Goal: Task Accomplishment & Management: Manage account settings

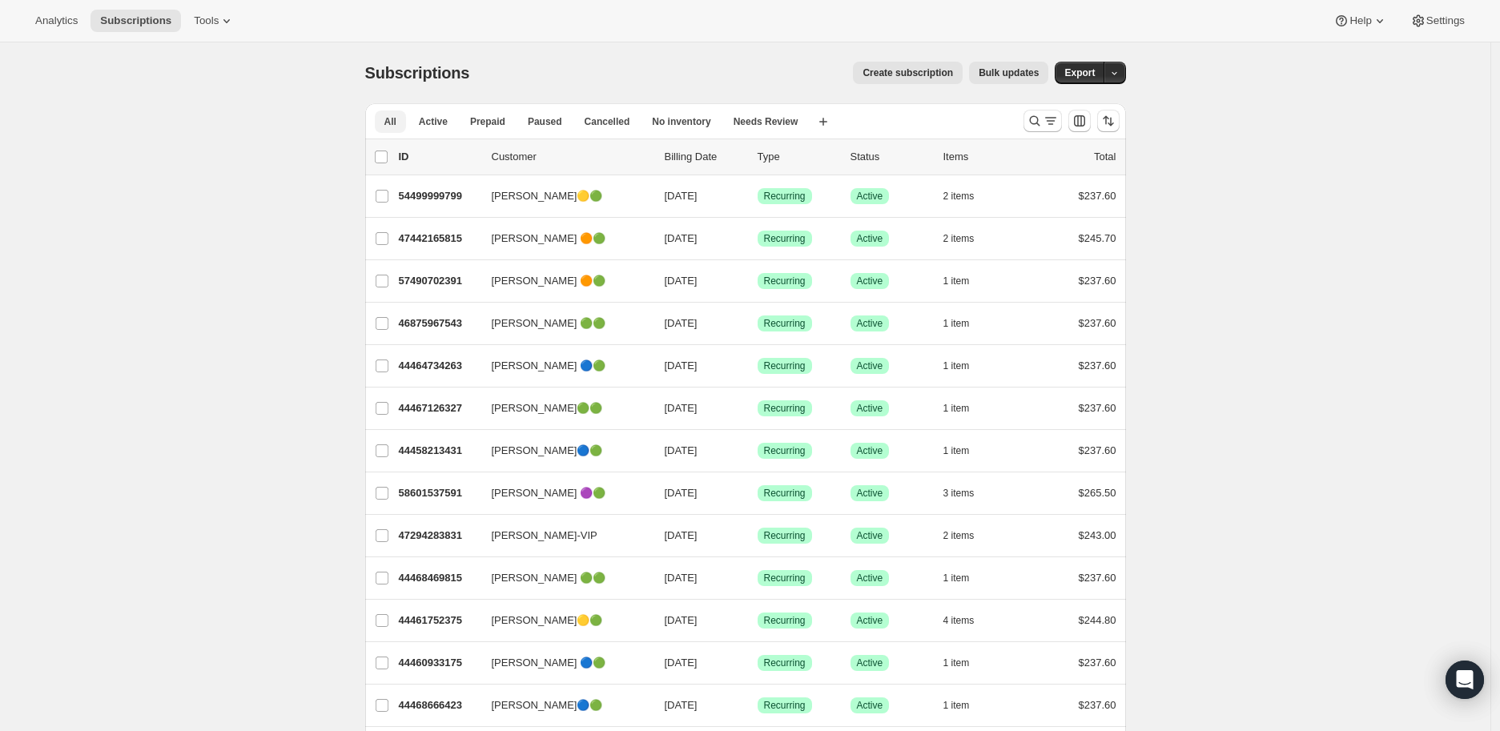
click at [397, 119] on span "All" at bounding box center [390, 121] width 12 height 13
click at [1042, 117] on icon "Search and filter results" at bounding box center [1035, 121] width 16 height 16
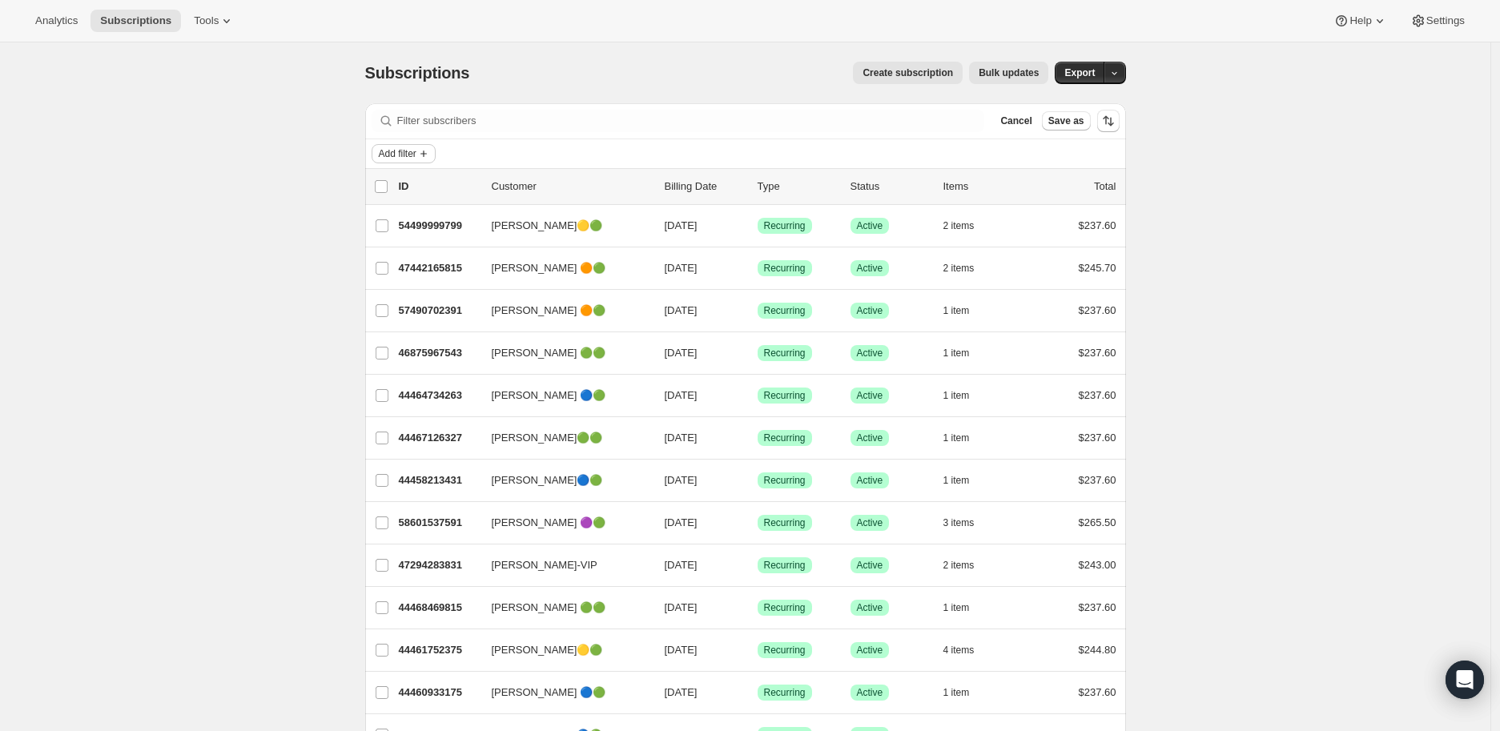
click at [417, 154] on span "Add filter" at bounding box center [398, 153] width 38 height 13
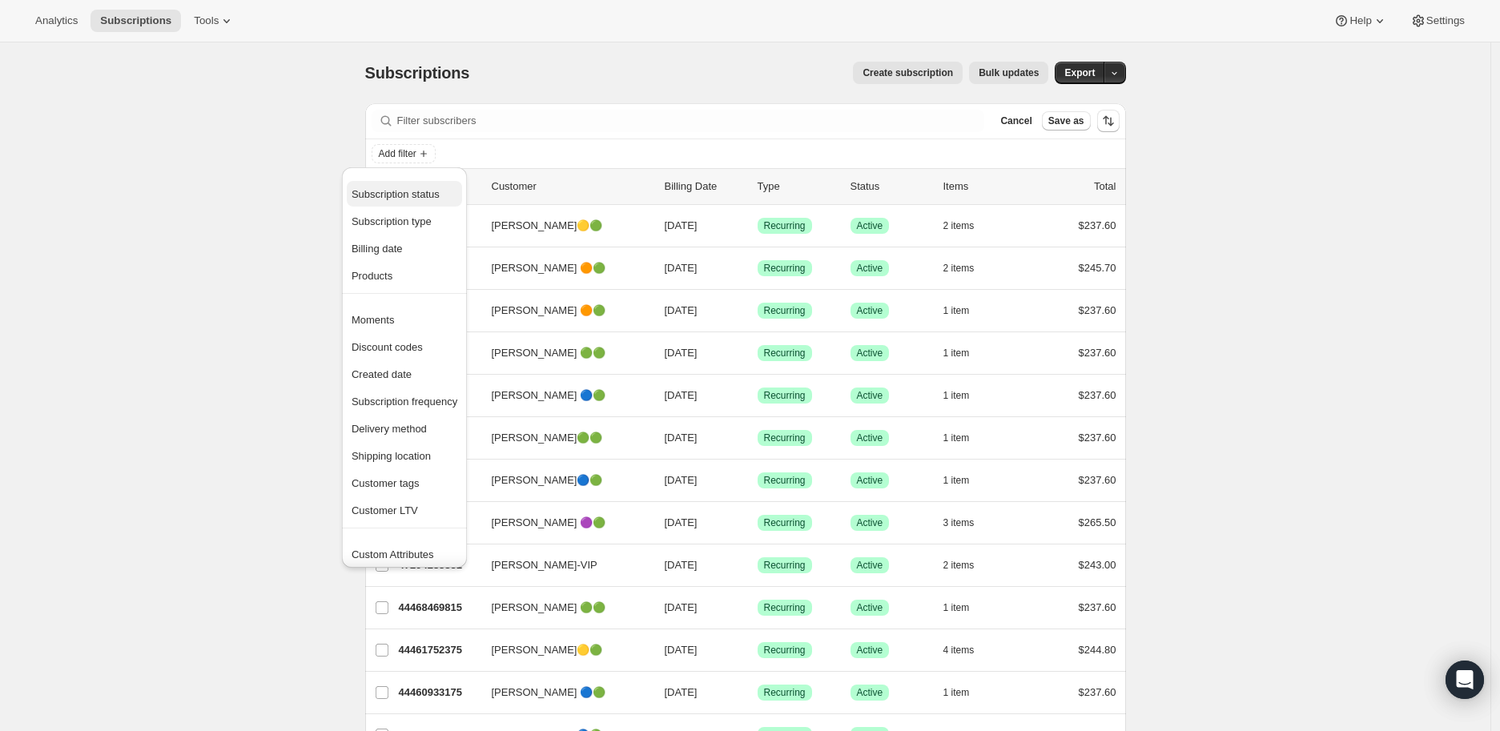
click at [409, 193] on span "Subscription status" at bounding box center [396, 194] width 88 height 12
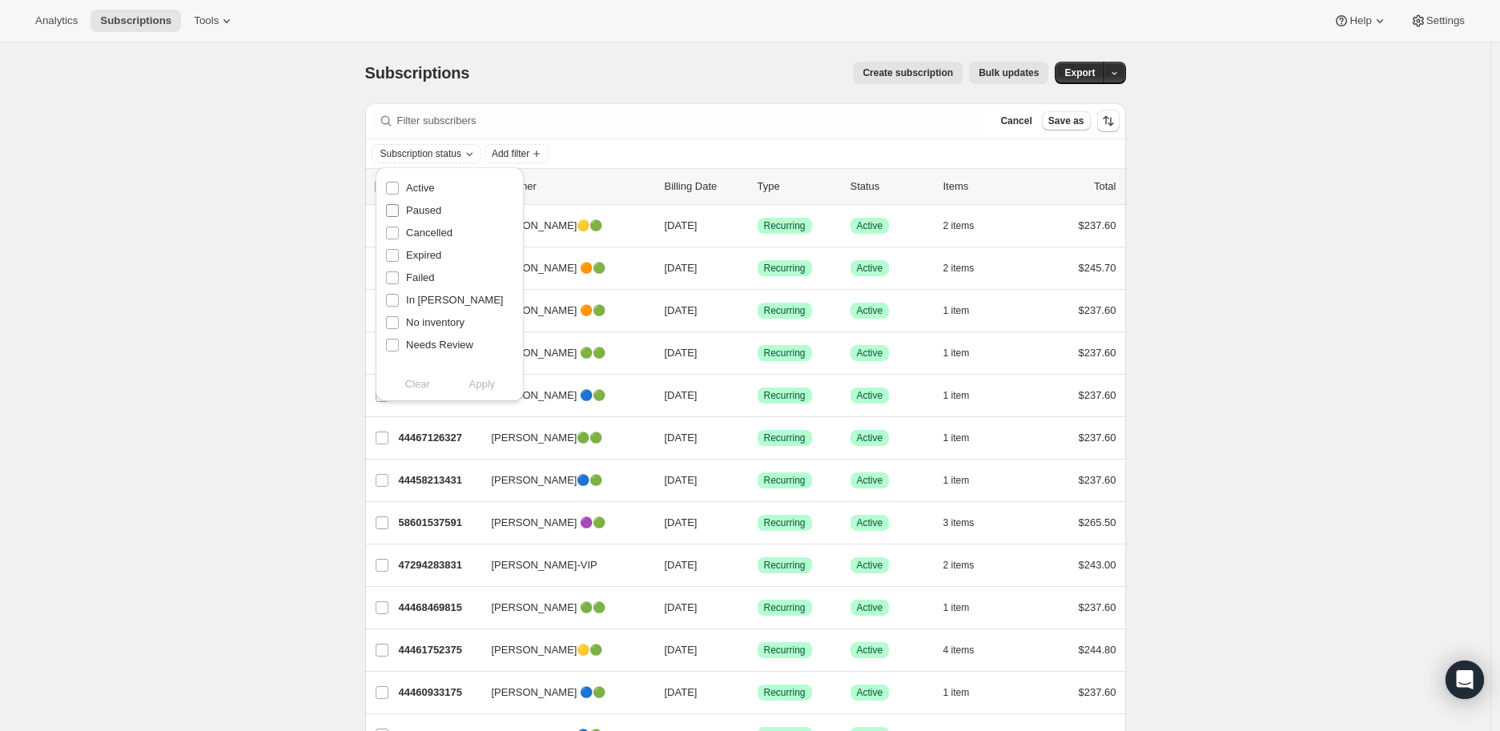
click at [390, 215] on input "Paused" at bounding box center [392, 210] width 13 height 13
checkbox input "true"
click at [476, 384] on span "Apply" at bounding box center [482, 384] width 26 height 16
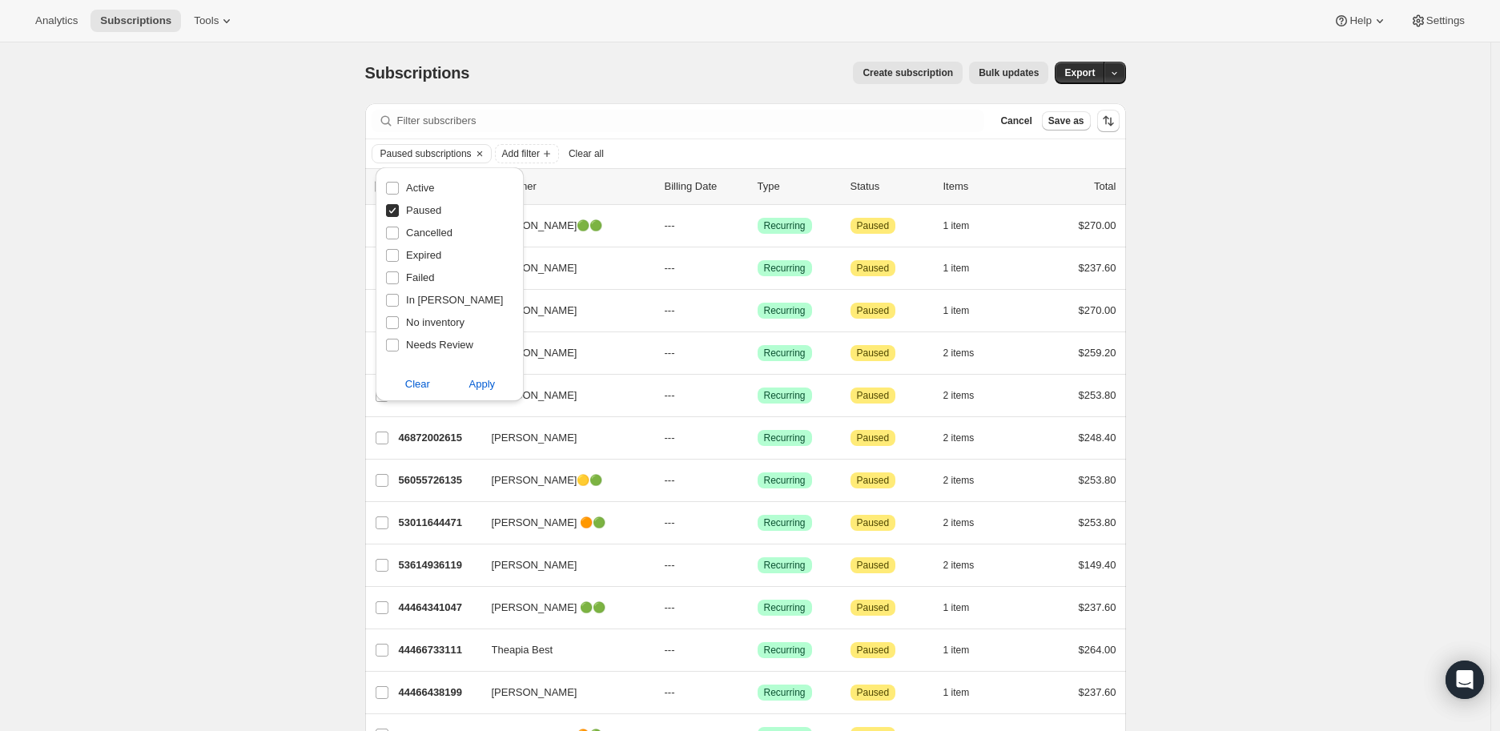
click at [171, 322] on div "Subscriptions. This page is ready Subscriptions Create subscription Bulk update…" at bounding box center [745, 741] width 1491 height 1398
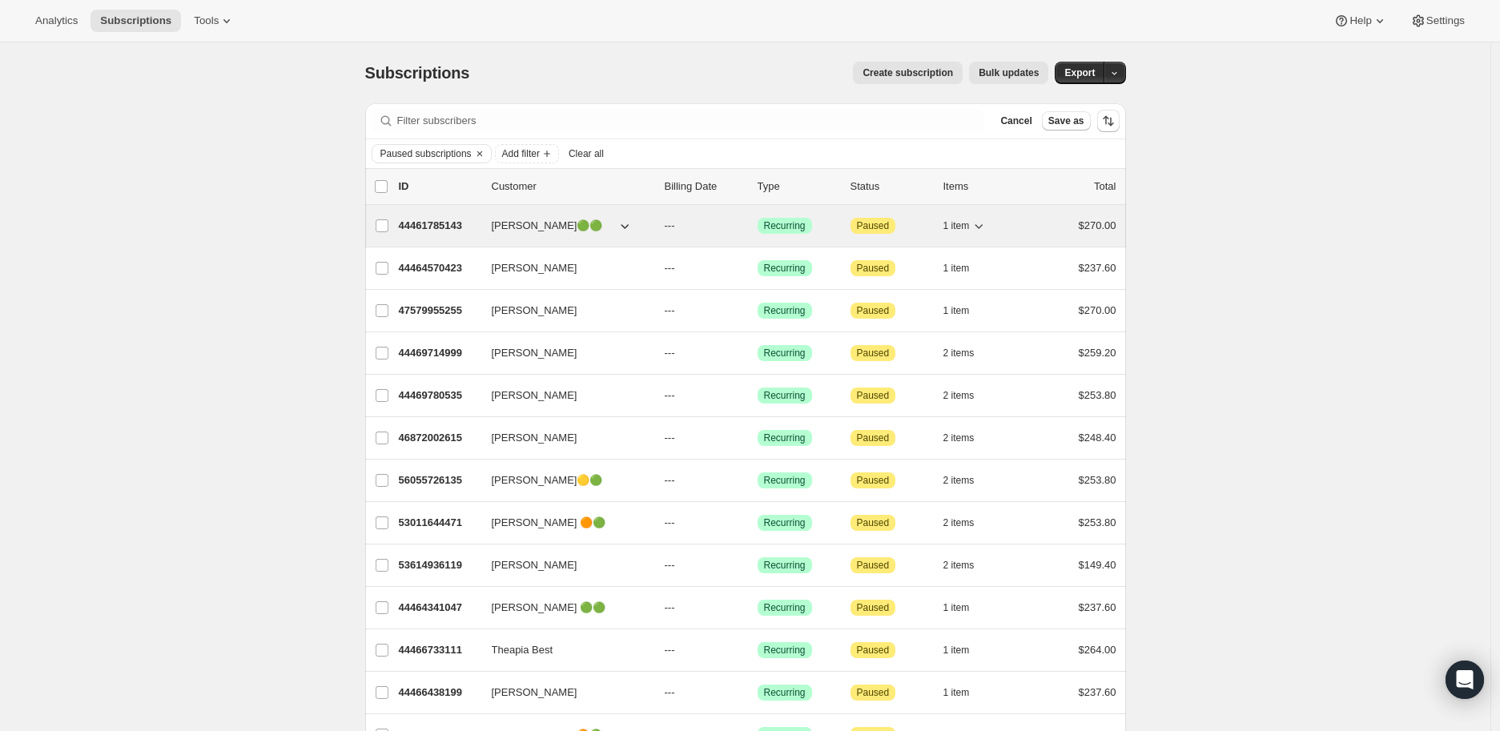
click at [441, 223] on p "44461785143" at bounding box center [439, 226] width 80 height 16
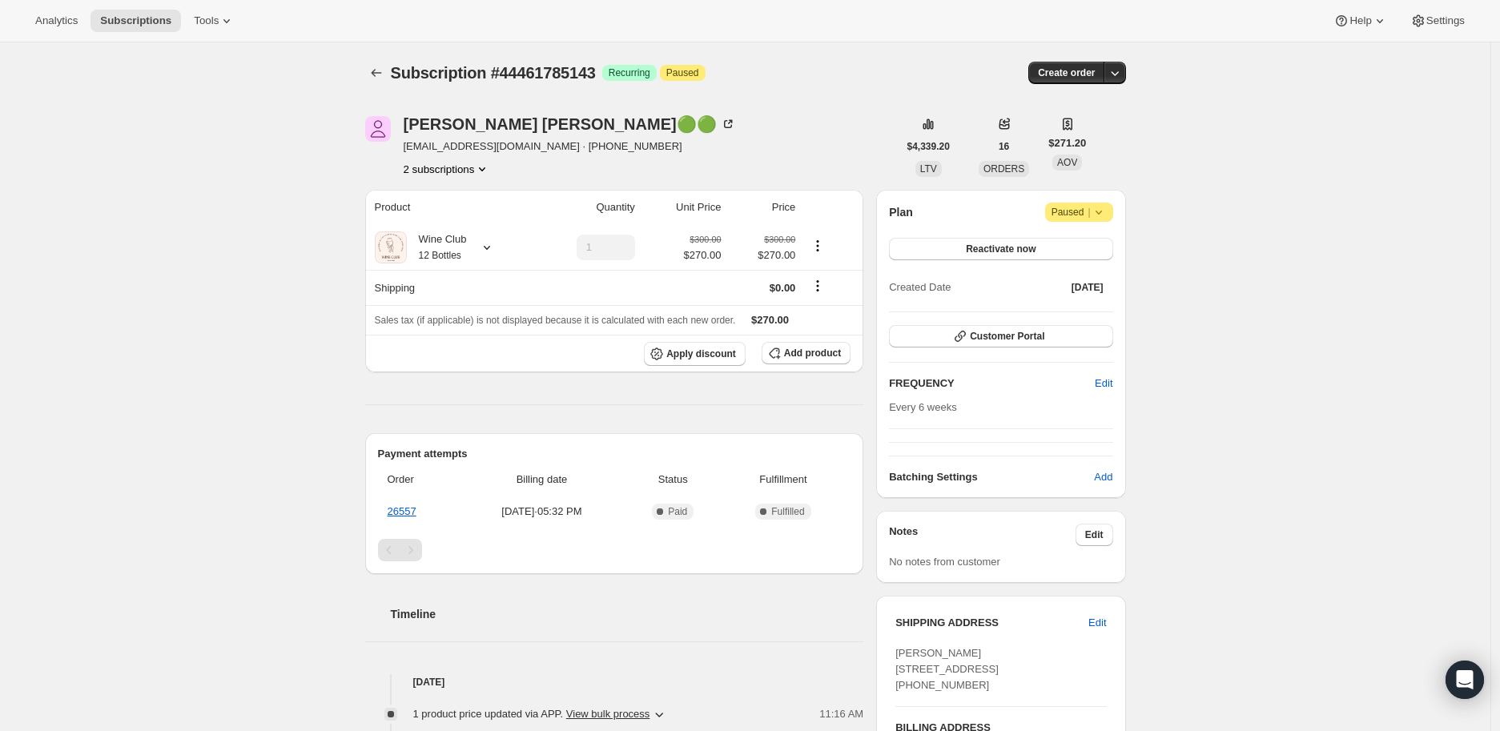
click at [458, 165] on button "2 subscriptions" at bounding box center [447, 169] width 87 height 16
click at [449, 225] on span "44470403127" at bounding box center [429, 226] width 64 height 12
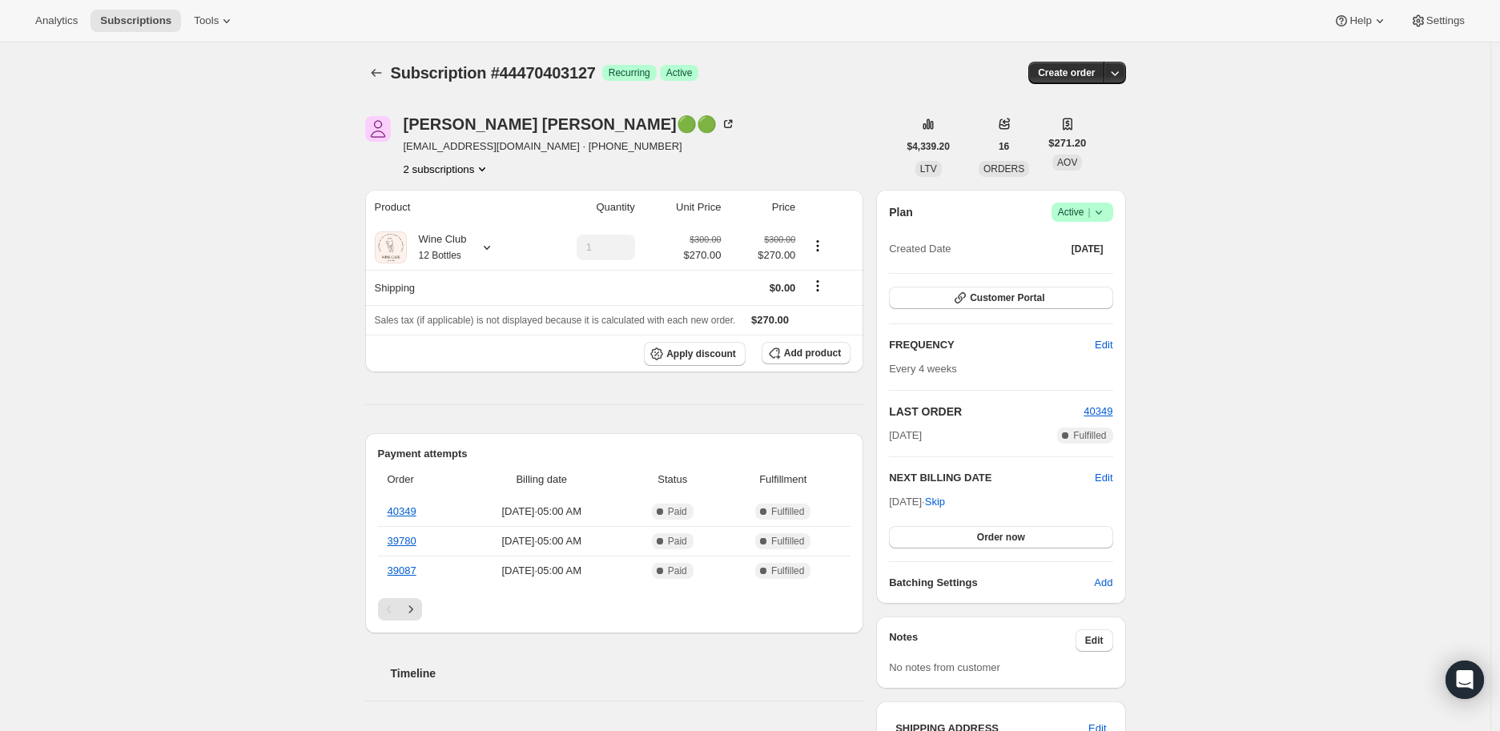
click at [457, 167] on button "2 subscriptions" at bounding box center [447, 169] width 87 height 16
click at [445, 195] on span "44461785143" at bounding box center [429, 199] width 64 height 12
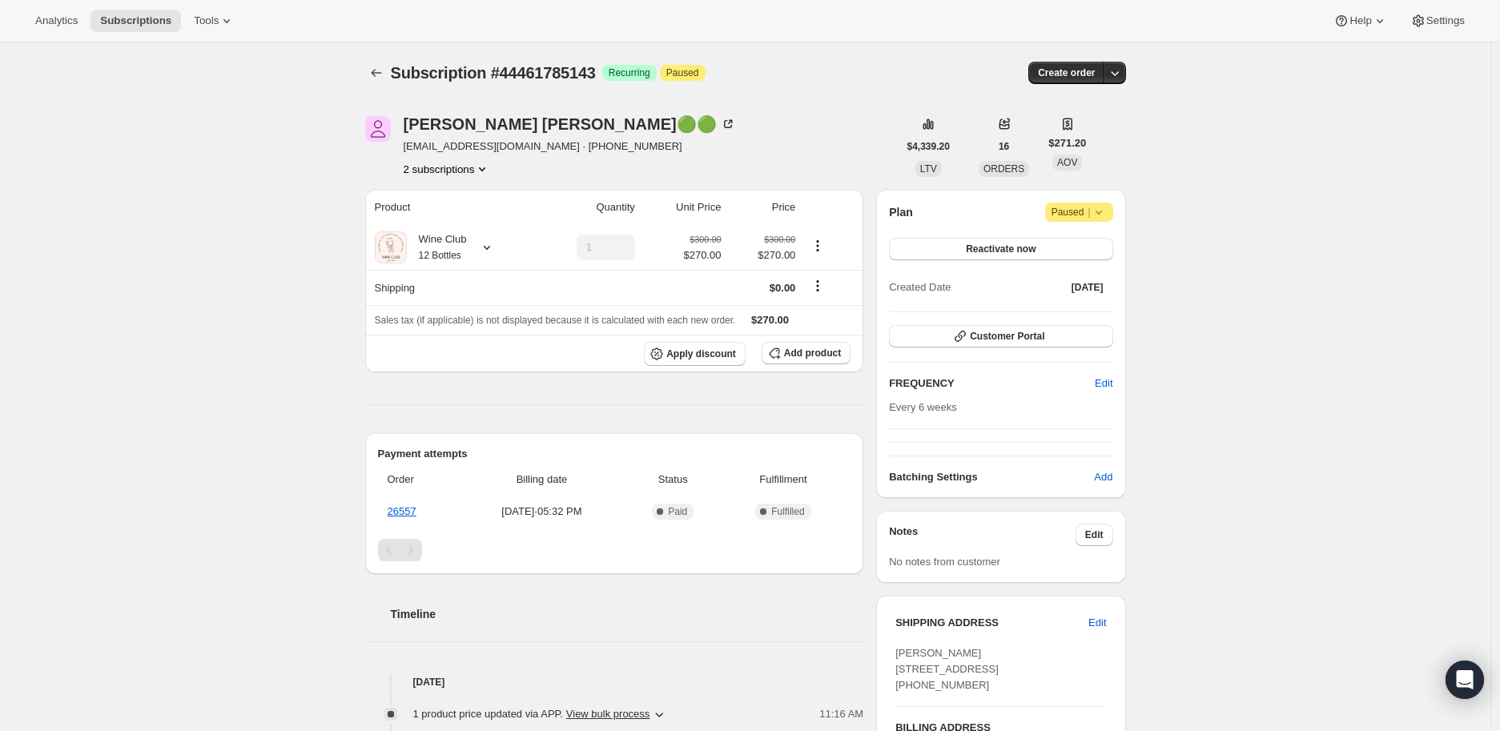
click at [1101, 211] on icon at bounding box center [1098, 213] width 6 height 4
click at [1087, 243] on span "Cancel subscription" at bounding box center [1086, 243] width 91 height 12
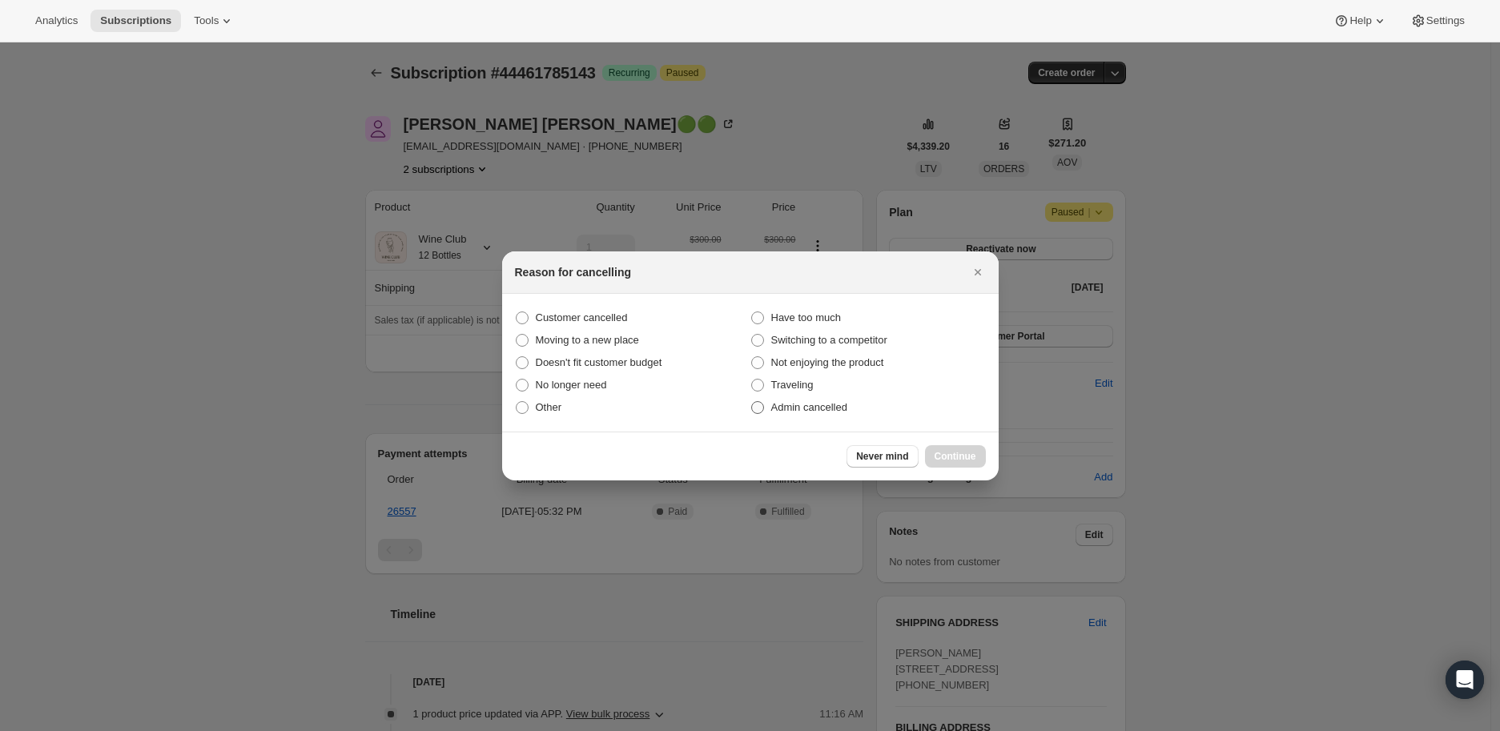
click at [755, 408] on span ":ri4:" at bounding box center [757, 407] width 13 height 13
click at [752, 402] on input "Admin cancelled" at bounding box center [751, 401] width 1 height 1
radio input "true"
click at [957, 450] on span "Continue" at bounding box center [956, 456] width 42 height 13
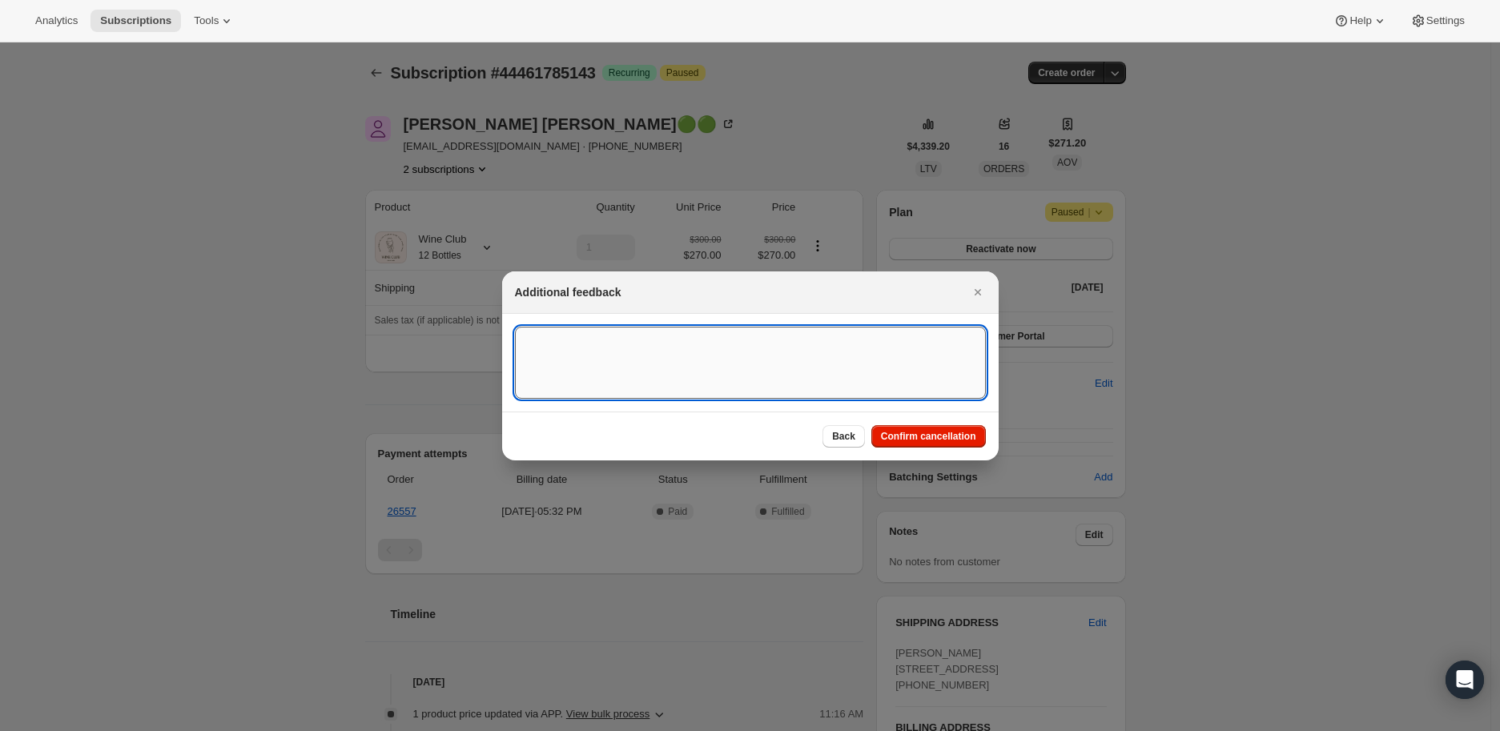
click at [541, 351] on textarea ":ri4:" at bounding box center [750, 363] width 471 height 72
drag, startPoint x: 879, startPoint y: 338, endPoint x: 513, endPoint y: 338, distance: 365.3
click at [513, 338] on section "Customer had two subscriptions, one of them paused since February/2025 Customer…" at bounding box center [750, 363] width 497 height 98
type textarea "Customer had two subscriptions, one of them paused since February/2025"
click at [931, 433] on span "Confirm cancellation" at bounding box center [928, 436] width 95 height 13
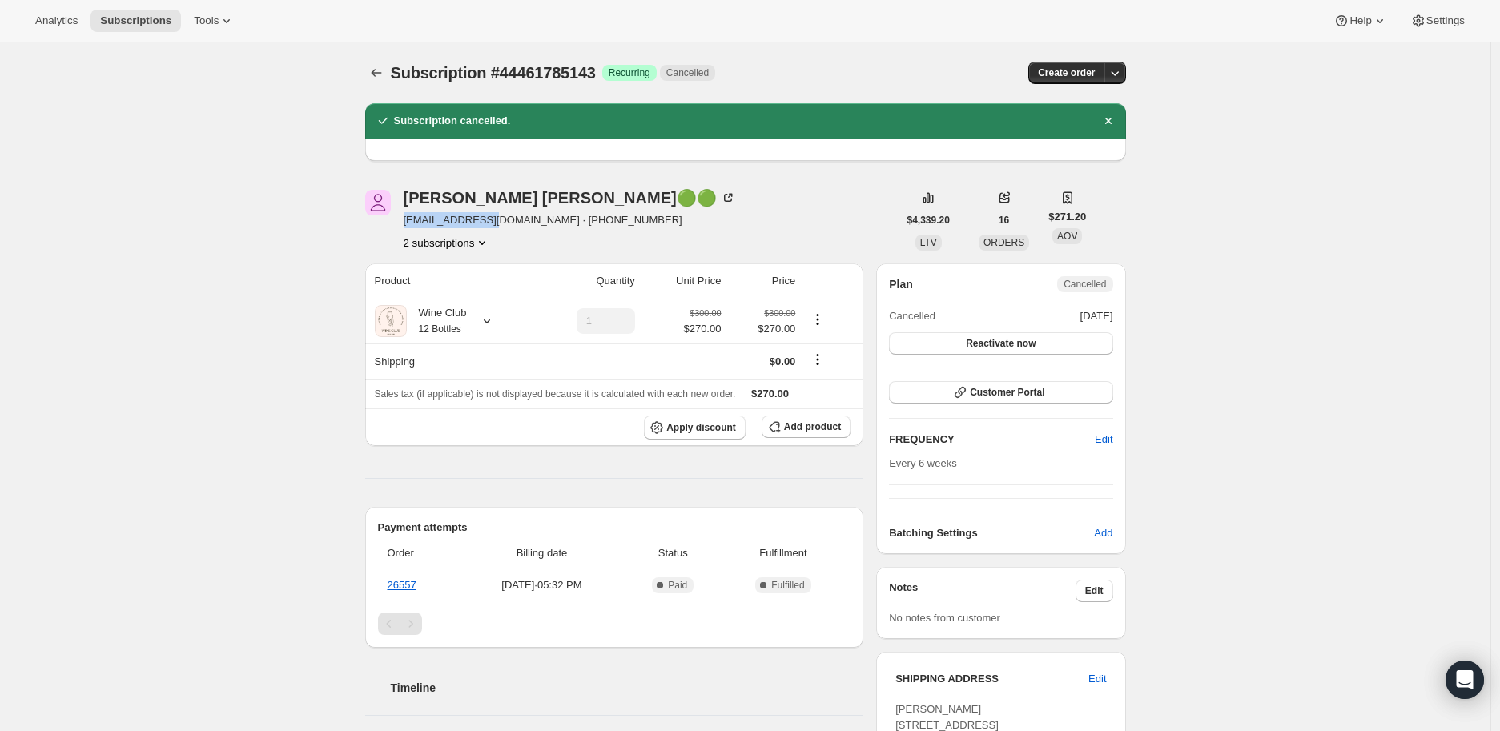
drag, startPoint x: 404, startPoint y: 220, endPoint x: 495, endPoint y: 227, distance: 91.5
click at [495, 227] on div "[PERSON_NAME]🟢🟢 [EMAIL_ADDRESS][DOMAIN_NAME] · [PHONE_NUMBER] 2 subscriptions" at bounding box center [631, 220] width 533 height 61
copy span "[EMAIL_ADDRESS][DOMAIN_NAME]"
click at [449, 240] on button "2 subscriptions" at bounding box center [447, 243] width 87 height 16
click at [438, 296] on span "44470403127" at bounding box center [429, 300] width 64 height 12
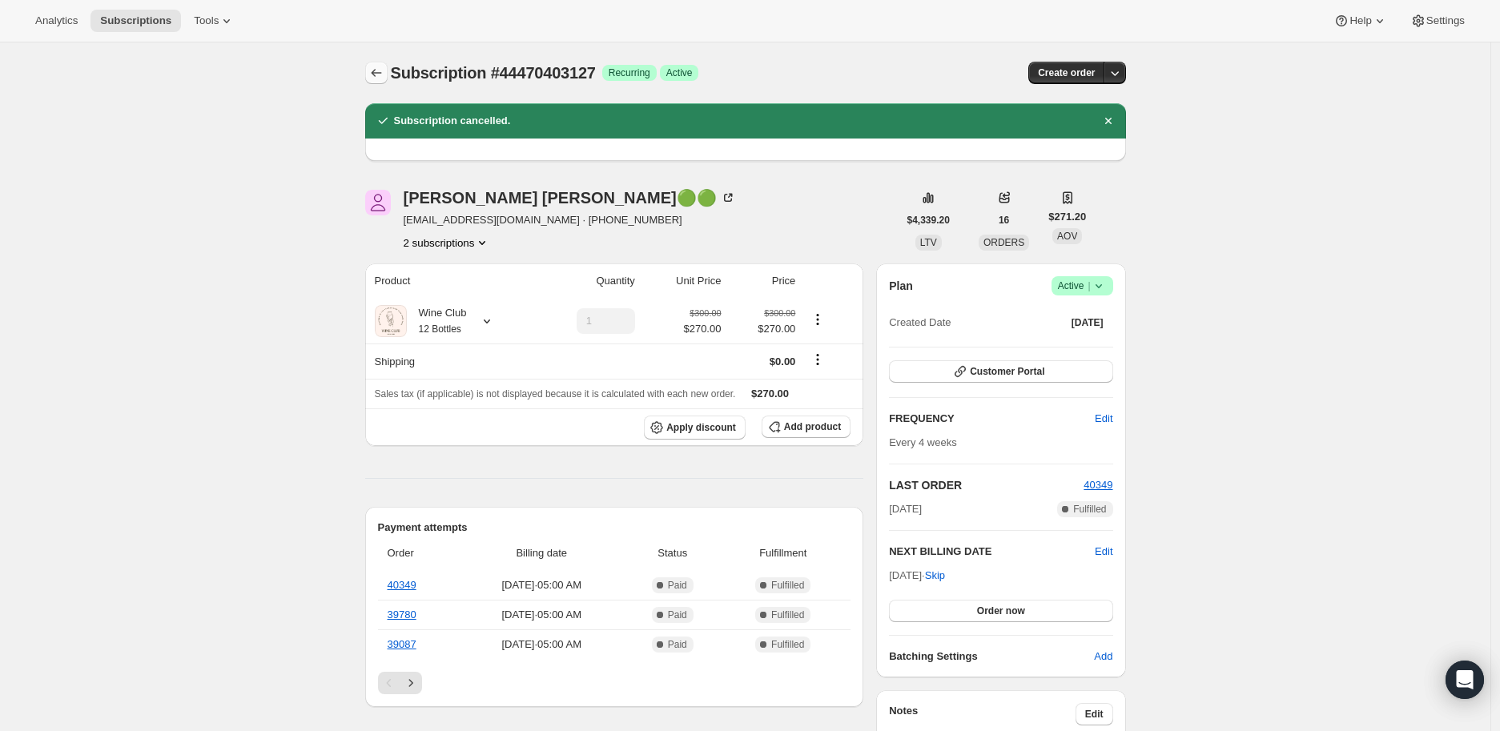
click at [381, 73] on icon "Subscriptions" at bounding box center [376, 73] width 10 height 8
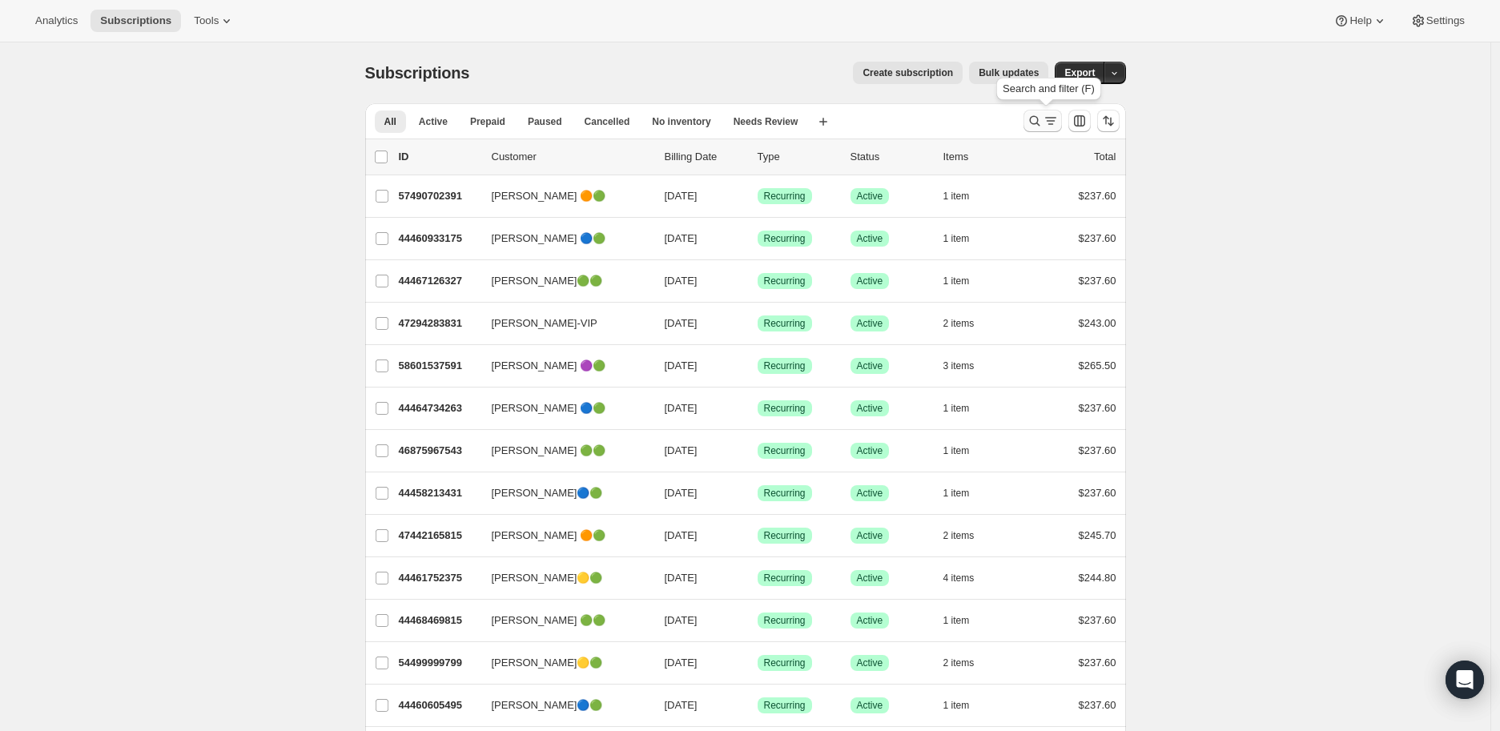
click at [1037, 120] on icon "Search and filter results" at bounding box center [1035, 121] width 16 height 16
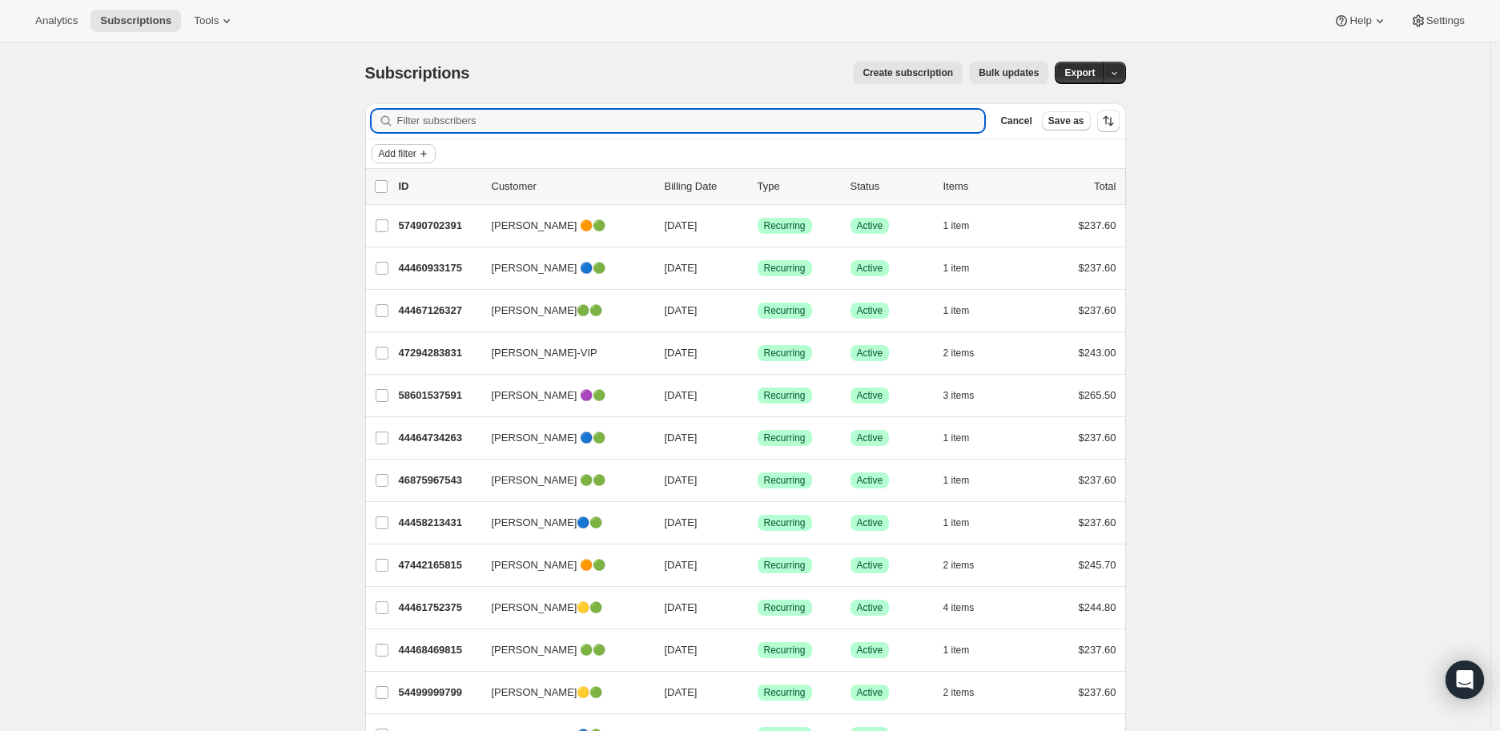
click at [412, 152] on span "Add filter" at bounding box center [398, 153] width 38 height 13
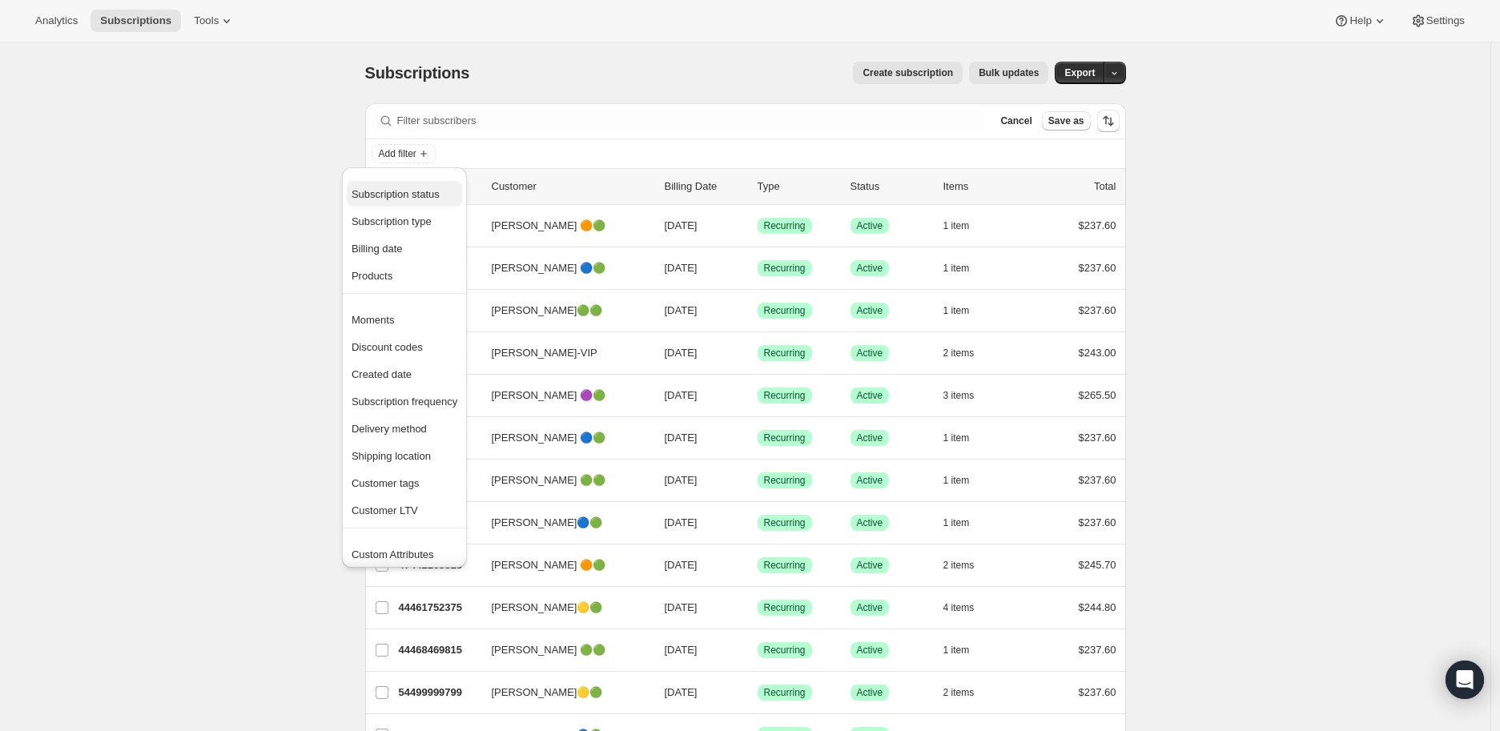
click at [412, 195] on span "Subscription status" at bounding box center [396, 194] width 88 height 12
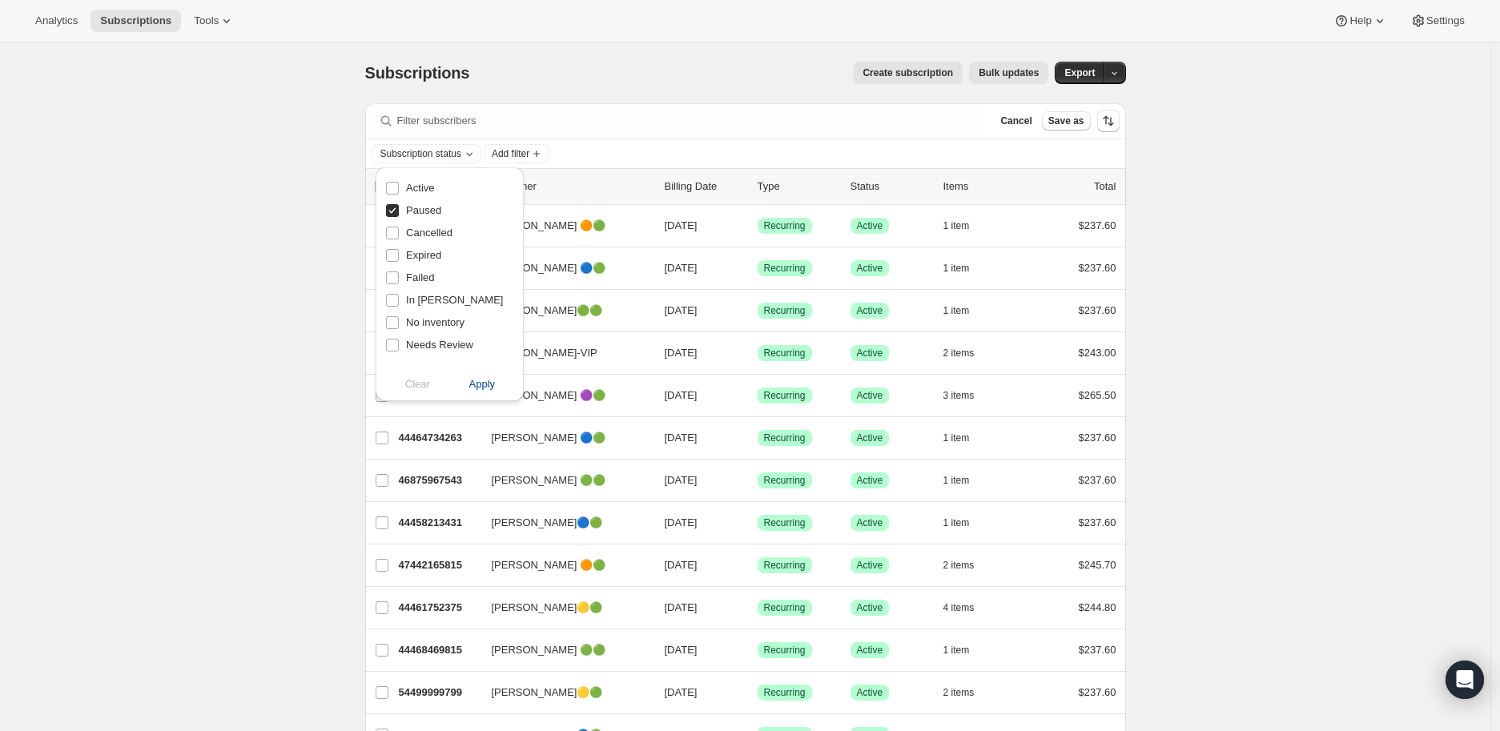
click at [477, 384] on span "Apply" at bounding box center [482, 384] width 26 height 16
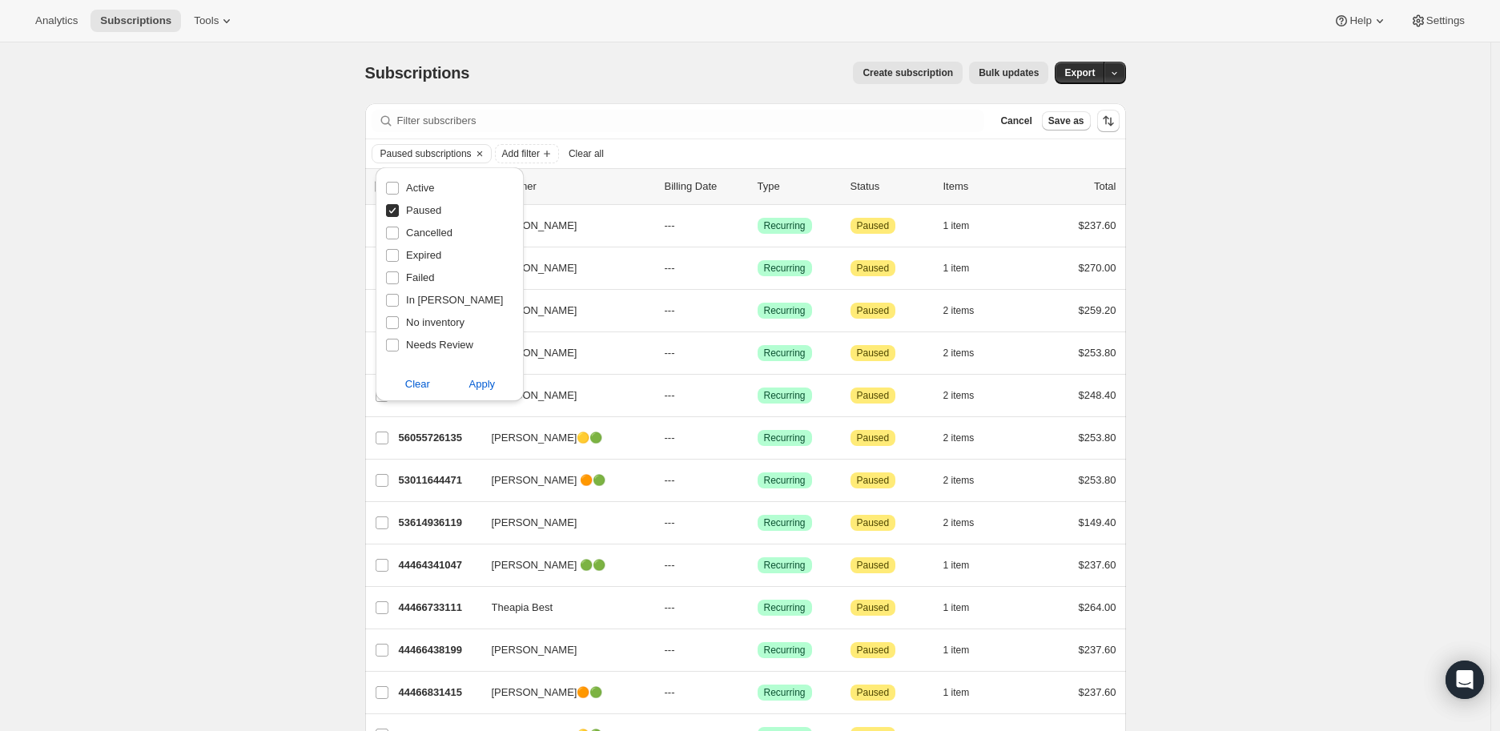
click at [286, 376] on div "Subscriptions. This page is ready Subscriptions Create subscription Bulk update…" at bounding box center [745, 719] width 1491 height 1355
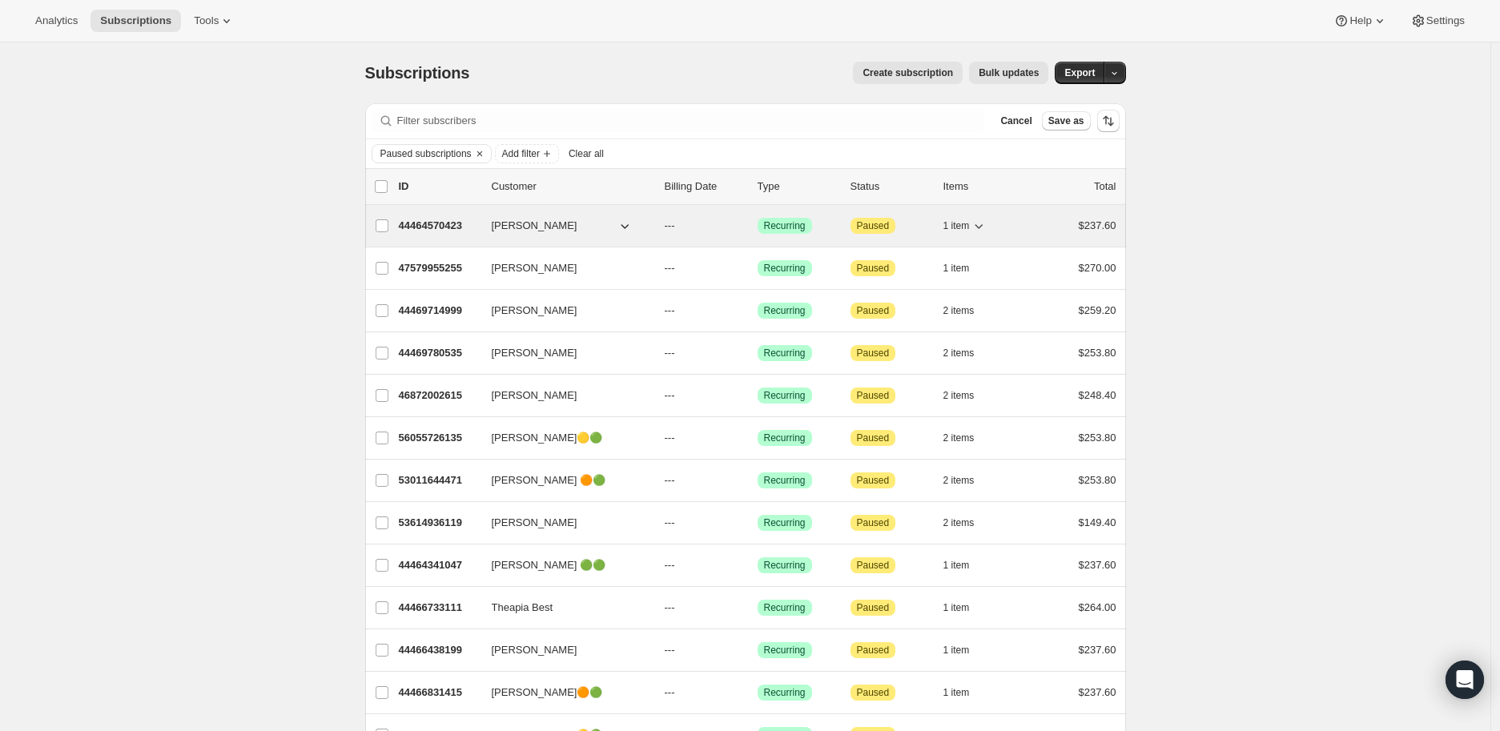
click at [425, 223] on p "44464570423" at bounding box center [439, 226] width 80 height 16
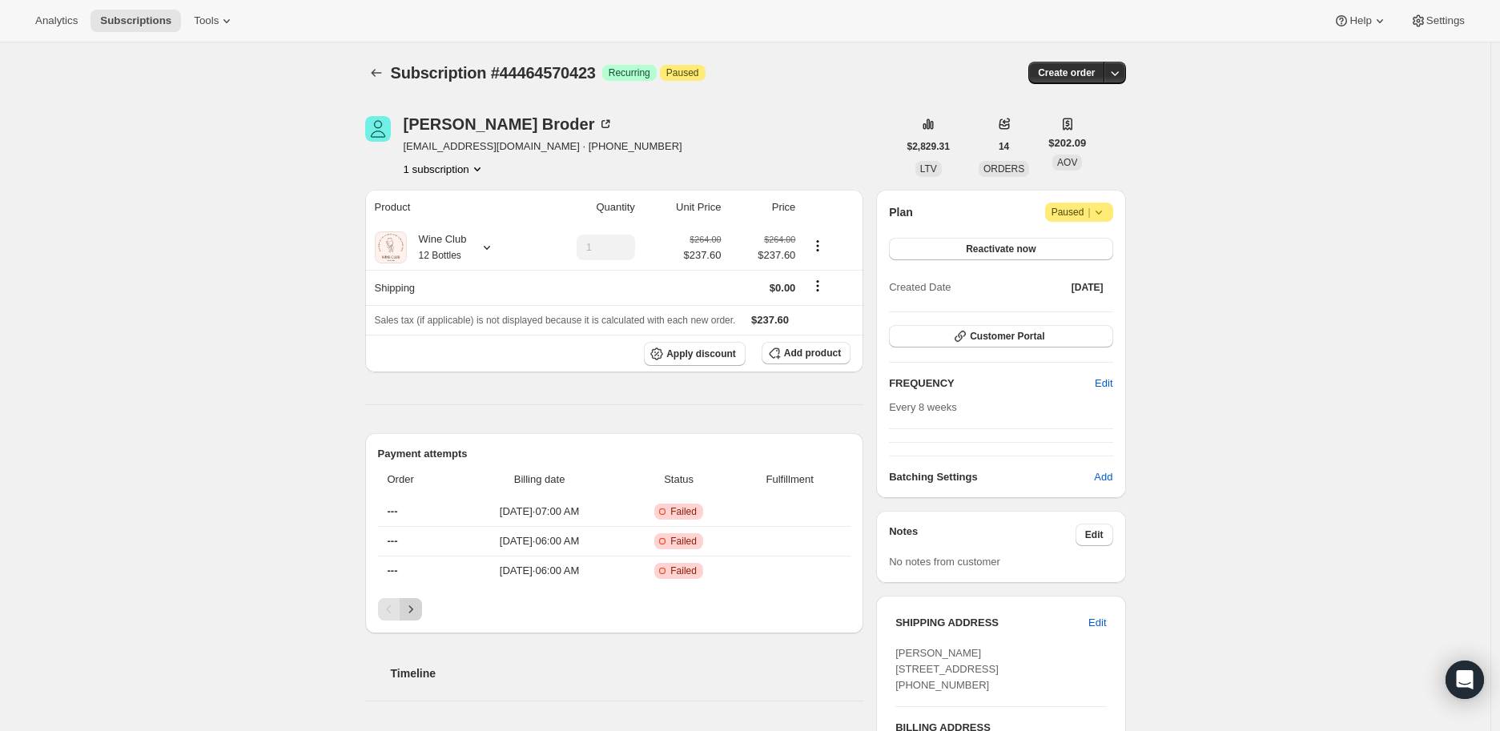
click at [414, 605] on icon "Next" at bounding box center [411, 610] width 16 height 16
click at [389, 609] on icon "Previous" at bounding box center [389, 610] width 16 height 16
click at [1104, 211] on icon at bounding box center [1099, 212] width 16 height 16
click at [1085, 241] on span "Cancel subscription" at bounding box center [1086, 243] width 91 height 12
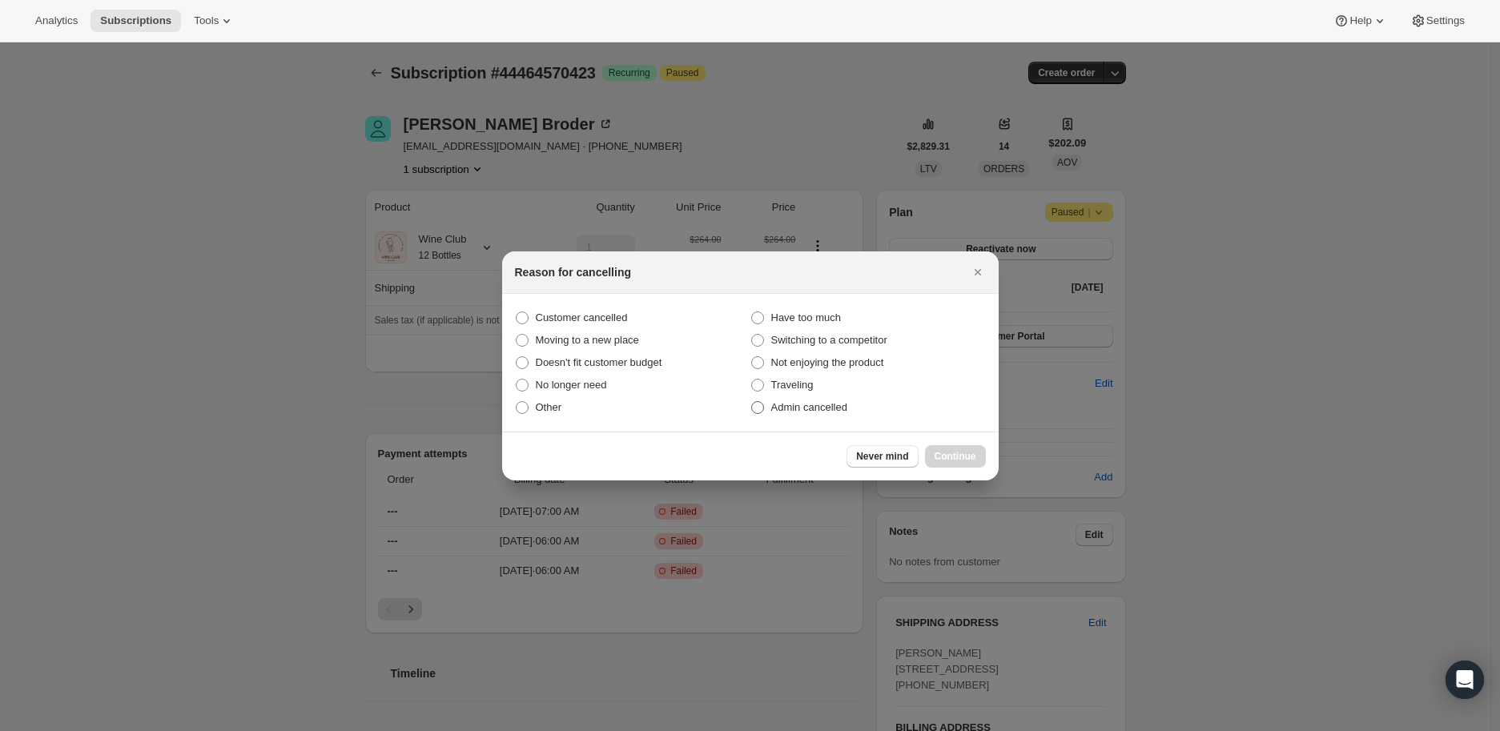
click at [756, 407] on span ":r158:" at bounding box center [757, 407] width 13 height 13
click at [752, 402] on input "Admin cancelled" at bounding box center [751, 401] width 1 height 1
radio input "true"
click at [942, 450] on span "Continue" at bounding box center [956, 456] width 42 height 13
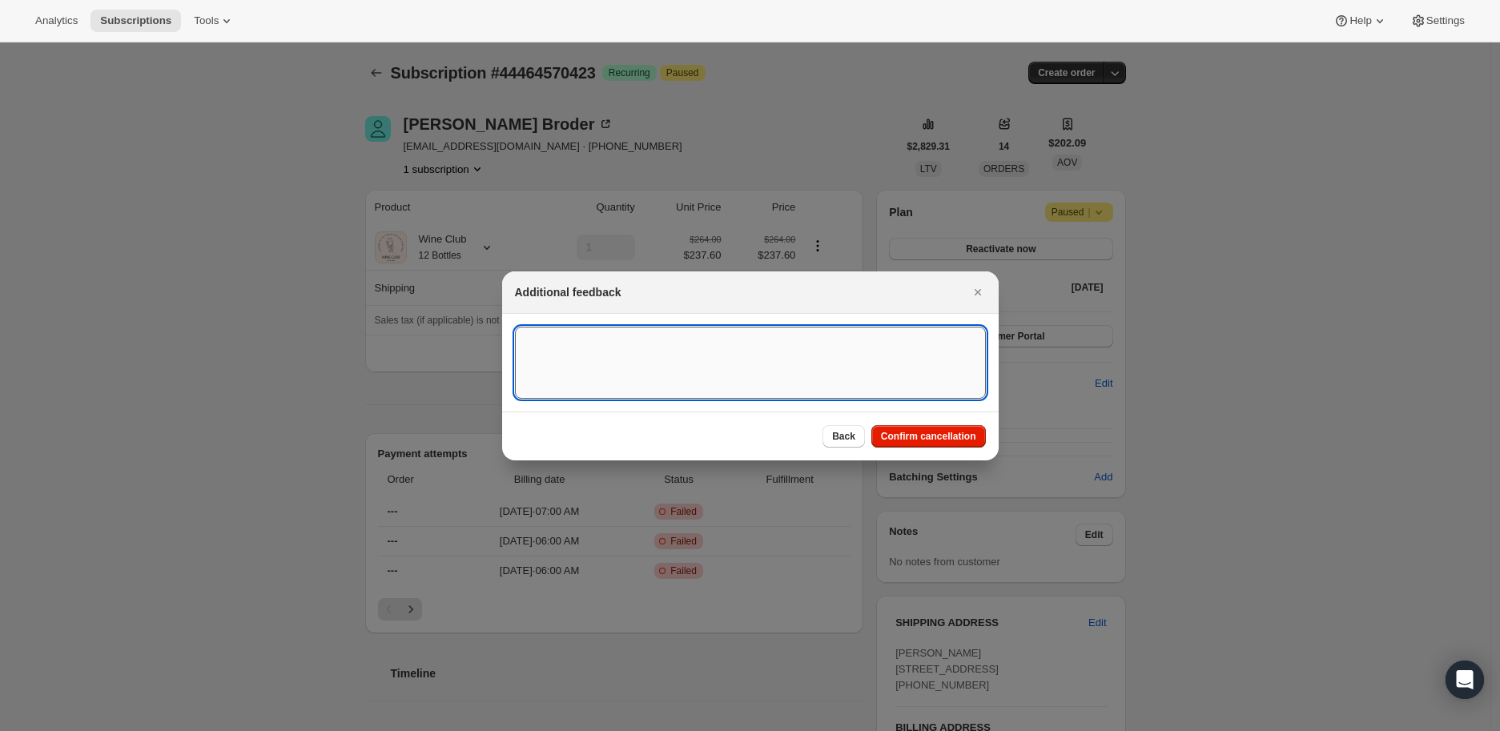
click at [533, 341] on textarea ":r158:" at bounding box center [750, 363] width 471 height 72
type textarea "Payment method failed"
click at [853, 431] on span "Back" at bounding box center [843, 436] width 23 height 13
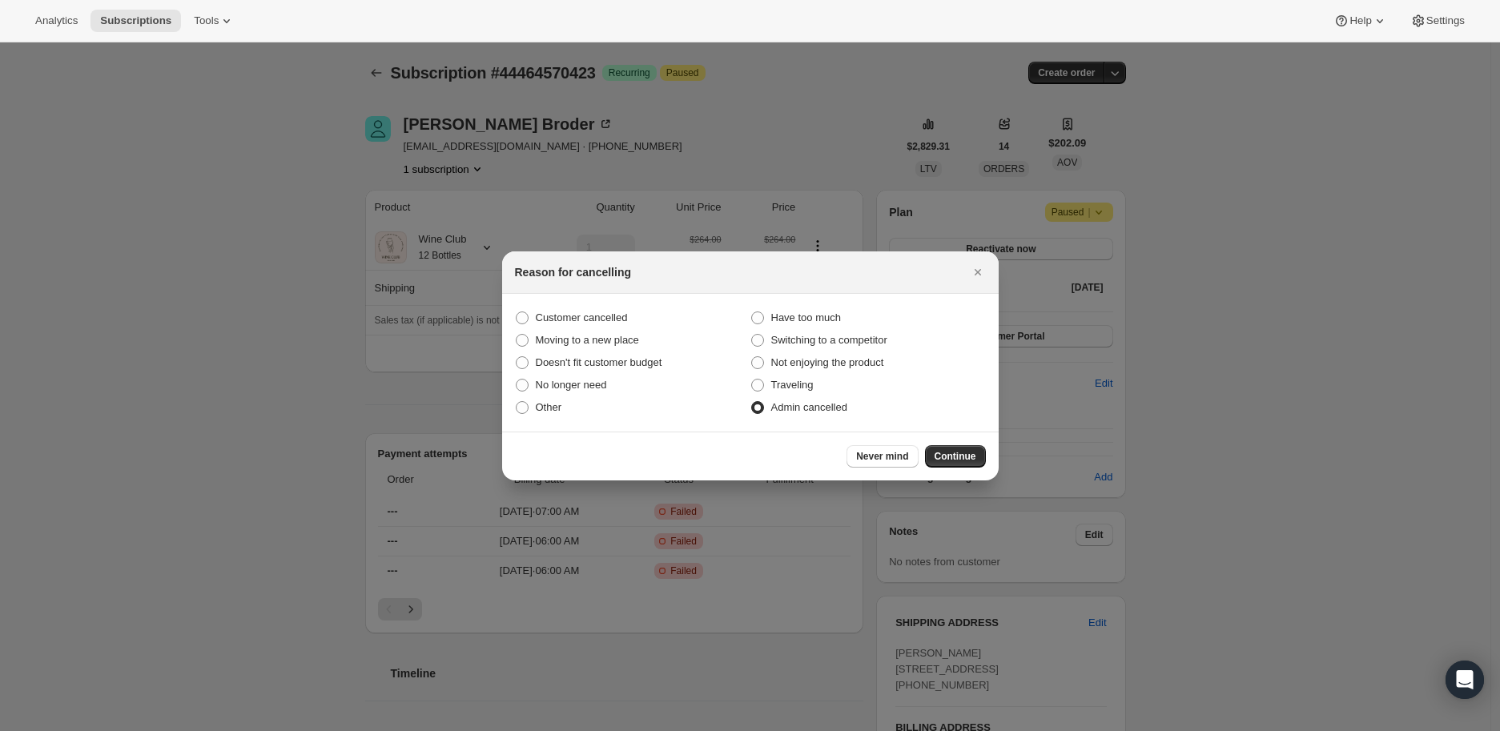
drag, startPoint x: 972, startPoint y: 272, endPoint x: 958, endPoint y: 296, distance: 28.7
click at [972, 273] on icon "Close" at bounding box center [978, 272] width 16 height 16
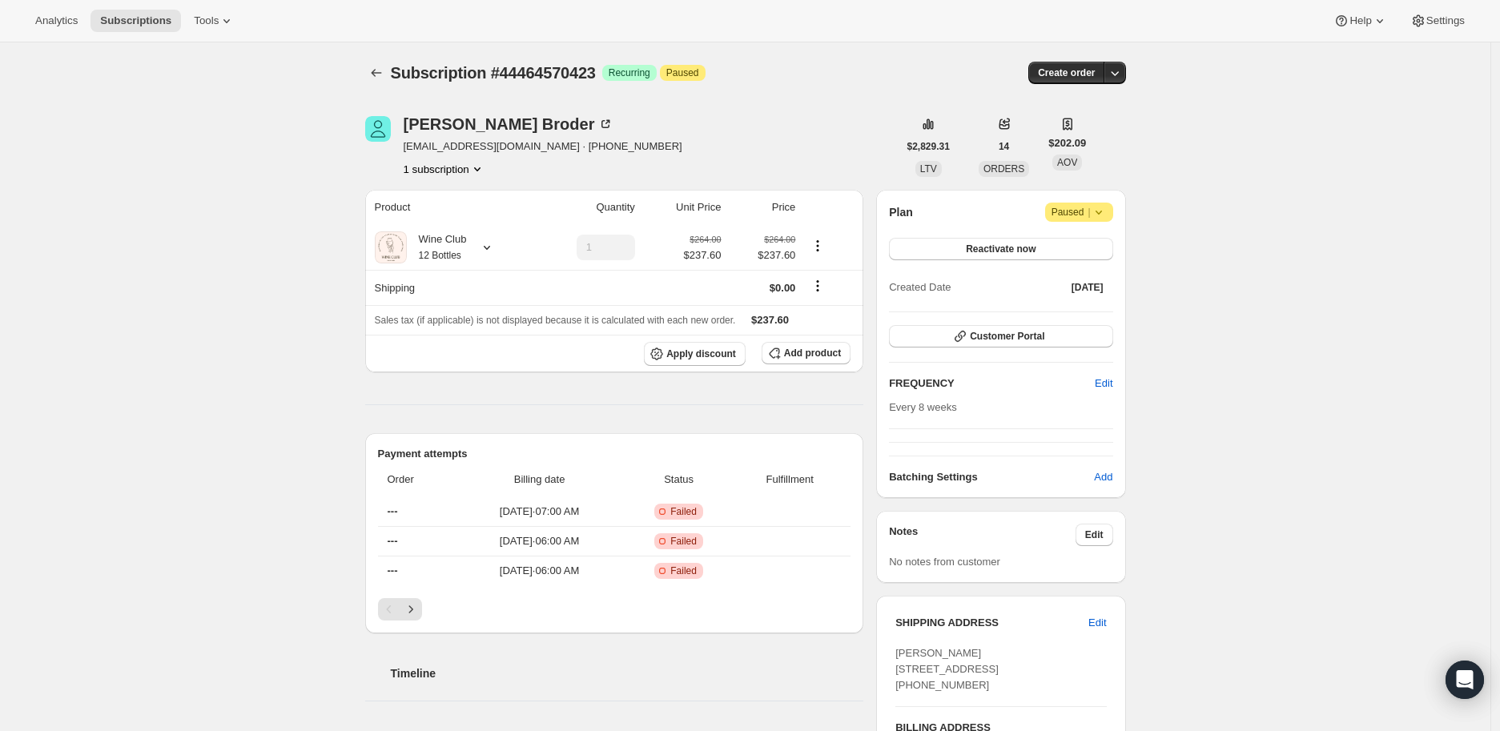
click at [1107, 210] on icon at bounding box center [1099, 212] width 16 height 16
click at [1085, 241] on span "Cancel subscription" at bounding box center [1086, 243] width 91 height 12
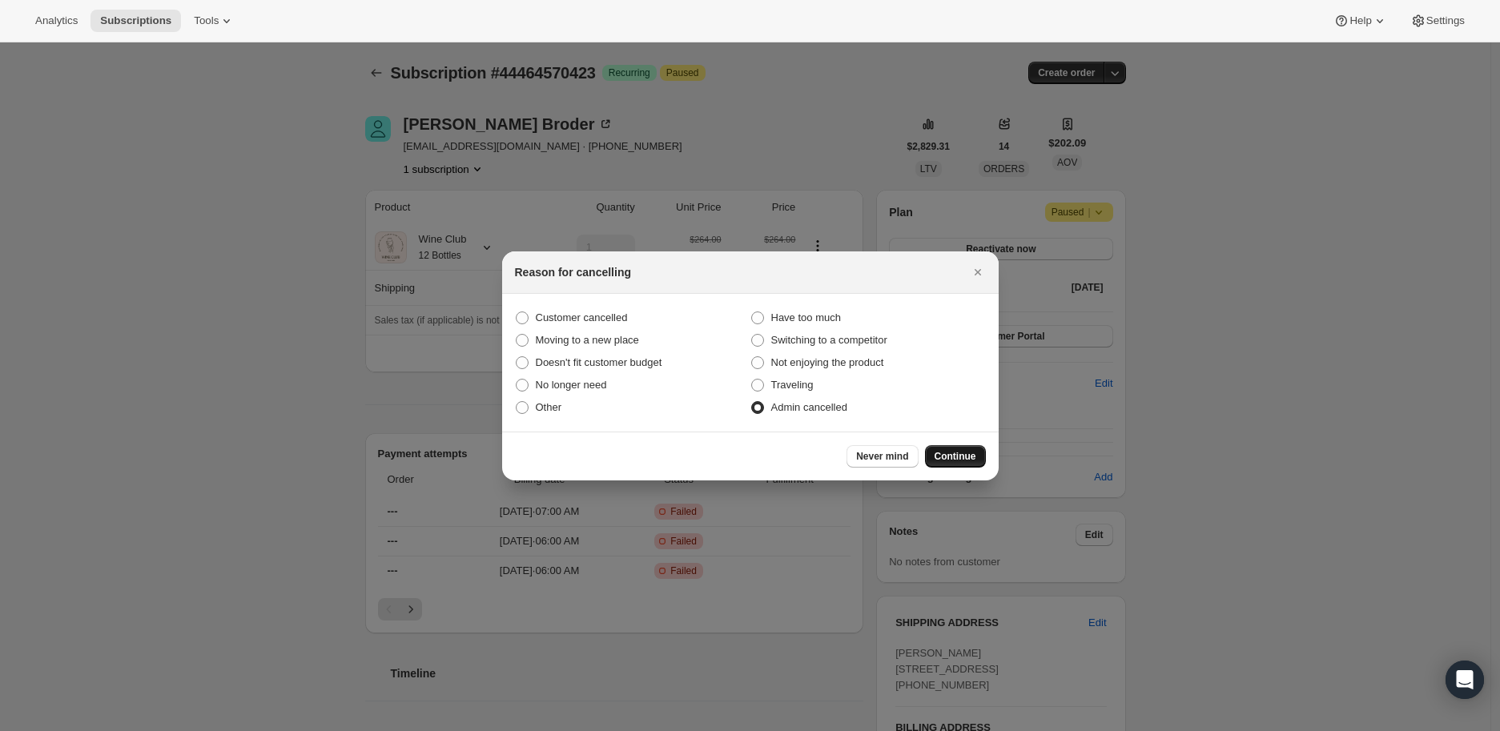
click at [938, 448] on button "Continue" at bounding box center [955, 456] width 61 height 22
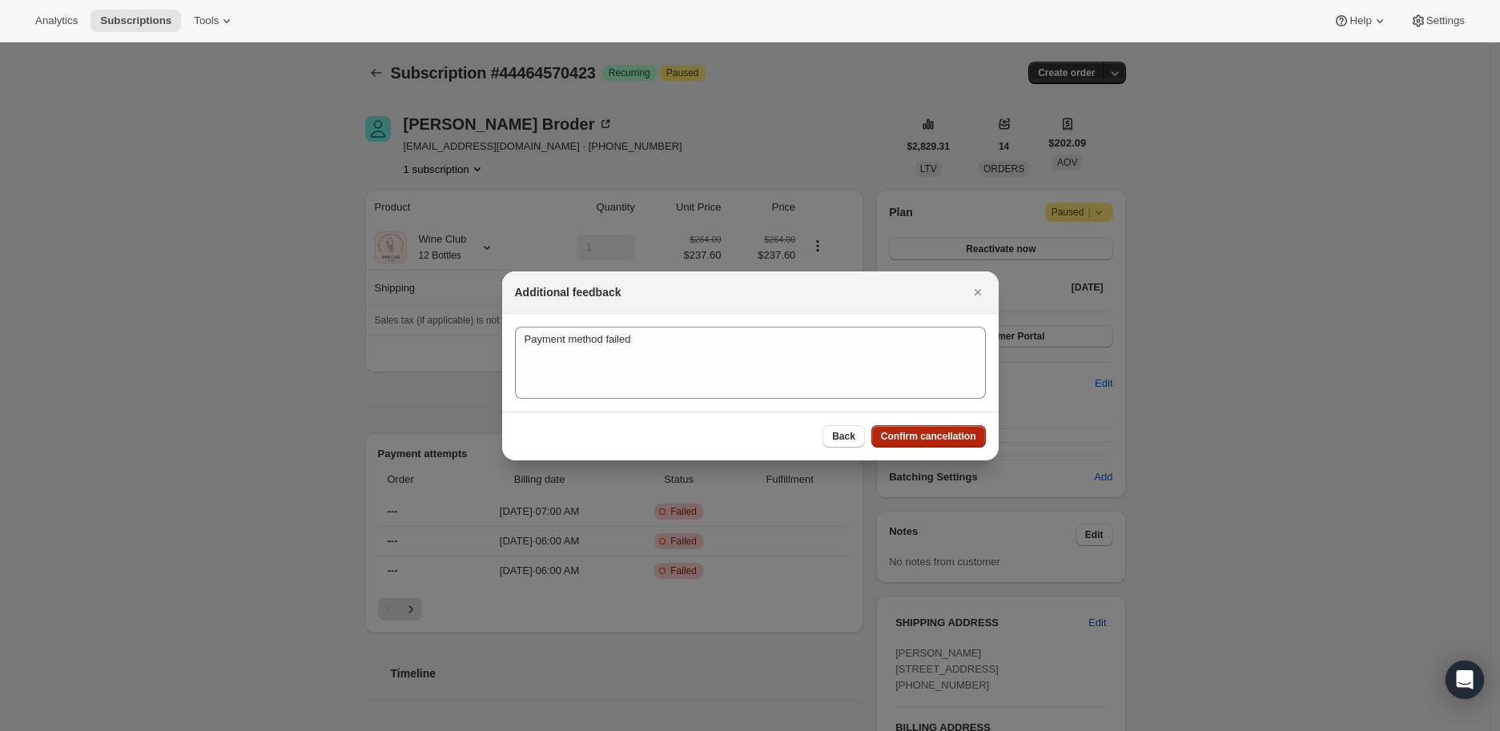
click at [913, 433] on span "Confirm cancellation" at bounding box center [928, 436] width 95 height 13
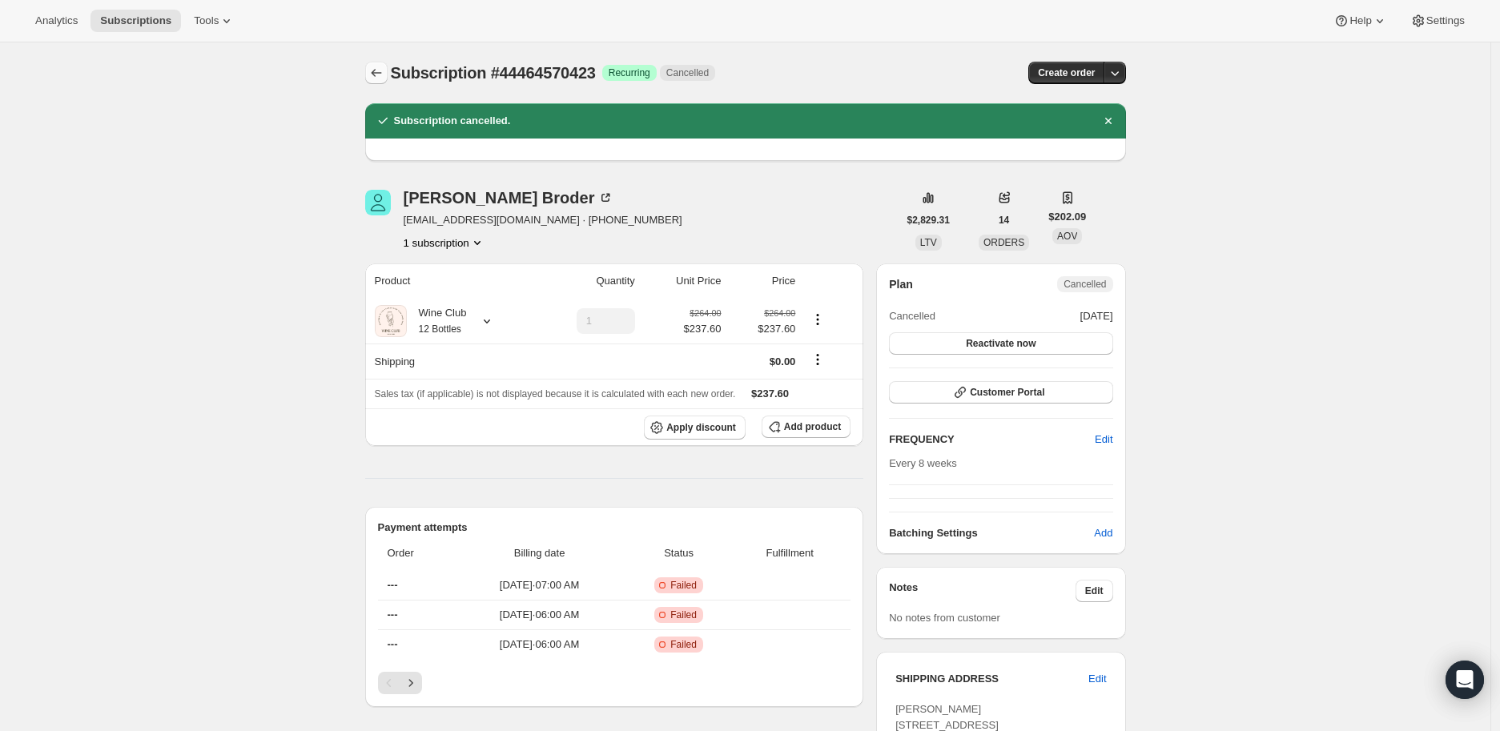
click at [378, 72] on icon "Subscriptions" at bounding box center [376, 73] width 16 height 16
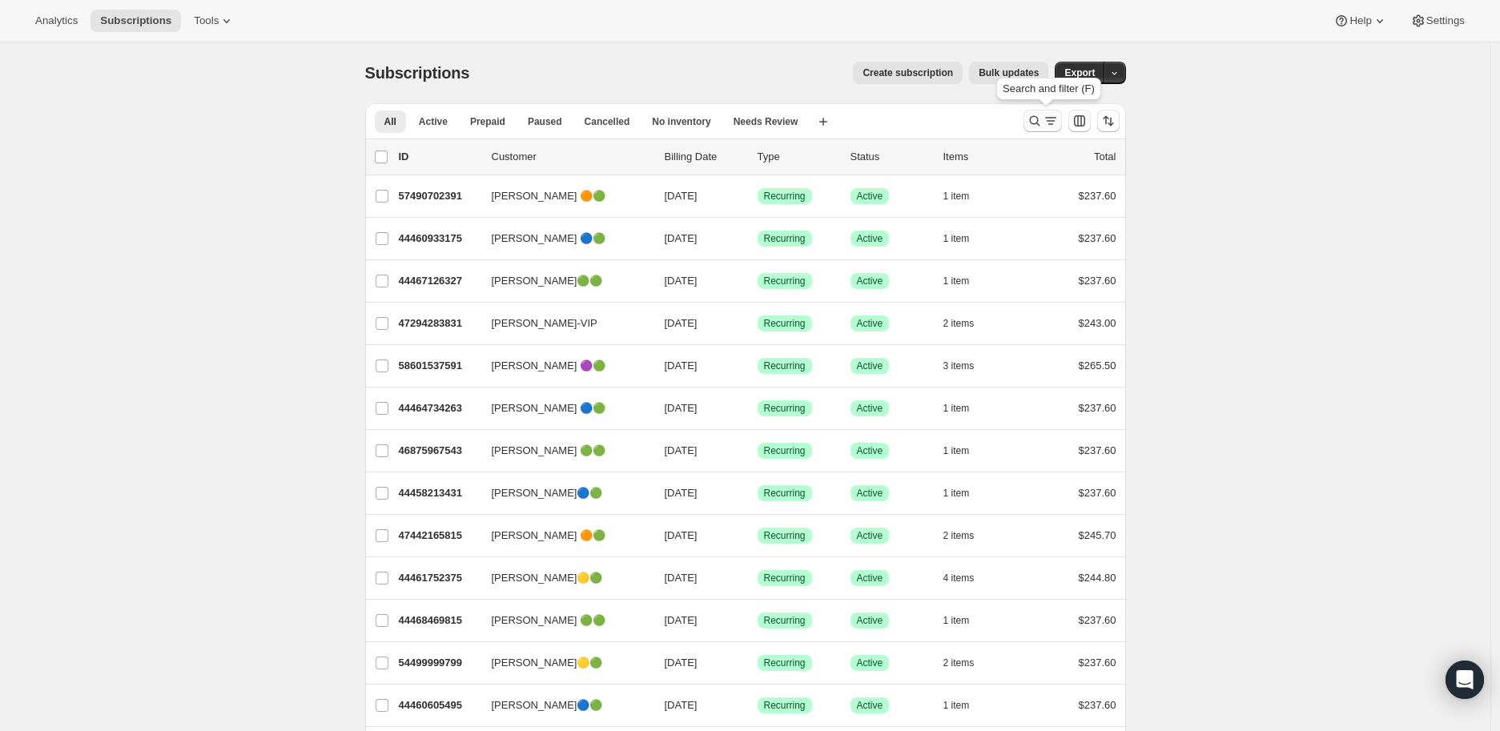
click at [1034, 119] on icon "Search and filter results" at bounding box center [1035, 121] width 16 height 16
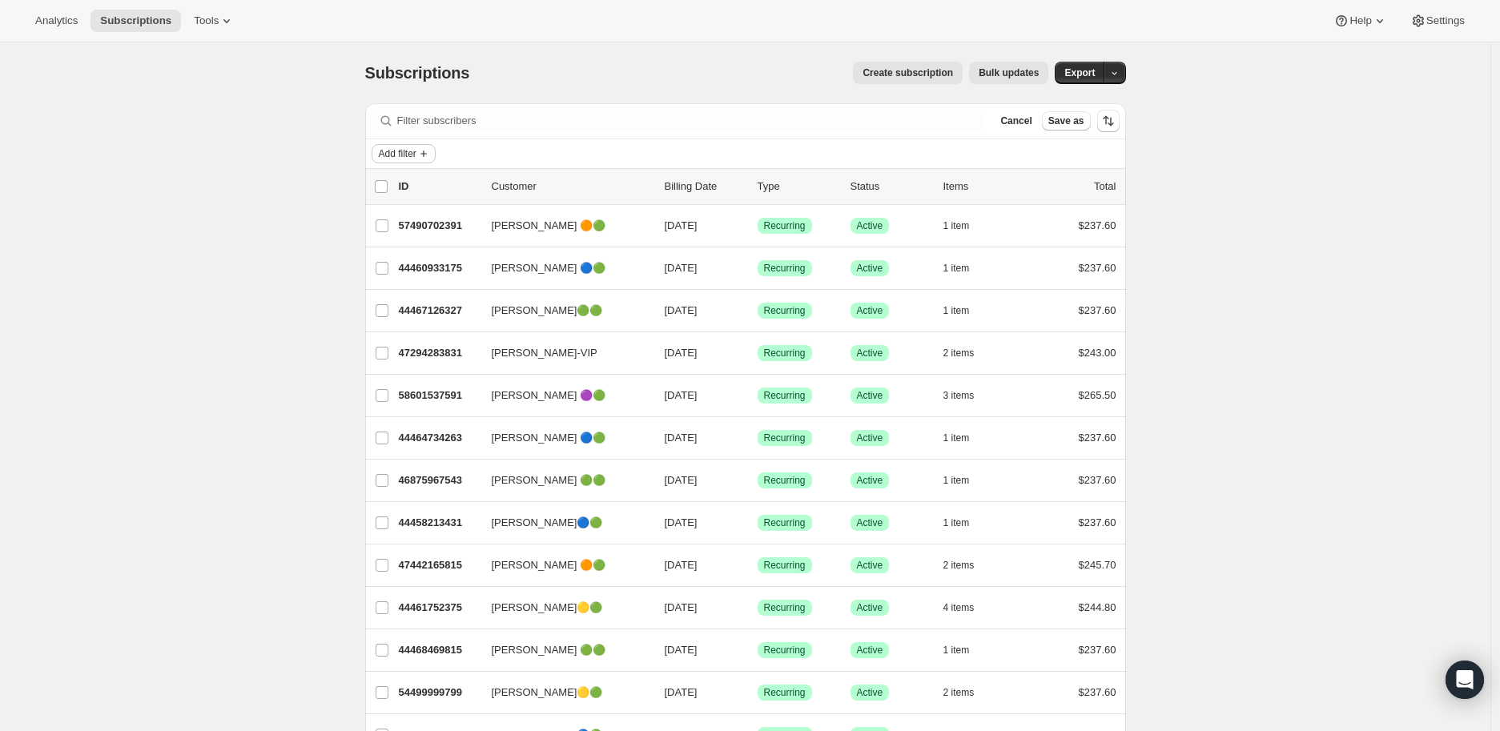
click at [414, 154] on span "Add filter" at bounding box center [398, 153] width 38 height 13
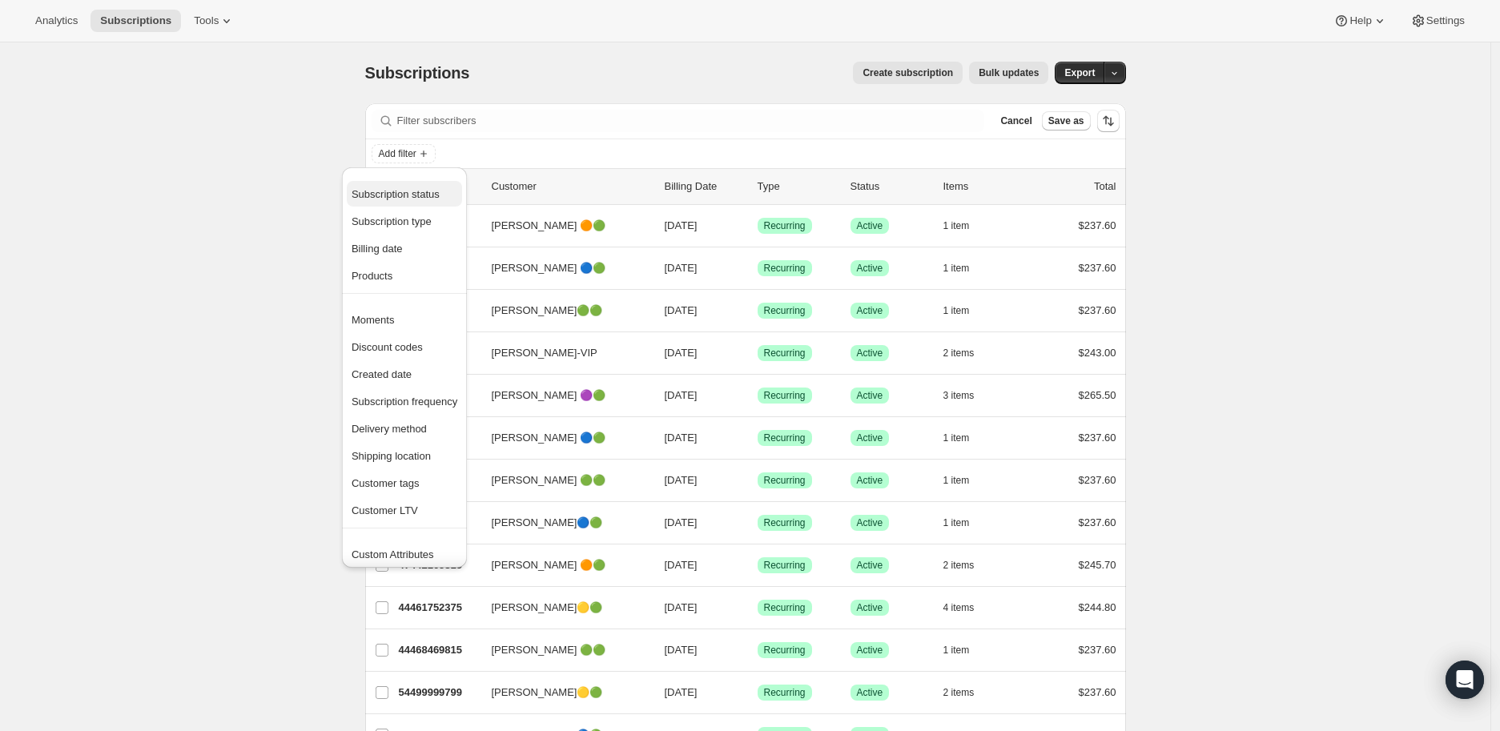
click at [417, 189] on span "Subscription status" at bounding box center [396, 194] width 88 height 12
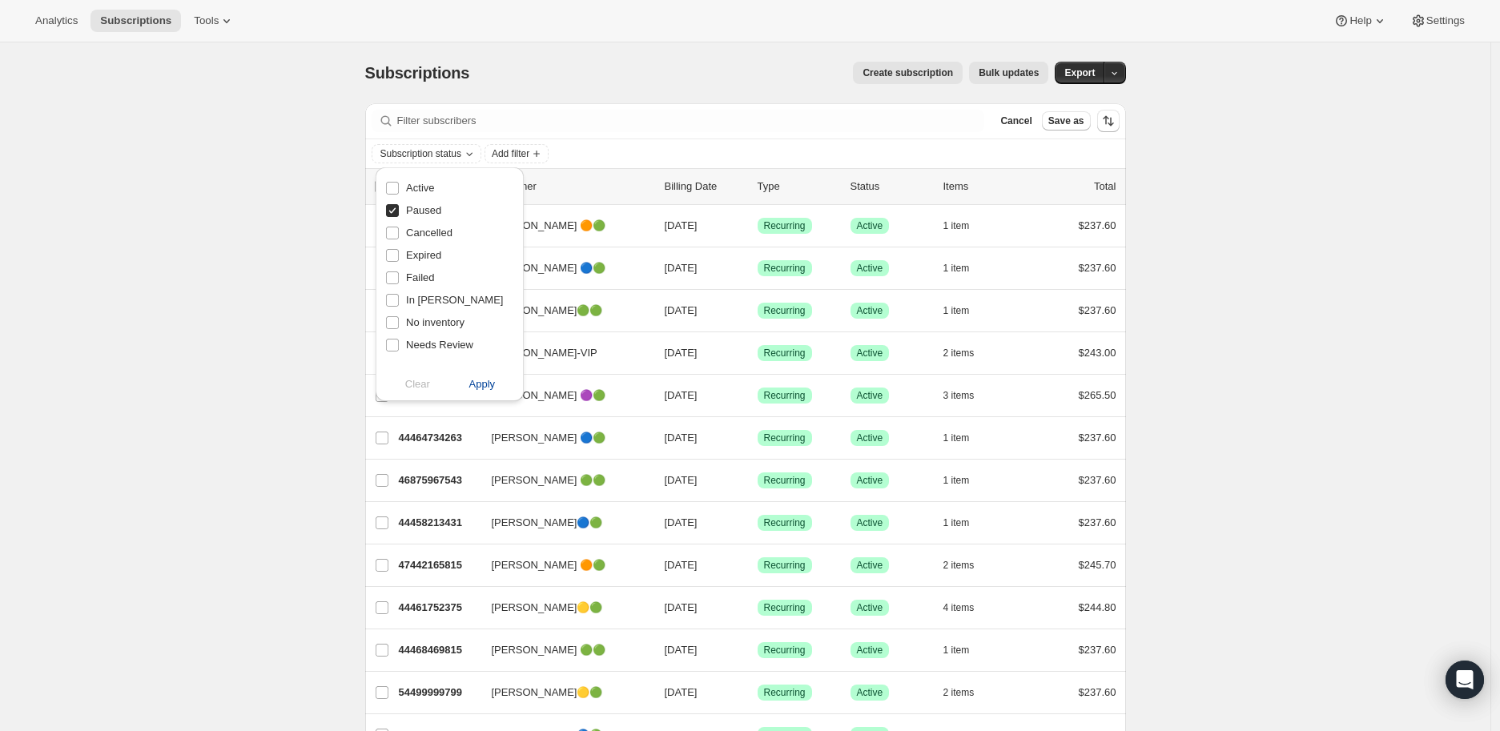
click at [475, 384] on span "Apply" at bounding box center [482, 384] width 26 height 16
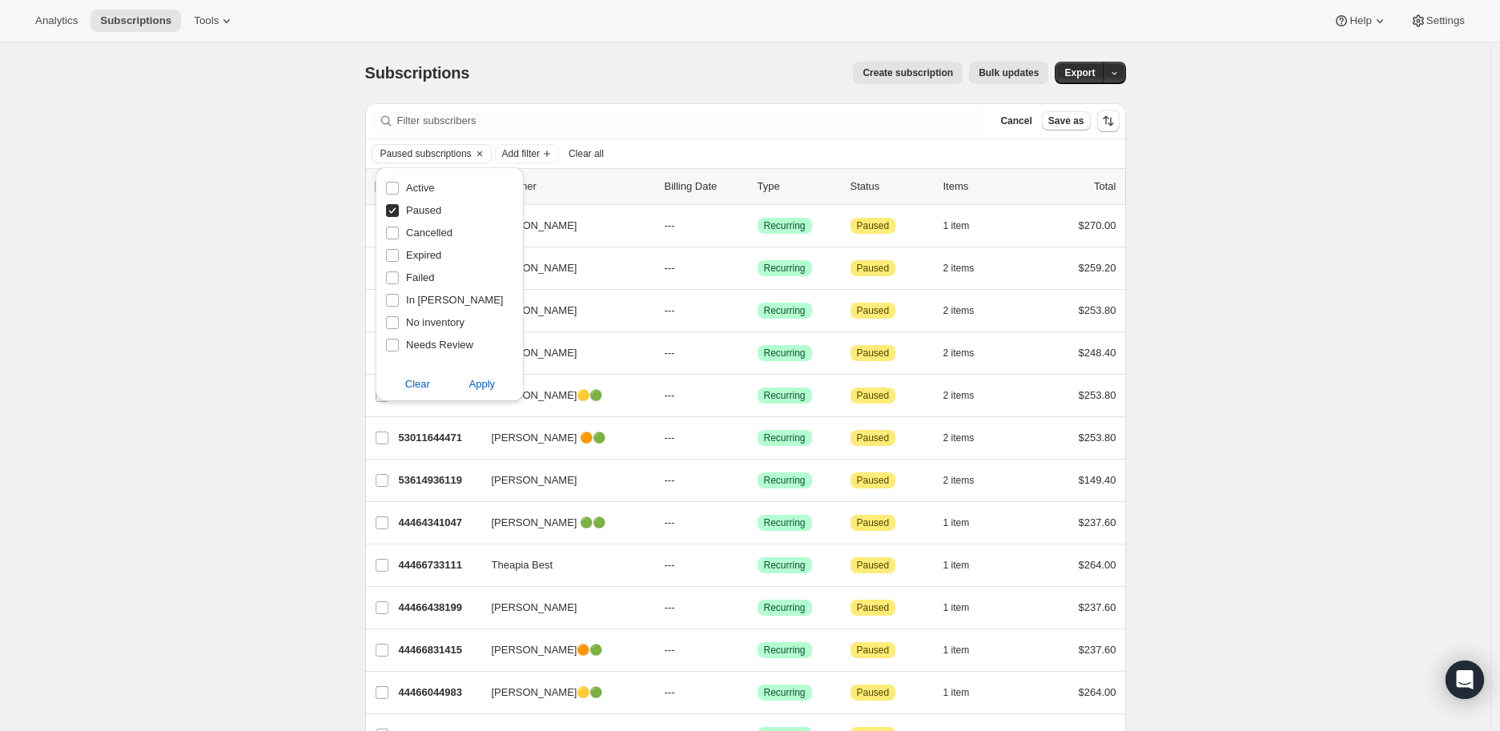
click at [234, 341] on div "Subscriptions. This page is ready Subscriptions Create subscription Bulk update…" at bounding box center [745, 698] width 1491 height 1313
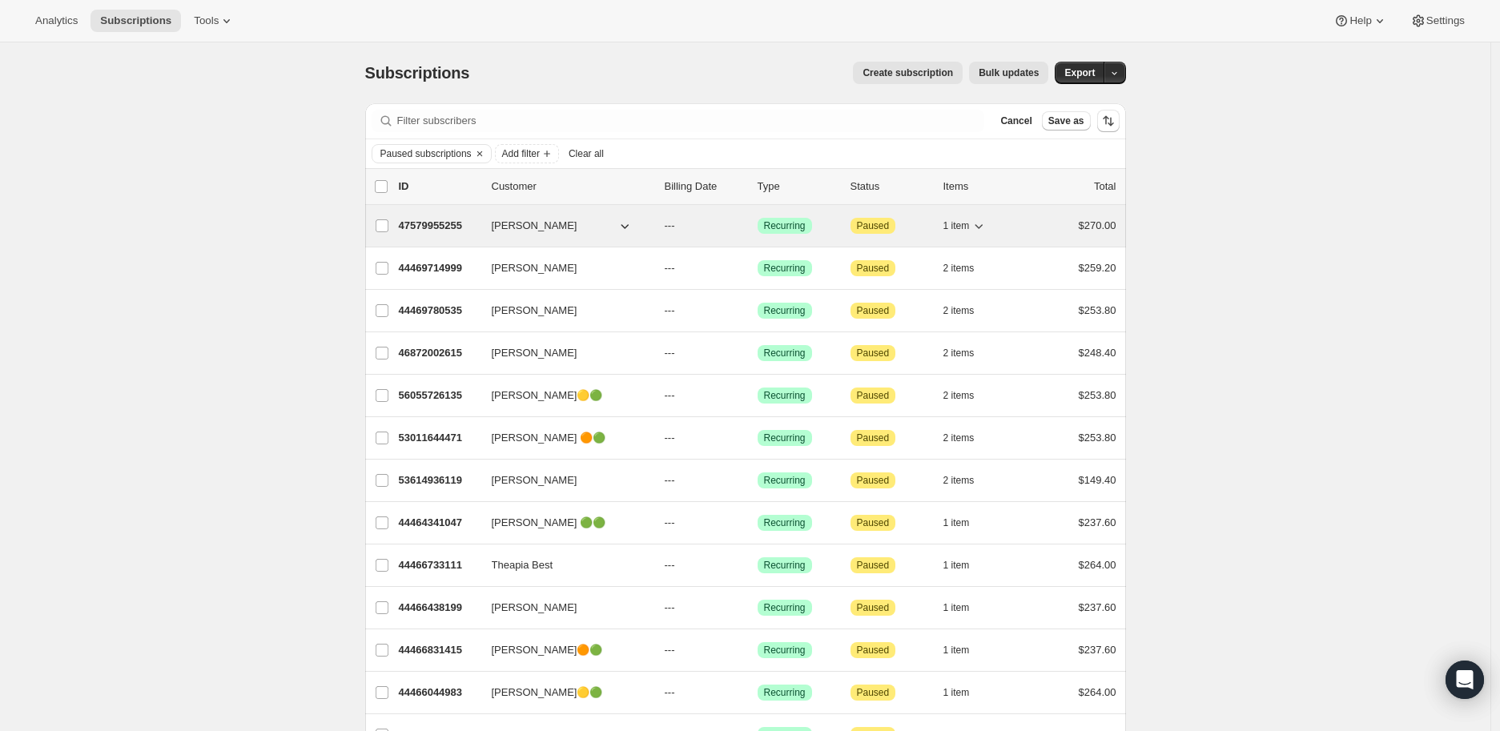
click at [447, 220] on p "47579955255" at bounding box center [439, 226] width 80 height 16
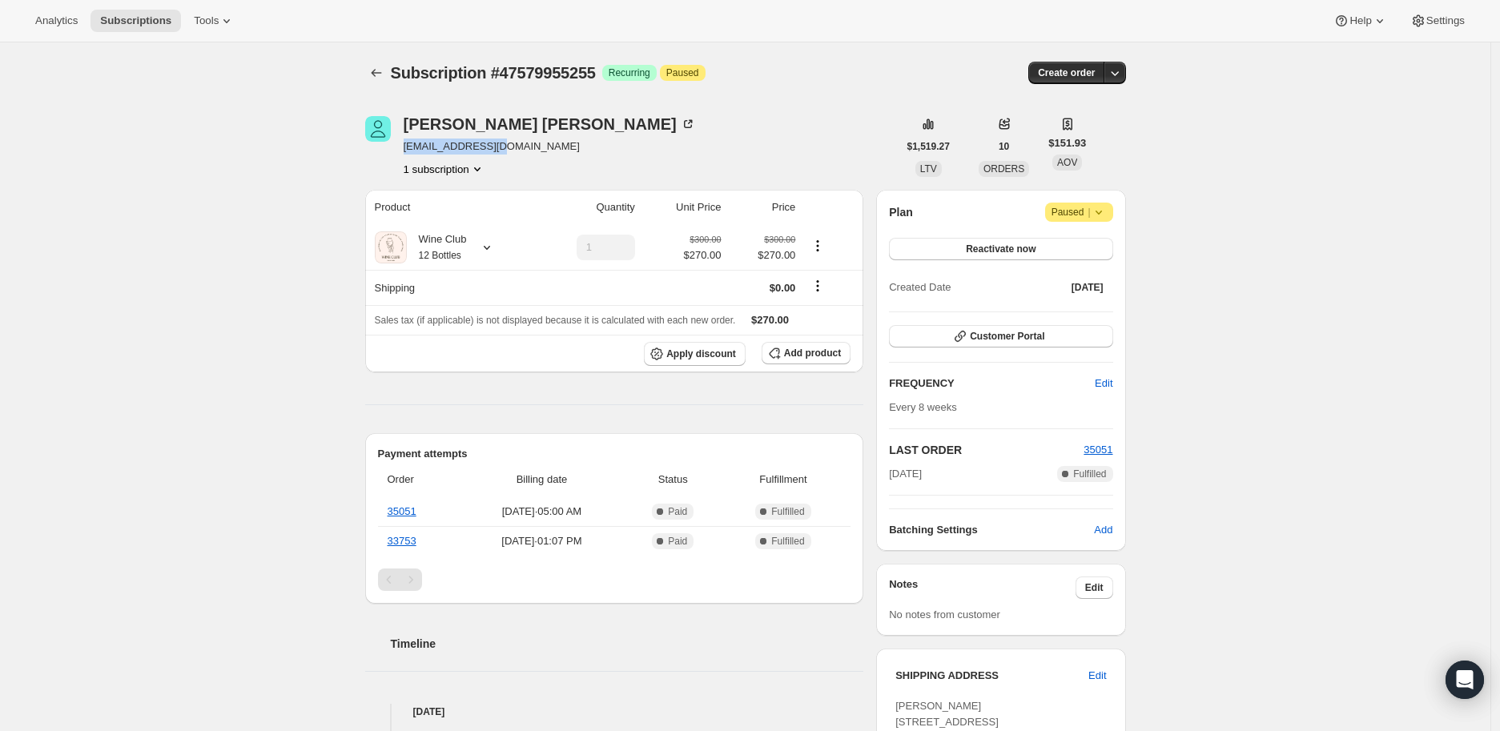
drag, startPoint x: 406, startPoint y: 147, endPoint x: 513, endPoint y: 150, distance: 106.6
click at [513, 150] on div "[PERSON_NAME] [EMAIL_ADDRESS][DOMAIN_NAME] 1 subscription" at bounding box center [631, 146] width 533 height 61
copy span "[EMAIL_ADDRESS][DOMAIN_NAME]"
click at [688, 120] on icon at bounding box center [690, 122] width 5 height 5
click at [1039, 245] on button "Reactivate now" at bounding box center [1000, 249] width 223 height 22
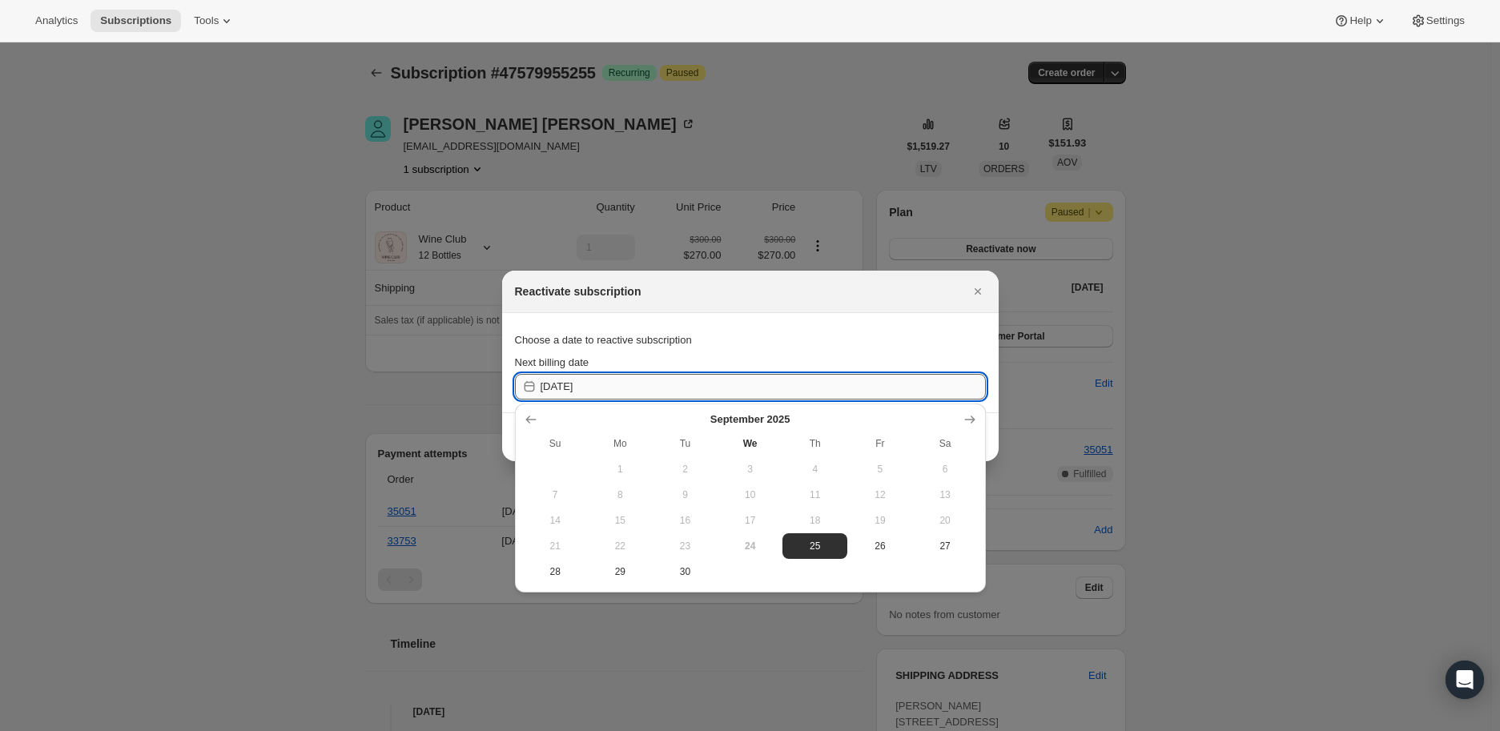
click at [562, 387] on input "[DATE]" at bounding box center [763, 387] width 445 height 26
click at [686, 567] on span "30" at bounding box center [685, 572] width 52 height 13
type input "[DATE]"
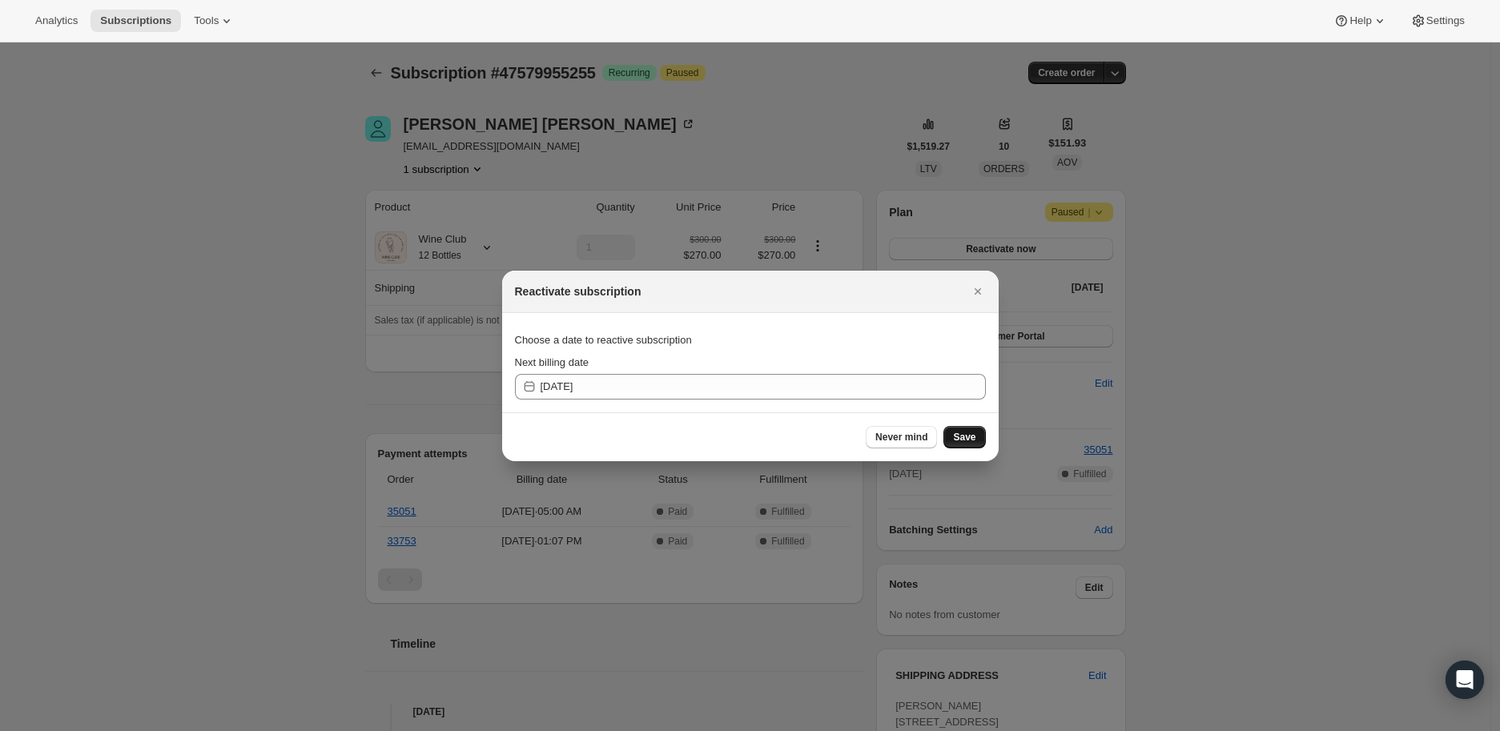
click at [962, 433] on span "Save" at bounding box center [964, 437] width 22 height 13
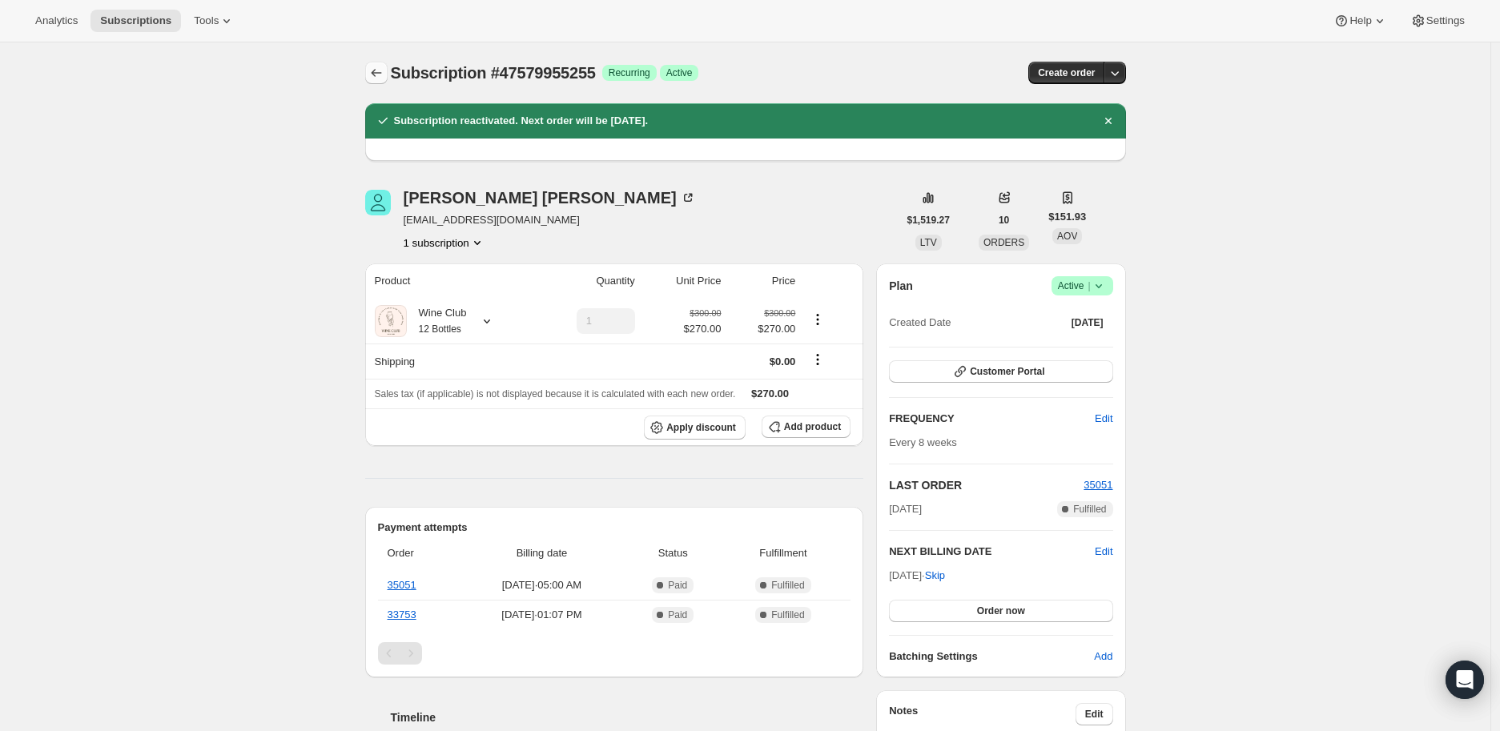
click at [377, 73] on icon "Subscriptions" at bounding box center [376, 73] width 10 height 8
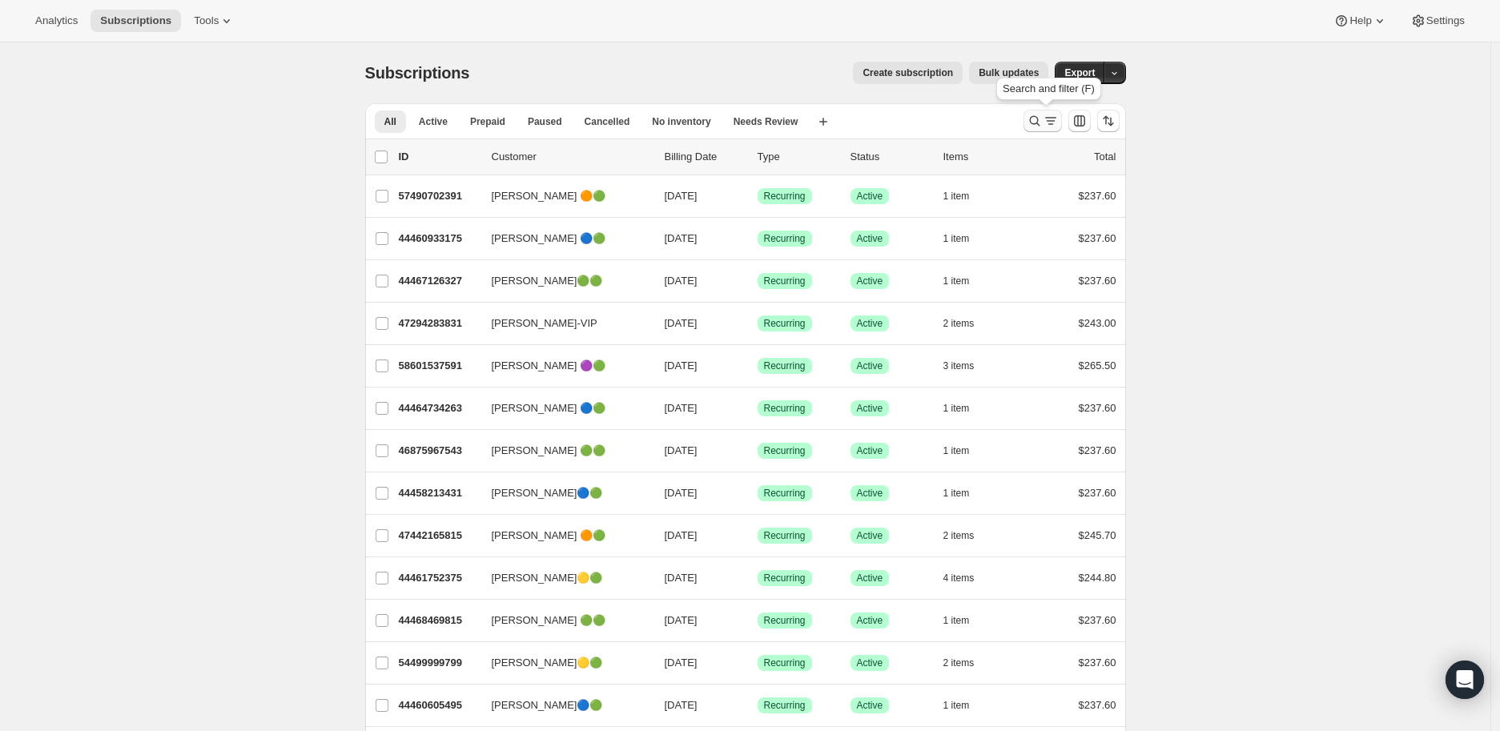
click at [1037, 122] on icon "Search and filter results" at bounding box center [1035, 121] width 16 height 16
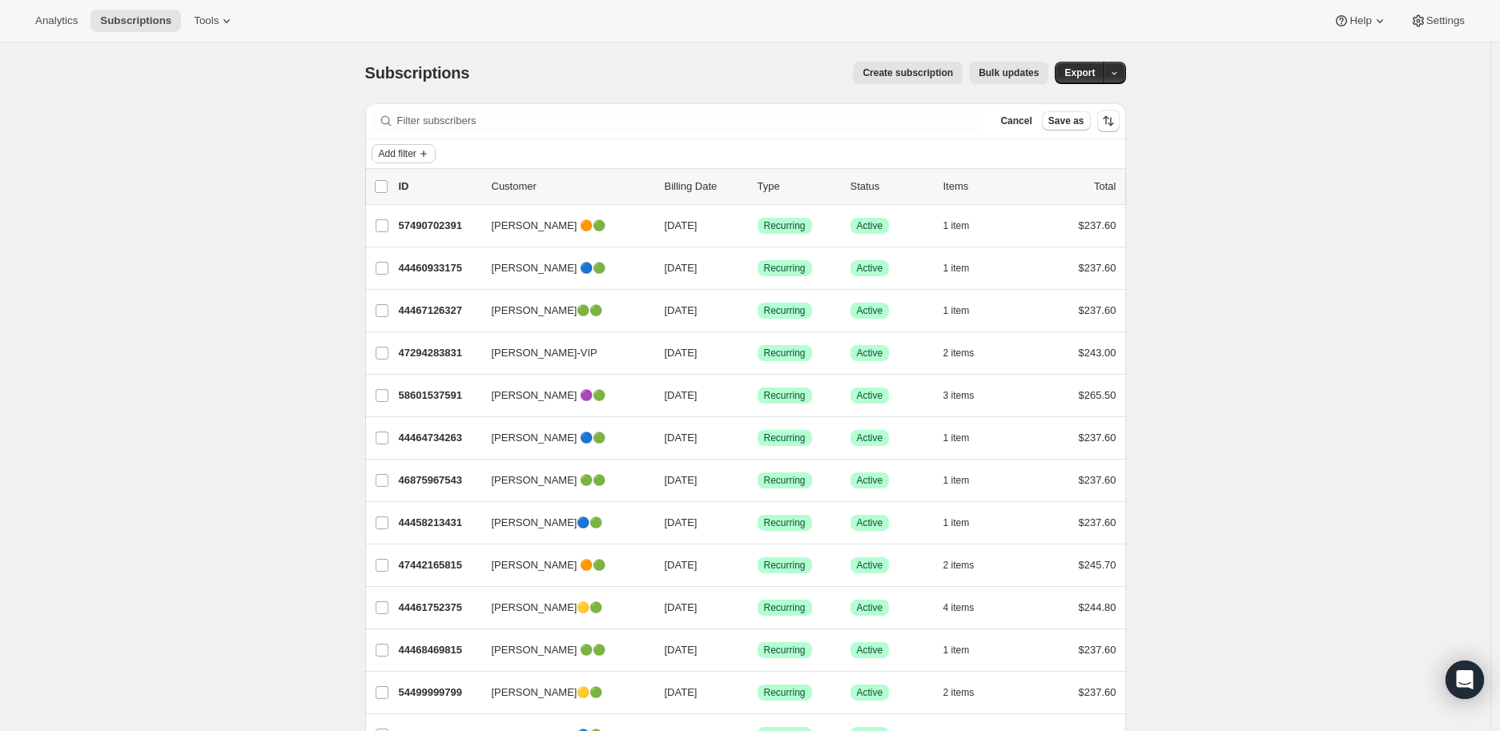
click at [429, 151] on icon "Add filter" at bounding box center [423, 153] width 13 height 13
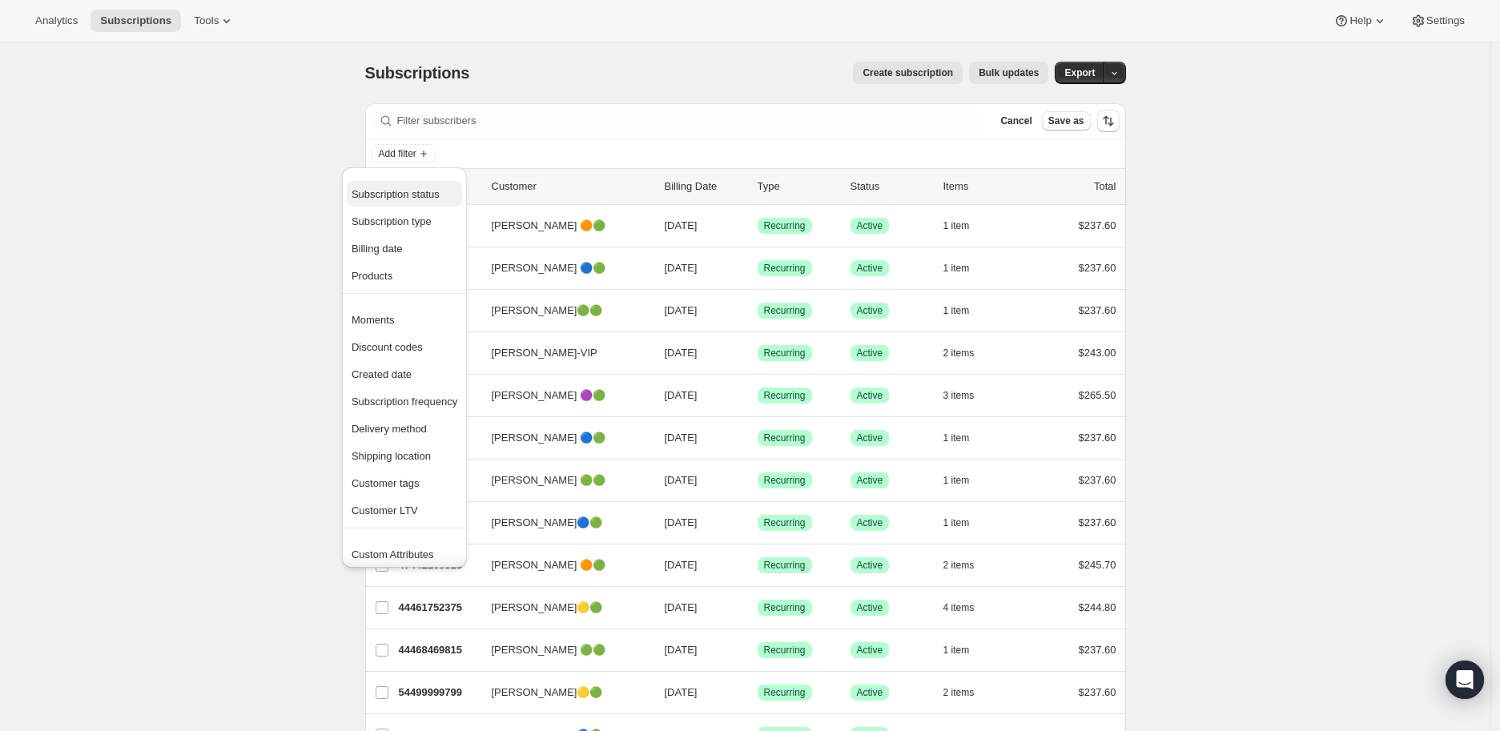
click at [399, 193] on span "Subscription status" at bounding box center [396, 194] width 88 height 12
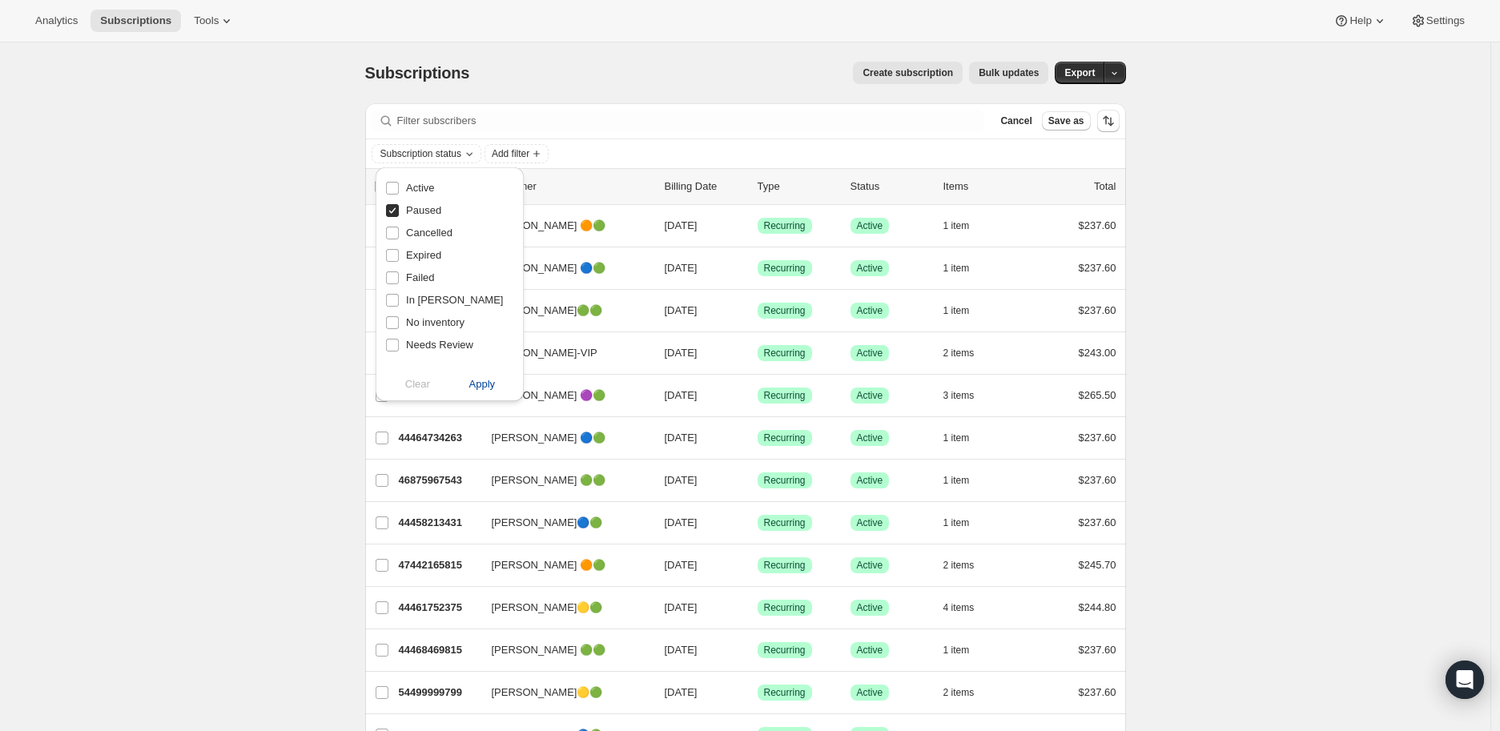
click at [478, 384] on span "Apply" at bounding box center [482, 384] width 26 height 16
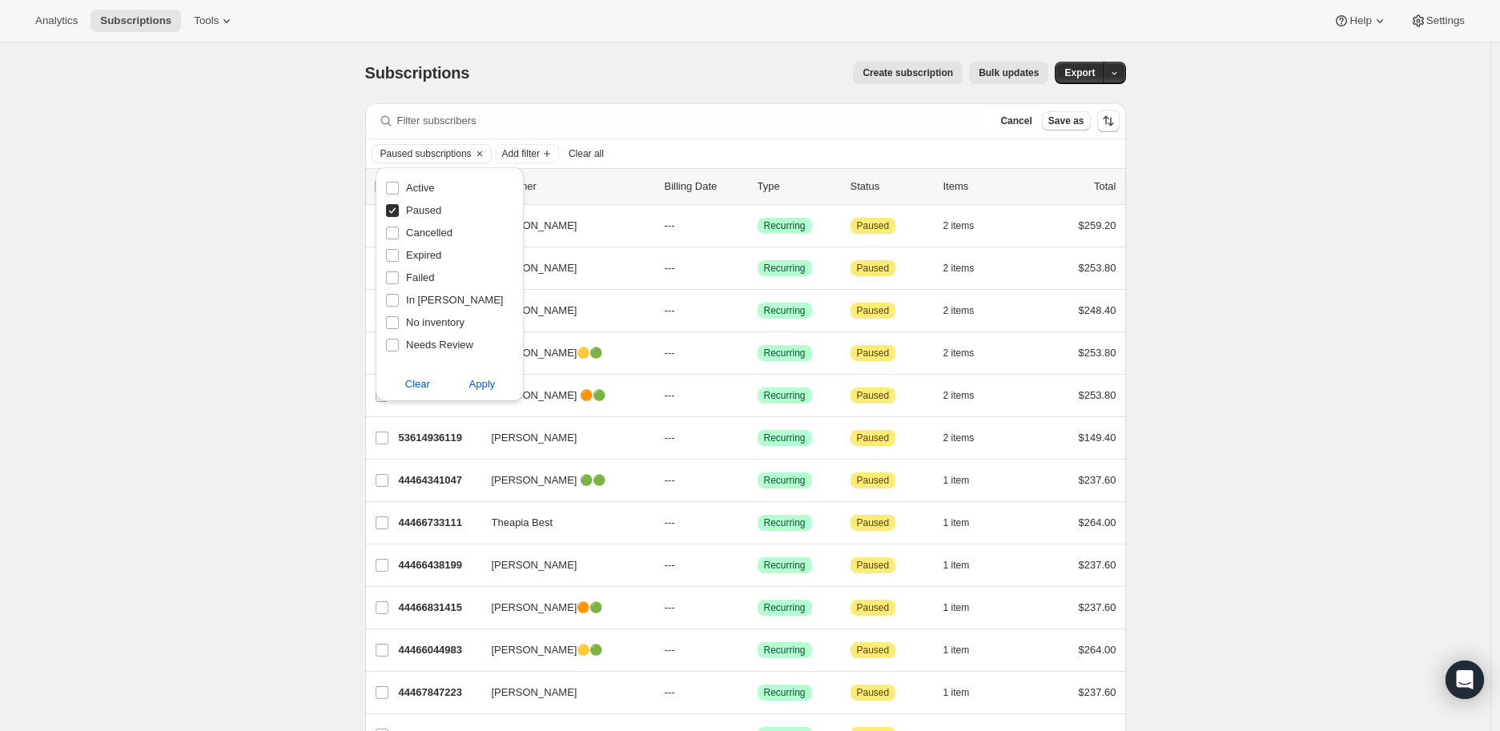
click at [239, 291] on div "Subscriptions. This page is ready Subscriptions Create subscription Bulk update…" at bounding box center [745, 677] width 1491 height 1270
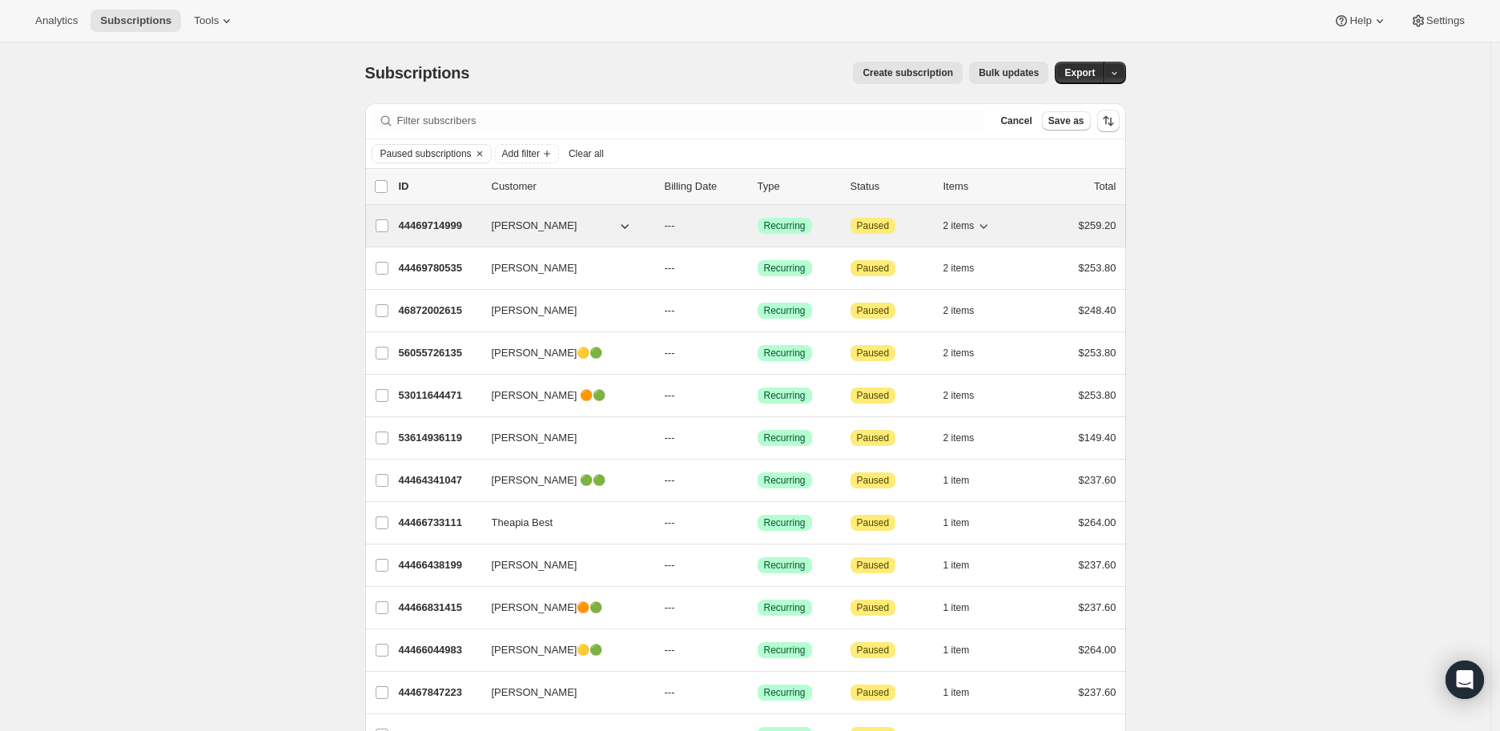
click at [435, 220] on p "44469714999" at bounding box center [439, 226] width 80 height 16
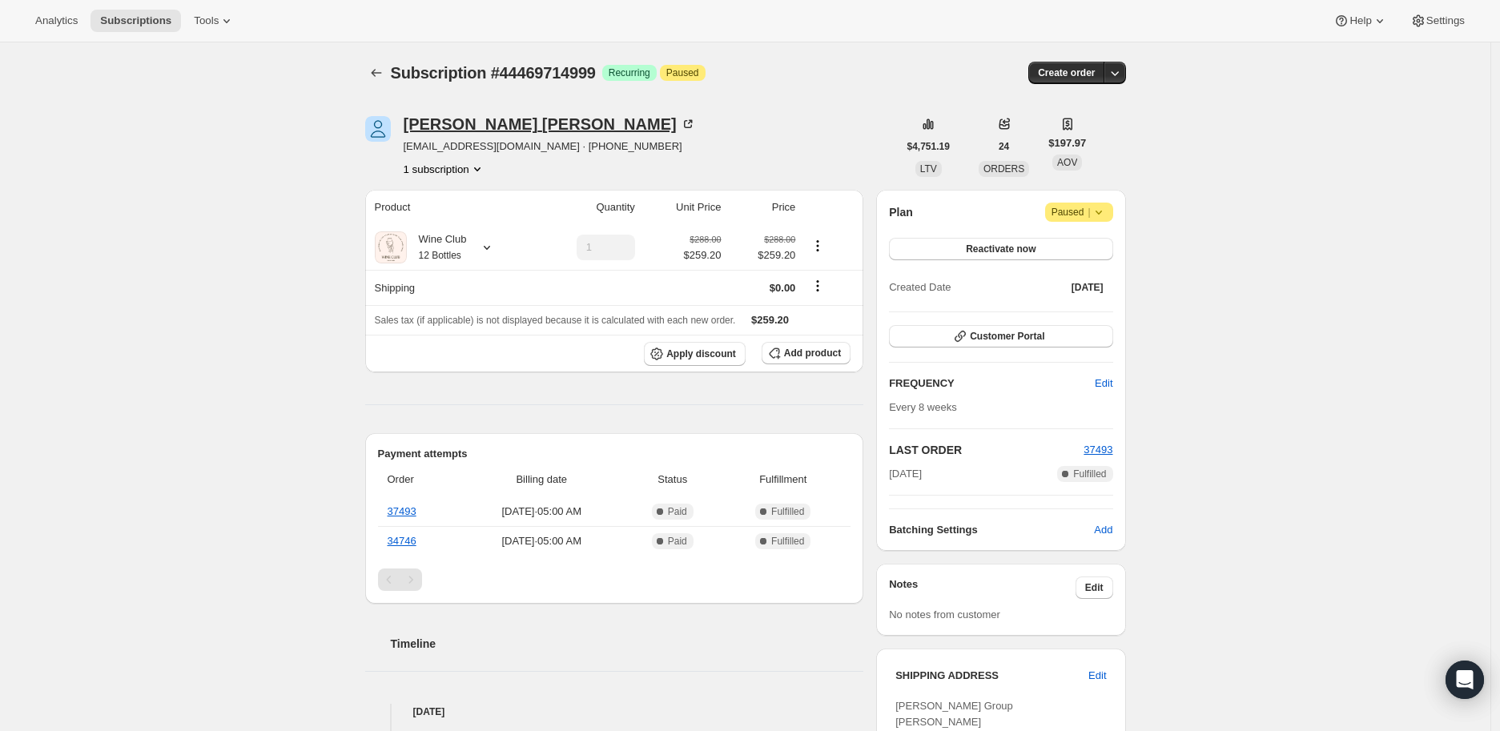
click at [684, 121] on icon at bounding box center [688, 124] width 8 height 8
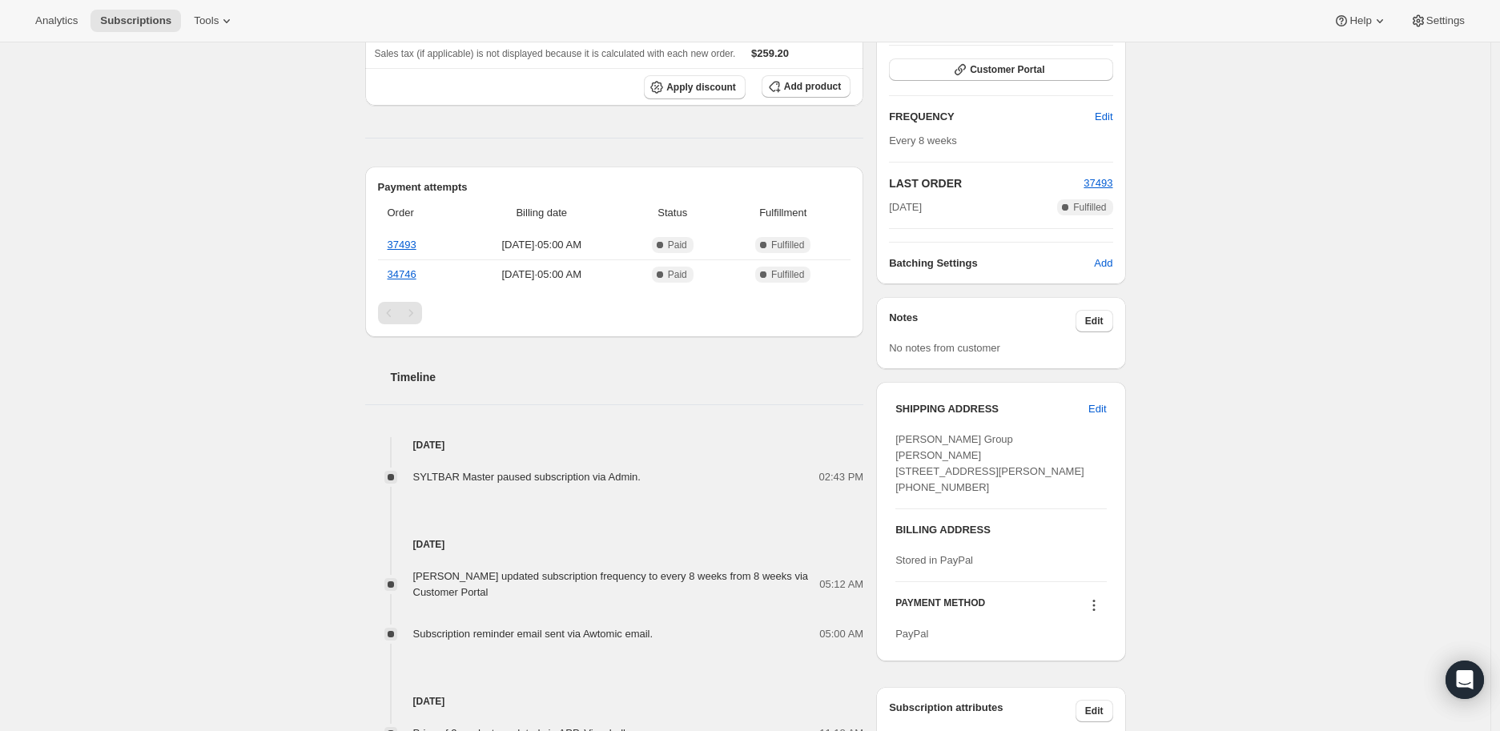
scroll to position [89, 0]
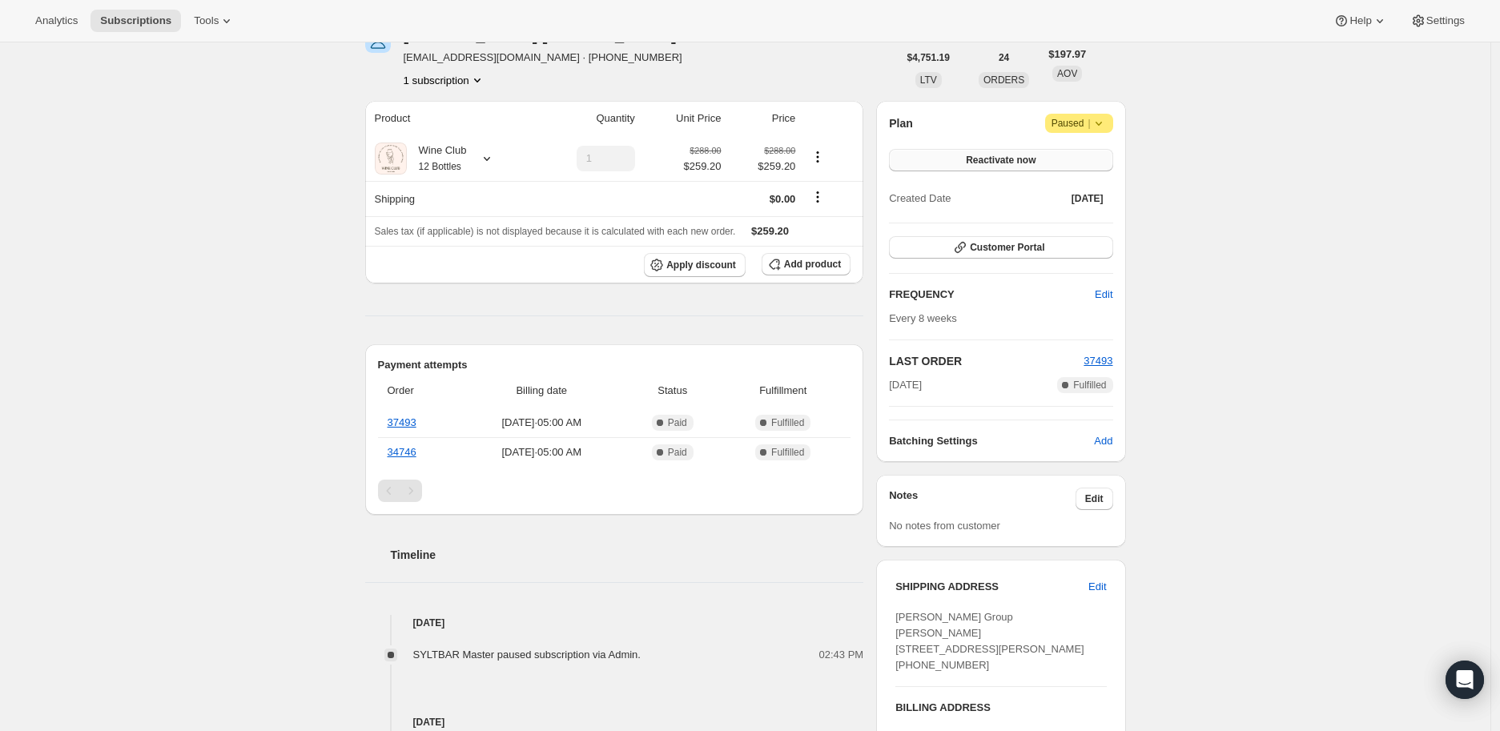
click at [1011, 159] on span "Reactivate now" at bounding box center [1001, 160] width 70 height 13
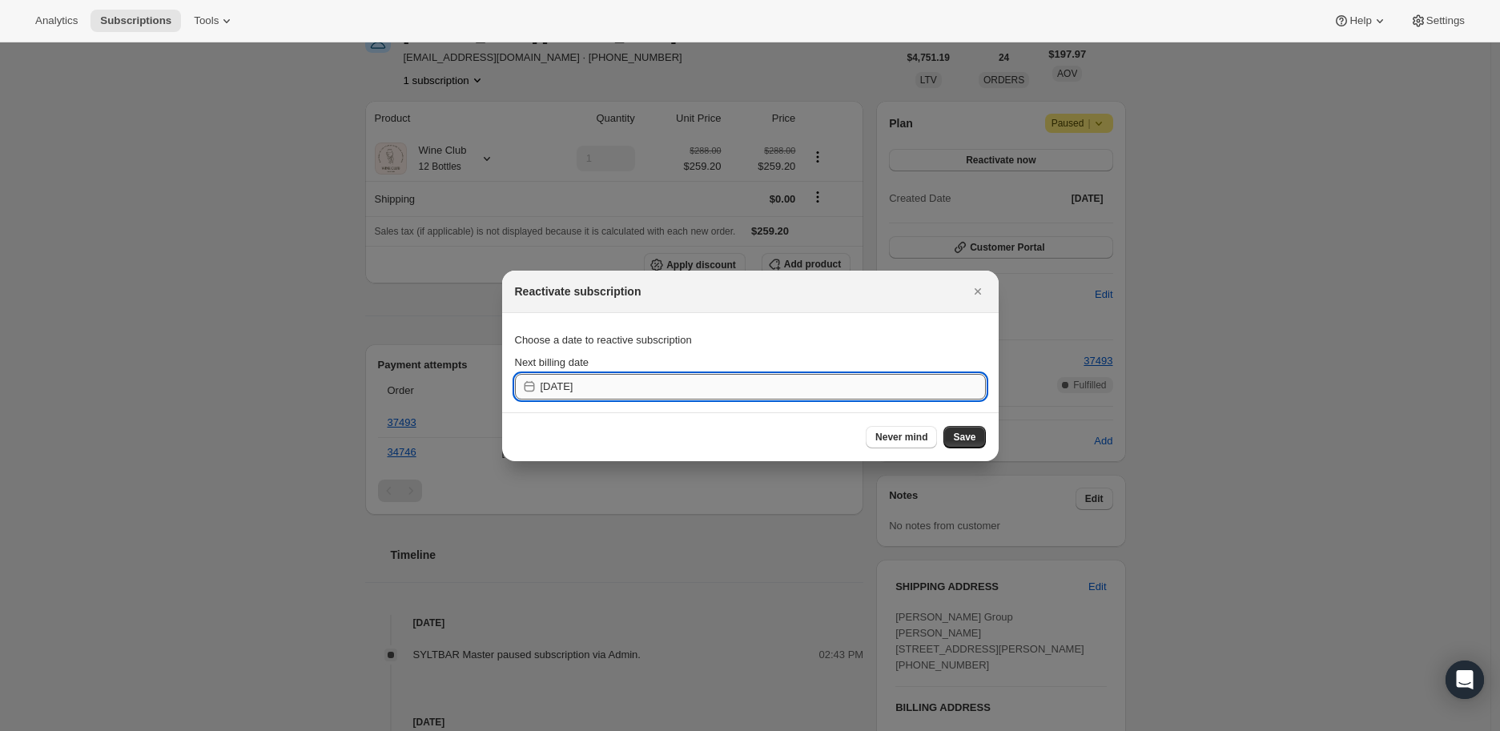
click at [570, 384] on input "[DATE]" at bounding box center [763, 387] width 445 height 26
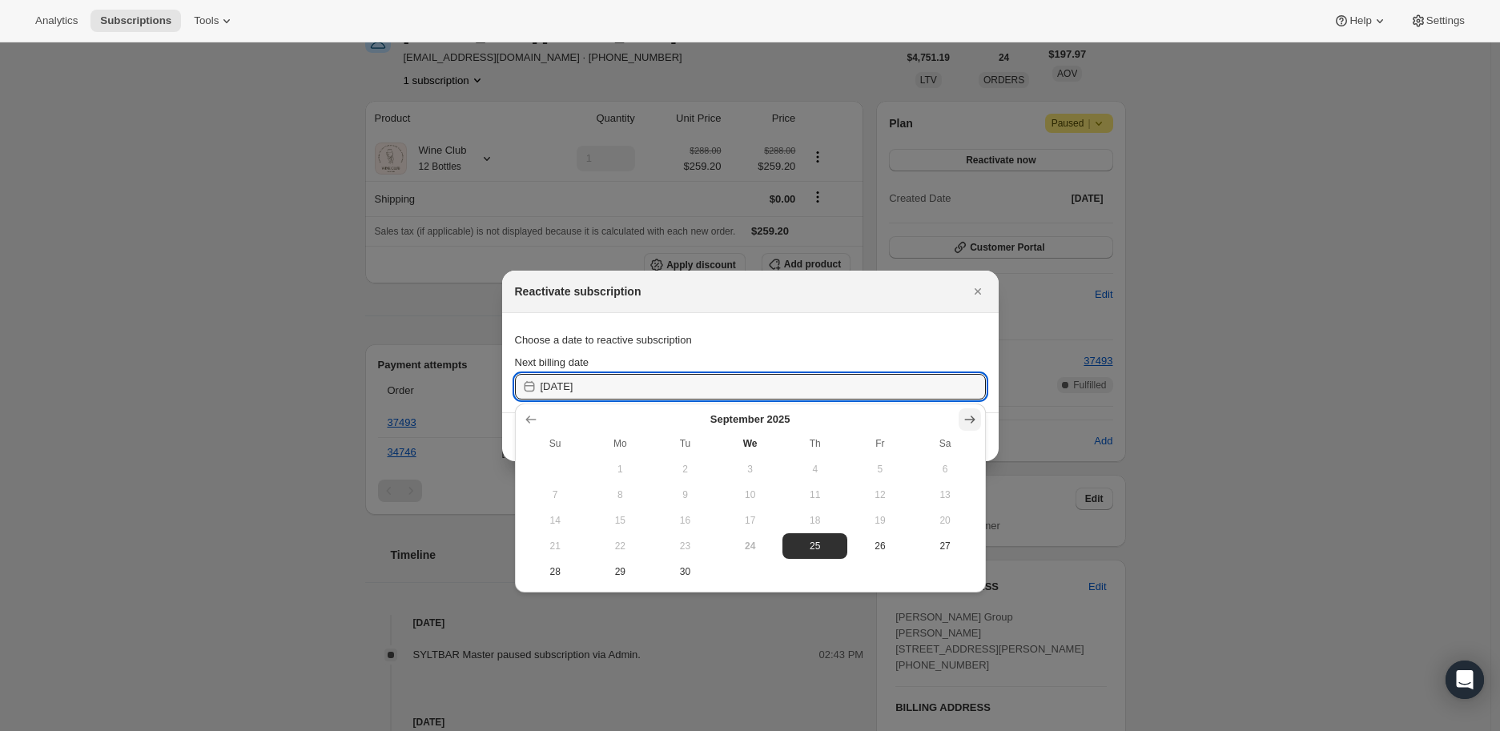
click at [967, 413] on icon "Show next month, October 2025" at bounding box center [970, 420] width 16 height 16
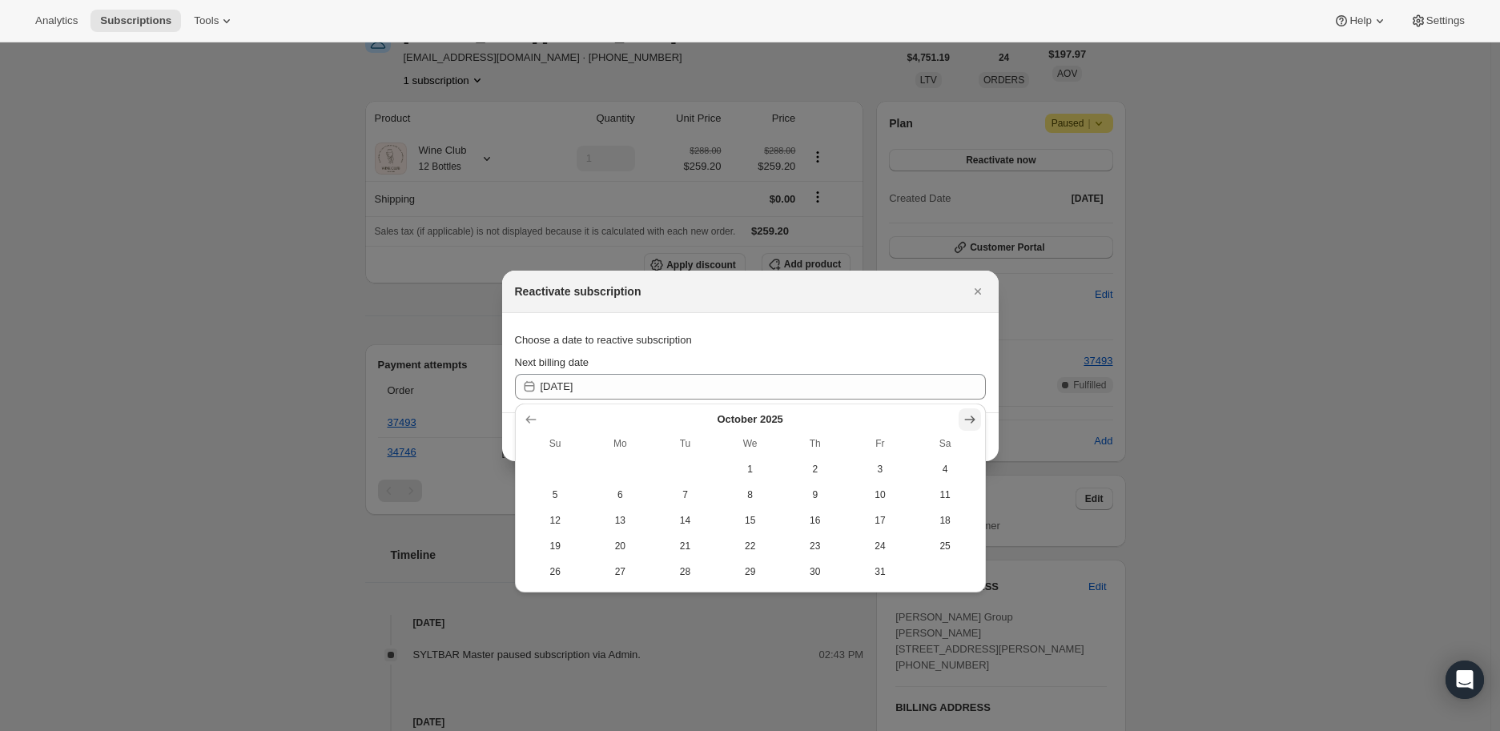
click at [967, 413] on icon "Show next month, November 2025" at bounding box center [970, 420] width 16 height 16
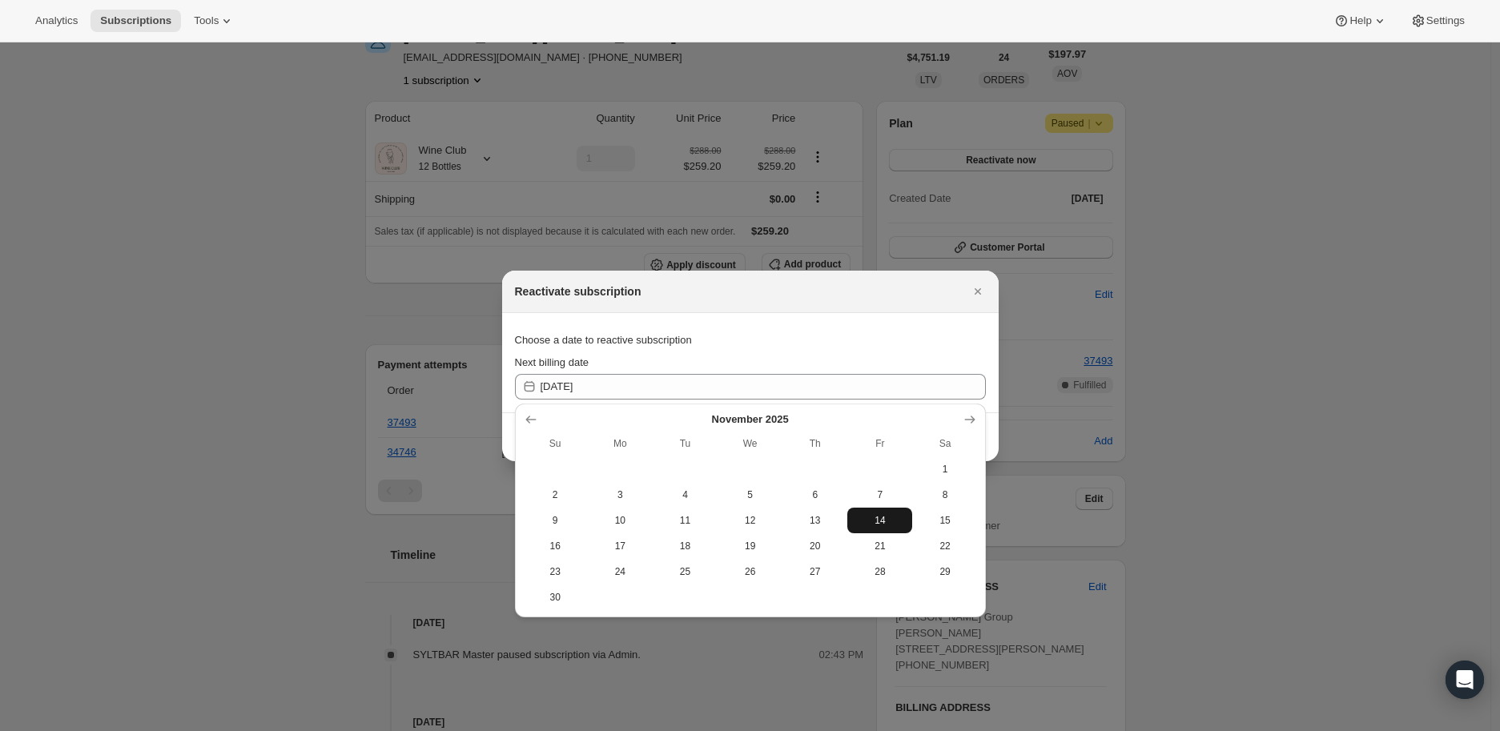
click at [877, 514] on span "14" at bounding box center [880, 520] width 52 height 13
type input "[DATE]"
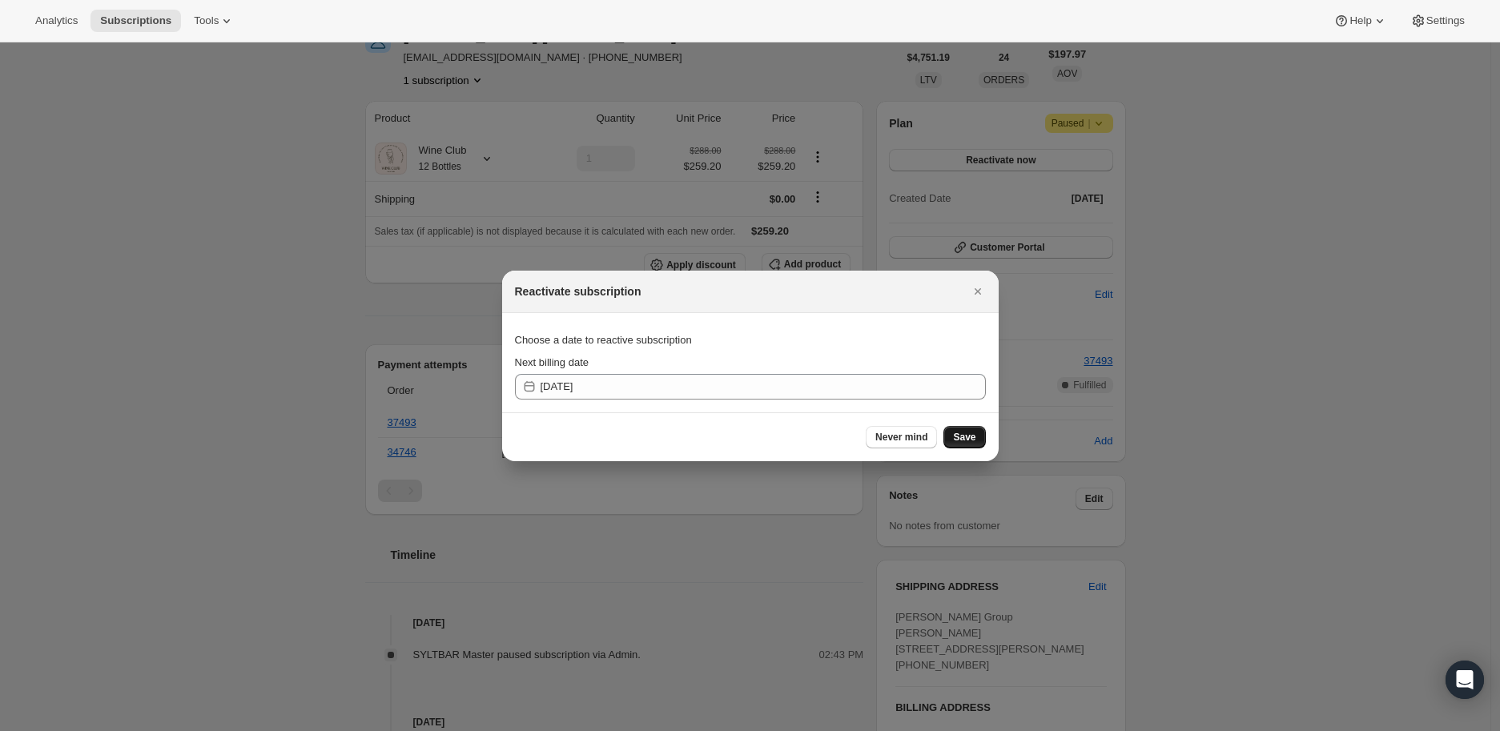
click at [957, 434] on span "Save" at bounding box center [964, 437] width 22 height 13
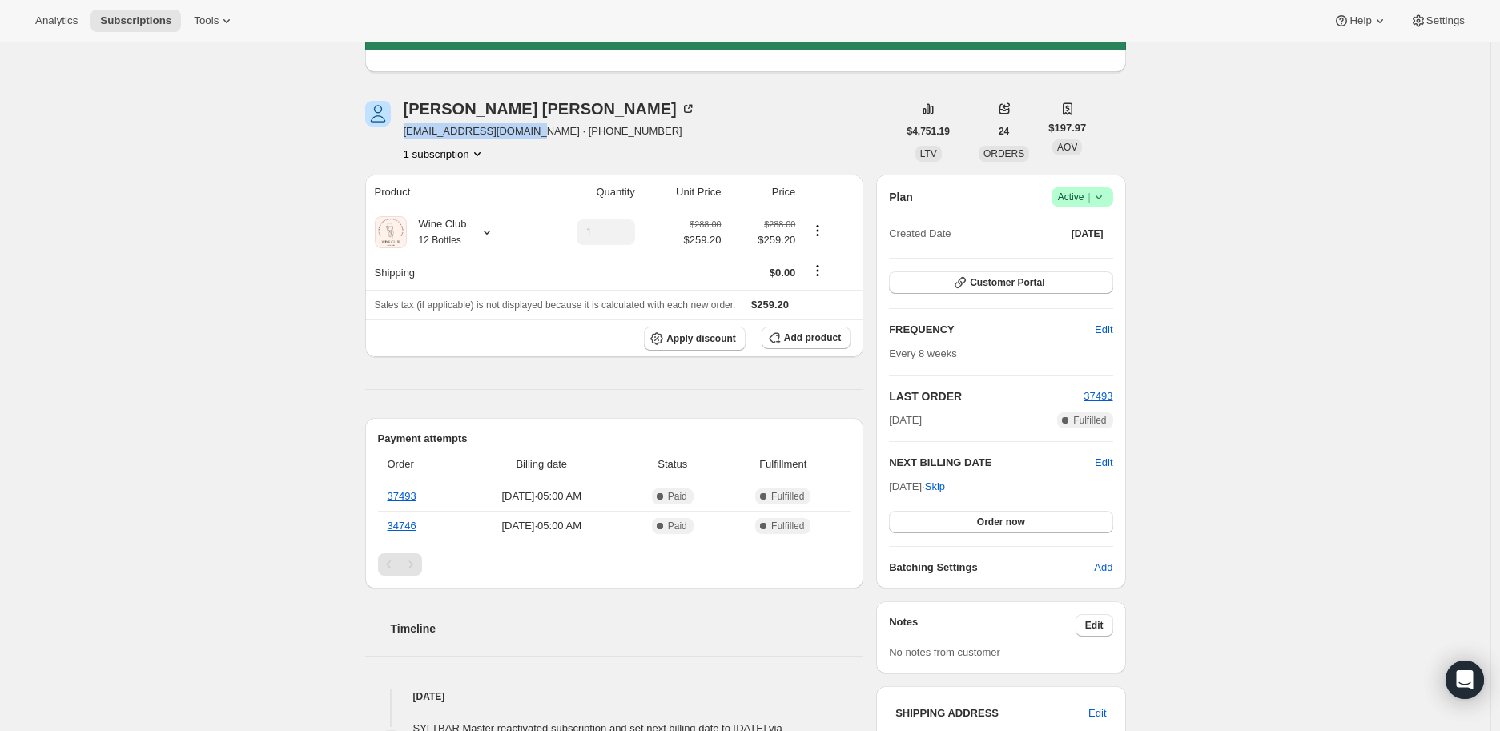
drag, startPoint x: 403, startPoint y: 135, endPoint x: 525, endPoint y: 135, distance: 122.6
click at [525, 135] on div "[PERSON_NAME] [EMAIL_ADDRESS][DOMAIN_NAME] · [PHONE_NUMBER] 1 subscription" at bounding box center [631, 131] width 533 height 61
copy span "[EMAIL_ADDRESS][DOMAIN_NAME]"
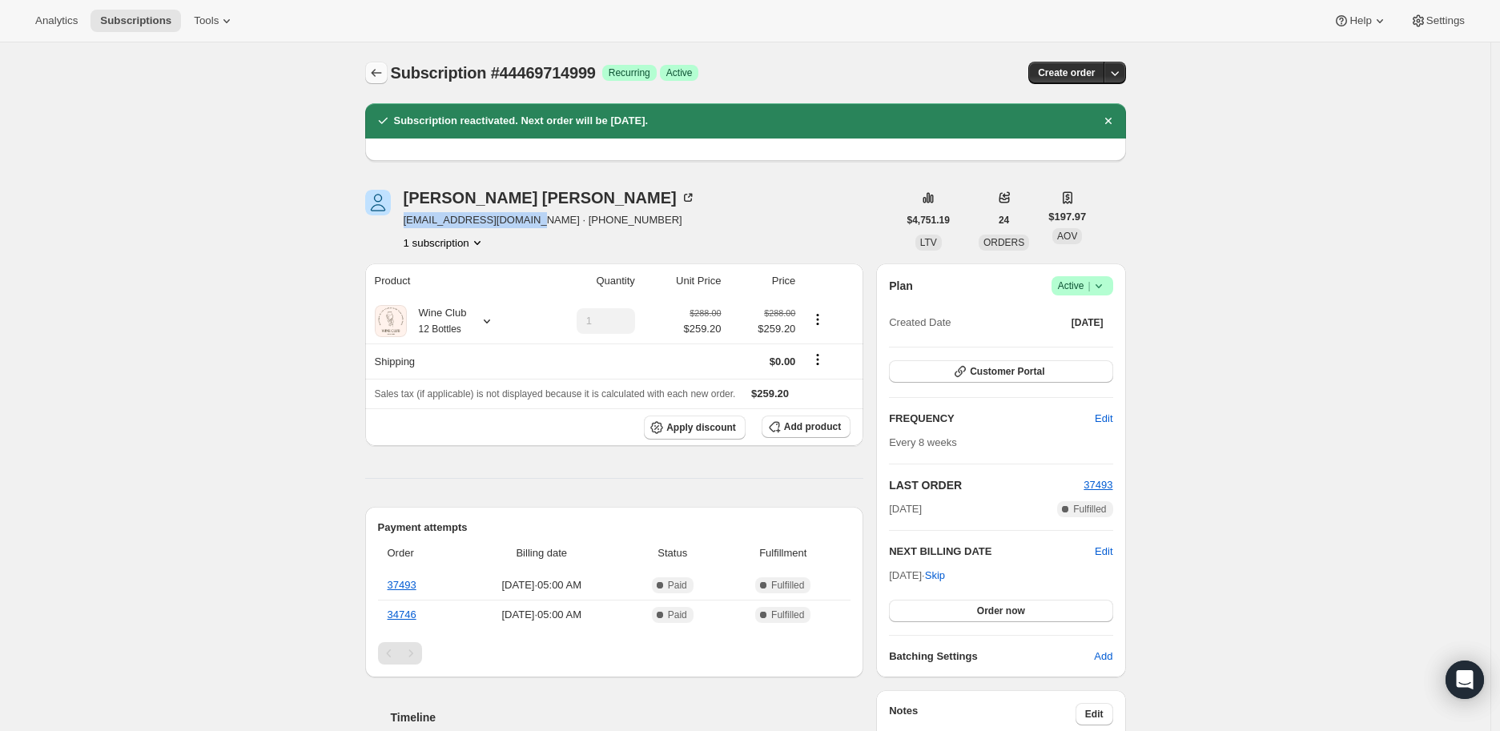
click at [380, 74] on icon "Subscriptions" at bounding box center [376, 73] width 16 height 16
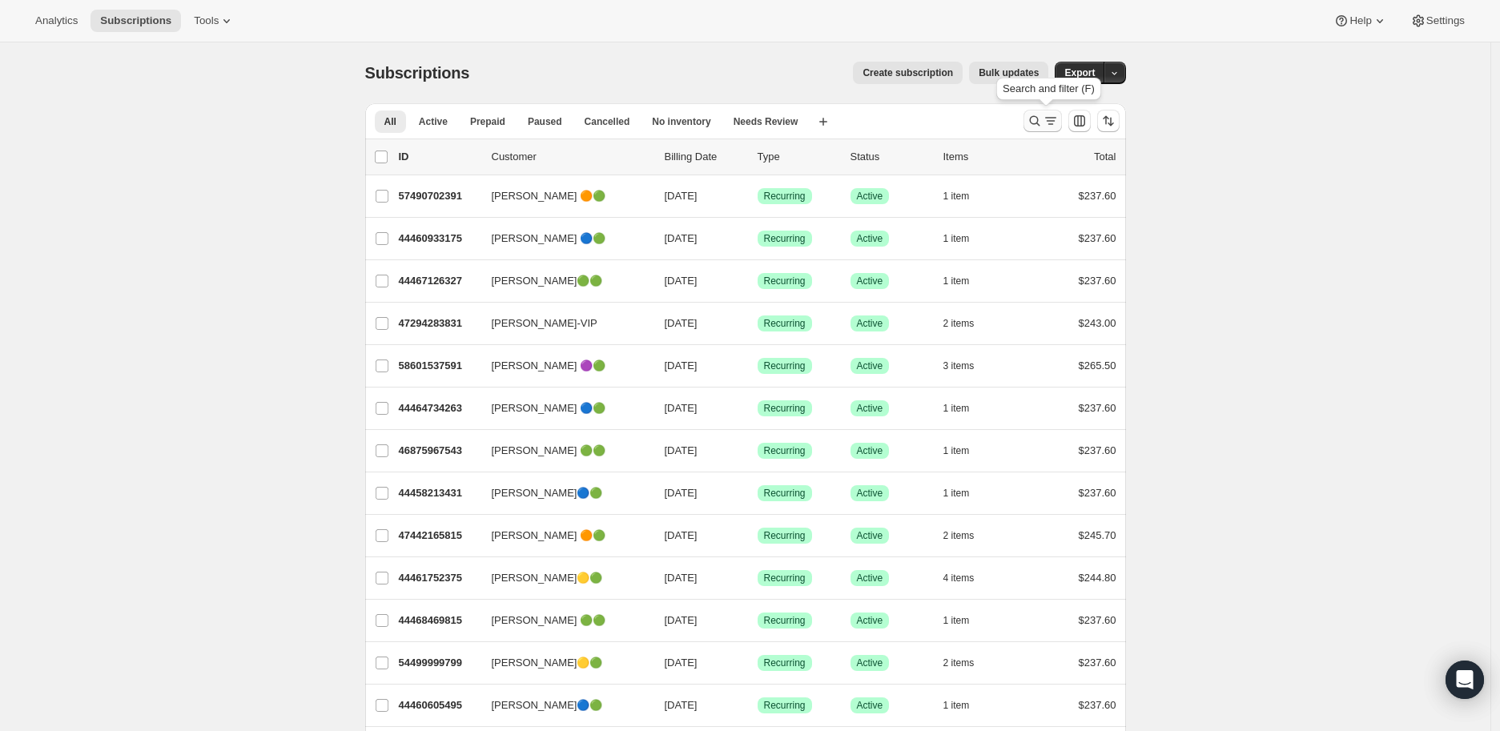
click at [1038, 117] on icon "Search and filter results" at bounding box center [1035, 121] width 16 height 16
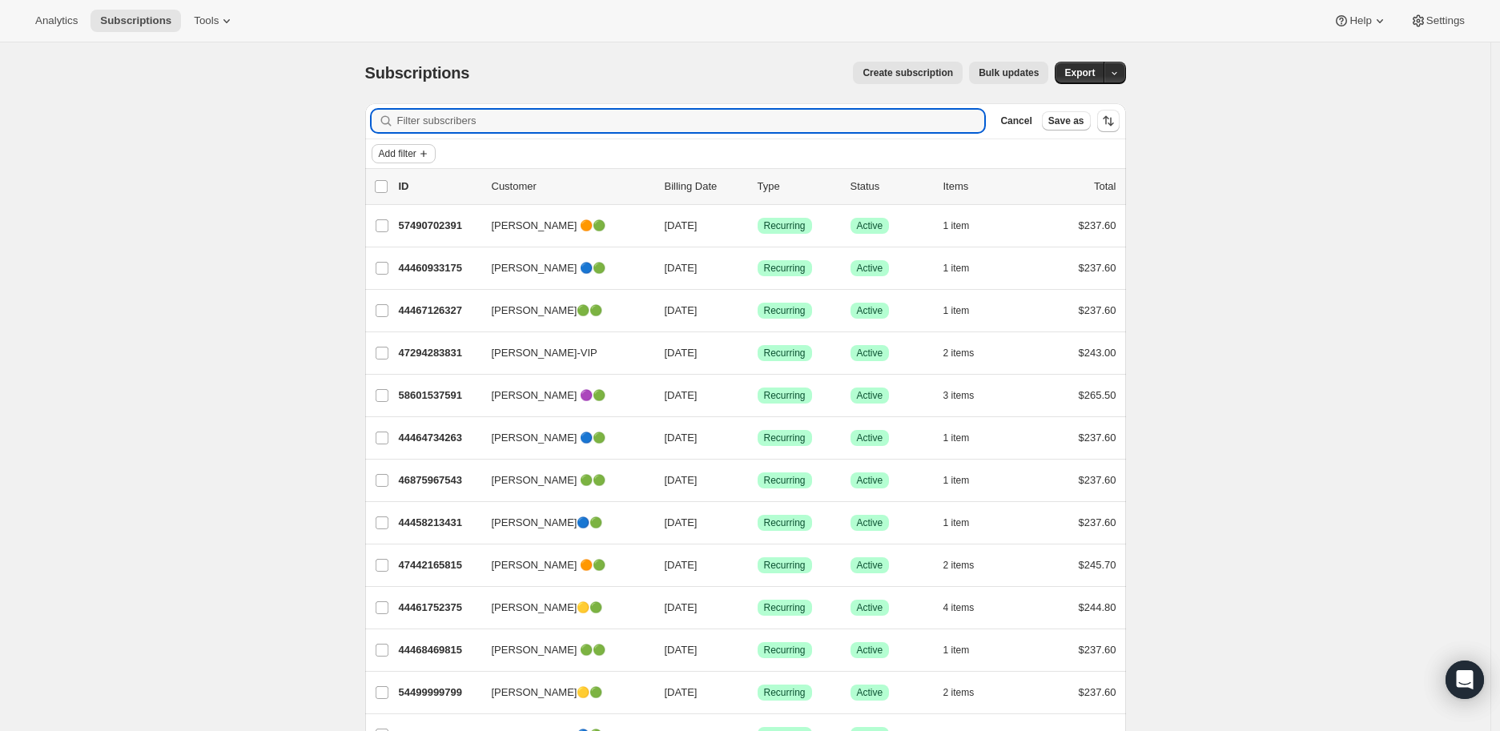
click at [414, 152] on span "Add filter" at bounding box center [398, 153] width 38 height 13
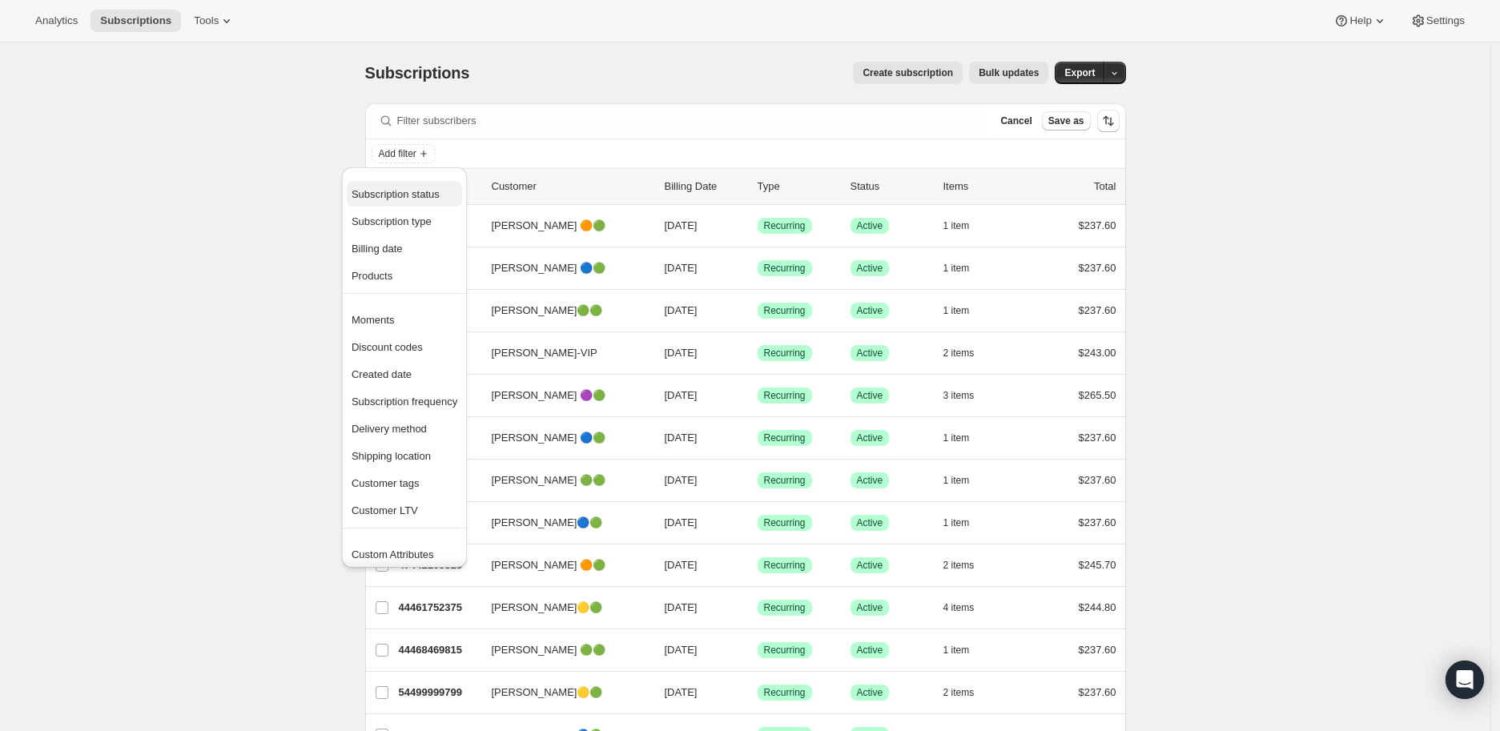
click at [405, 192] on span "Subscription status" at bounding box center [396, 194] width 88 height 12
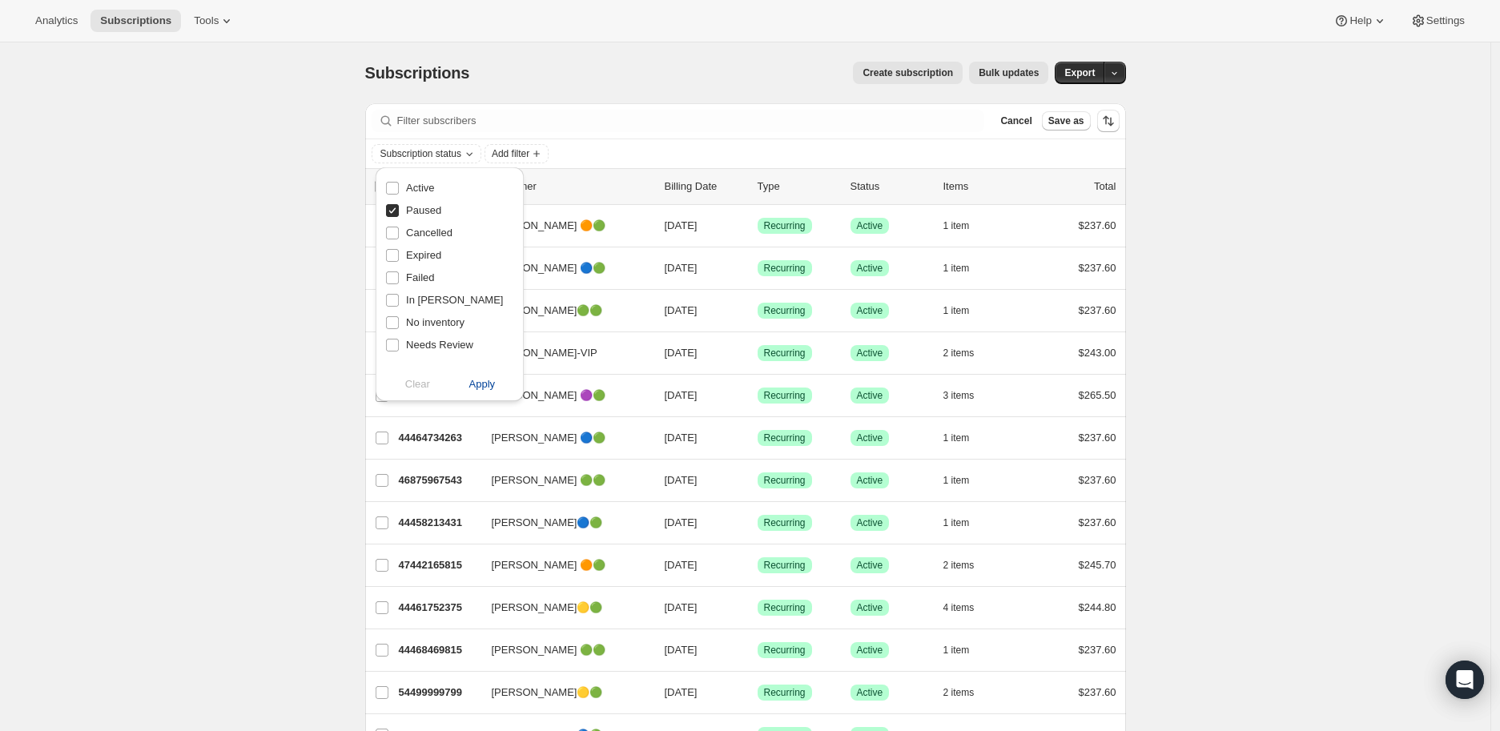
click at [476, 380] on span "Apply" at bounding box center [482, 384] width 26 height 16
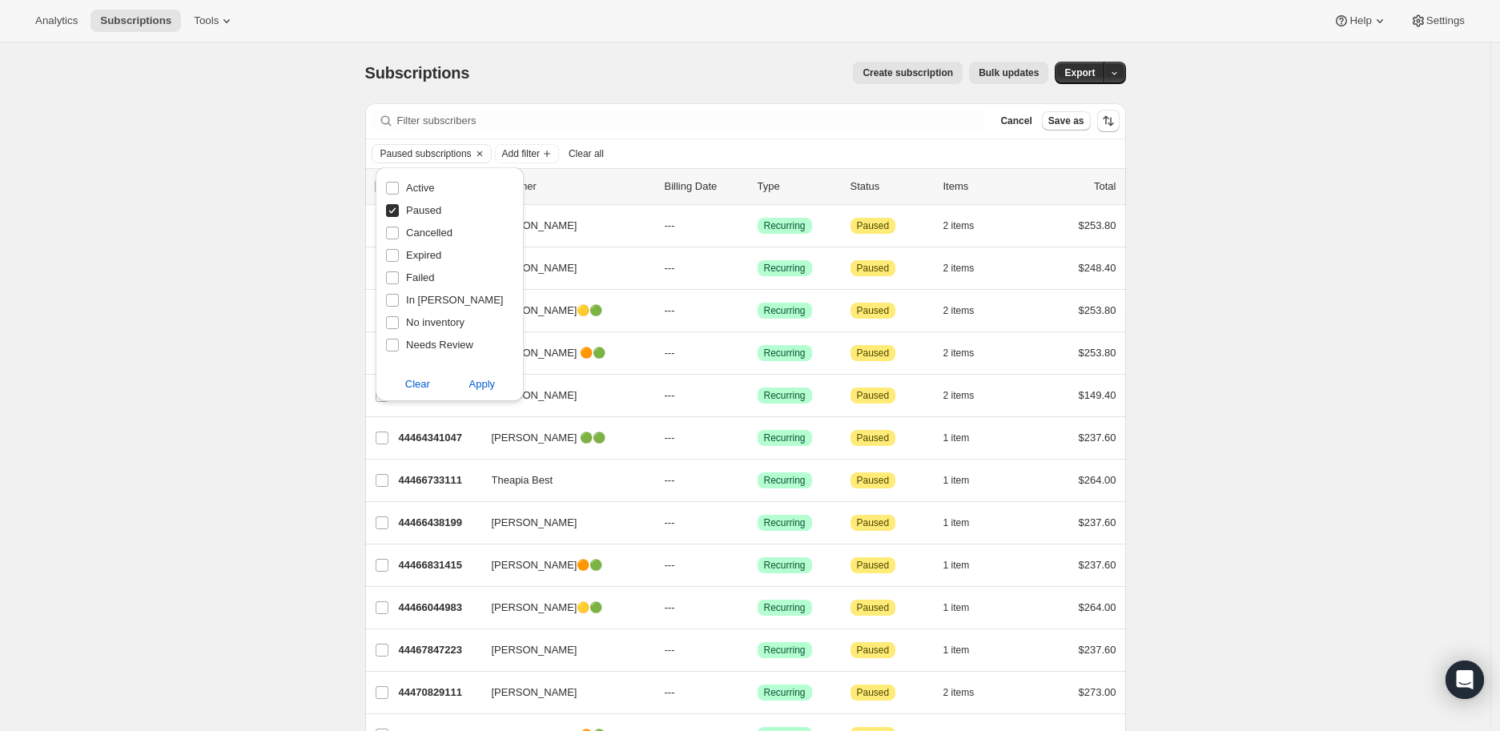
click at [248, 368] on div "Subscriptions. This page is ready Subscriptions Create subscription Bulk update…" at bounding box center [745, 656] width 1491 height 1228
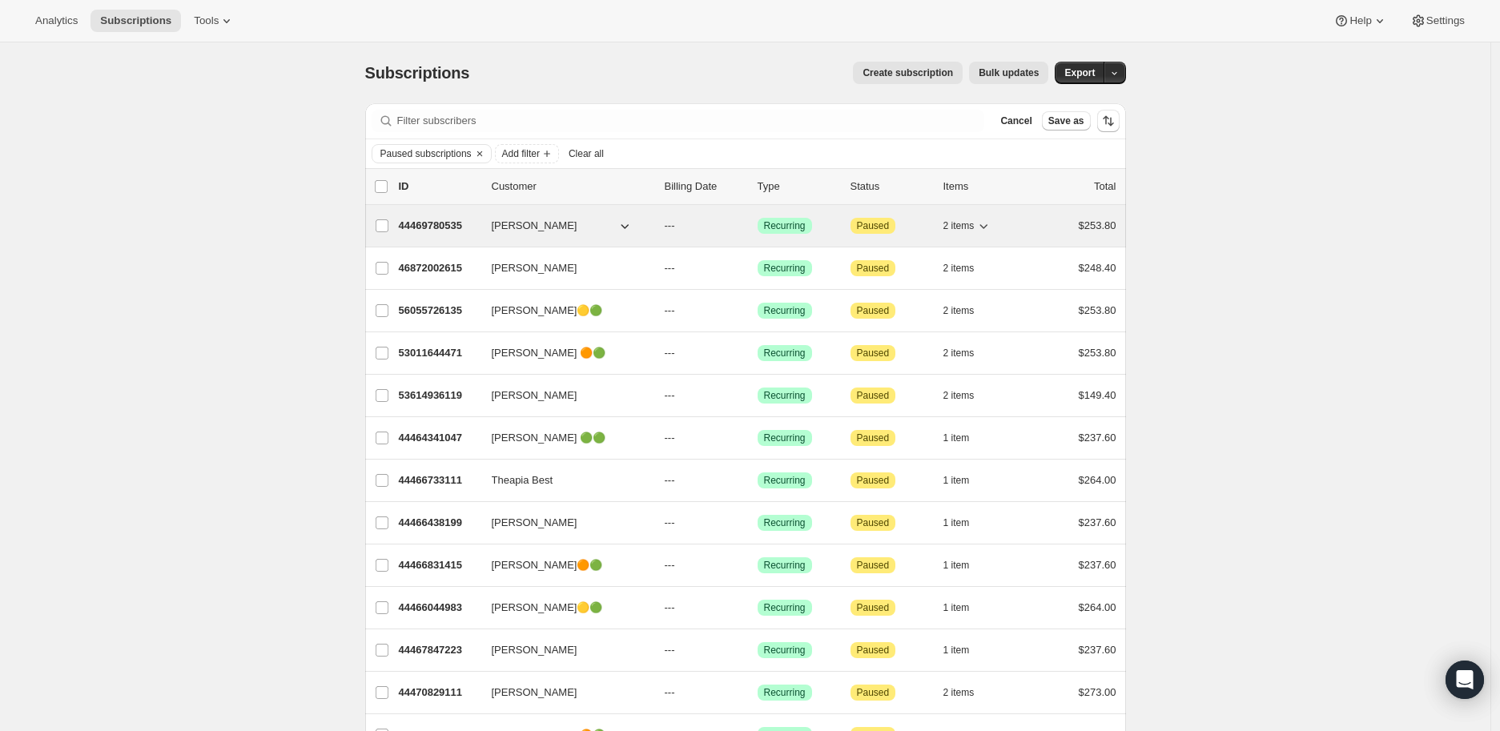
click at [429, 224] on p "44469780535" at bounding box center [439, 226] width 80 height 16
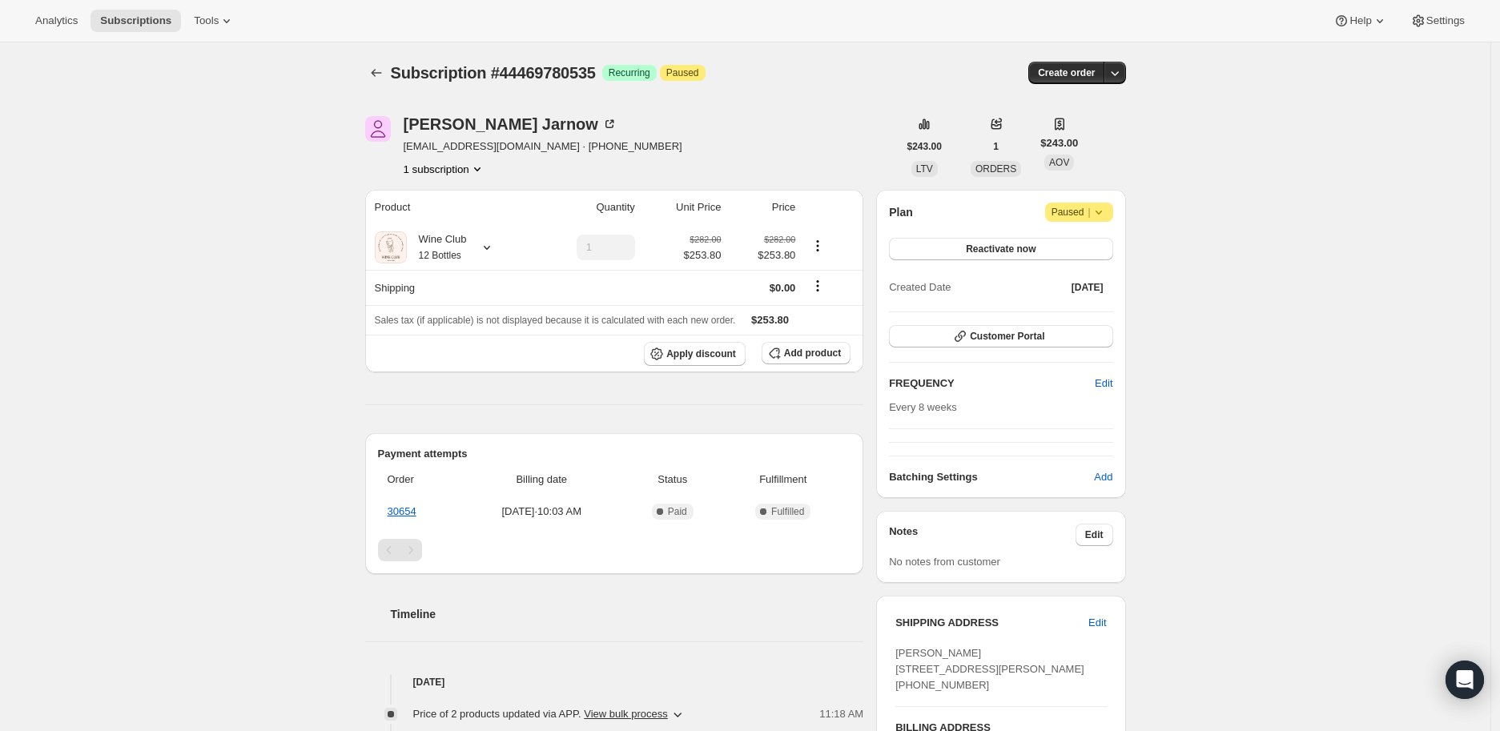
scroll to position [89, 0]
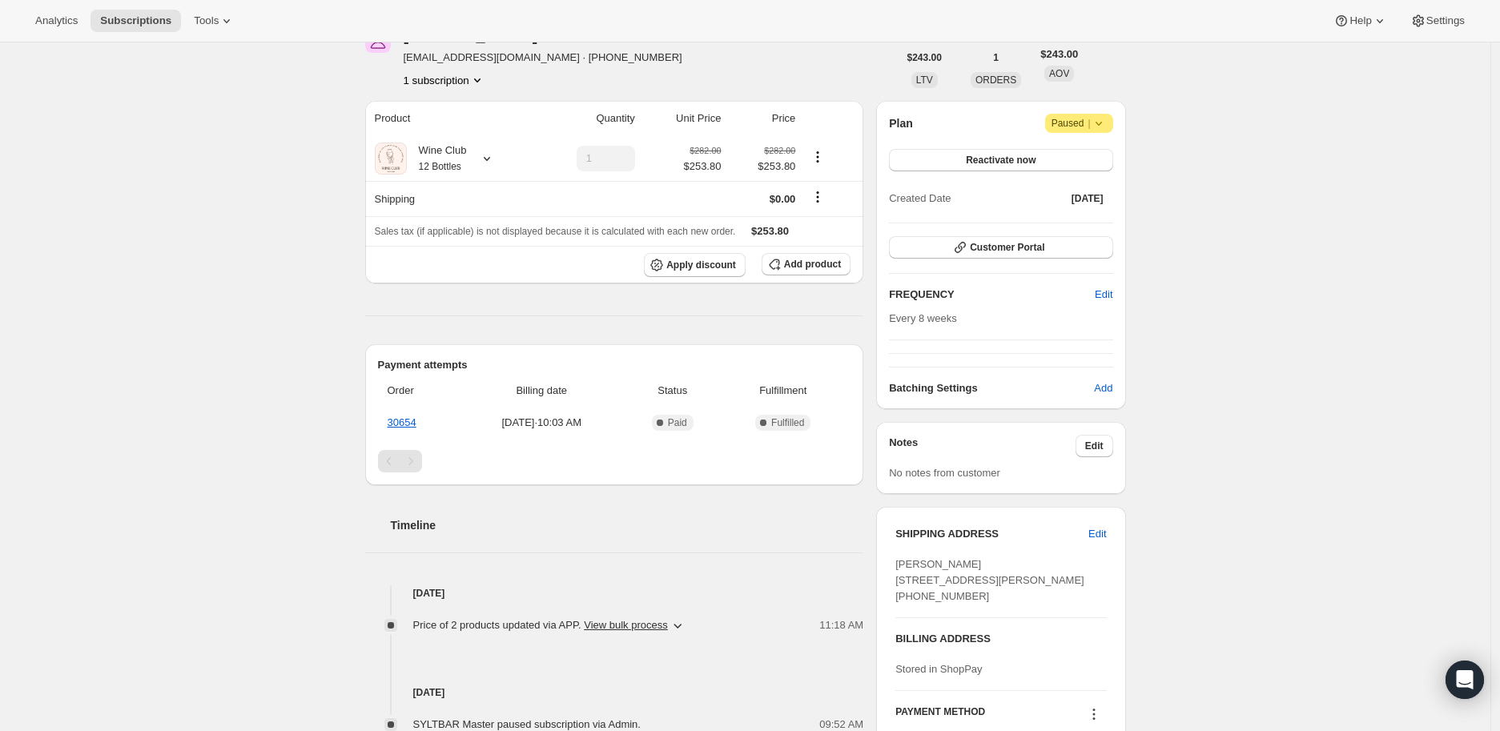
click at [1100, 119] on icon at bounding box center [1099, 123] width 16 height 16
click at [1090, 149] on span "Cancel subscription" at bounding box center [1086, 154] width 91 height 12
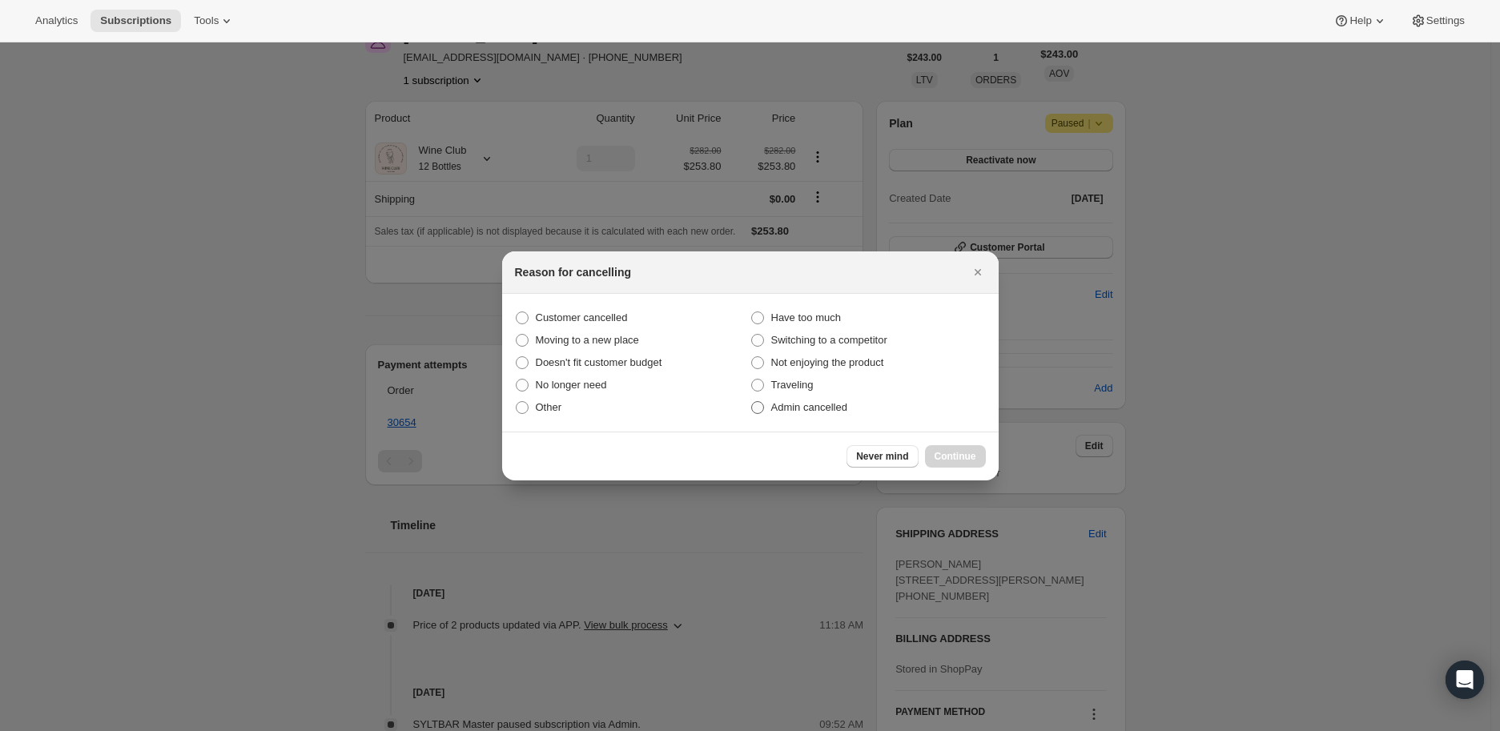
click at [758, 409] on span ":r2qe:" at bounding box center [757, 407] width 13 height 13
click at [752, 402] on input "Admin cancelled" at bounding box center [751, 401] width 1 height 1
radio input "true"
click at [940, 453] on span "Continue" at bounding box center [956, 456] width 42 height 13
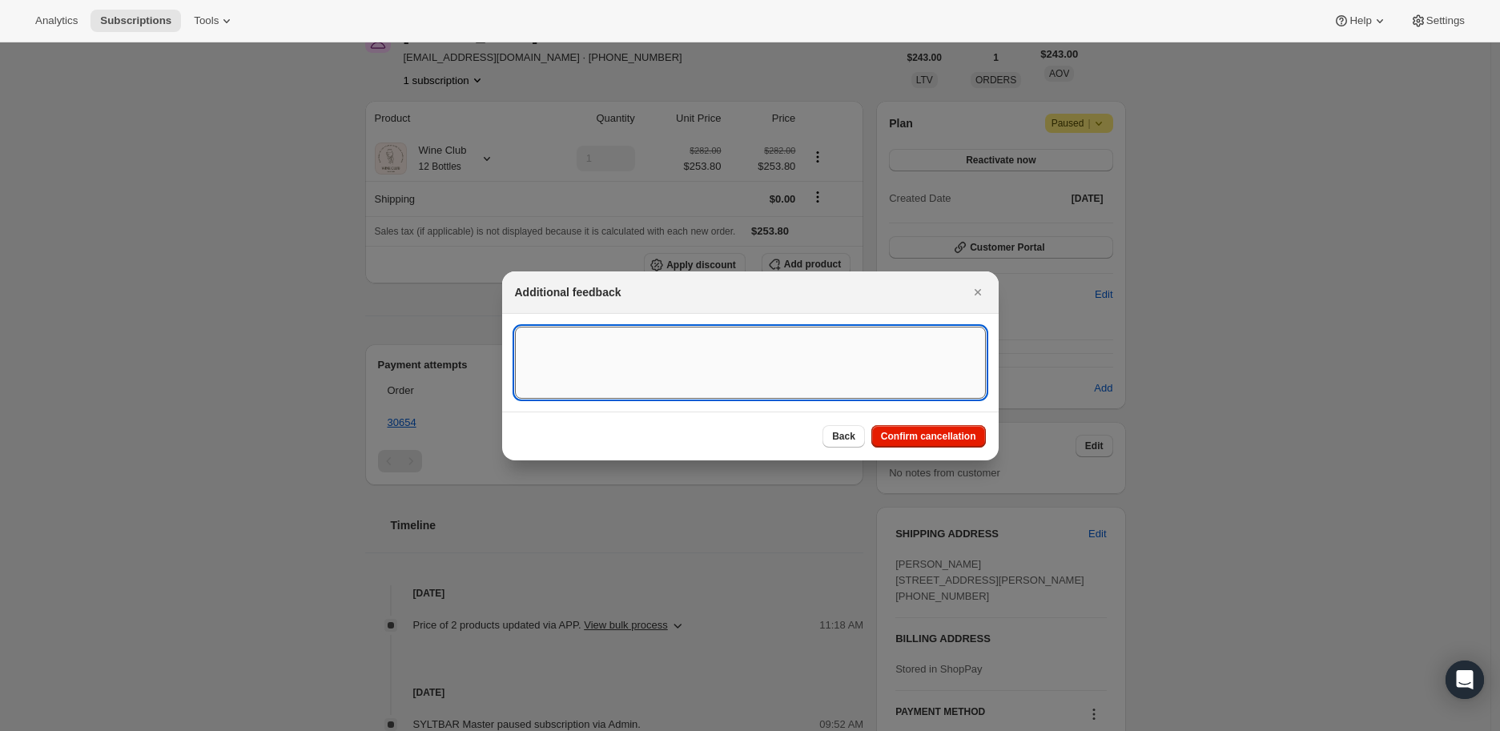
click at [550, 345] on textarea ":r2qe:" at bounding box center [750, 363] width 471 height 72
type textarea "Paused since [DATE]"
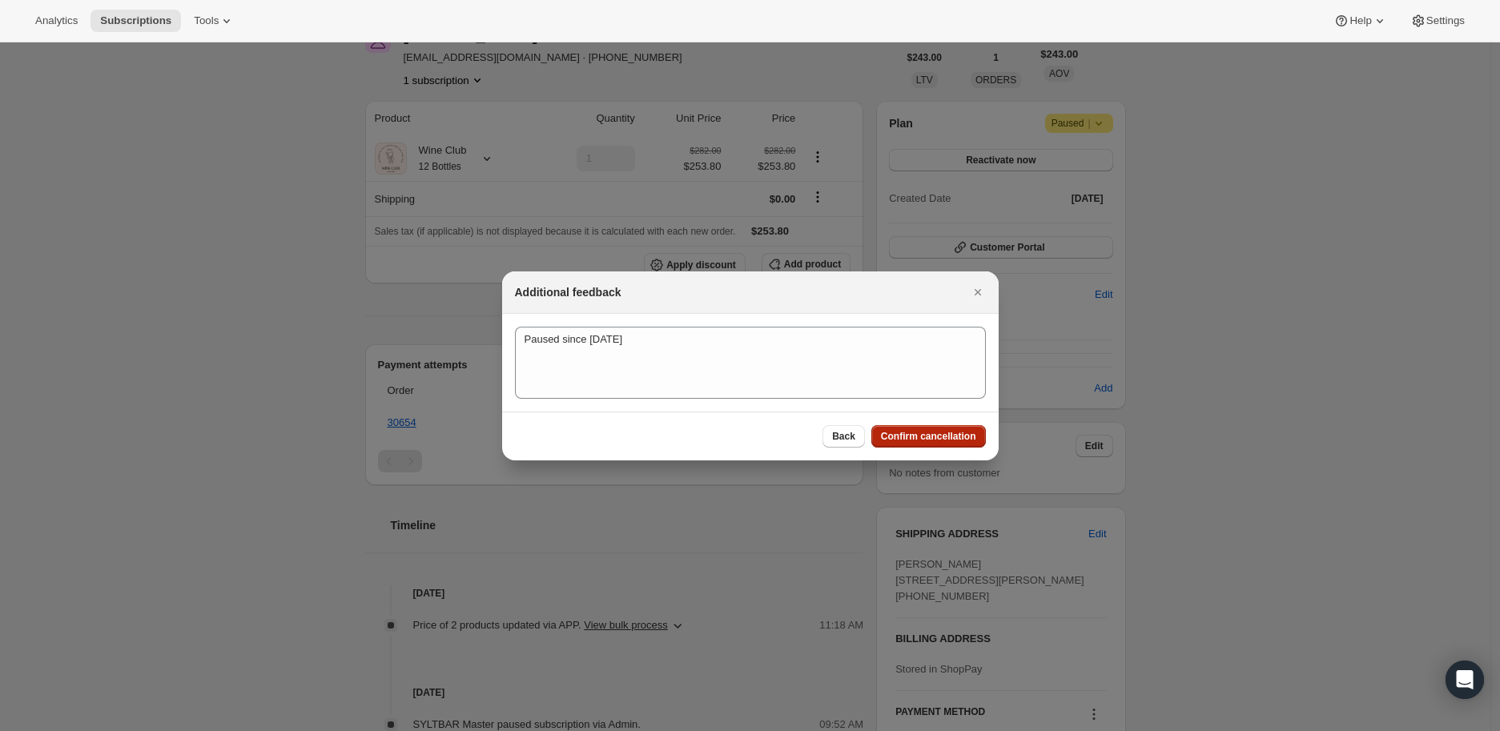
click at [933, 432] on span "Confirm cancellation" at bounding box center [928, 436] width 95 height 13
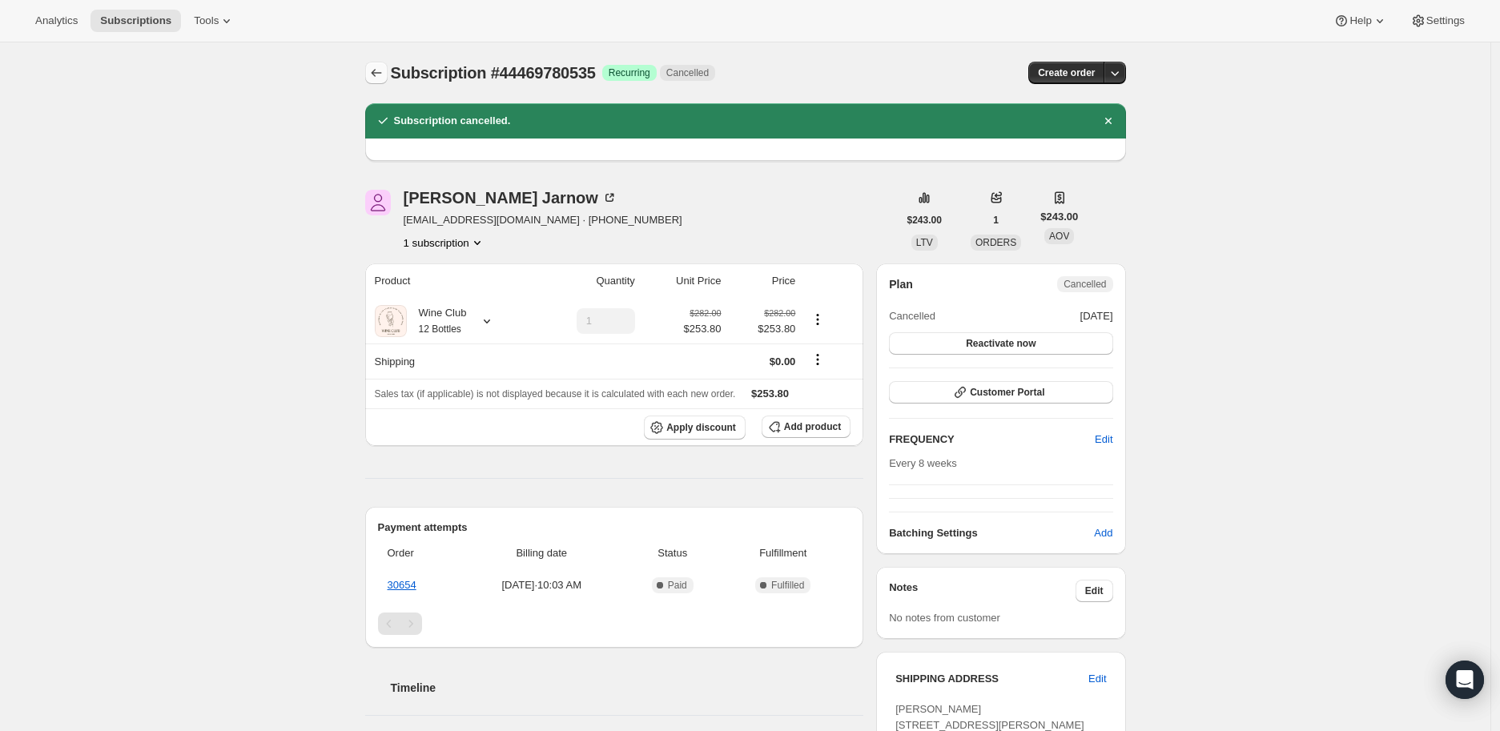
click at [380, 75] on icon "Subscriptions" at bounding box center [376, 73] width 16 height 16
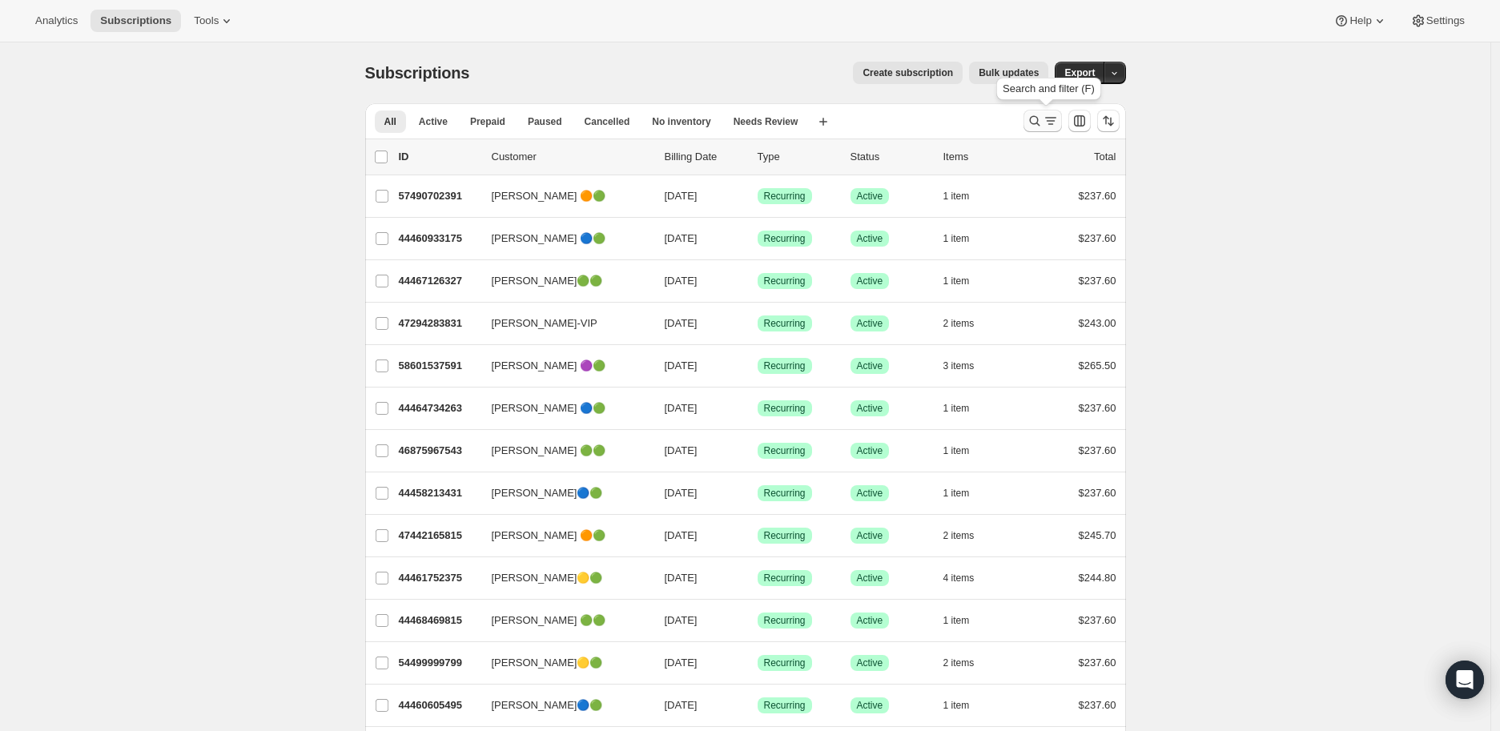
click at [1034, 119] on icon "Search and filter results" at bounding box center [1034, 121] width 10 height 10
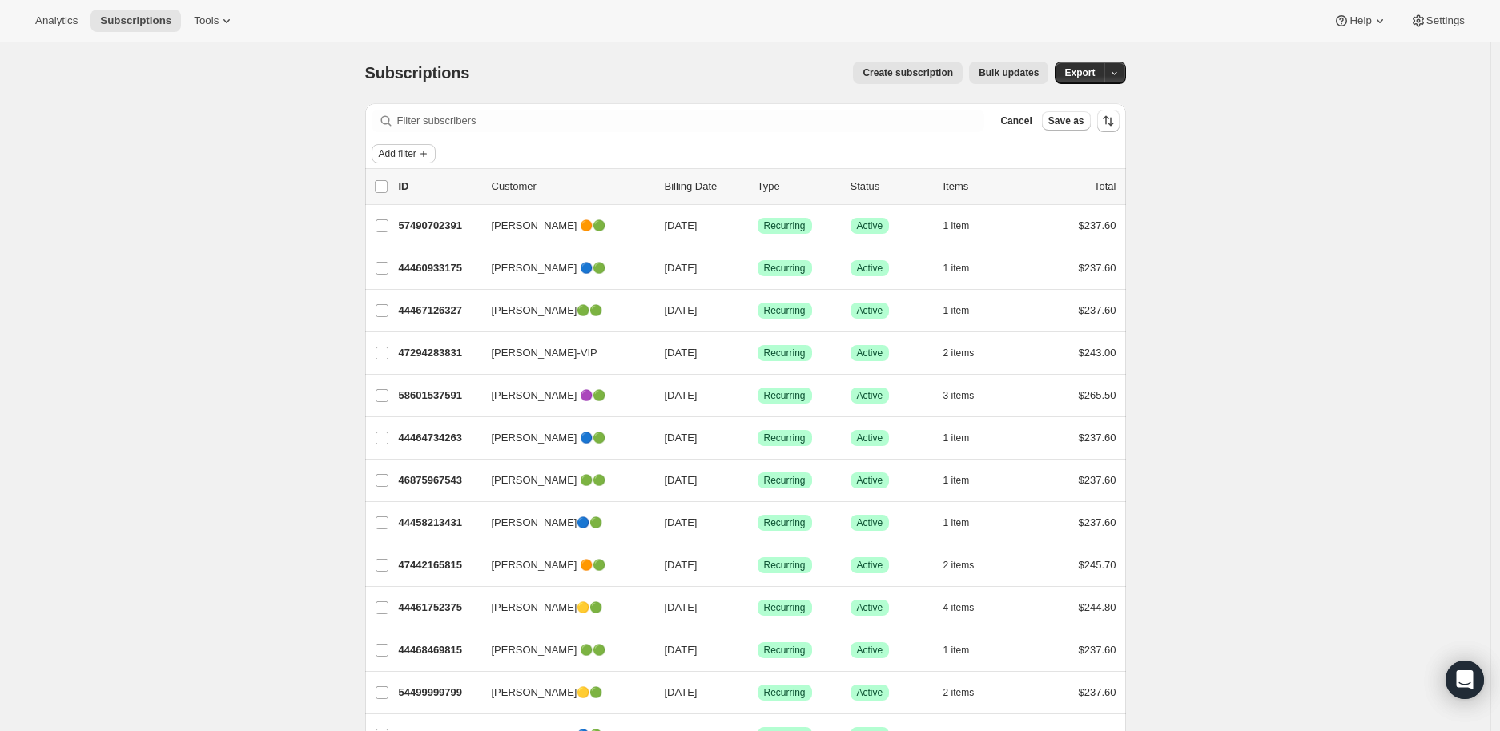
click at [405, 151] on span "Add filter" at bounding box center [398, 153] width 38 height 13
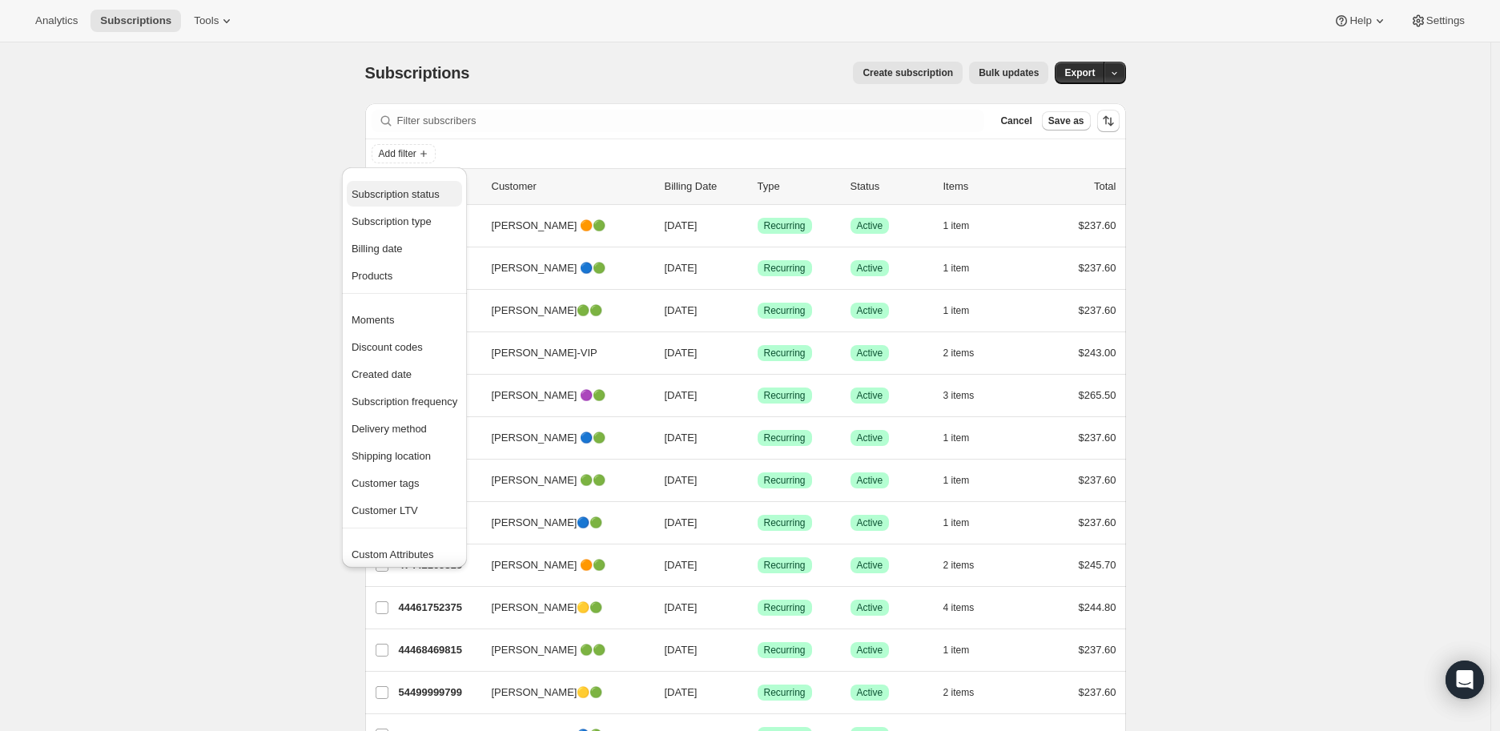
click at [406, 188] on span "Subscription status" at bounding box center [396, 194] width 88 height 12
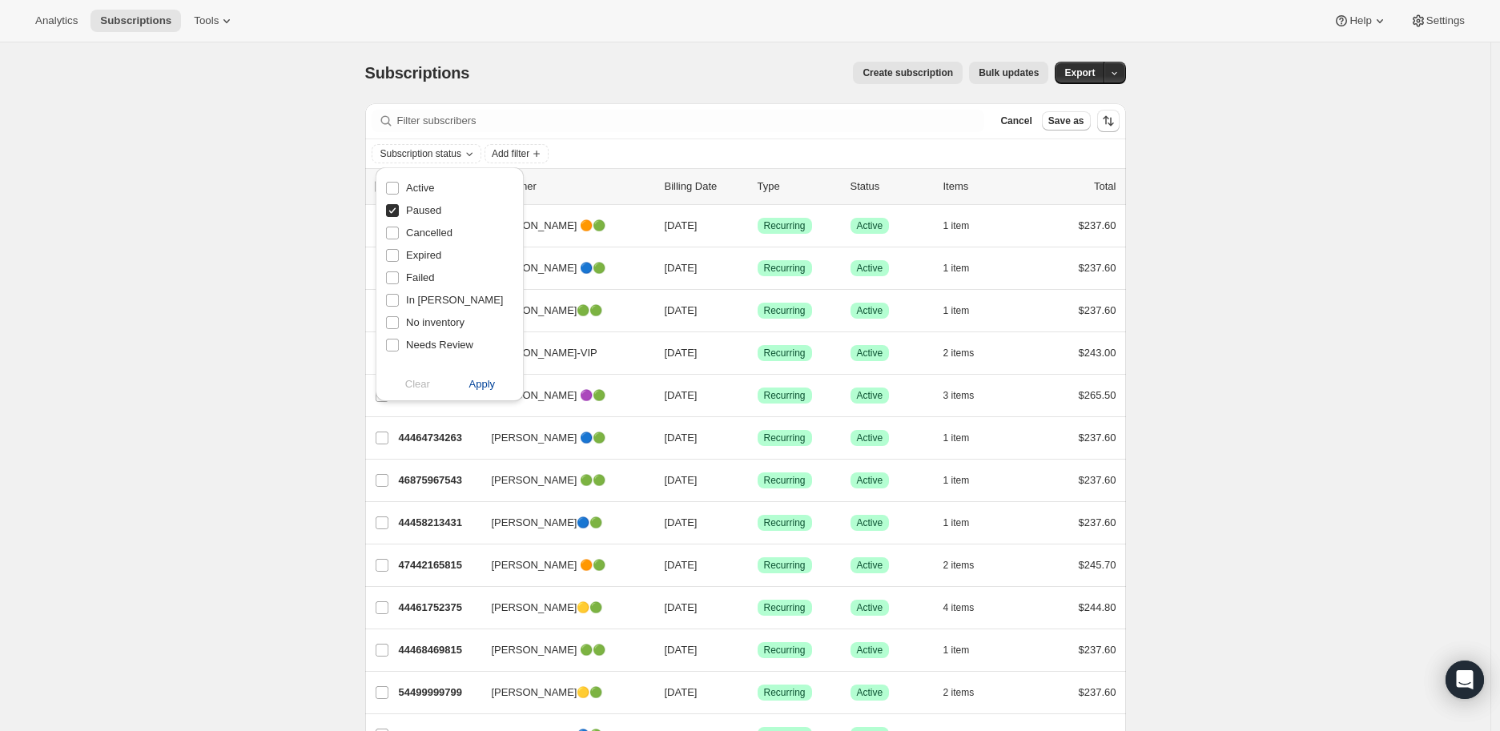
click at [482, 385] on span "Apply" at bounding box center [482, 384] width 26 height 16
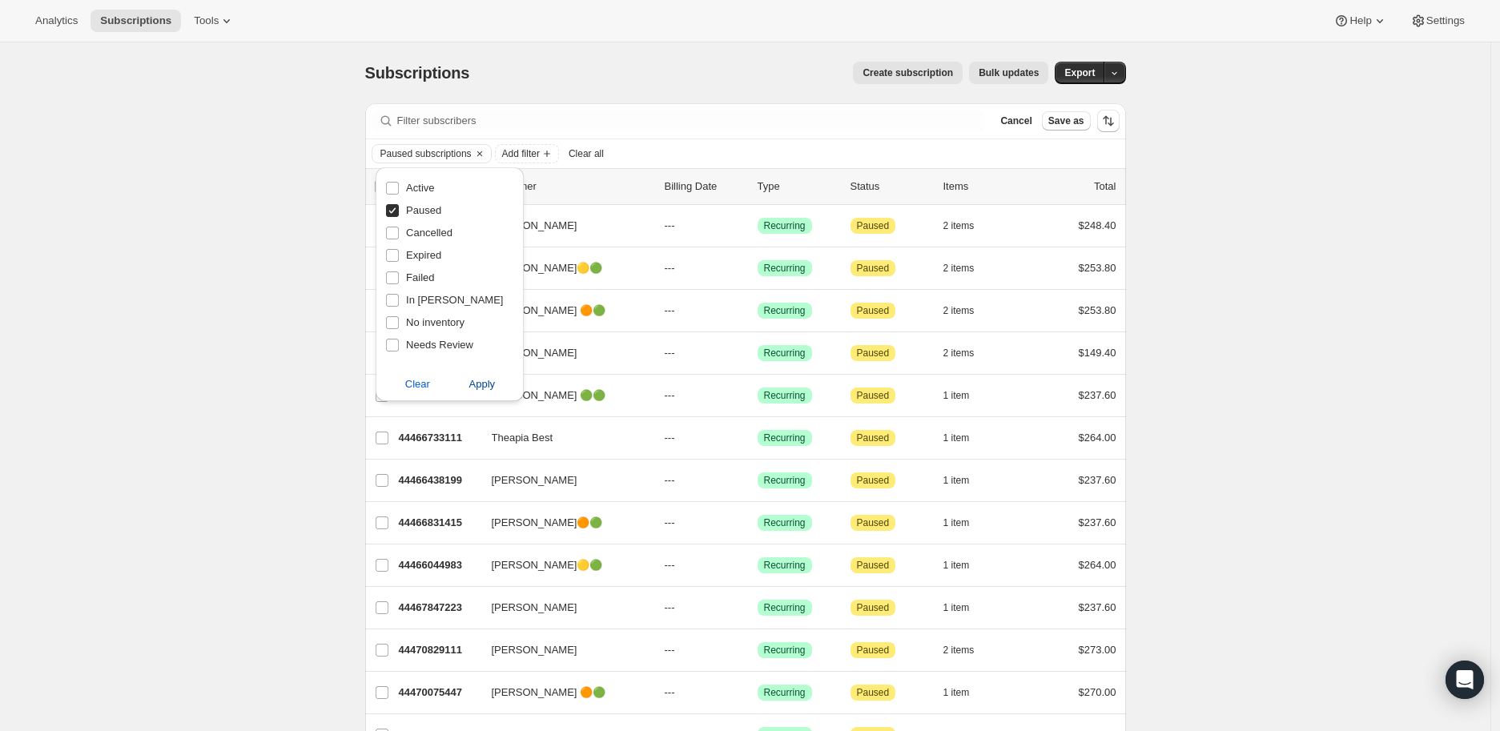
click at [481, 376] on span "Apply" at bounding box center [482, 384] width 26 height 16
click at [83, 353] on div "Subscriptions. This page is ready Subscriptions Create subscription Bulk update…" at bounding box center [745, 635] width 1491 height 1186
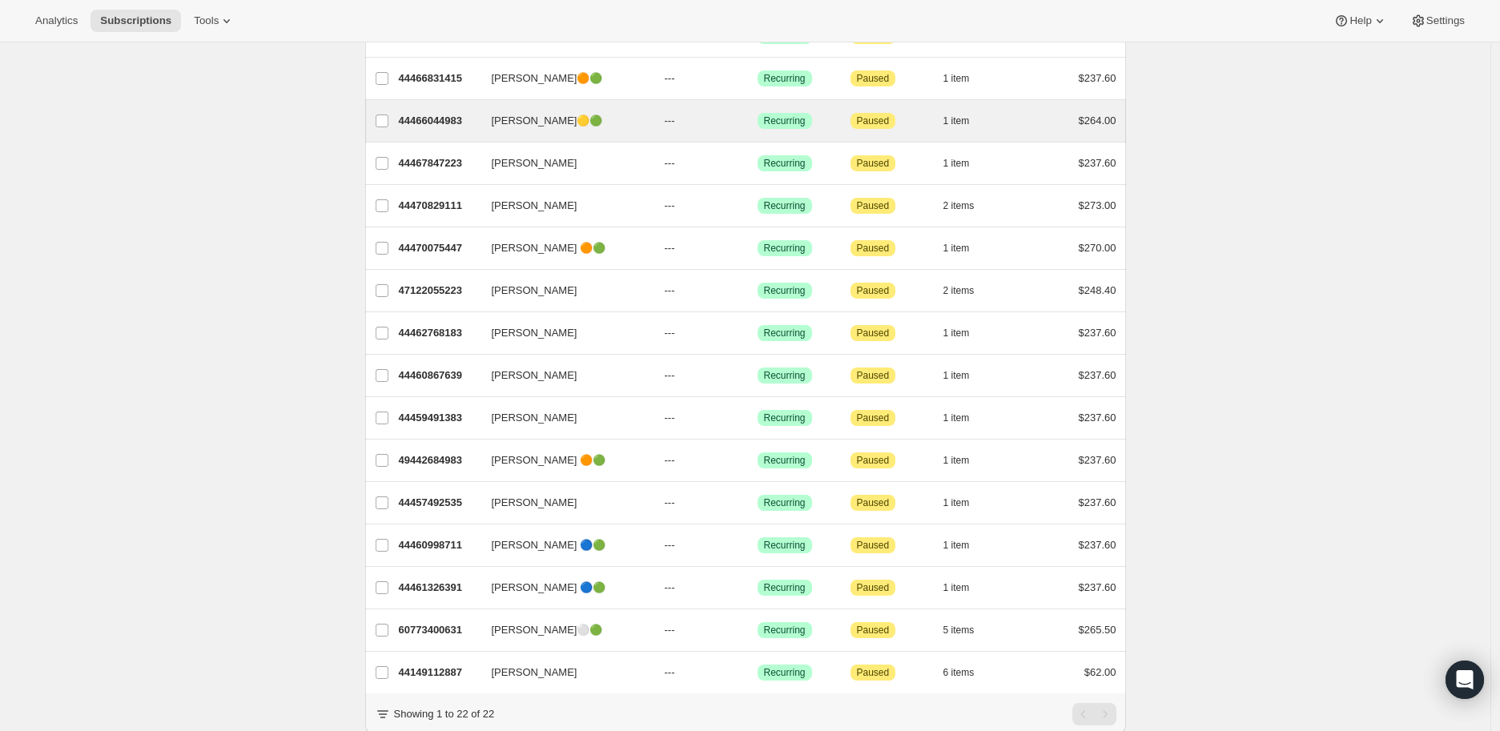
scroll to position [511, 0]
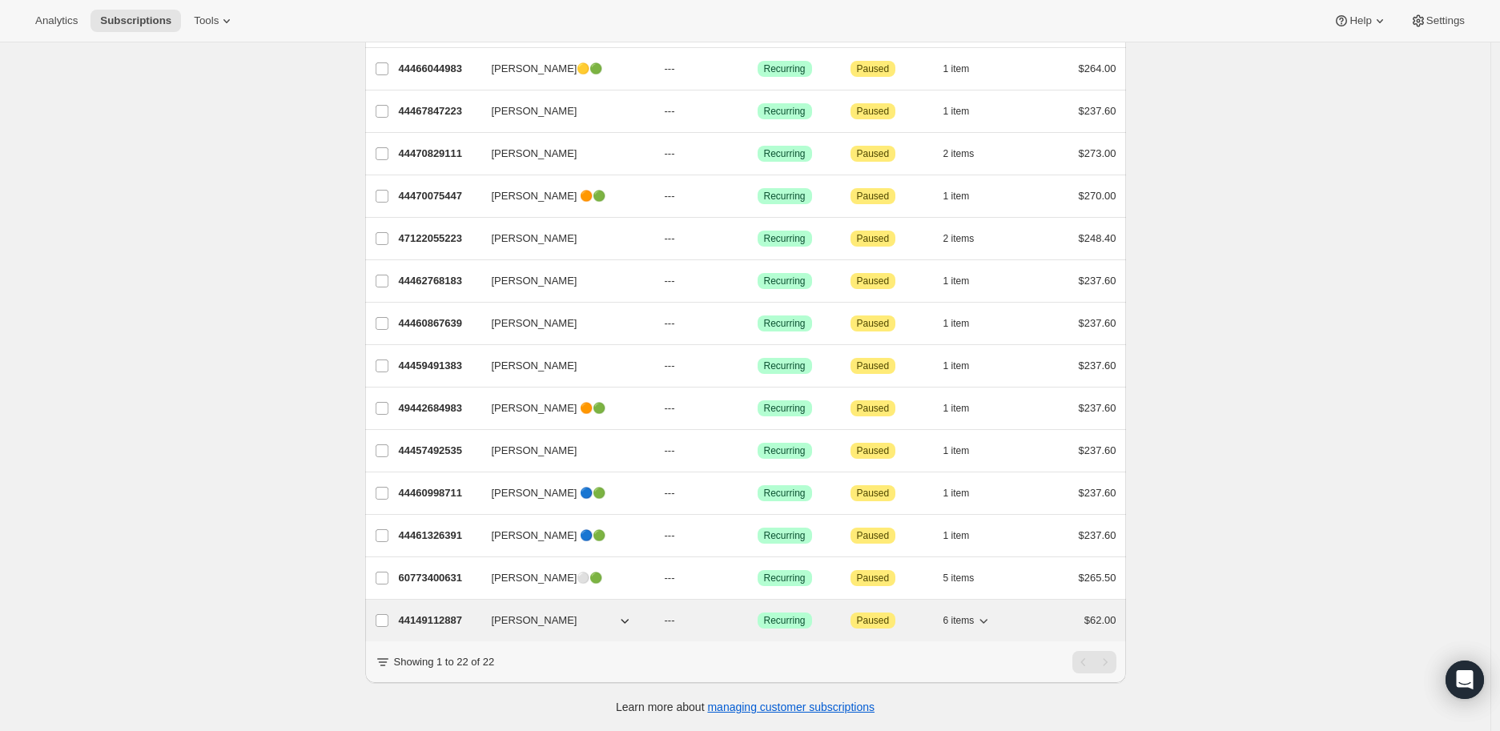
click at [438, 613] on p "44149112887" at bounding box center [439, 621] width 80 height 16
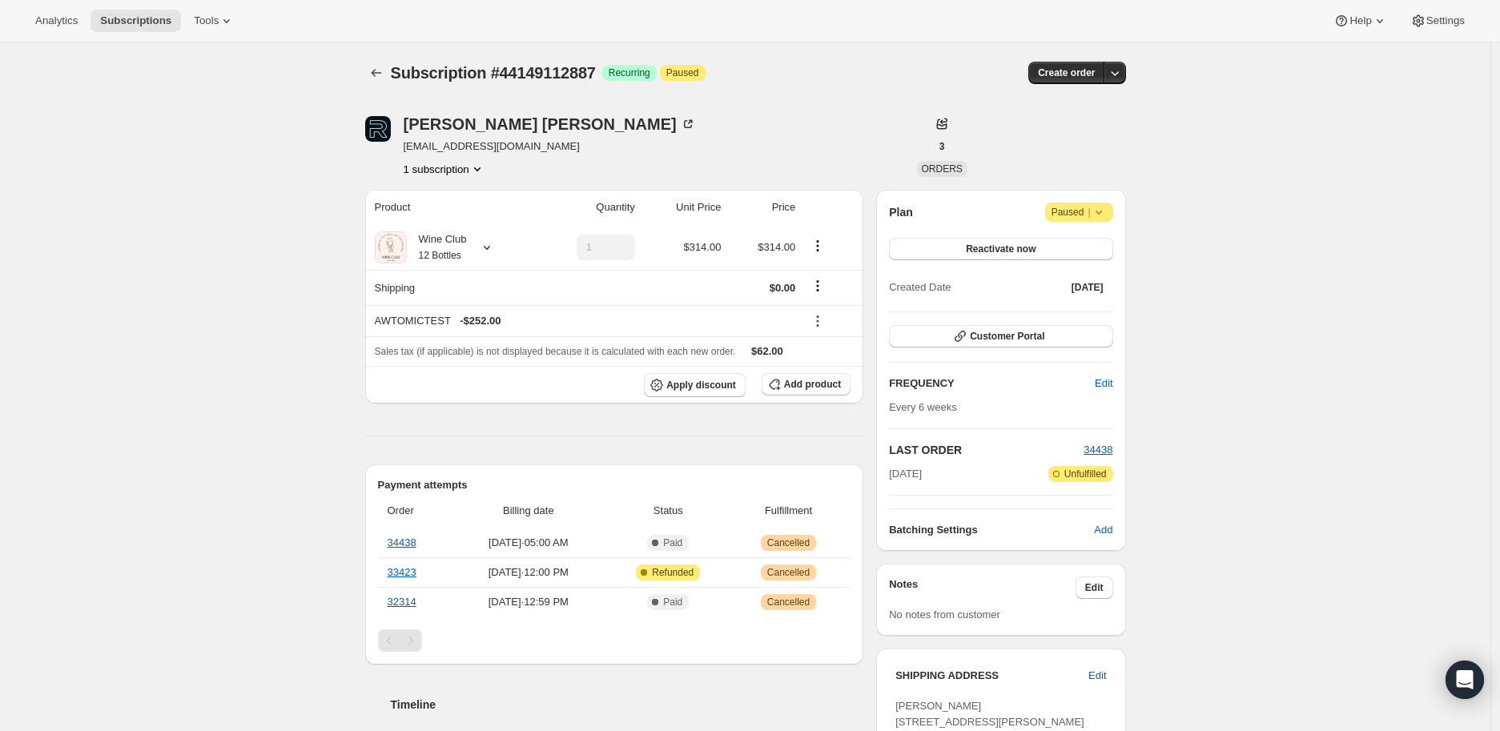
click at [1106, 210] on icon at bounding box center [1099, 212] width 16 height 16
click at [1090, 237] on span "Cancel subscription" at bounding box center [1086, 243] width 91 height 12
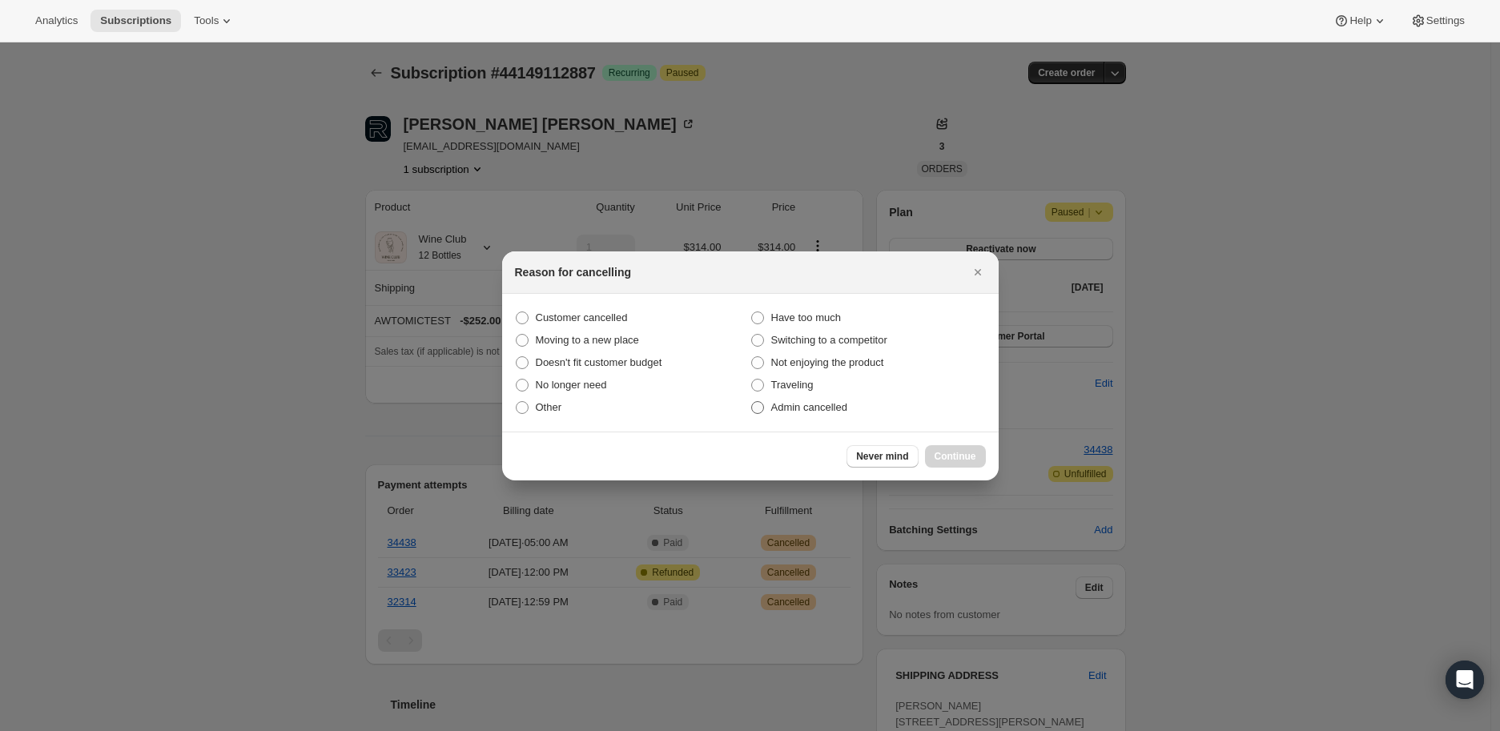
click at [755, 408] on span ":r3bi:" at bounding box center [757, 407] width 13 height 13
click at [752, 402] on input "Admin cancelled" at bounding box center [751, 401] width 1 height 1
radio input "true"
click at [952, 452] on span "Continue" at bounding box center [956, 456] width 42 height 13
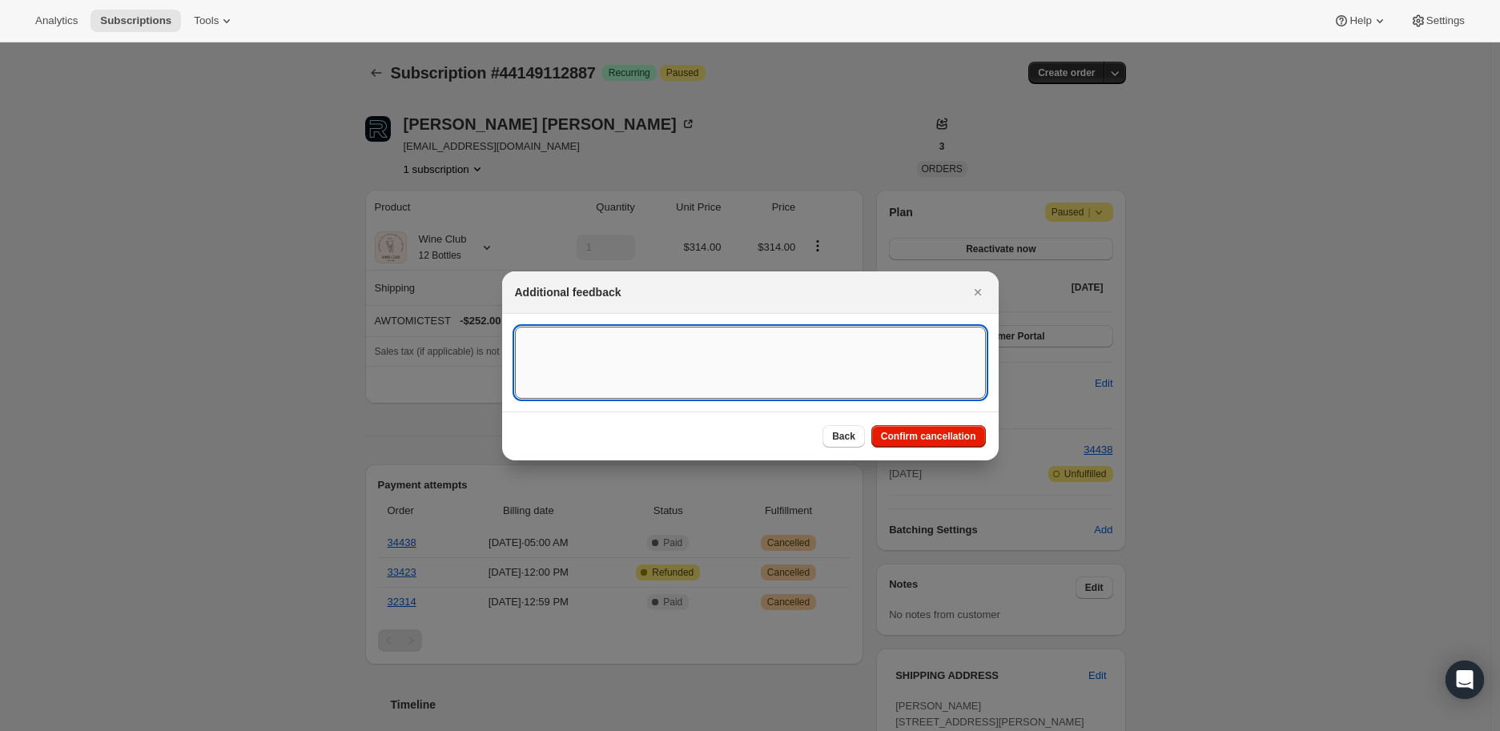
click at [546, 356] on textarea ":r3bi:" at bounding box center [750, 363] width 471 height 72
type textarea "Test Account"
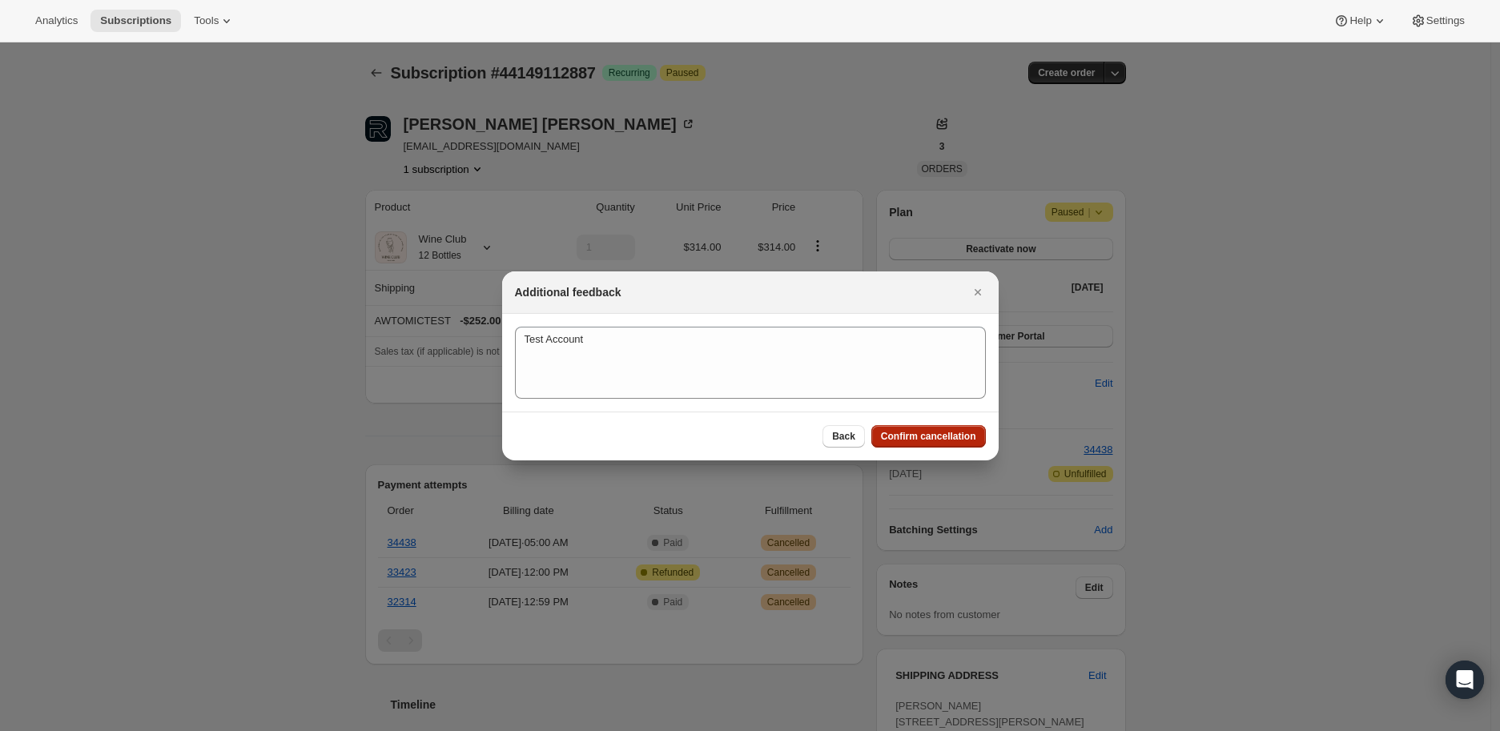
click at [919, 435] on span "Confirm cancellation" at bounding box center [928, 436] width 95 height 13
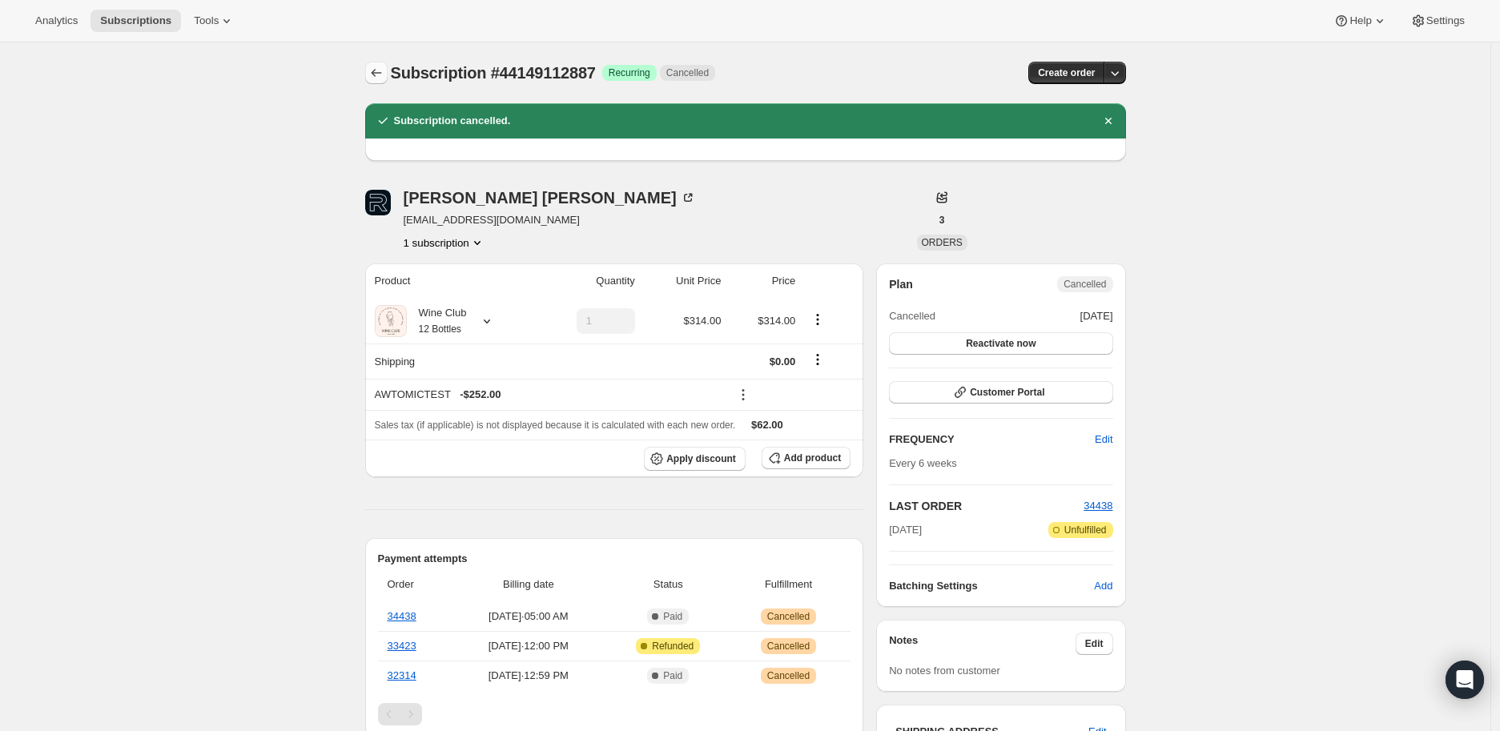
click at [377, 70] on icon "Subscriptions" at bounding box center [376, 73] width 16 height 16
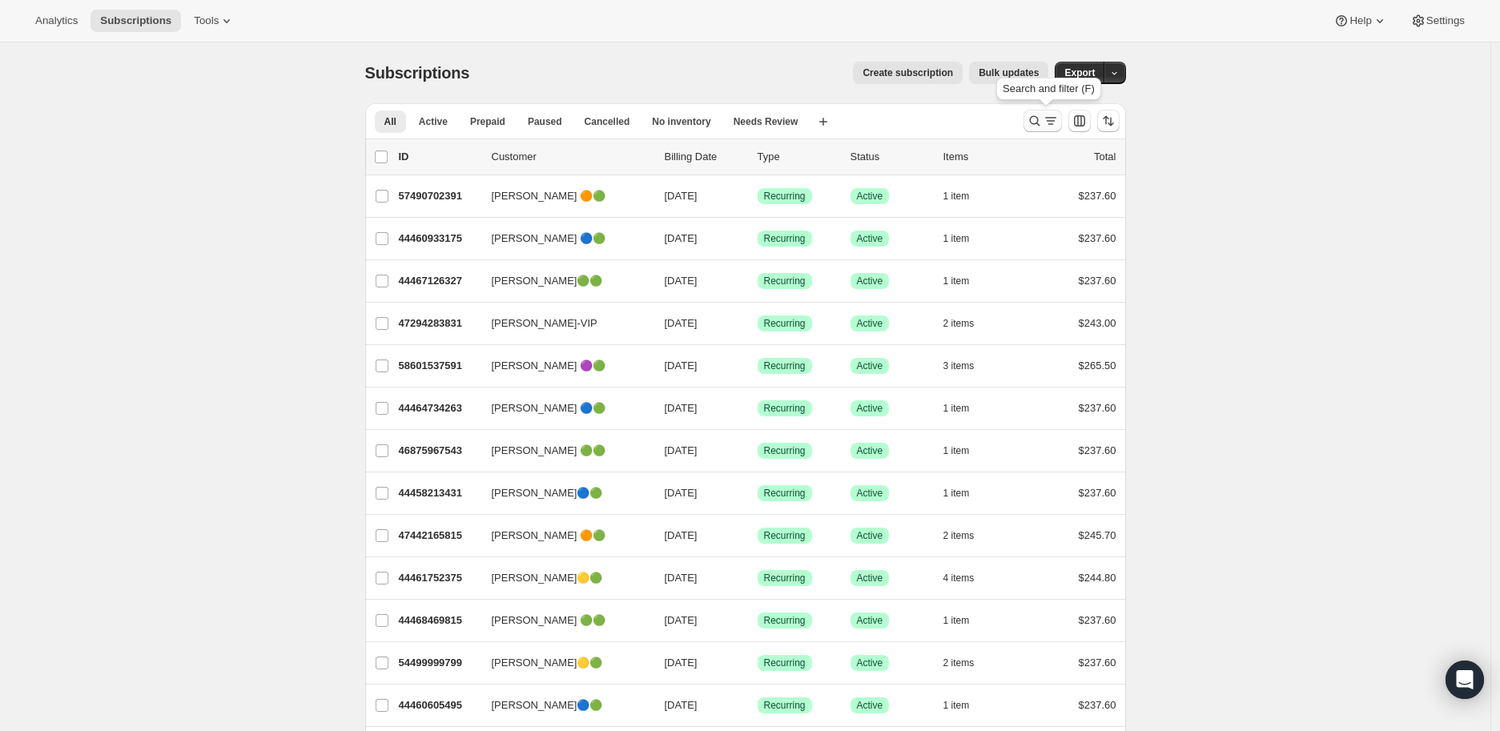
click at [1038, 123] on icon "Search and filter results" at bounding box center [1035, 121] width 16 height 16
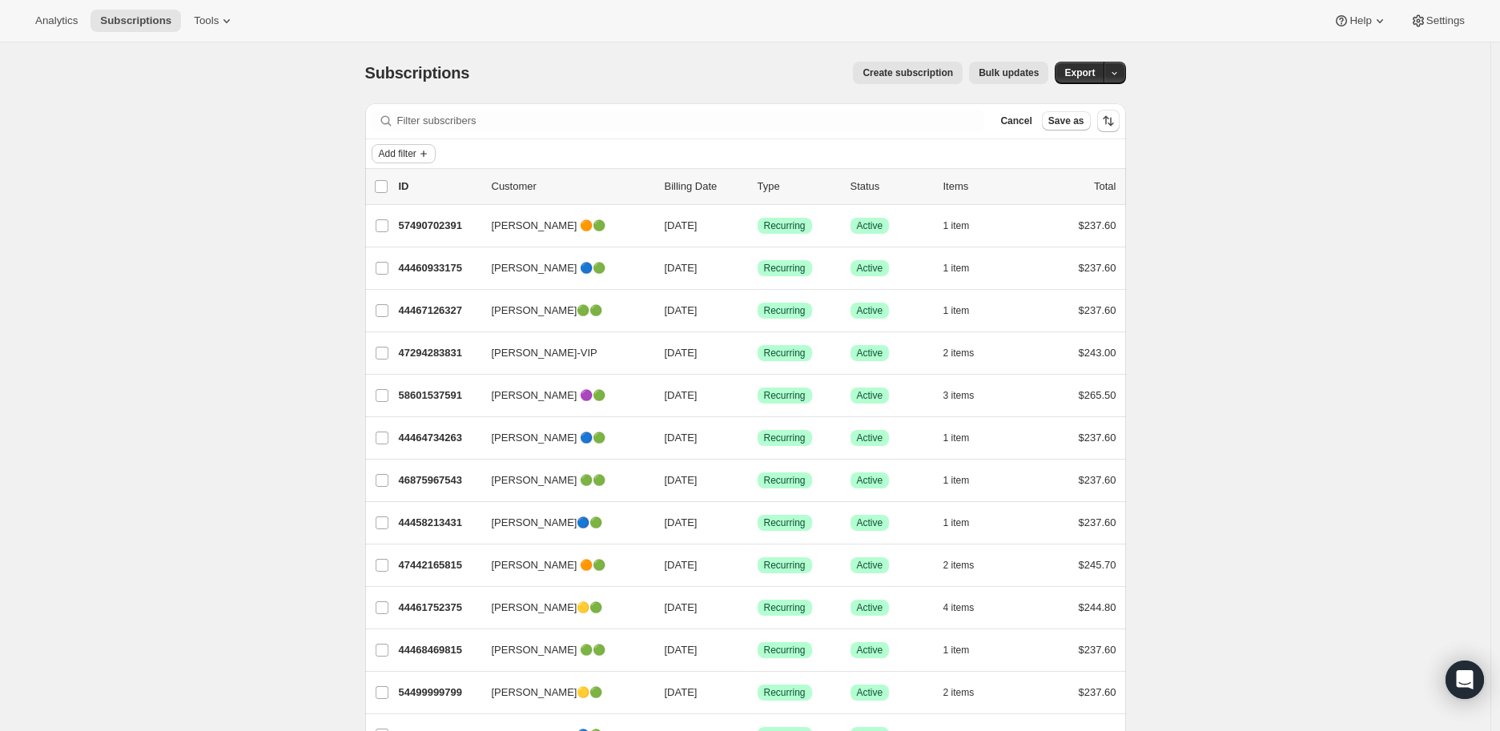
click at [430, 152] on icon "Add filter" at bounding box center [423, 153] width 13 height 13
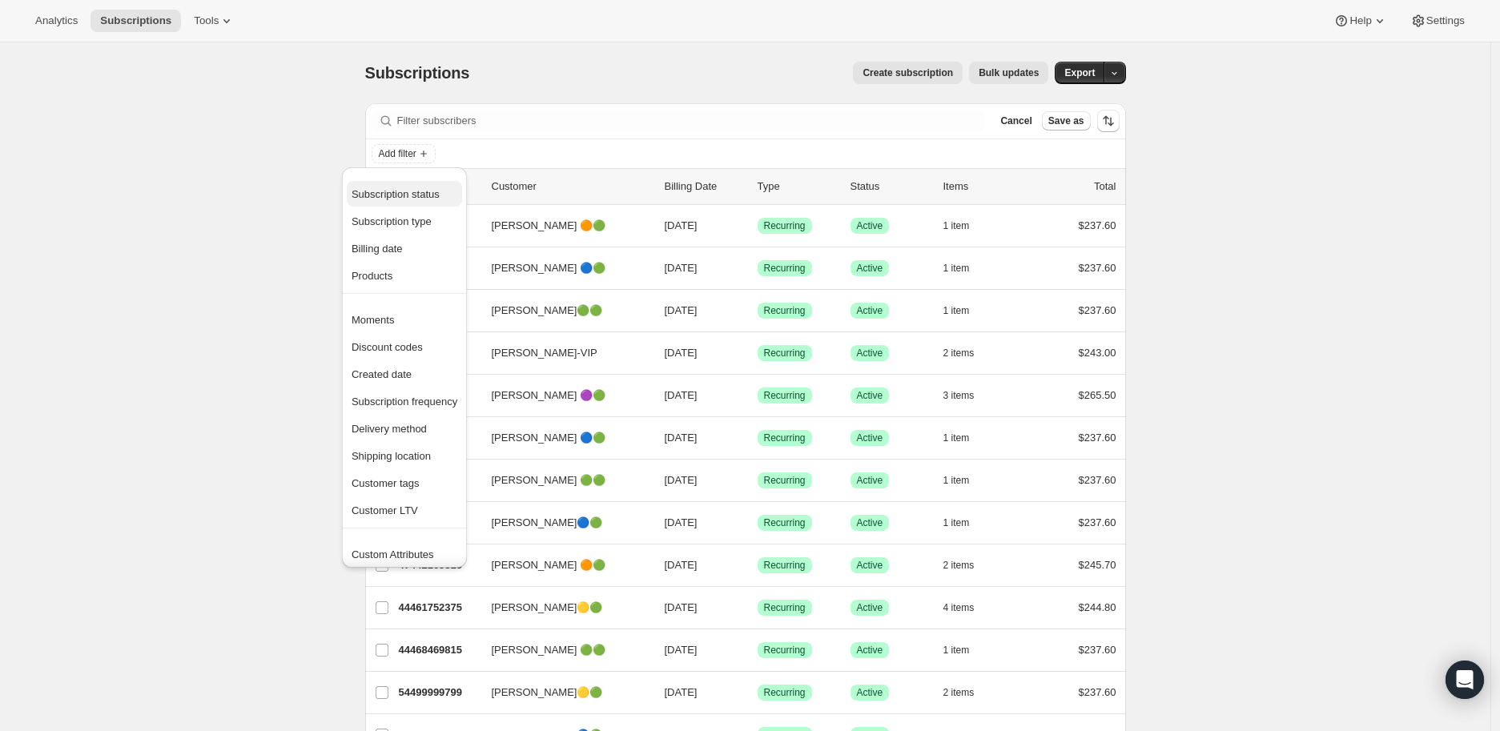
click at [404, 188] on span "Subscription status" at bounding box center [396, 194] width 88 height 12
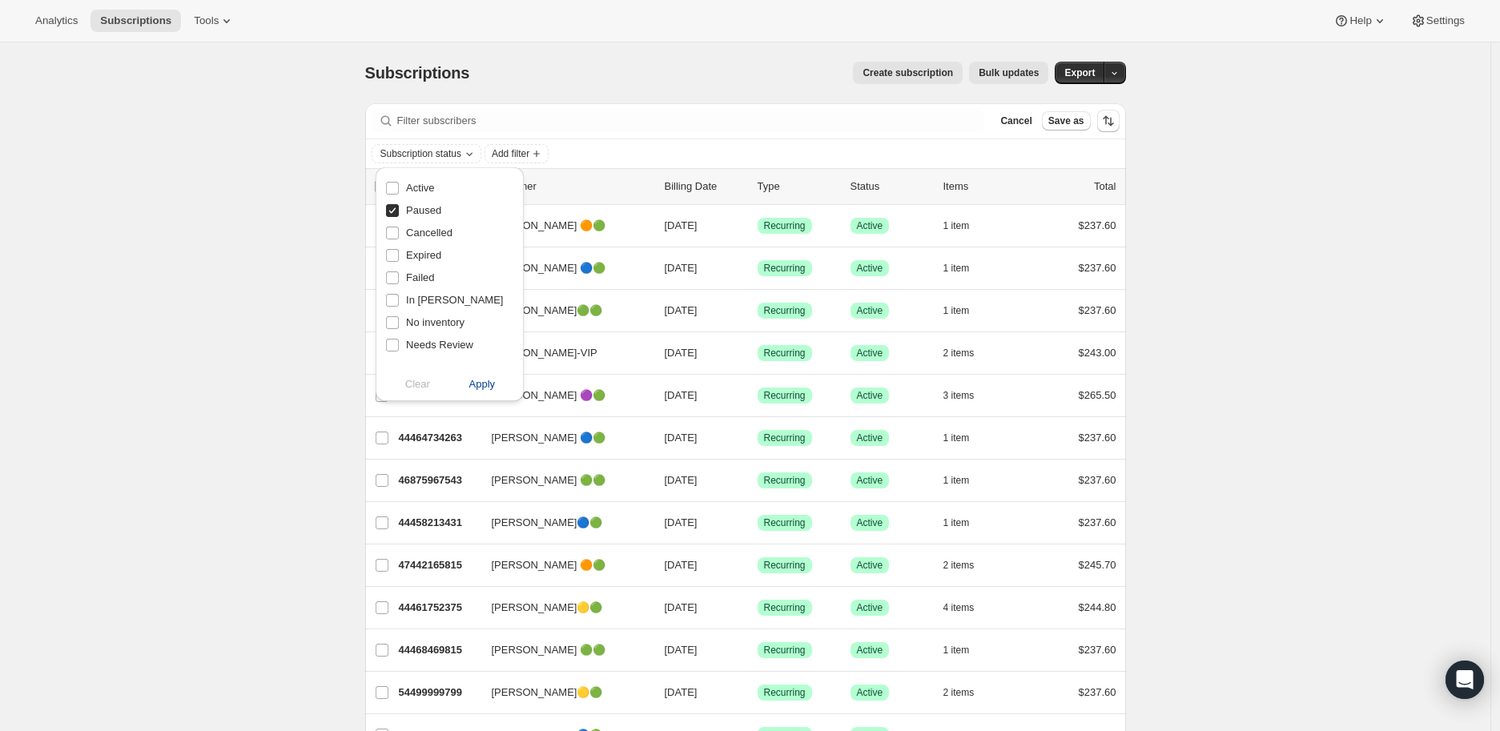
click at [489, 380] on span "Apply" at bounding box center [482, 384] width 26 height 16
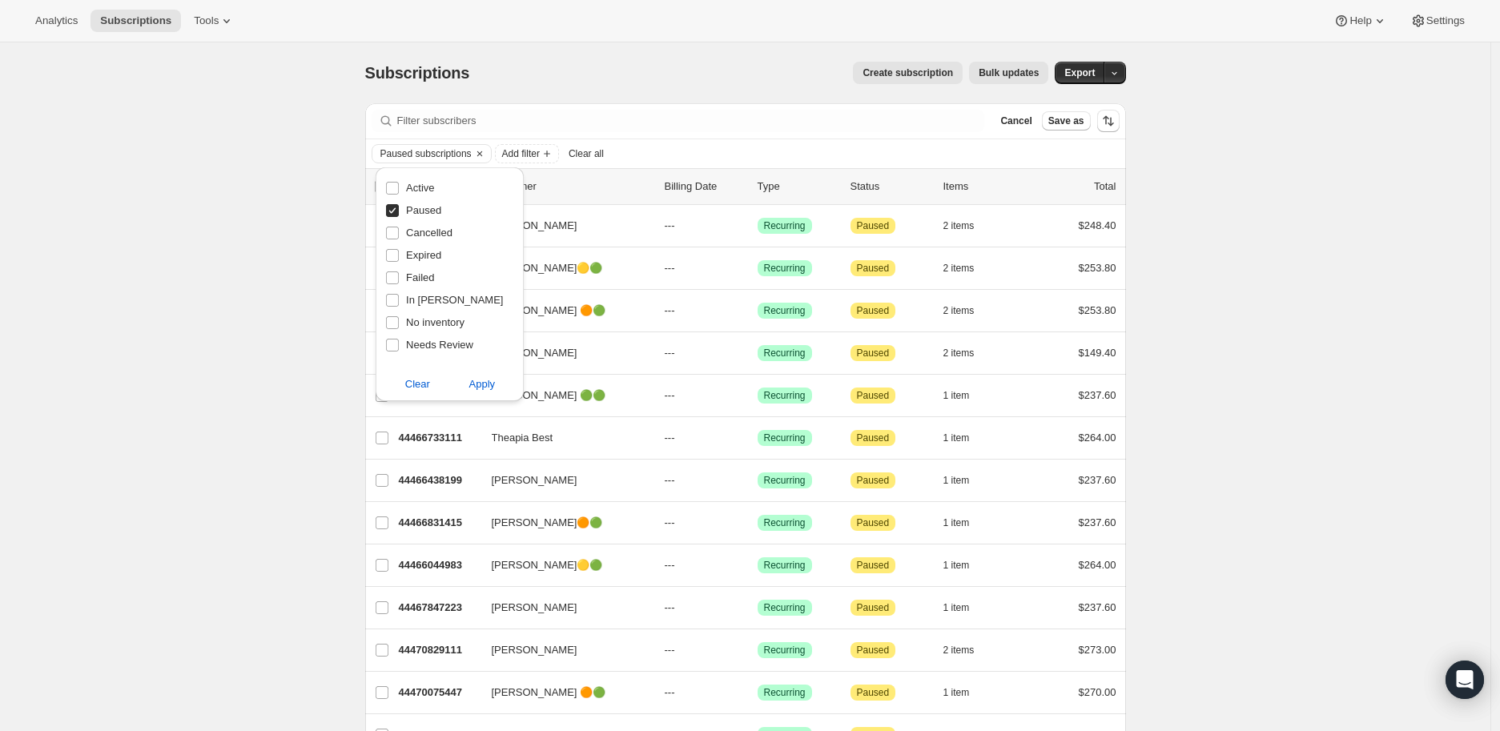
click at [319, 368] on div "Subscriptions. This page is ready Subscriptions Create subscription Bulk update…" at bounding box center [745, 613] width 1491 height 1143
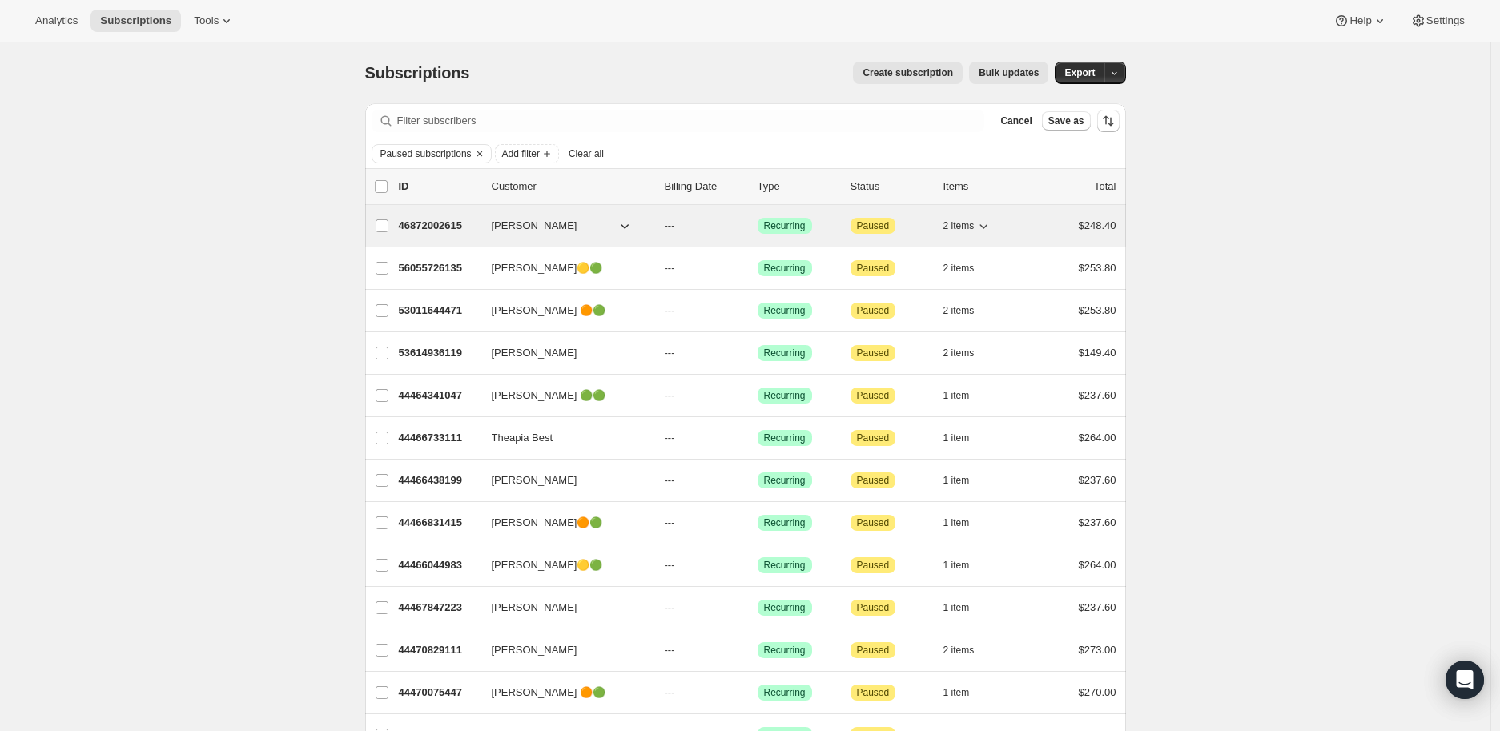
click at [426, 223] on p "46872002615" at bounding box center [439, 226] width 80 height 16
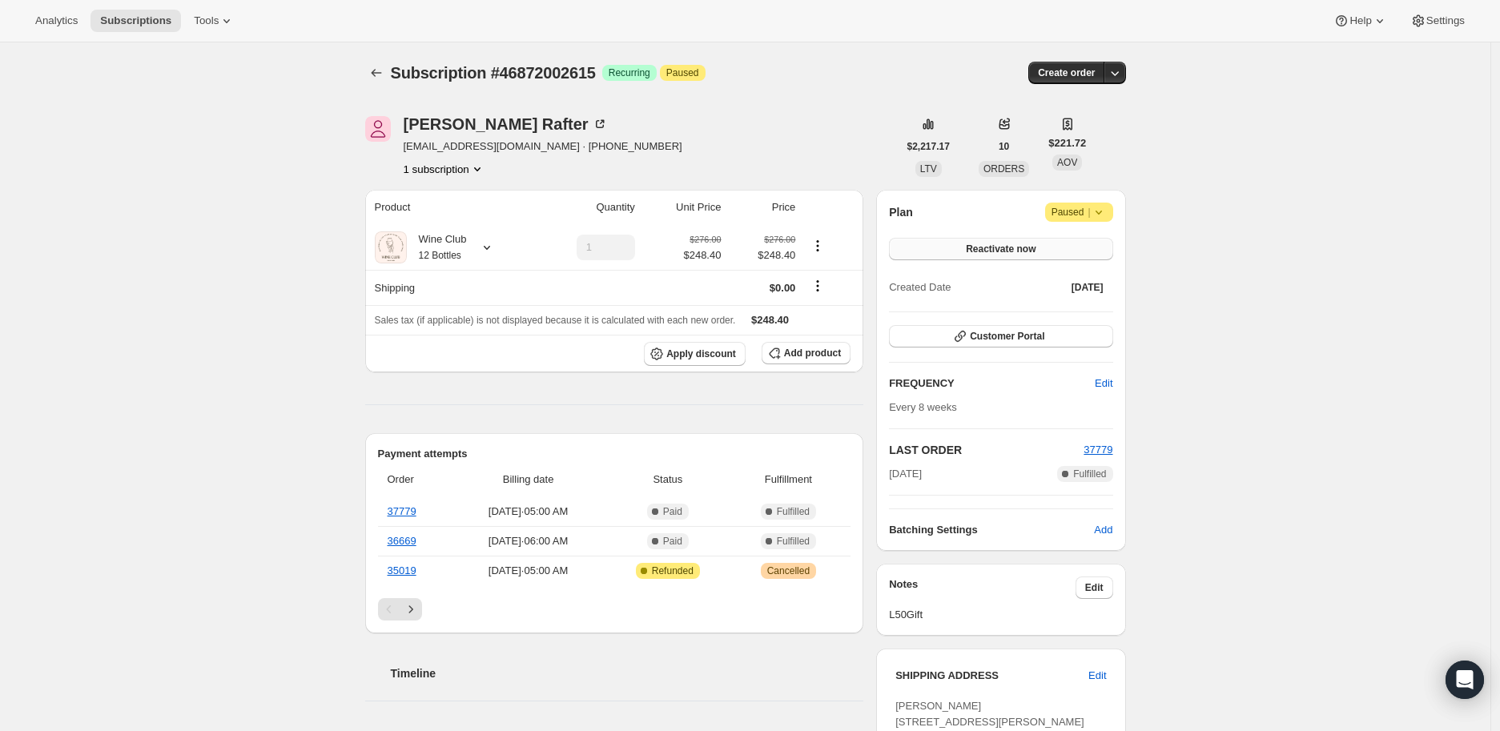
click at [996, 248] on span "Reactivate now" at bounding box center [1001, 249] width 70 height 13
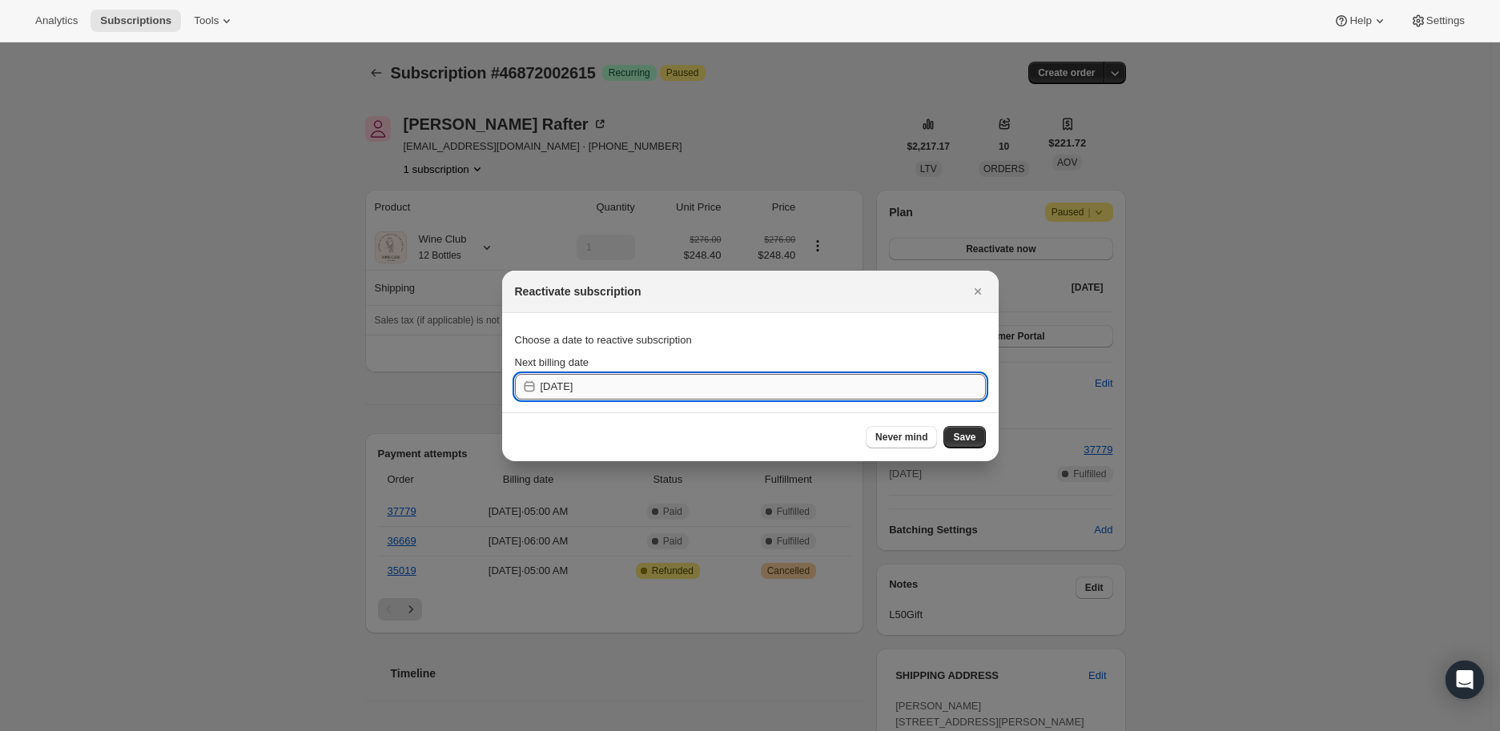
click at [562, 388] on input "[DATE]" at bounding box center [763, 387] width 445 height 26
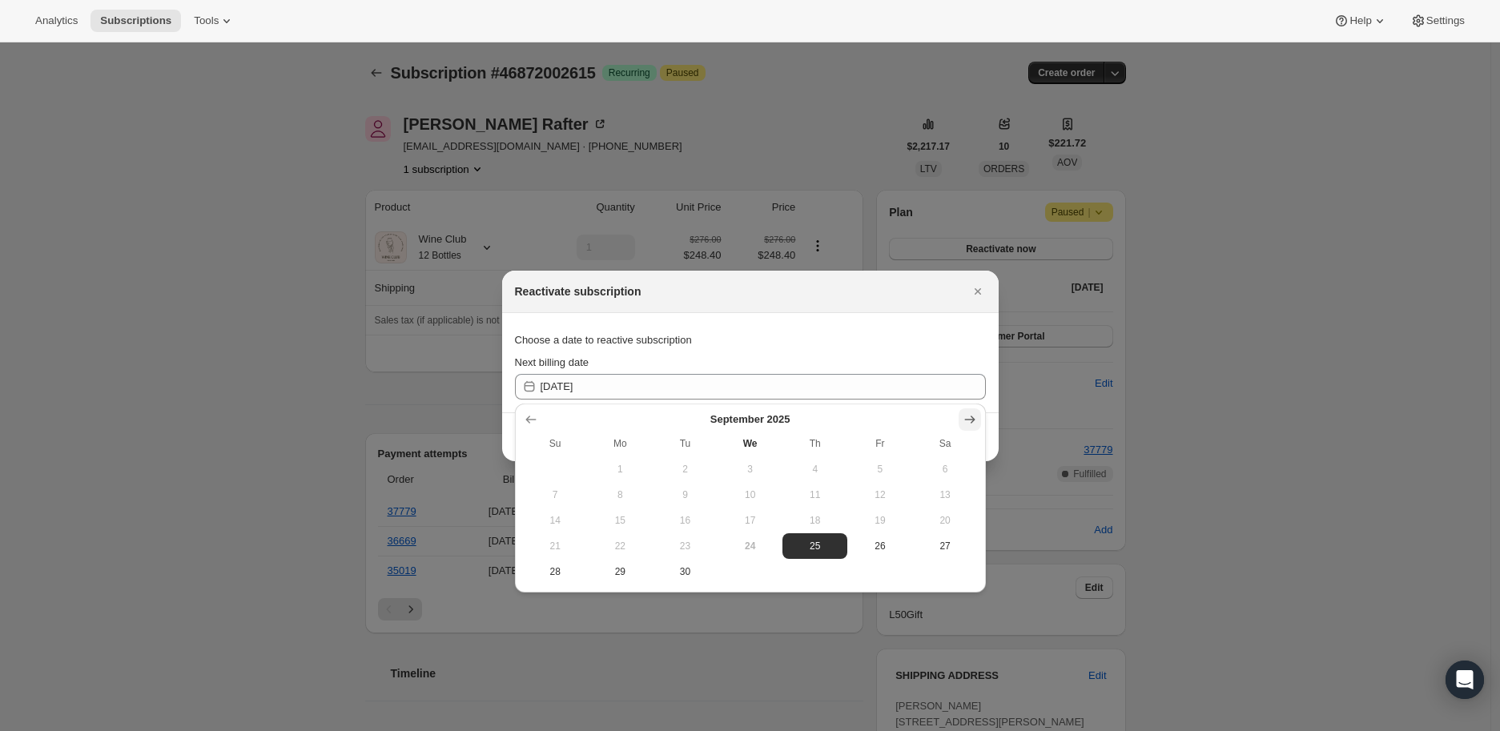
click at [964, 417] on icon "Show next month, October 2025" at bounding box center [970, 420] width 16 height 16
click at [964, 417] on icon "Show next month, November 2025" at bounding box center [970, 420] width 16 height 16
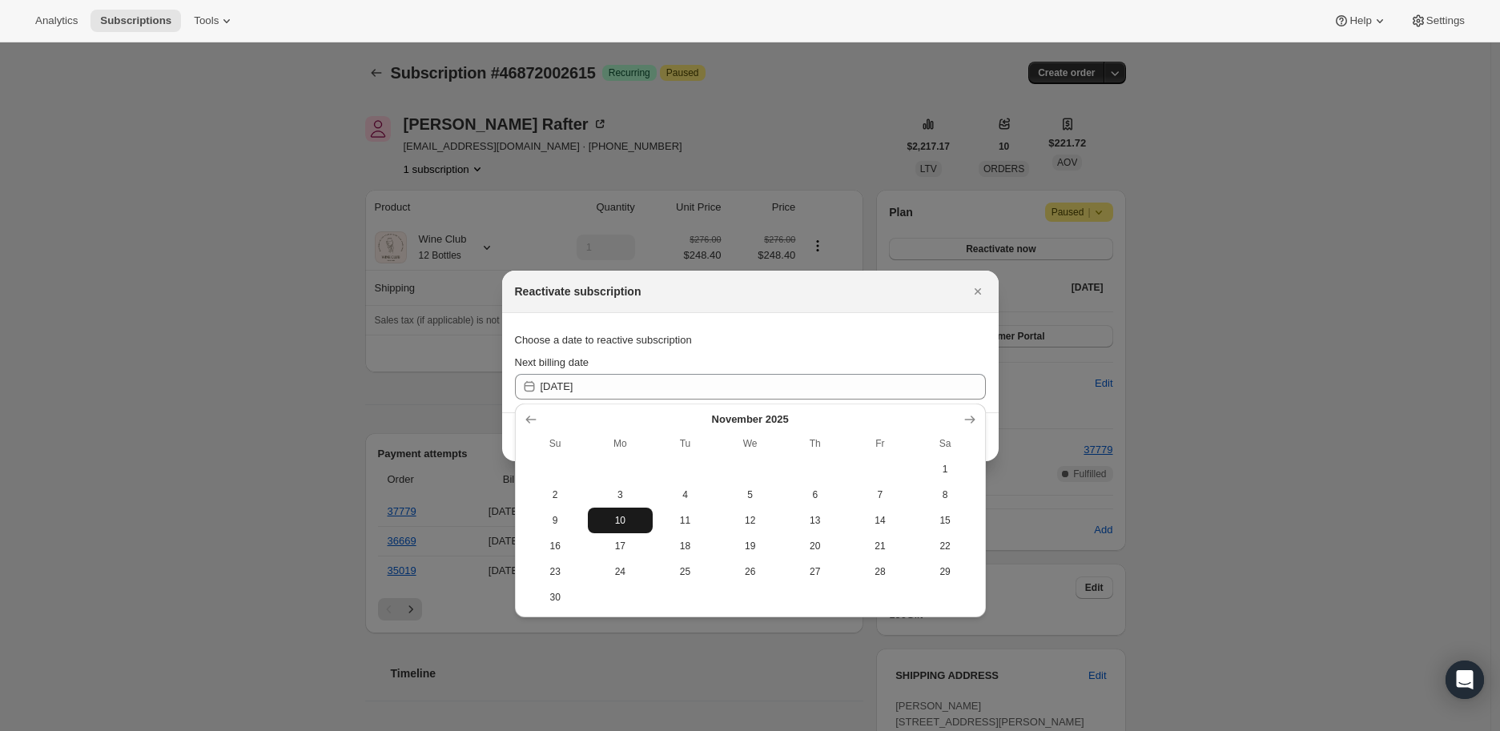
click at [615, 515] on span "10" at bounding box center [620, 520] width 52 height 13
type input "[DATE]"
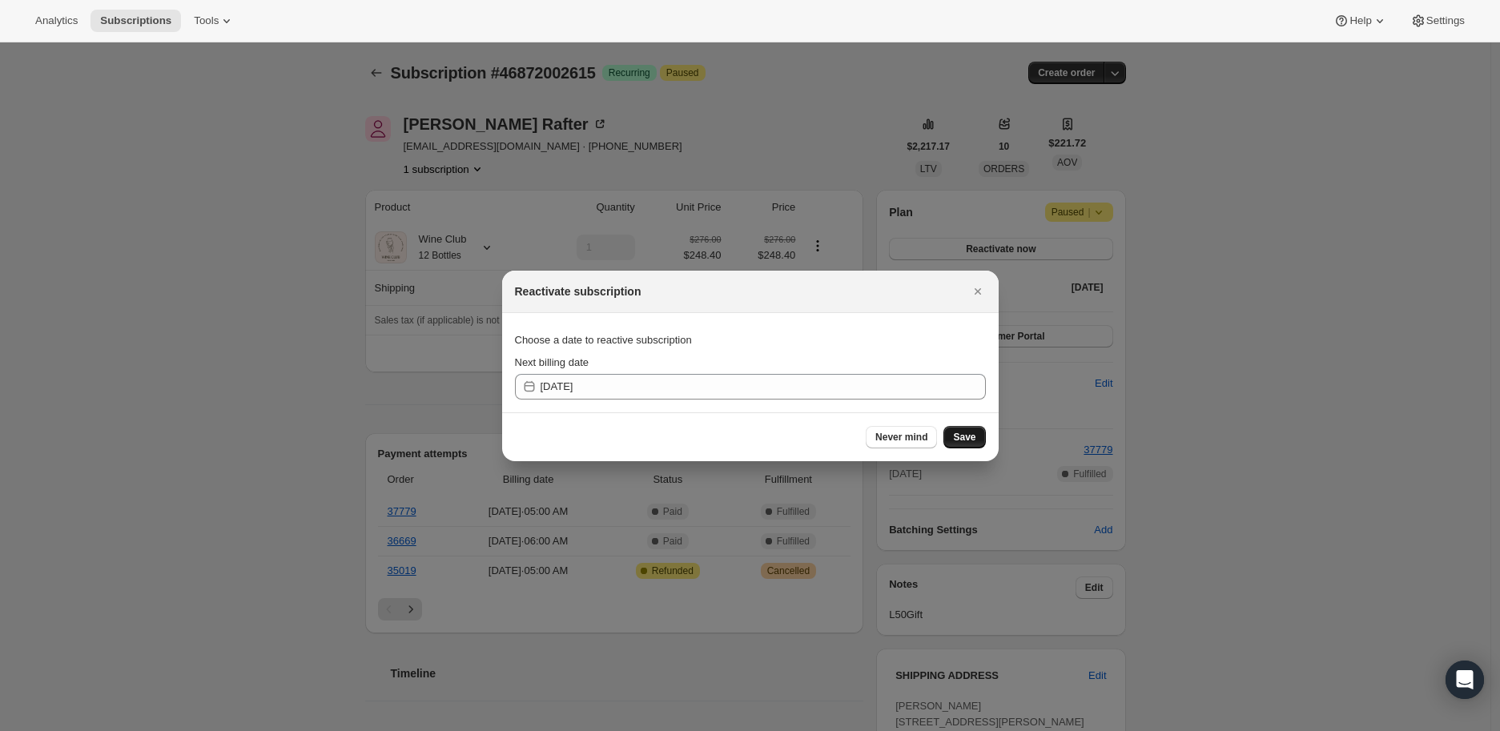
click at [968, 432] on span "Save" at bounding box center [964, 437] width 22 height 13
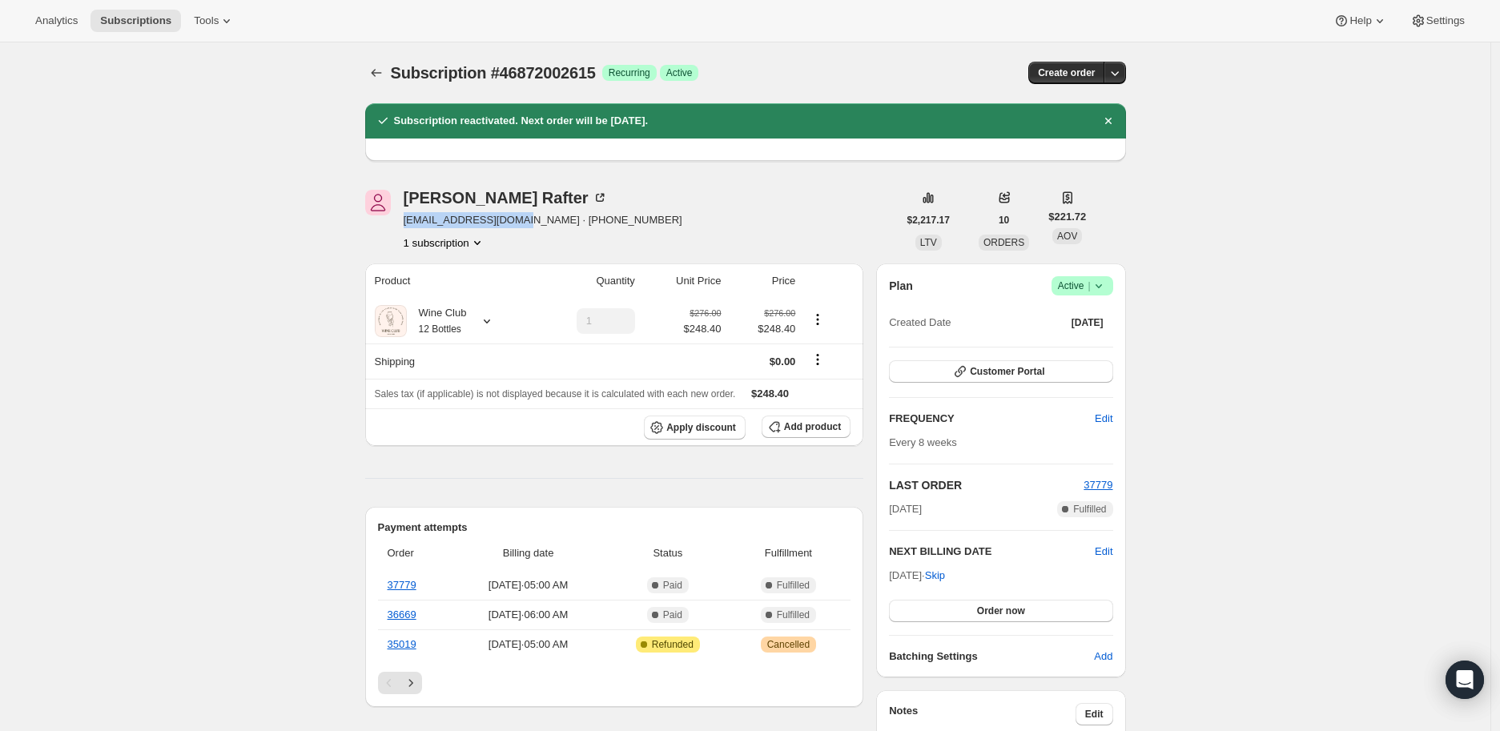
drag, startPoint x: 409, startPoint y: 221, endPoint x: 521, endPoint y: 219, distance: 112.2
click at [521, 219] on span "[EMAIL_ADDRESS][DOMAIN_NAME] · [PHONE_NUMBER]" at bounding box center [543, 220] width 279 height 16
copy span "[EMAIL_ADDRESS][DOMAIN_NAME]"
click at [379, 67] on icon "Subscriptions" at bounding box center [376, 73] width 16 height 16
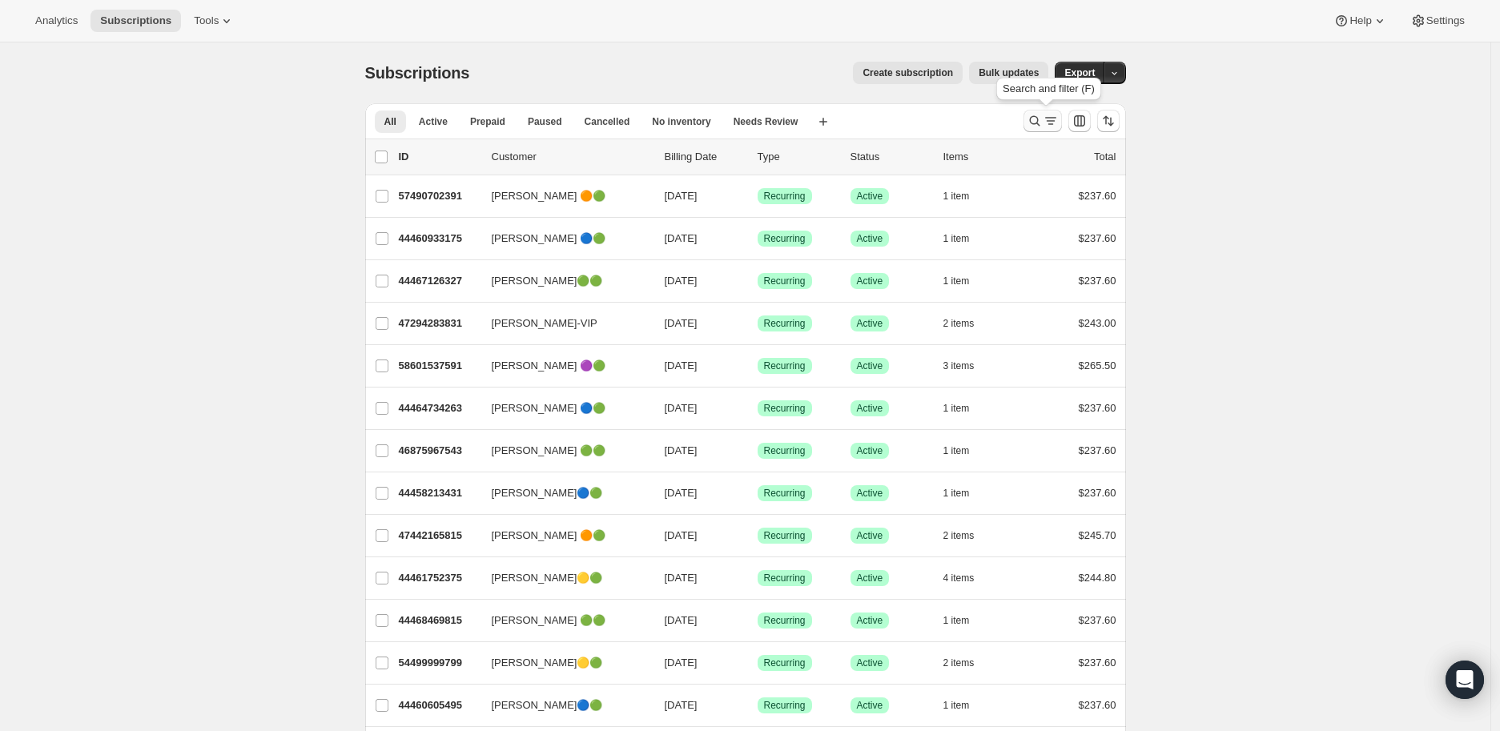
click at [1039, 117] on icon "Search and filter results" at bounding box center [1035, 121] width 16 height 16
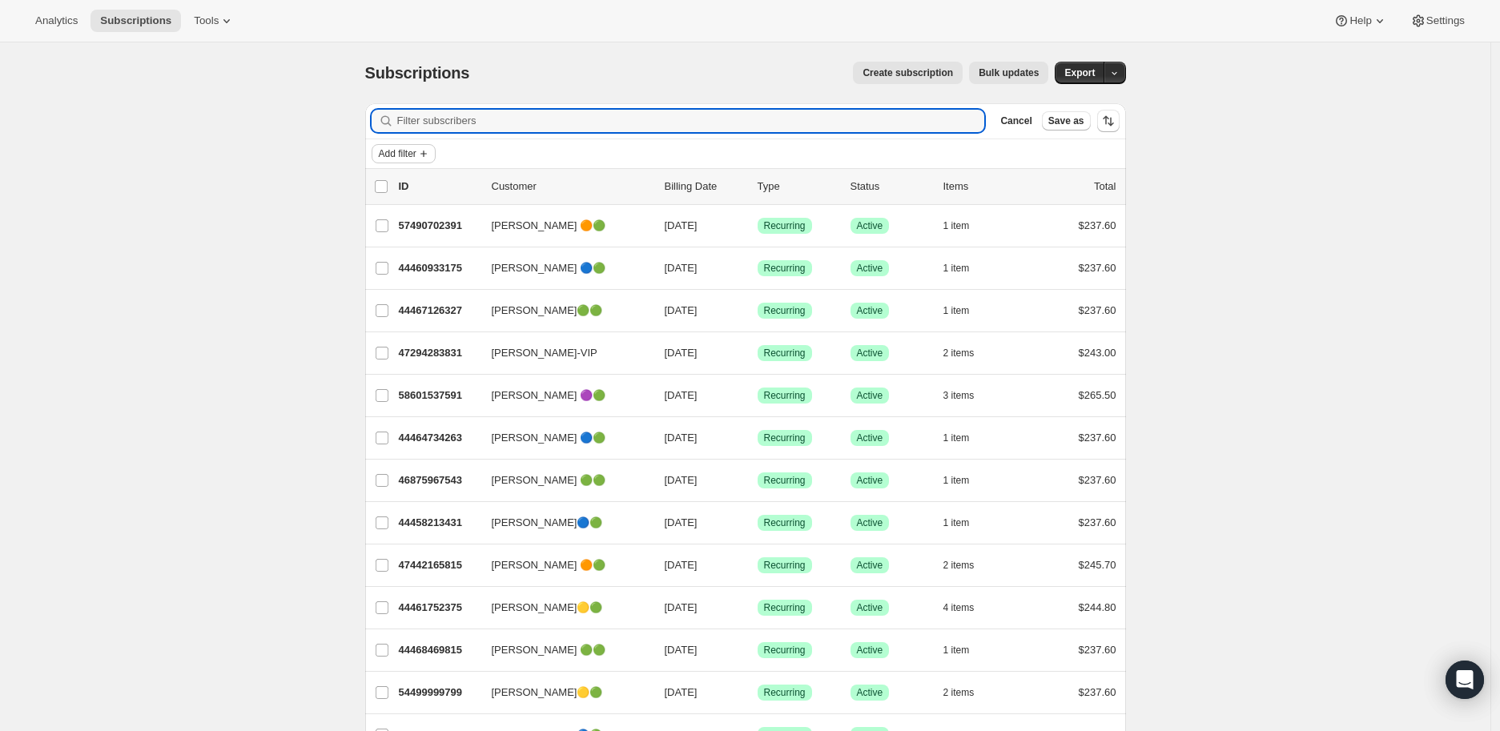
click at [417, 154] on span "Add filter" at bounding box center [398, 153] width 38 height 13
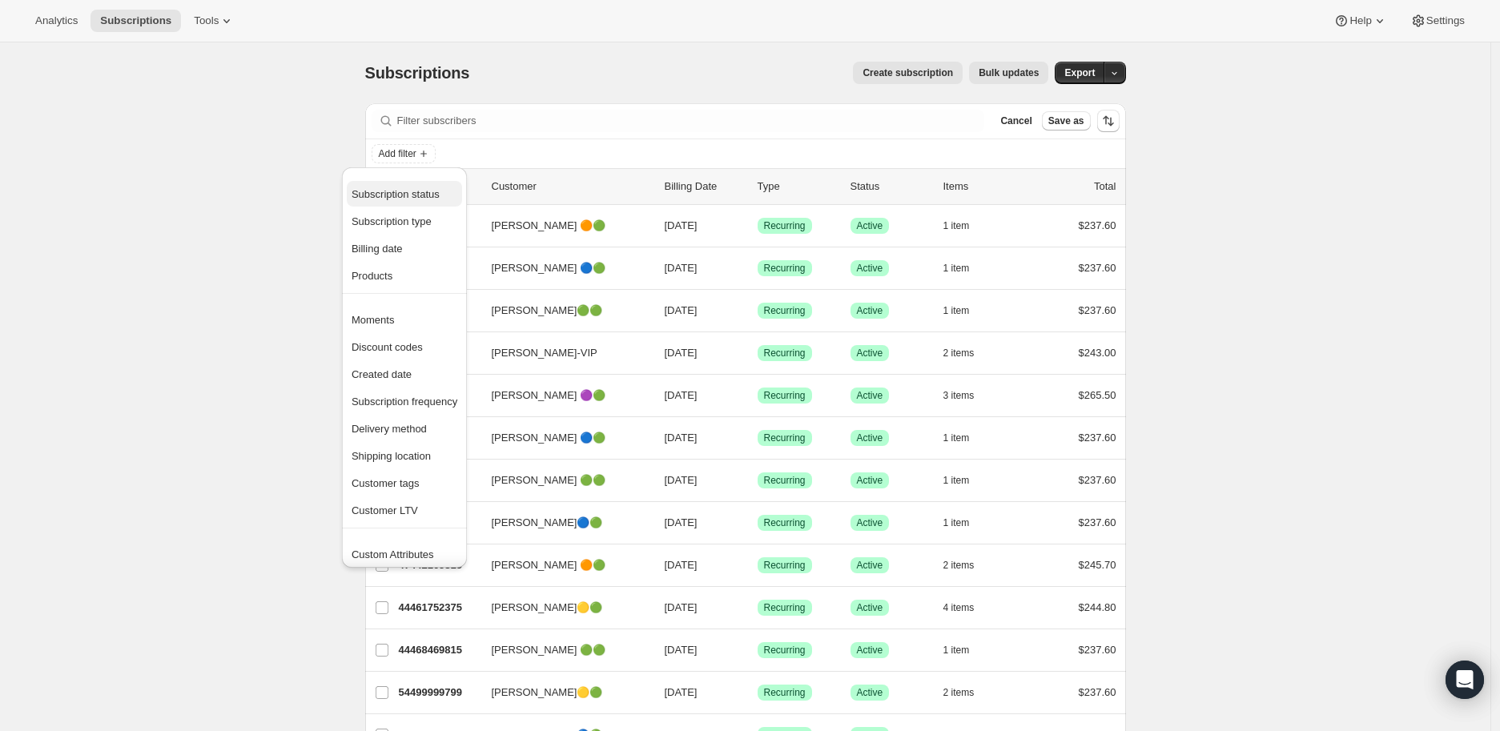
click at [414, 191] on span "Subscription status" at bounding box center [396, 194] width 88 height 12
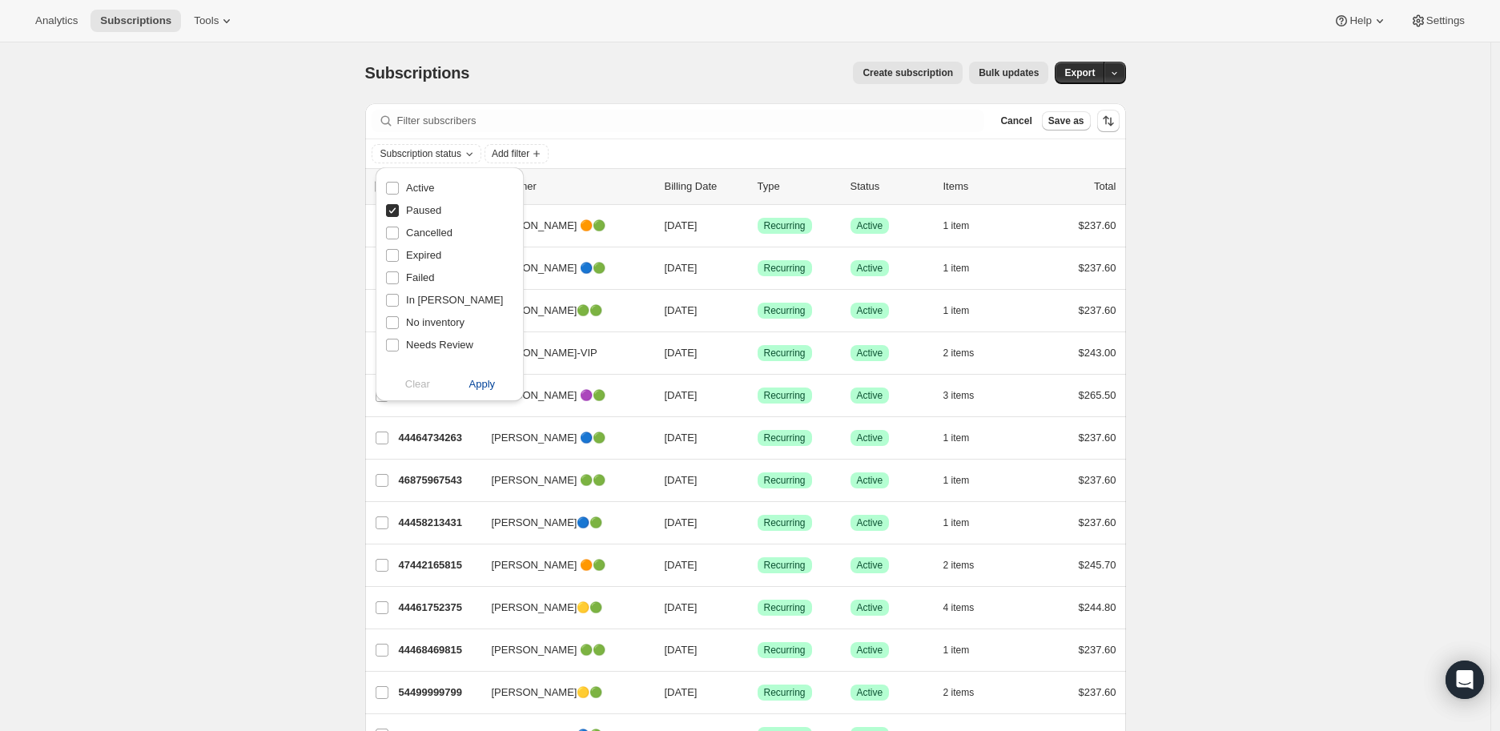
click at [479, 385] on span "Apply" at bounding box center [482, 384] width 26 height 16
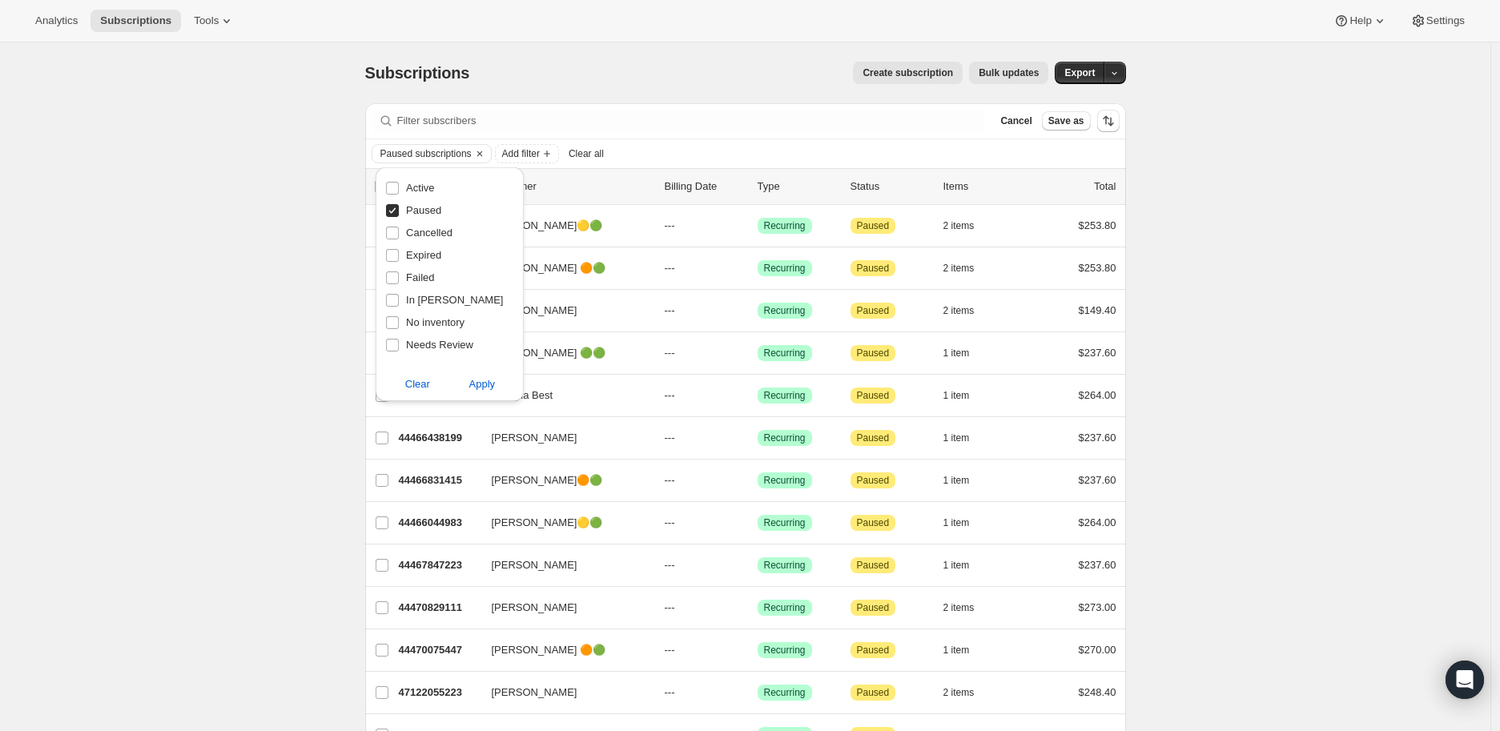
click at [203, 327] on div "Subscriptions. This page is ready Subscriptions Create subscription Bulk update…" at bounding box center [745, 592] width 1491 height 1101
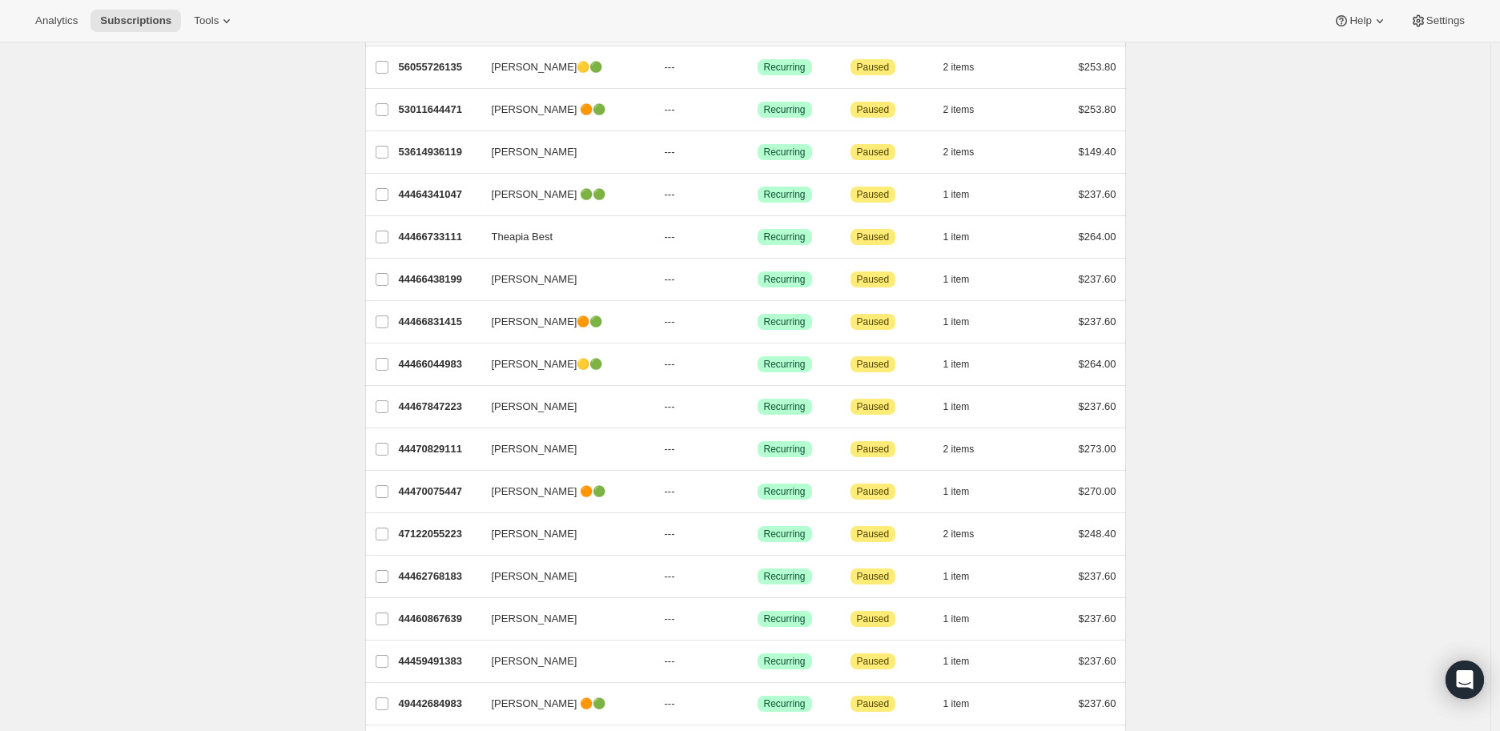
scroll to position [70, 0]
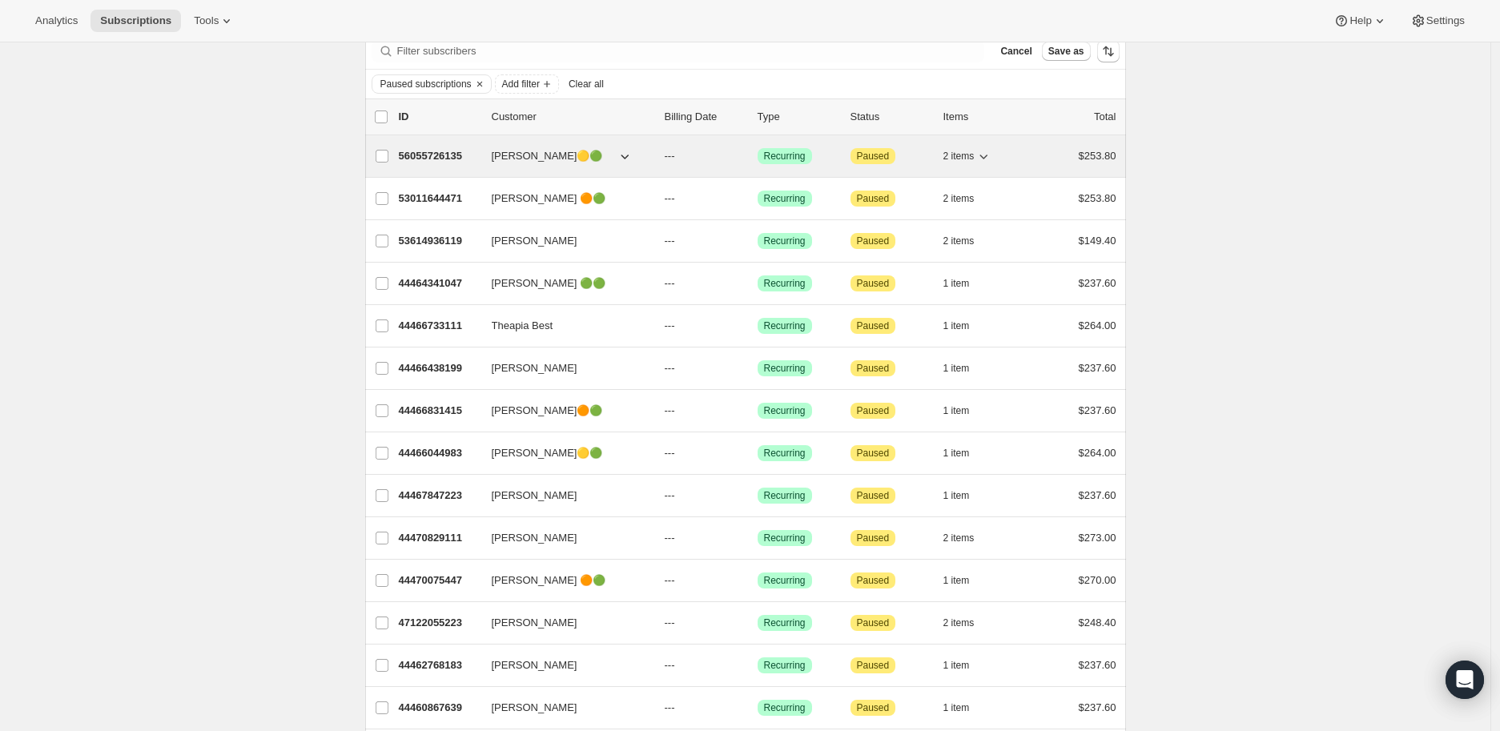
click at [441, 153] on p "56055726135" at bounding box center [439, 156] width 80 height 16
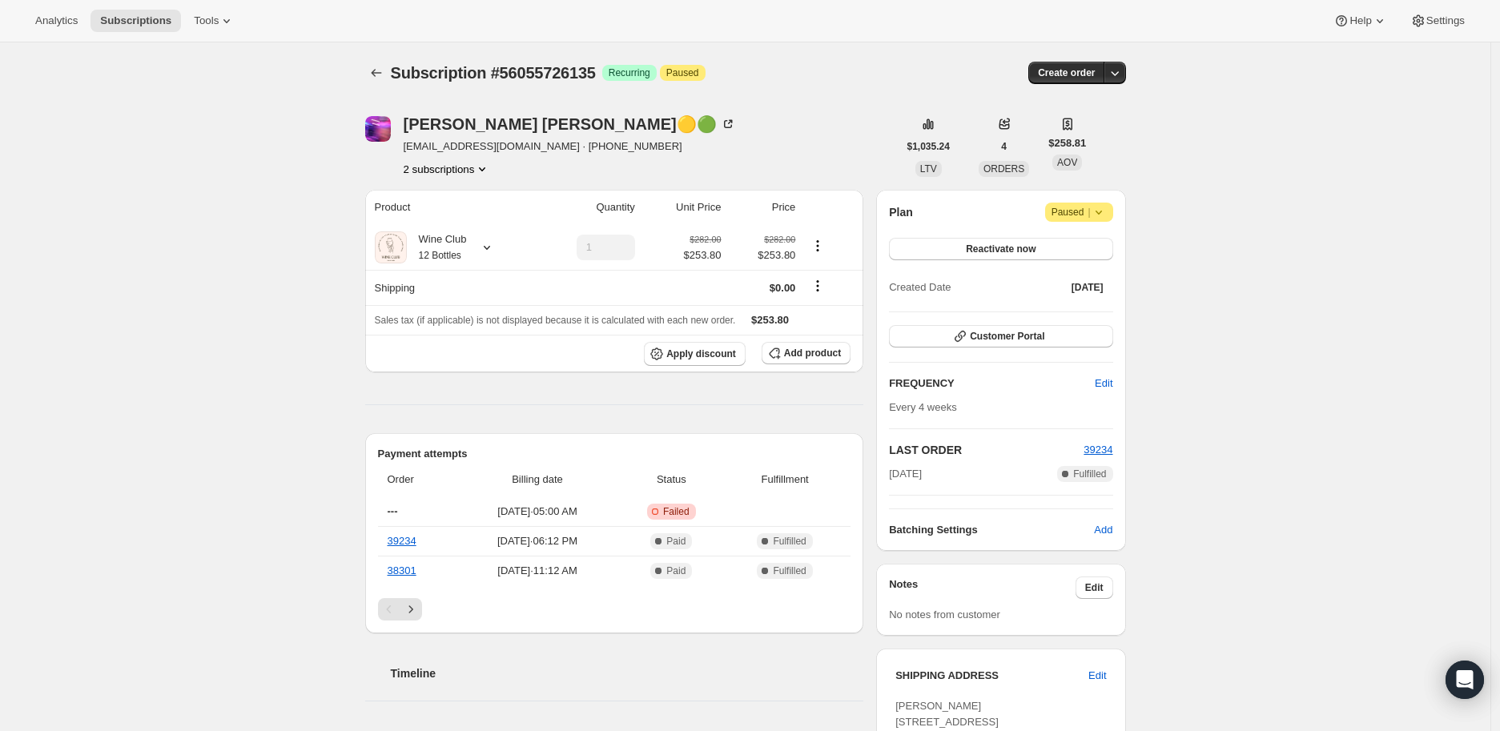
click at [468, 167] on button "2 subscriptions" at bounding box center [447, 169] width 87 height 16
click at [442, 221] on span "64750518327" at bounding box center [429, 226] width 64 height 12
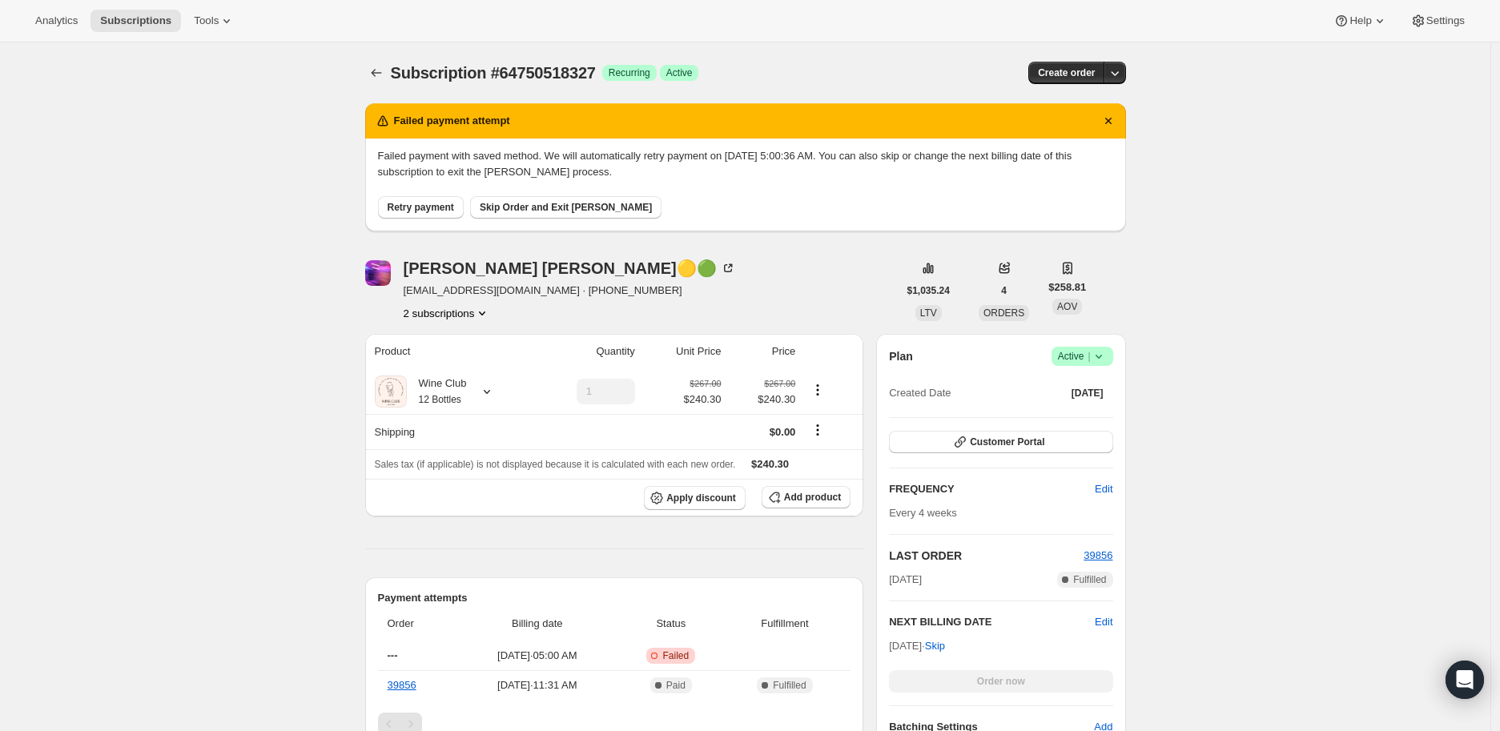
click at [445, 314] on button "2 subscriptions" at bounding box center [447, 313] width 87 height 16
click at [441, 336] on span "56055726135" at bounding box center [429, 342] width 64 height 12
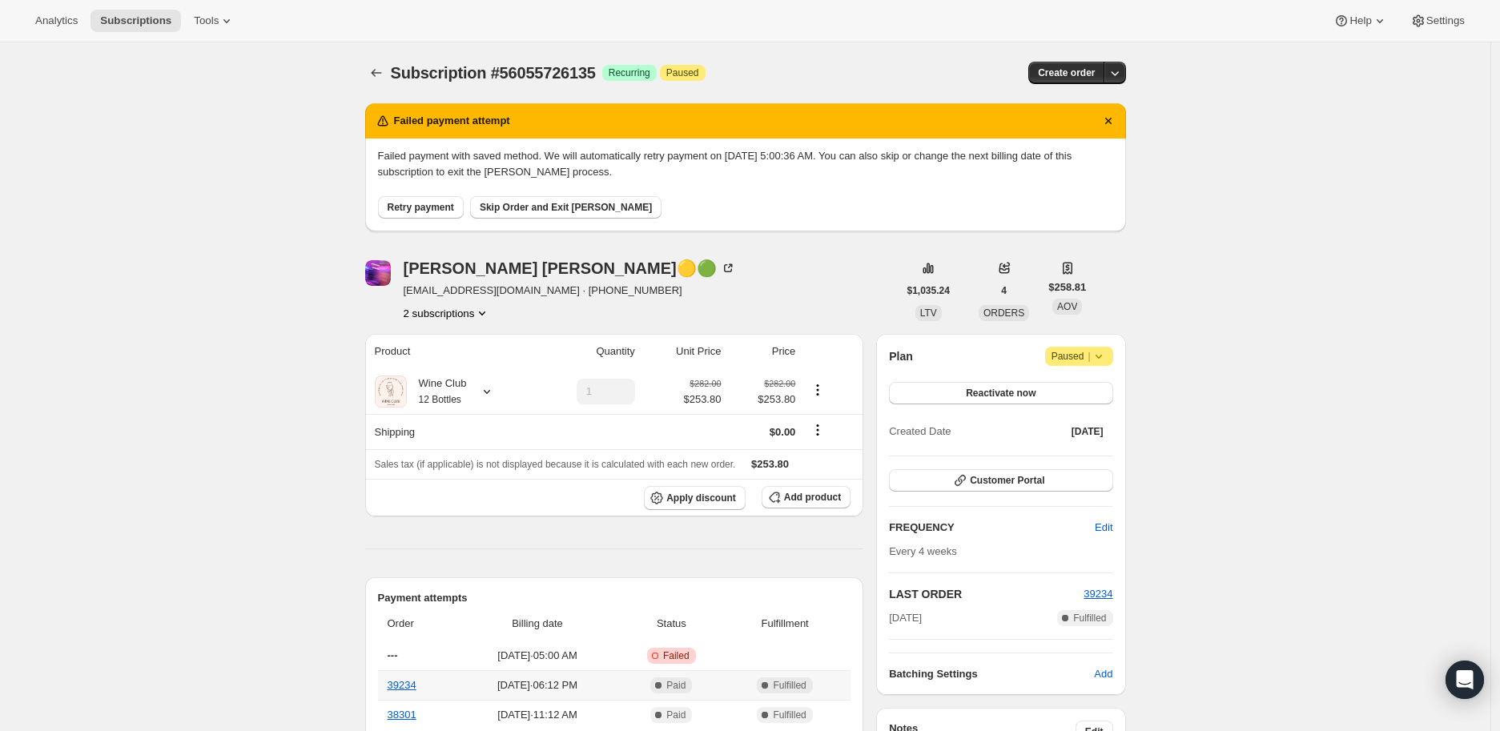
scroll to position [89, 0]
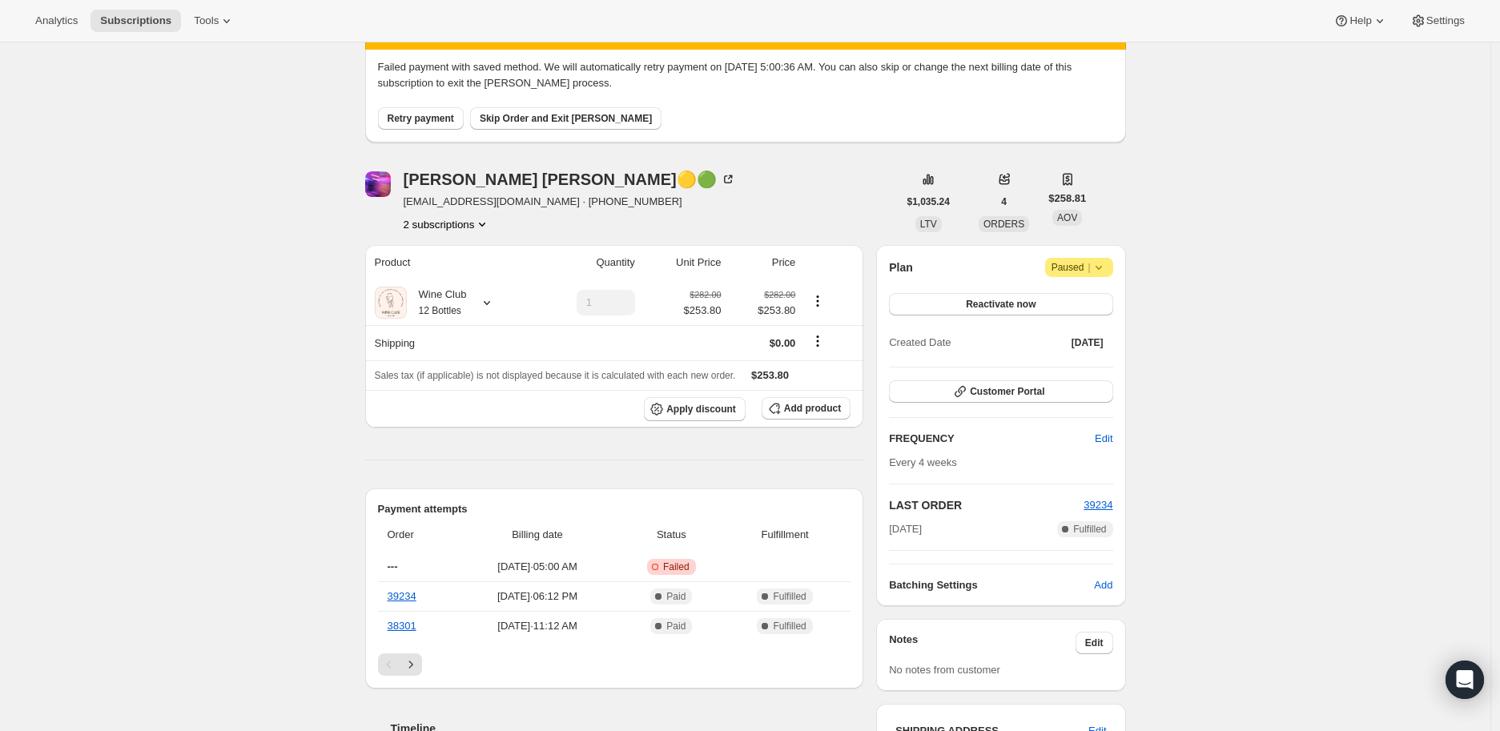
click at [429, 223] on button "2 subscriptions" at bounding box center [447, 224] width 87 height 16
click at [437, 277] on span "64750518327" at bounding box center [429, 281] width 64 height 12
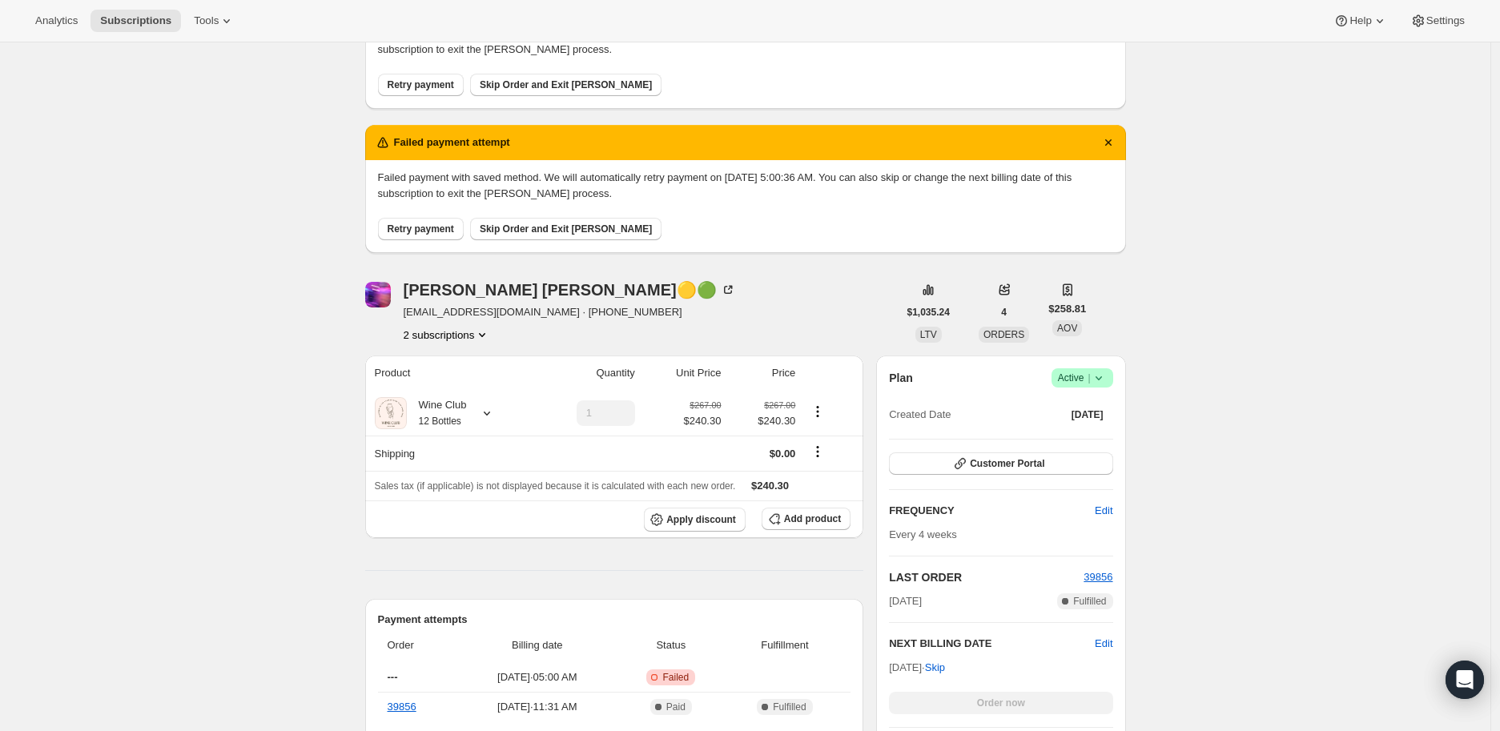
scroll to position [356, 0]
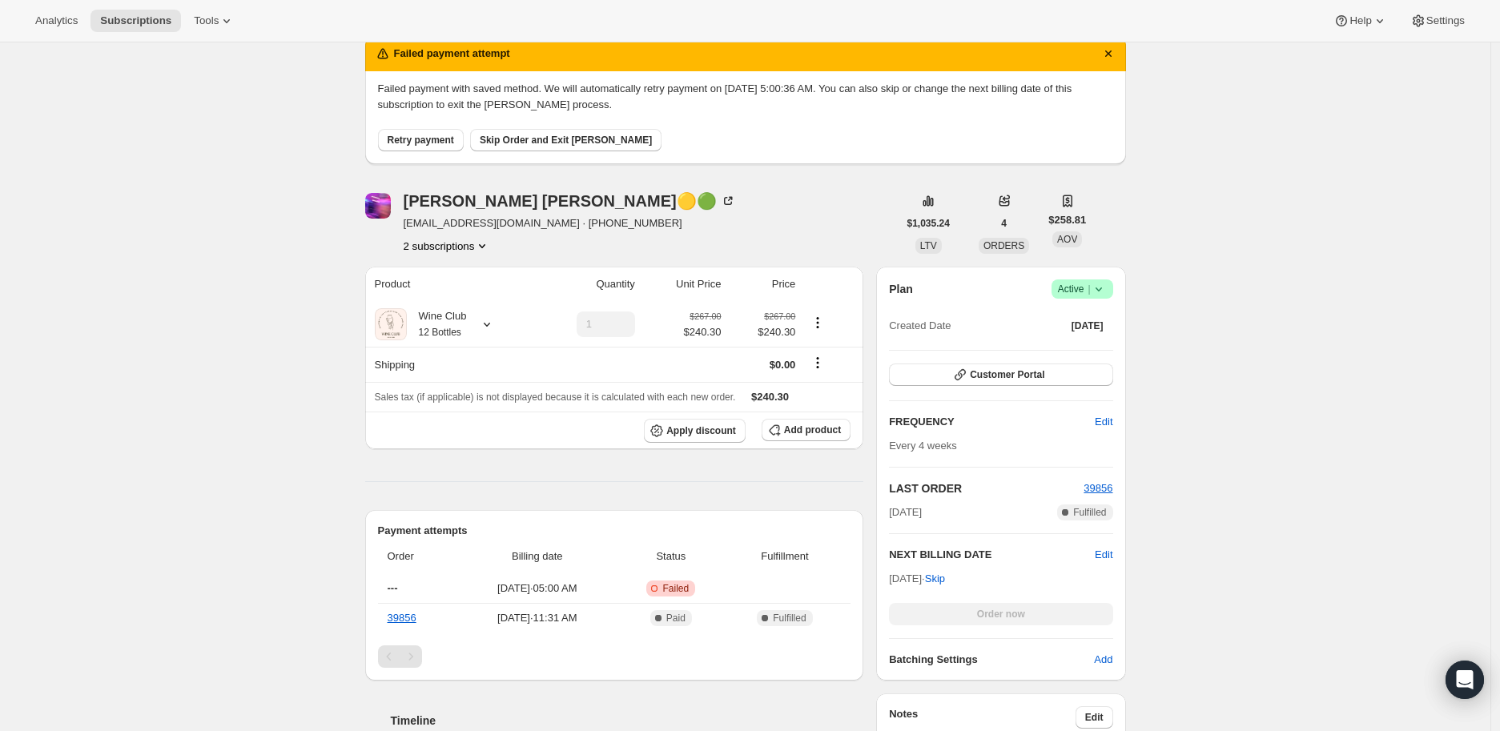
click at [446, 243] on button "2 subscriptions" at bounding box center [447, 246] width 87 height 16
click at [429, 271] on span "56055726135" at bounding box center [429, 275] width 64 height 12
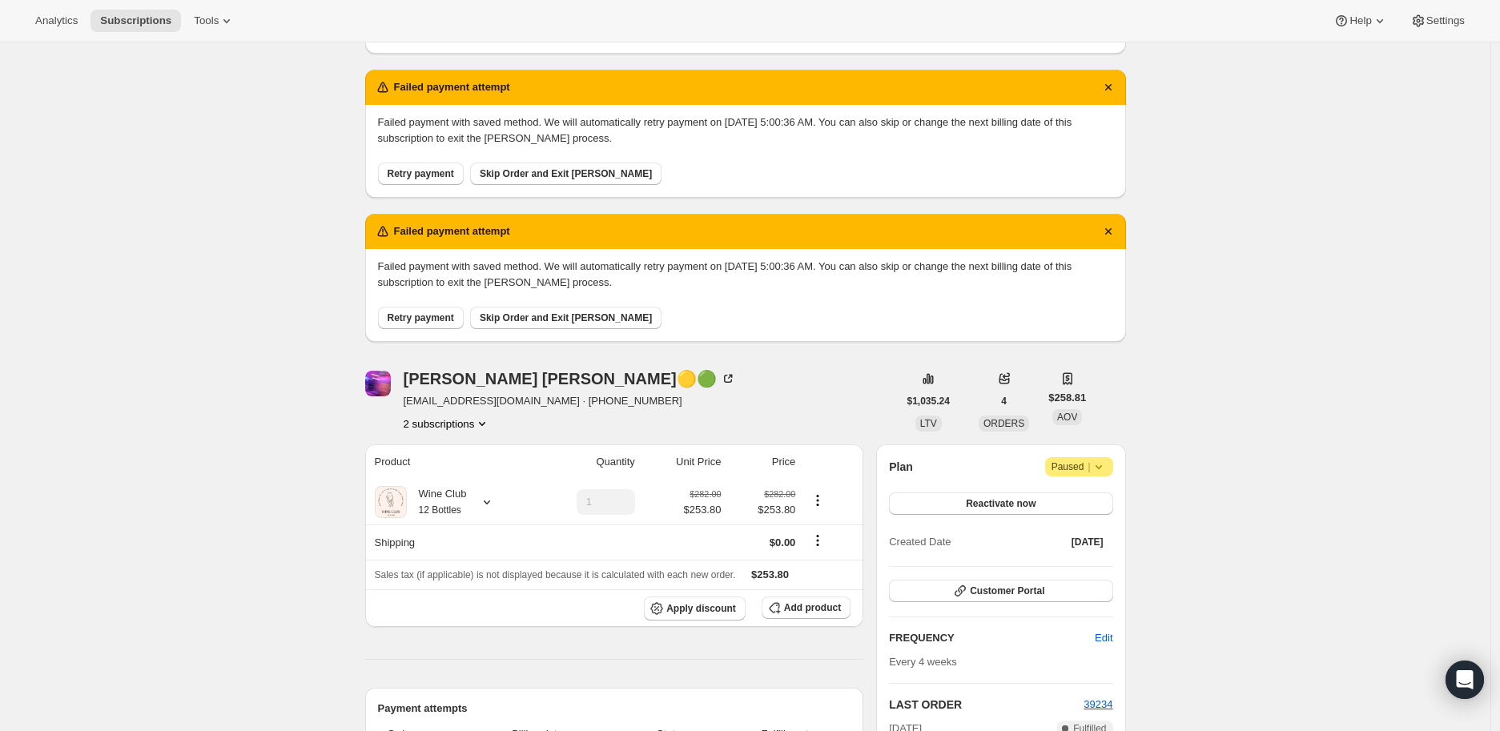
scroll to position [356, 0]
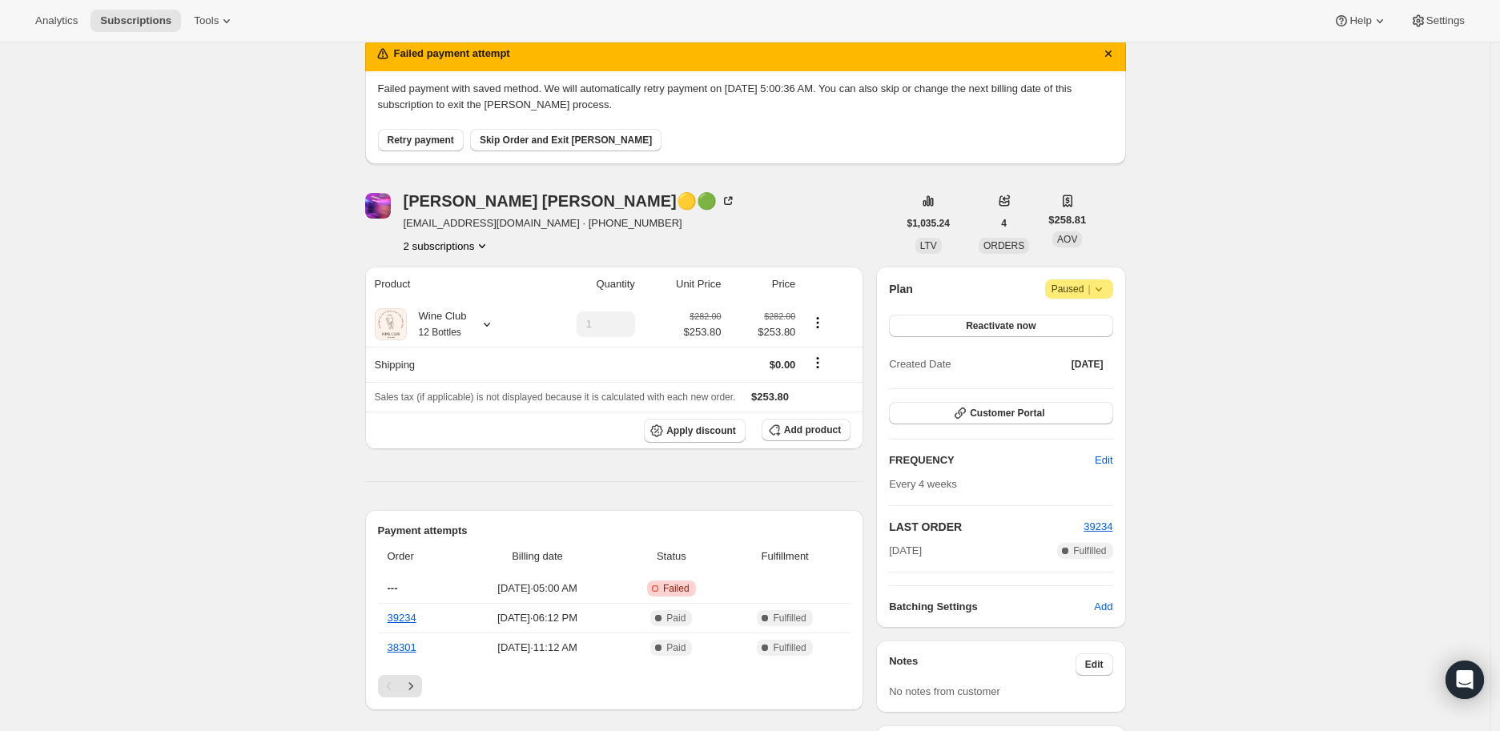
click at [1098, 284] on icon at bounding box center [1099, 289] width 16 height 16
click at [1088, 321] on span "Cancel subscription" at bounding box center [1086, 320] width 91 height 12
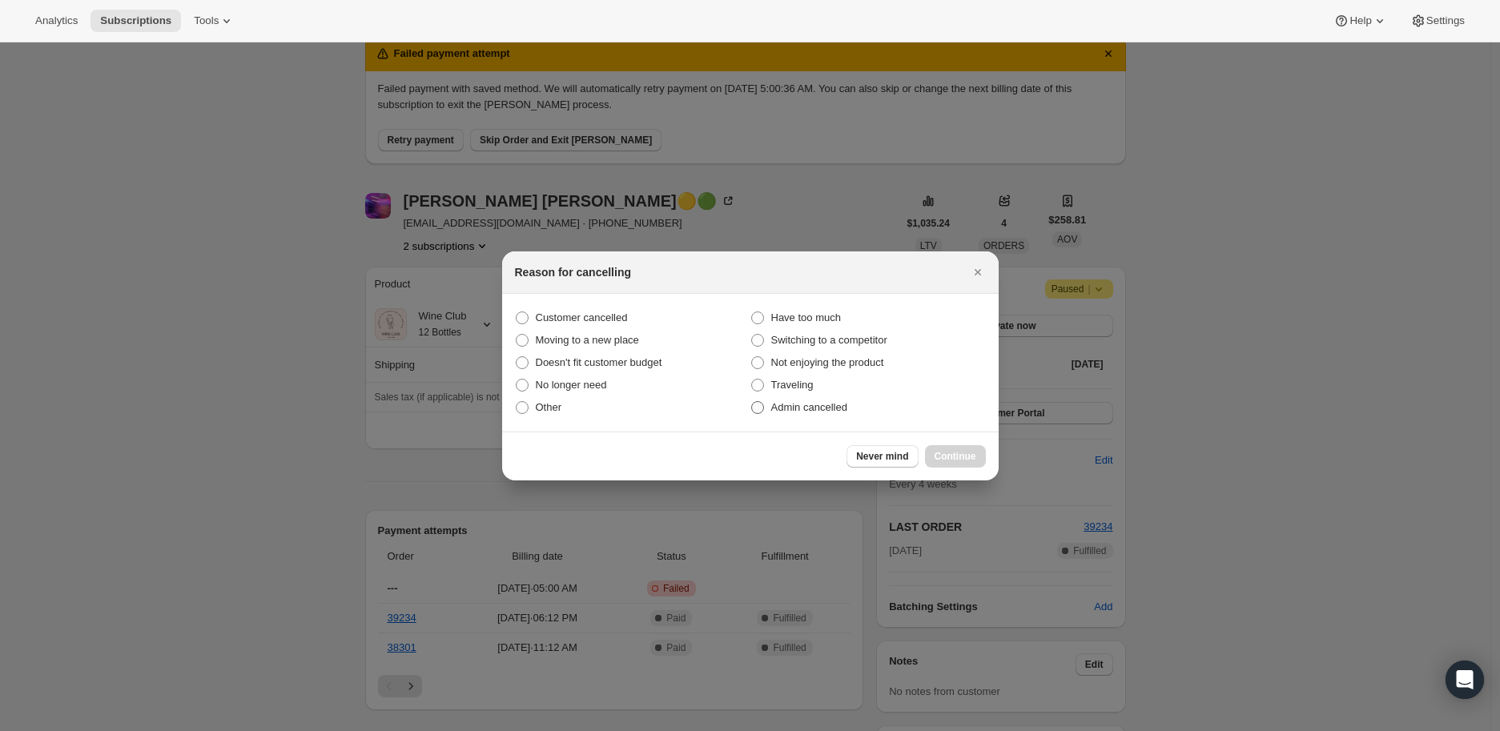
click at [753, 408] on span ":r4pk:" at bounding box center [757, 407] width 13 height 13
click at [752, 402] on input "Admin cancelled" at bounding box center [751, 401] width 1 height 1
radio input "true"
click at [966, 452] on span "Continue" at bounding box center [956, 456] width 42 height 13
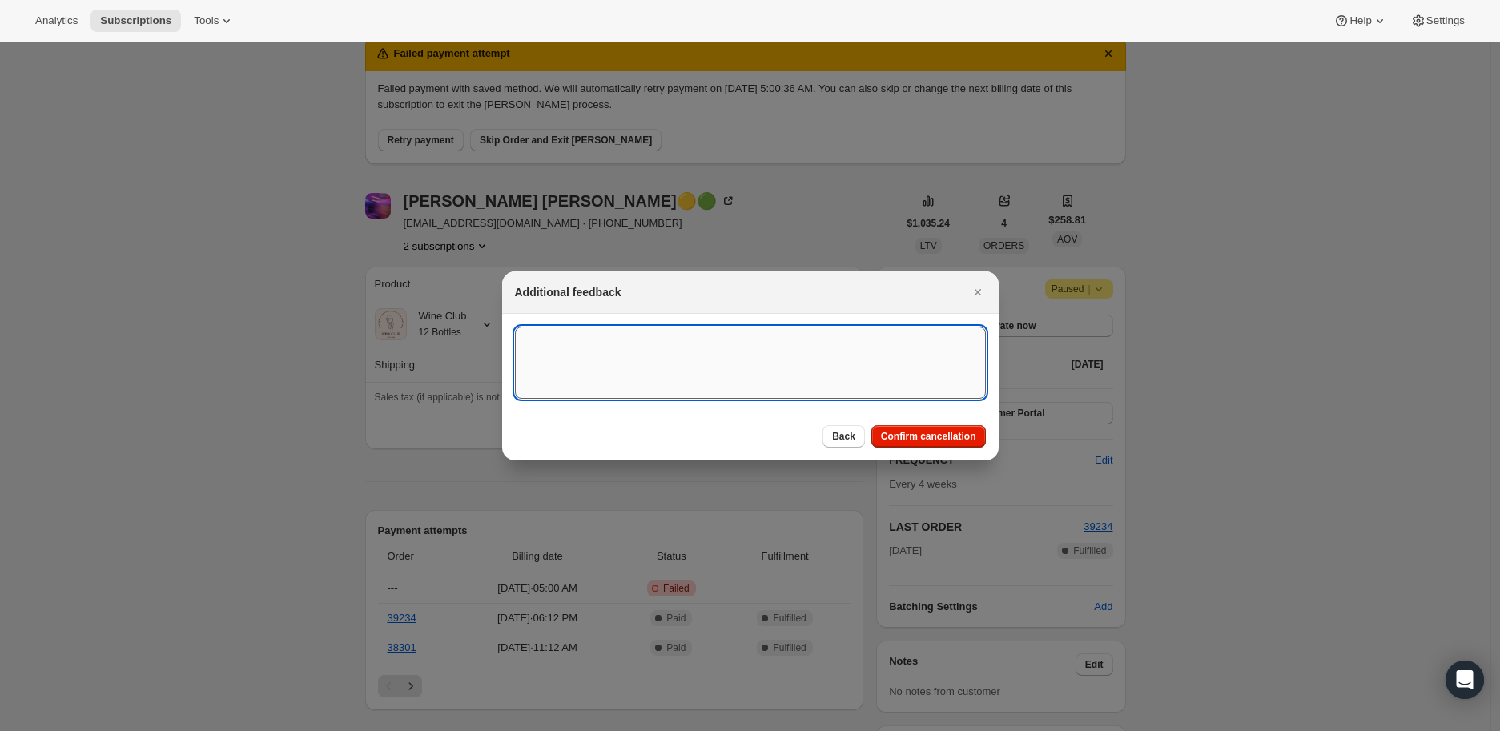
click at [553, 349] on textarea ":r4pk:" at bounding box center [750, 363] width 471 height 72
click at [594, 340] on textarea "Customer have two subscriptions." at bounding box center [750, 363] width 471 height 72
type textarea "Customer has two subscriptions."
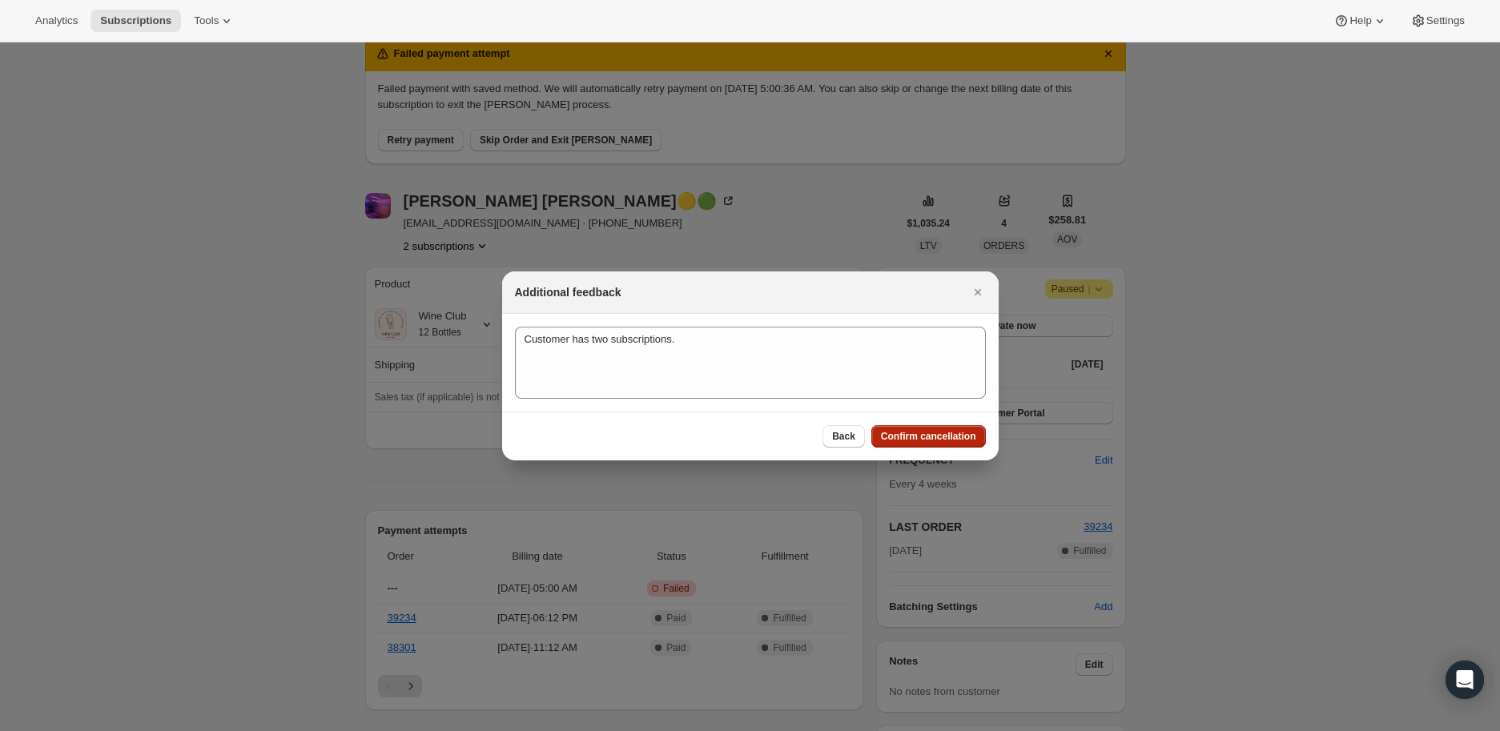
click at [939, 433] on span "Confirm cancellation" at bounding box center [928, 436] width 95 height 13
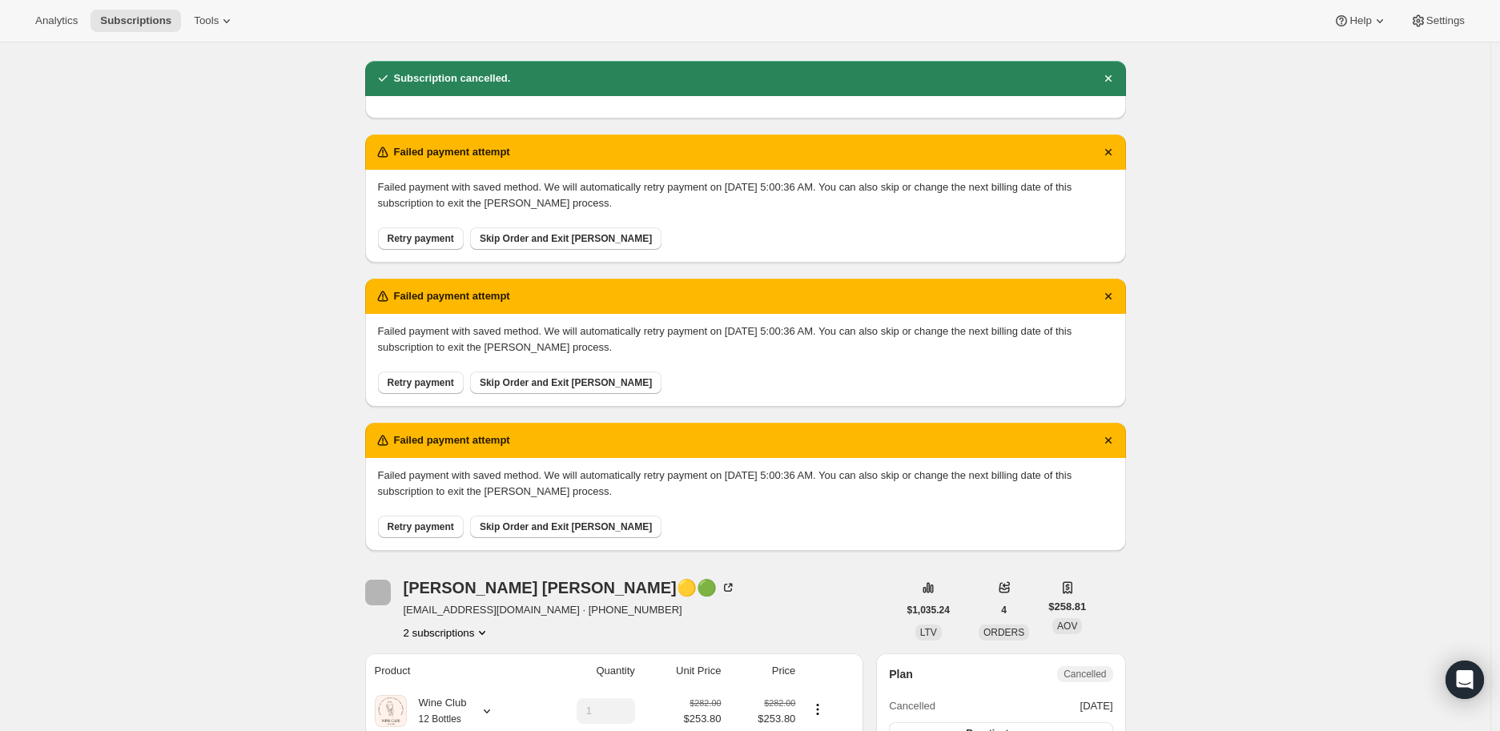
scroll to position [356, 0]
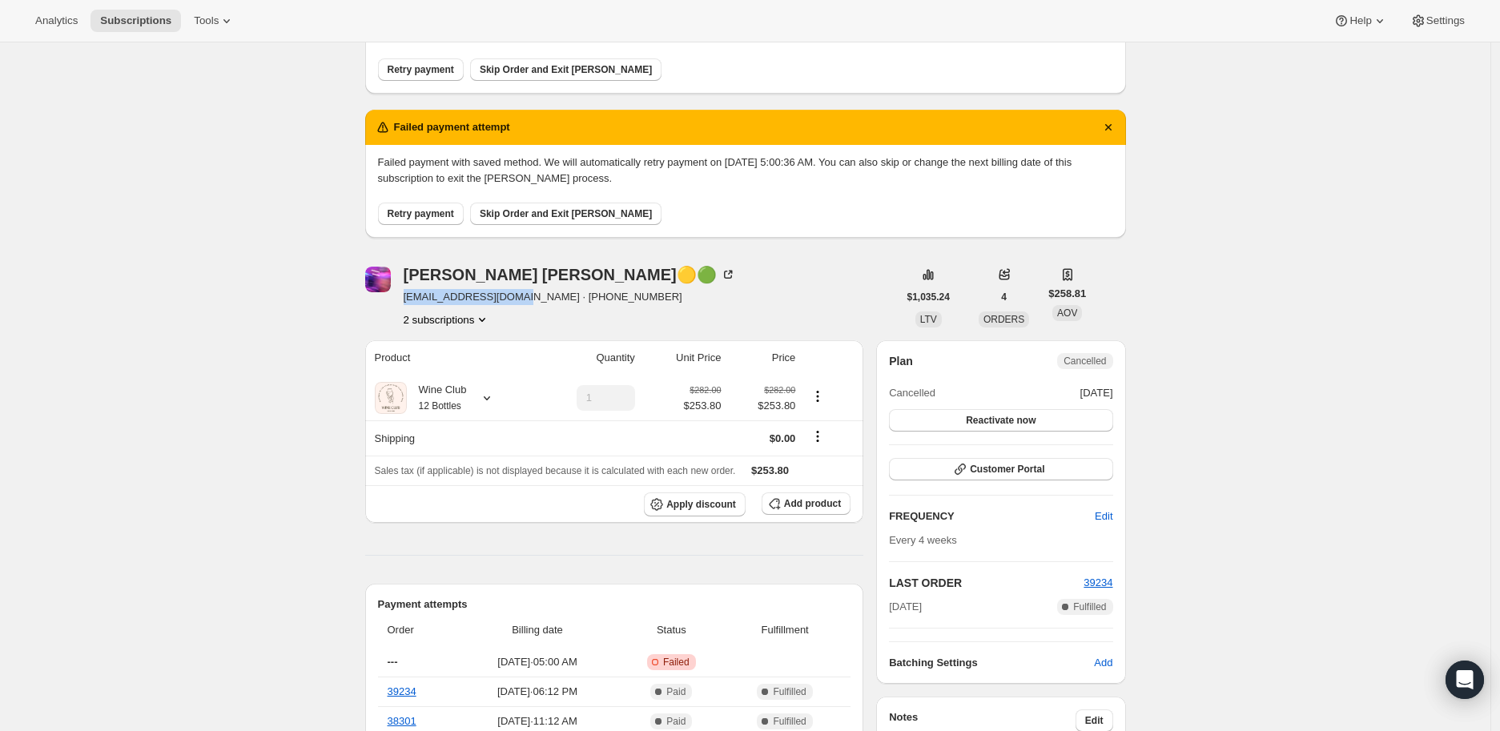
drag, startPoint x: 407, startPoint y: 296, endPoint x: 510, endPoint y: 298, distance: 103.3
click at [510, 298] on span "[EMAIL_ADDRESS][DOMAIN_NAME] · [PHONE_NUMBER]" at bounding box center [570, 297] width 332 height 16
copy span "[EMAIL_ADDRESS][DOMAIN_NAME] ·"
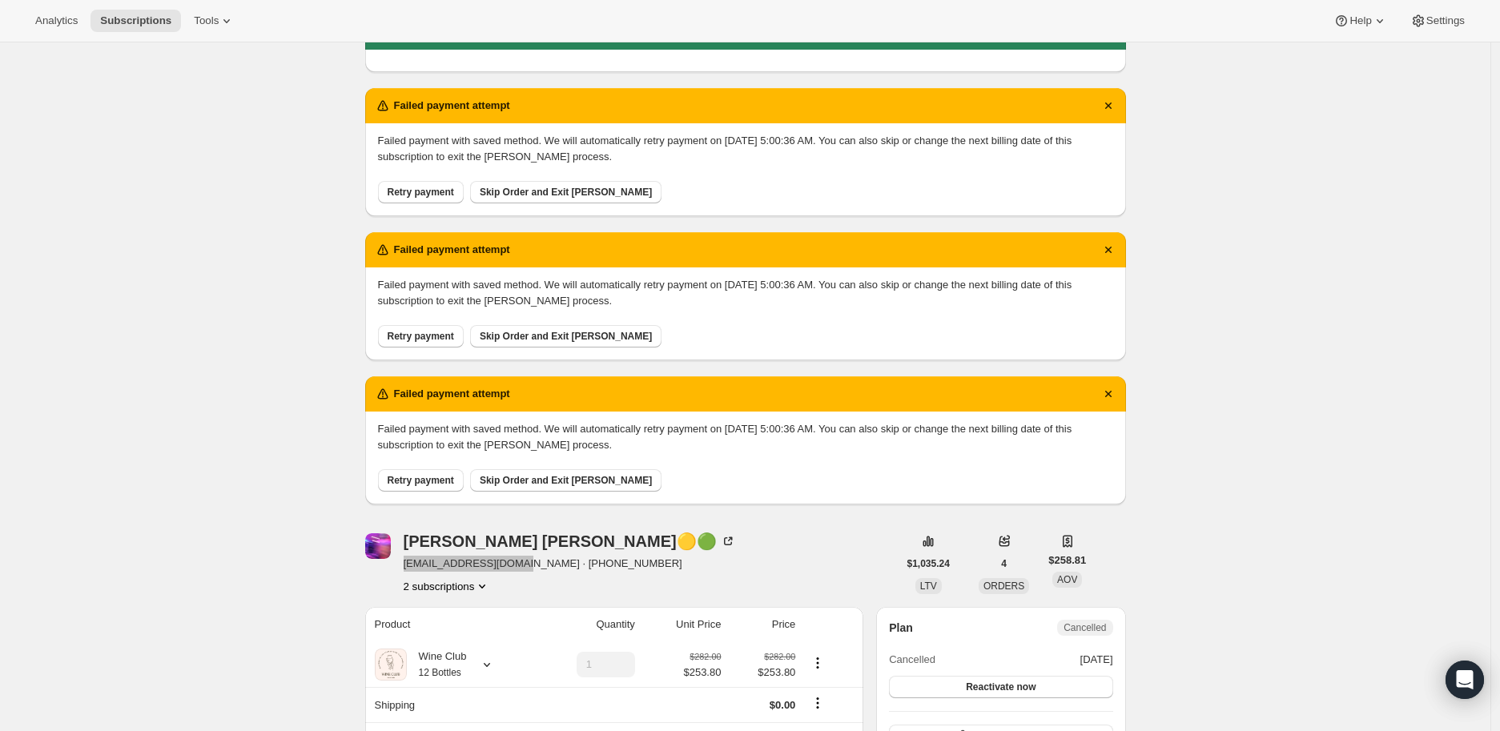
scroll to position [0, 0]
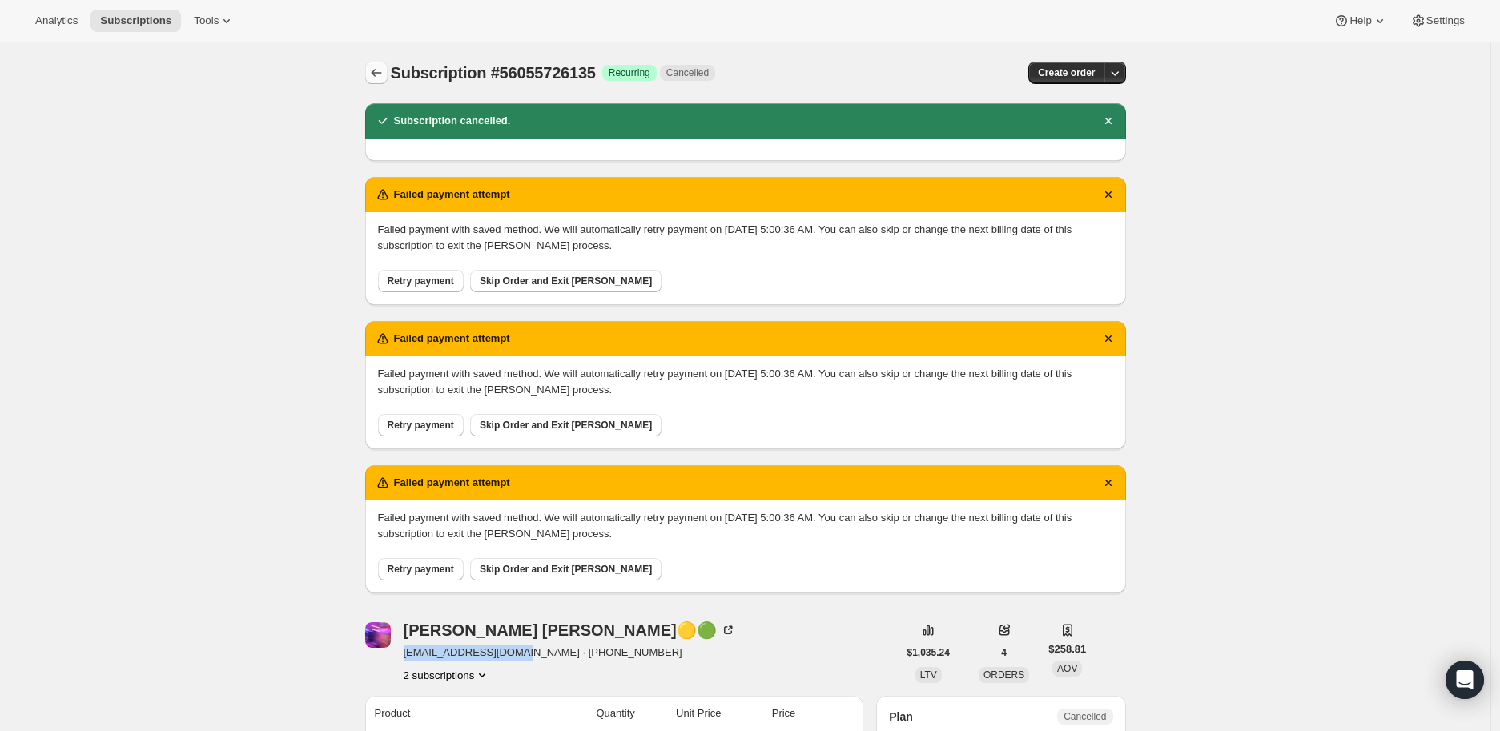
click at [378, 71] on icon "Subscriptions" at bounding box center [376, 73] width 10 height 8
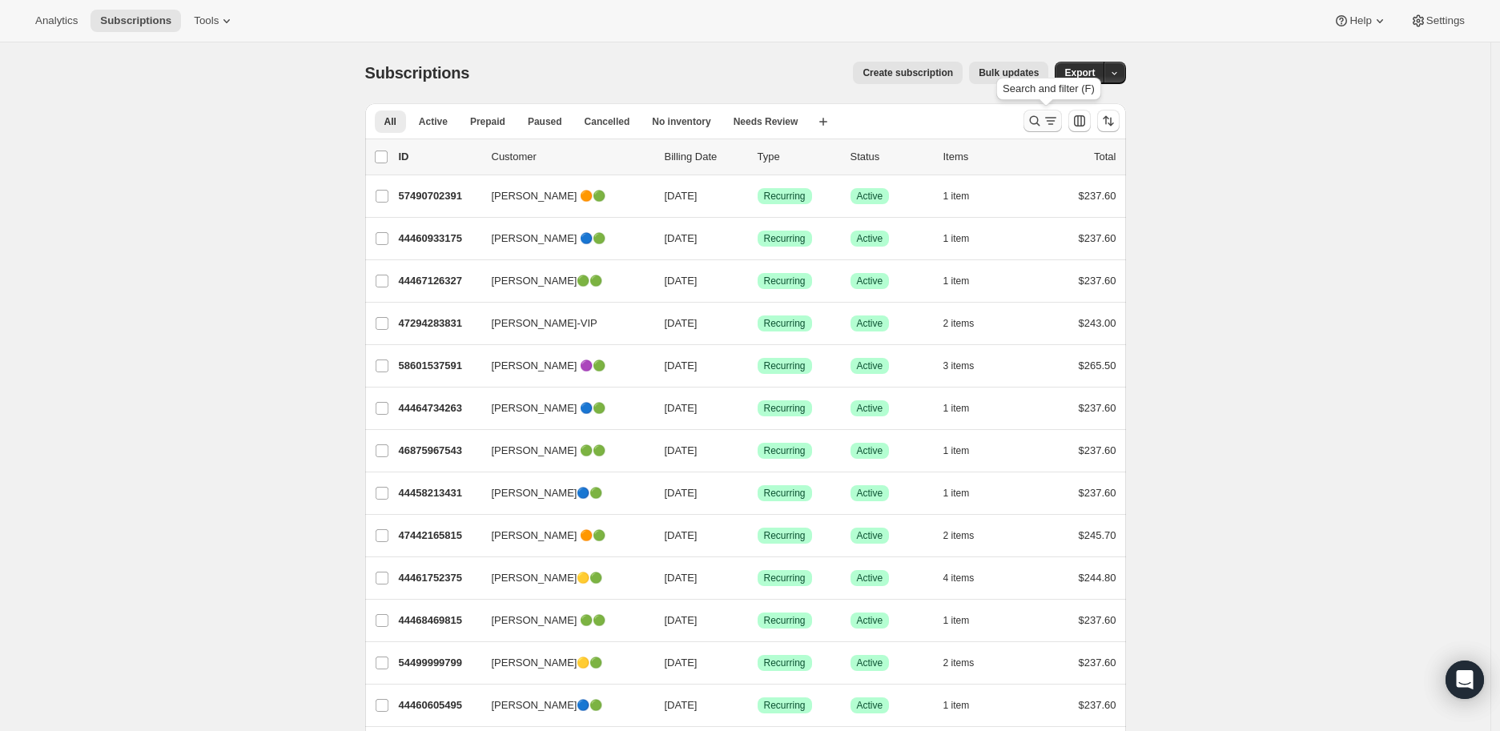
click at [1036, 121] on icon "Search and filter results" at bounding box center [1035, 121] width 16 height 16
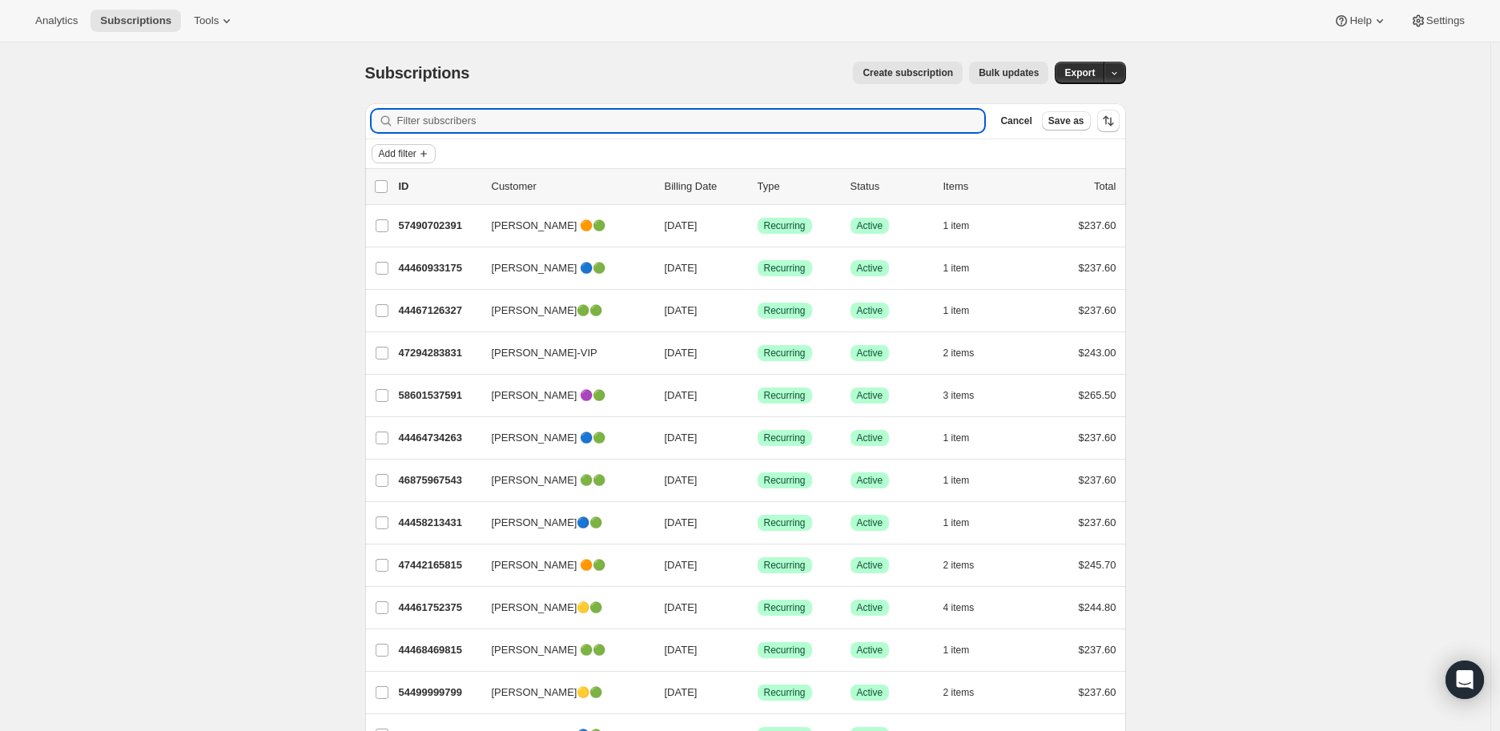
click at [399, 153] on span "Add filter" at bounding box center [398, 153] width 38 height 13
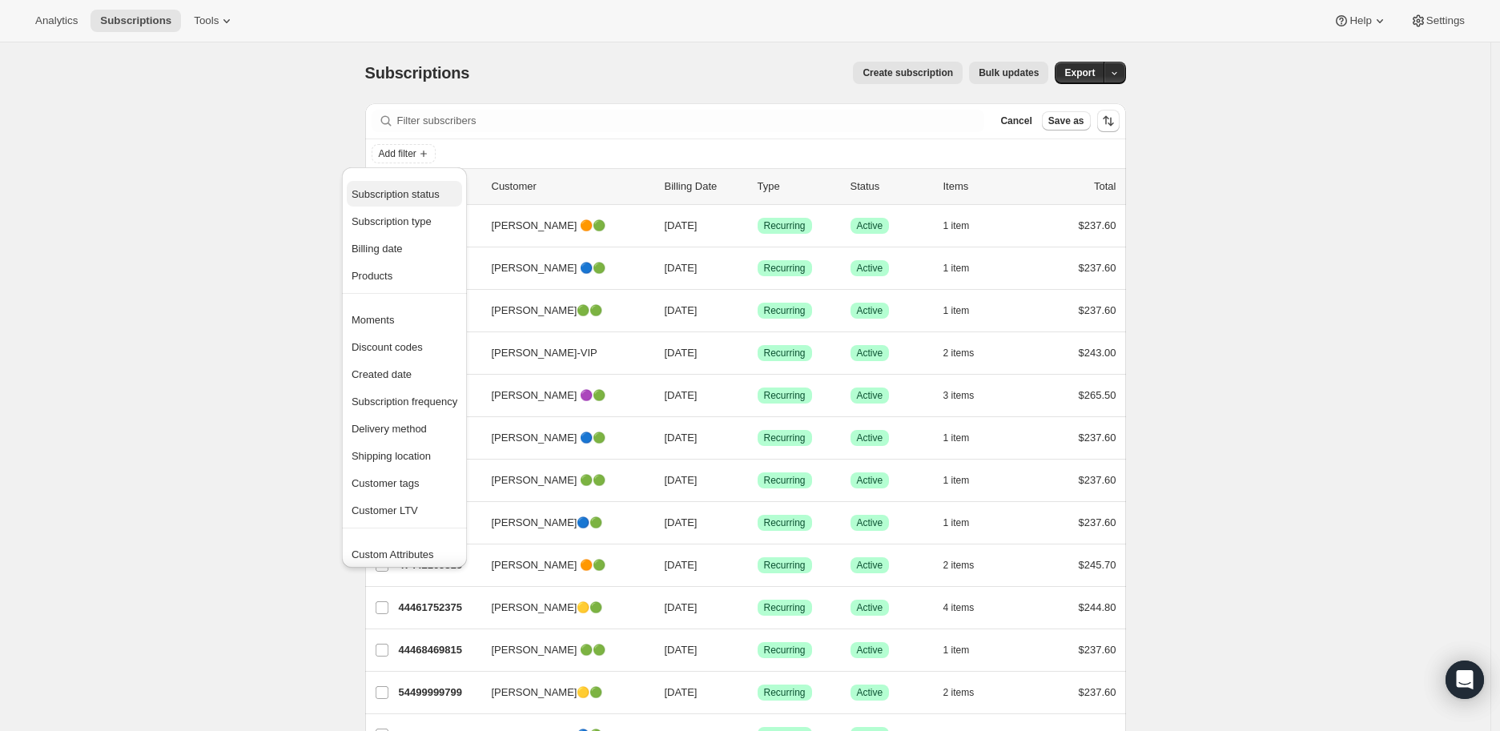
click at [409, 192] on span "Subscription status" at bounding box center [396, 194] width 88 height 12
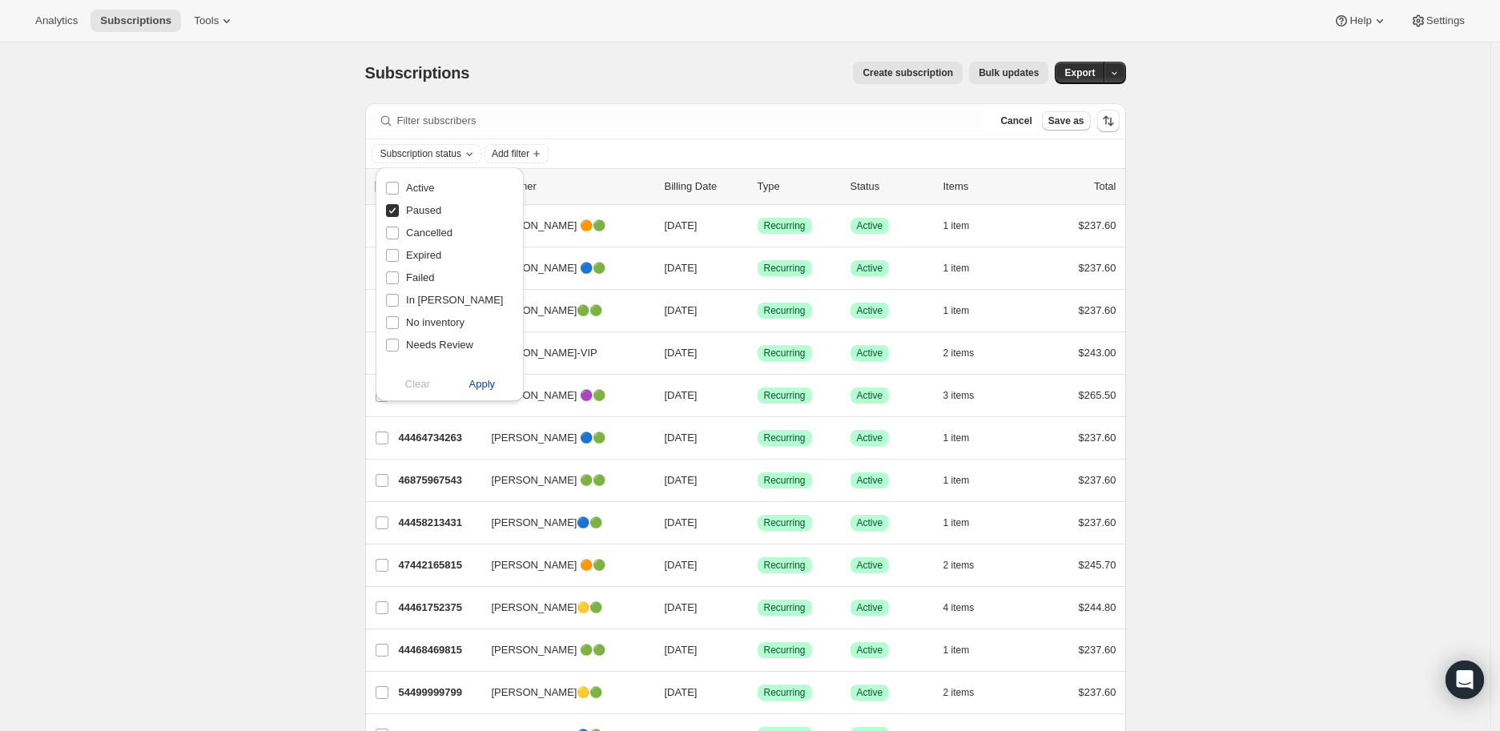
click at [486, 377] on span "Apply" at bounding box center [482, 384] width 26 height 16
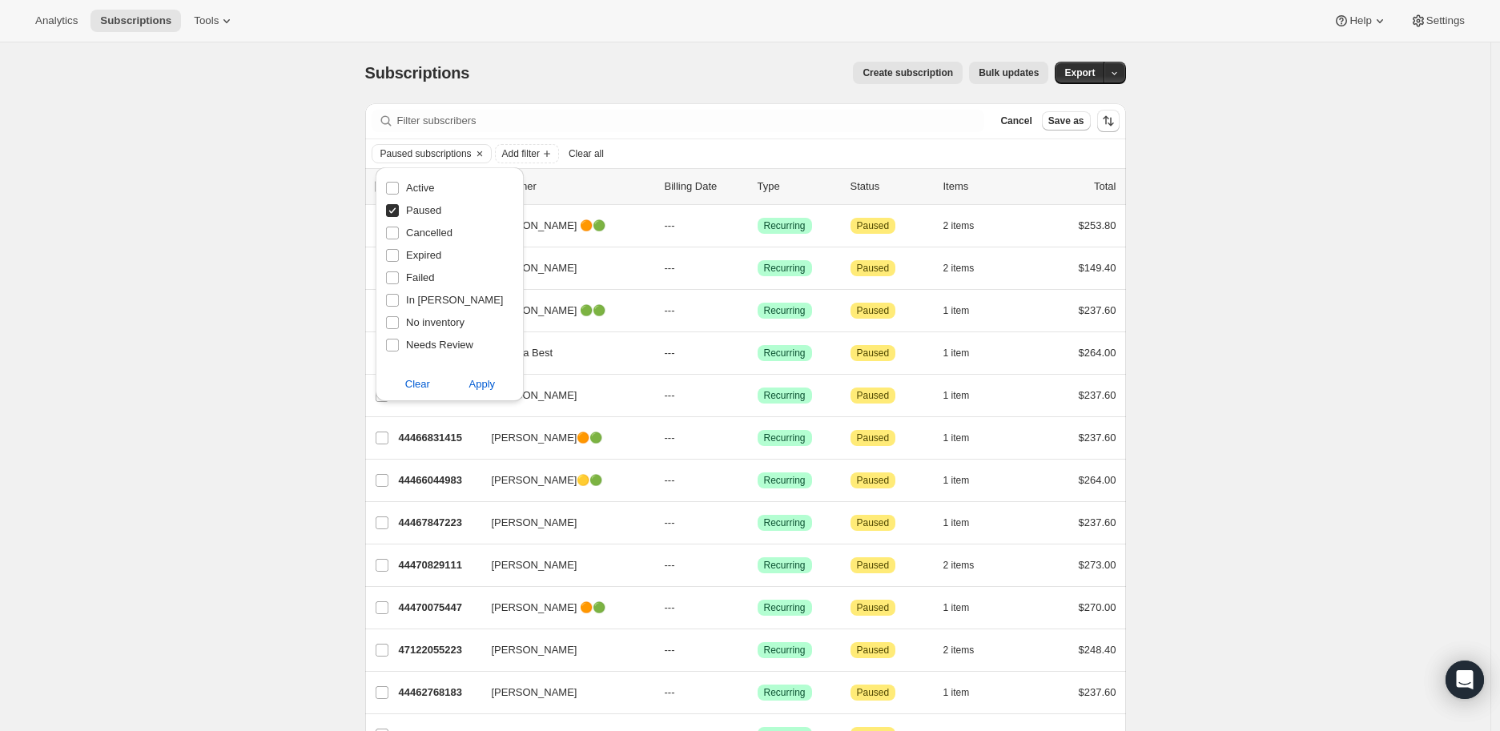
drag, startPoint x: 221, startPoint y: 288, endPoint x: 231, endPoint y: 288, distance: 9.6
click at [222, 287] on div "Subscriptions. This page is ready Subscriptions Create subscription Bulk update…" at bounding box center [745, 571] width 1491 height 1058
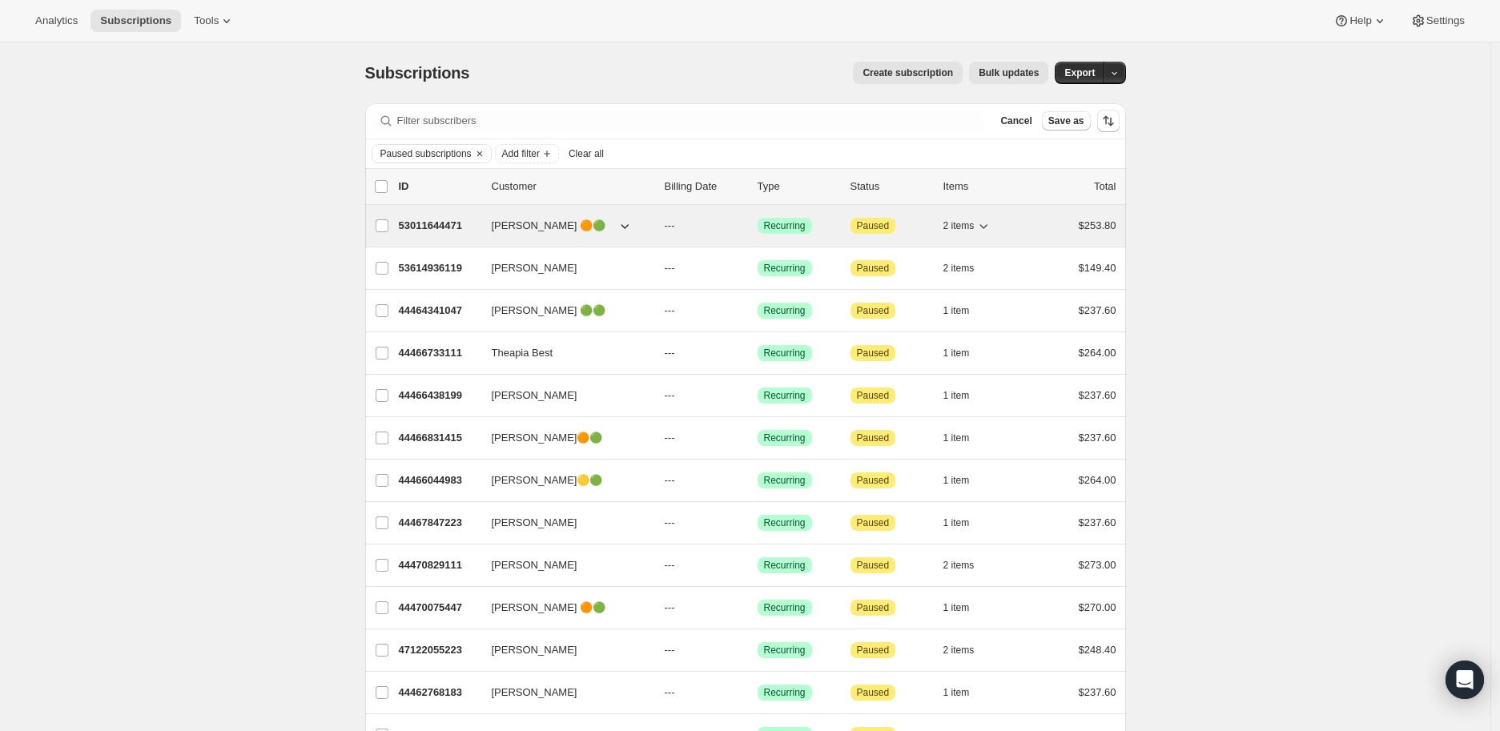
click at [447, 220] on p "53011644471" at bounding box center [439, 226] width 80 height 16
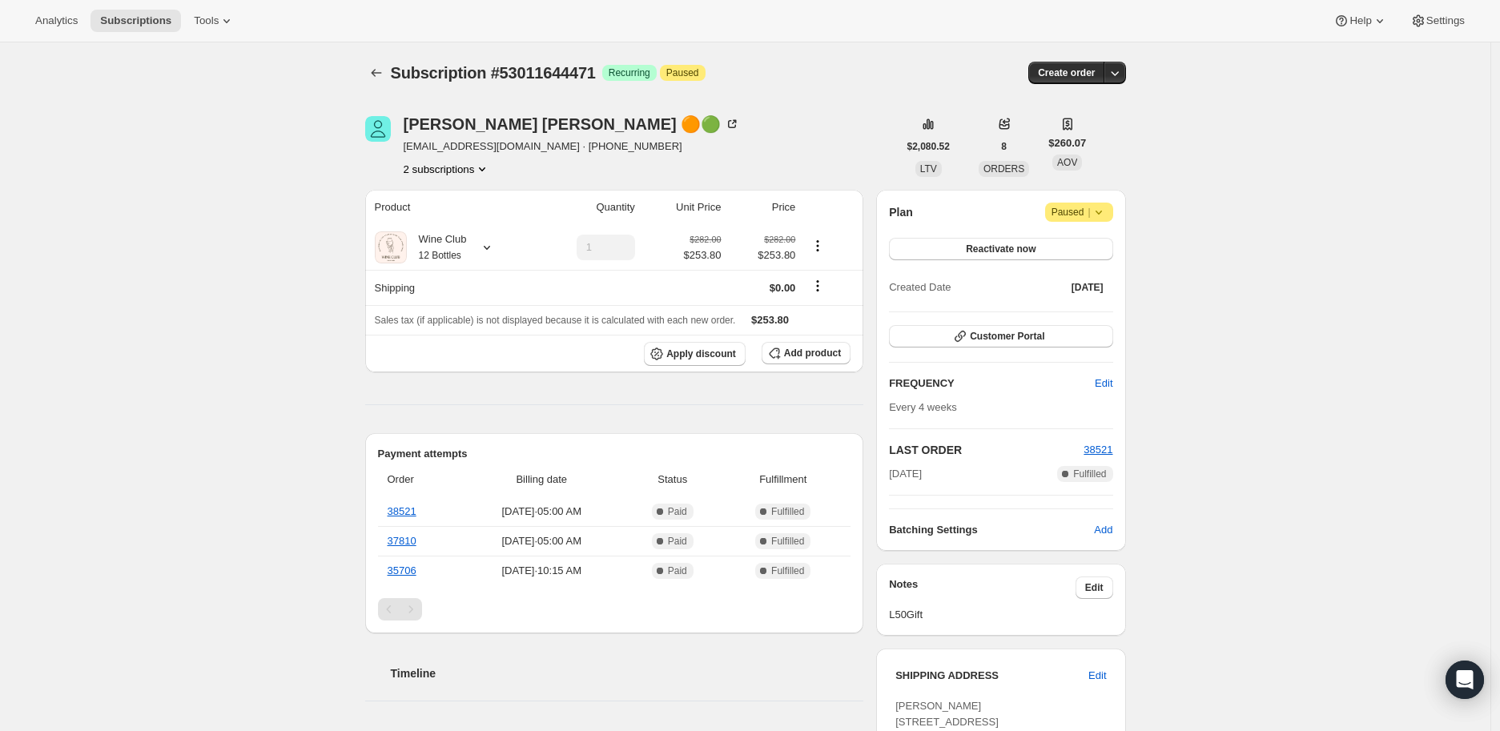
click at [466, 167] on button "2 subscriptions" at bounding box center [447, 169] width 87 height 16
click at [455, 189] on button "49442684983" at bounding box center [452, 199] width 121 height 26
click at [458, 167] on button "2 subscriptions" at bounding box center [447, 169] width 87 height 16
click at [431, 227] on span "53011644471" at bounding box center [429, 226] width 64 height 12
click at [438, 163] on button "2 subscriptions" at bounding box center [447, 169] width 87 height 16
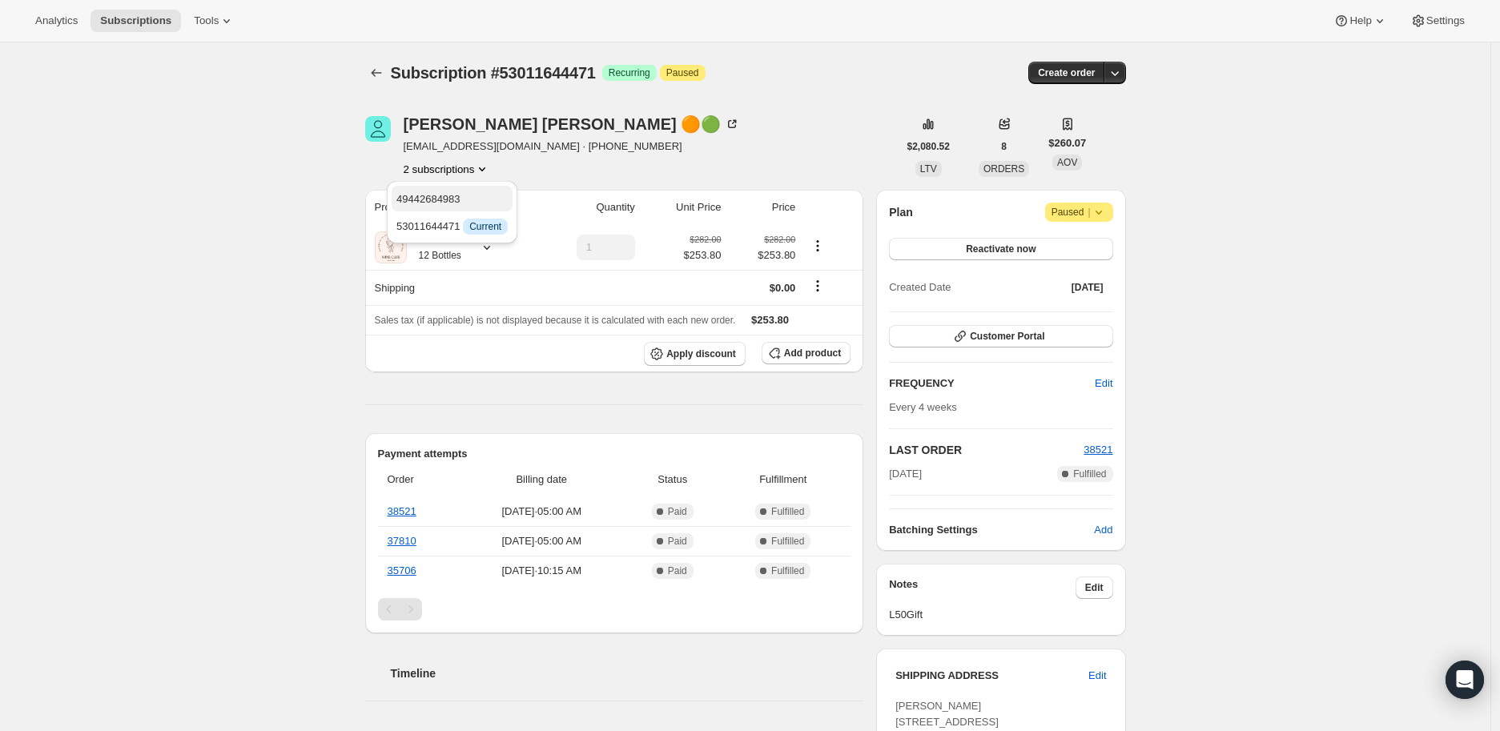
click at [435, 187] on button "49442684983" at bounding box center [452, 199] width 121 height 26
click at [443, 165] on button "2 subscriptions" at bounding box center [447, 169] width 87 height 16
click at [437, 221] on span "53011644471" at bounding box center [429, 226] width 64 height 12
click at [1101, 210] on icon at bounding box center [1099, 212] width 16 height 16
click at [1085, 239] on span "Cancel subscription" at bounding box center [1086, 243] width 91 height 12
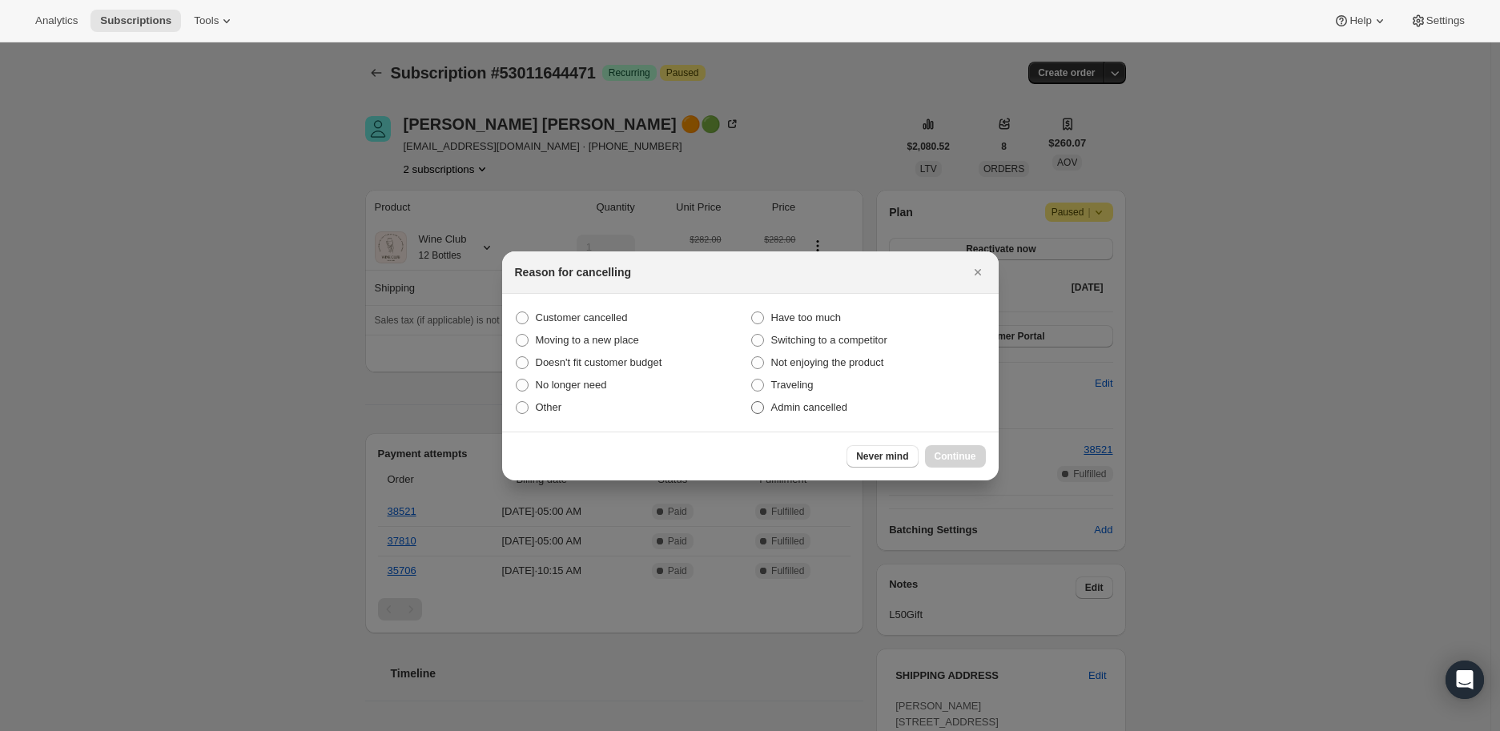
click at [757, 405] on span ":r5ku:" at bounding box center [757, 407] width 13 height 13
click at [752, 402] on input "Admin cancelled" at bounding box center [751, 401] width 1 height 1
radio input "true"
click at [956, 452] on span "Continue" at bounding box center [956, 456] width 42 height 13
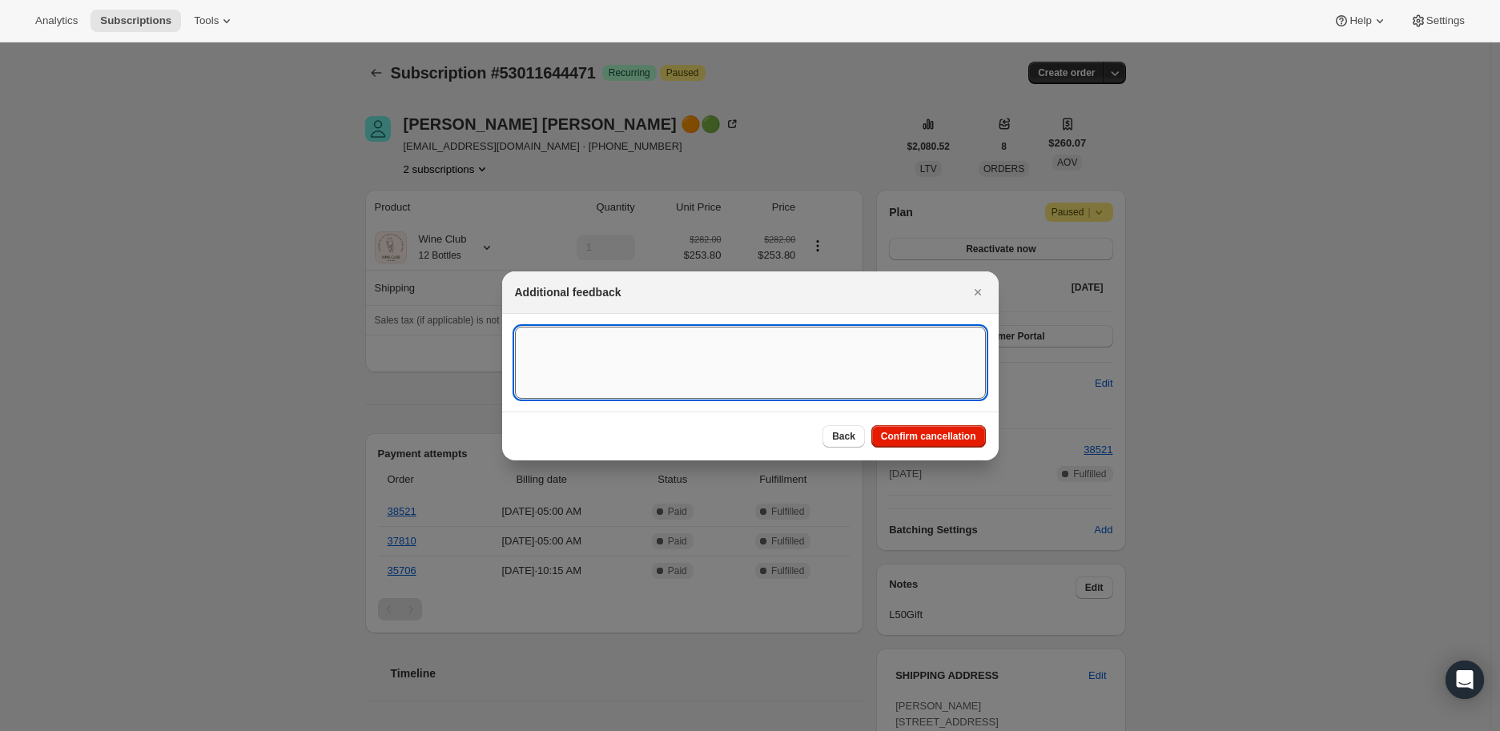
click at [556, 345] on textarea ":r5ku:" at bounding box center [750, 363] width 471 height 72
type textarea "Customer has two subscriptions; one cancelled now the other reactivated for [DA…"
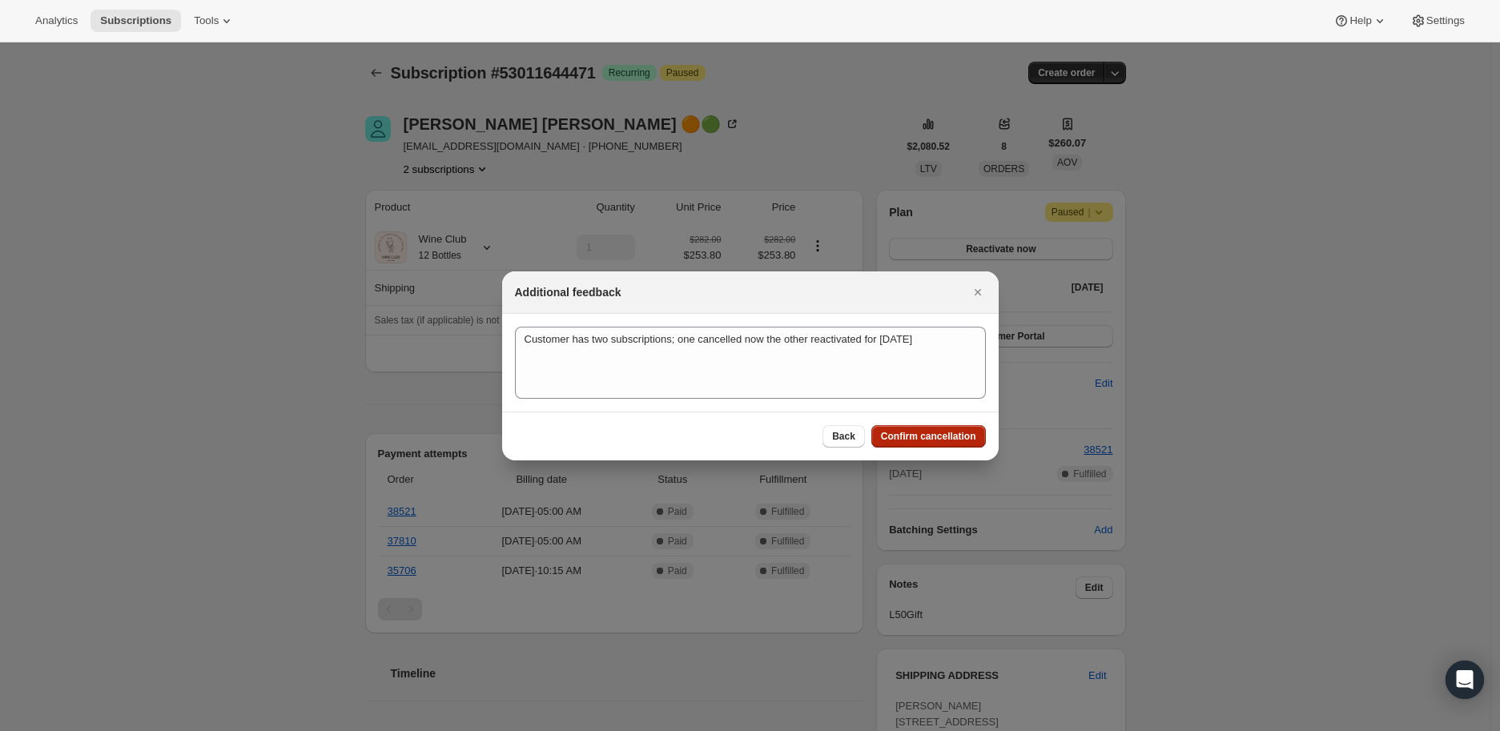
click at [912, 430] on span "Confirm cancellation" at bounding box center [928, 436] width 95 height 13
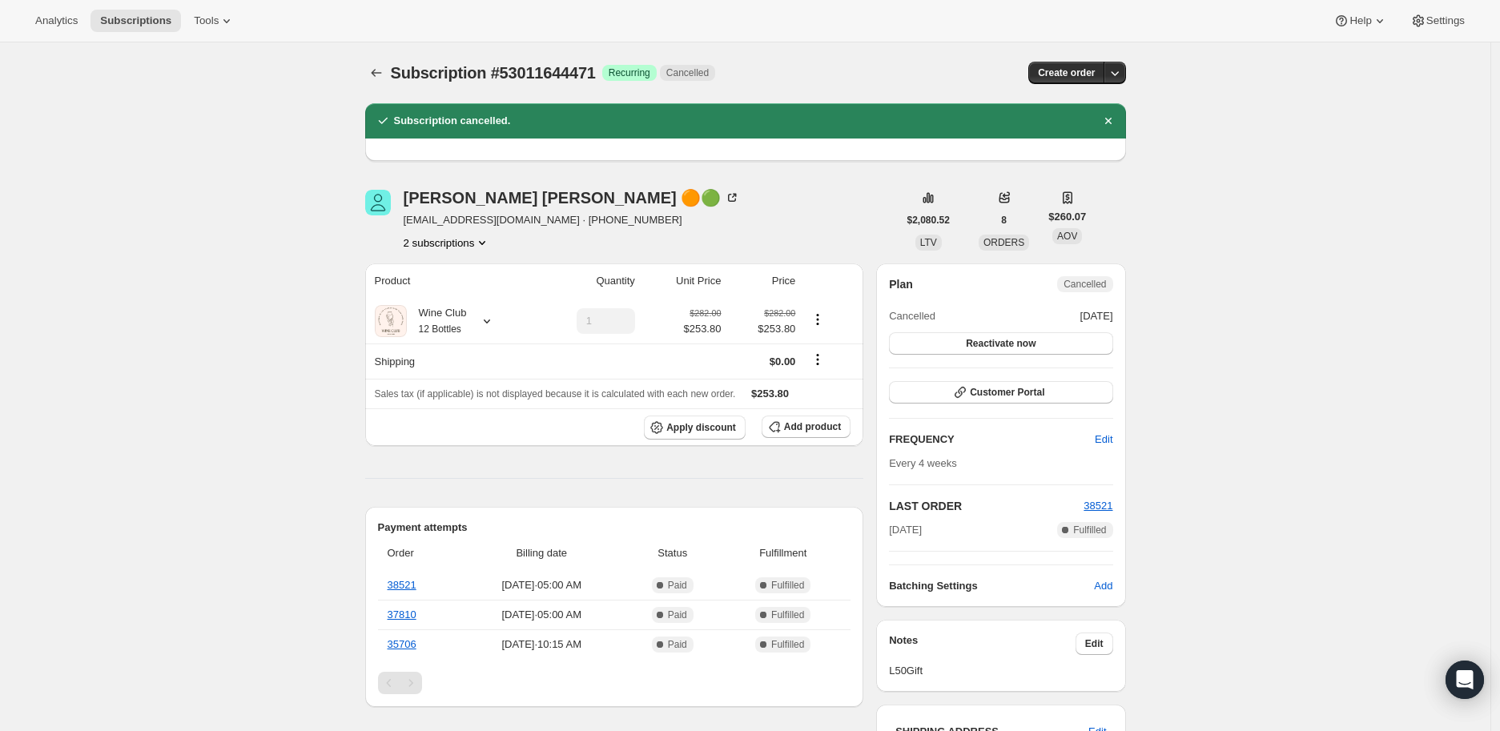
click at [442, 244] on button "2 subscriptions" at bounding box center [447, 243] width 87 height 16
click at [441, 267] on span "49442684983" at bounding box center [429, 273] width 64 height 12
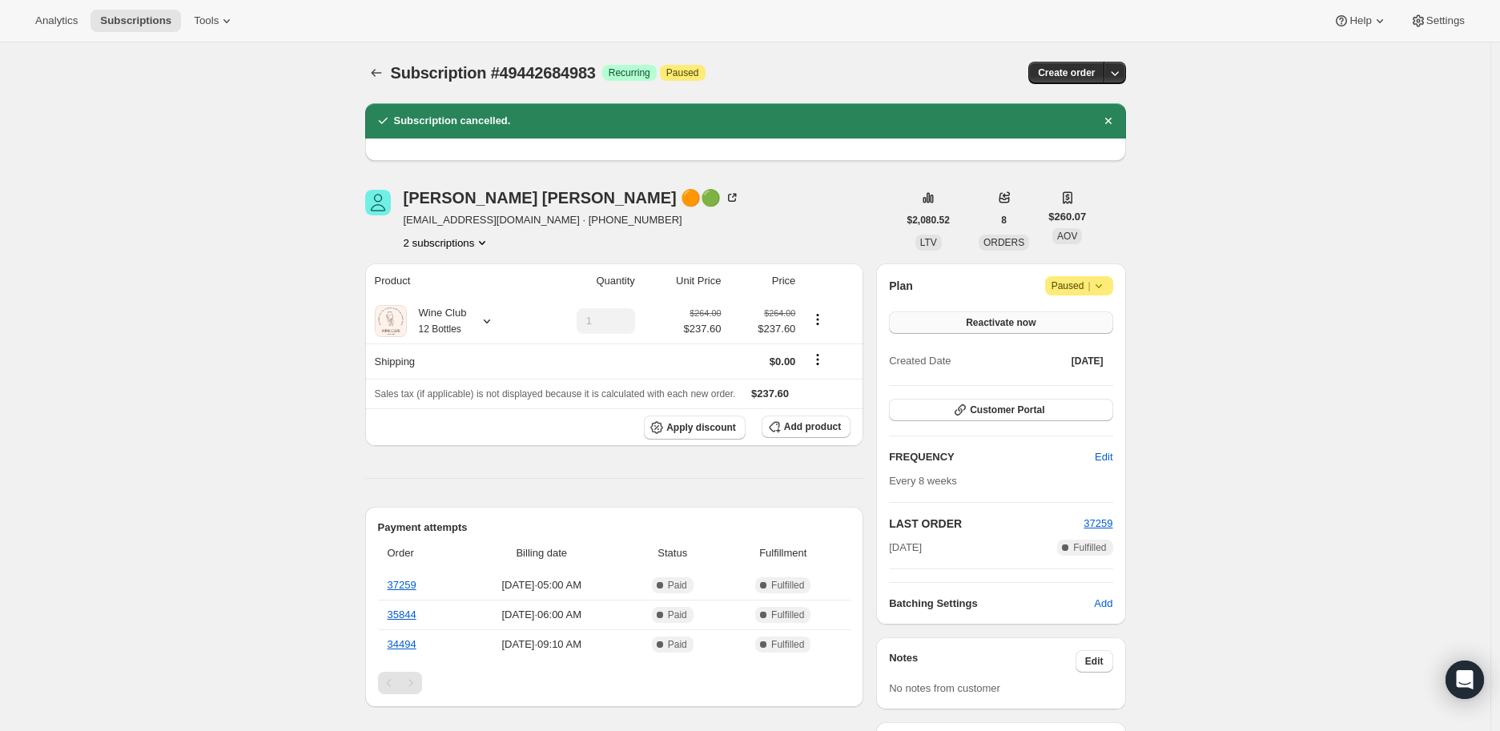
click at [996, 320] on span "Reactivate now" at bounding box center [1001, 322] width 70 height 13
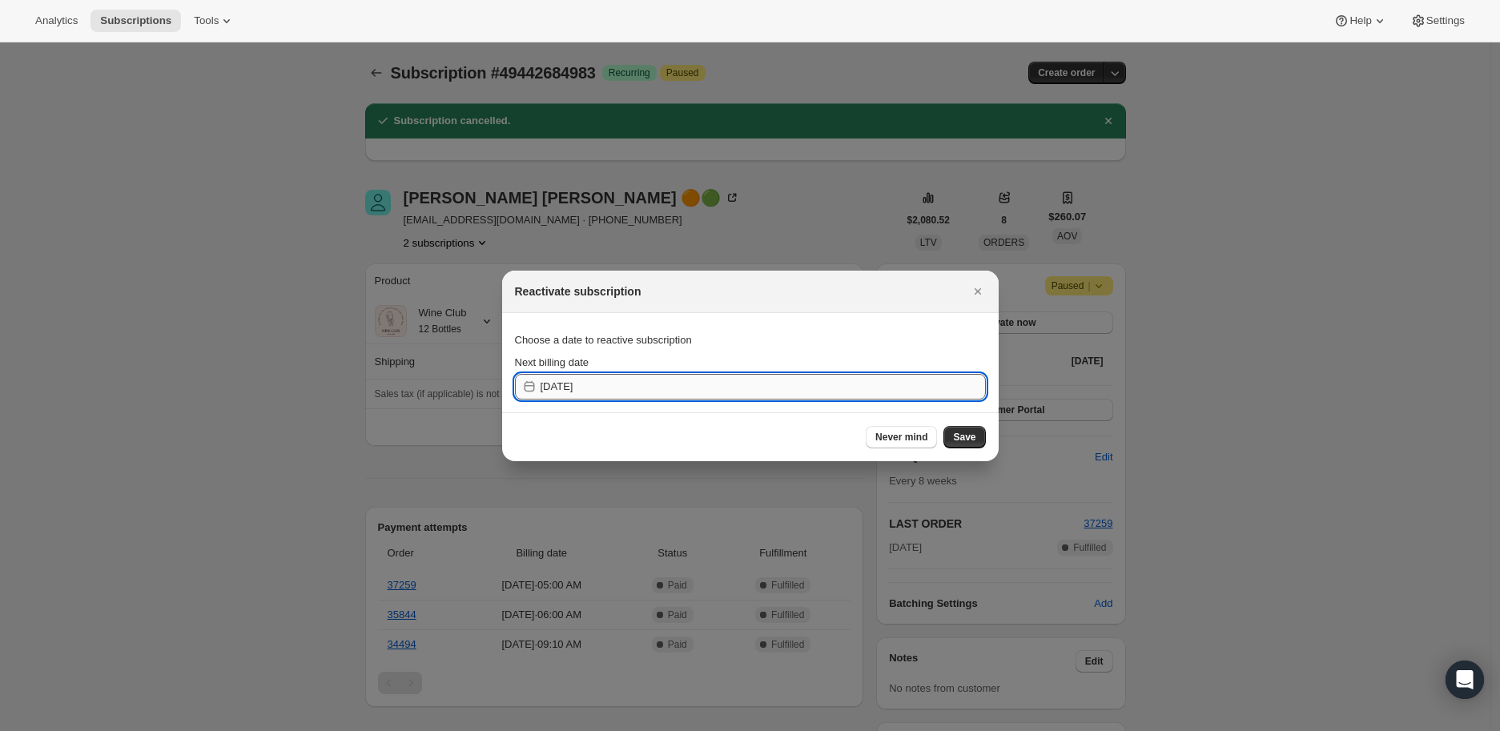
click at [559, 385] on input "[DATE]" at bounding box center [763, 387] width 445 height 26
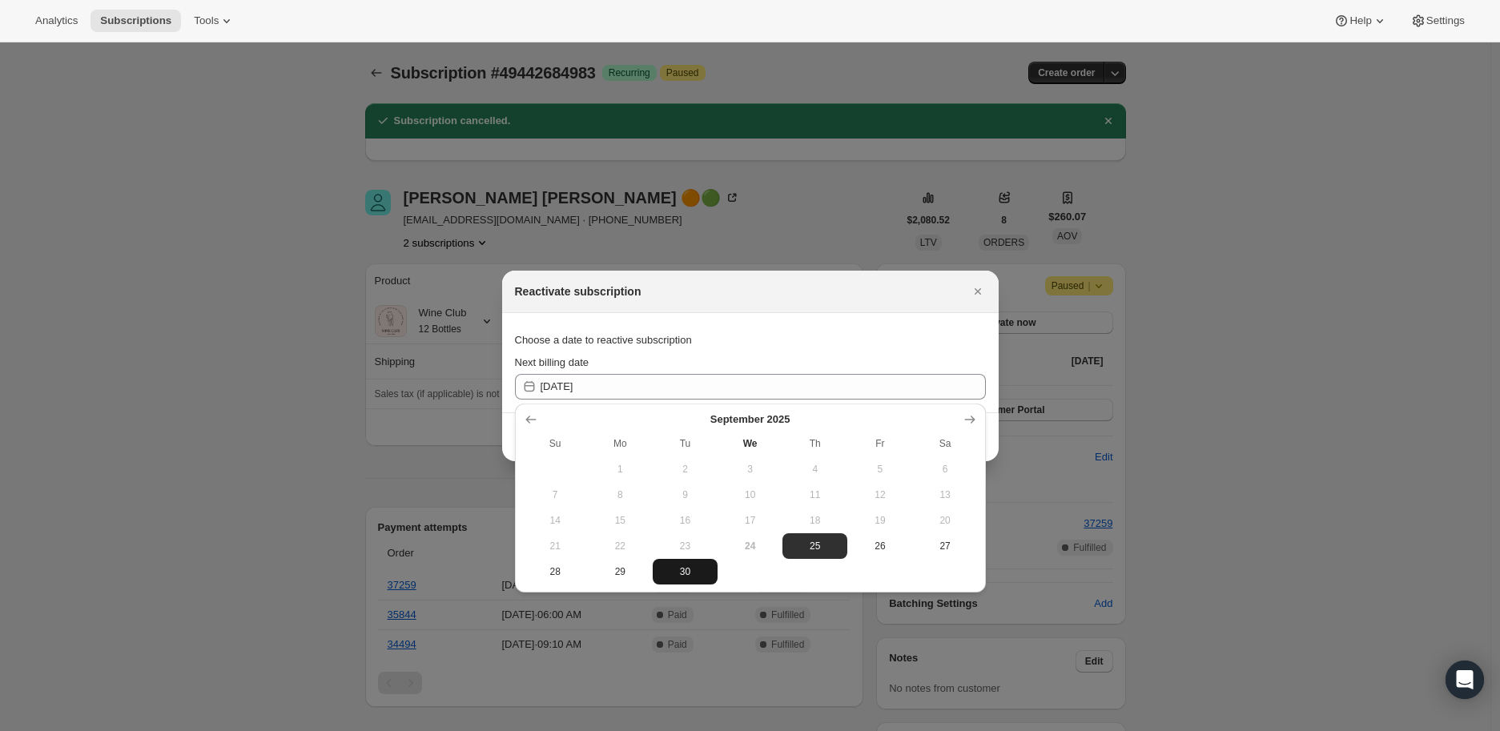
click at [682, 566] on span "30" at bounding box center [685, 572] width 52 height 13
type input "[DATE]"
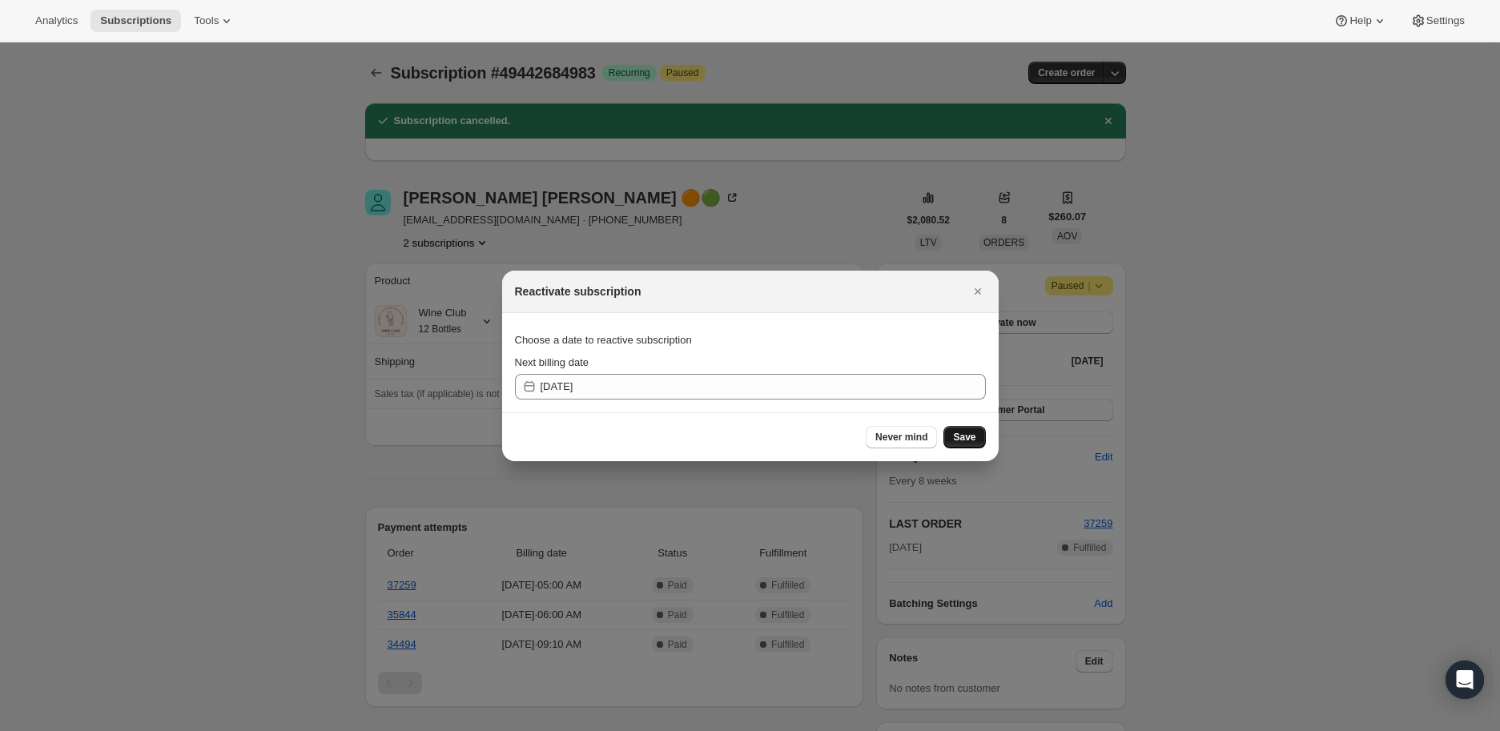
click at [973, 437] on span "Save" at bounding box center [964, 437] width 22 height 13
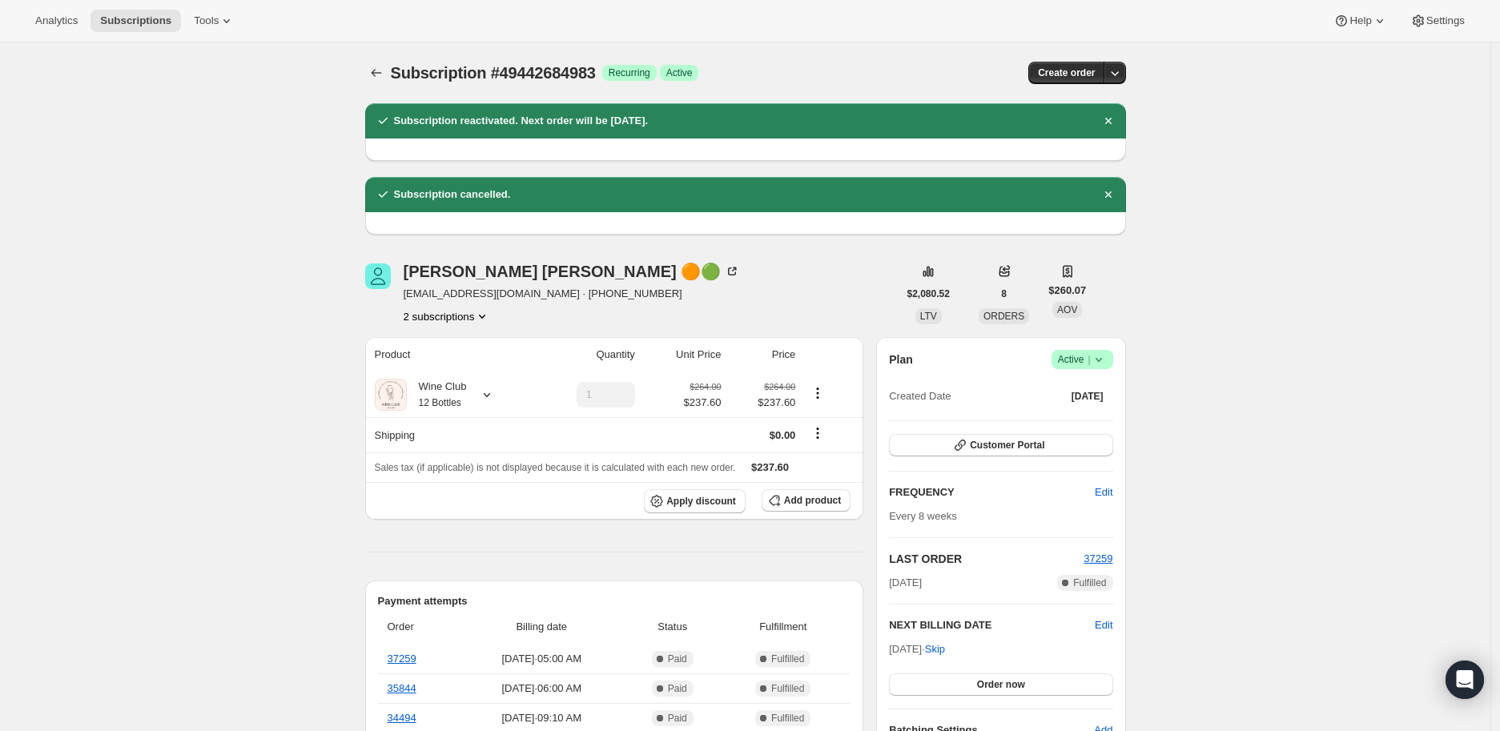
click at [455, 316] on button "2 subscriptions" at bounding box center [447, 316] width 87 height 16
click at [442, 373] on span "53011644471" at bounding box center [429, 373] width 64 height 12
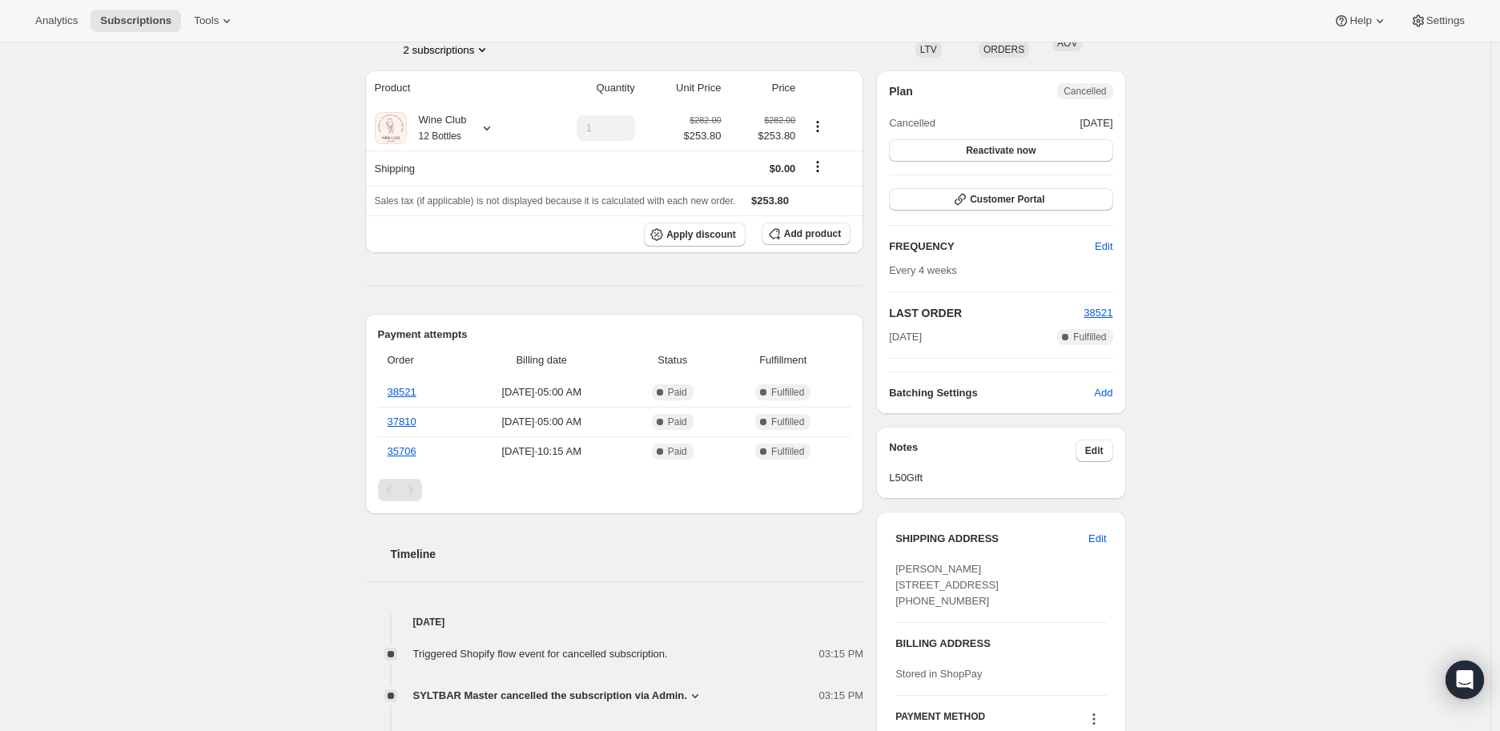
scroll to position [356, 0]
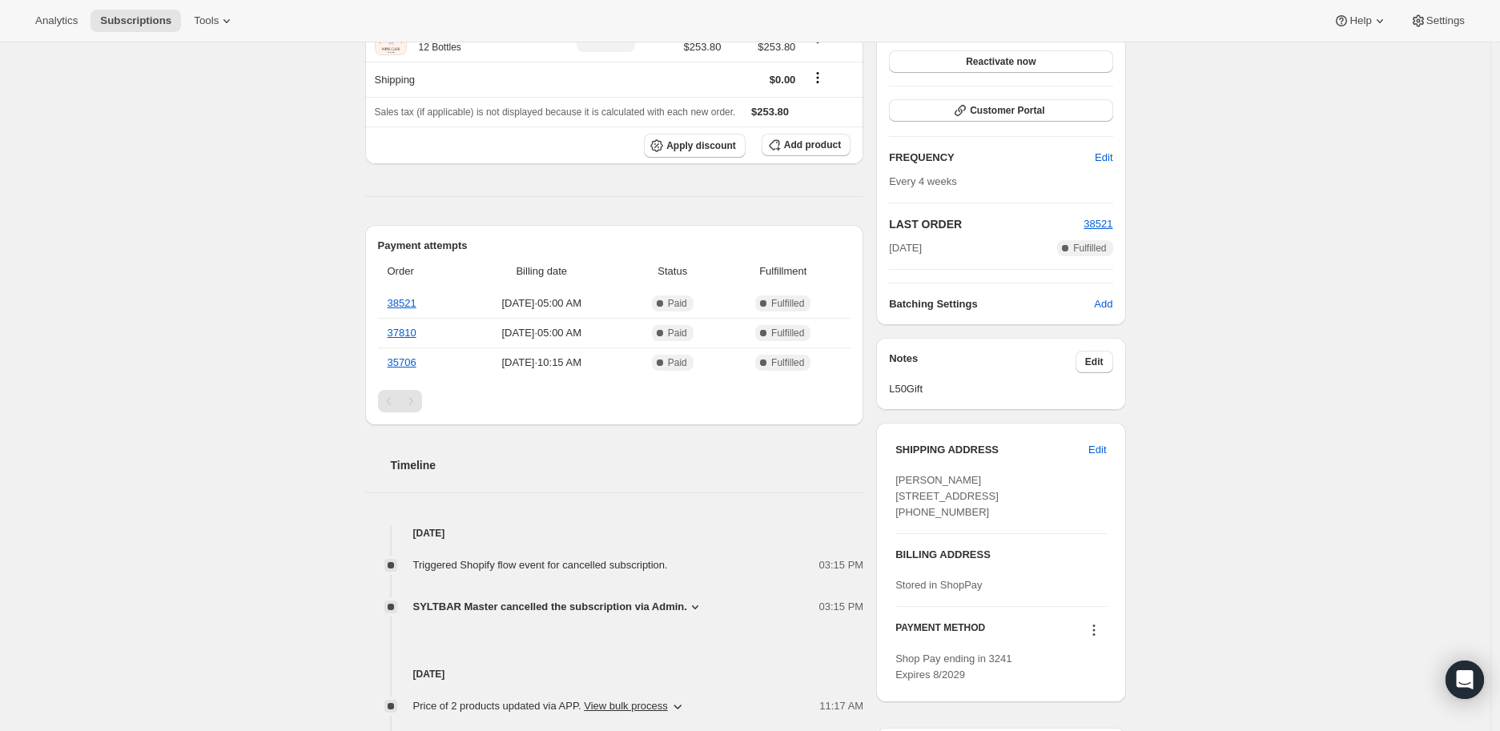
click at [691, 603] on icon at bounding box center [695, 607] width 16 height 16
drag, startPoint x: 422, startPoint y: 660, endPoint x: 828, endPoint y: 662, distance: 406.1
click at [828, 662] on span "Customer has two subscriptions; one cancelled now the other reactivated for [DA…" at bounding box center [637, 659] width 441 height 16
copy span "Customer has two subscriptions; one cancelled now the other reactivated for [DA…"
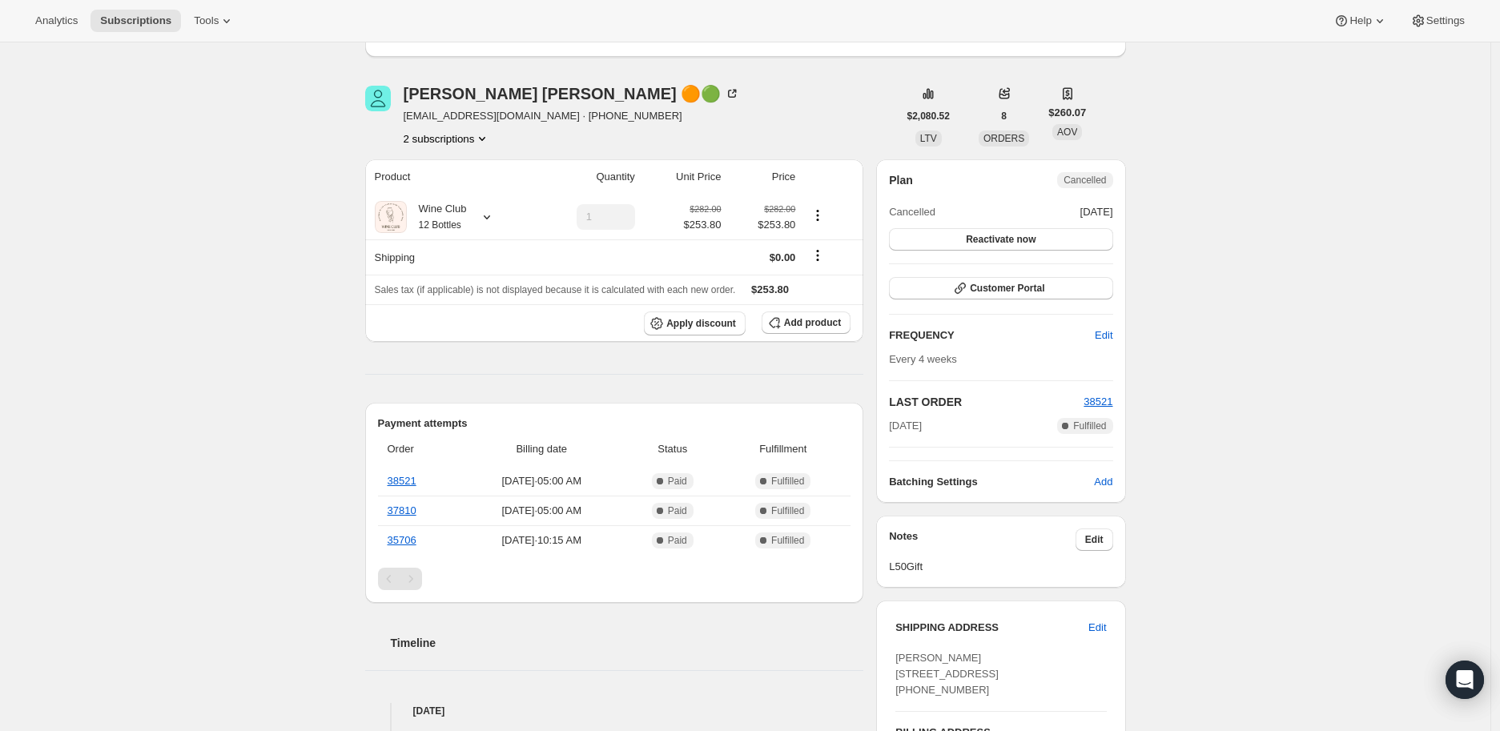
scroll to position [89, 0]
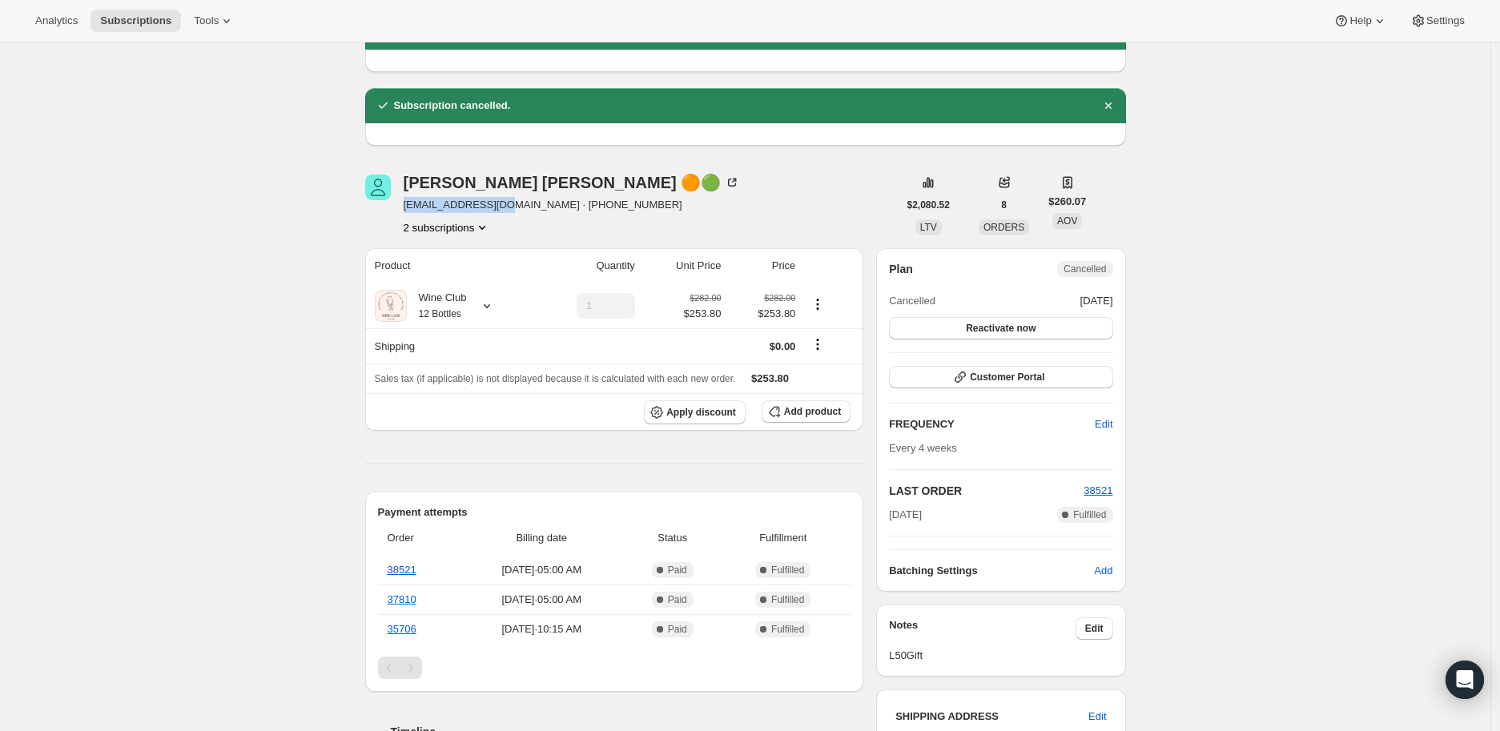
drag, startPoint x: 409, startPoint y: 204, endPoint x: 510, endPoint y: 204, distance: 101.7
click at [510, 204] on span "[EMAIL_ADDRESS][DOMAIN_NAME] · [PHONE_NUMBER]" at bounding box center [572, 205] width 337 height 16
copy span "[EMAIL_ADDRESS][DOMAIN_NAME]"
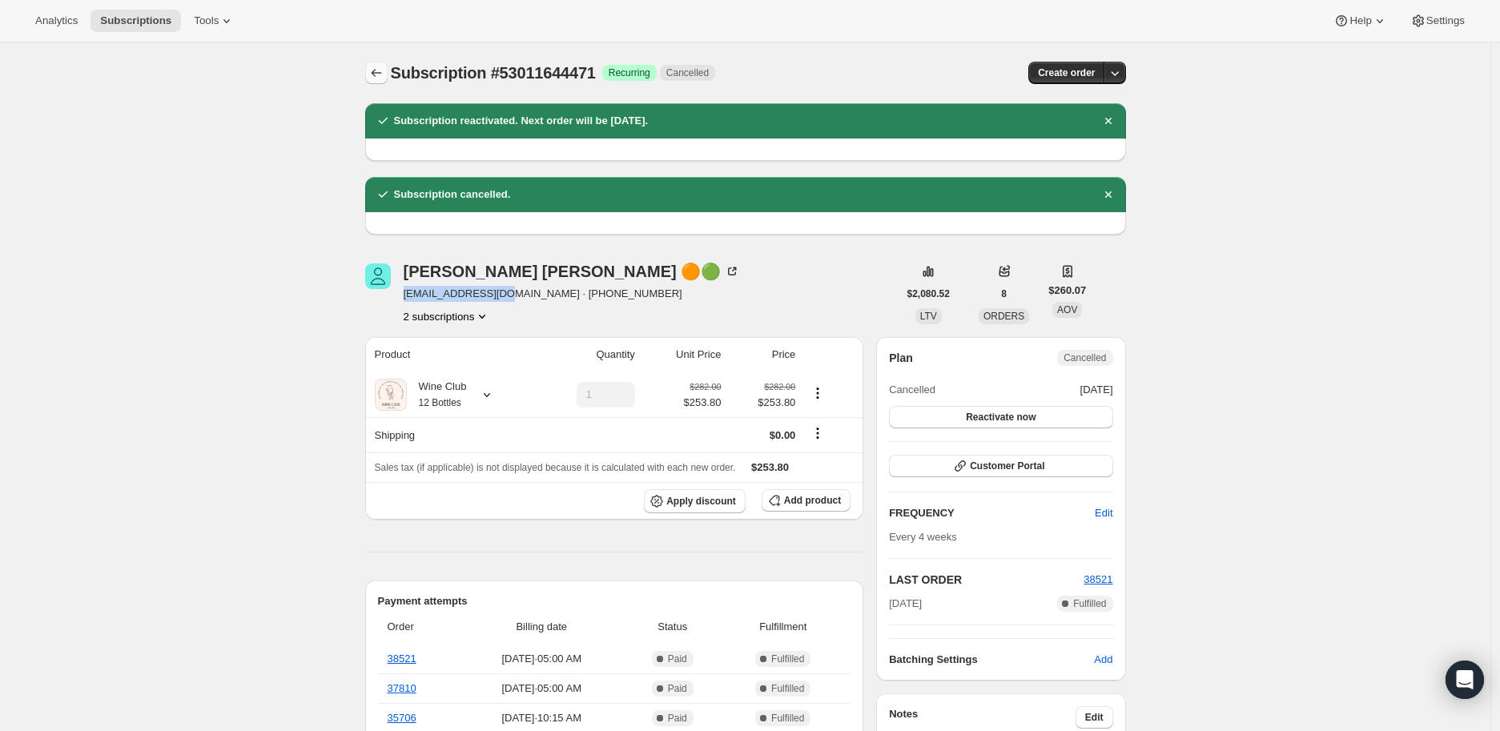
click at [383, 71] on icon "Subscriptions" at bounding box center [376, 73] width 16 height 16
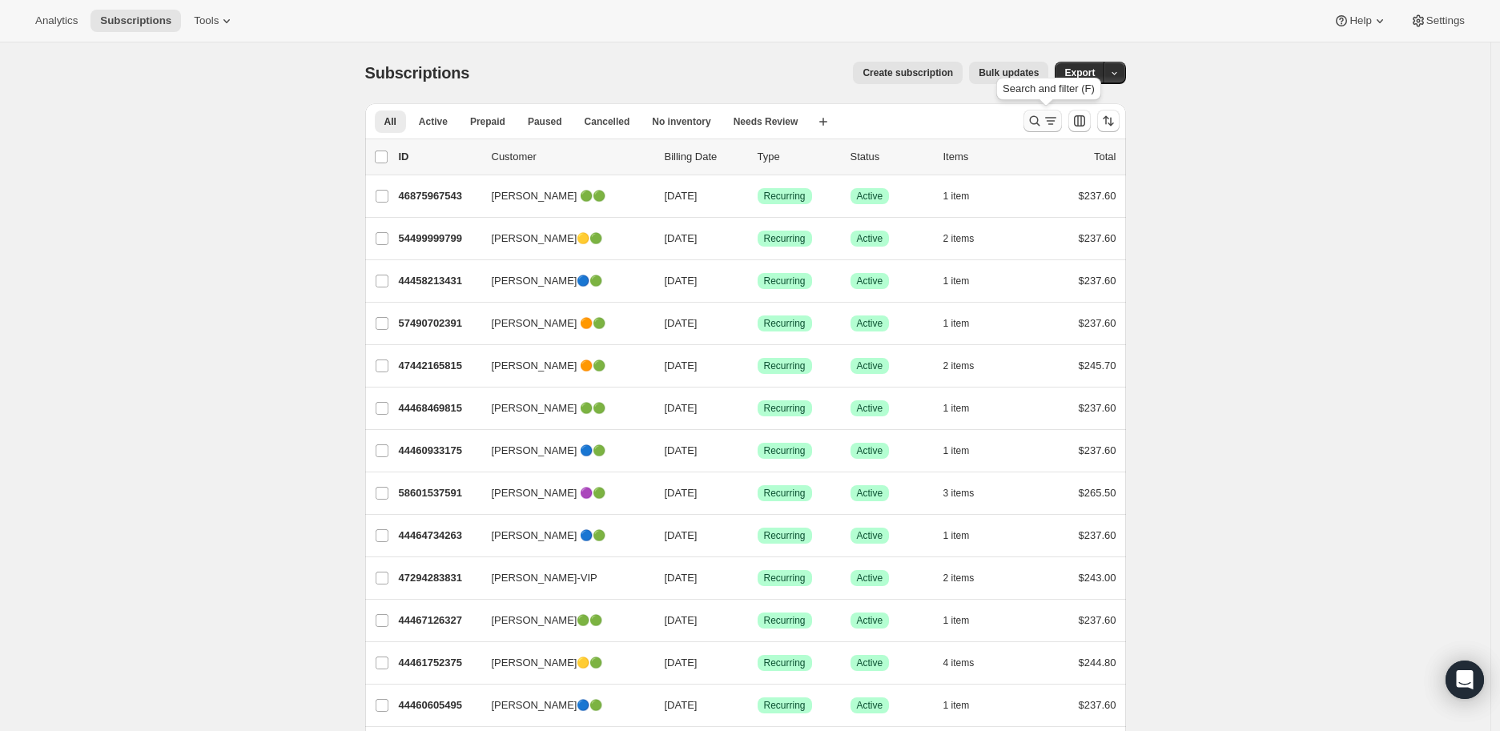
click at [1037, 117] on icon "Search and filter results" at bounding box center [1035, 121] width 16 height 16
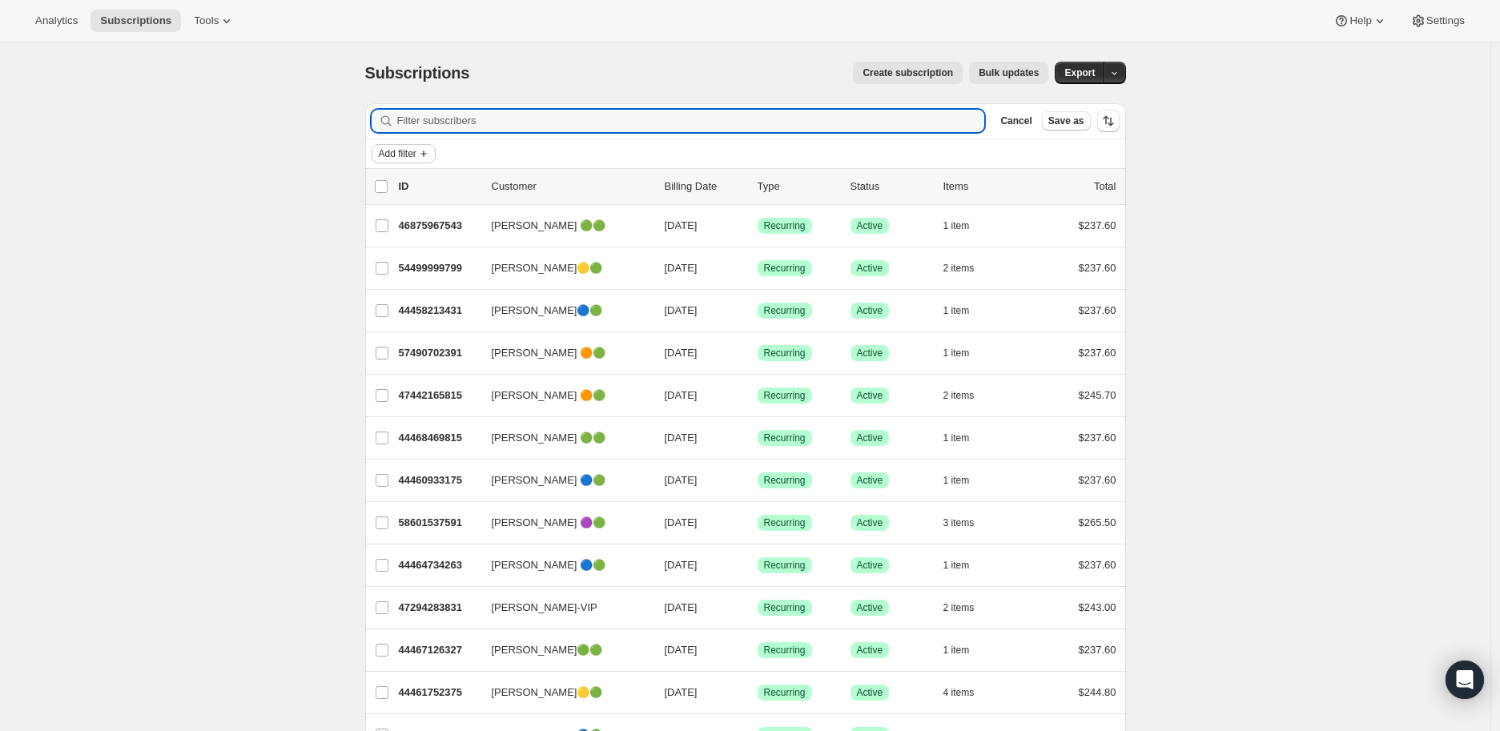
click at [417, 153] on span "Add filter" at bounding box center [398, 153] width 38 height 13
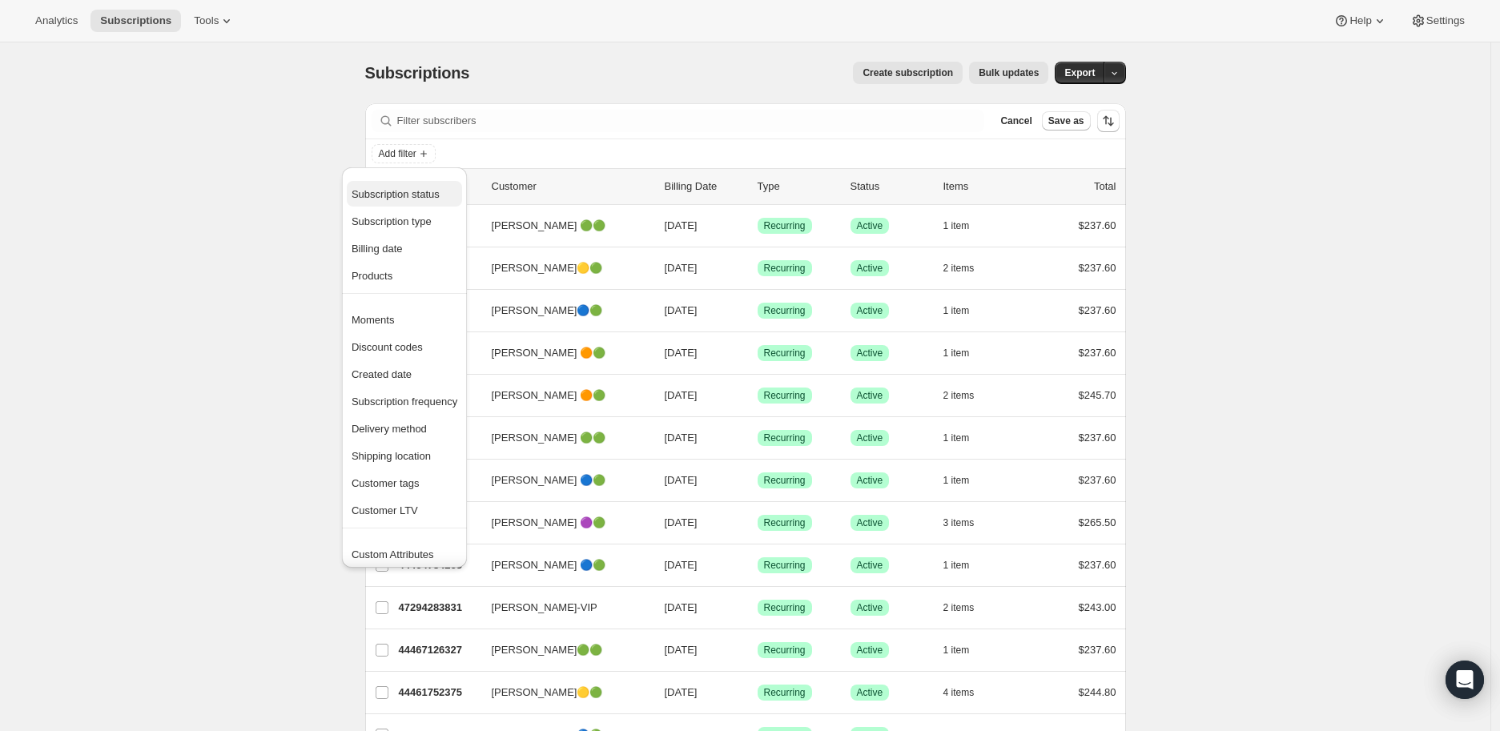
click at [407, 191] on span "Subscription status" at bounding box center [396, 194] width 88 height 12
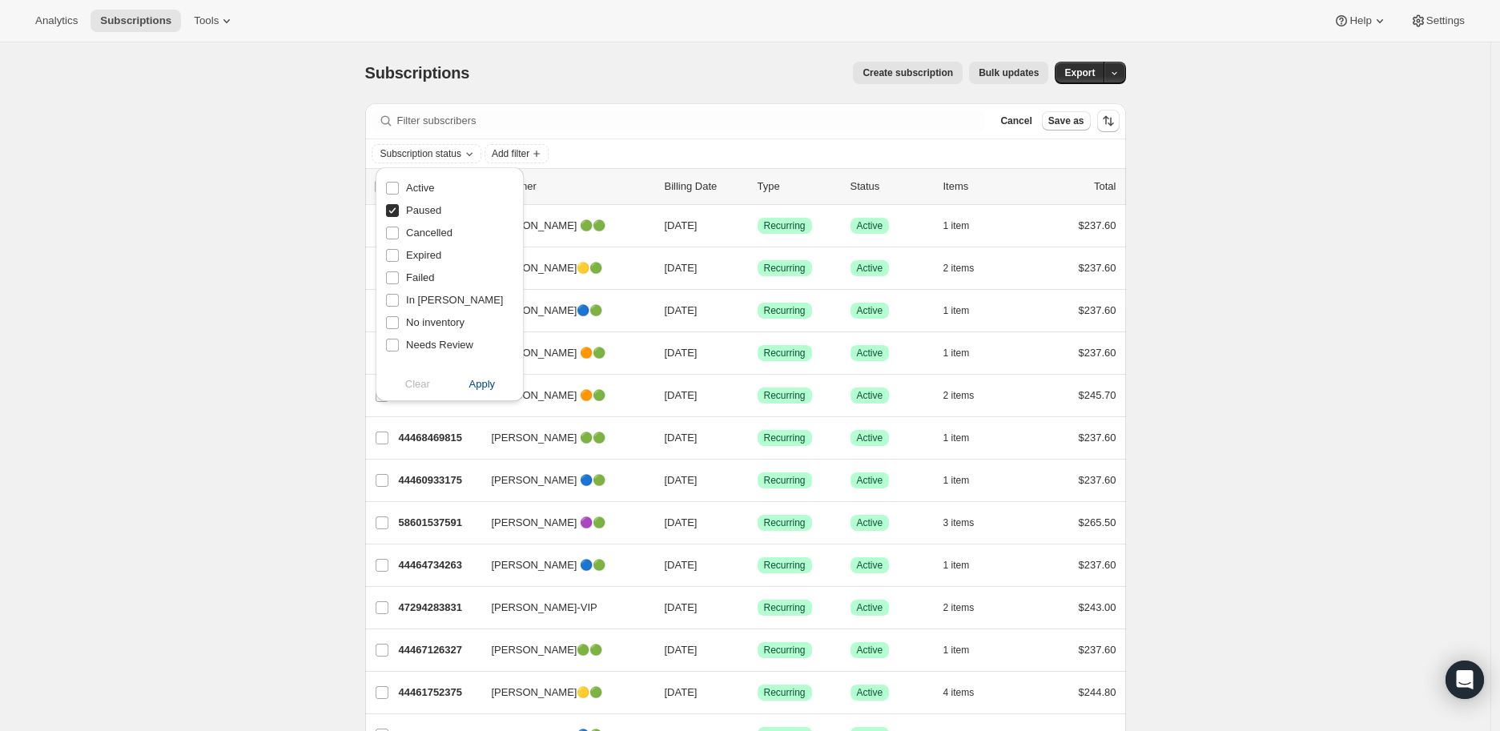
click at [491, 380] on span "Apply" at bounding box center [482, 384] width 26 height 16
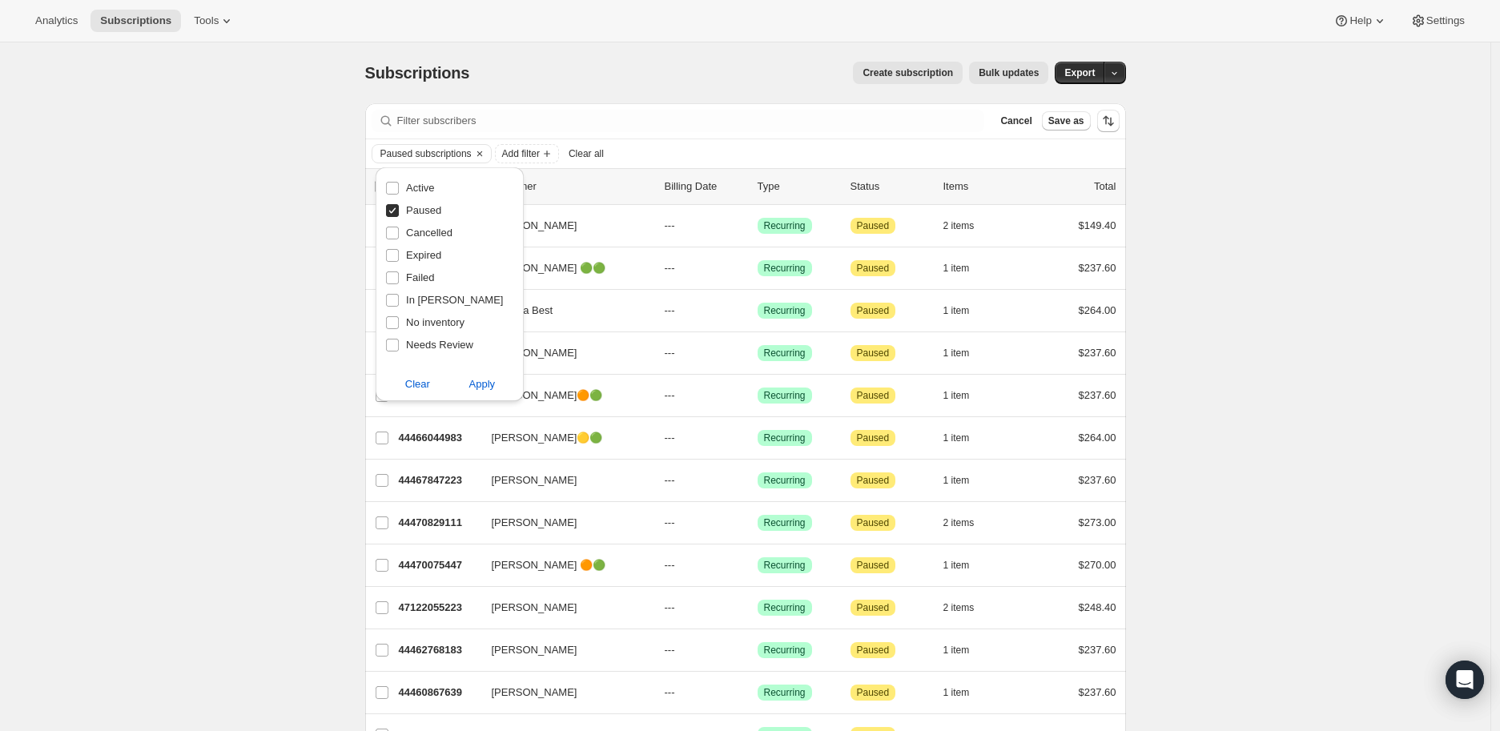
click at [225, 403] on div "Subscriptions. This page is ready Subscriptions Create subscription Bulk update…" at bounding box center [745, 528] width 1491 height 973
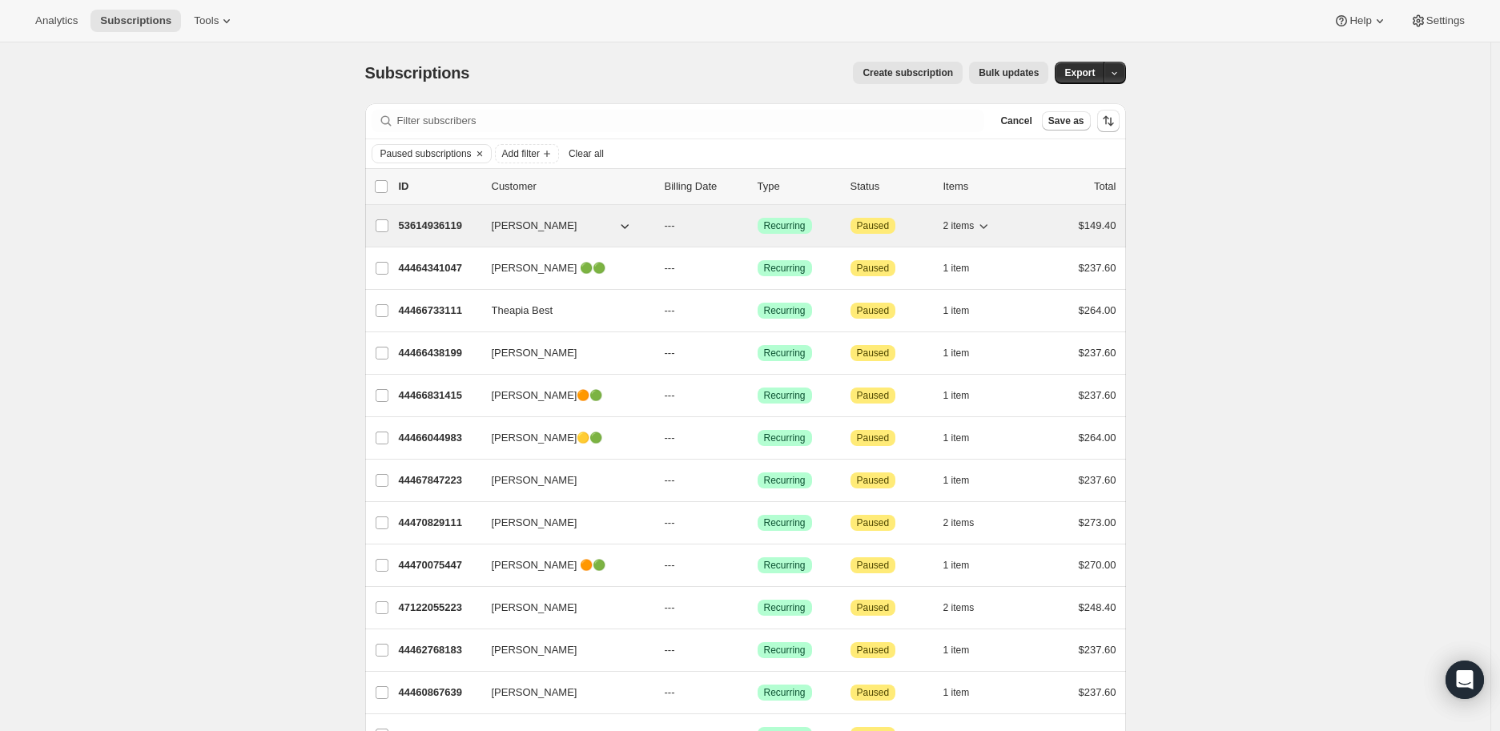
click at [436, 221] on p "53614936119" at bounding box center [439, 226] width 80 height 16
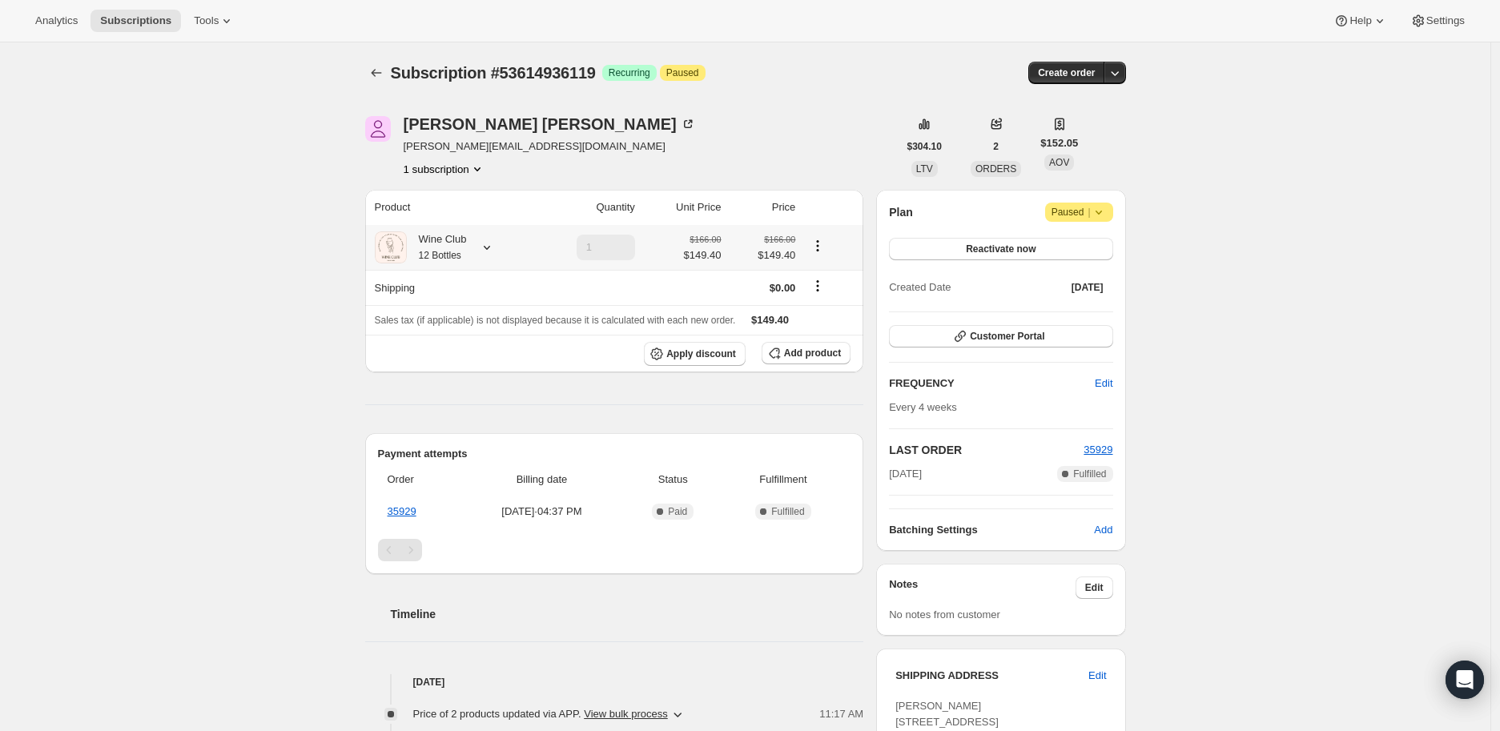
click at [490, 244] on icon at bounding box center [487, 248] width 16 height 16
click at [137, 266] on div "Subscription #53614936119. This page is ready Subscription #53614936119 Success…" at bounding box center [745, 558] width 1491 height 1032
click at [1101, 211] on icon at bounding box center [1098, 213] width 6 height 4
click at [1085, 239] on span "Cancel subscription" at bounding box center [1086, 243] width 91 height 12
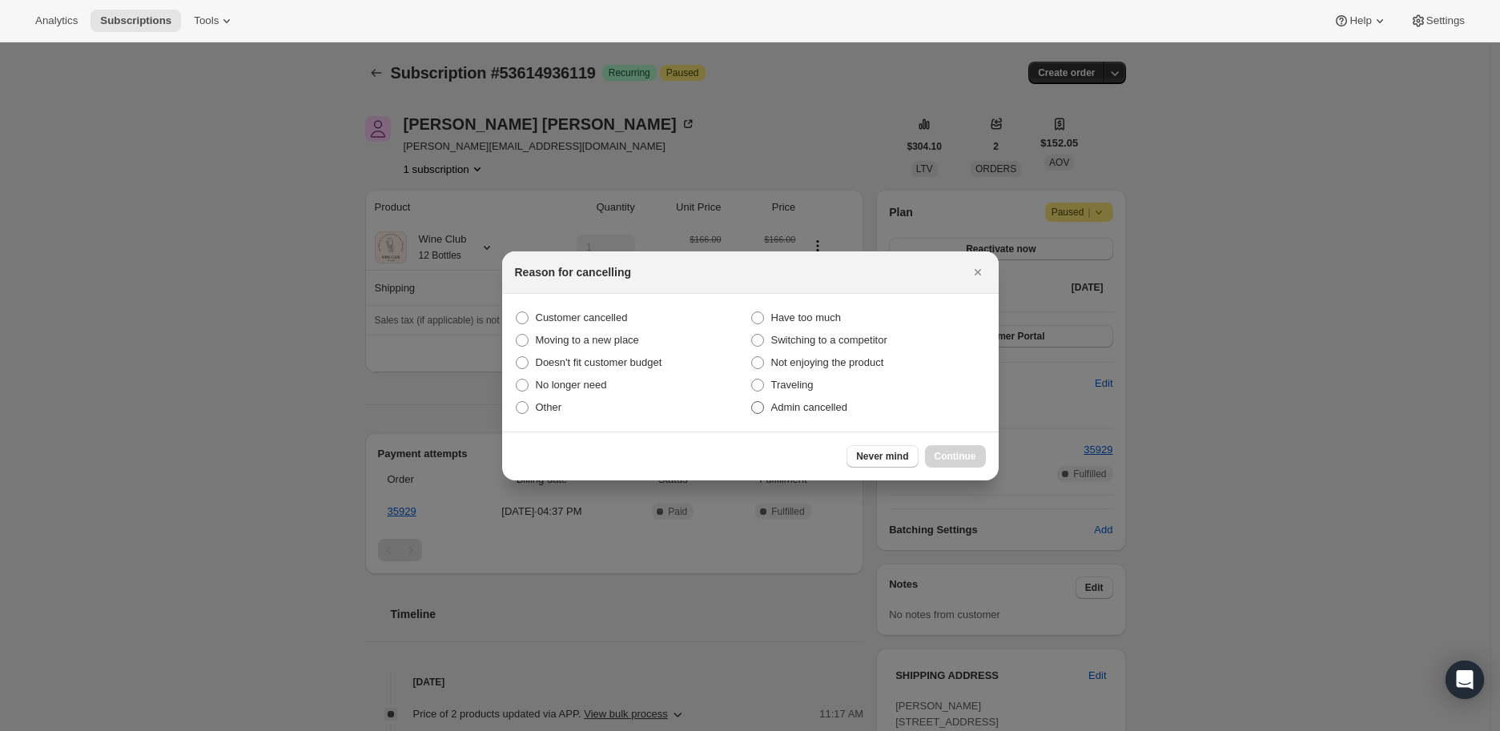
click at [759, 403] on span ":r6dp:" at bounding box center [757, 407] width 13 height 13
click at [752, 402] on input "Admin cancelled" at bounding box center [751, 401] width 1 height 1
radio input "true"
click at [961, 453] on span "Continue" at bounding box center [956, 456] width 42 height 13
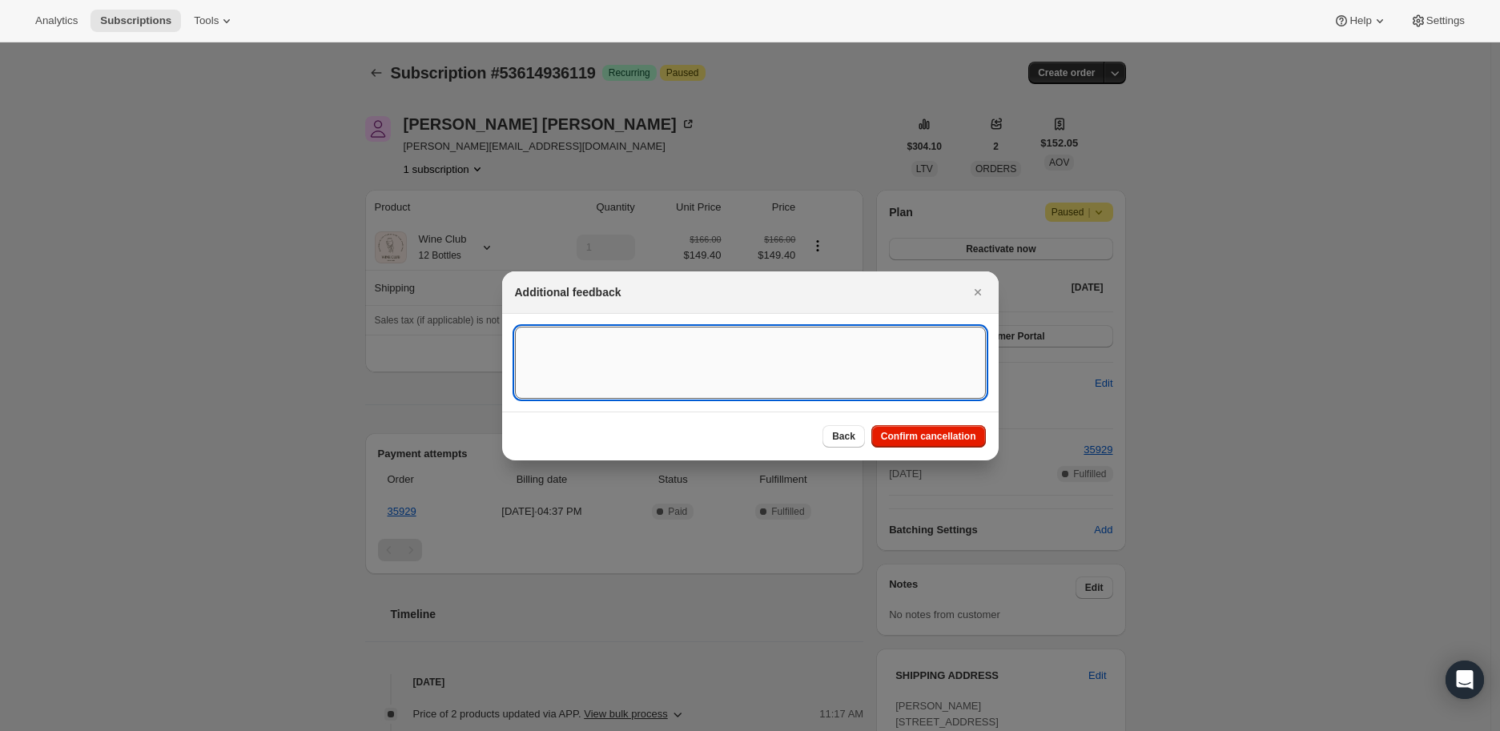
click at [559, 344] on textarea ":r6dp:" at bounding box center [750, 363] width 471 height 72
type textarea "L"
type textarea "Paused since [DATE]"
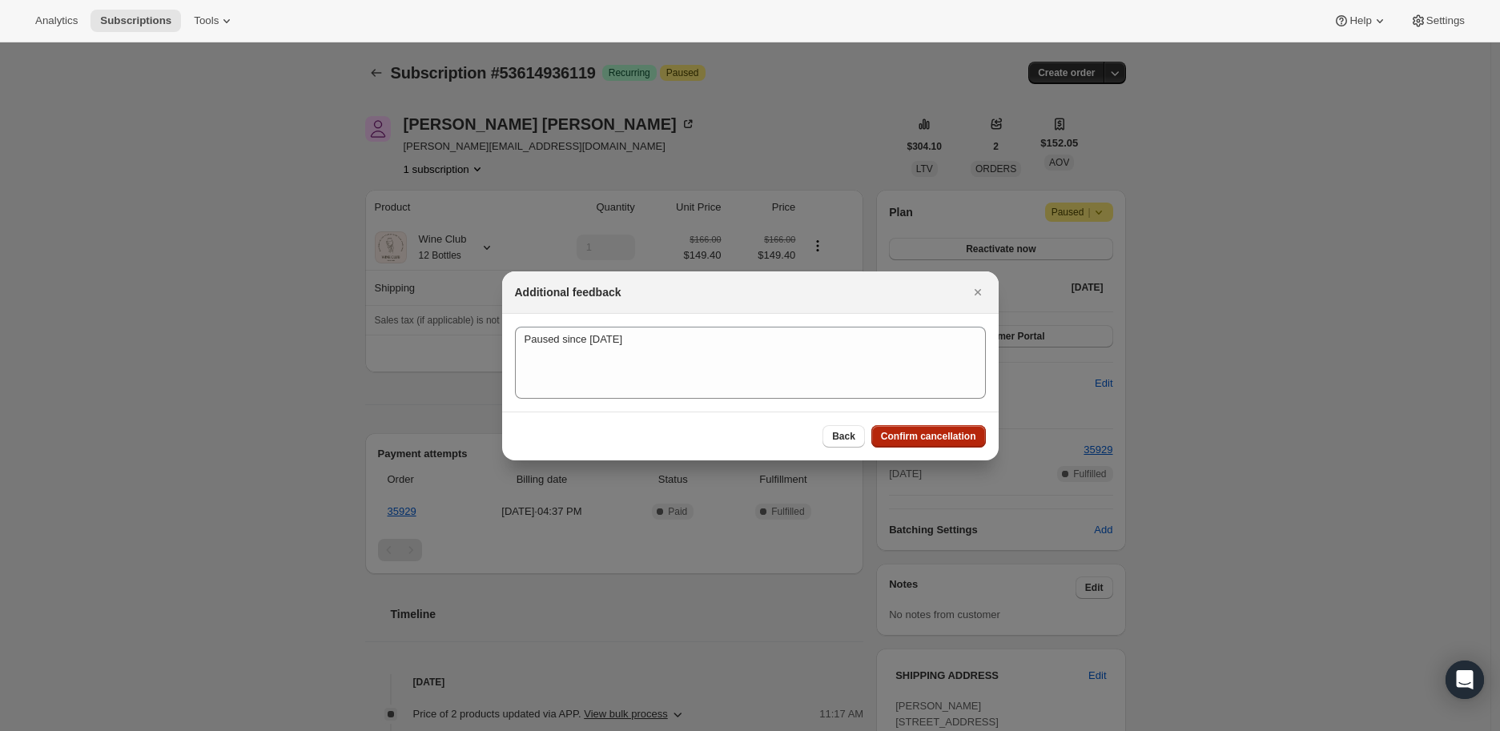
click at [918, 432] on span "Confirm cancellation" at bounding box center [928, 436] width 95 height 13
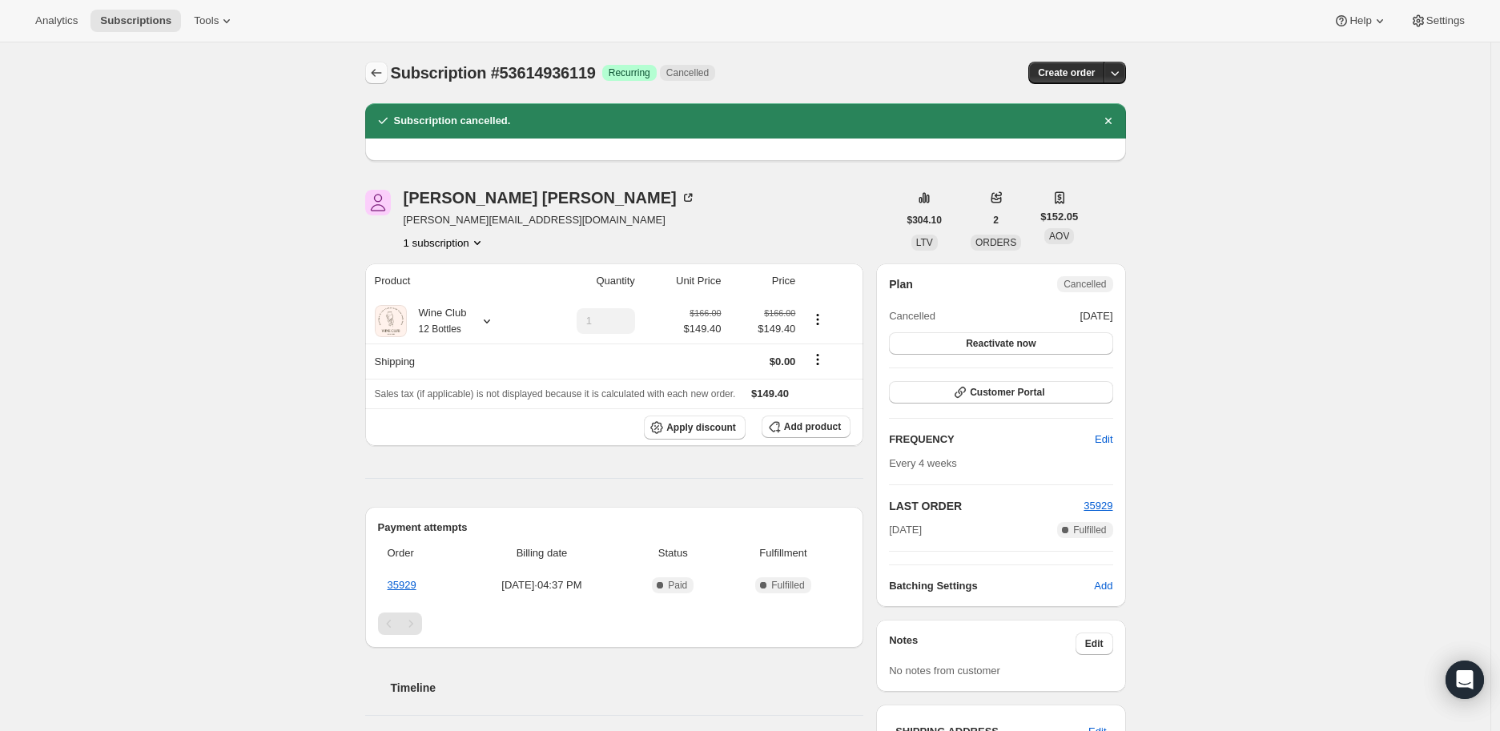
click at [381, 76] on icon "Subscriptions" at bounding box center [376, 73] width 16 height 16
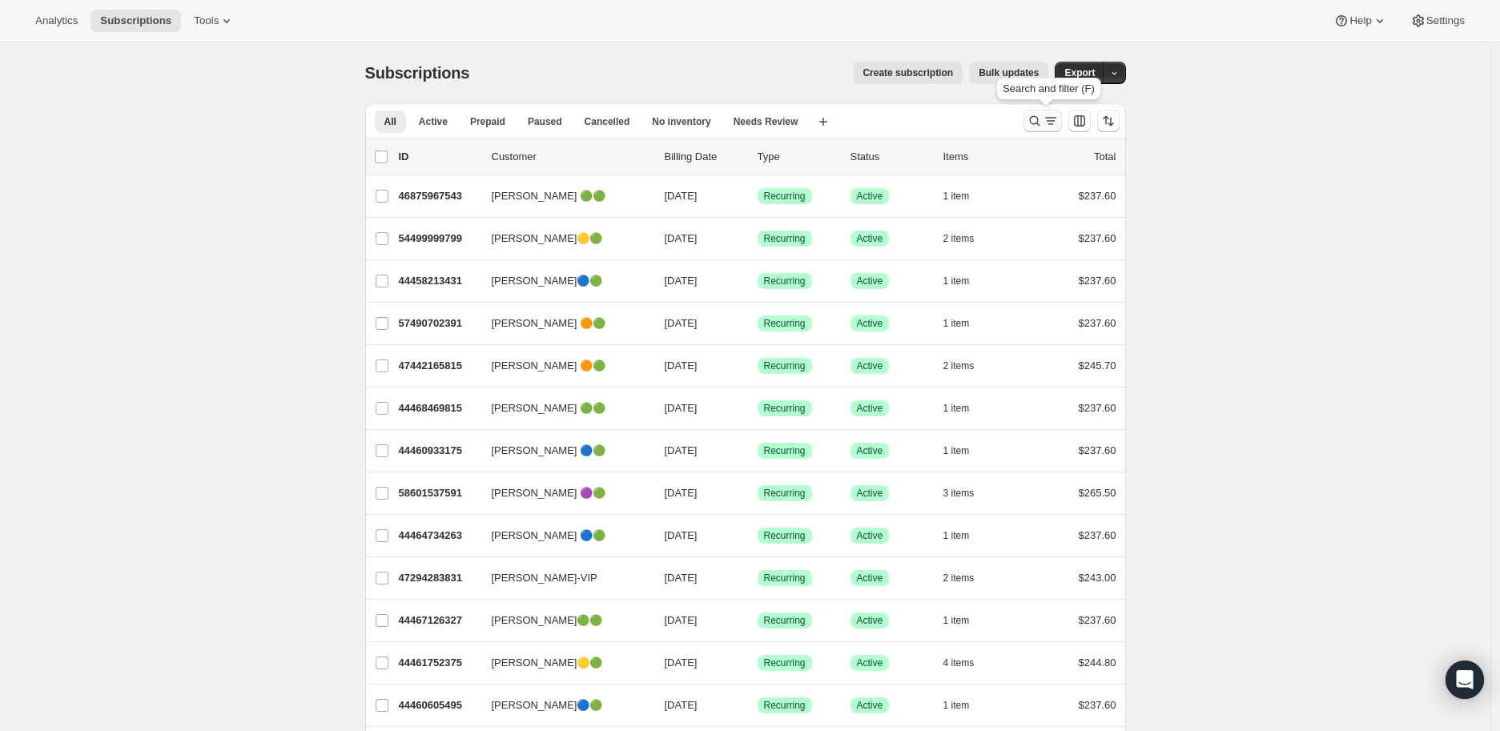
click at [1038, 119] on icon "Search and filter results" at bounding box center [1035, 121] width 16 height 16
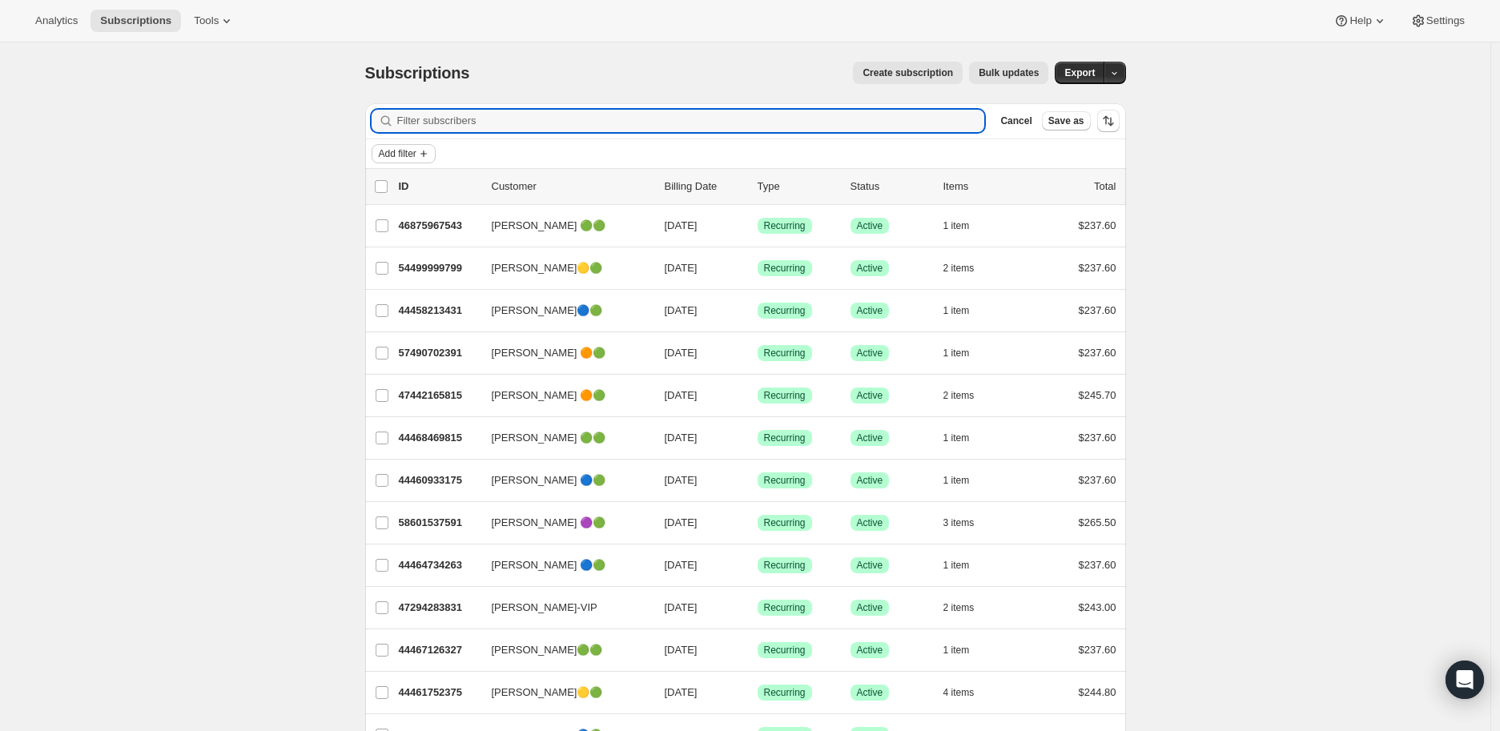
click at [417, 153] on span "Add filter" at bounding box center [398, 153] width 38 height 13
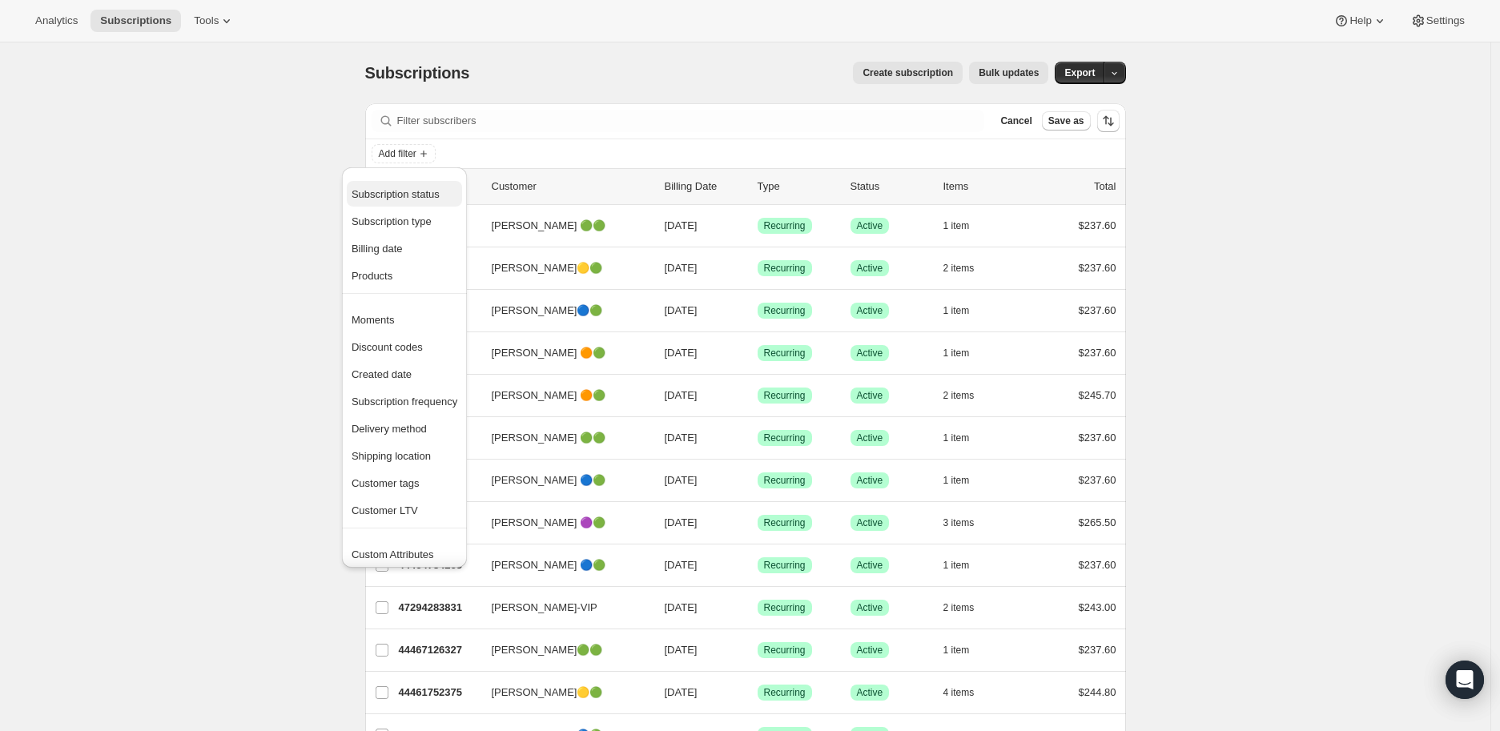
click at [413, 192] on span "Subscription status" at bounding box center [396, 194] width 88 height 12
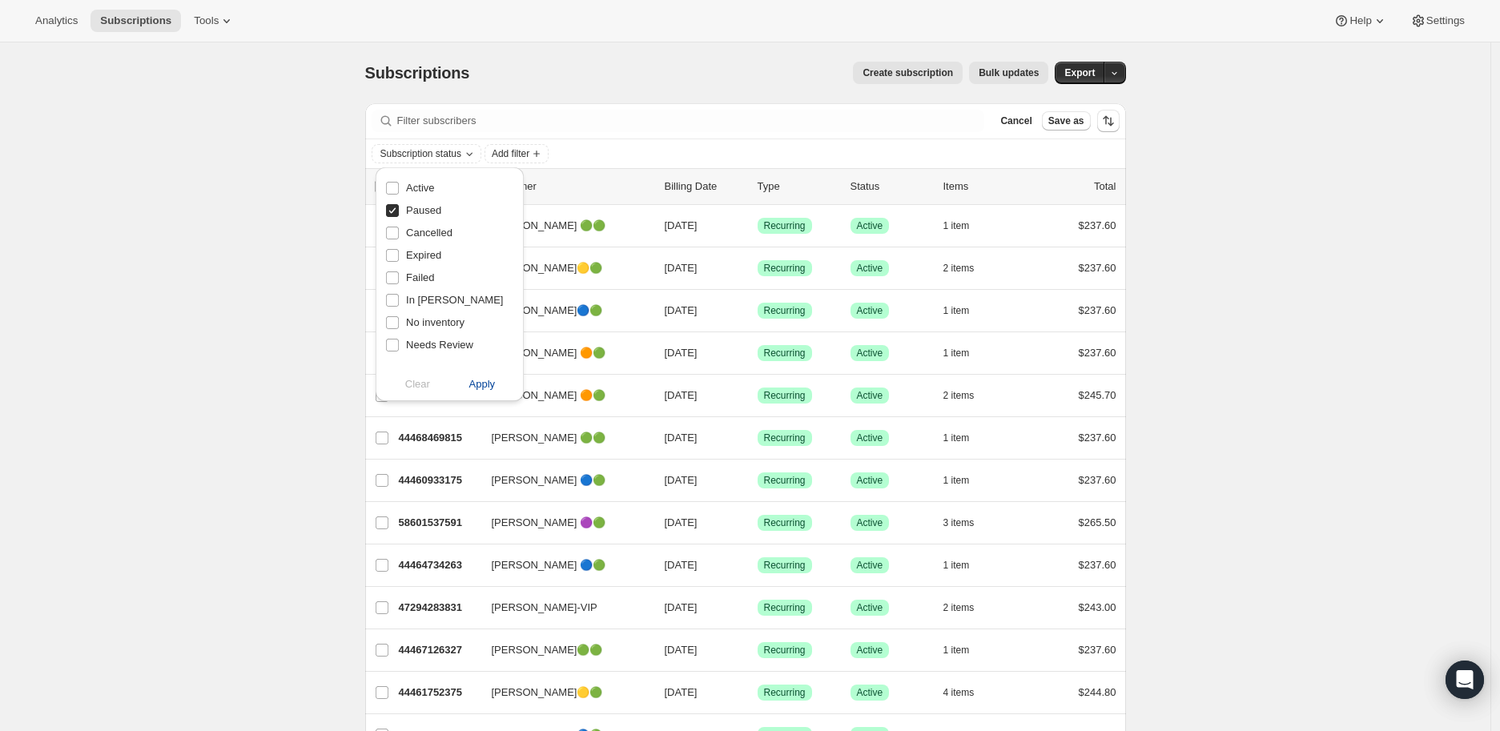
click at [473, 384] on span "Apply" at bounding box center [482, 384] width 26 height 16
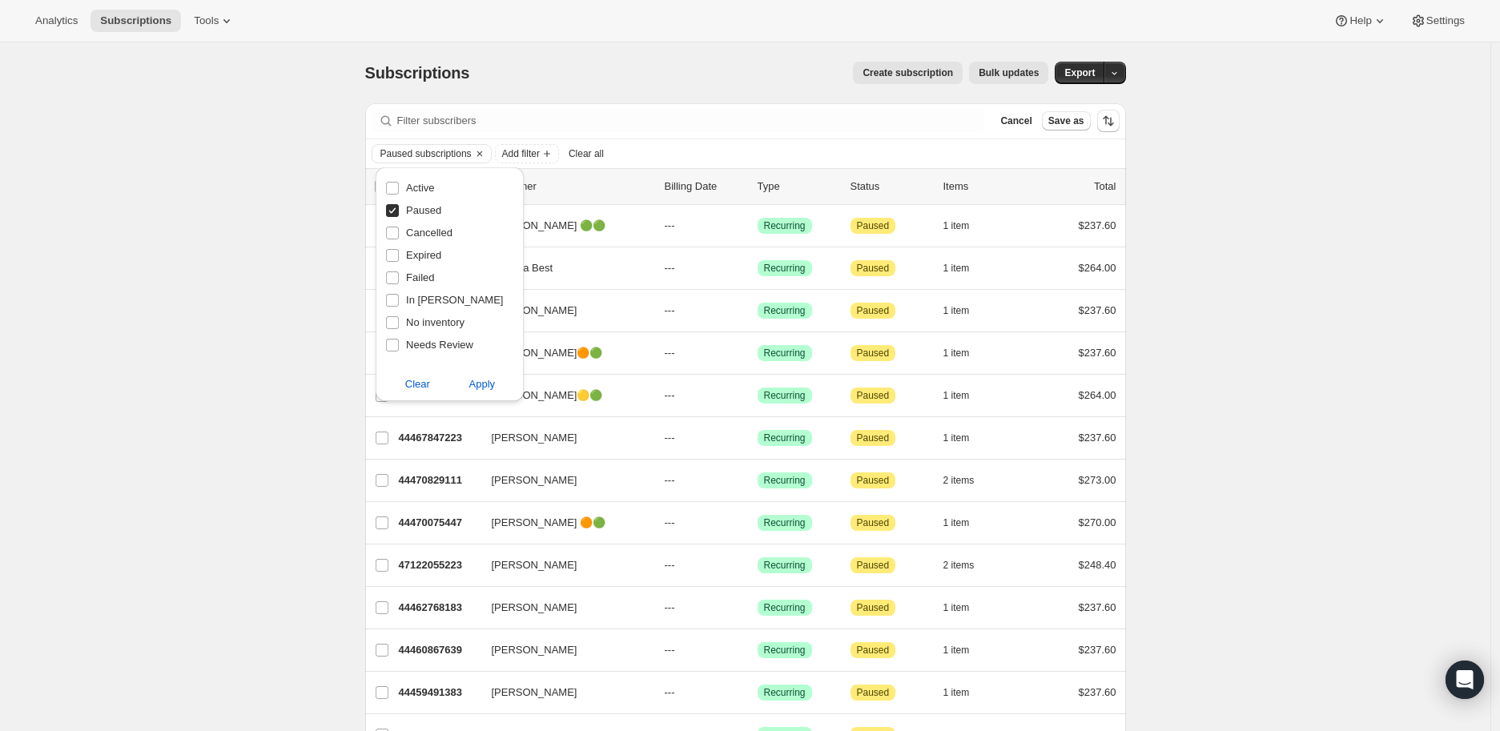
click at [285, 550] on div "Subscriptions. This page is ready Subscriptions Create subscription Bulk update…" at bounding box center [745, 507] width 1491 height 931
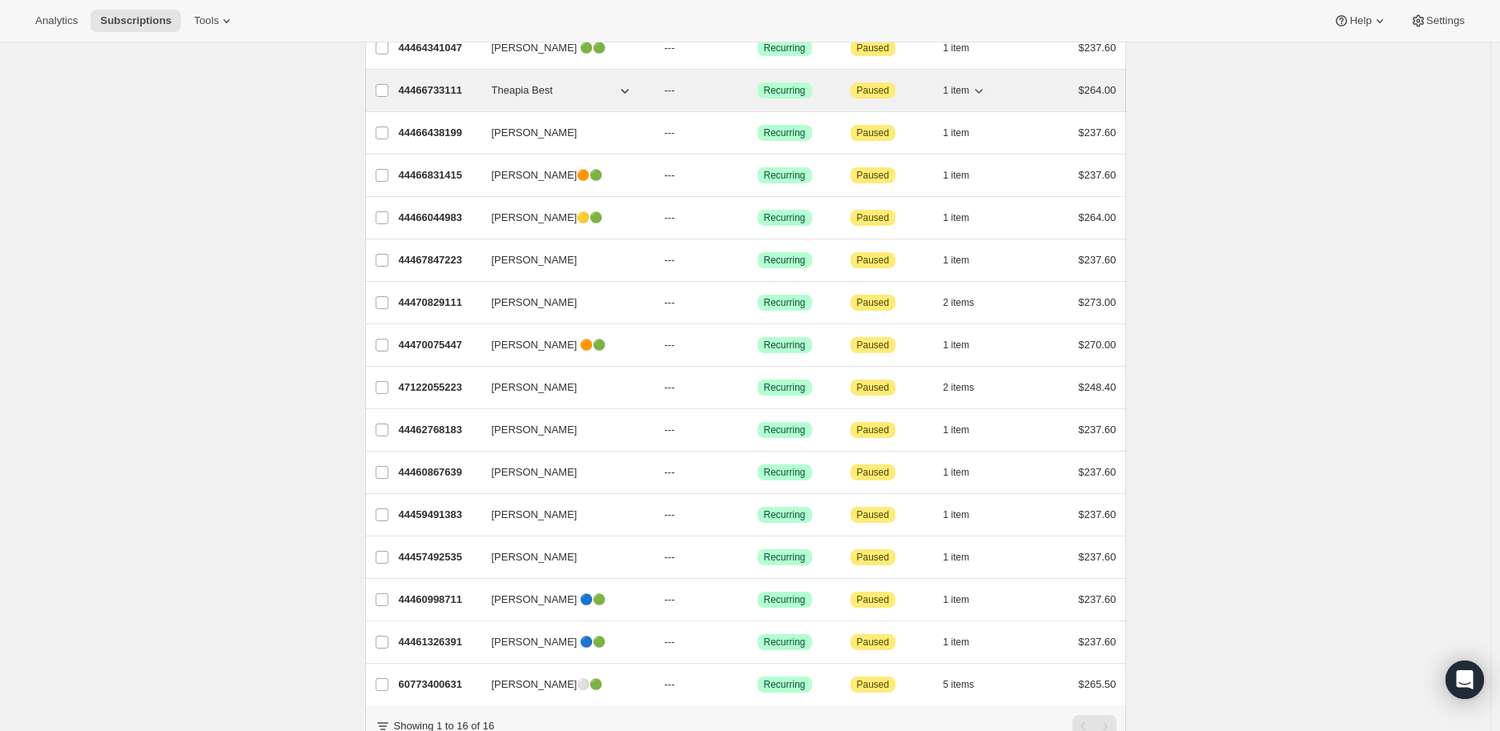
scroll to position [89, 0]
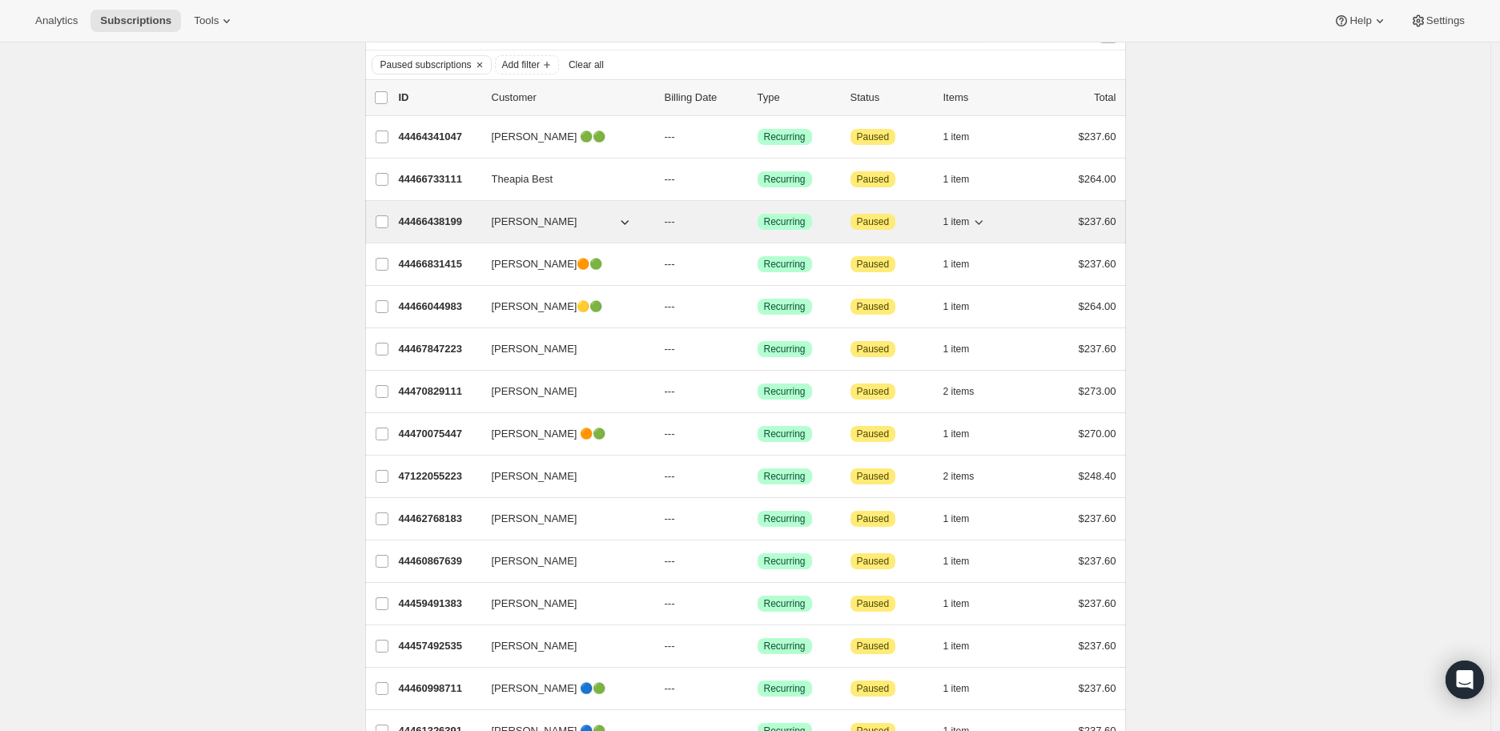
click at [436, 219] on p "44466438199" at bounding box center [439, 222] width 80 height 16
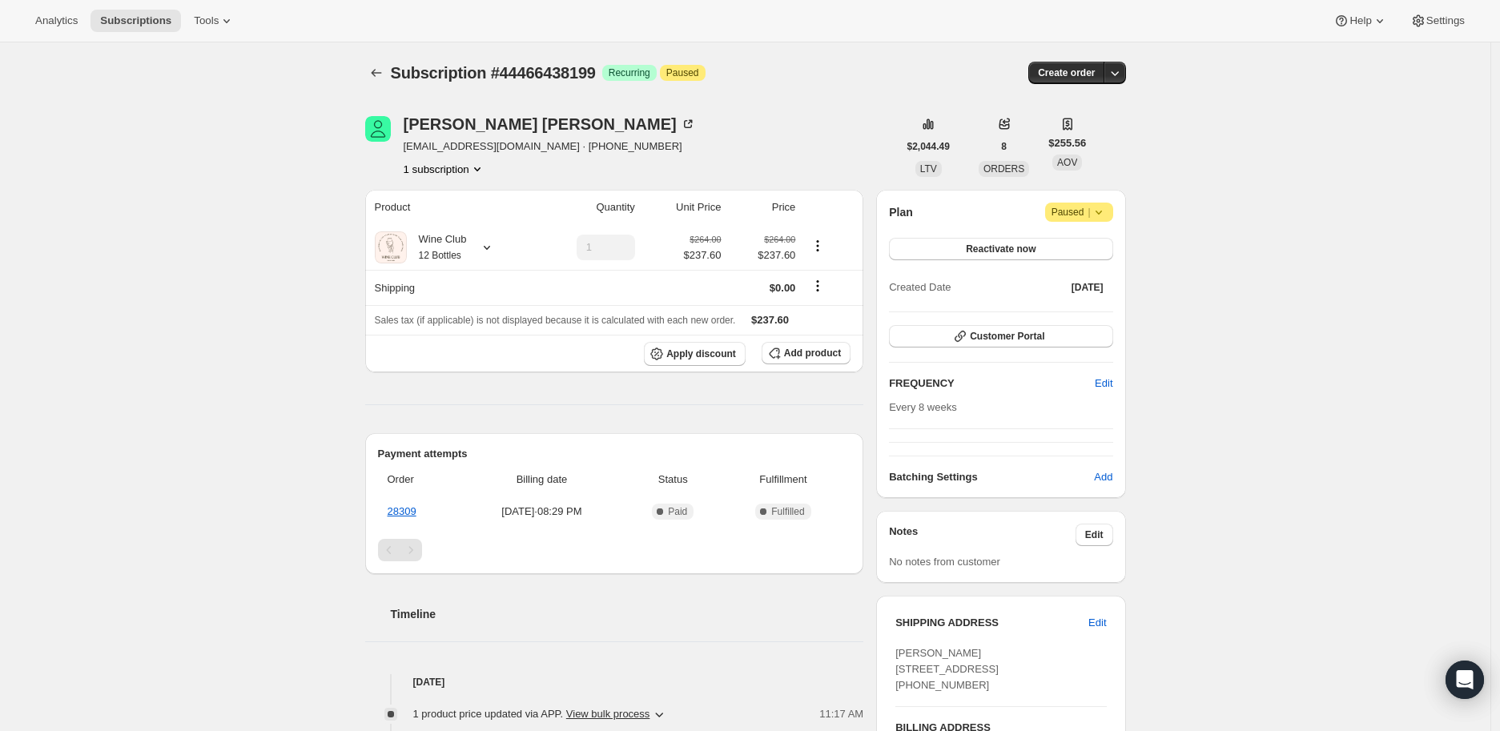
click at [1104, 209] on icon at bounding box center [1099, 212] width 16 height 16
click at [1091, 245] on span "Cancel subscription" at bounding box center [1086, 243] width 91 height 12
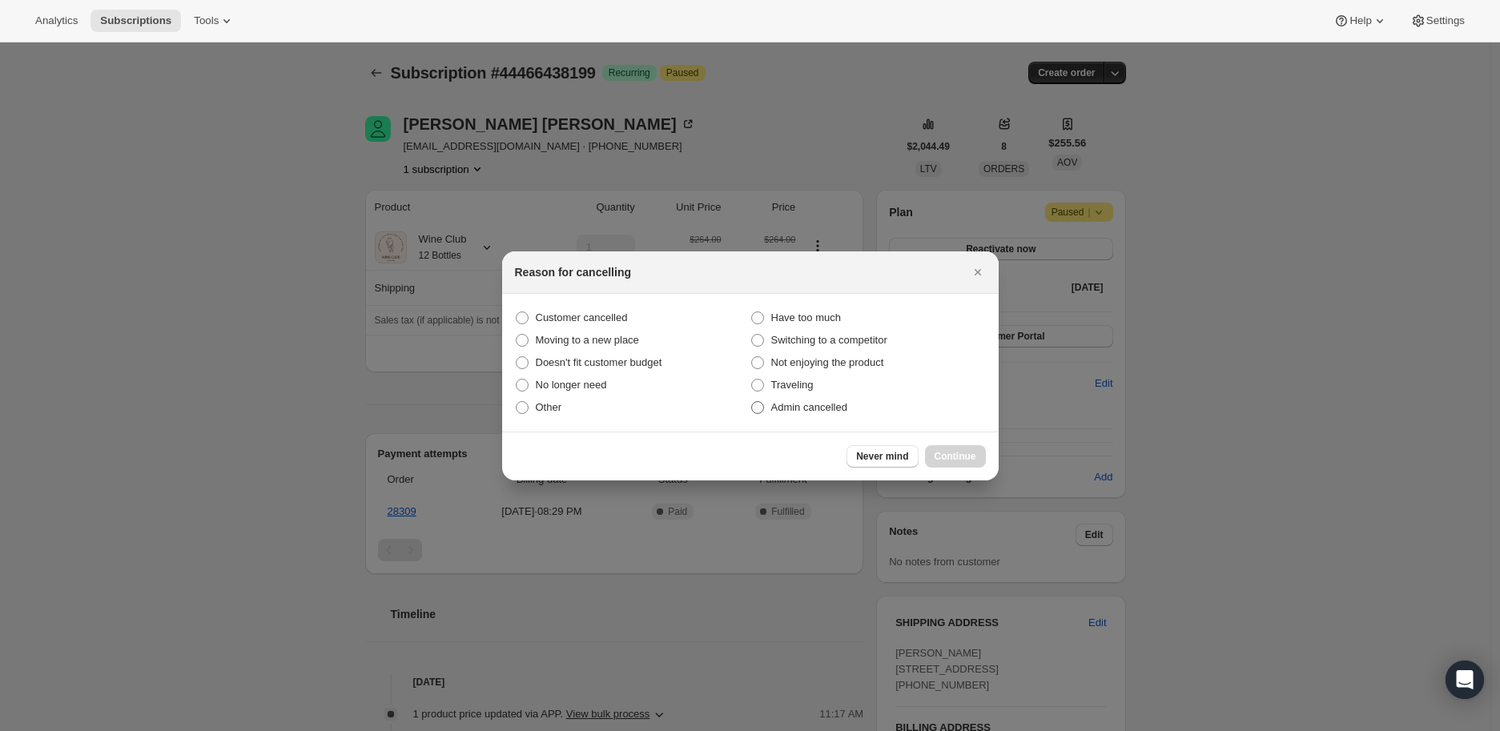
click at [756, 407] on span ":r6v9:" at bounding box center [757, 407] width 13 height 13
click at [752, 402] on input "Admin cancelled" at bounding box center [751, 401] width 1 height 1
radio input "true"
click at [956, 452] on span "Continue" at bounding box center [956, 456] width 42 height 13
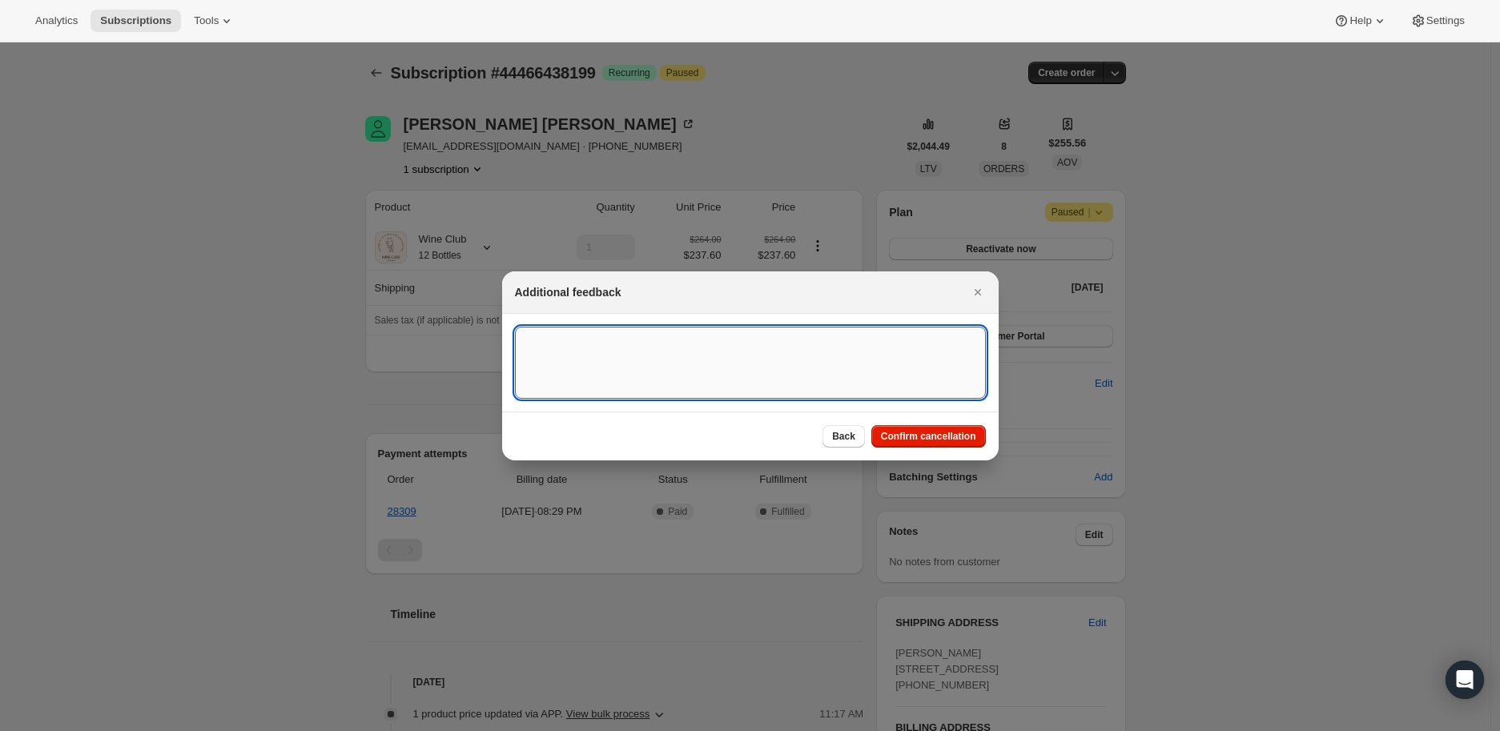
click at [588, 336] on textarea ":r6v9:" at bounding box center [750, 363] width 471 height 72
type textarea "Paused since [DATE]"
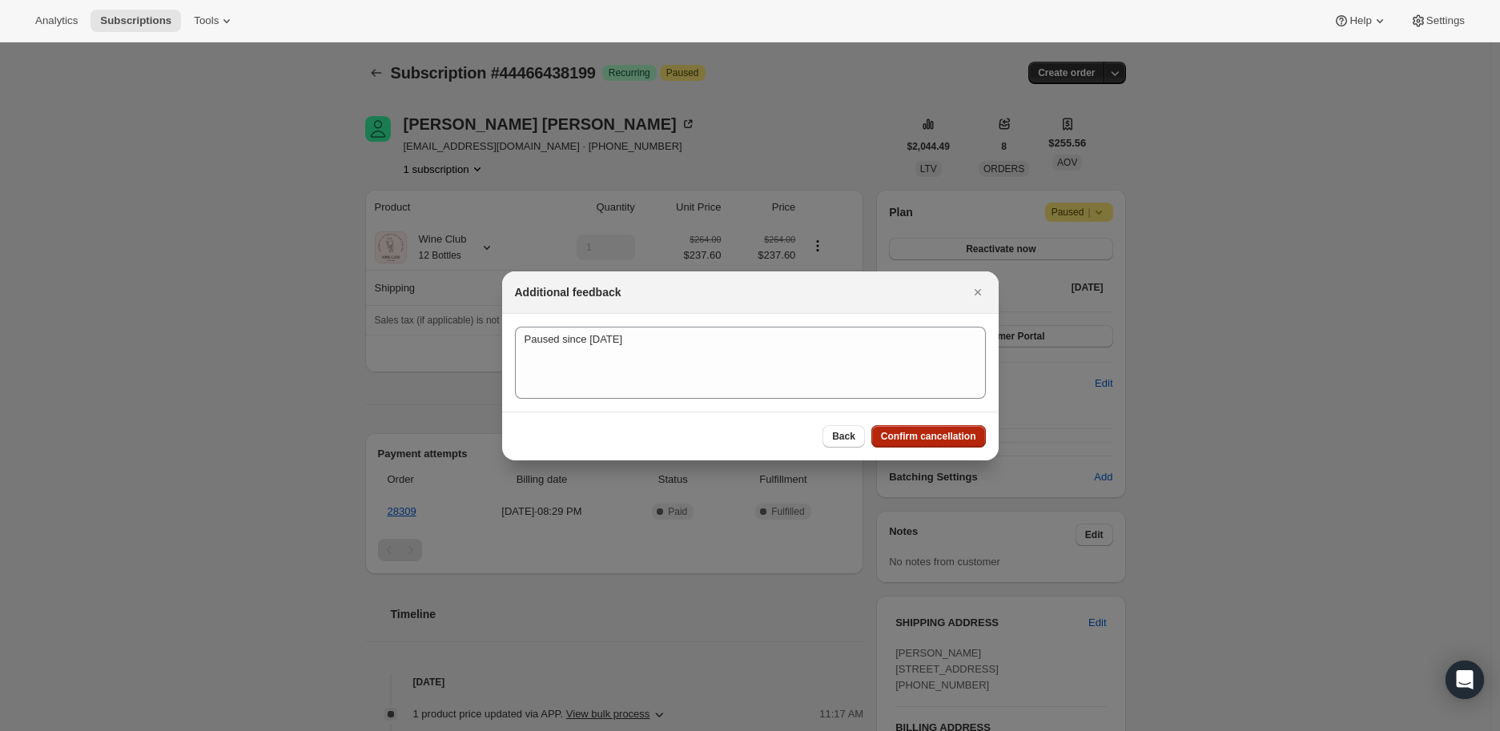
click at [902, 436] on span "Confirm cancellation" at bounding box center [928, 436] width 95 height 13
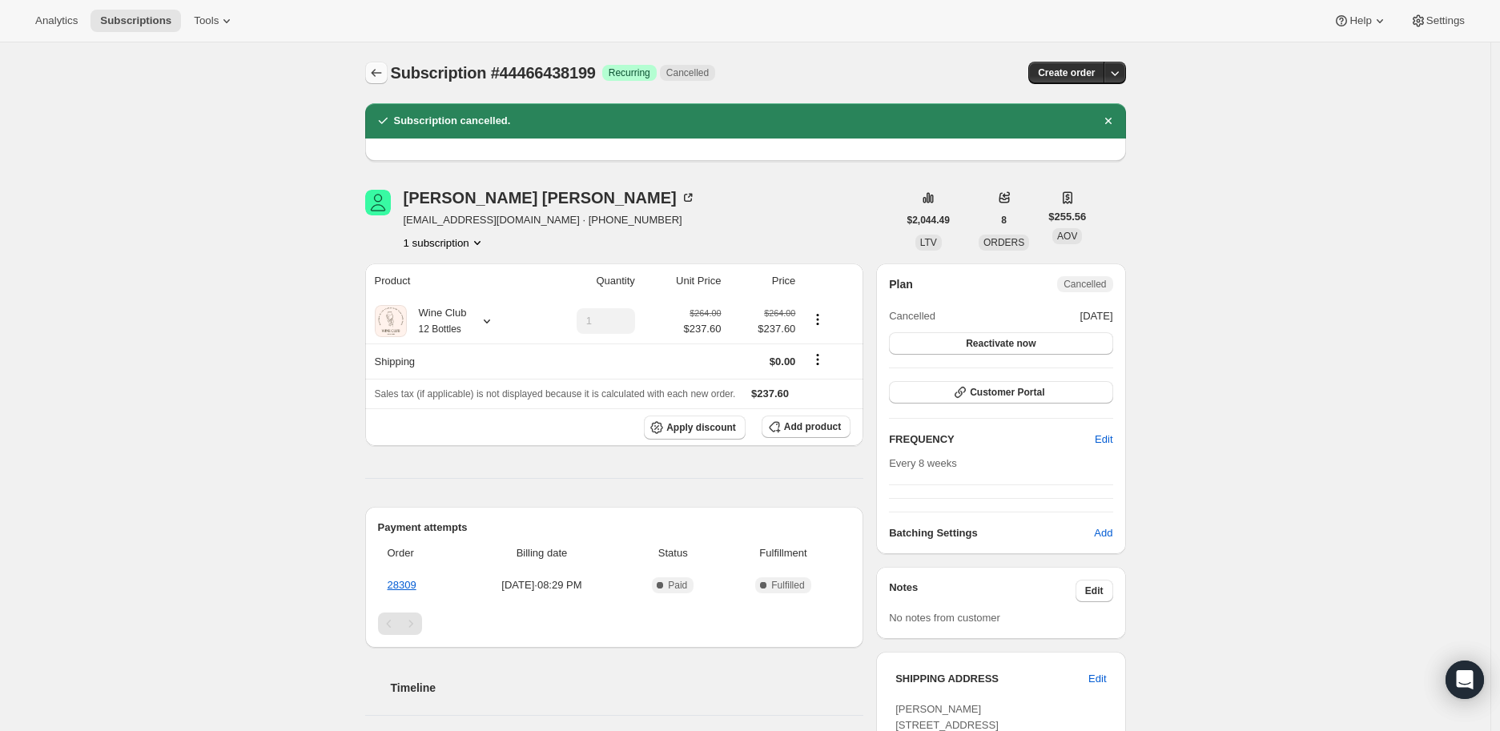
click at [380, 67] on icon "Subscriptions" at bounding box center [376, 73] width 16 height 16
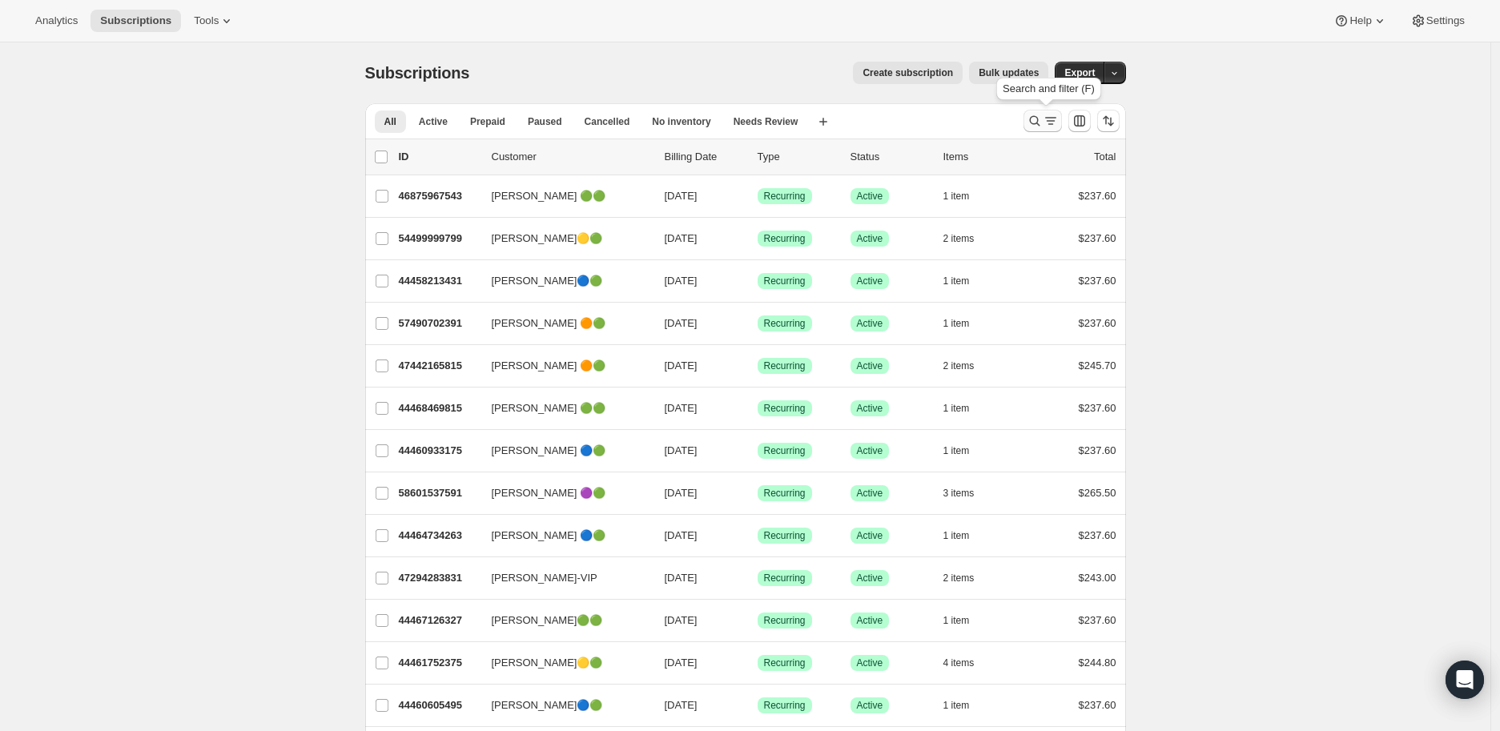
click at [1039, 119] on icon "Search and filter results" at bounding box center [1035, 121] width 16 height 16
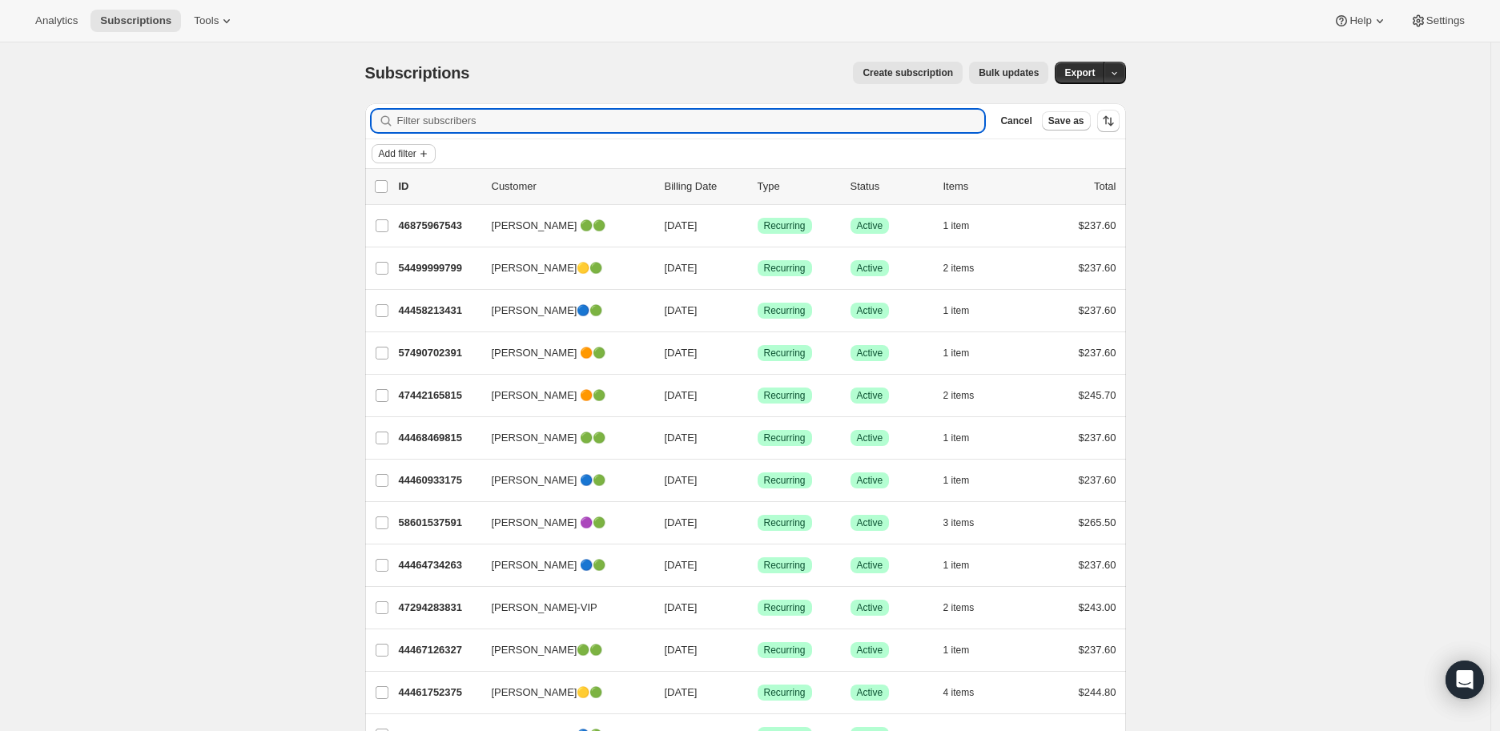
click at [417, 152] on span "Add filter" at bounding box center [398, 153] width 38 height 13
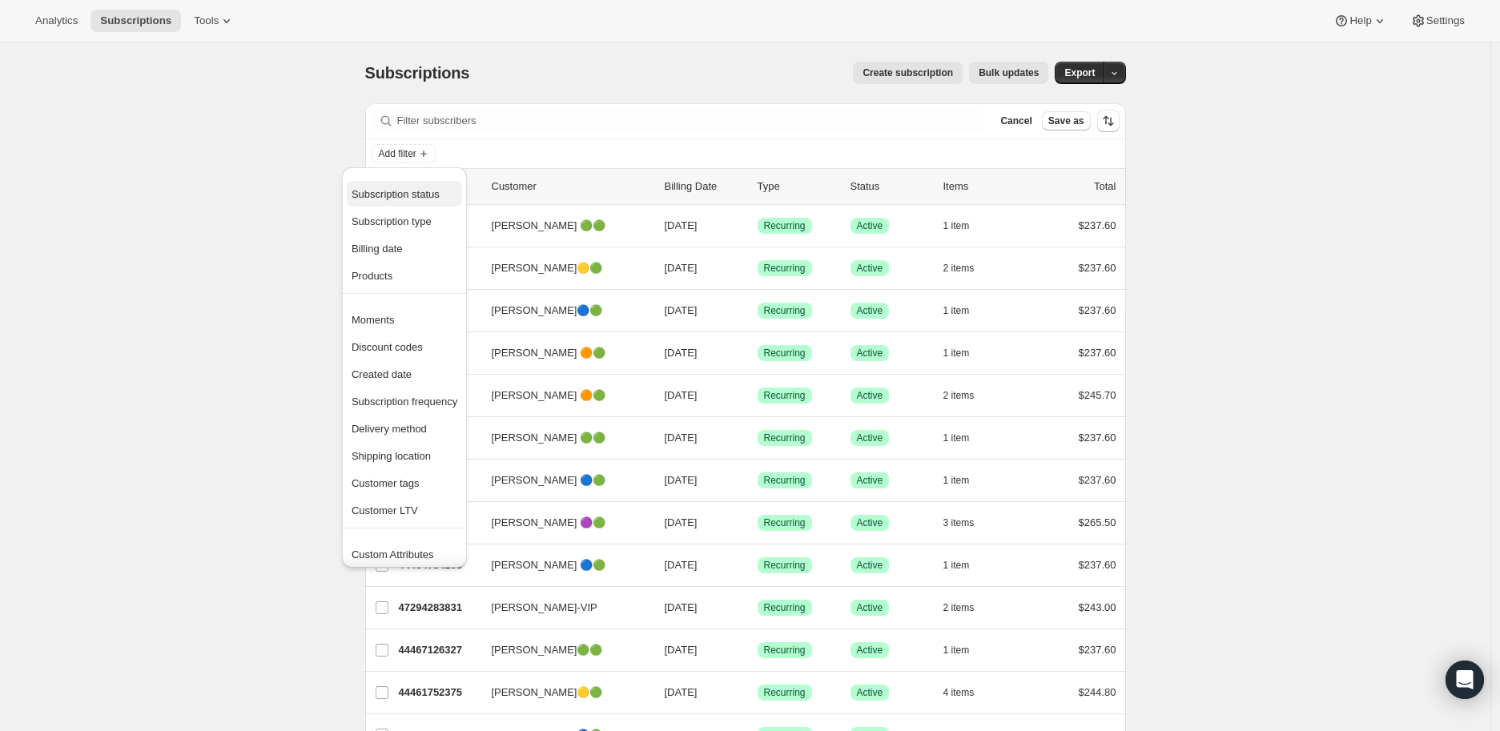
click at [409, 193] on span "Subscription status" at bounding box center [396, 194] width 88 height 12
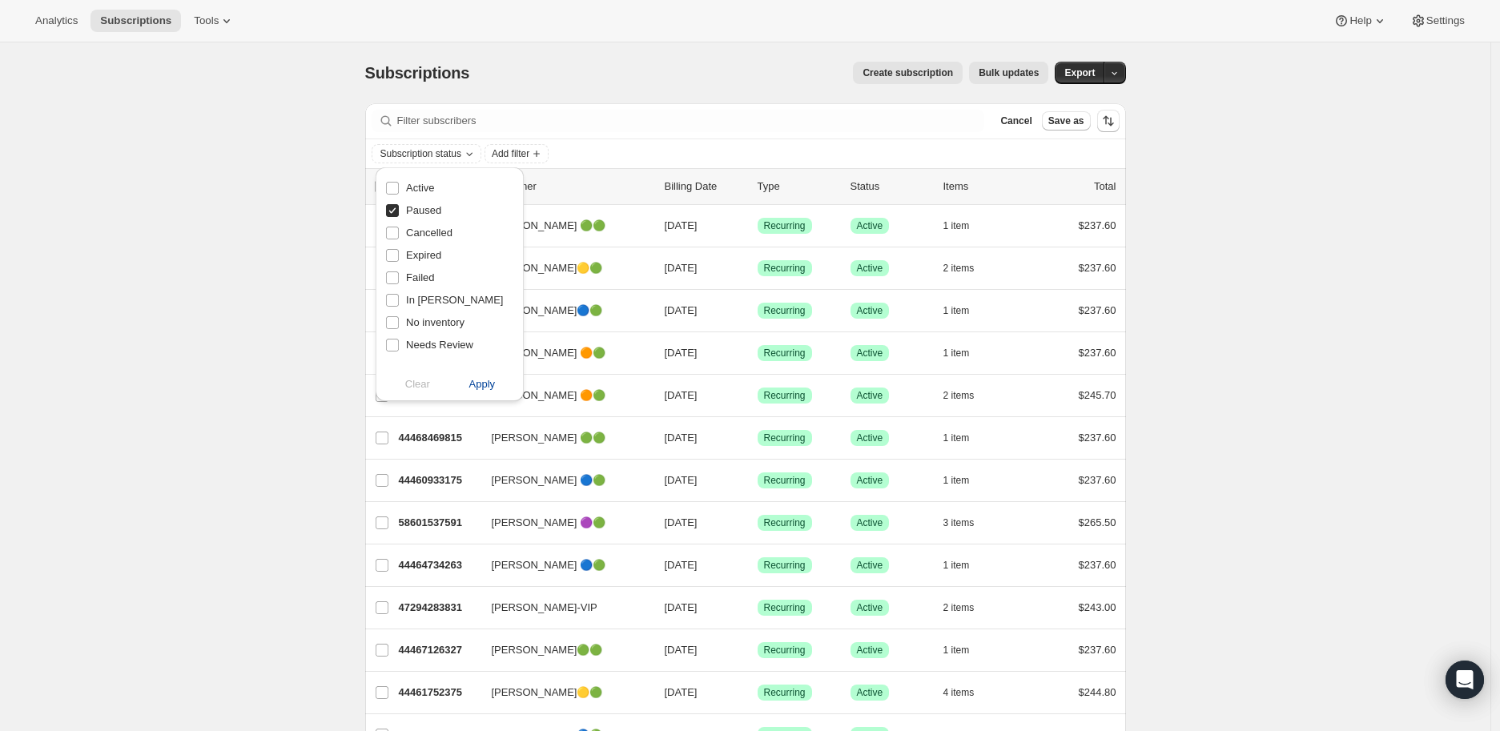
click at [477, 384] on span "Apply" at bounding box center [482, 384] width 26 height 16
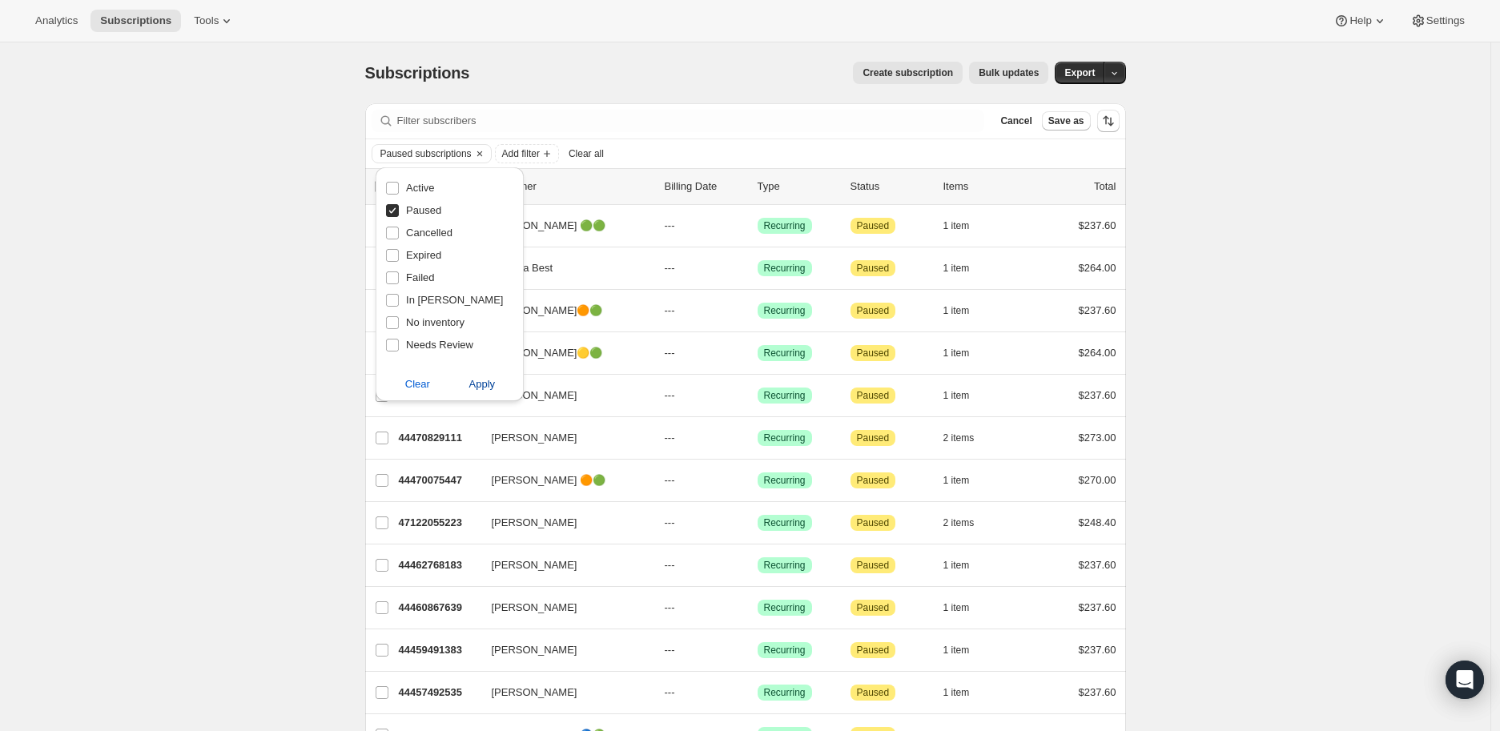
click at [479, 388] on span "Apply" at bounding box center [482, 384] width 26 height 16
click at [159, 423] on div "Subscriptions. This page is ready Subscriptions Create subscription Bulk update…" at bounding box center [745, 486] width 1491 height 888
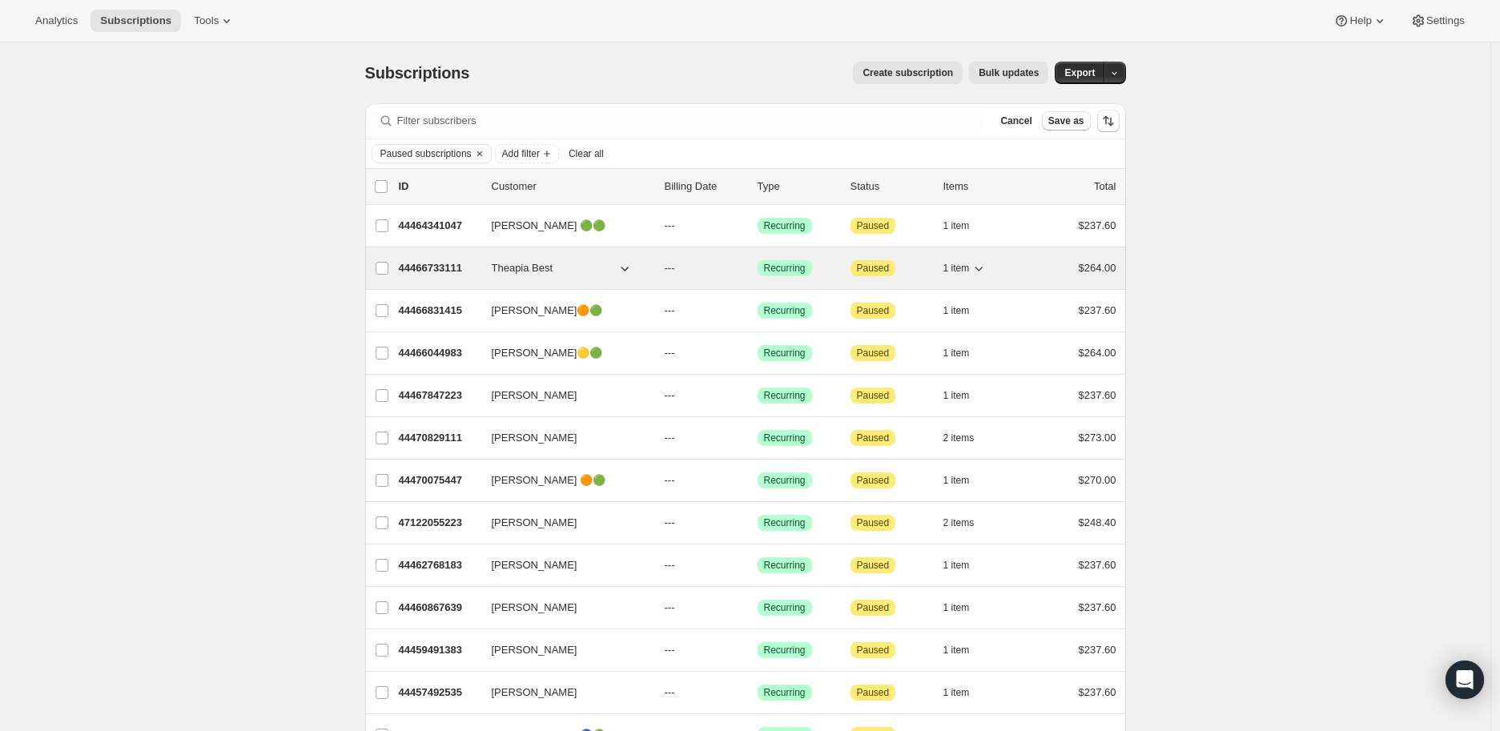
click at [442, 267] on p "44466733111" at bounding box center [439, 268] width 80 height 16
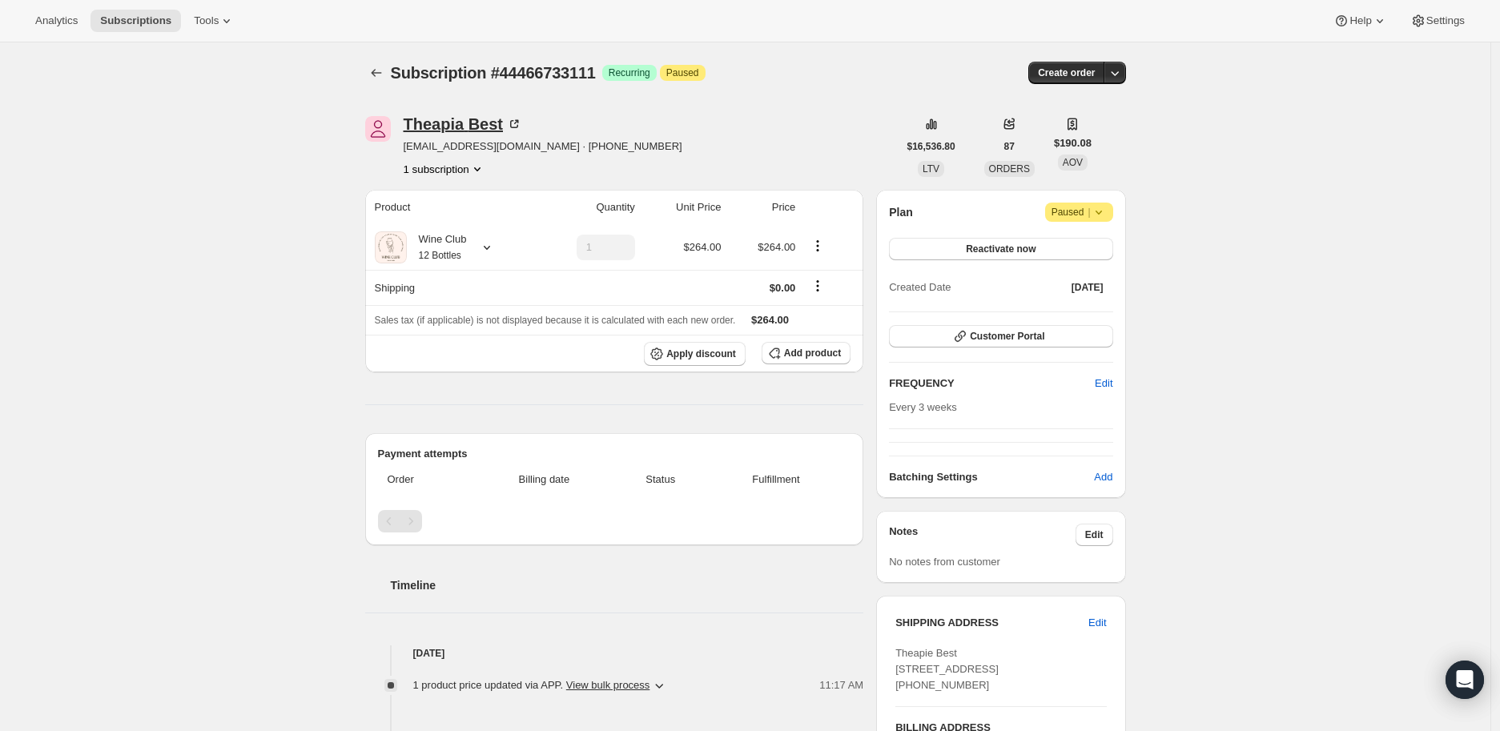
click at [515, 122] on icon at bounding box center [514, 124] width 16 height 16
click at [1104, 213] on icon at bounding box center [1099, 212] width 16 height 16
click at [1102, 237] on span "Cancel subscription" at bounding box center [1086, 243] width 91 height 12
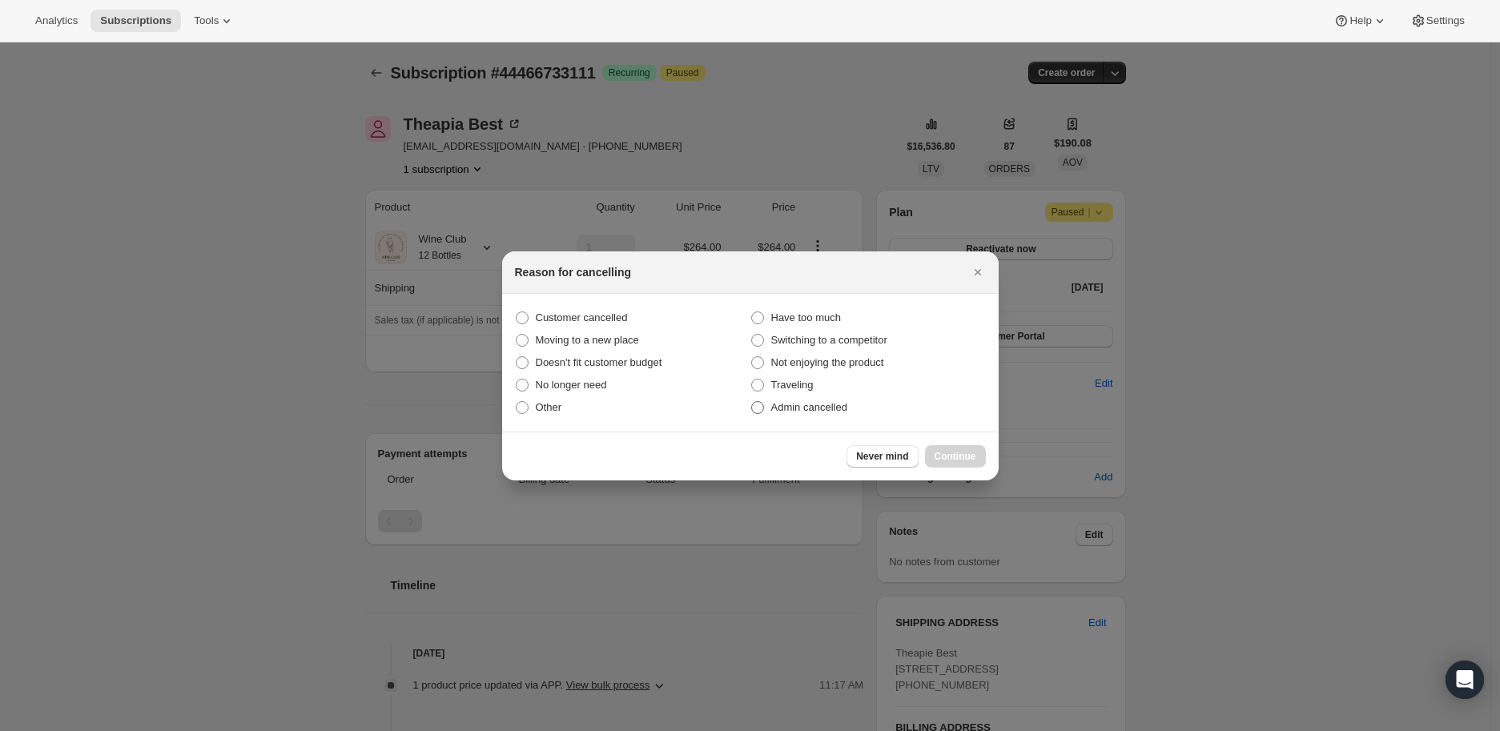
click at [759, 411] on span ":r7gg:" at bounding box center [757, 407] width 13 height 13
click at [752, 402] on input "Admin cancelled" at bounding box center [751, 401] width 1 height 1
radio input "true"
click at [948, 453] on span "Continue" at bounding box center [956, 456] width 42 height 13
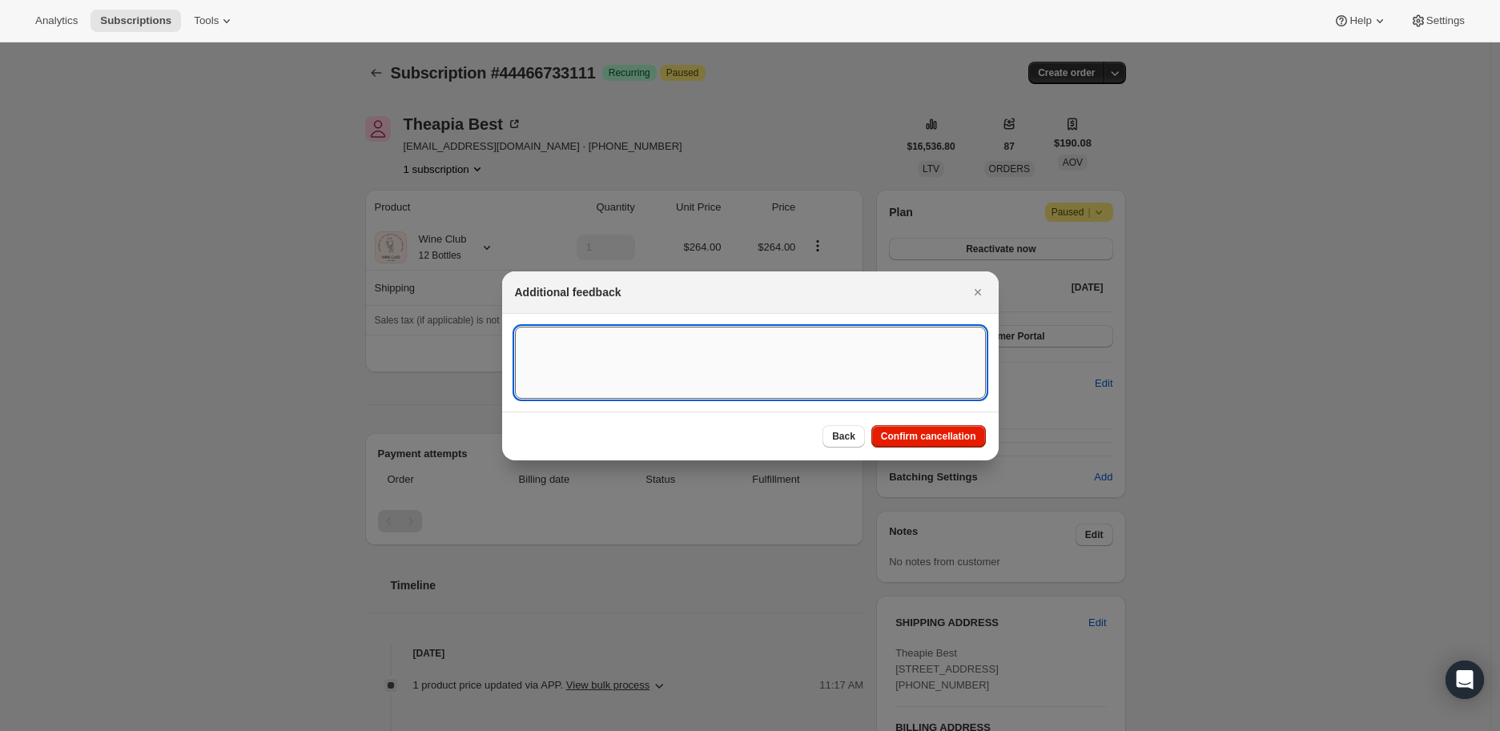
click at [590, 362] on textarea ":r7gg:" at bounding box center [750, 363] width 471 height 72
click at [609, 339] on textarea "Paused since Augist,2024" at bounding box center [750, 363] width 471 height 72
type textarea "Paused since [DATE]"
click at [936, 440] on span "Confirm cancellation" at bounding box center [928, 436] width 95 height 13
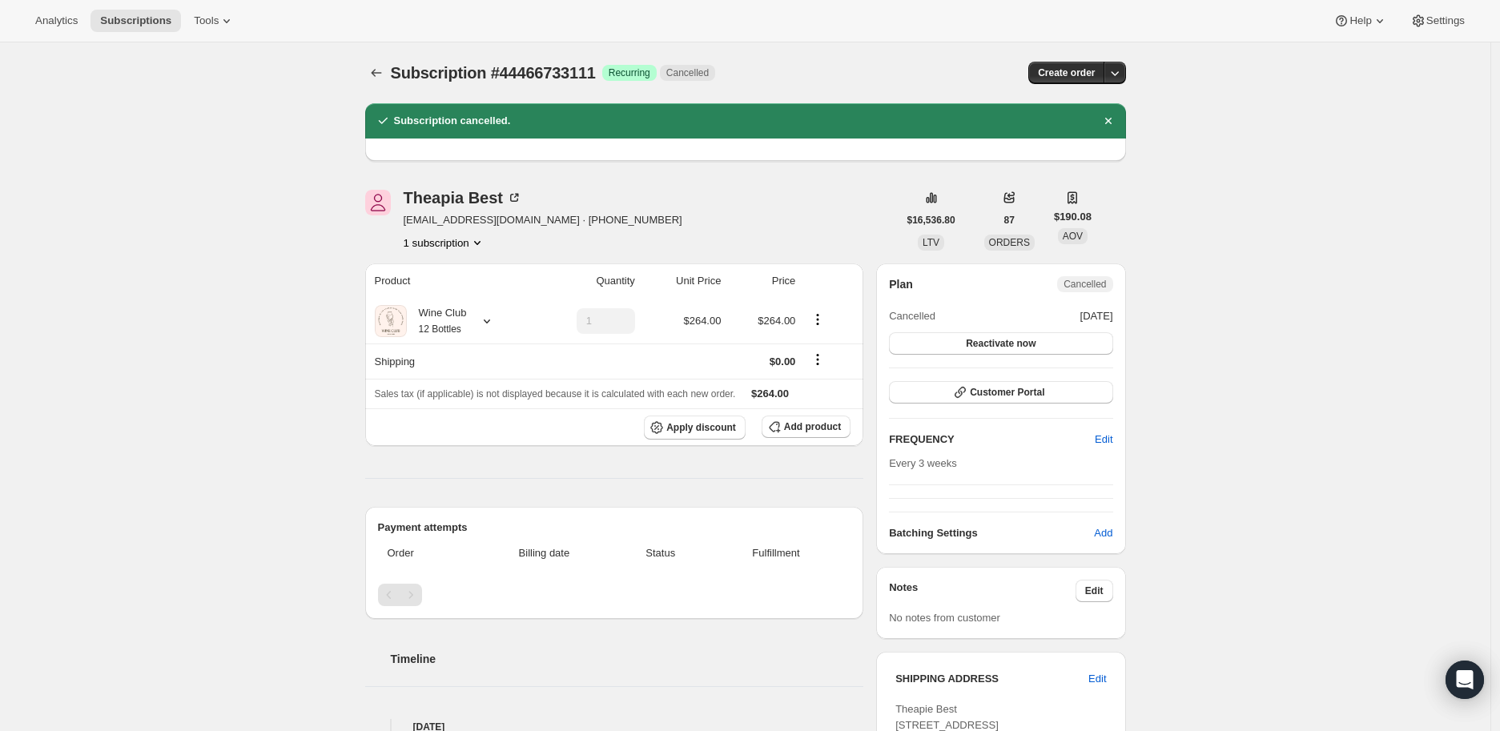
click at [379, 74] on icon "Subscriptions" at bounding box center [376, 73] width 16 height 16
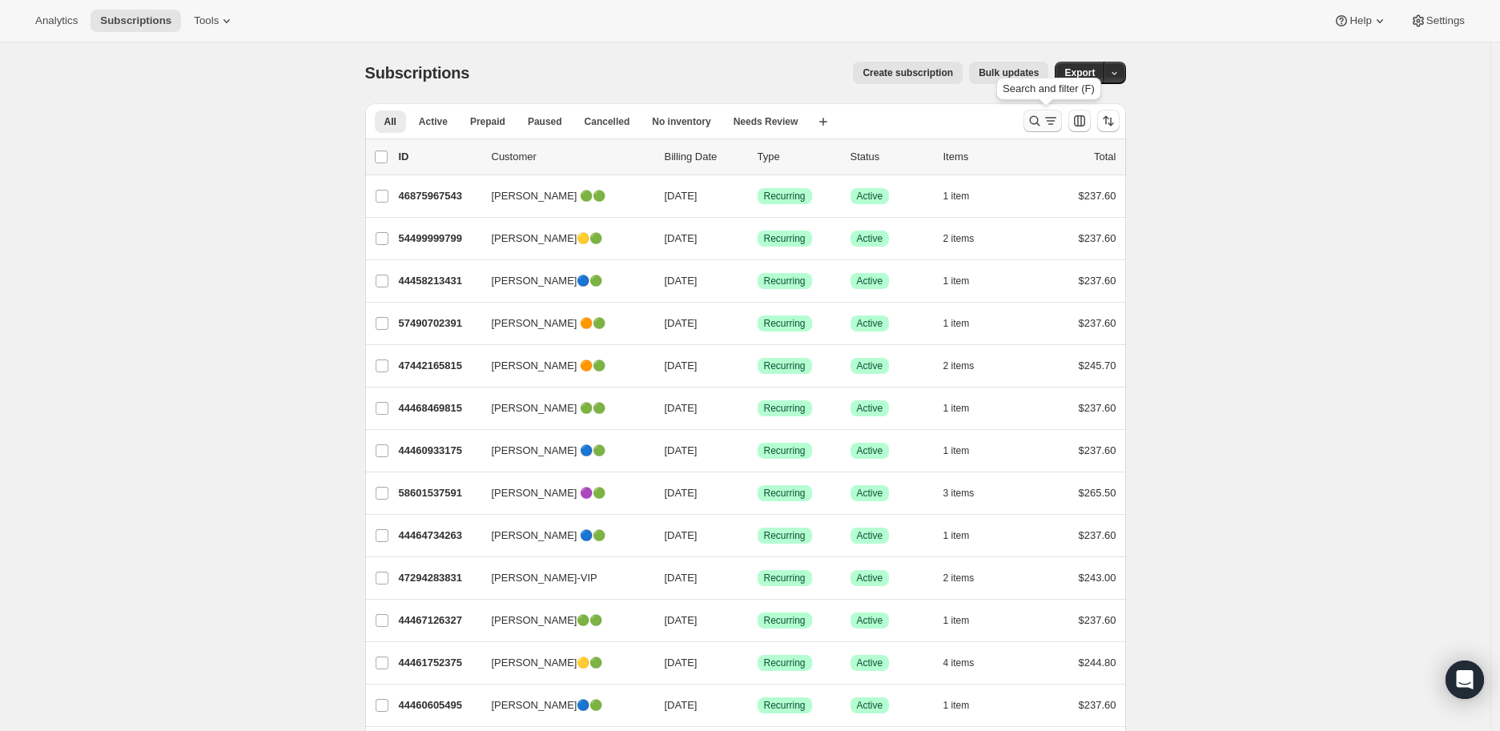
click at [1033, 123] on icon "Search and filter results" at bounding box center [1035, 121] width 16 height 16
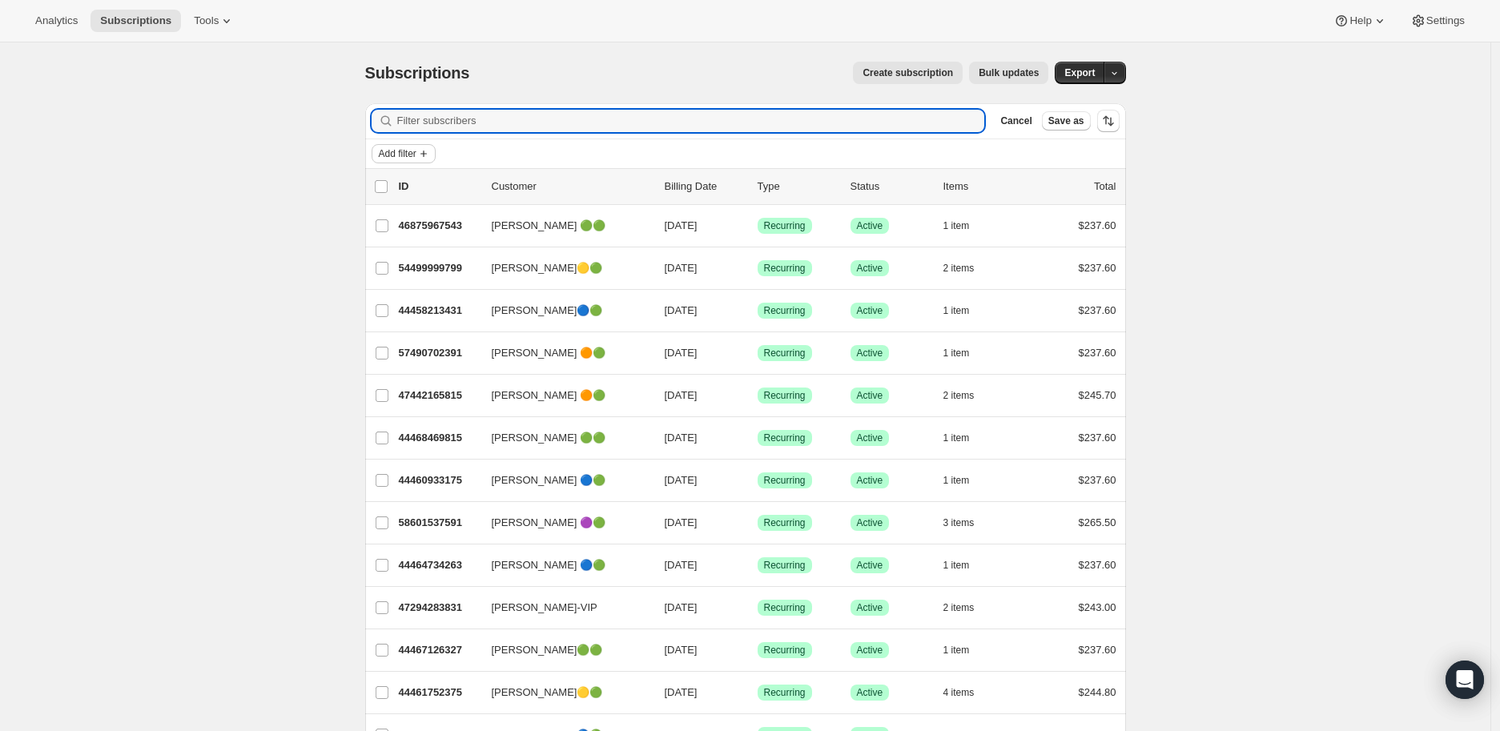
click at [423, 147] on icon "Add filter" at bounding box center [423, 153] width 13 height 13
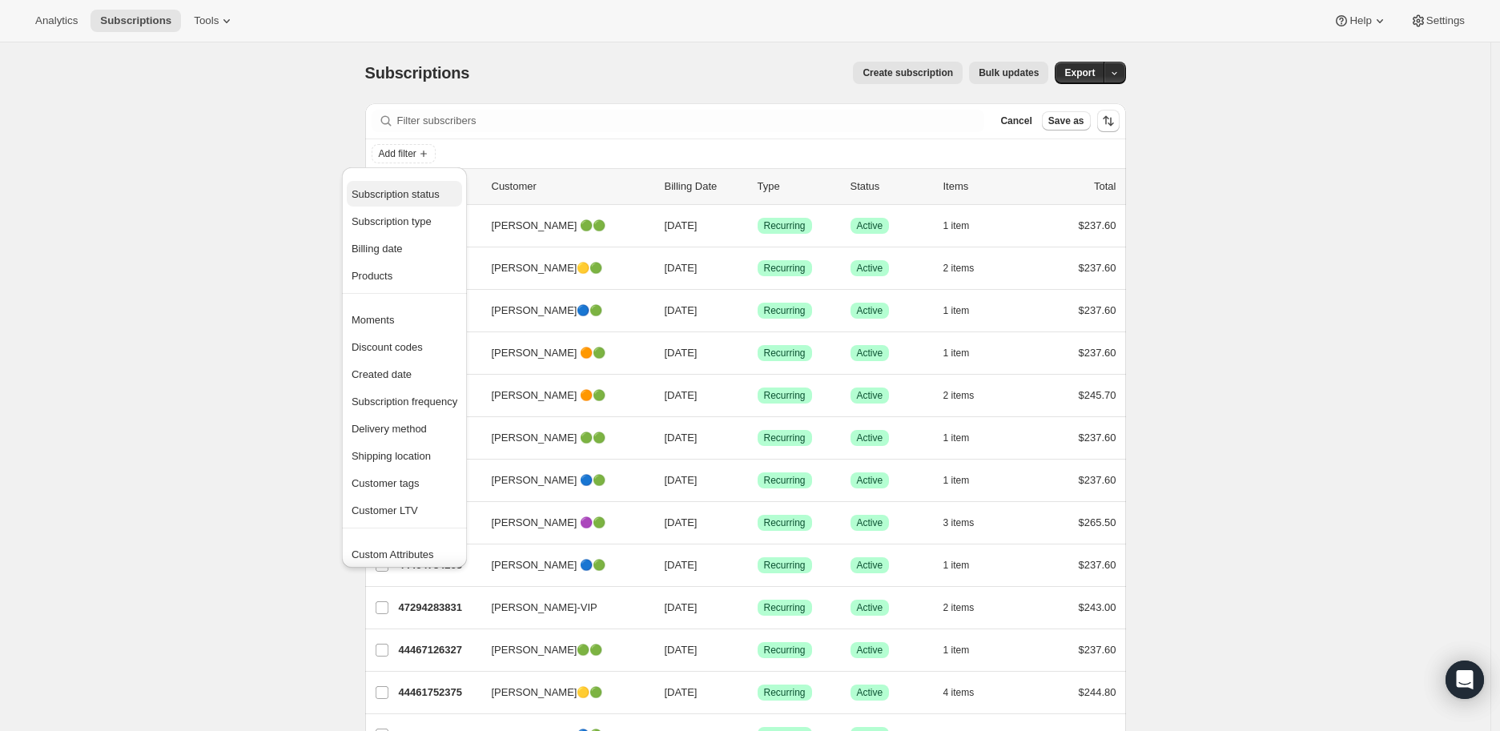
click at [422, 188] on span "Subscription status" at bounding box center [396, 194] width 88 height 12
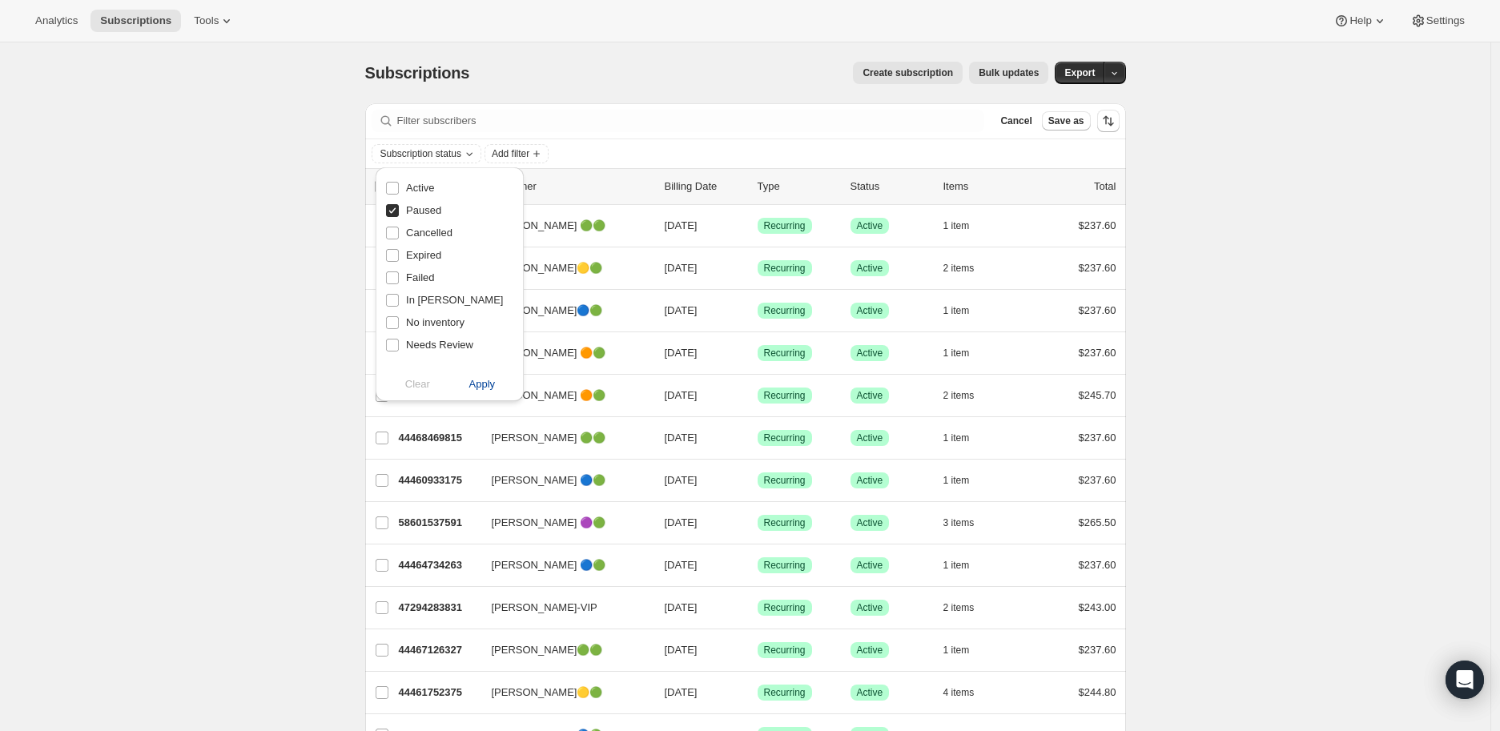
click at [490, 381] on span "Apply" at bounding box center [482, 384] width 26 height 16
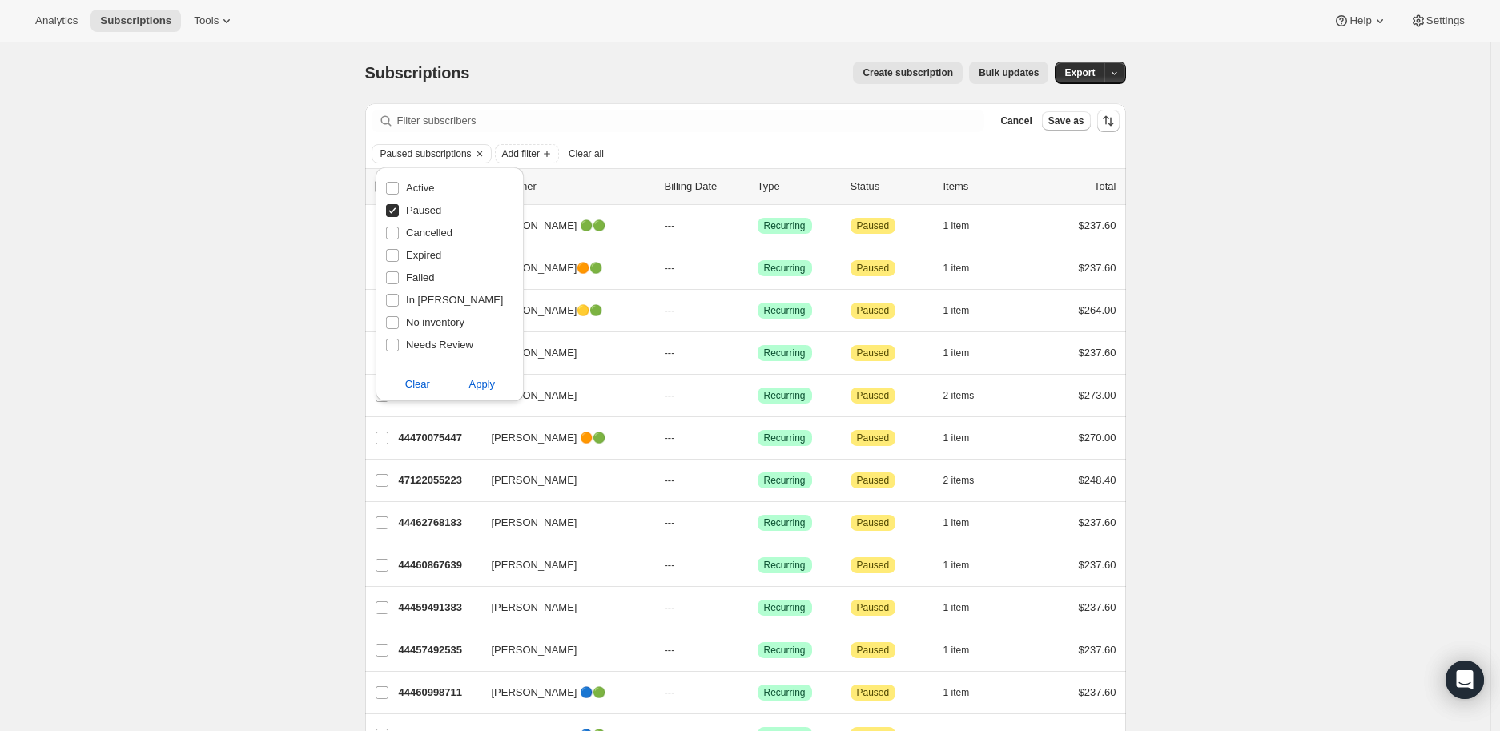
click at [197, 395] on div "Subscriptions. This page is ready Subscriptions Create subscription Bulk update…" at bounding box center [745, 465] width 1491 height 846
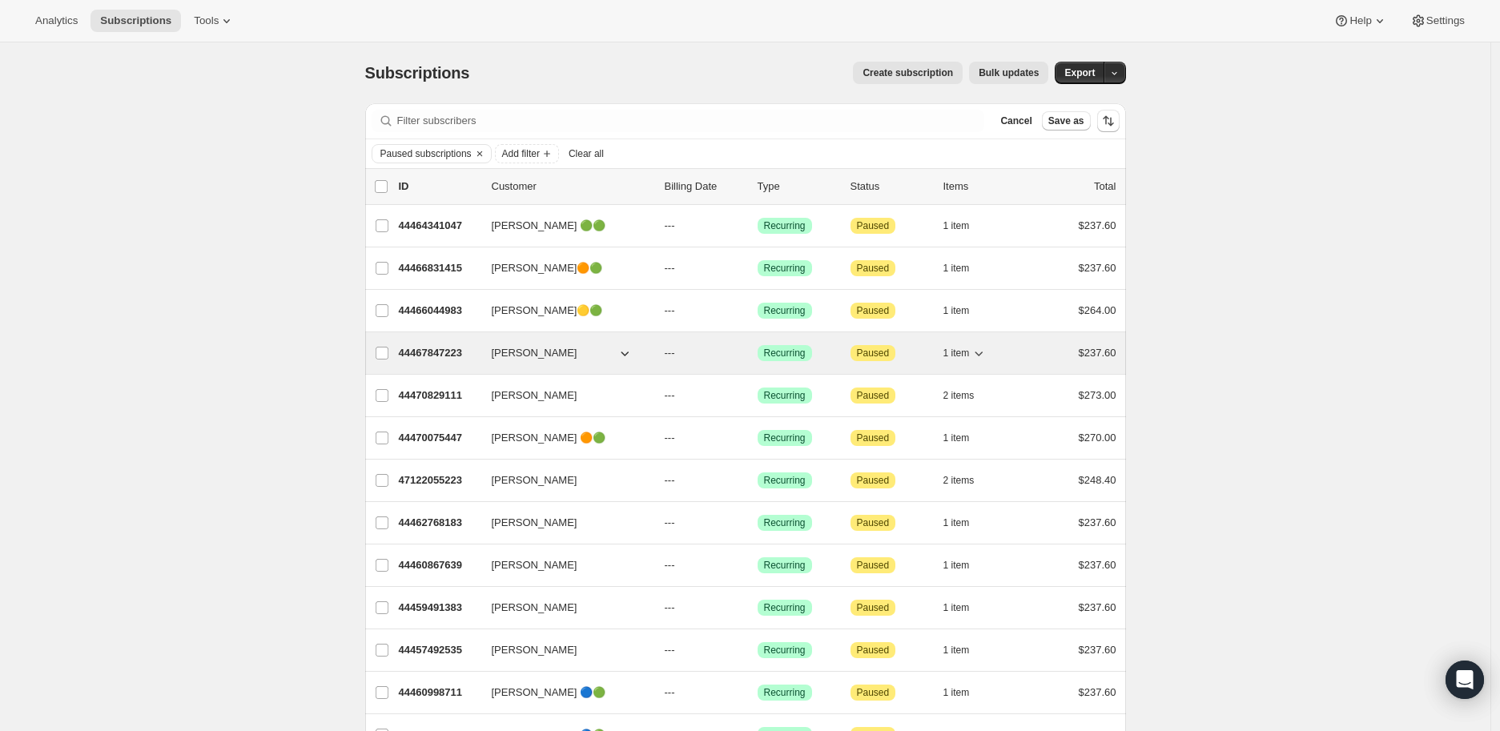
click at [449, 354] on p "44467847223" at bounding box center [439, 353] width 80 height 16
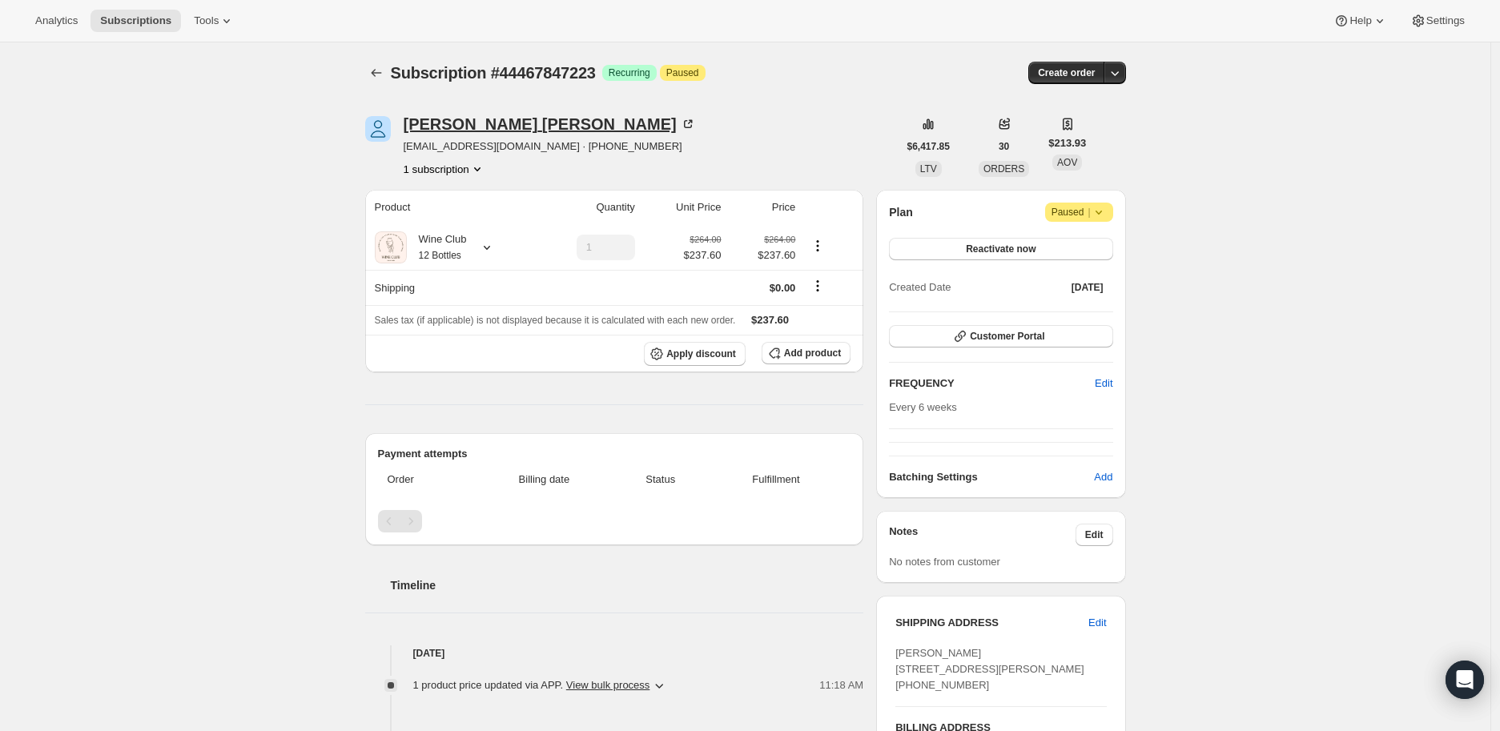
click at [688, 123] on icon at bounding box center [690, 122] width 5 height 5
click at [1104, 210] on icon at bounding box center [1099, 212] width 16 height 16
click at [1088, 237] on span "Cancel subscription" at bounding box center [1086, 243] width 91 height 12
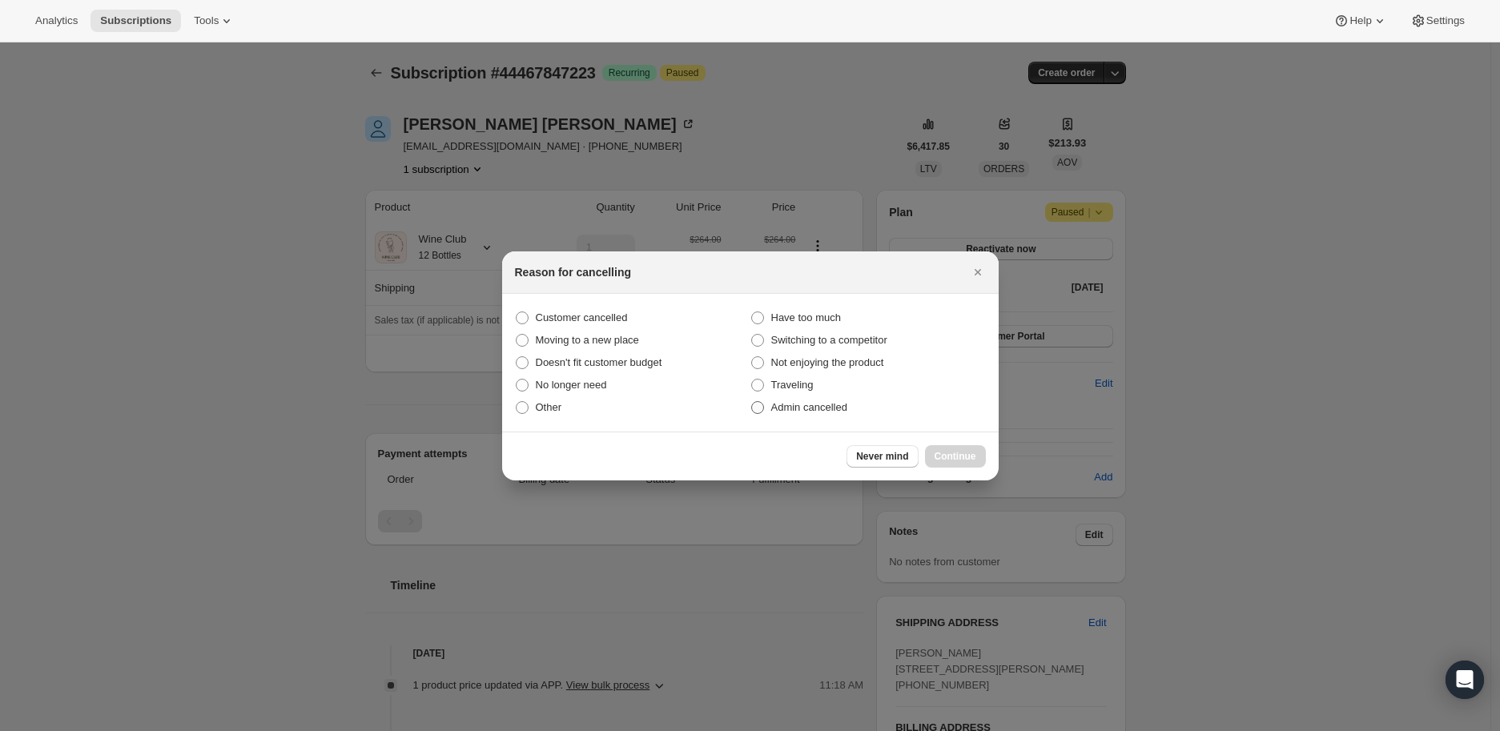
drag, startPoint x: 756, startPoint y: 403, endPoint x: 810, endPoint y: 418, distance: 55.8
click at [758, 404] on span ":r814:" at bounding box center [757, 407] width 13 height 13
click at [752, 402] on input "Admin cancelled" at bounding box center [751, 401] width 1 height 1
radio input "true"
click at [960, 450] on span "Continue" at bounding box center [956, 456] width 42 height 13
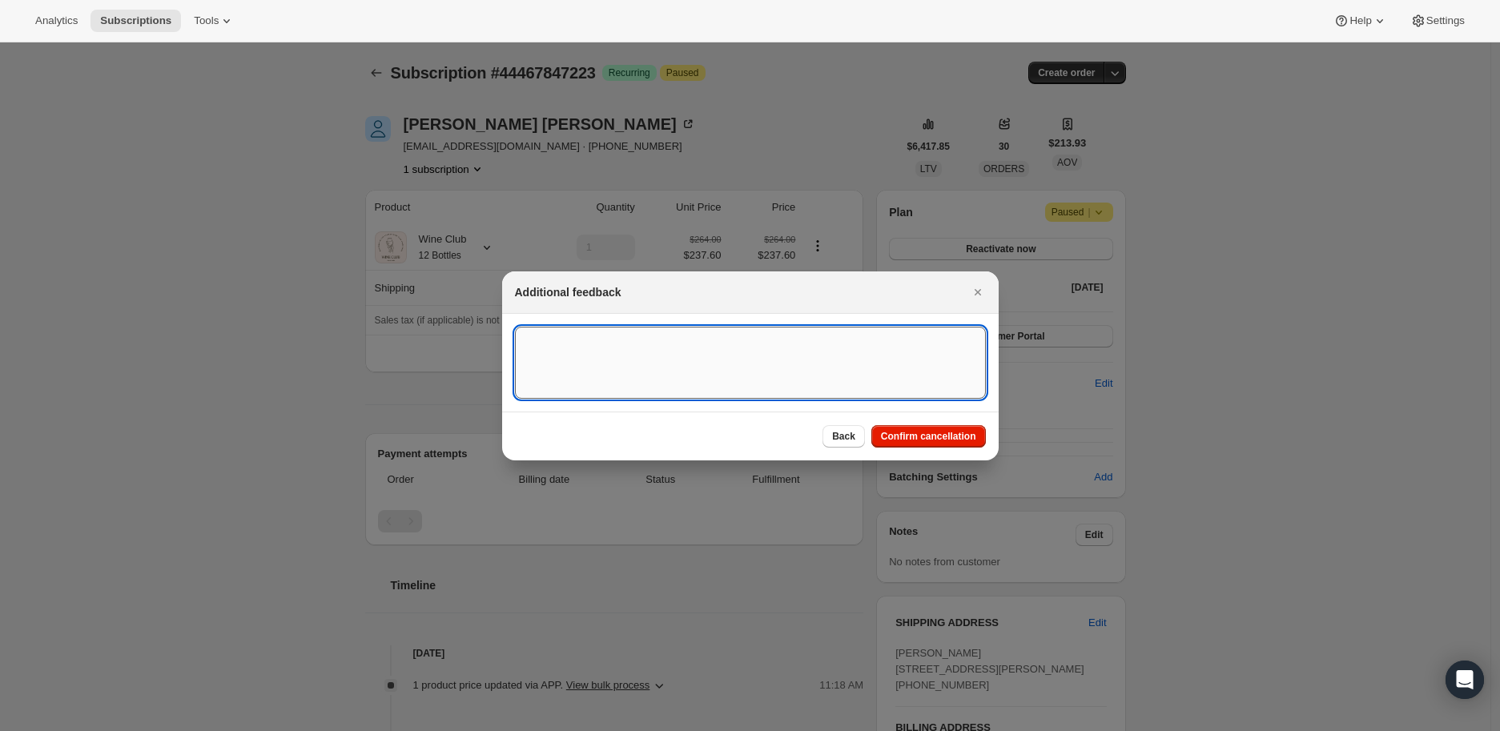
click at [578, 359] on textarea ":r814:" at bounding box center [750, 363] width 471 height 72
type textarea "Paused since [DATE]"
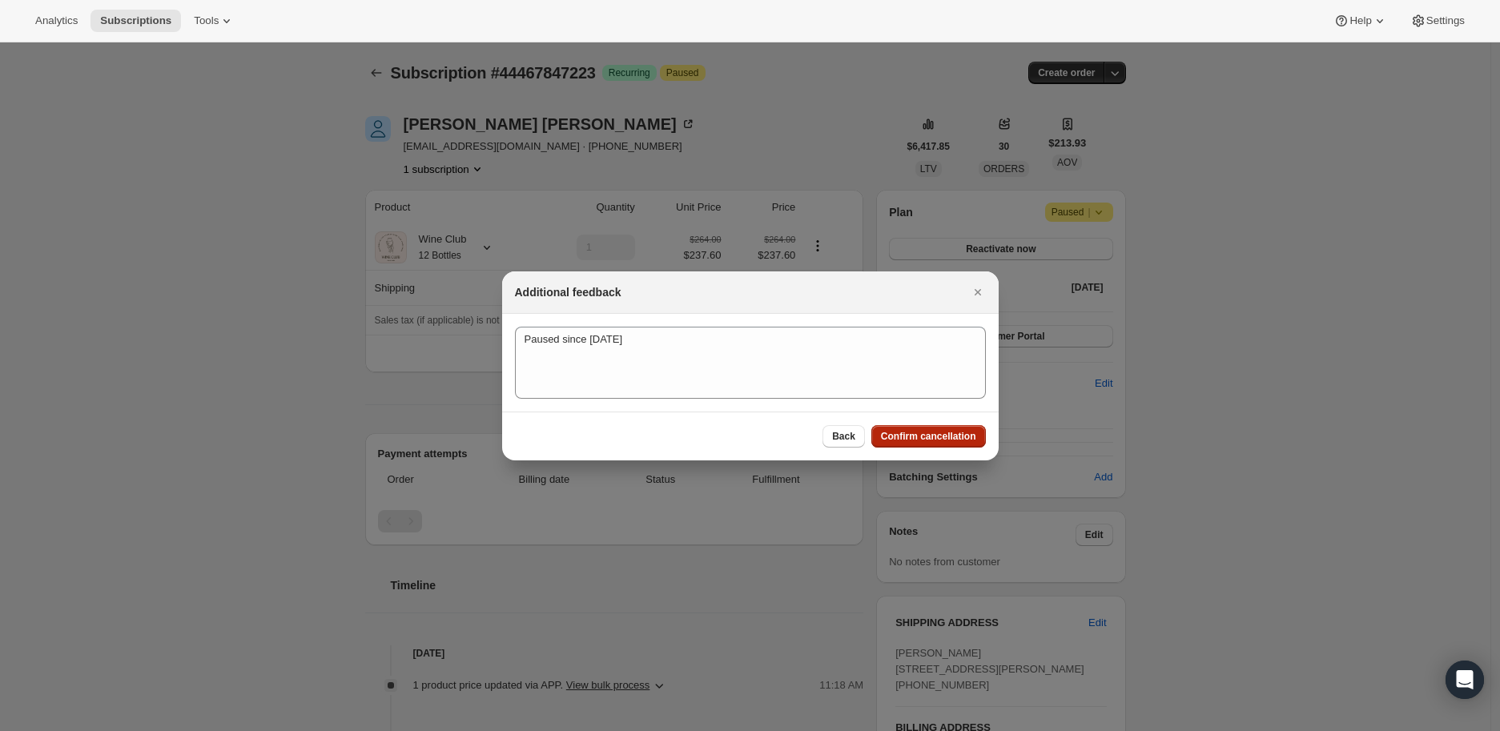
click at [926, 432] on span "Confirm cancellation" at bounding box center [928, 436] width 95 height 13
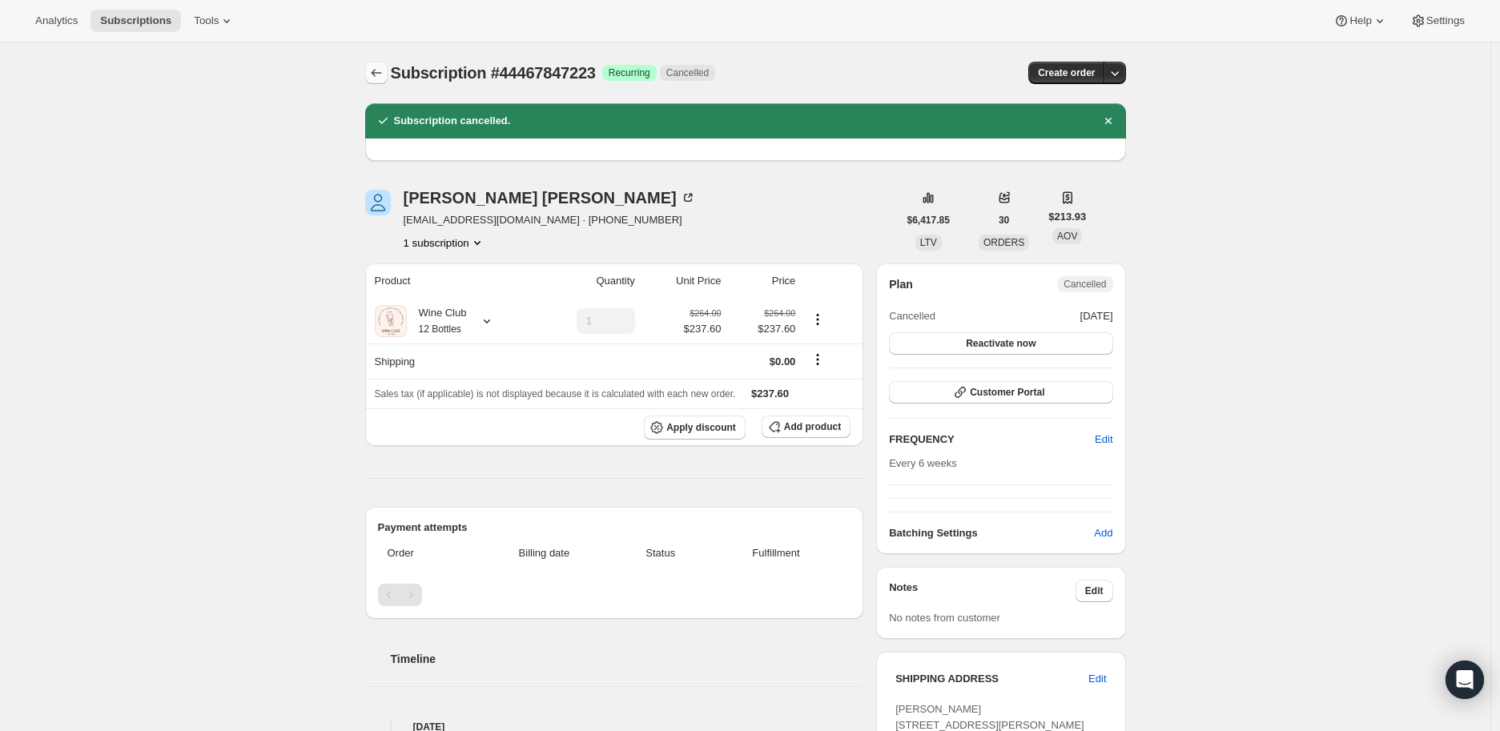
click at [379, 71] on icon "Subscriptions" at bounding box center [376, 73] width 16 height 16
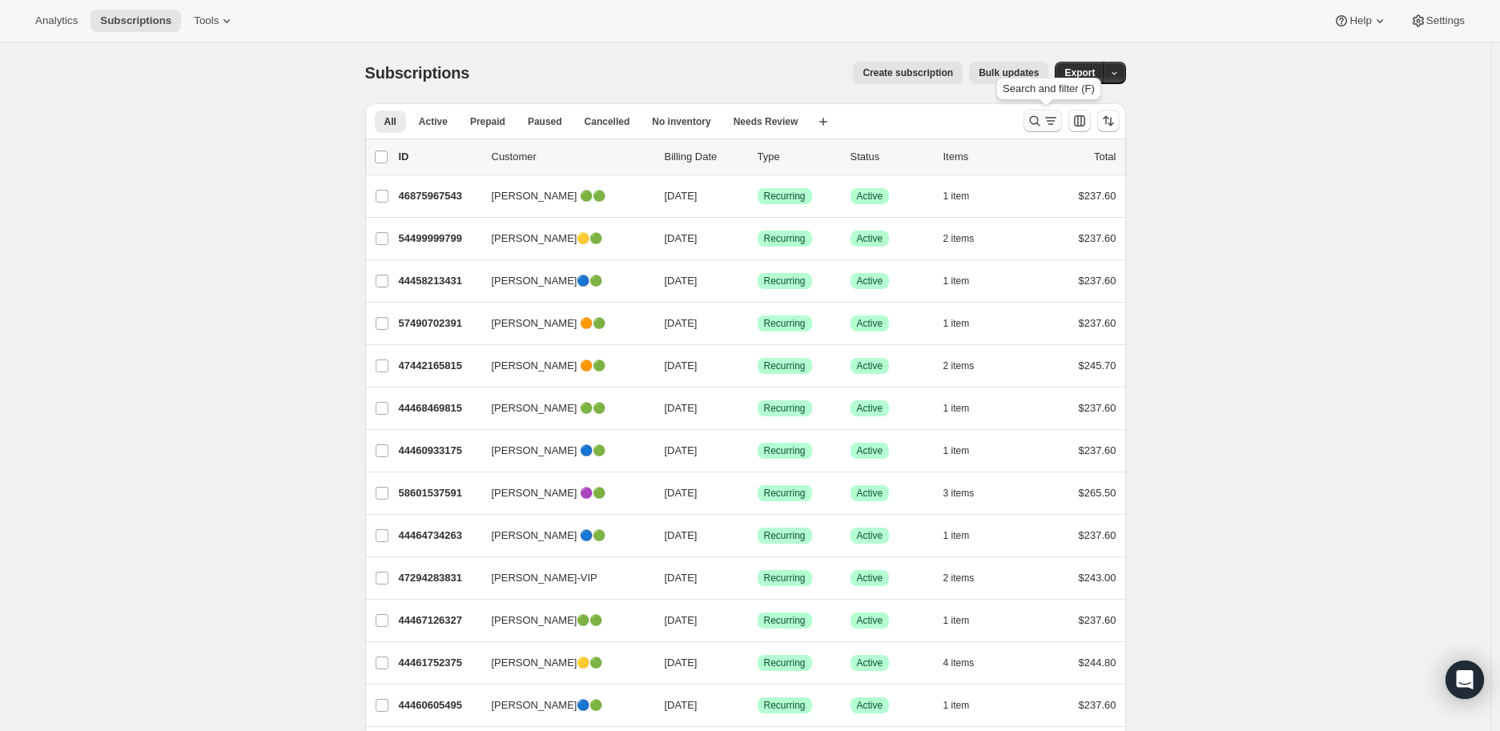
click at [1033, 119] on icon "Search and filter results" at bounding box center [1035, 121] width 16 height 16
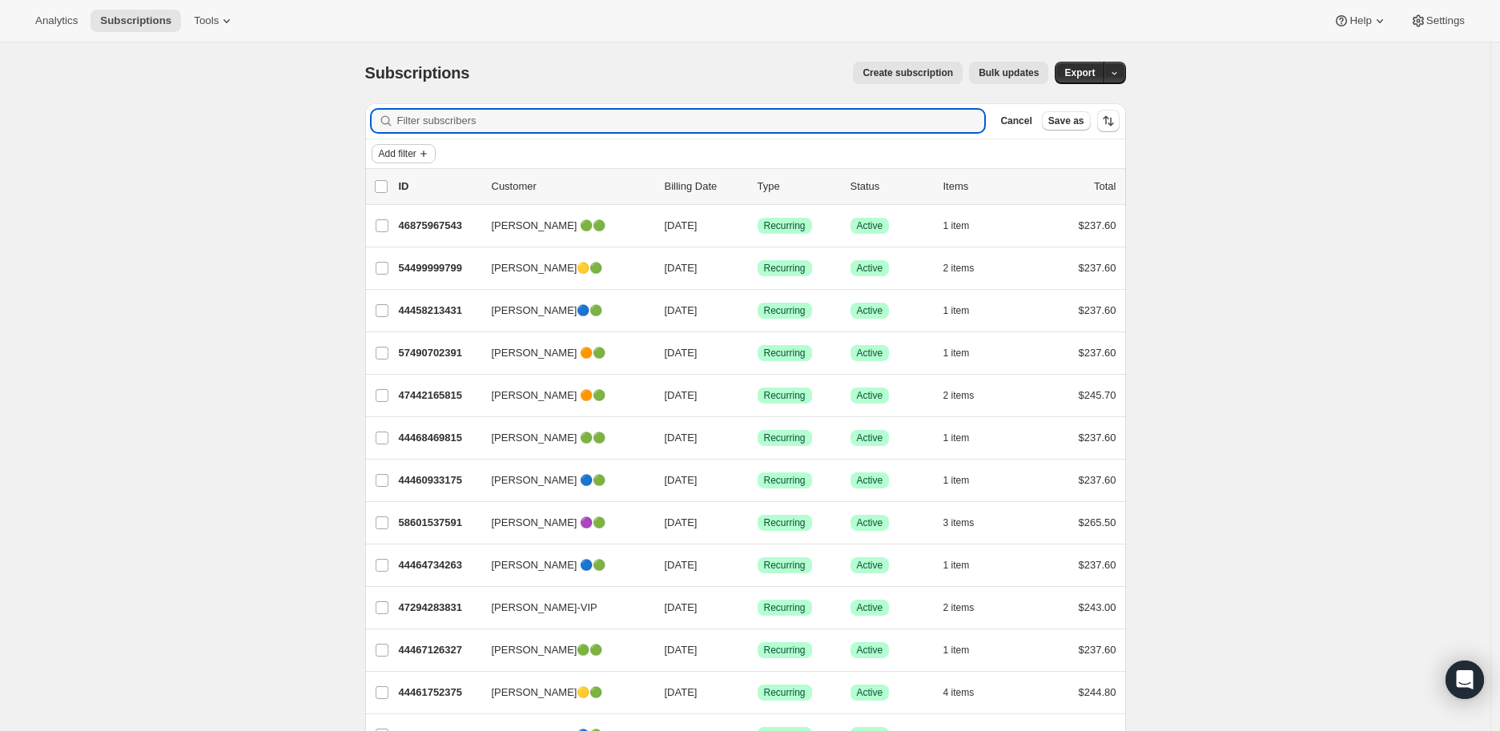
click at [413, 151] on span "Add filter" at bounding box center [398, 153] width 38 height 13
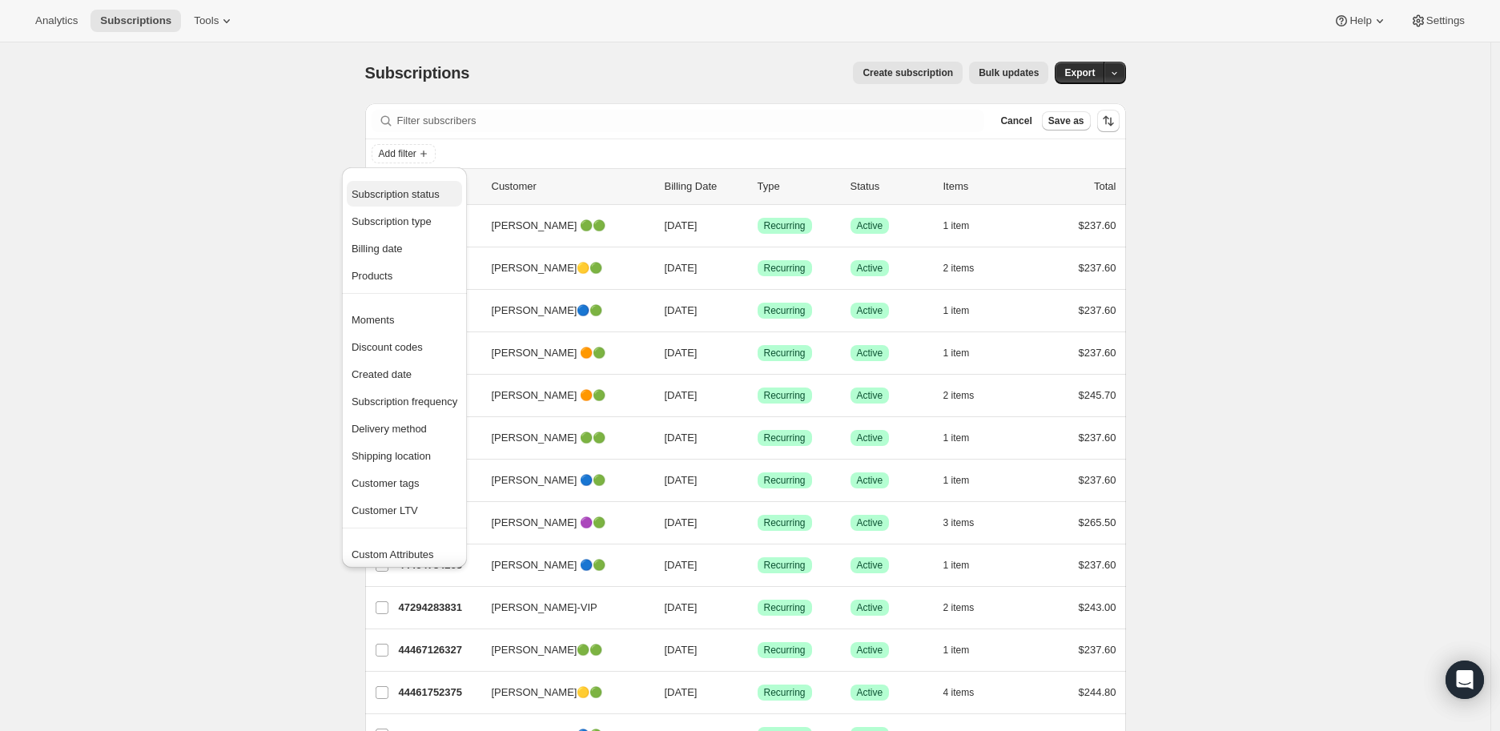
click at [418, 193] on span "Subscription status" at bounding box center [396, 194] width 88 height 12
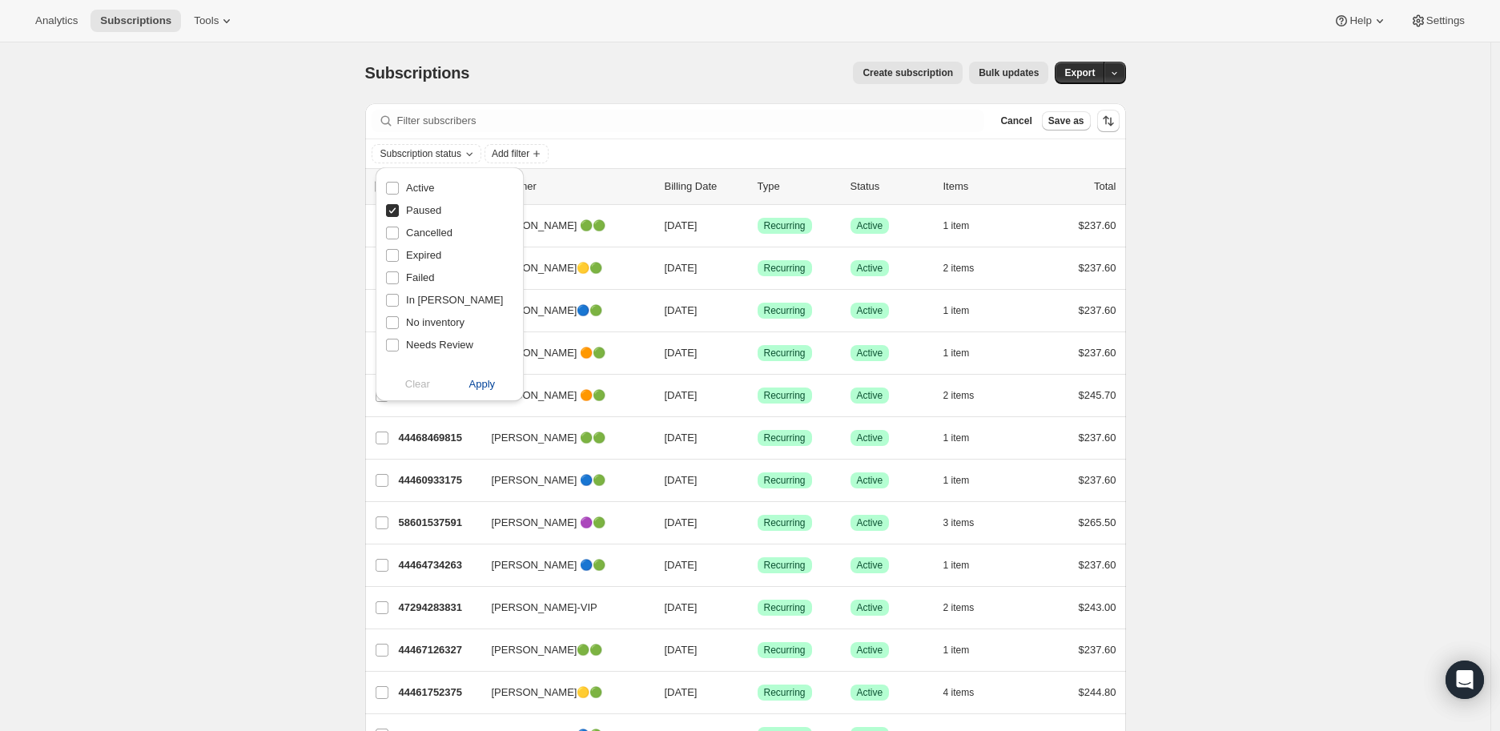
click at [487, 384] on span "Apply" at bounding box center [482, 384] width 26 height 16
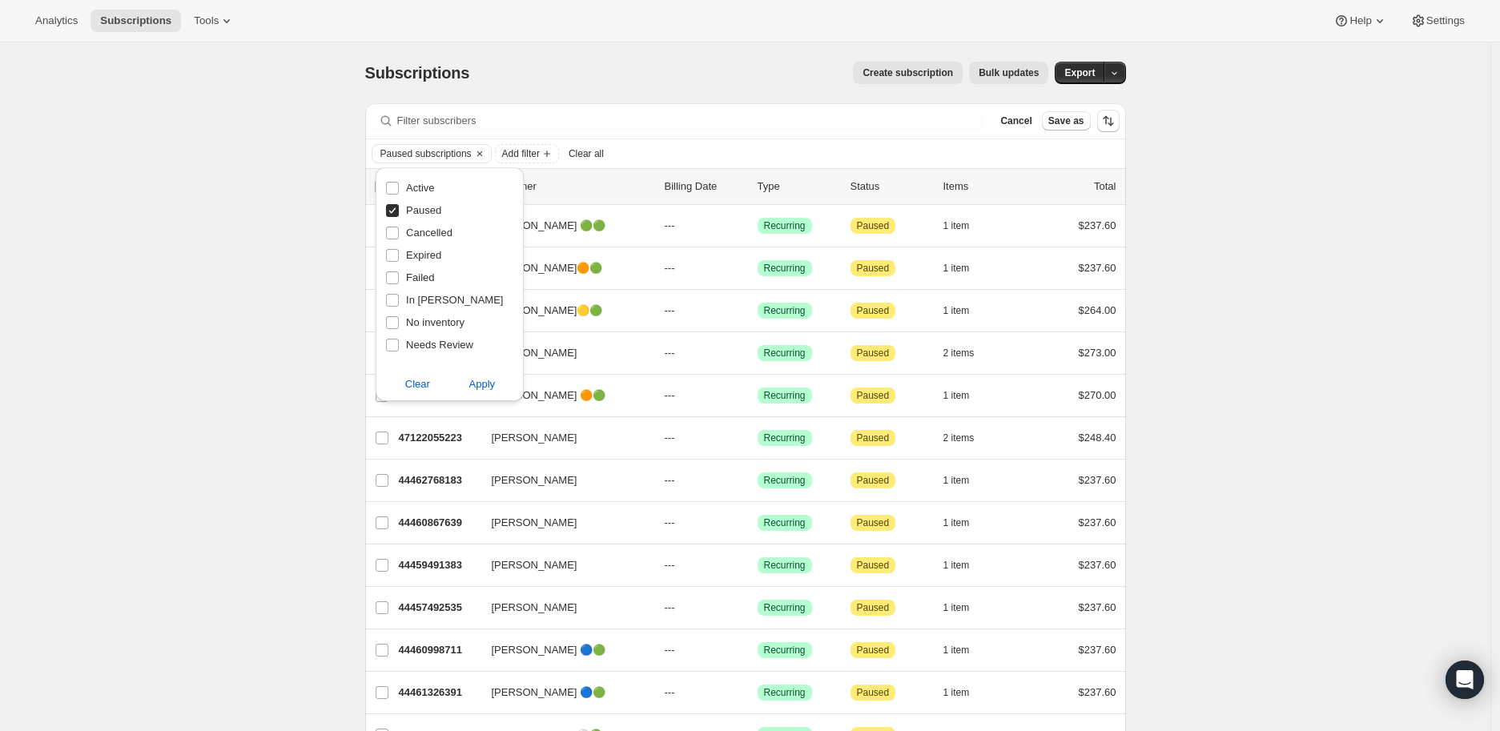
click at [229, 492] on div "Subscriptions. This page is ready Subscriptions Create subscription Bulk update…" at bounding box center [745, 443] width 1491 height 803
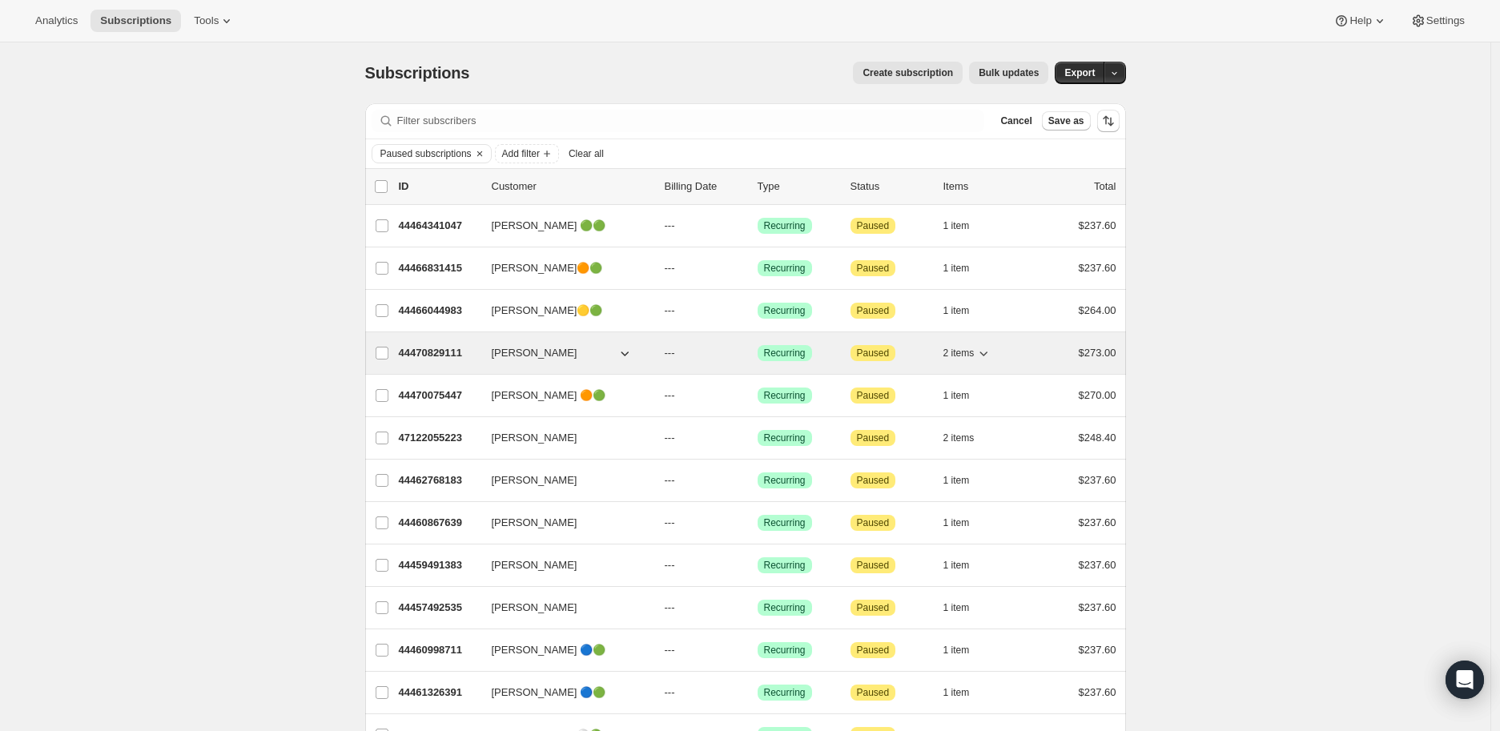
click at [451, 353] on p "44470829111" at bounding box center [439, 353] width 80 height 16
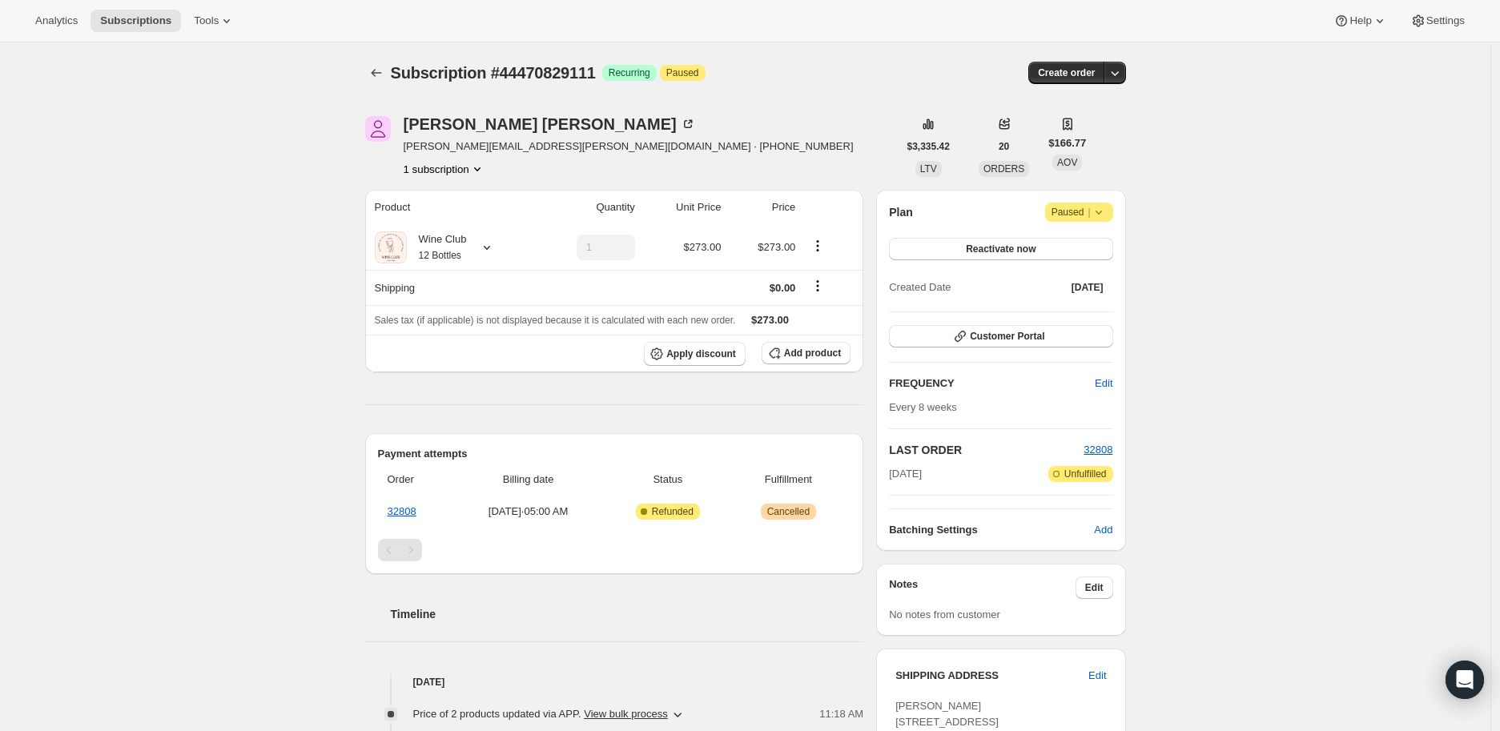
click at [1101, 212] on icon at bounding box center [1098, 213] width 6 height 4
click at [1094, 244] on span "Cancel subscription" at bounding box center [1086, 243] width 91 height 12
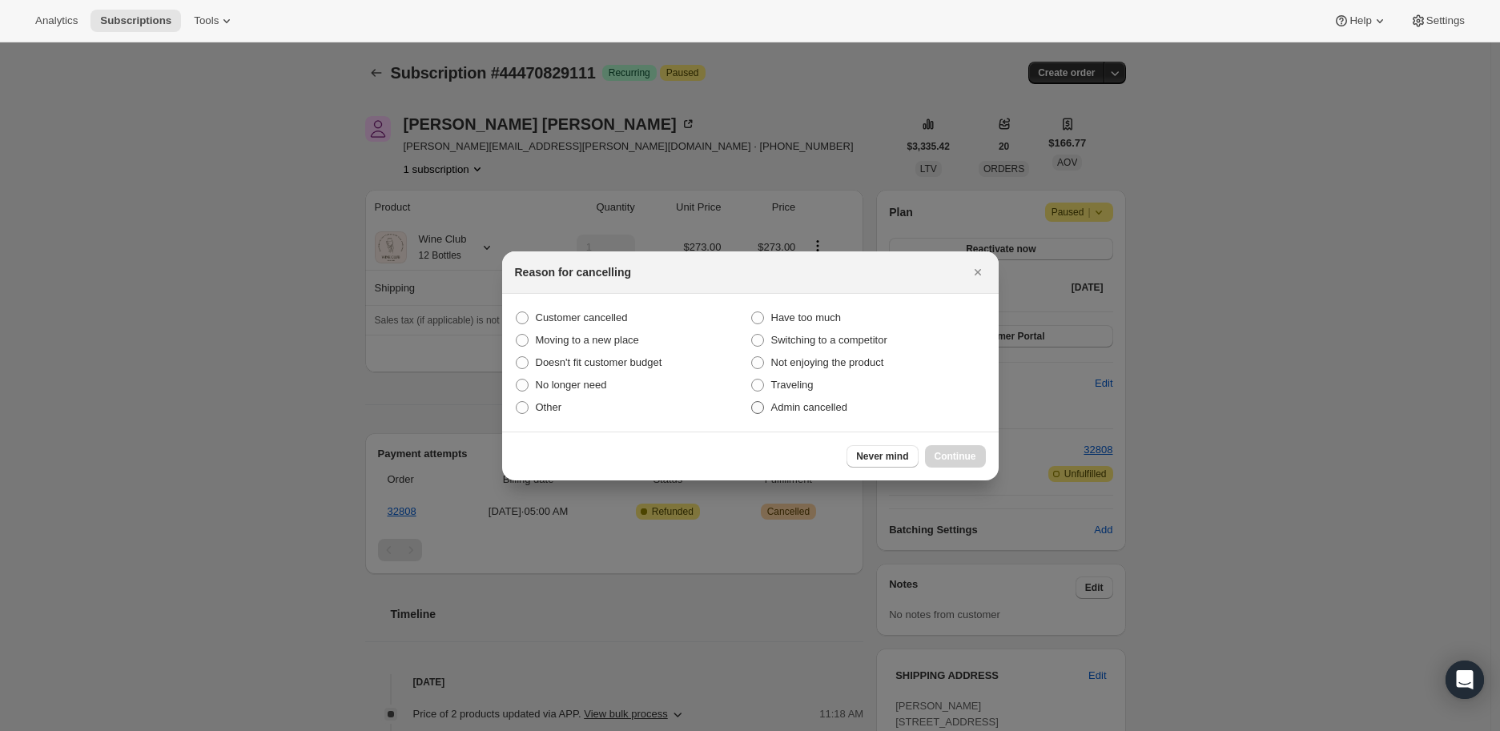
drag, startPoint x: 751, startPoint y: 403, endPoint x: 780, endPoint y: 408, distance: 29.2
click at [753, 403] on span ":r8ib:" at bounding box center [757, 407] width 13 height 13
click at [752, 402] on input "Admin cancelled" at bounding box center [751, 401] width 1 height 1
radio input "true"
click at [954, 449] on button "Continue" at bounding box center [955, 456] width 61 height 22
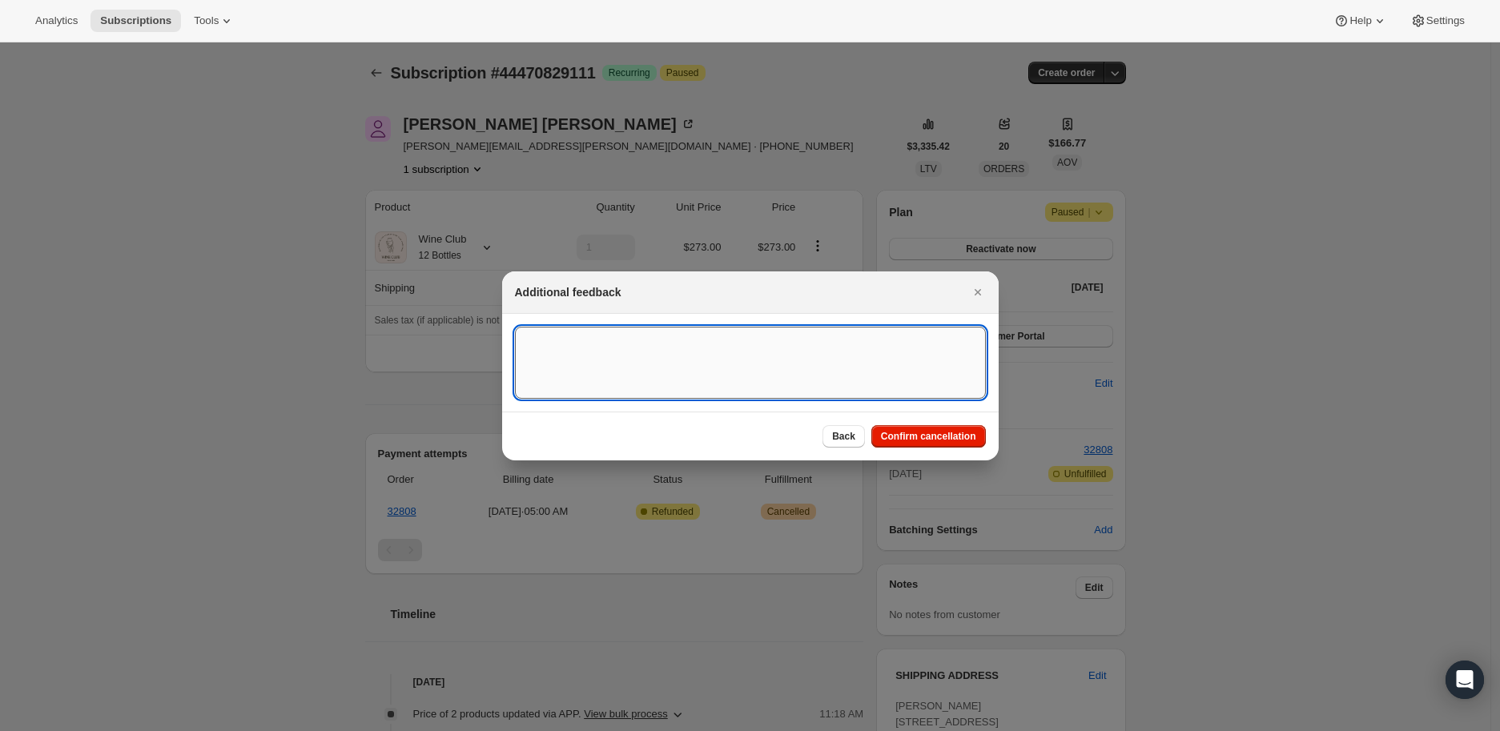
click at [586, 357] on textarea ":r8ib:" at bounding box center [750, 363] width 471 height 72
type textarea "Paused since [DATE]"
click at [912, 430] on span "Confirm cancellation" at bounding box center [928, 436] width 95 height 13
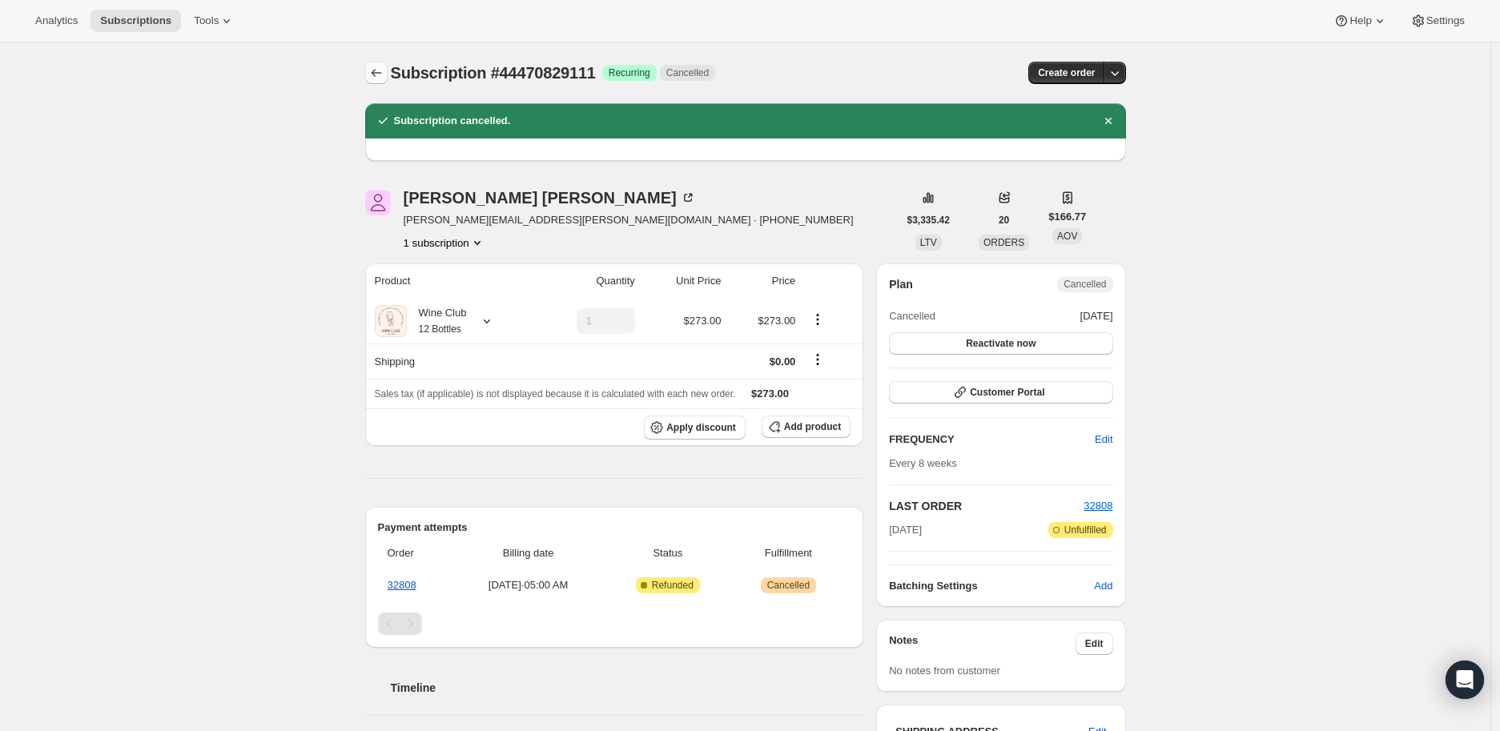
click at [384, 71] on icon "Subscriptions" at bounding box center [376, 73] width 16 height 16
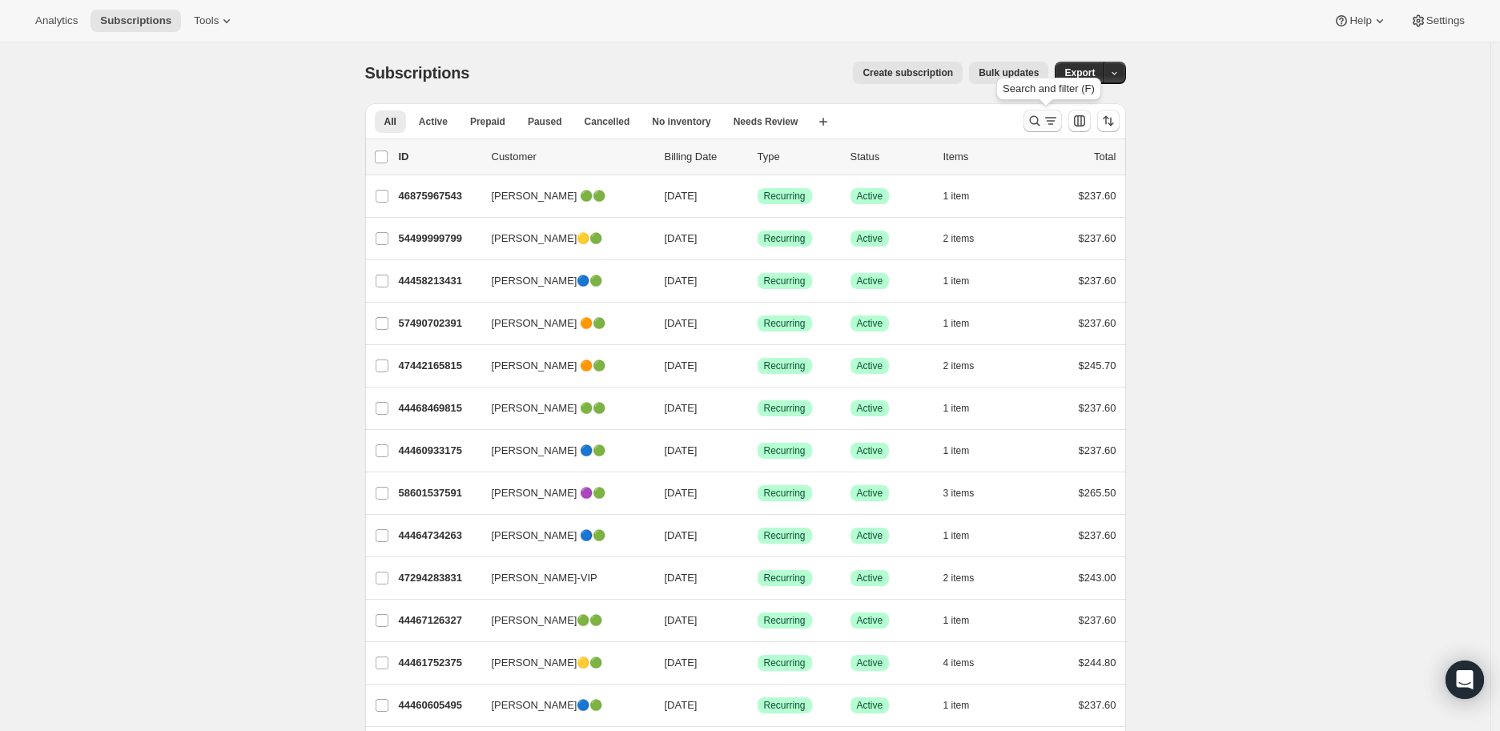
click at [1036, 124] on icon "Search and filter results" at bounding box center [1035, 121] width 16 height 16
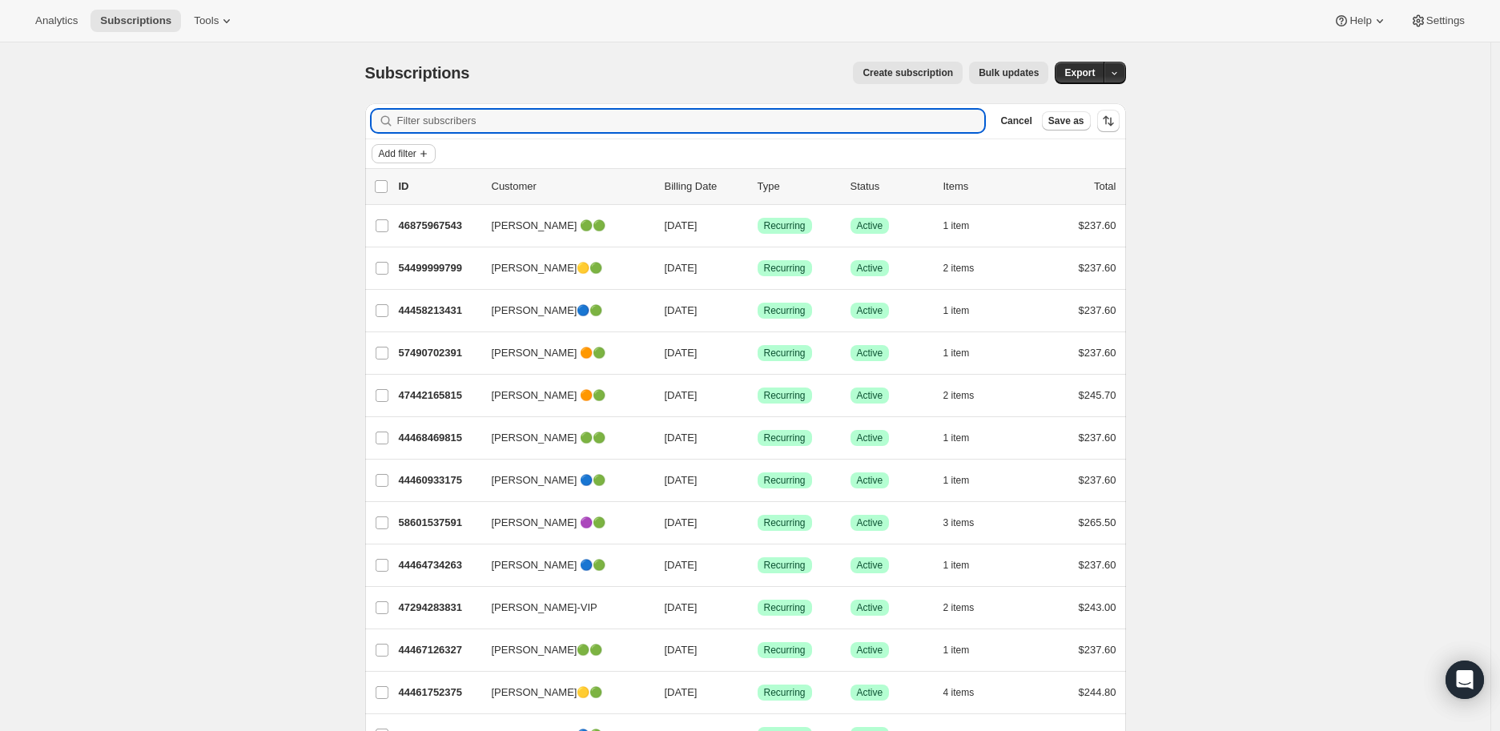
click at [430, 153] on icon "Add filter" at bounding box center [423, 153] width 13 height 13
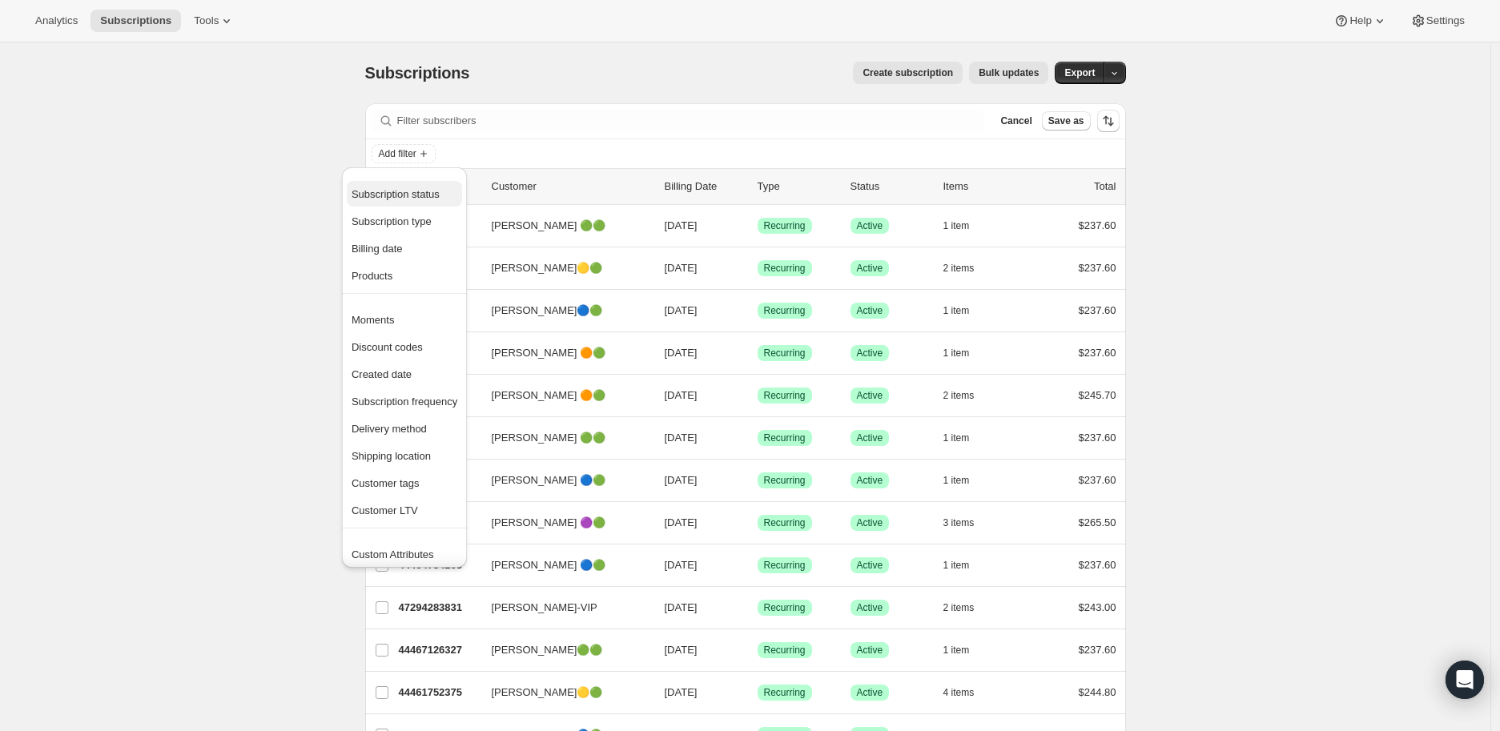
click at [411, 188] on span "Subscription status" at bounding box center [396, 194] width 88 height 12
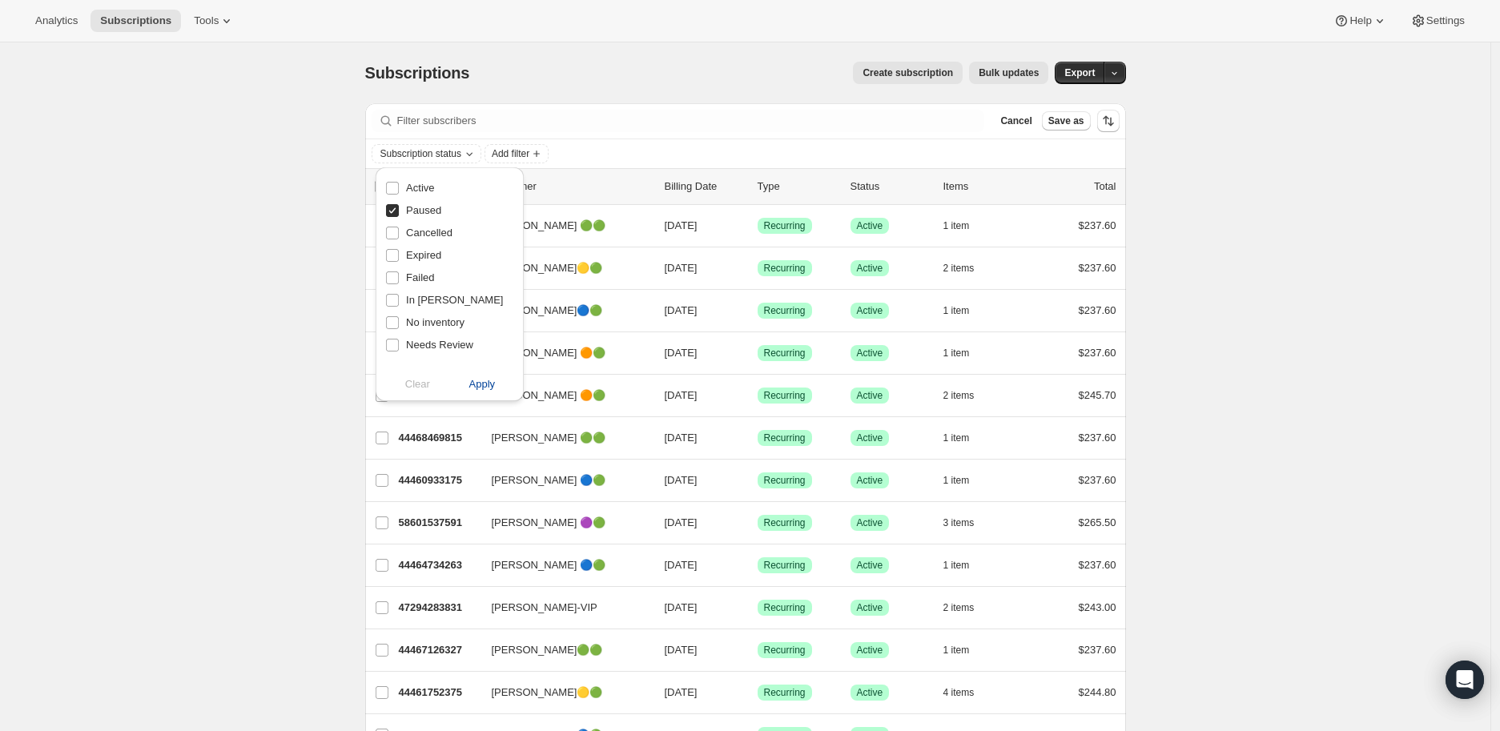
click at [484, 384] on span "Apply" at bounding box center [482, 384] width 26 height 16
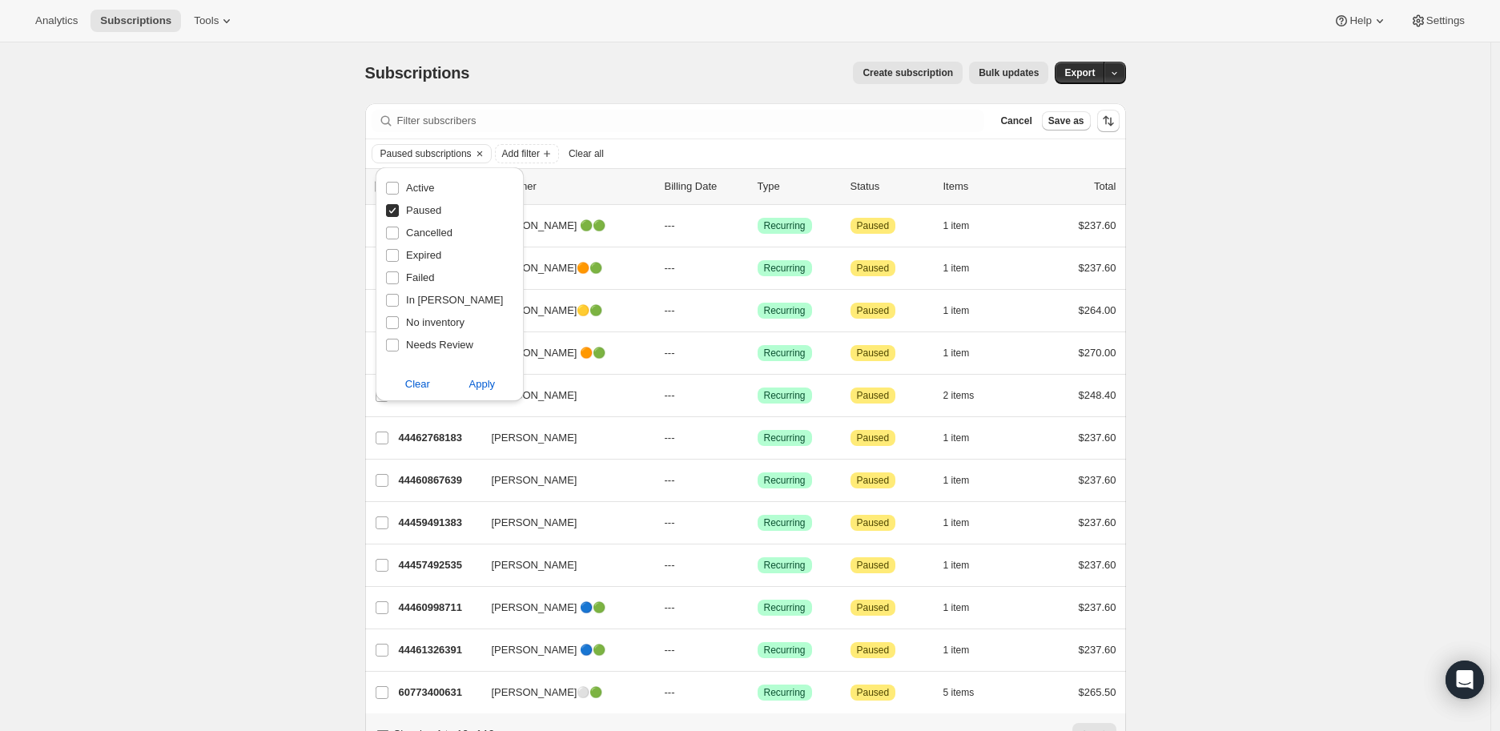
click at [280, 485] on div "Subscriptions. This page is ready Subscriptions Create subscription Bulk update…" at bounding box center [745, 422] width 1491 height 761
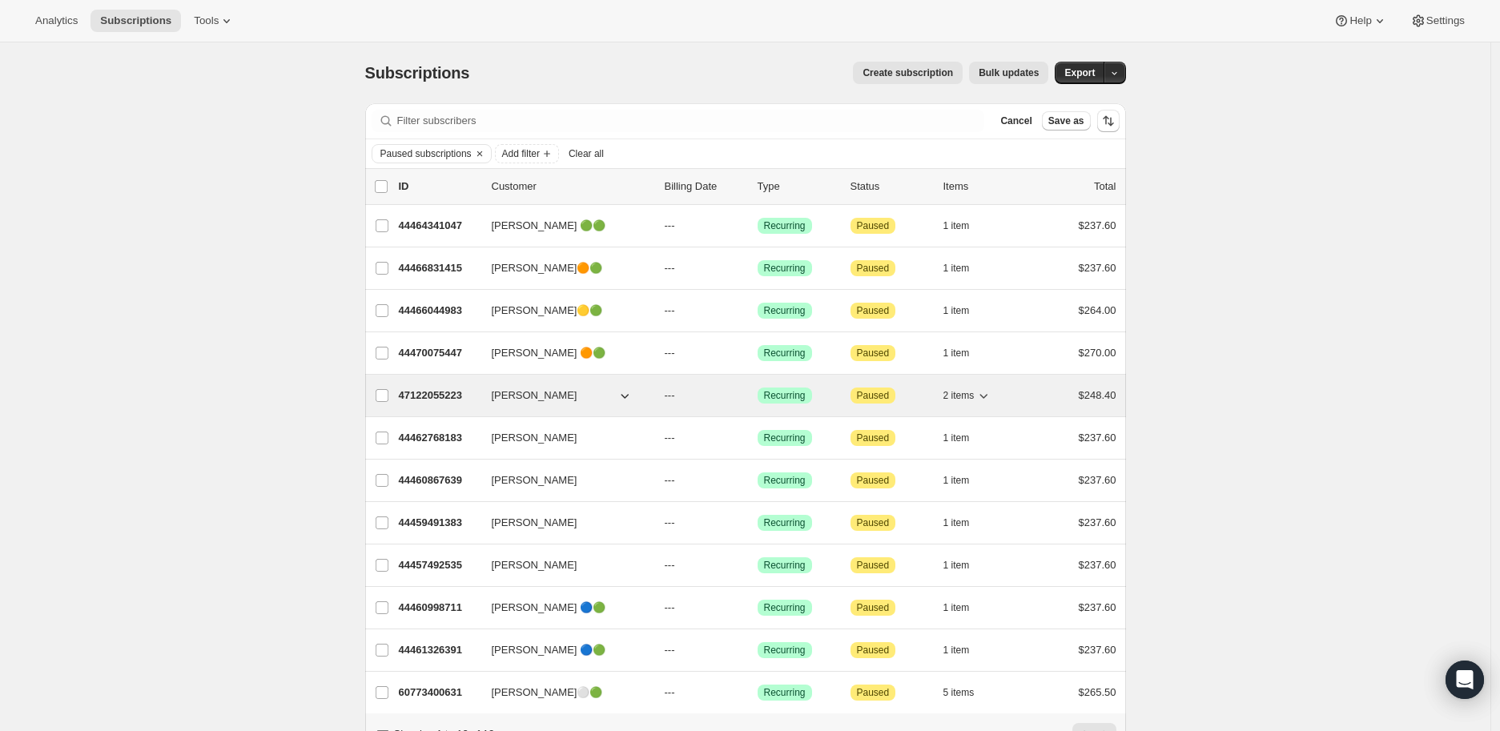
scroll to position [86, 0]
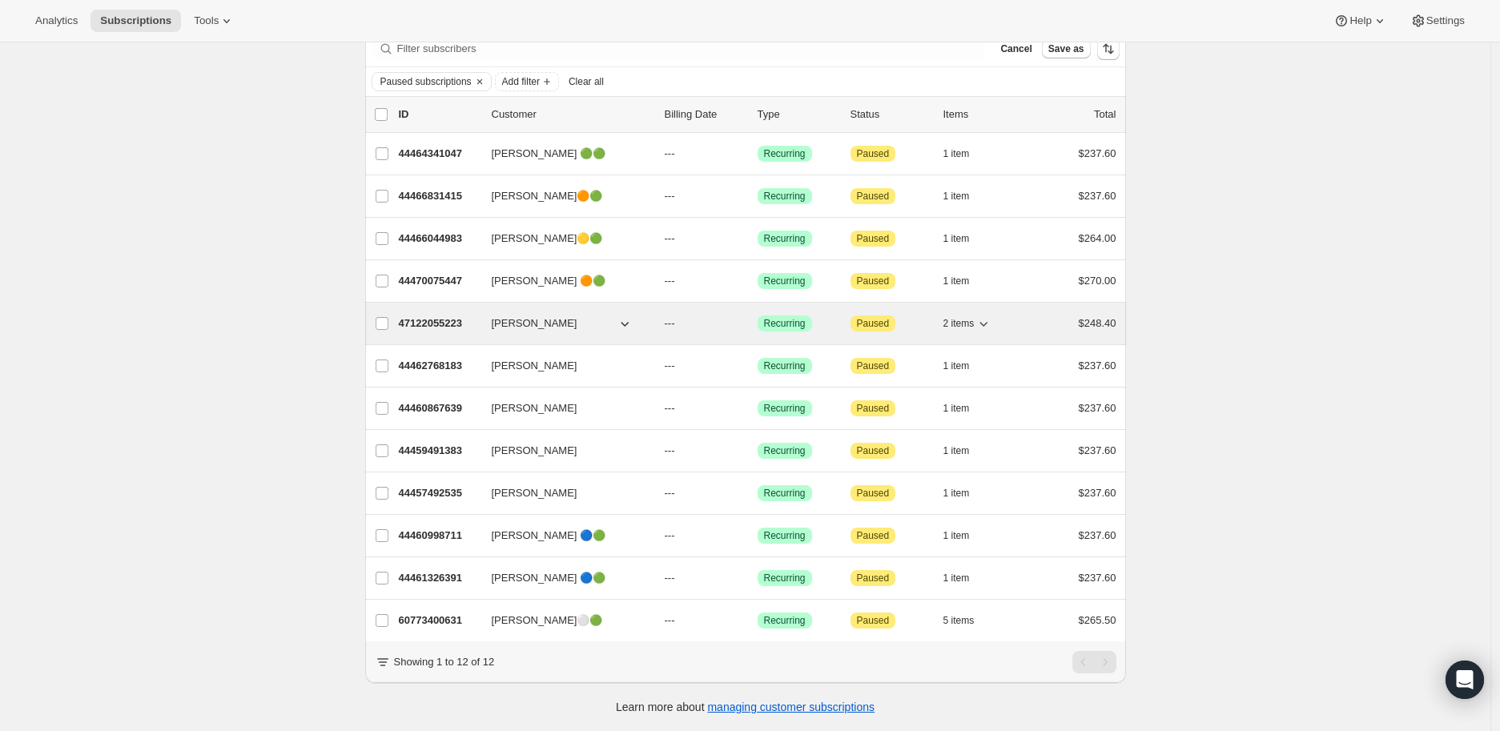
click at [441, 316] on p "47122055223" at bounding box center [439, 324] width 80 height 16
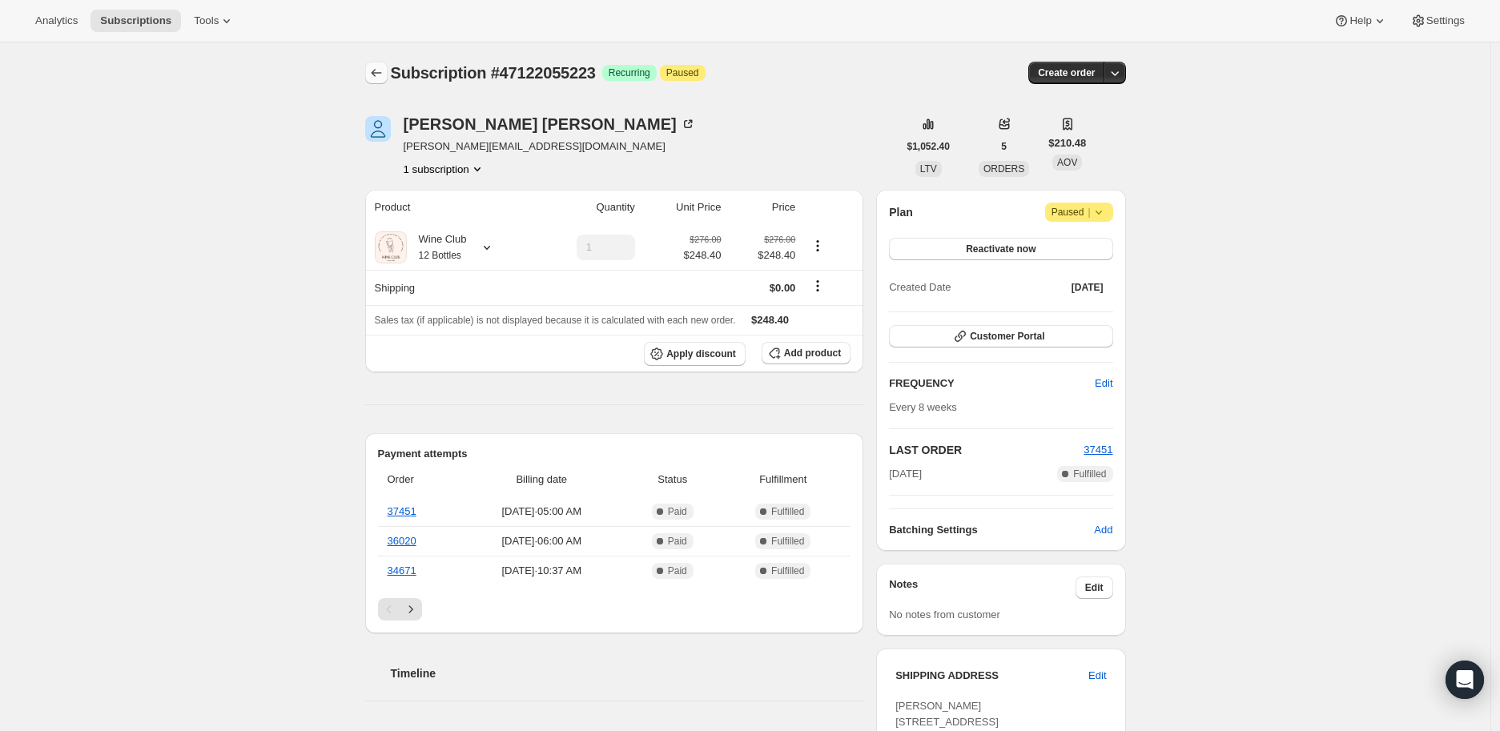
click at [380, 71] on icon "Subscriptions" at bounding box center [376, 73] width 16 height 16
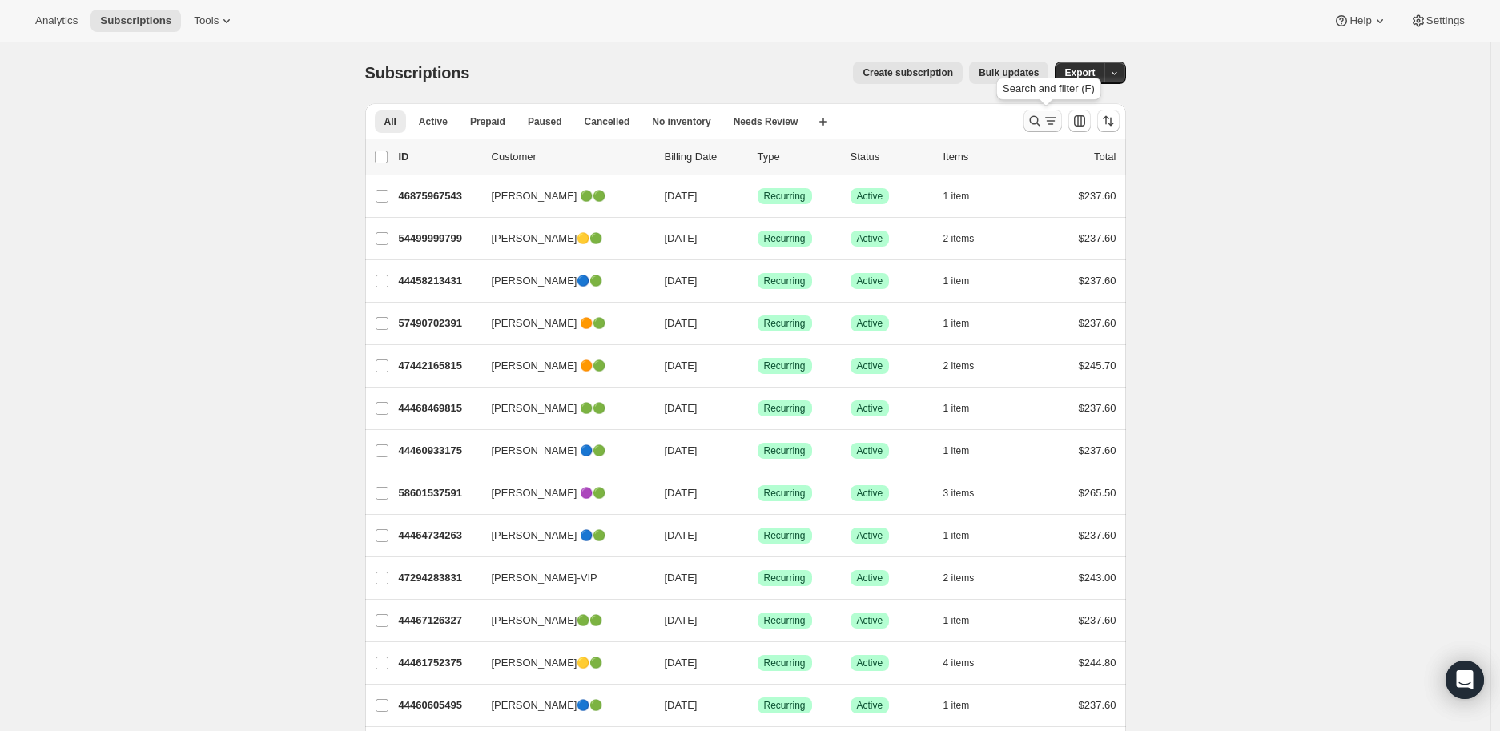
click at [1037, 115] on icon "Search and filter results" at bounding box center [1035, 121] width 16 height 16
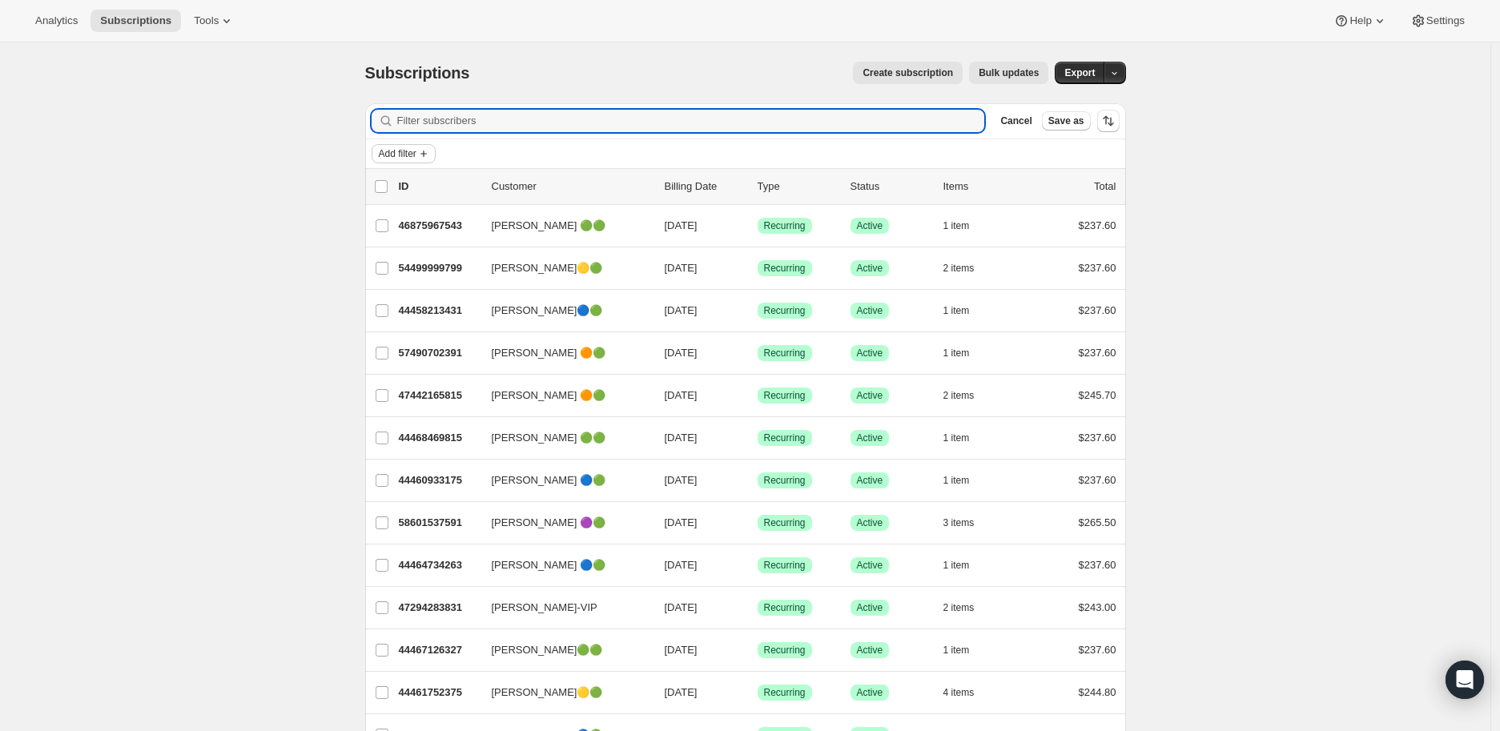
click at [425, 148] on icon "Add filter" at bounding box center [423, 153] width 13 height 13
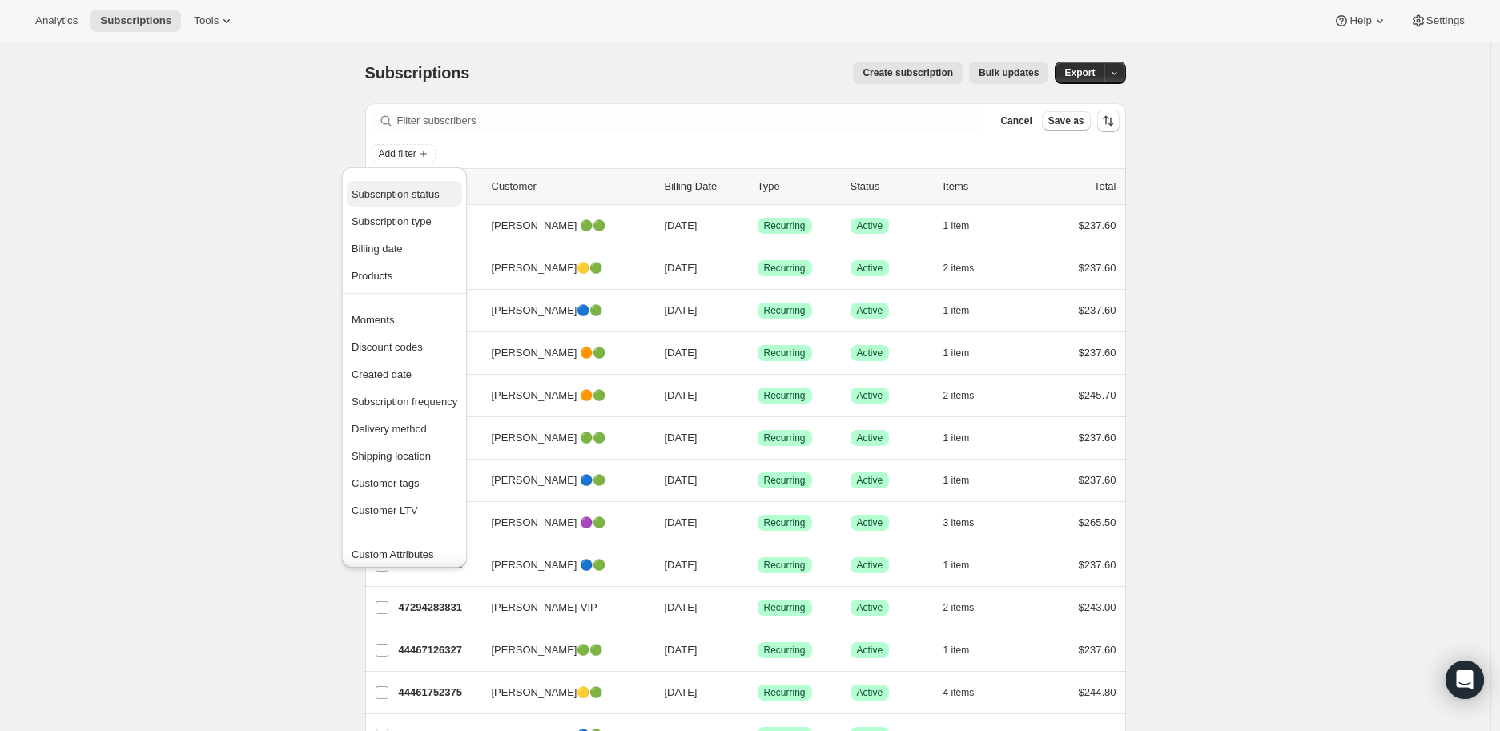
click at [428, 191] on span "Subscription status" at bounding box center [396, 194] width 88 height 12
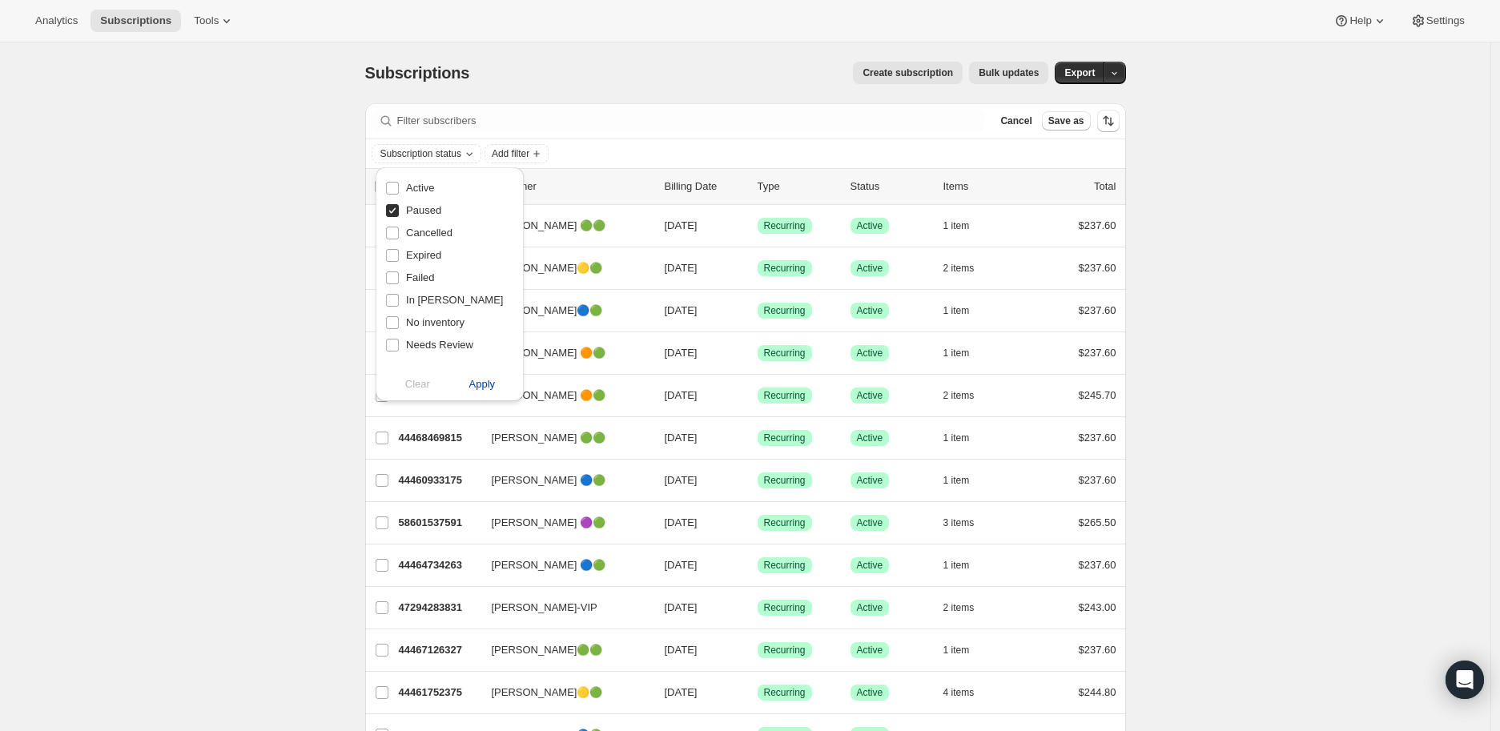
click at [486, 383] on span "Apply" at bounding box center [482, 384] width 26 height 16
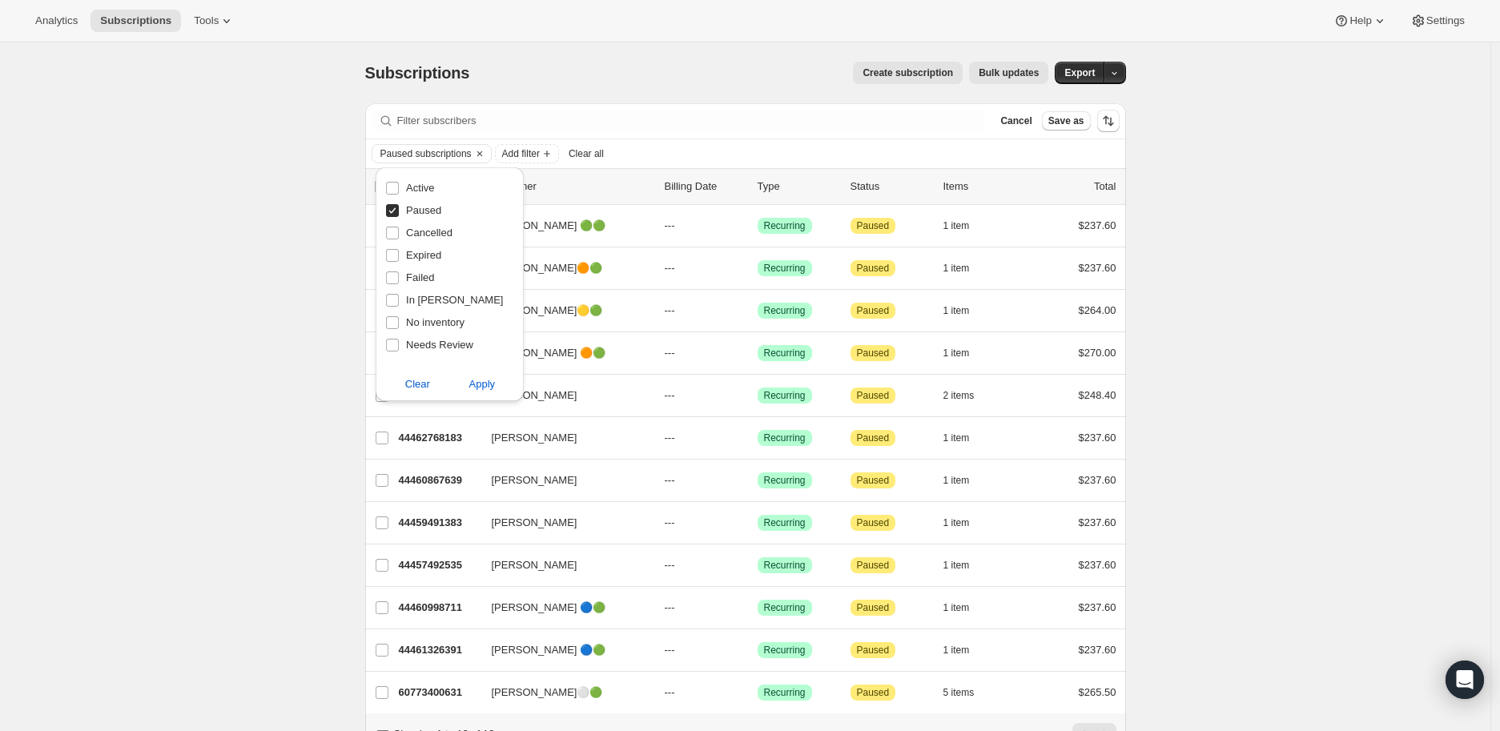
click at [203, 393] on div "Subscriptions. This page is ready Subscriptions Create subscription Bulk update…" at bounding box center [745, 422] width 1491 height 761
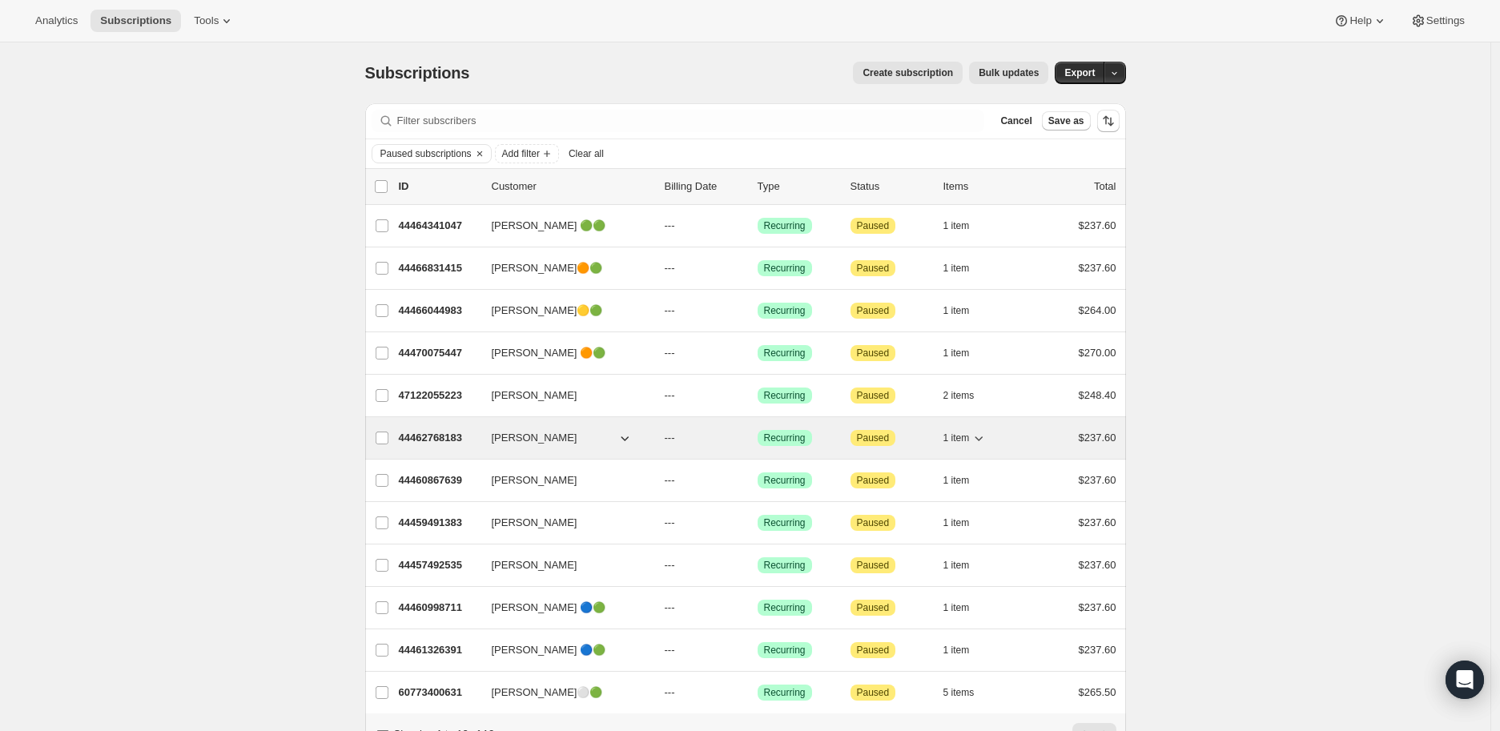
click at [420, 435] on p "44462768183" at bounding box center [439, 438] width 80 height 16
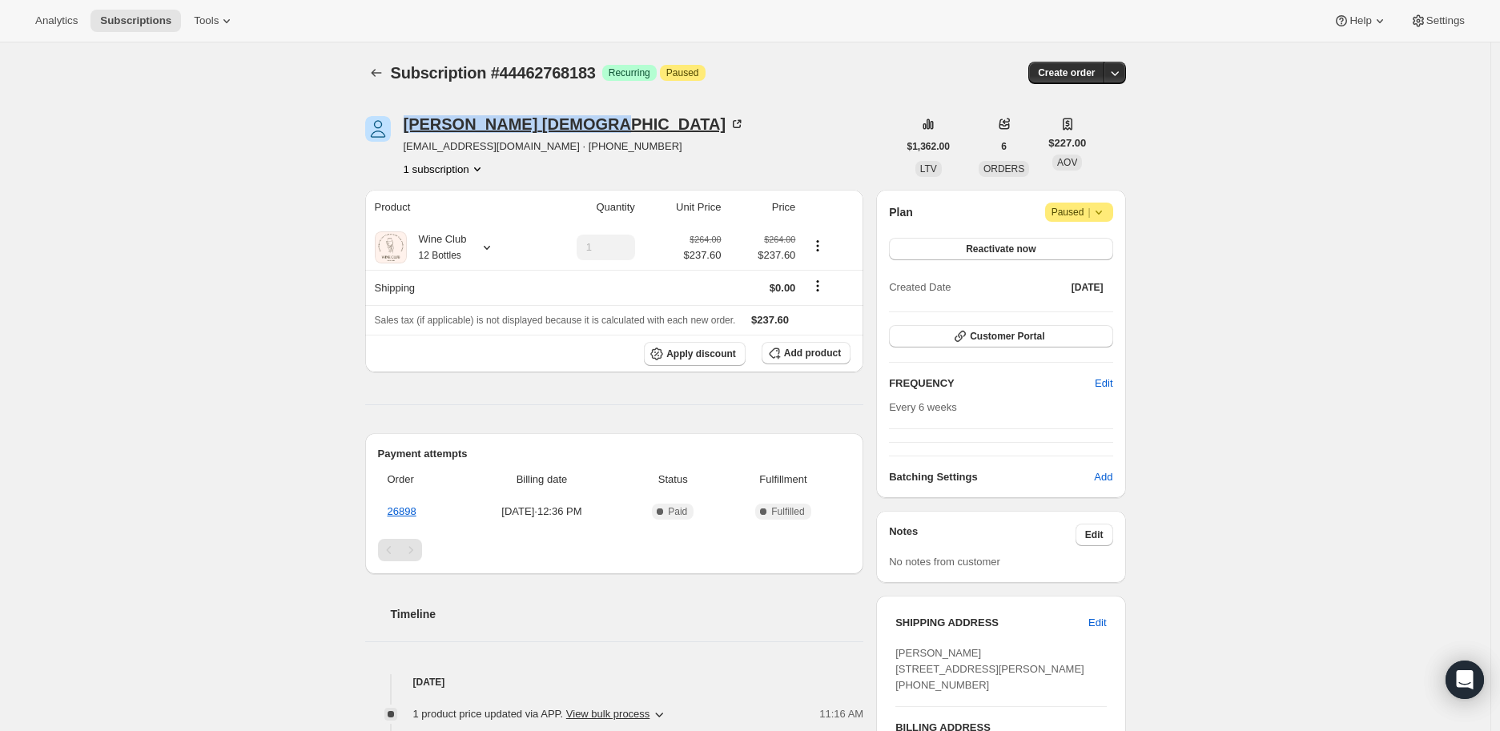
drag, startPoint x: 405, startPoint y: 122, endPoint x: 533, endPoint y: 126, distance: 128.2
click at [533, 126] on div "[PERSON_NAME] [EMAIL_ADDRESS][DOMAIN_NAME] · [PHONE_NUMBER] 1 subscription" at bounding box center [631, 146] width 533 height 61
copy div "[PERSON_NAME]"
drag, startPoint x: 407, startPoint y: 148, endPoint x: 517, endPoint y: 147, distance: 109.8
click at [517, 147] on span "[EMAIL_ADDRESS][DOMAIN_NAME] · [PHONE_NUMBER]" at bounding box center [575, 147] width 342 height 16
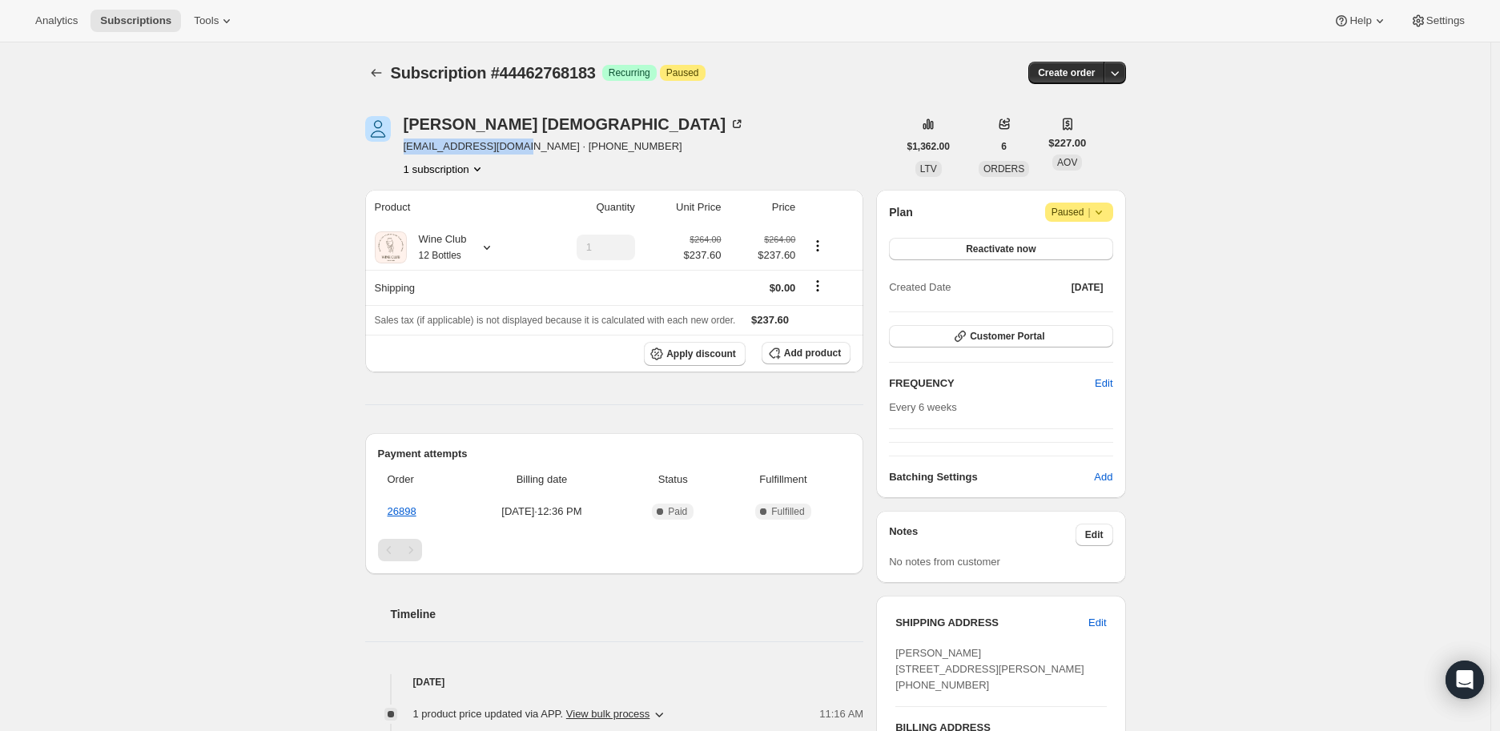
copy span "[EMAIL_ADDRESS][DOMAIN_NAME]"
click at [1101, 209] on icon at bounding box center [1099, 212] width 16 height 16
click at [1096, 241] on span "Cancel subscription" at bounding box center [1086, 243] width 91 height 12
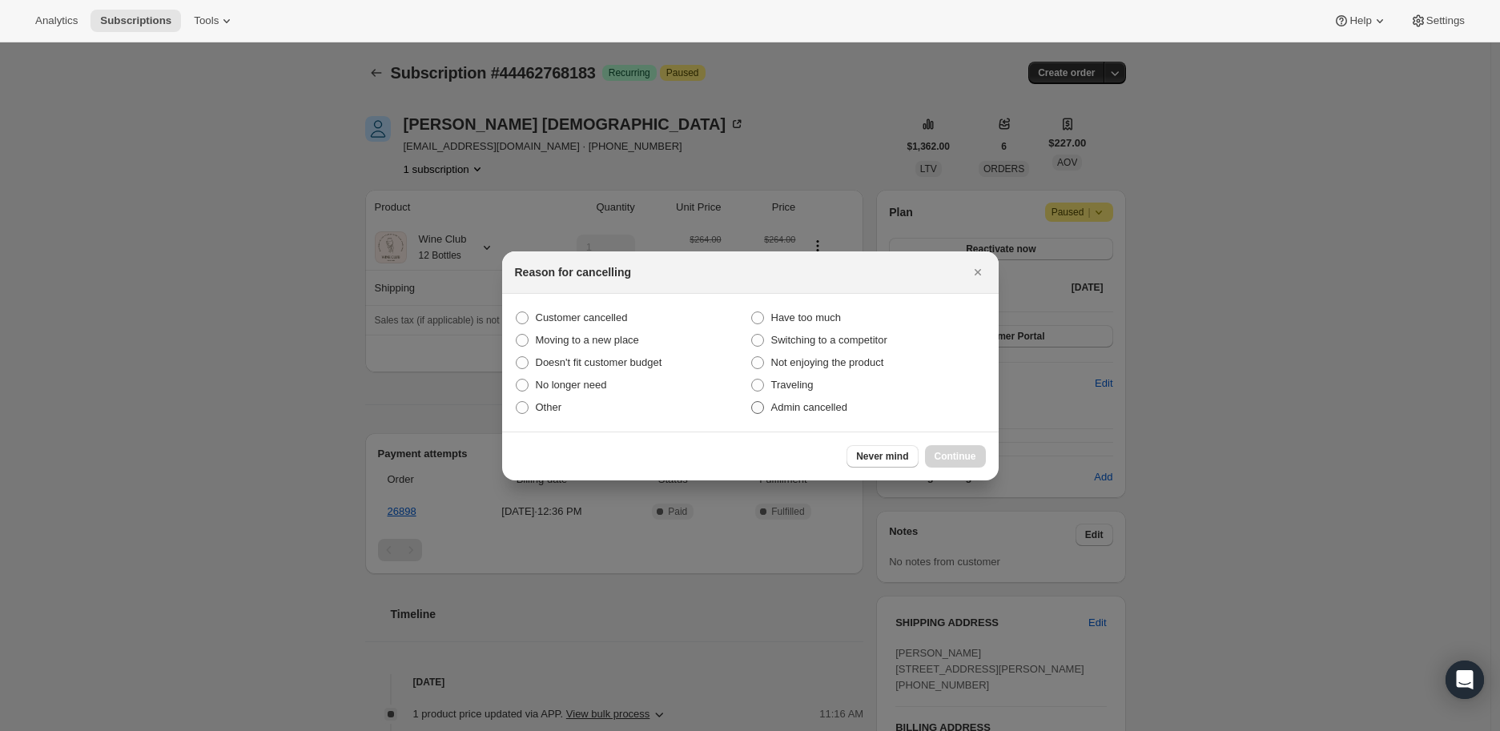
click at [761, 408] on span ":r9h3:" at bounding box center [757, 407] width 13 height 13
click at [752, 402] on input "Admin cancelled" at bounding box center [751, 401] width 1 height 1
radio input "true"
click at [948, 450] on span "Continue" at bounding box center [956, 456] width 42 height 13
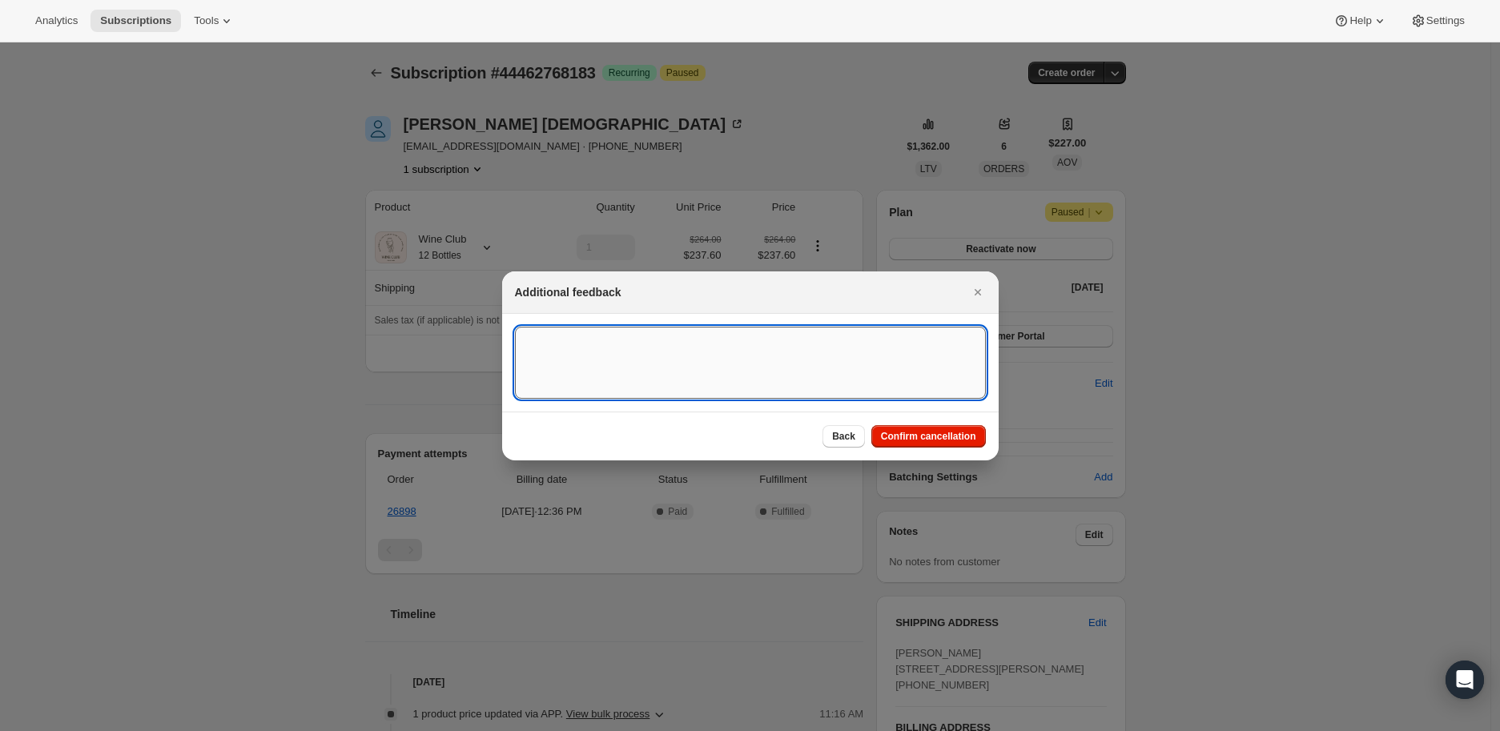
click at [582, 343] on textarea ":r9h3:" at bounding box center [750, 363] width 471 height 72
type textarea "Paused since [DATE]"
click at [933, 430] on span "Confirm cancellation" at bounding box center [928, 436] width 95 height 13
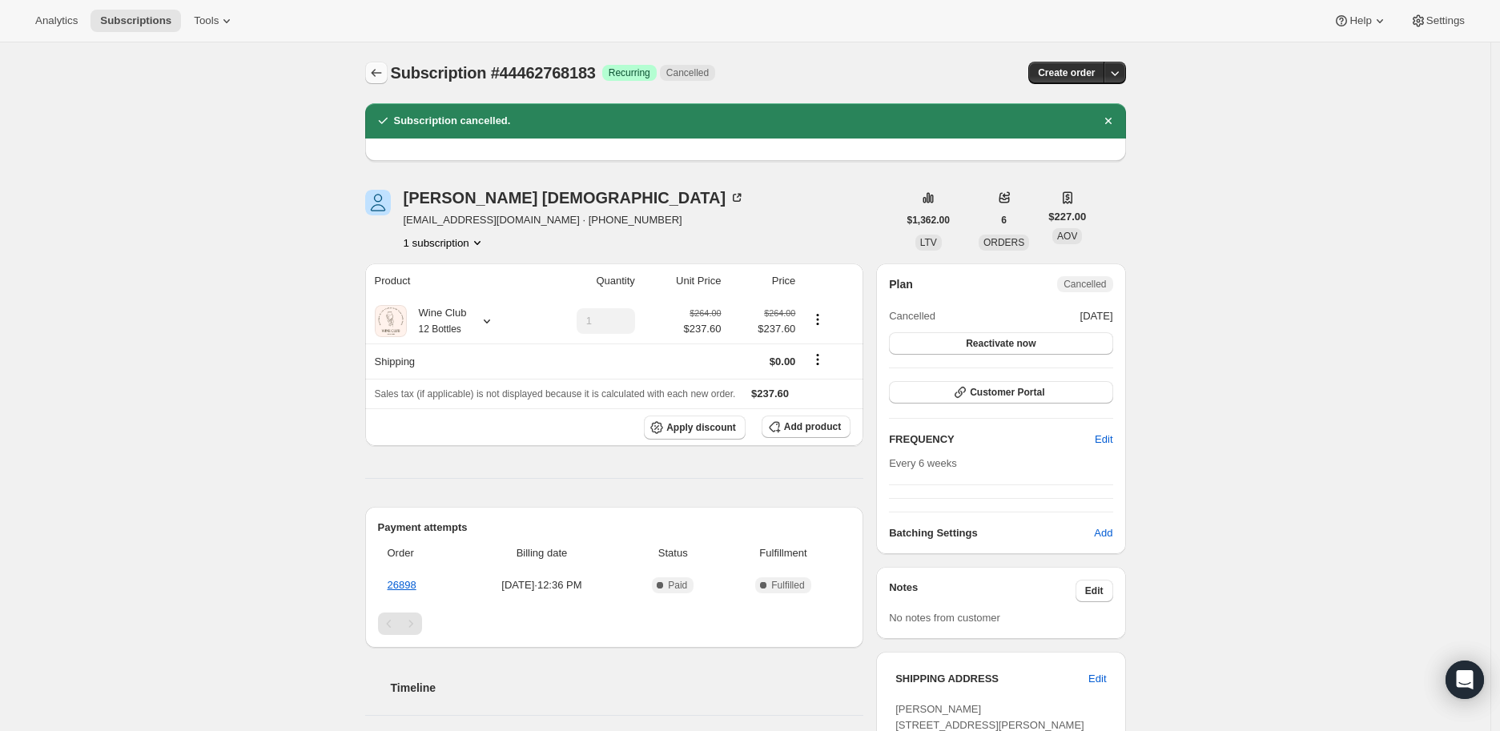
click at [374, 73] on icon "Subscriptions" at bounding box center [376, 73] width 16 height 16
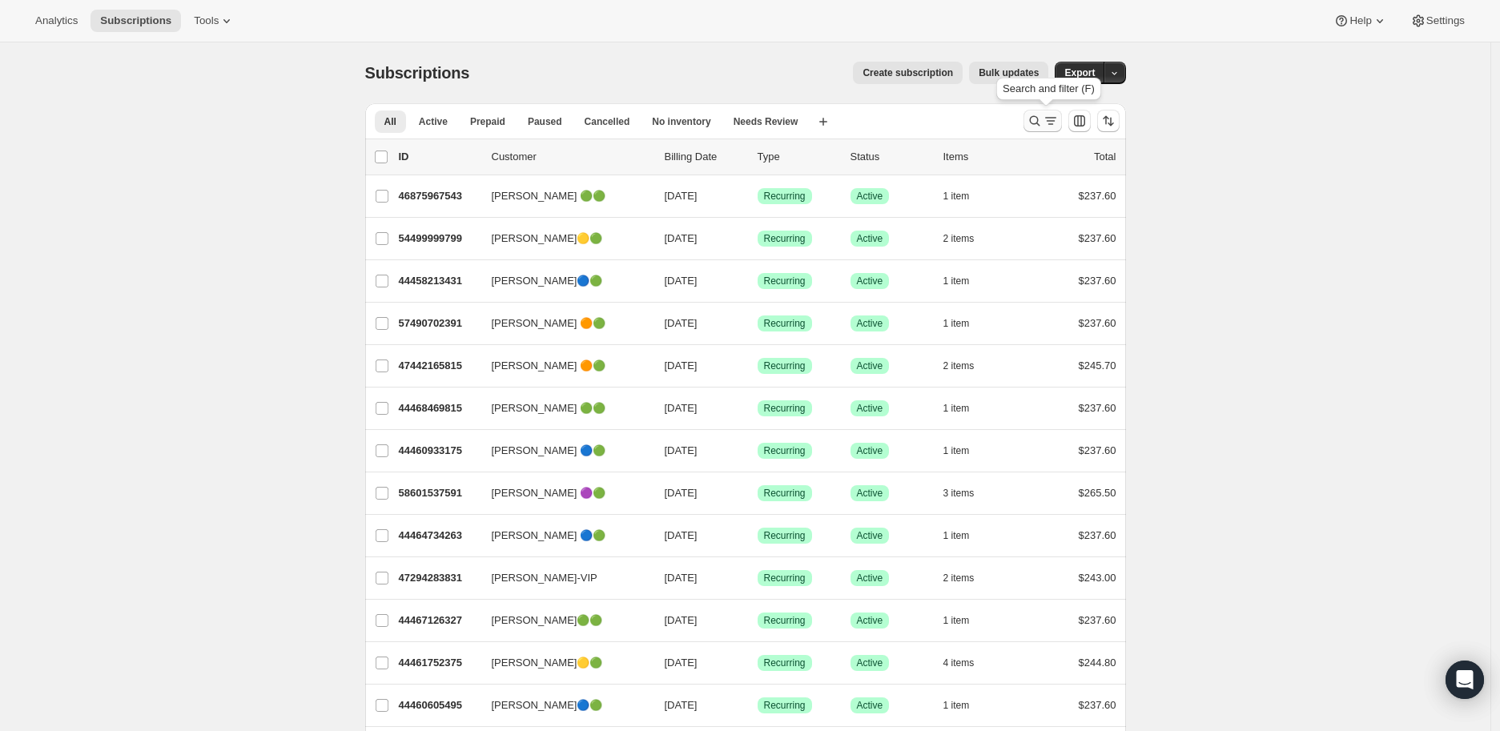
click at [1038, 119] on icon "Search and filter results" at bounding box center [1035, 121] width 16 height 16
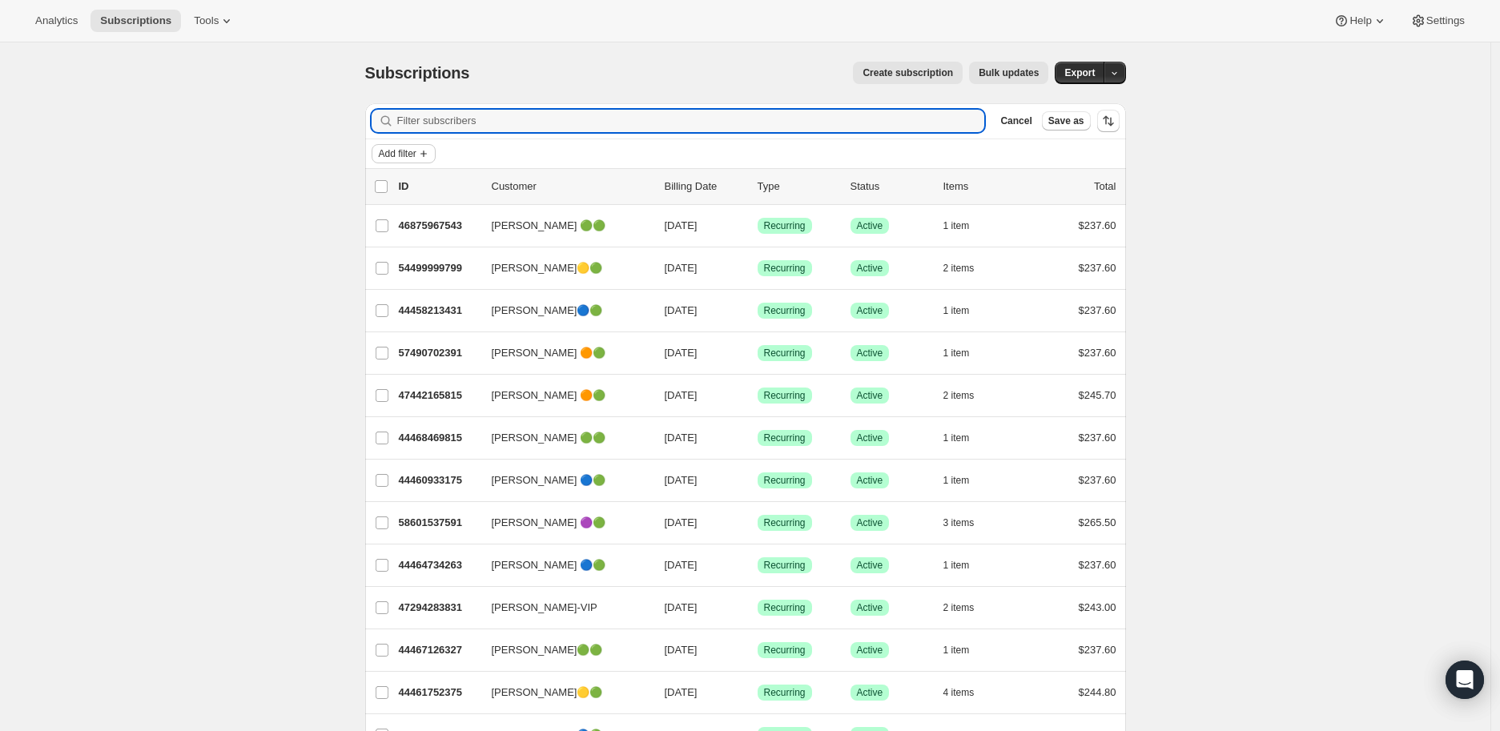
click at [427, 154] on icon "Add filter" at bounding box center [424, 154] width 6 height 6
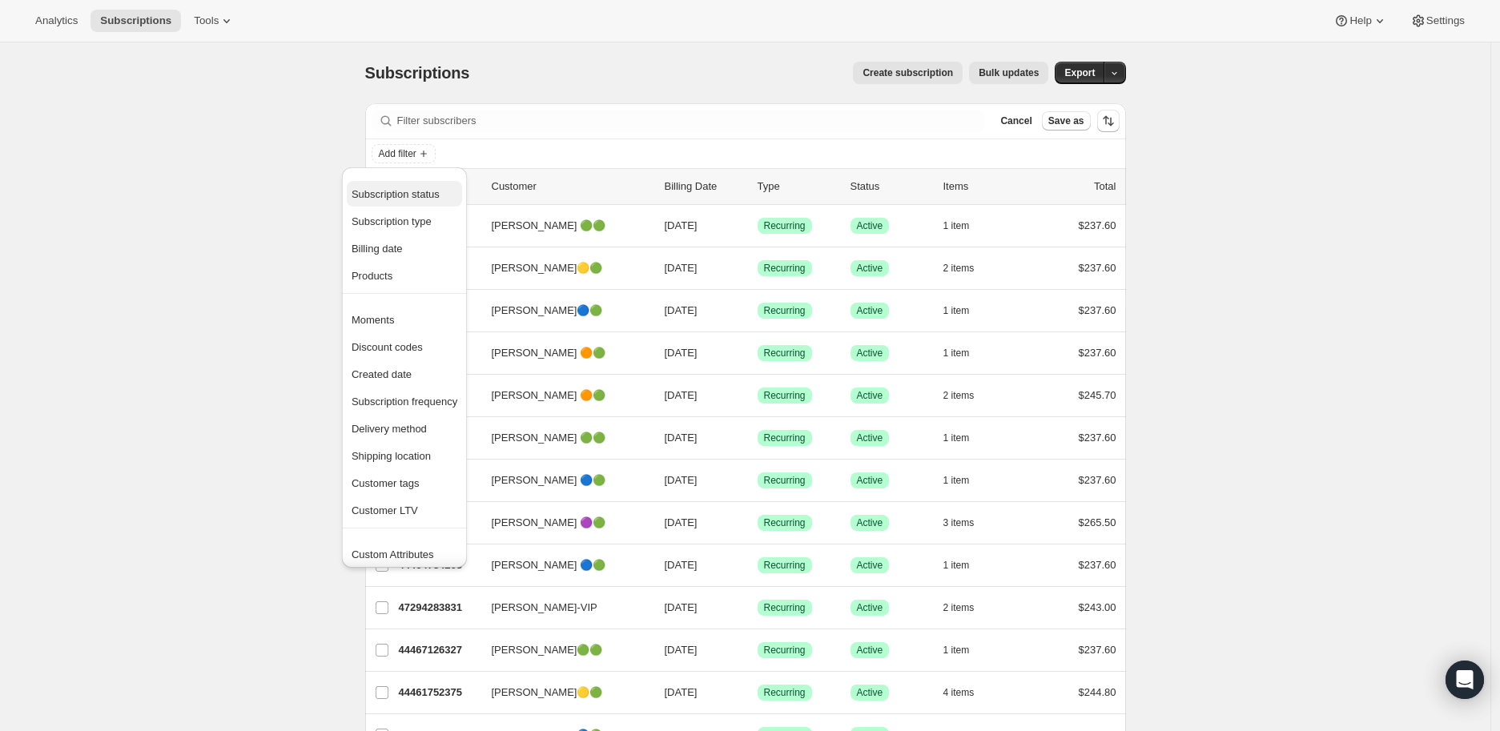
click at [415, 191] on span "Subscription status" at bounding box center [396, 194] width 88 height 12
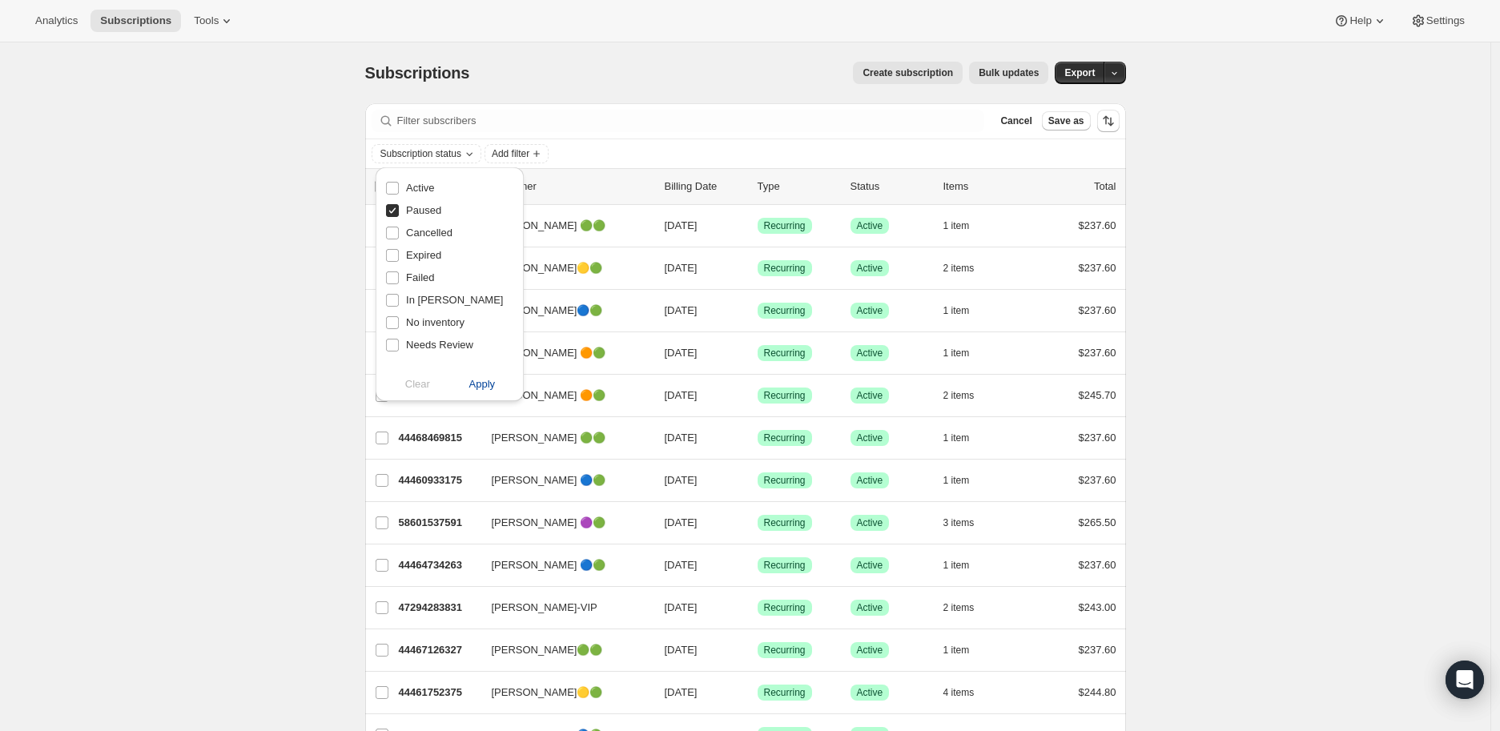
click at [477, 378] on span "Apply" at bounding box center [482, 384] width 26 height 16
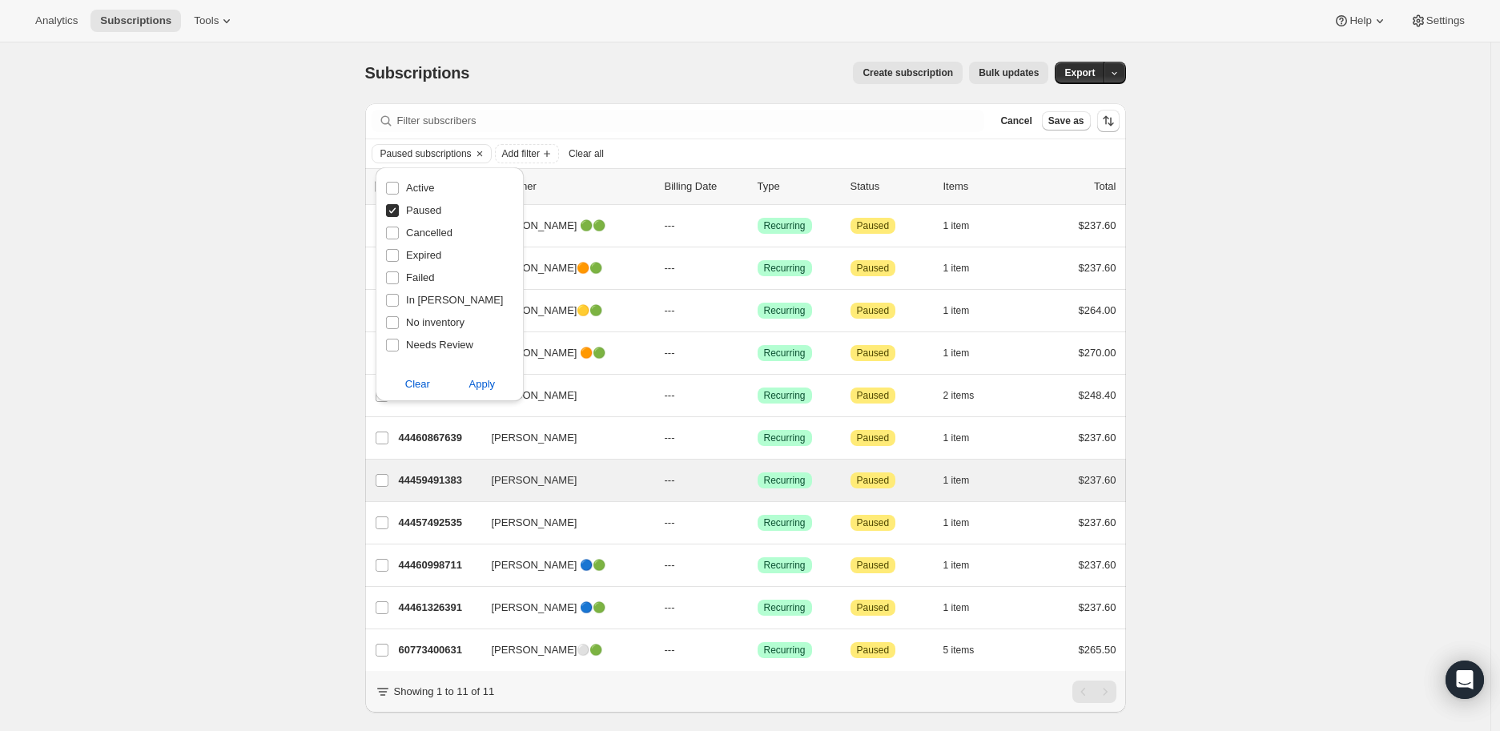
scroll to position [43, 0]
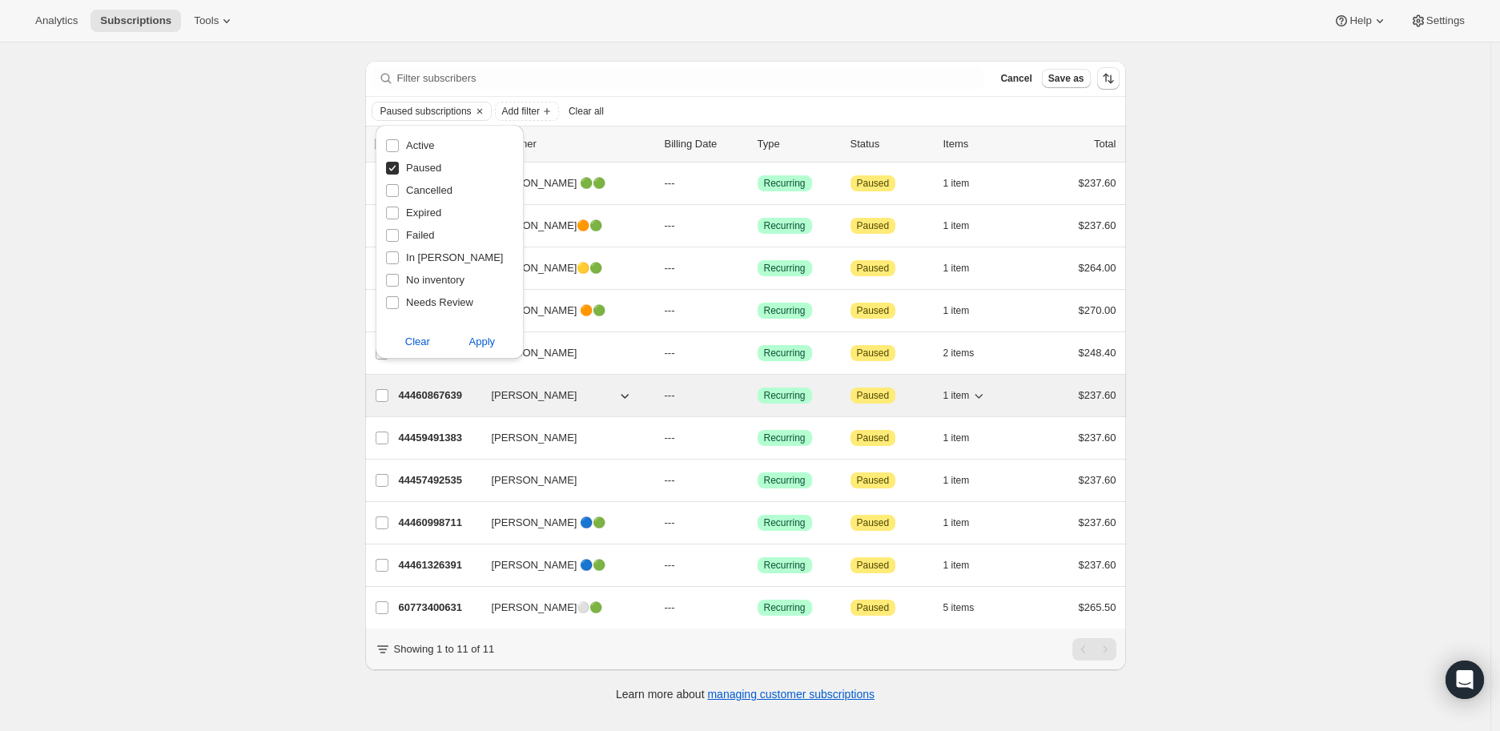
click at [449, 392] on p "44460867639" at bounding box center [439, 396] width 80 height 16
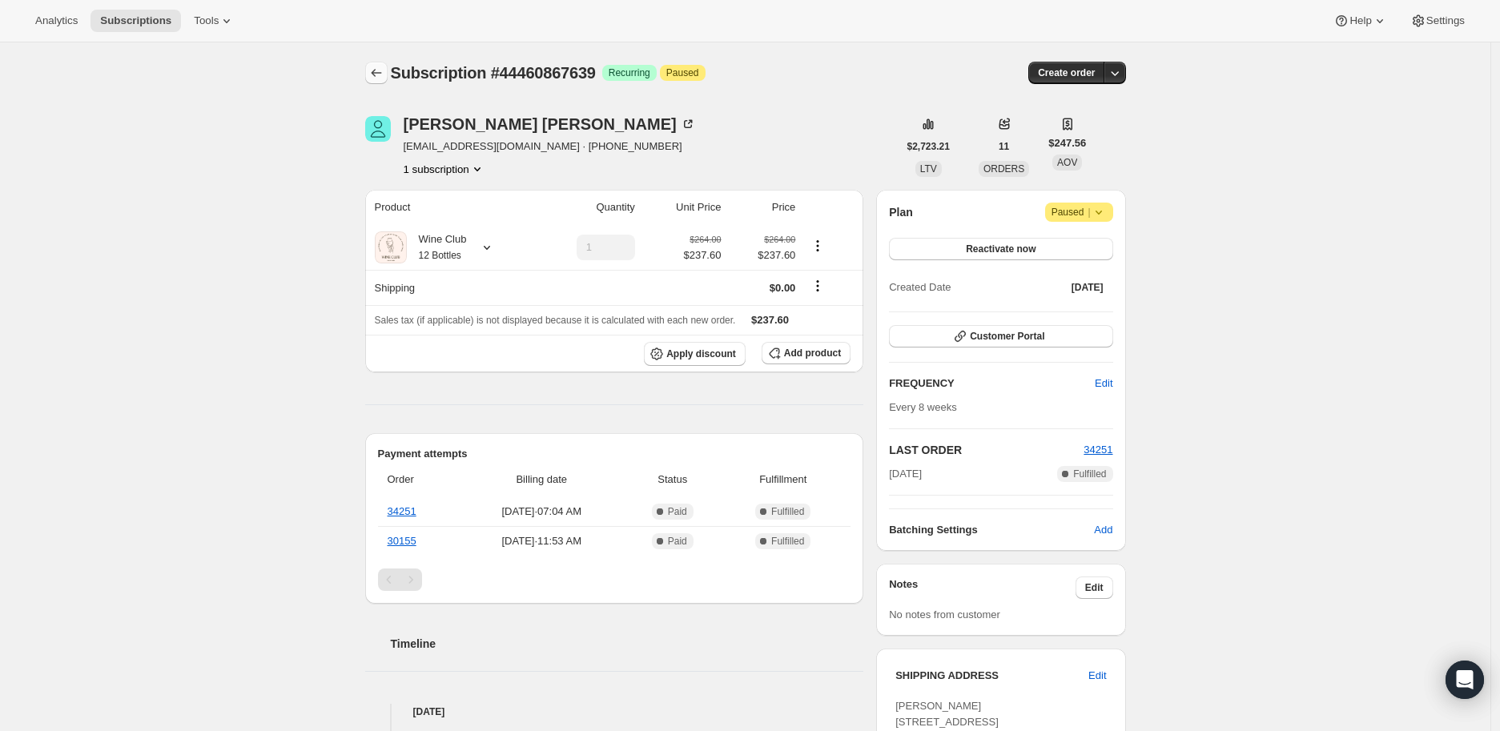
click at [377, 75] on icon "Subscriptions" at bounding box center [376, 73] width 16 height 16
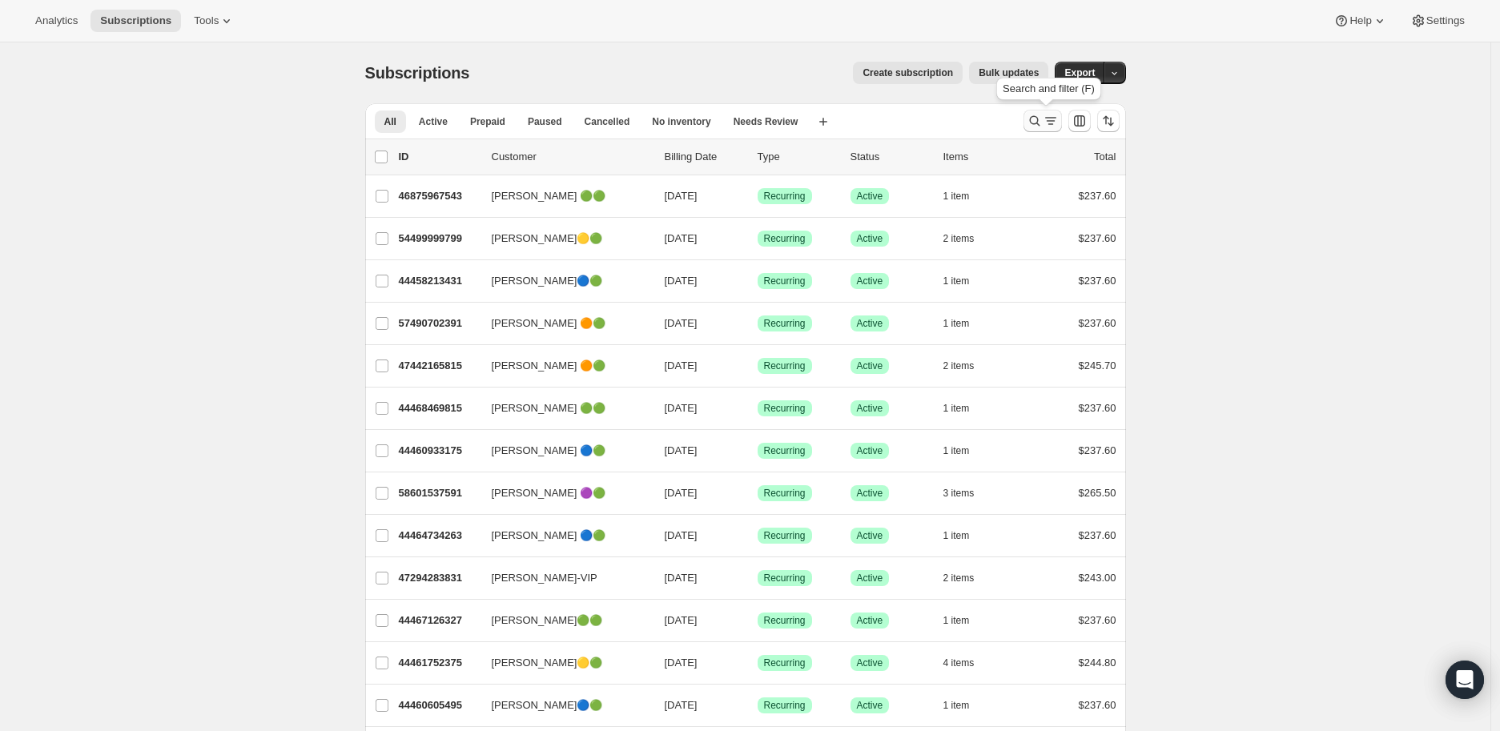
click at [1036, 114] on icon "Search and filter results" at bounding box center [1035, 121] width 16 height 16
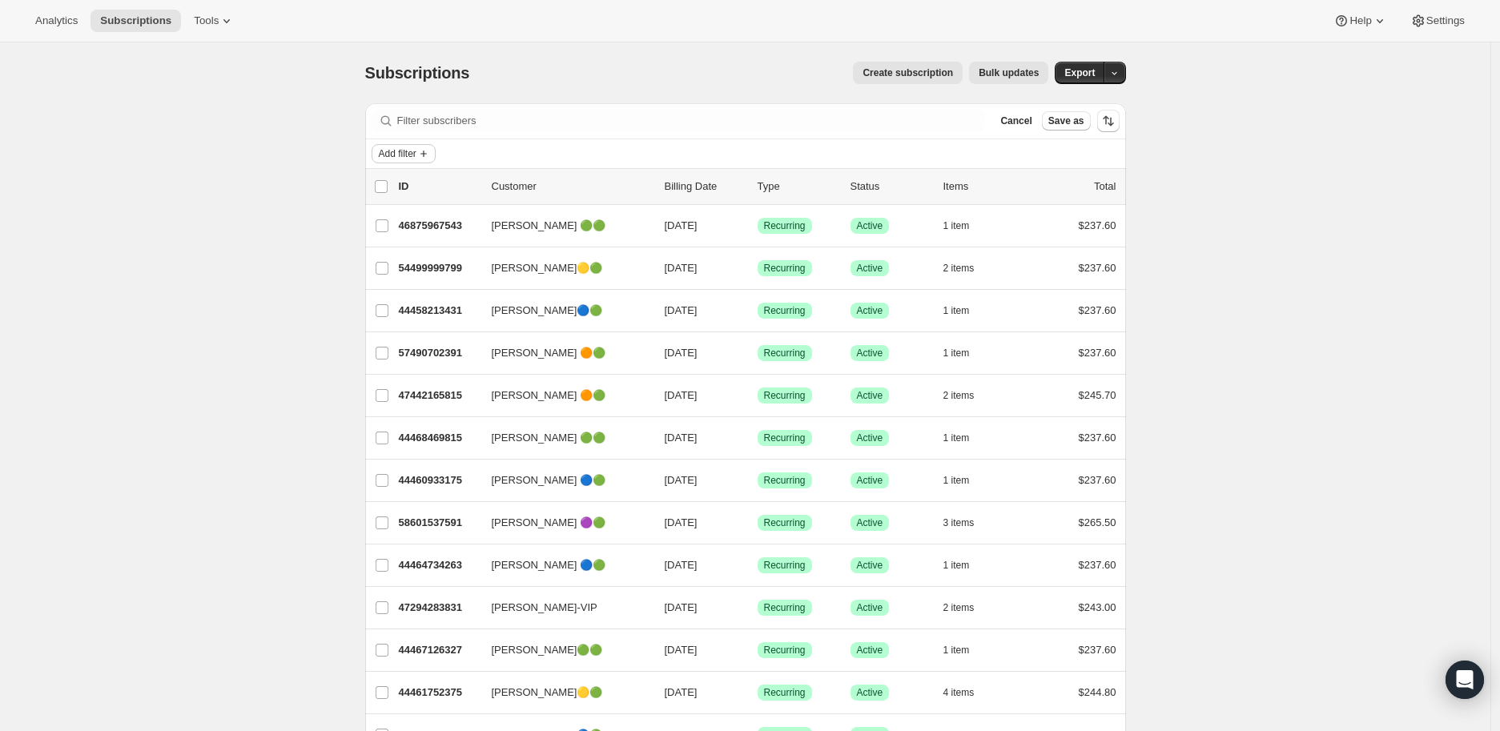
click at [423, 152] on icon "Add filter" at bounding box center [423, 153] width 13 height 13
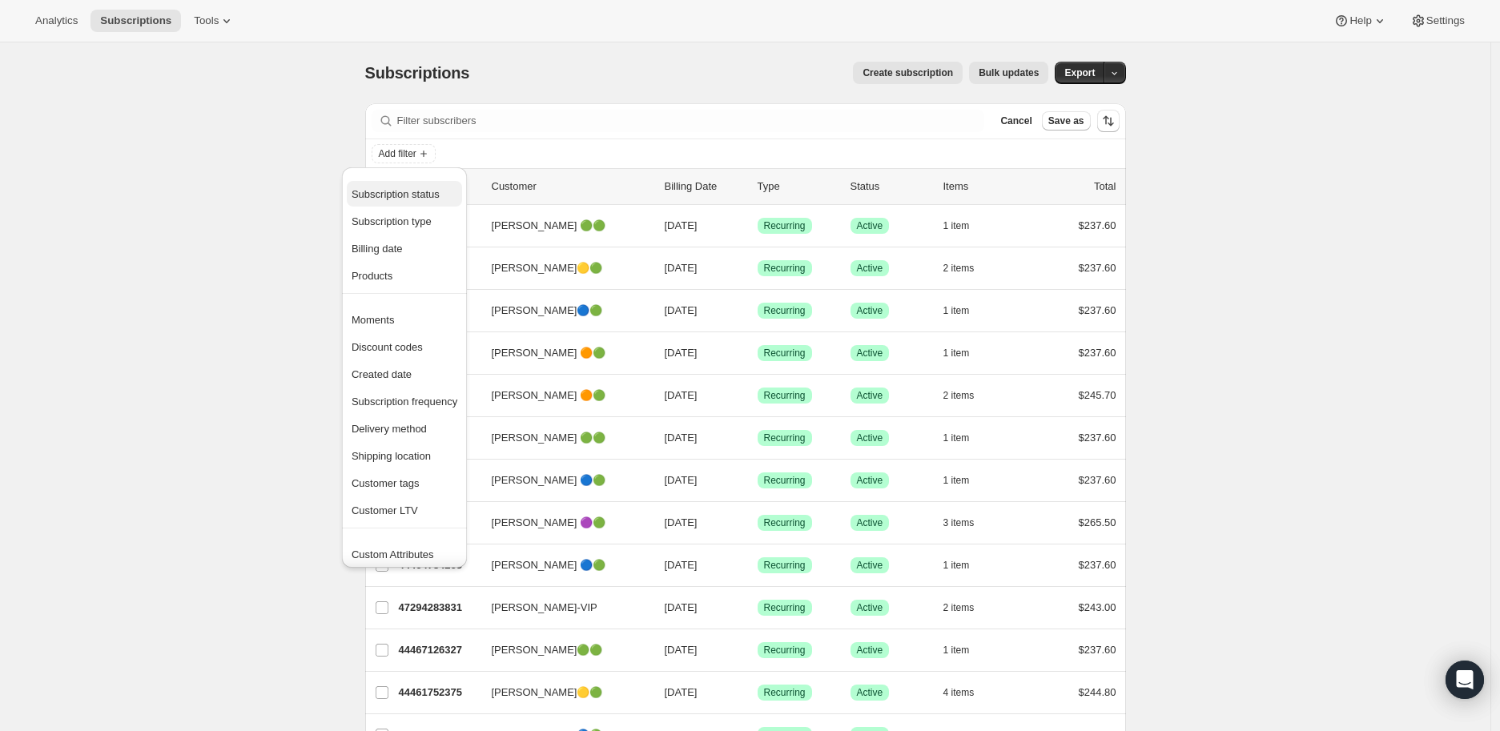
click at [423, 192] on span "Subscription status" at bounding box center [396, 194] width 88 height 12
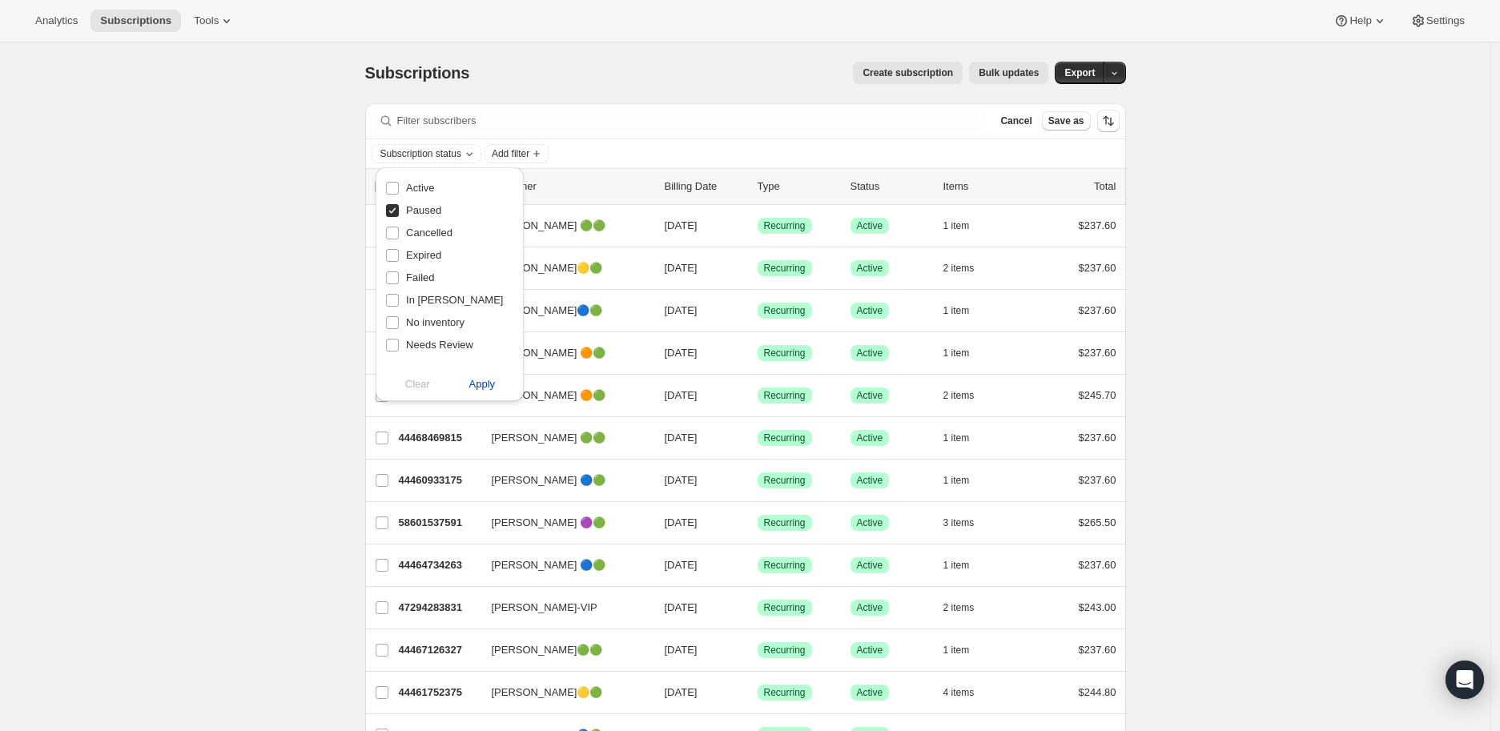
click at [475, 387] on span "Apply" at bounding box center [482, 384] width 26 height 16
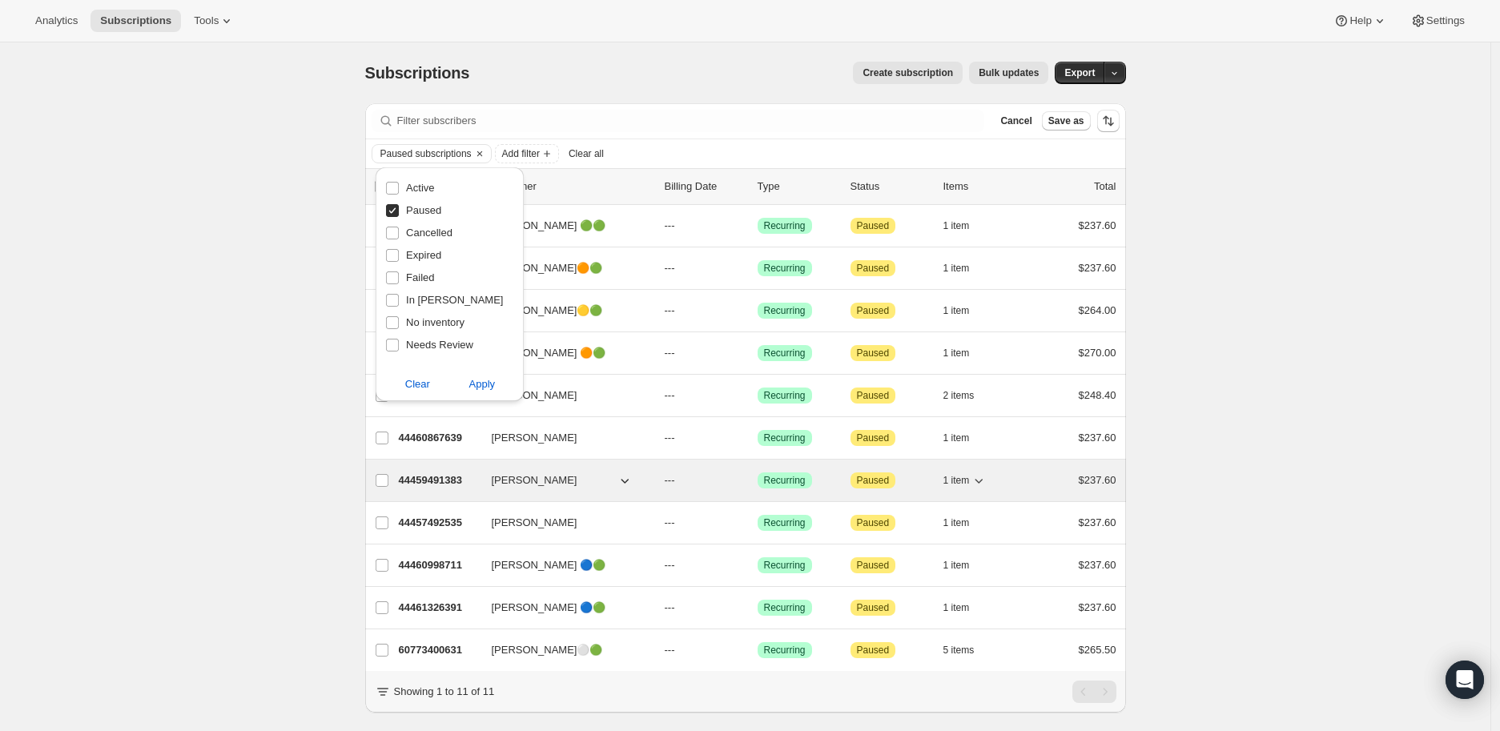
click at [428, 482] on p "44459491383" at bounding box center [439, 481] width 80 height 16
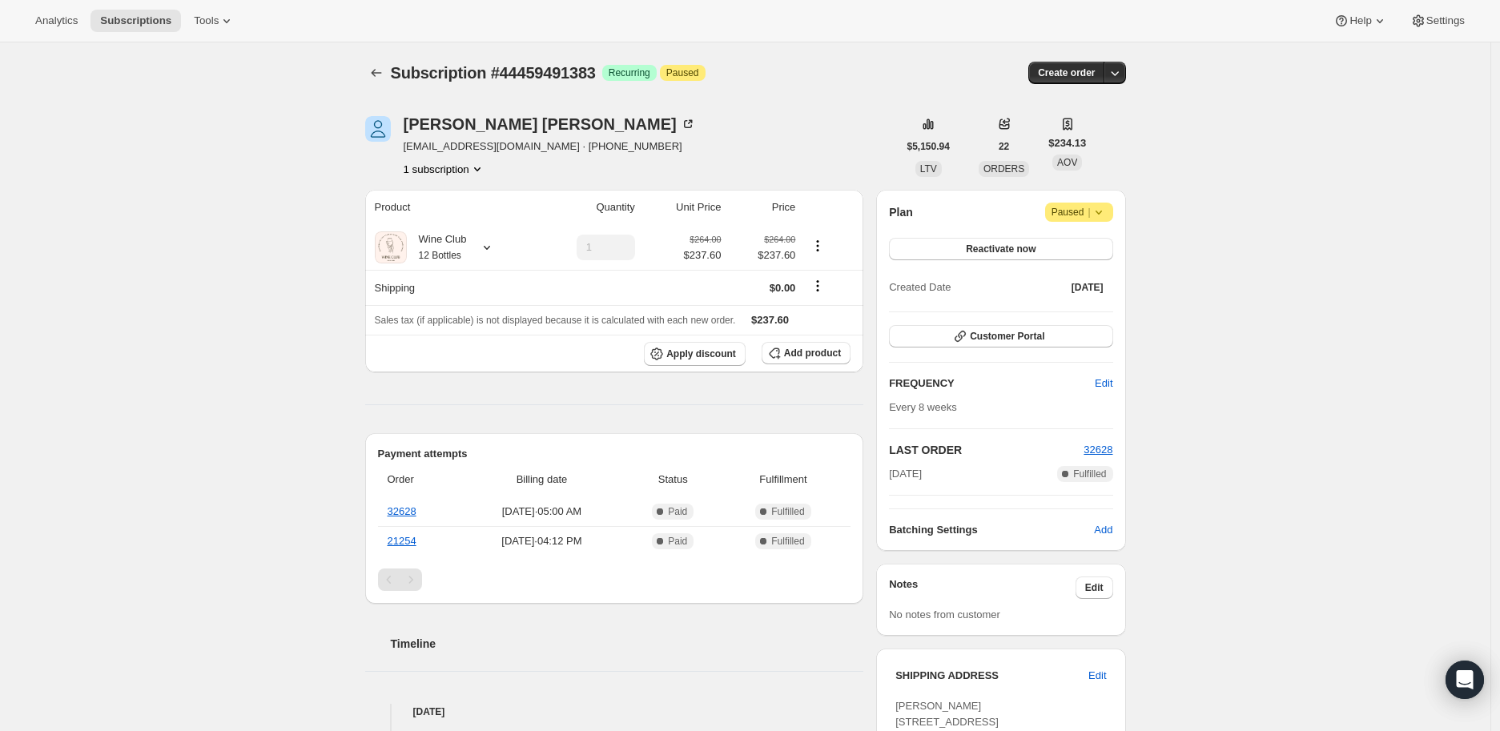
click at [1101, 209] on icon at bounding box center [1099, 212] width 16 height 16
click at [1087, 245] on span "Cancel subscription" at bounding box center [1086, 243] width 91 height 12
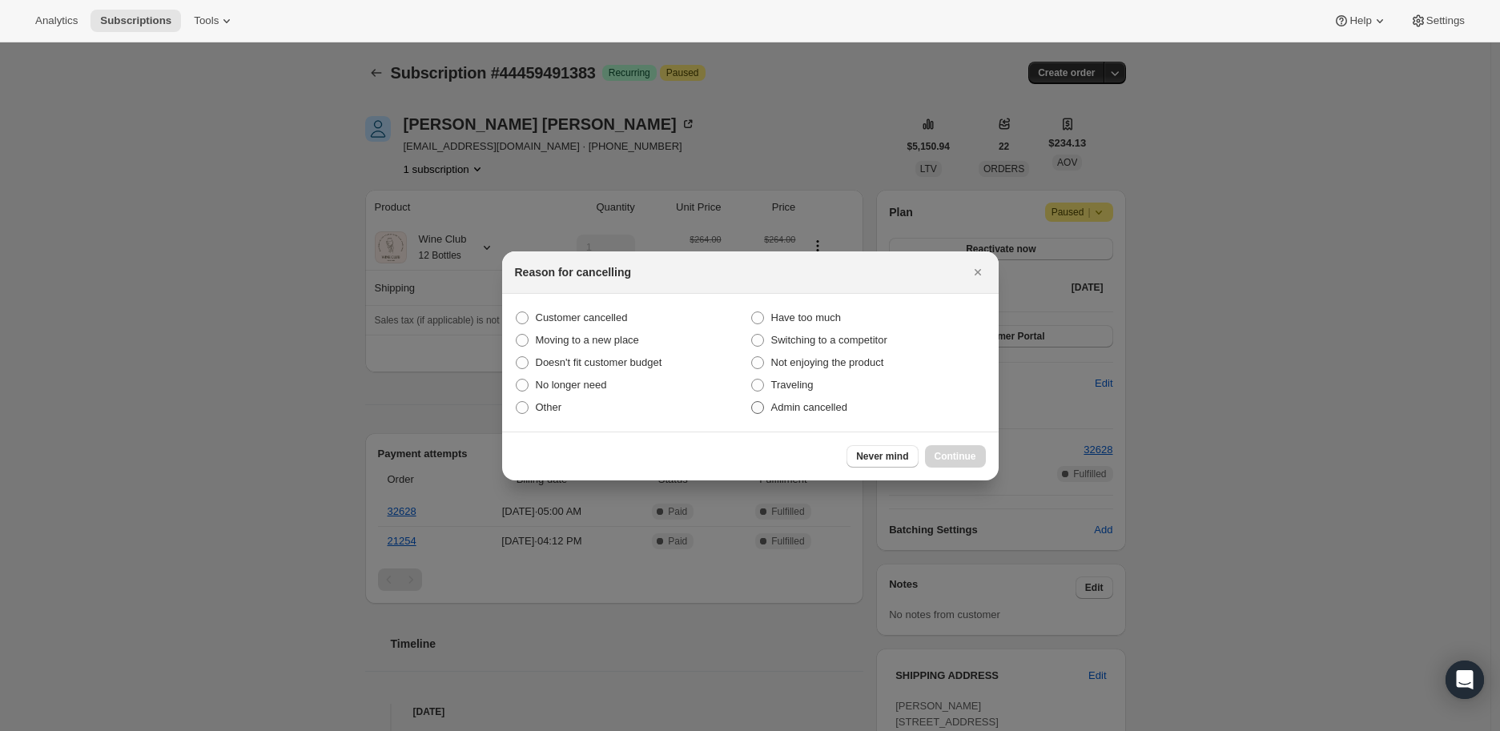
click at [755, 407] on span ":ragh:" at bounding box center [757, 407] width 13 height 13
click at [752, 402] on input "Admin cancelled" at bounding box center [751, 401] width 1 height 1
radio input "true"
drag, startPoint x: 954, startPoint y: 459, endPoint x: 950, endPoint y: 452, distance: 8.2
click at [954, 458] on span "Continue" at bounding box center [956, 456] width 42 height 13
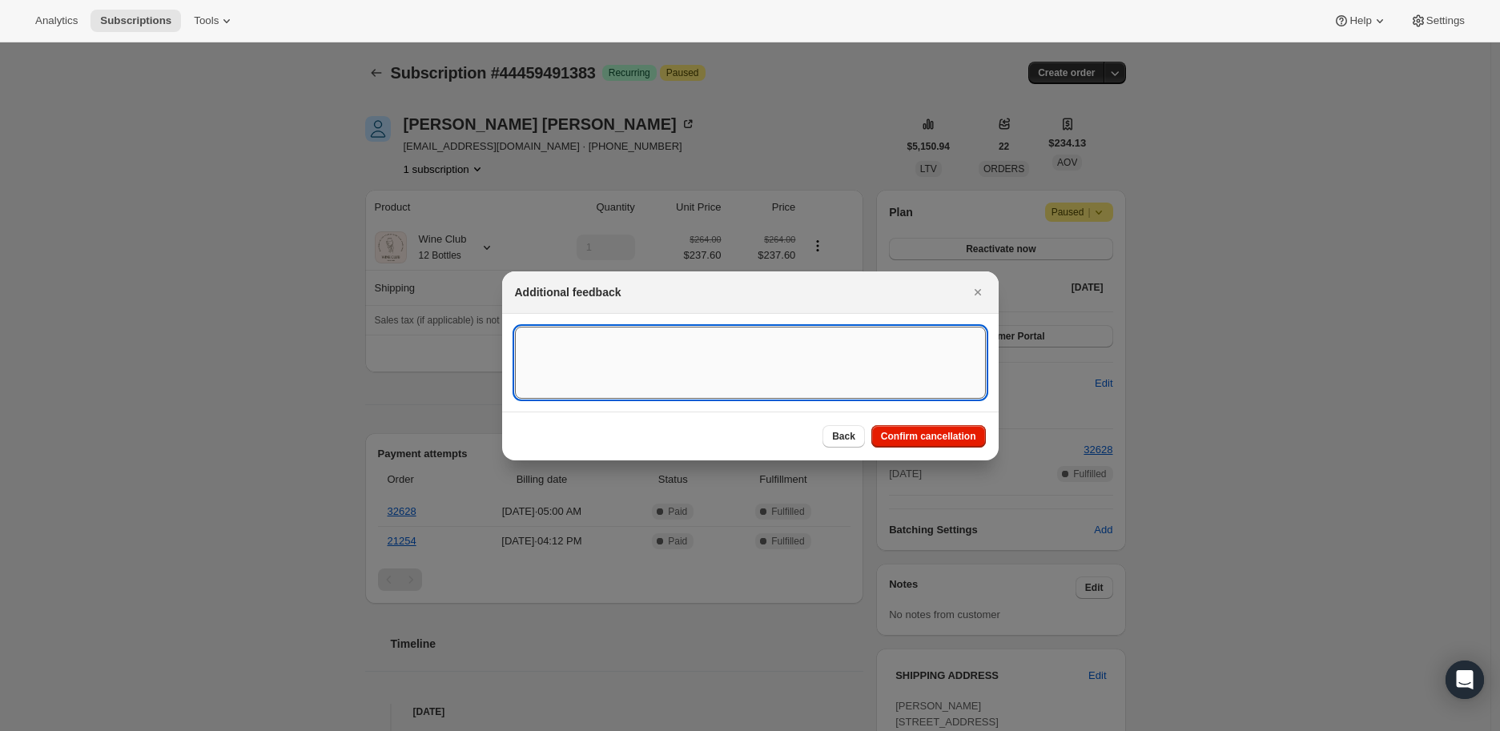
click at [602, 357] on textarea ":ragh:" at bounding box center [750, 363] width 471 height 72
type textarea "Paused since [DATE]"
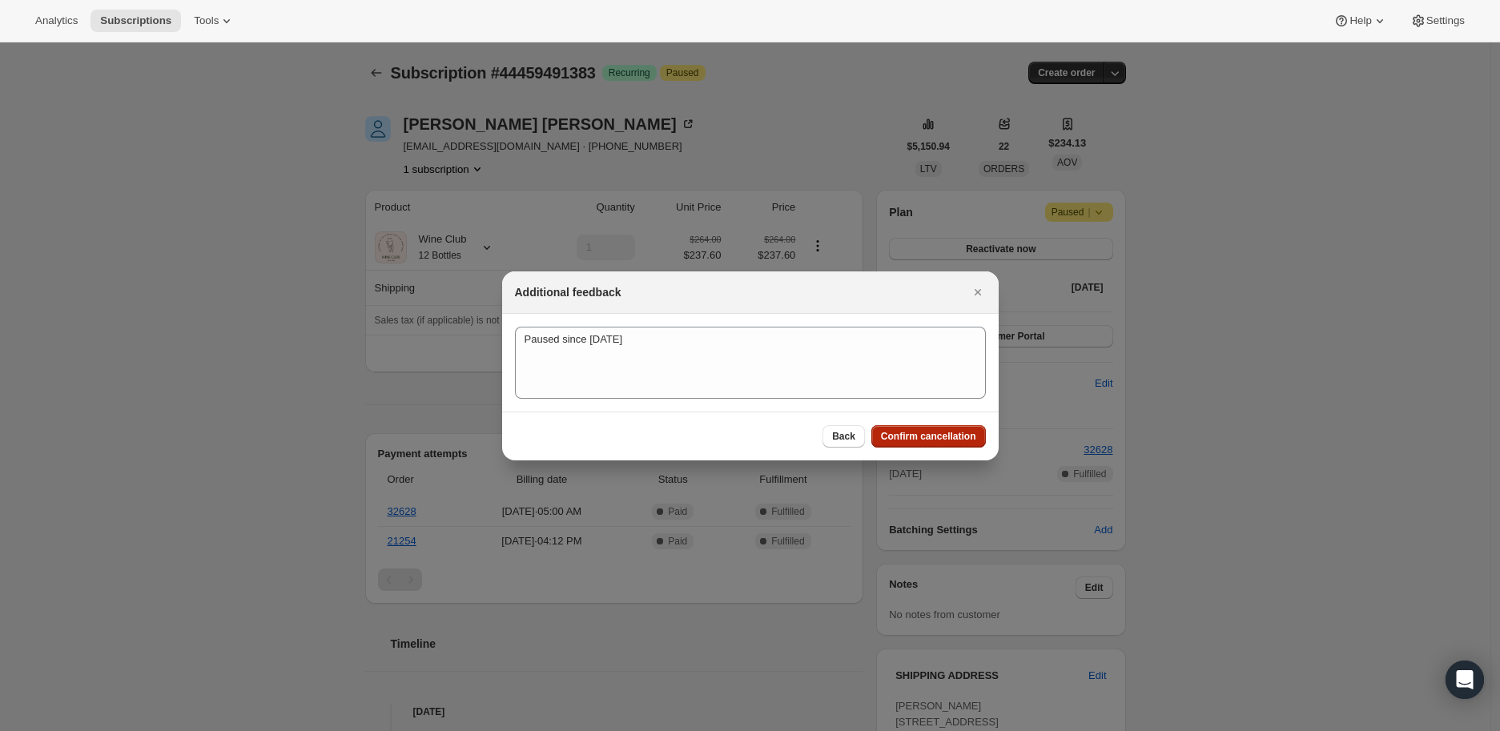
click at [899, 425] on button "Confirm cancellation" at bounding box center [929, 436] width 115 height 22
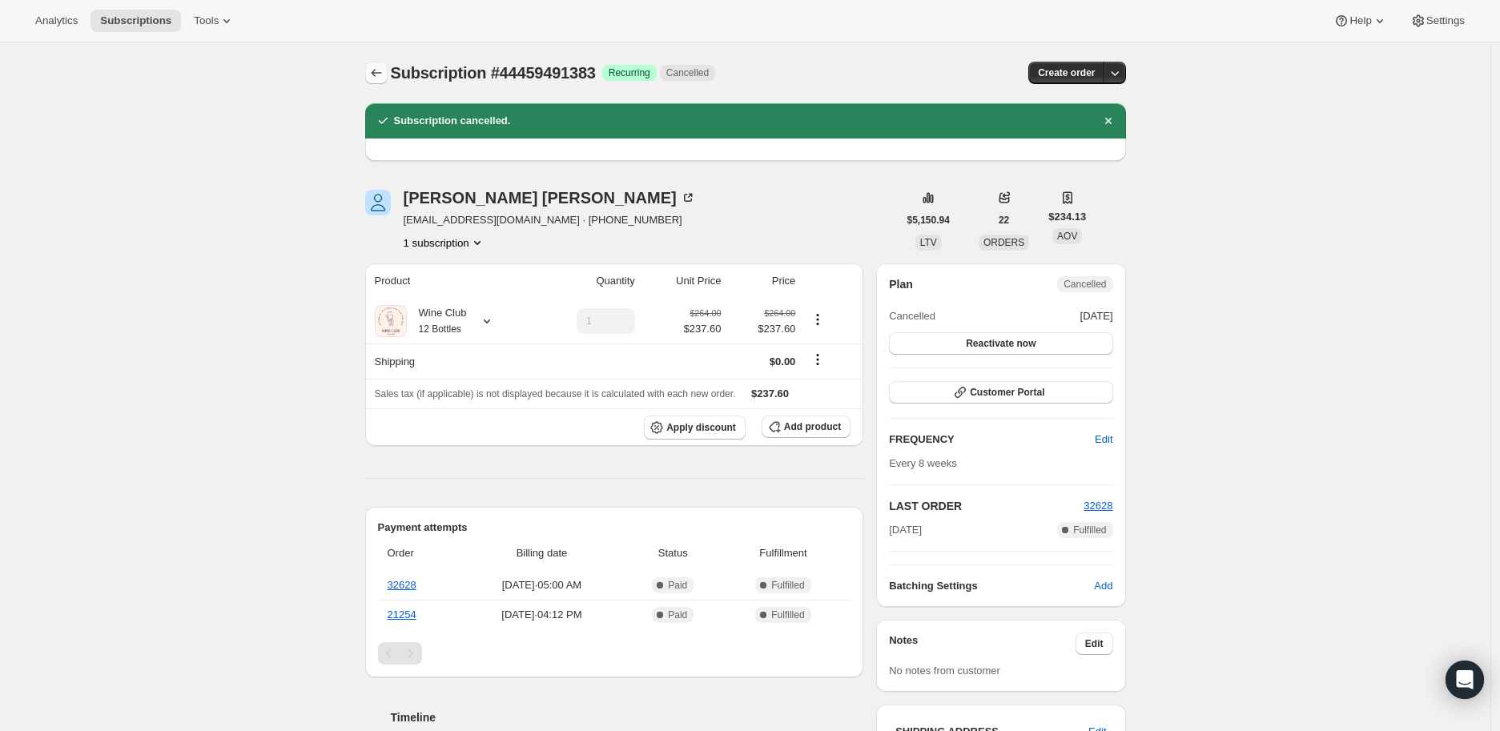
click at [377, 73] on icon "Subscriptions" at bounding box center [376, 73] width 10 height 8
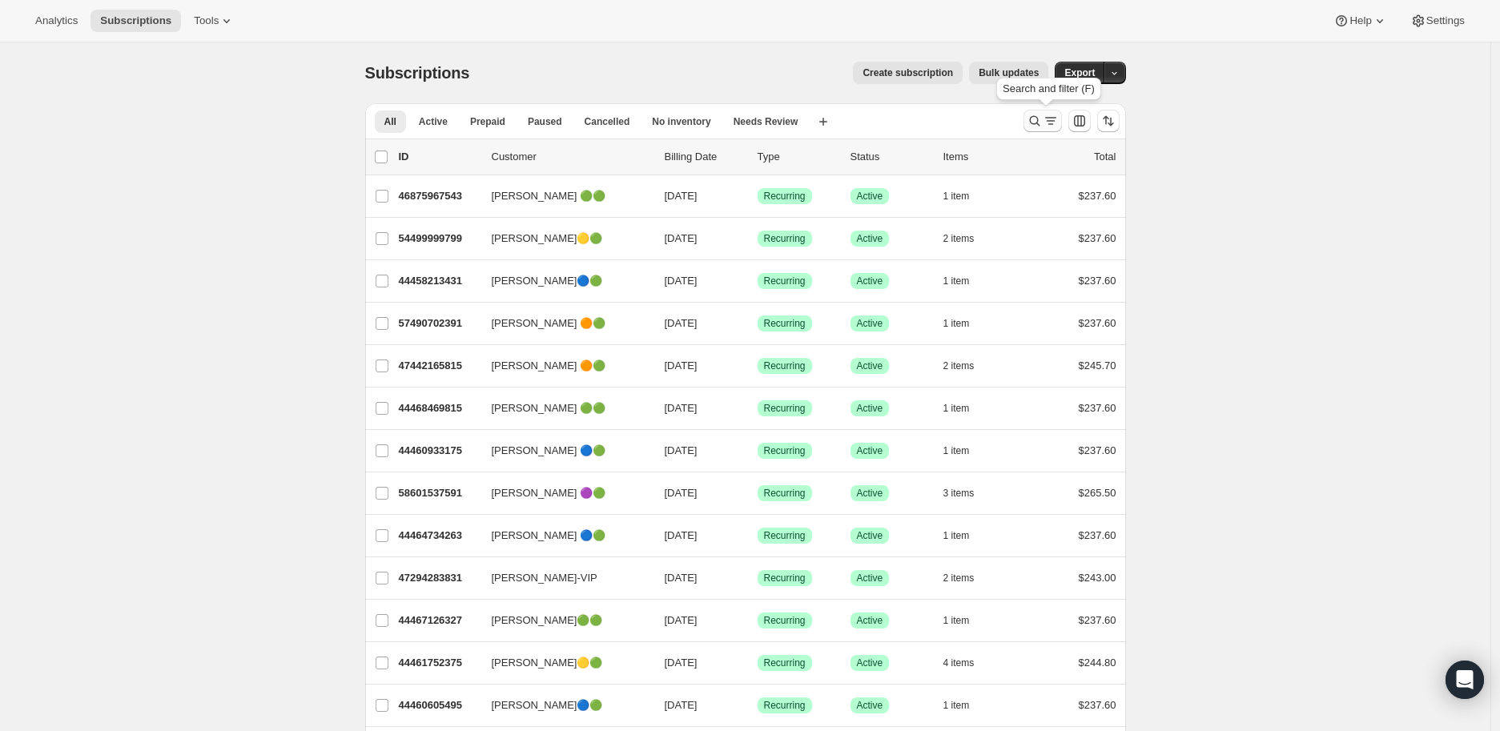
click at [1036, 123] on icon "Search and filter results" at bounding box center [1035, 121] width 16 height 16
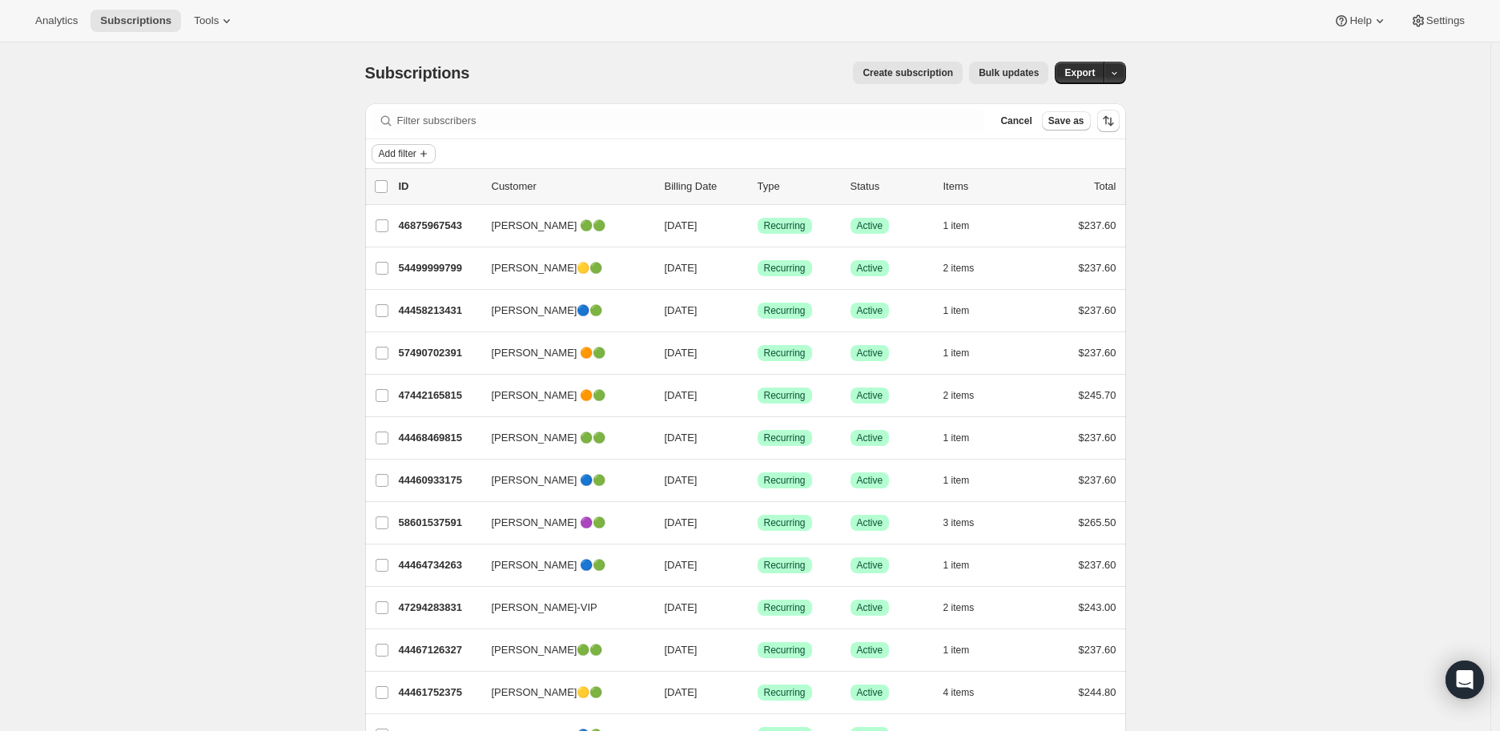
click at [430, 149] on icon "Add filter" at bounding box center [423, 153] width 13 height 13
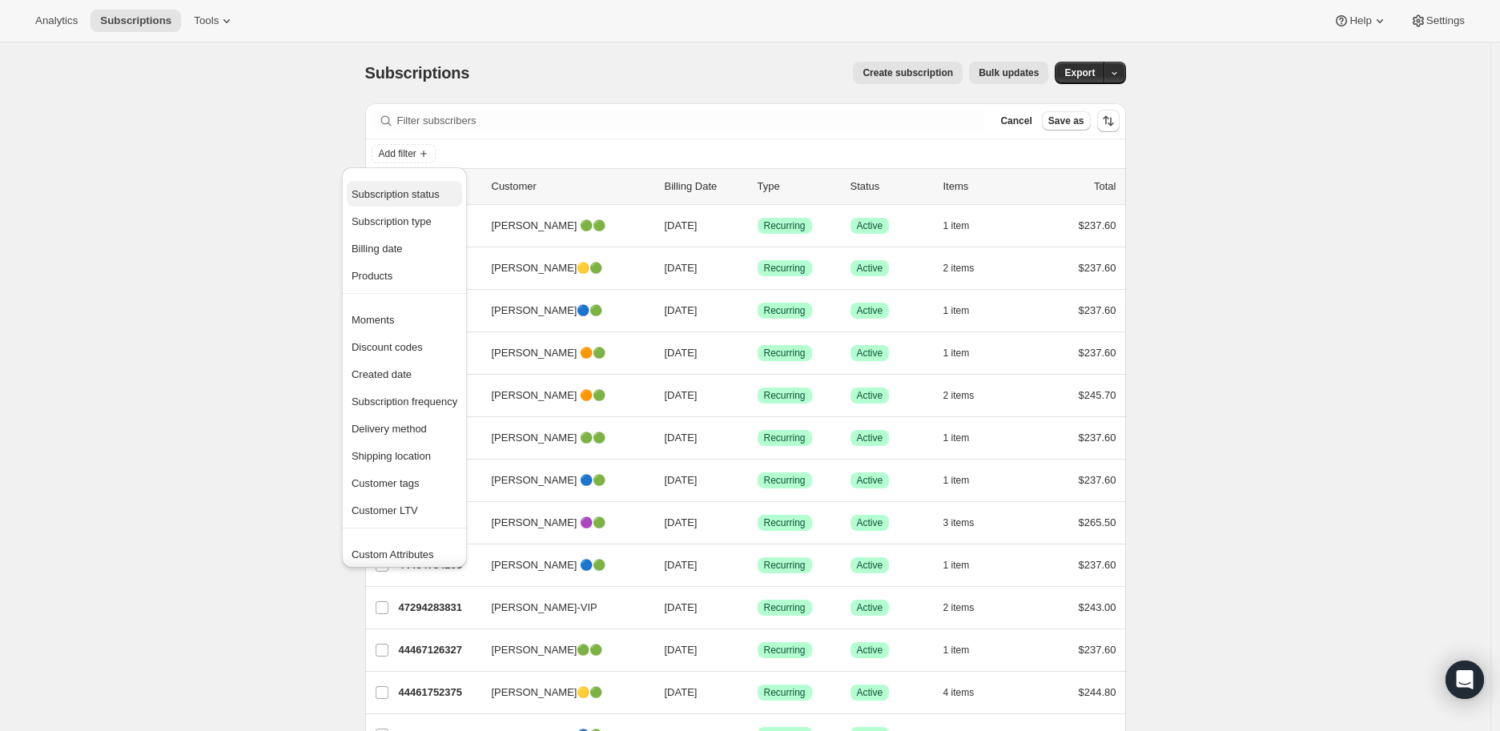
click at [422, 188] on span "Subscription status" at bounding box center [396, 194] width 88 height 12
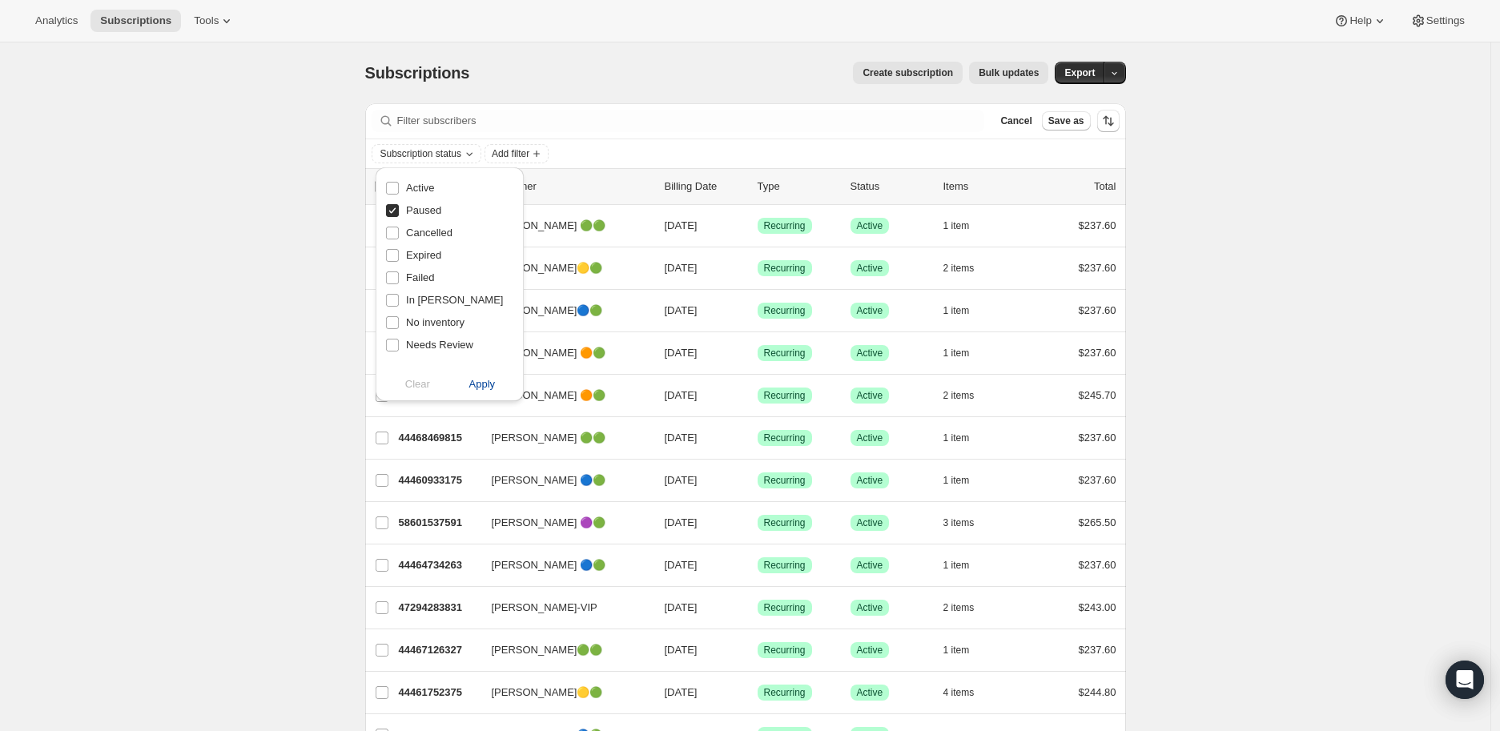
click at [484, 378] on span "Apply" at bounding box center [482, 384] width 26 height 16
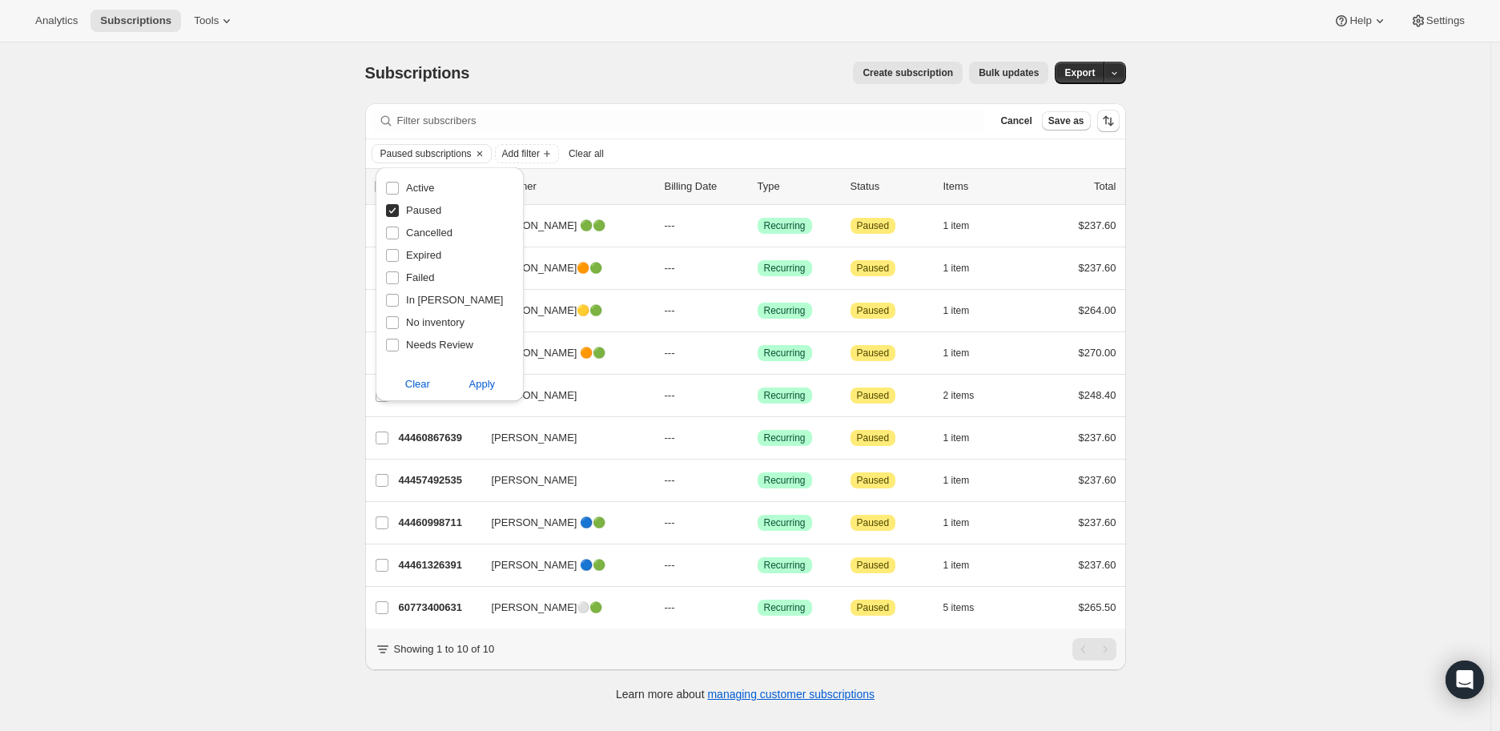
click at [208, 364] on div "Subscriptions. This page is ready Subscriptions Create subscription Bulk update…" at bounding box center [745, 407] width 1491 height 731
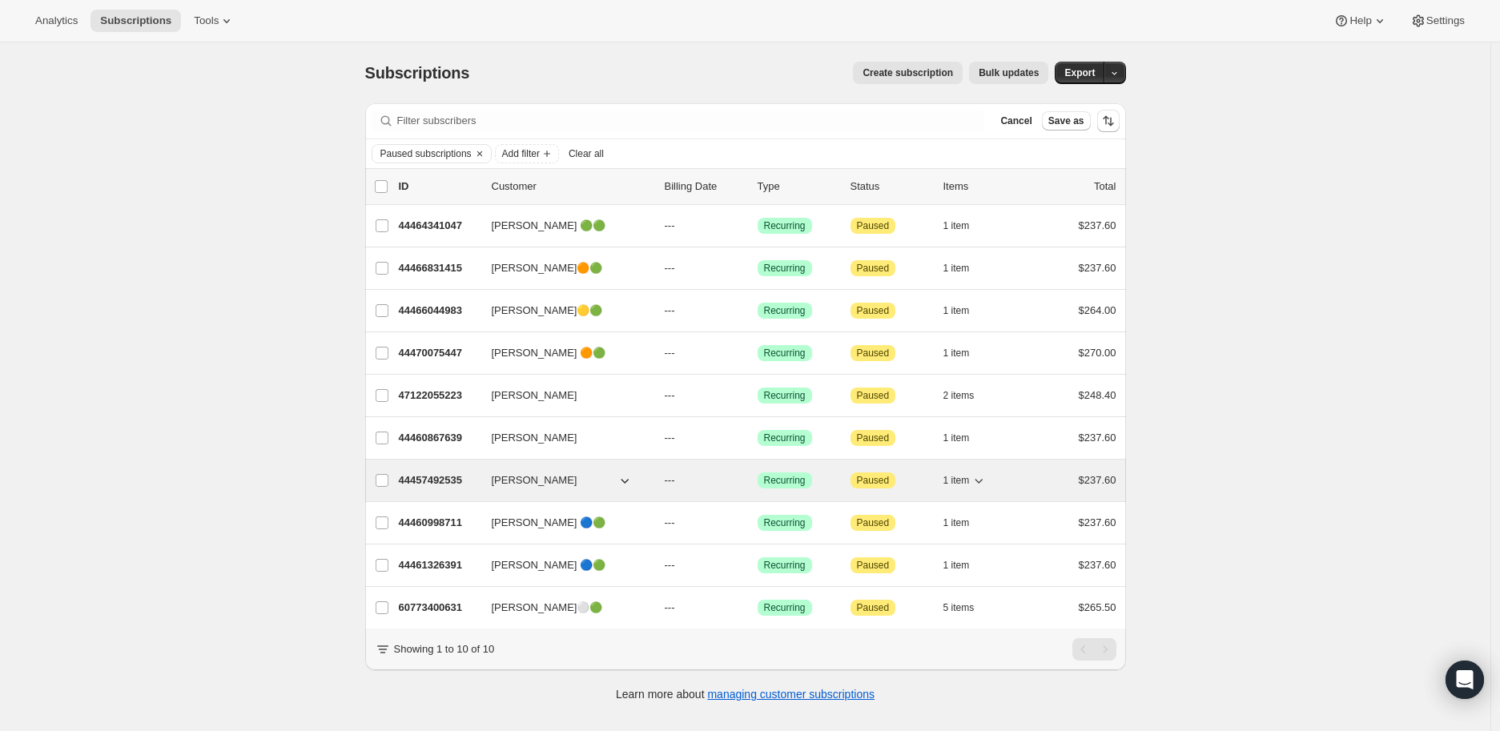
click at [434, 479] on p "44457492535" at bounding box center [439, 481] width 80 height 16
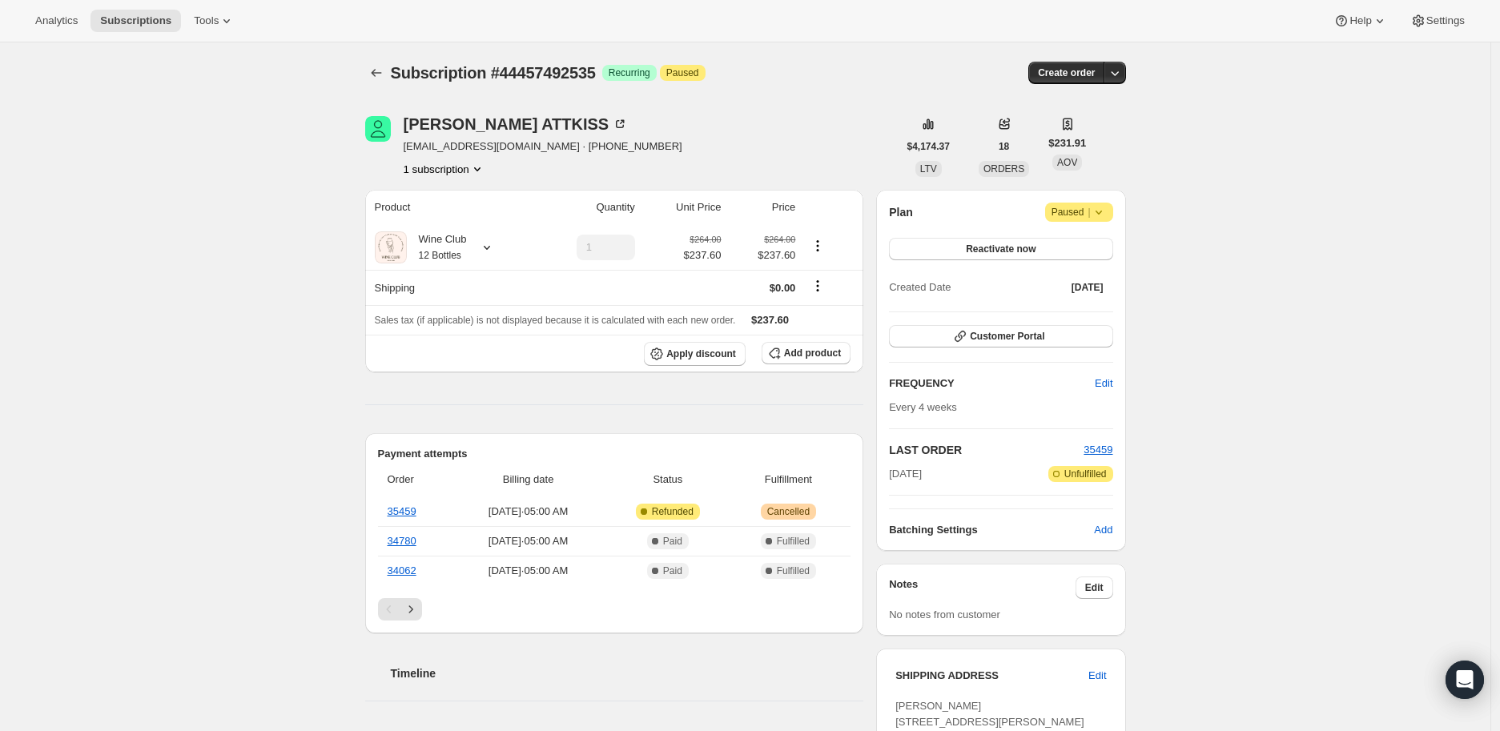
click at [266, 404] on div "Subscription #44457492535. This page is ready Subscription #44457492535 Success…" at bounding box center [745, 659] width 1491 height 1234
click at [373, 72] on icon "Subscriptions" at bounding box center [376, 73] width 16 height 16
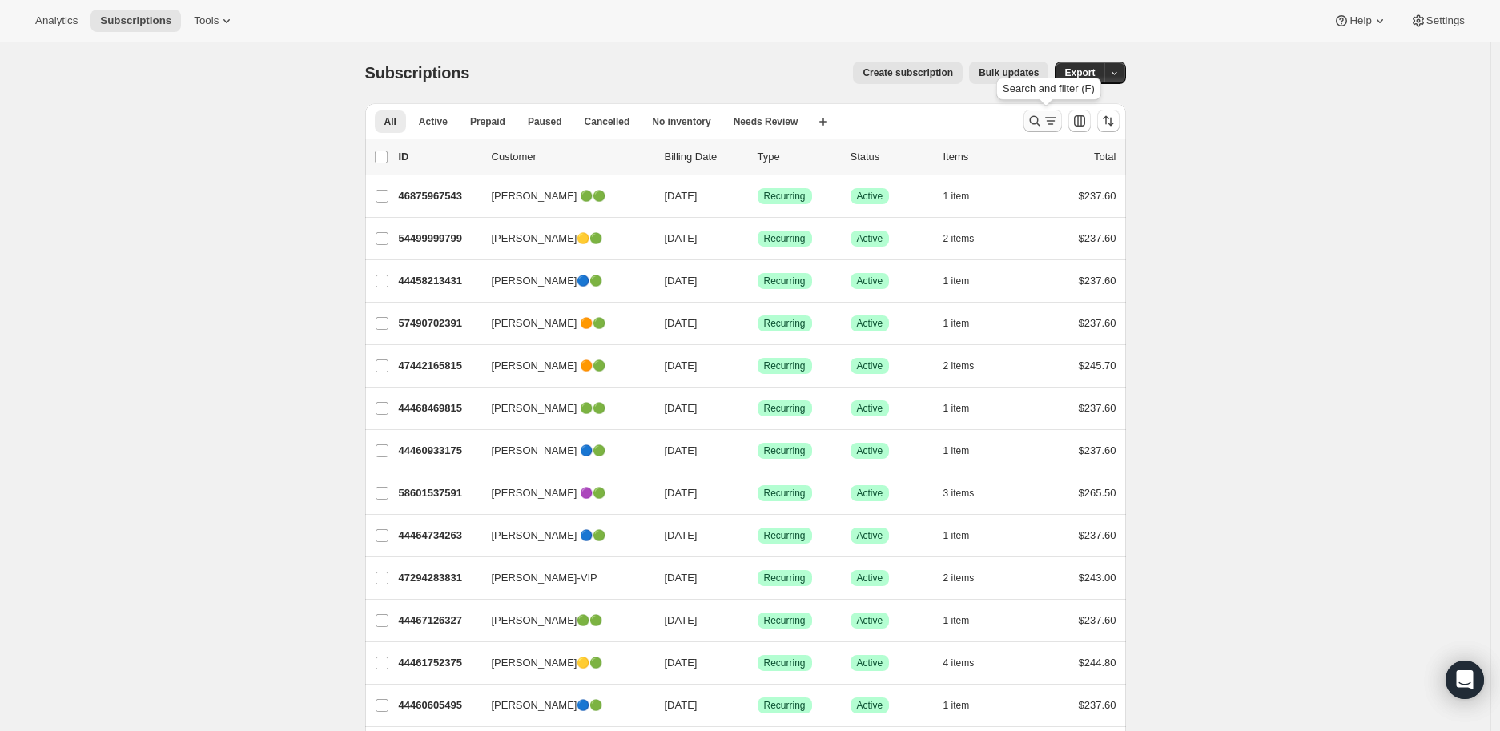
click at [1043, 115] on icon "Search and filter results" at bounding box center [1035, 121] width 16 height 16
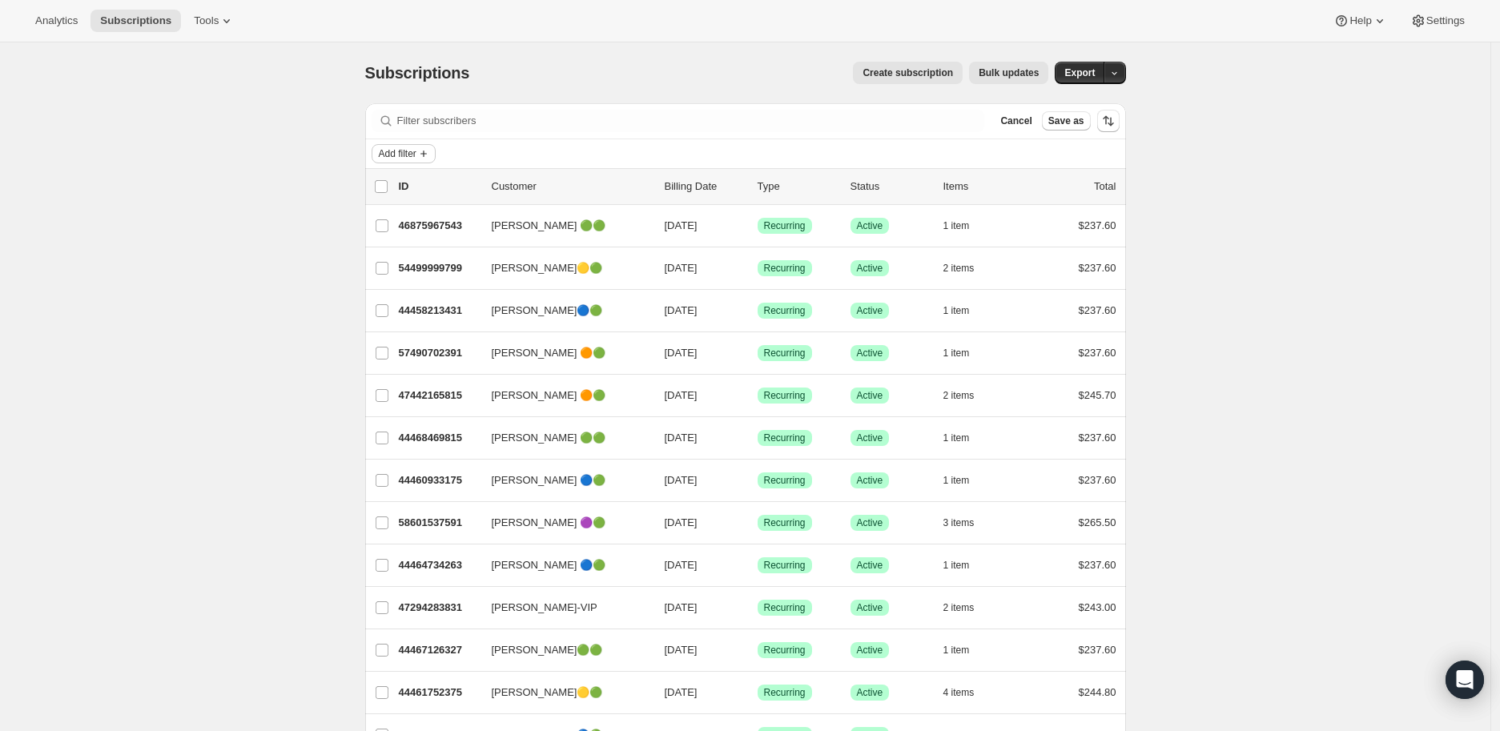
click at [427, 153] on icon "Add filter" at bounding box center [424, 154] width 6 height 6
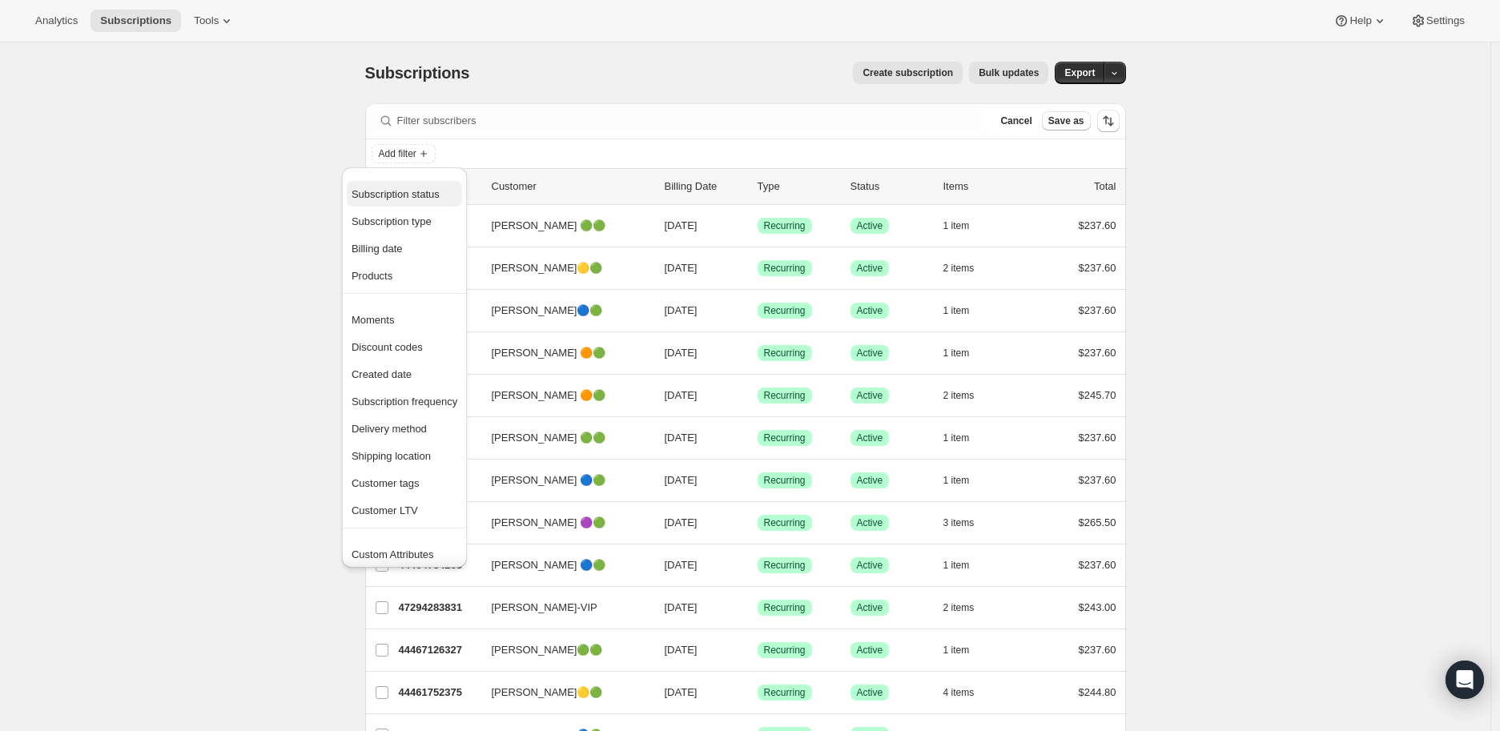
click at [417, 188] on span "Subscription status" at bounding box center [396, 194] width 88 height 12
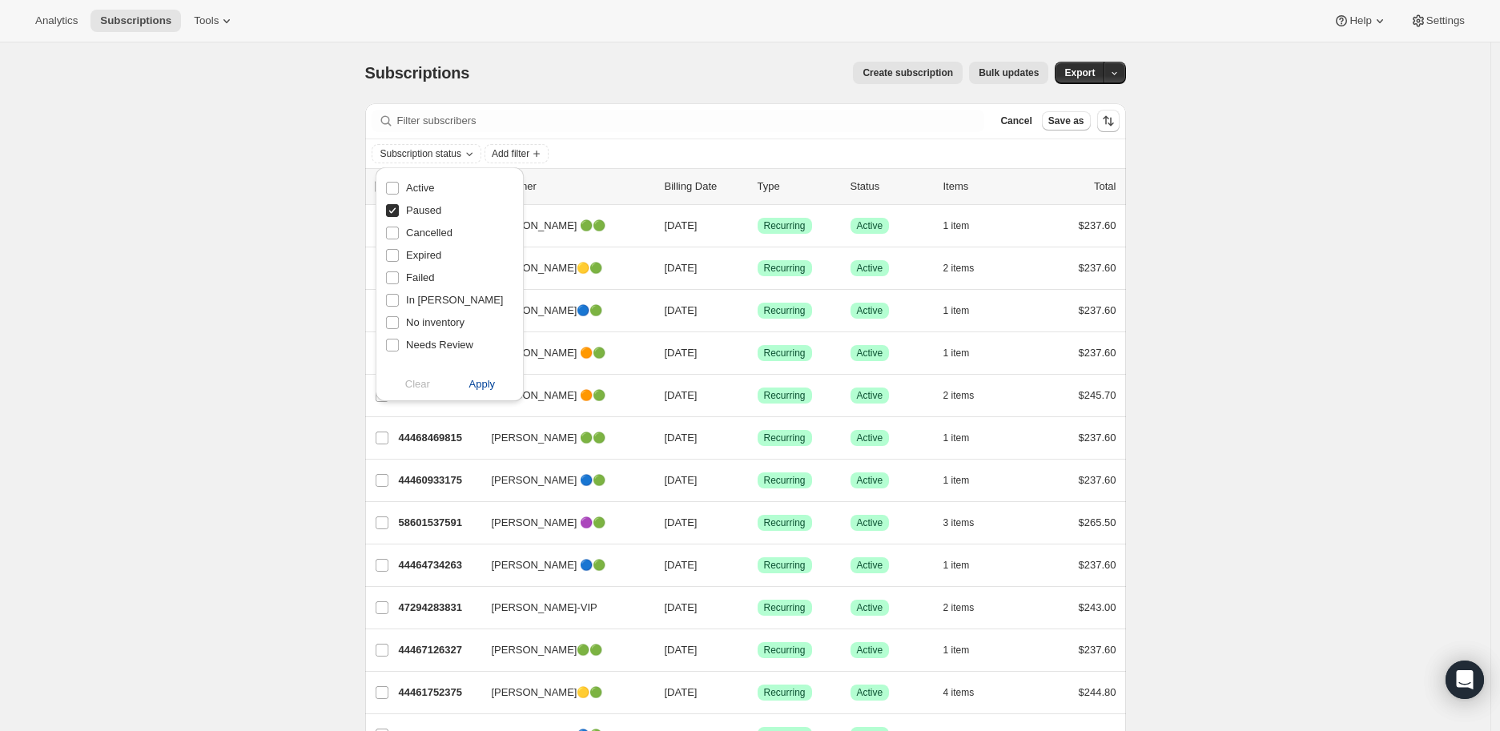
click at [485, 383] on span "Apply" at bounding box center [482, 384] width 26 height 16
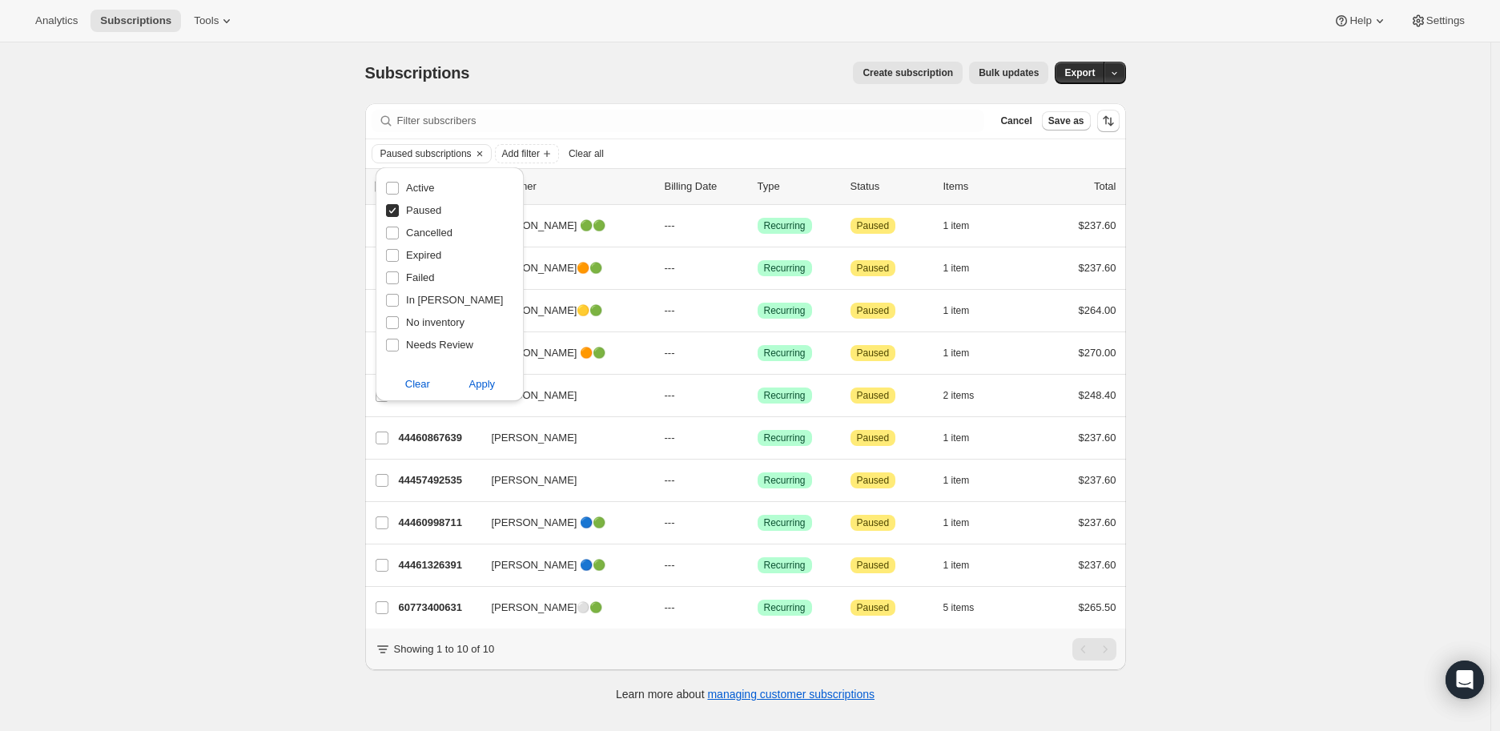
click at [186, 493] on div "Subscriptions. This page is ready Subscriptions Create subscription Bulk update…" at bounding box center [745, 407] width 1491 height 731
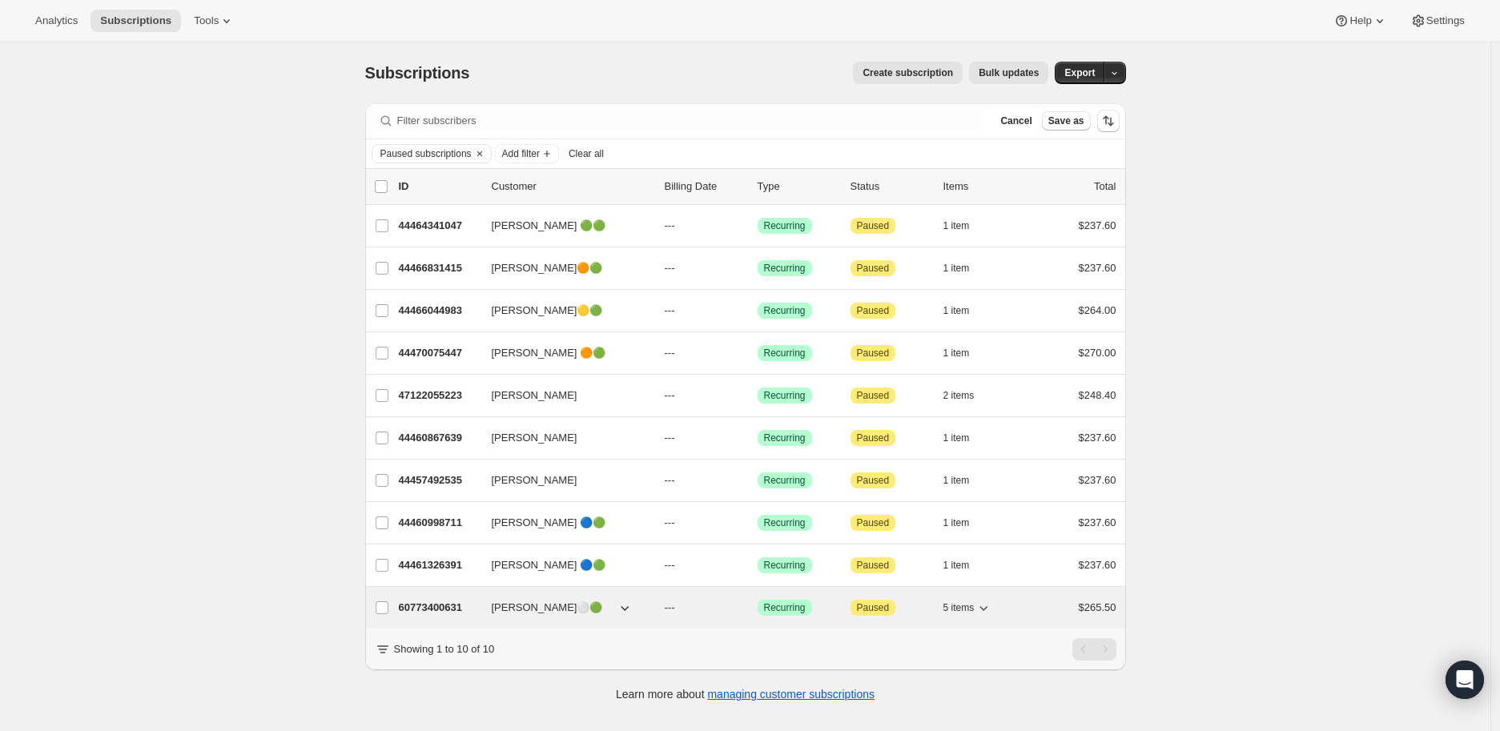
scroll to position [42, 0]
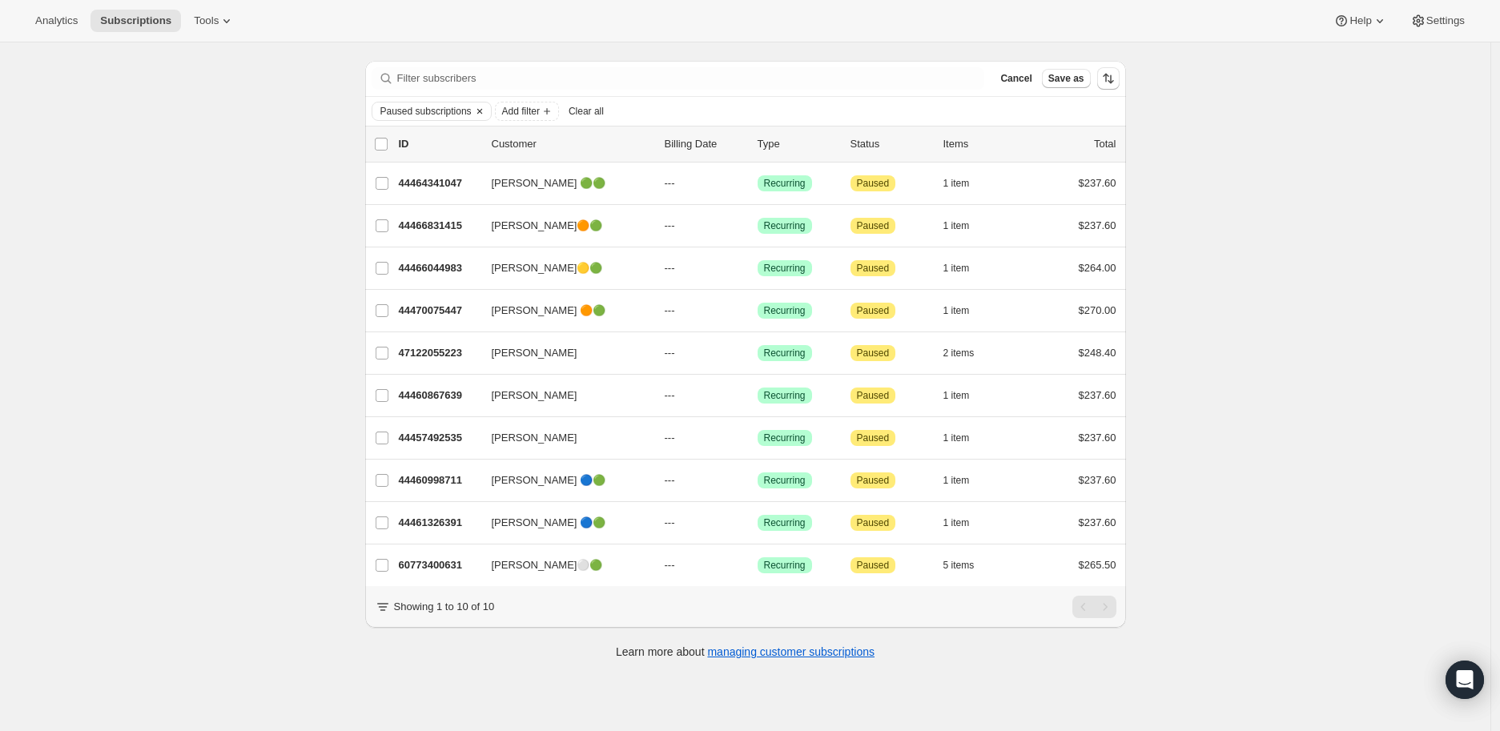
click at [481, 112] on icon "Clear" at bounding box center [479, 111] width 13 height 13
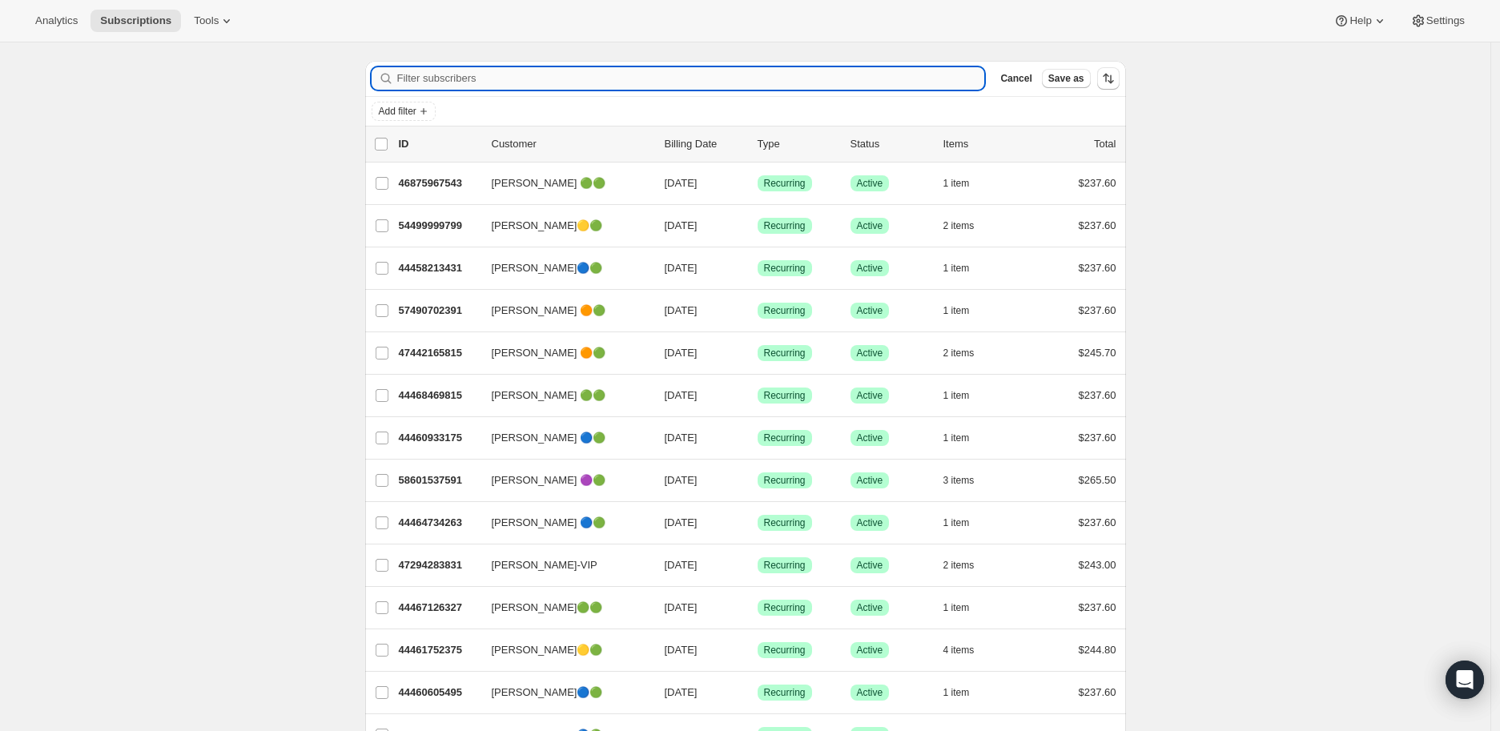
click at [465, 79] on input "Filter subscribers" at bounding box center [691, 78] width 588 height 22
paste input "[PERSON_NAME]"
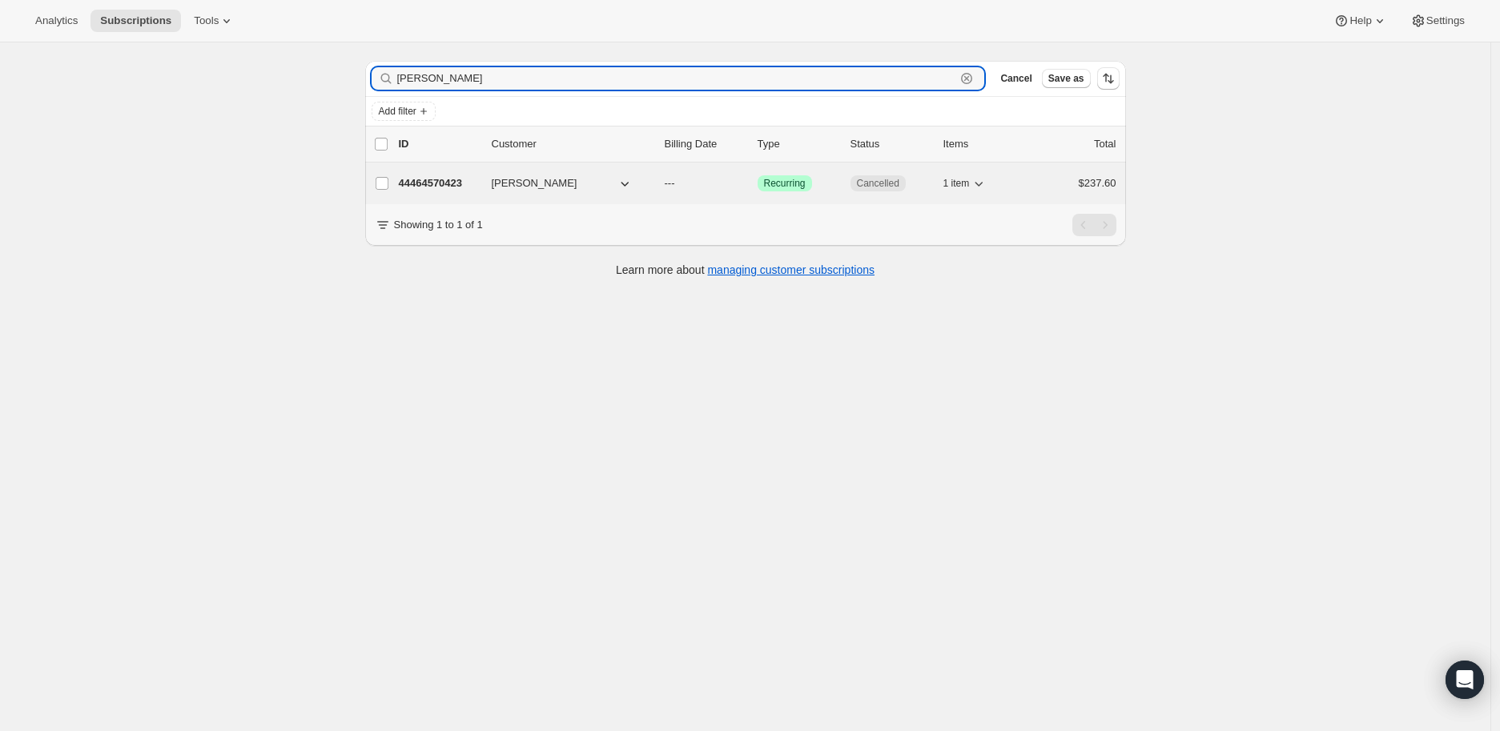
type input "[PERSON_NAME]"
click at [441, 178] on p "44464570423" at bounding box center [439, 183] width 80 height 16
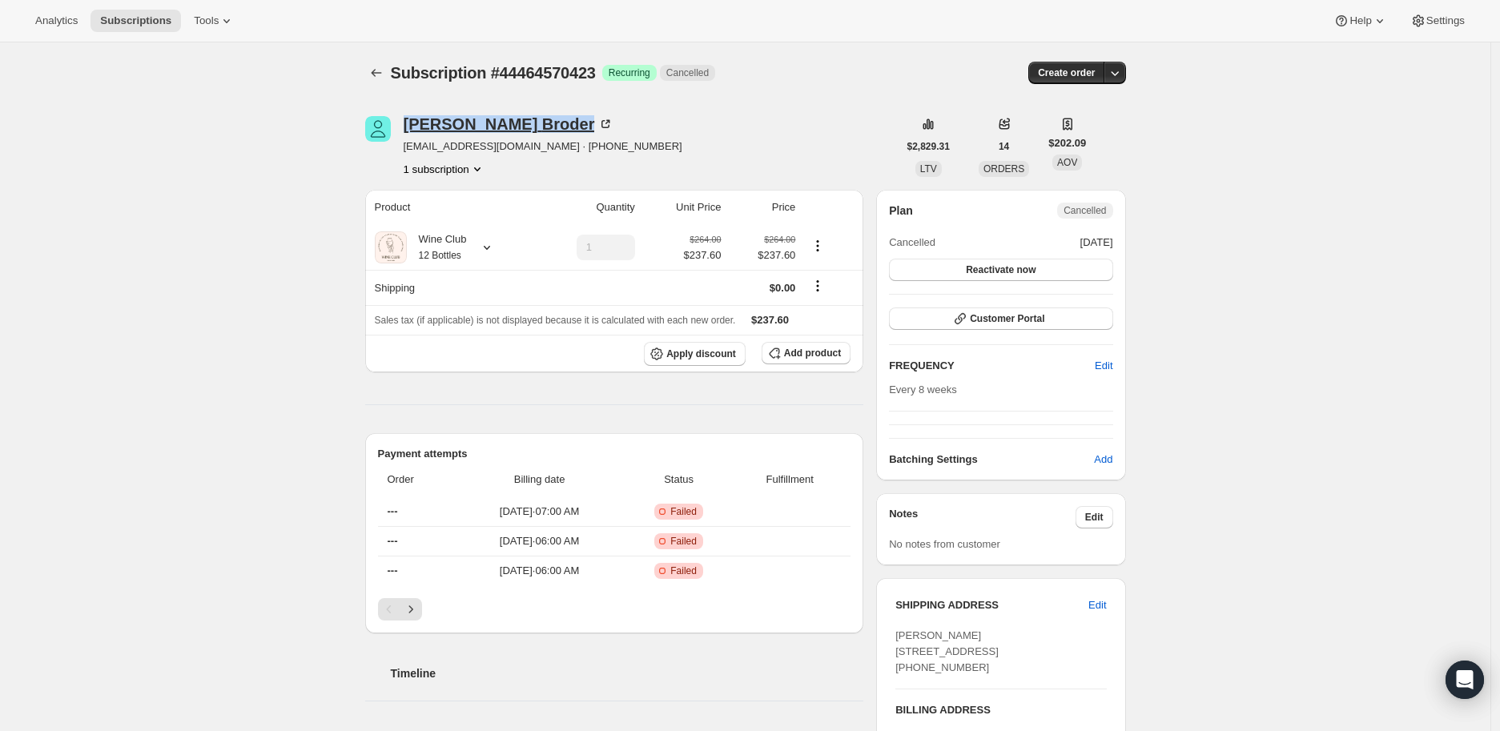
drag, startPoint x: 404, startPoint y: 125, endPoint x: 518, endPoint y: 127, distance: 114.6
click at [518, 127] on div "[PERSON_NAME] [EMAIL_ADDRESS][DOMAIN_NAME] · [PHONE_NUMBER] 1 subscription" at bounding box center [631, 146] width 533 height 61
copy div "[PERSON_NAME]"
click at [380, 73] on icon "Subscriptions" at bounding box center [376, 73] width 10 height 8
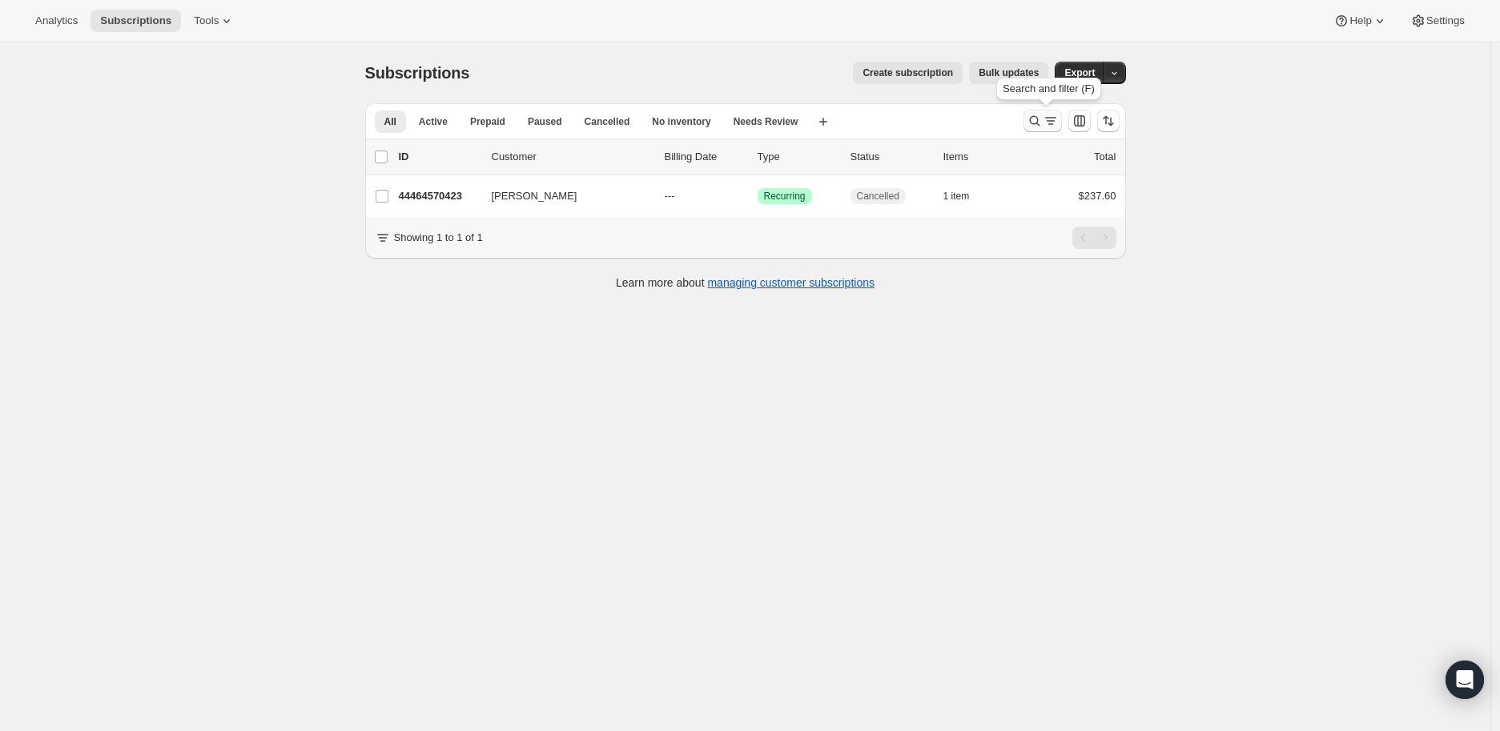
click at [1043, 115] on icon "Search and filter results" at bounding box center [1035, 121] width 16 height 16
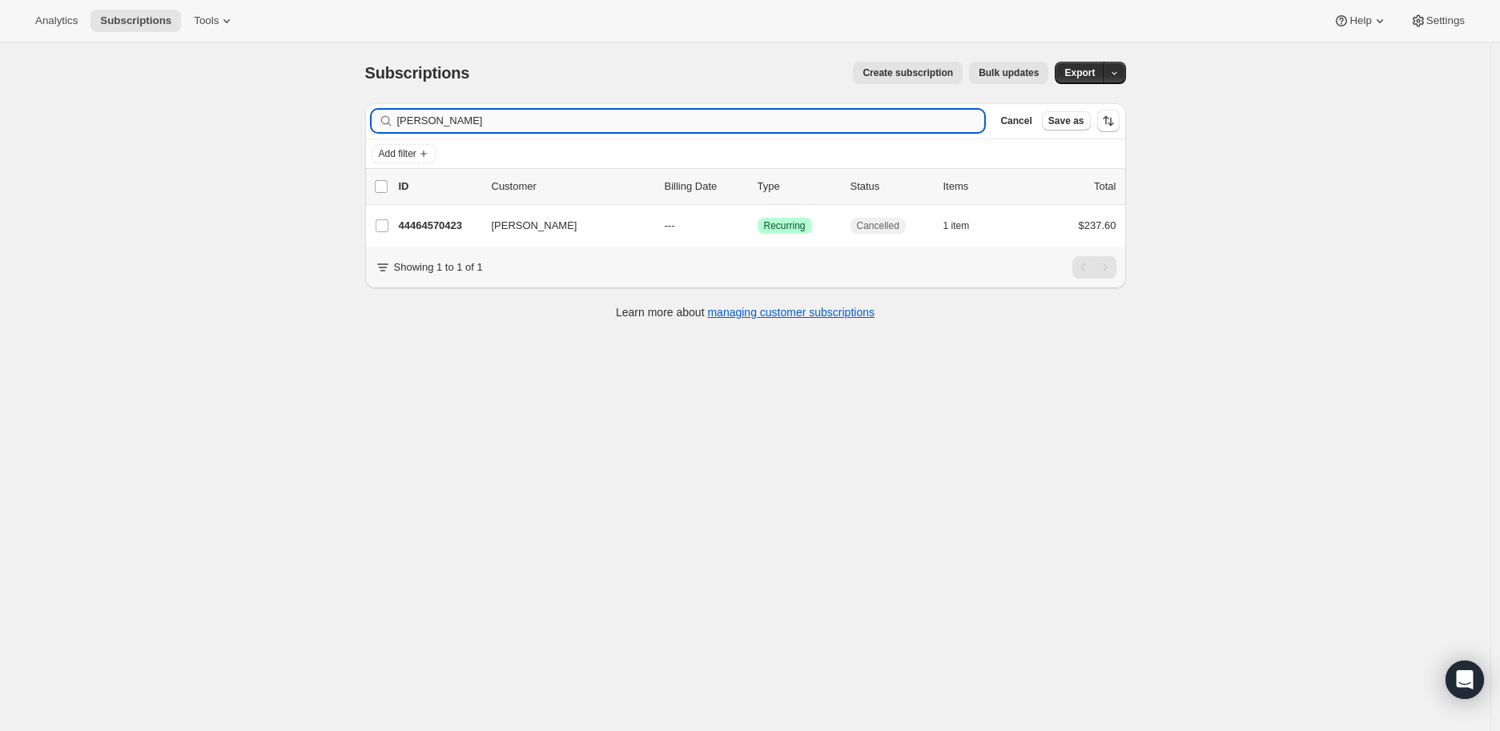
drag, startPoint x: 476, startPoint y: 119, endPoint x: 401, endPoint y: 122, distance: 75.4
click at [401, 122] on input "[PERSON_NAME]" at bounding box center [691, 121] width 588 height 22
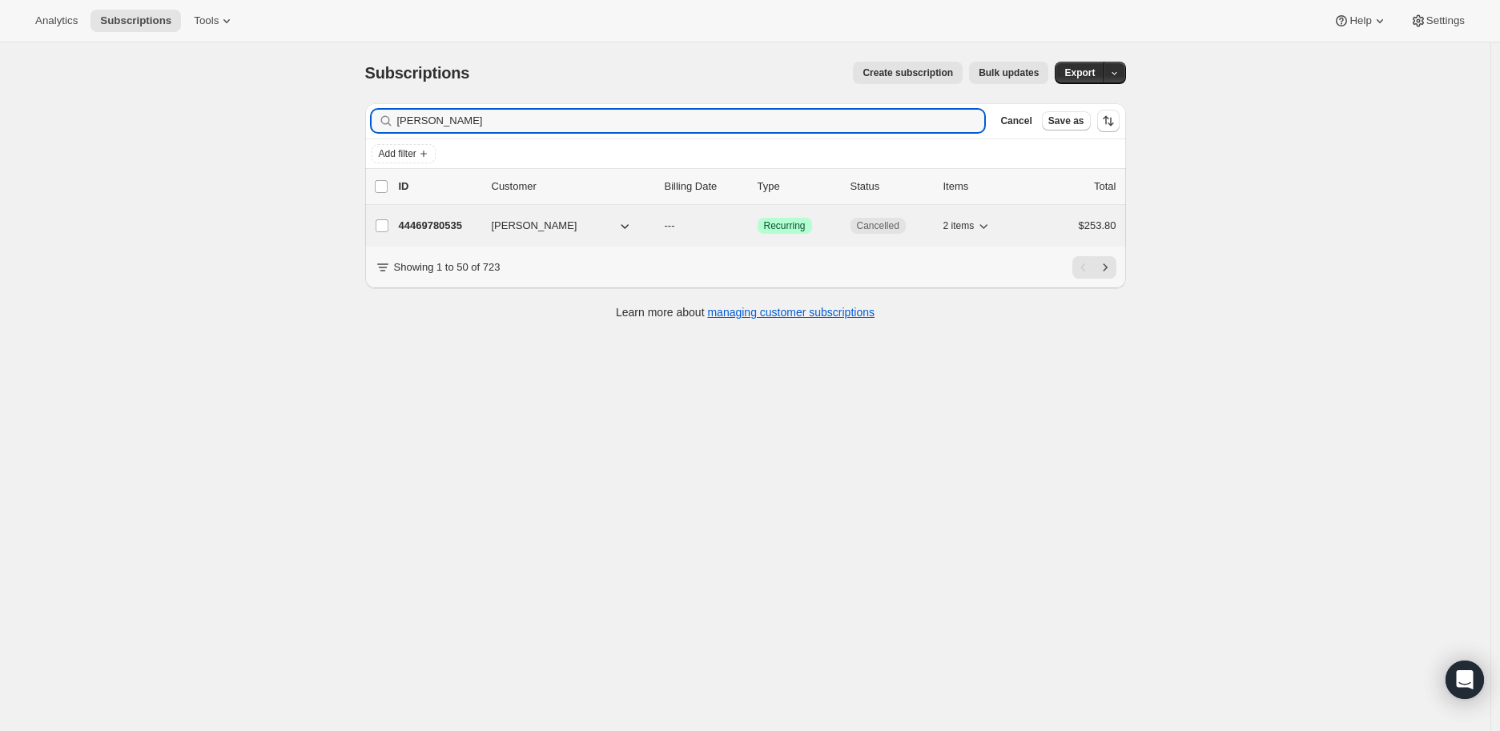
type input "[PERSON_NAME]"
click at [438, 225] on p "44469780535" at bounding box center [439, 226] width 80 height 16
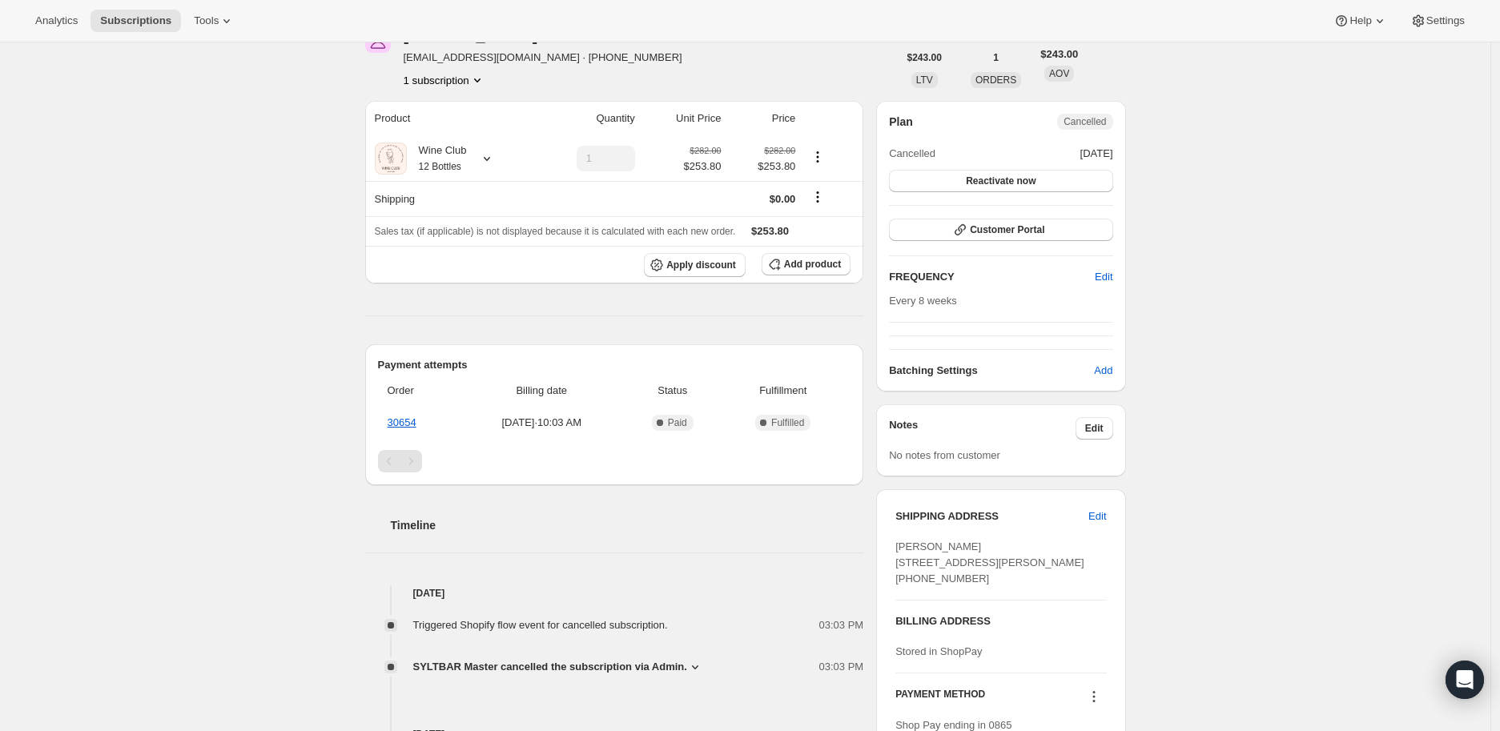
scroll to position [178, 0]
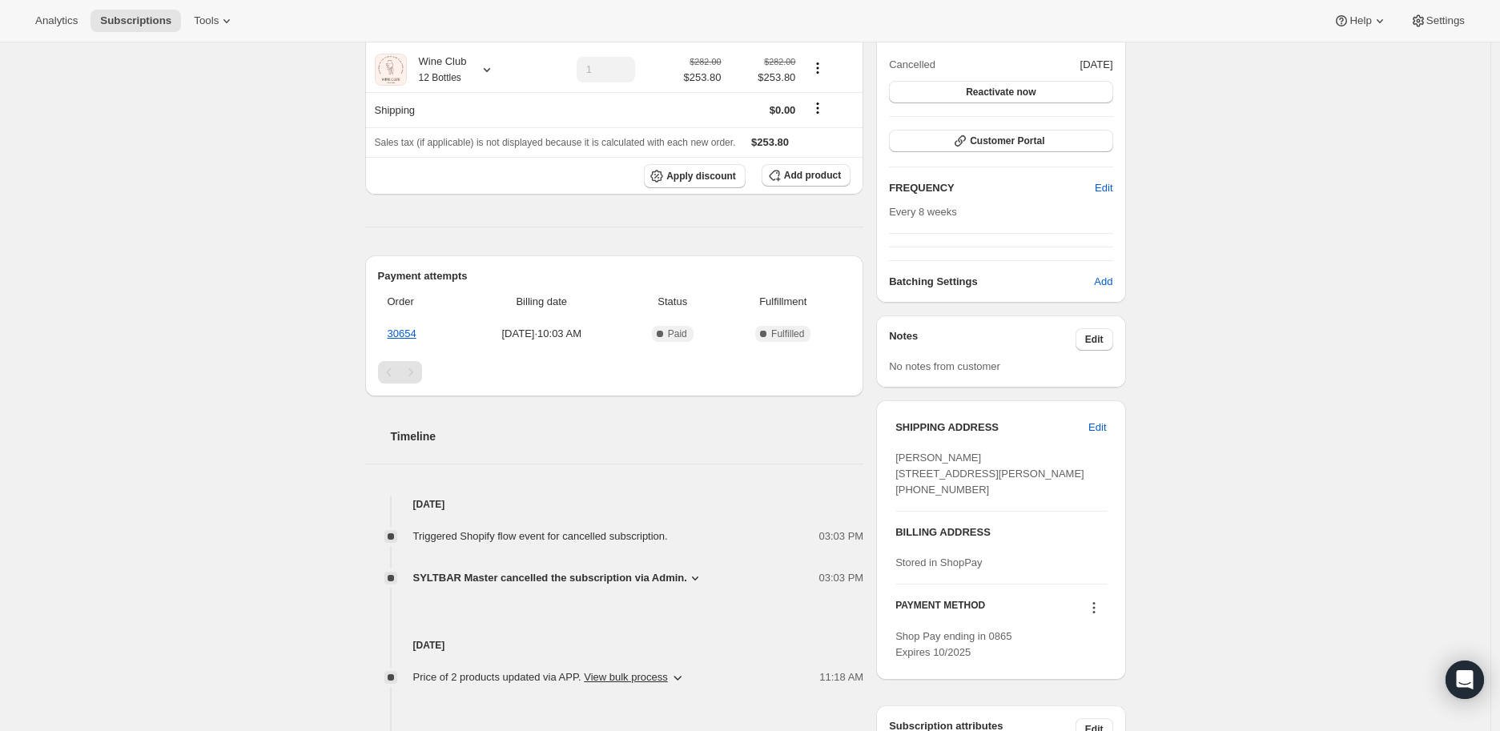
click at [691, 578] on icon at bounding box center [695, 578] width 16 height 16
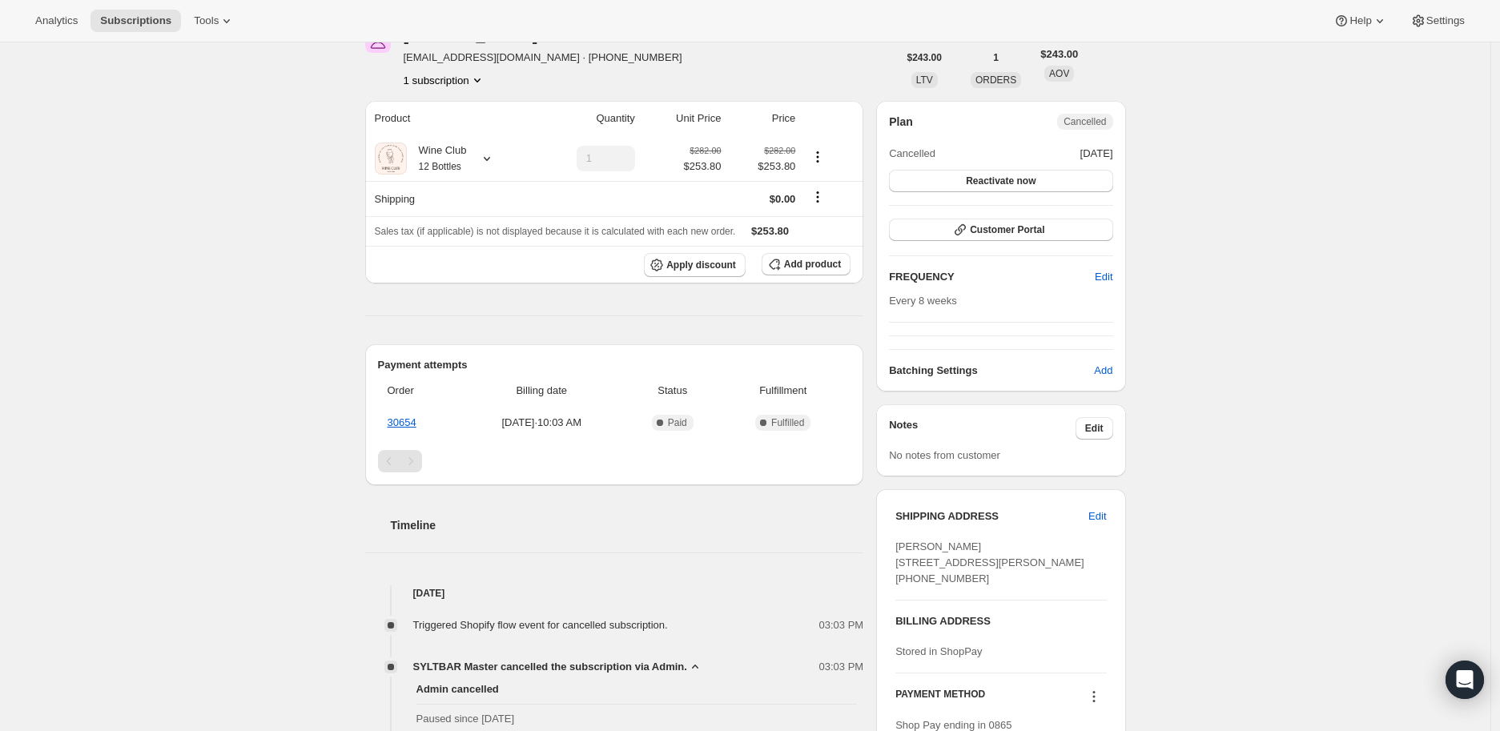
scroll to position [0, 0]
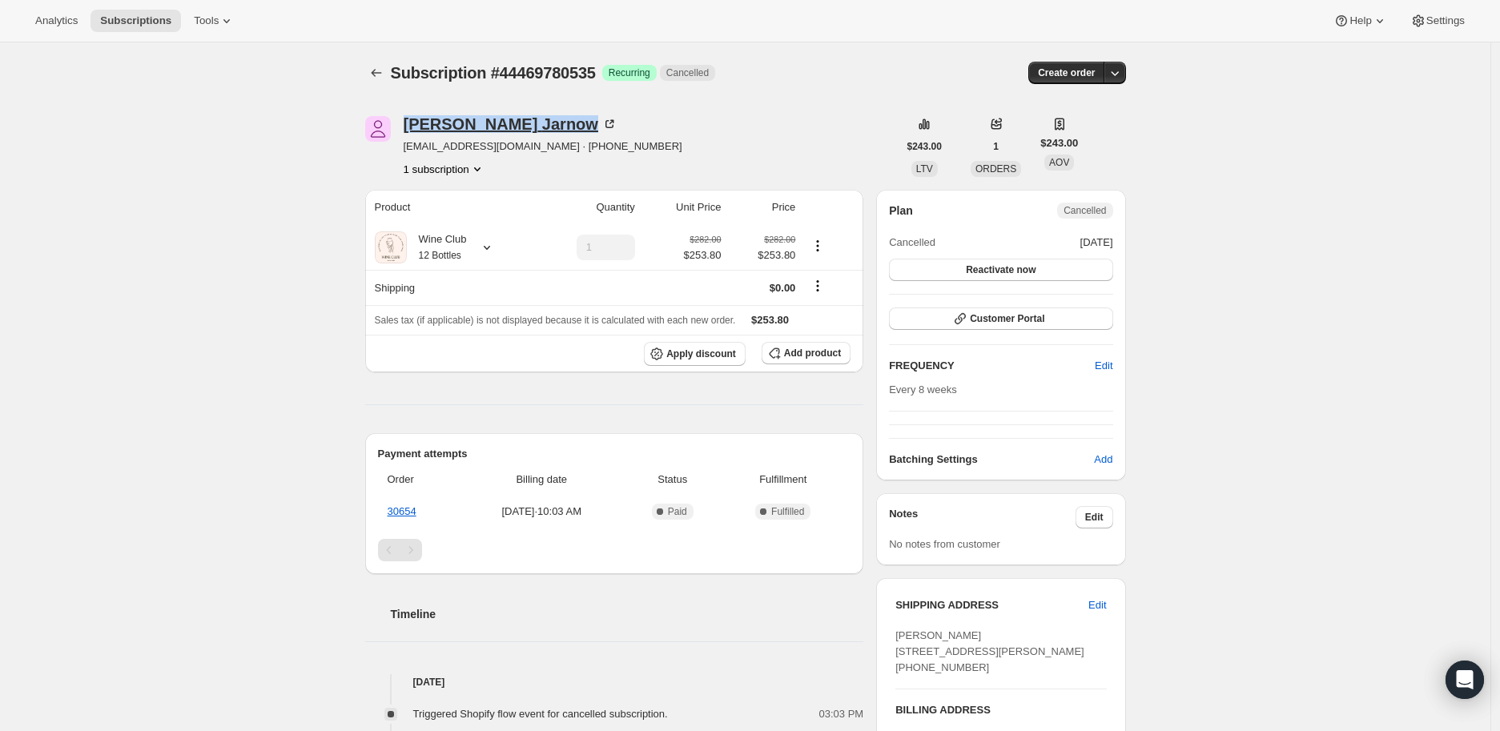
drag, startPoint x: 405, startPoint y: 122, endPoint x: 540, endPoint y: 131, distance: 134.9
click at [540, 131] on div "[PERSON_NAME] [EMAIL_ADDRESS][DOMAIN_NAME] · [PHONE_NUMBER] 1 subscription" at bounding box center [631, 146] width 533 height 61
click at [489, 248] on icon at bounding box center [487, 248] width 6 height 4
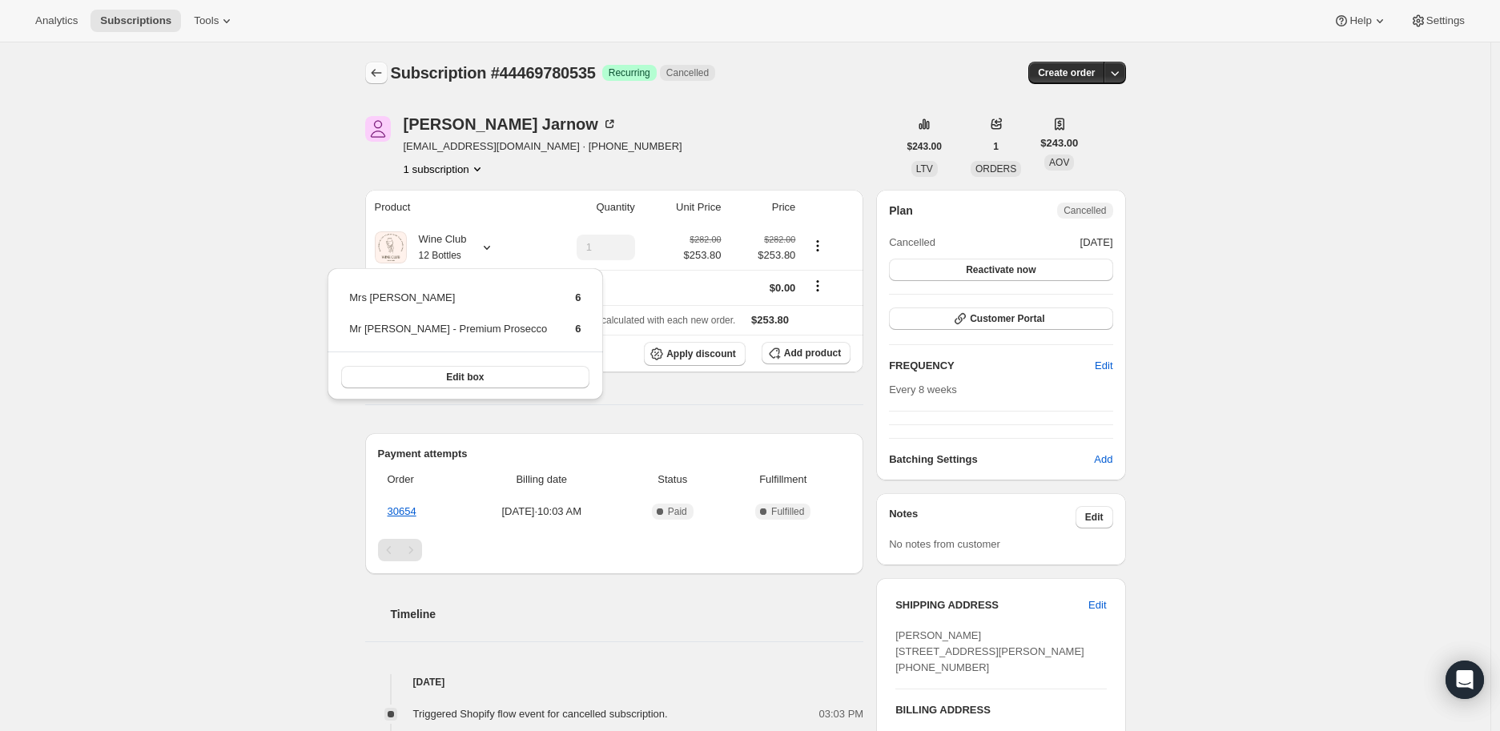
click at [374, 73] on icon "Subscriptions" at bounding box center [376, 73] width 16 height 16
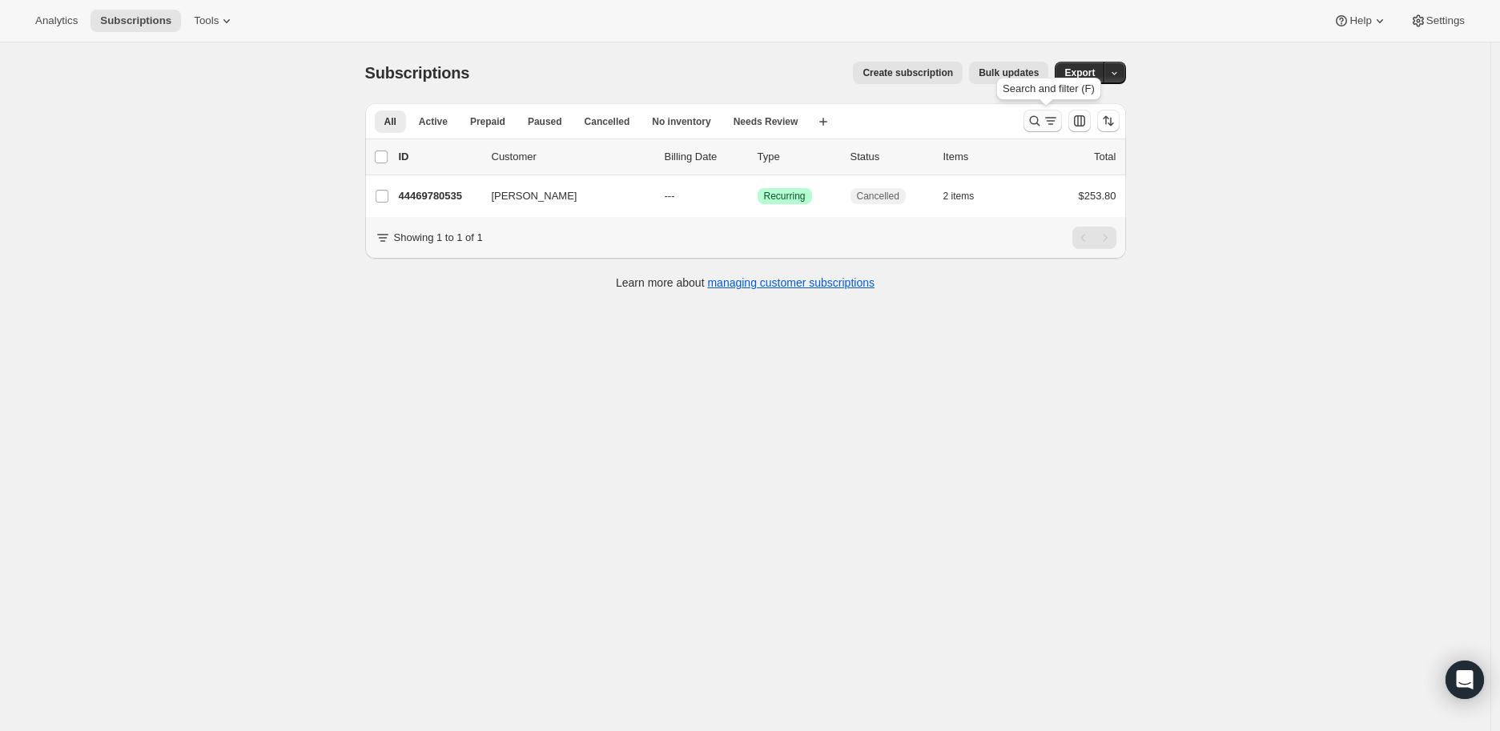
click at [1037, 121] on icon "Search and filter results" at bounding box center [1035, 121] width 16 height 16
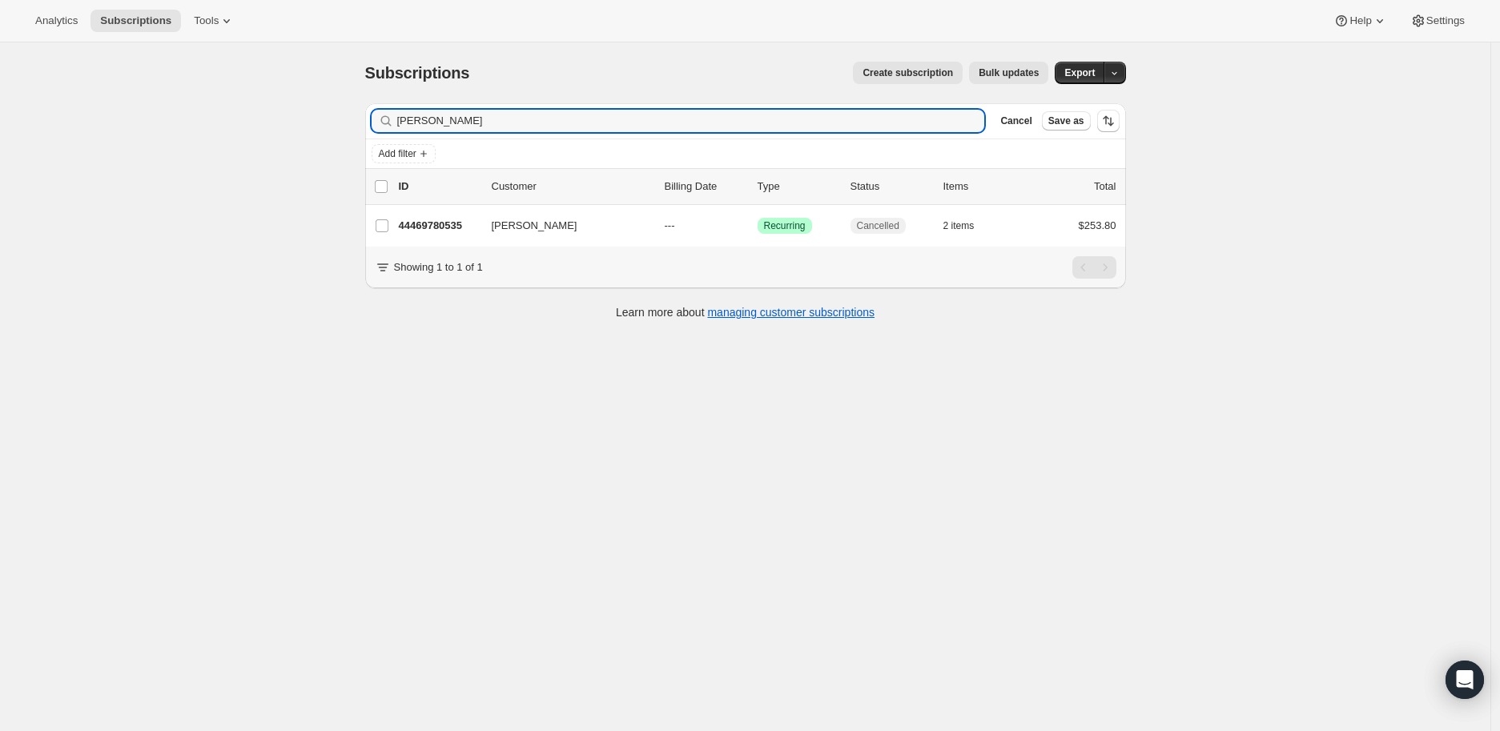
drag, startPoint x: 505, startPoint y: 119, endPoint x: 398, endPoint y: 123, distance: 107.4
click at [398, 123] on div "[PERSON_NAME] Clear" at bounding box center [679, 121] width 614 height 22
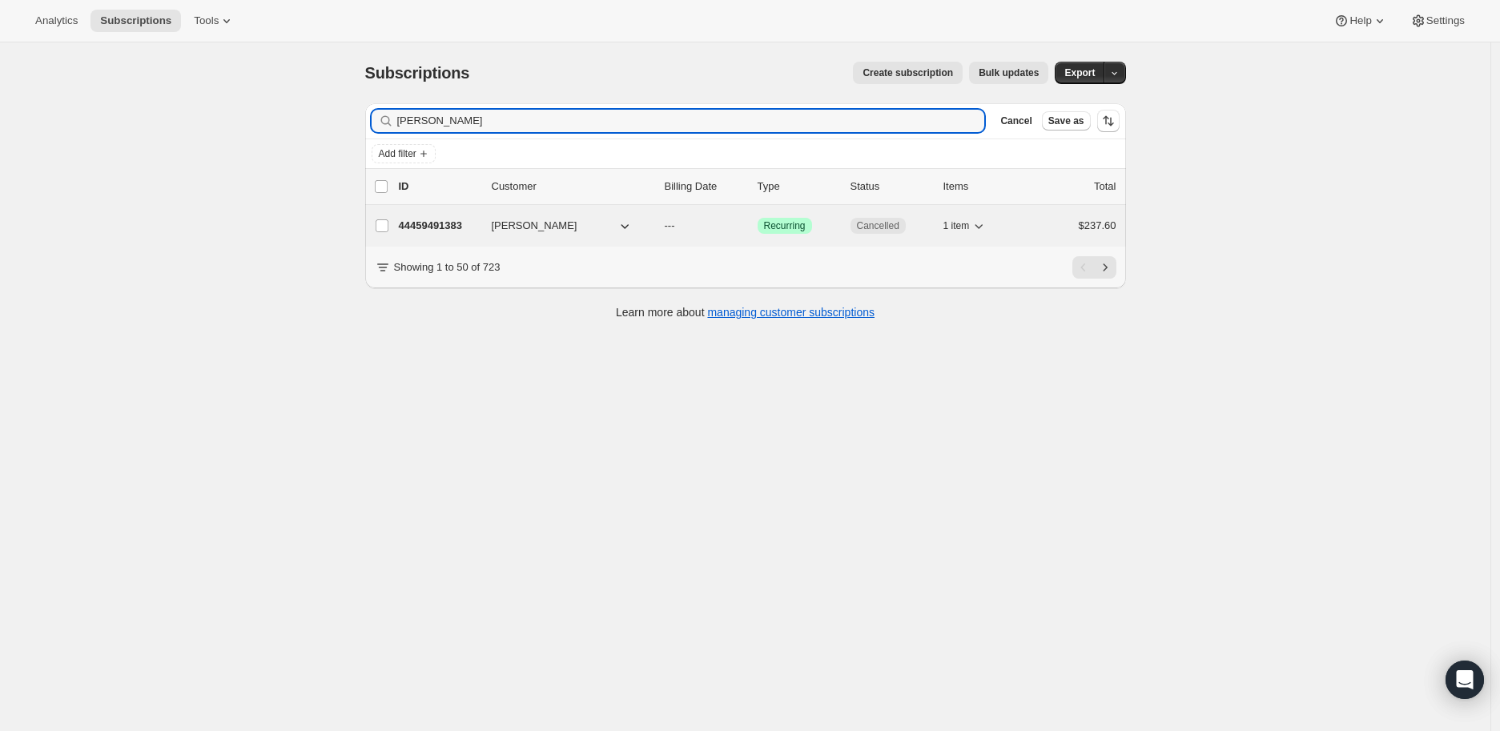
type input "[PERSON_NAME]"
click at [450, 223] on p "44459491383" at bounding box center [439, 226] width 80 height 16
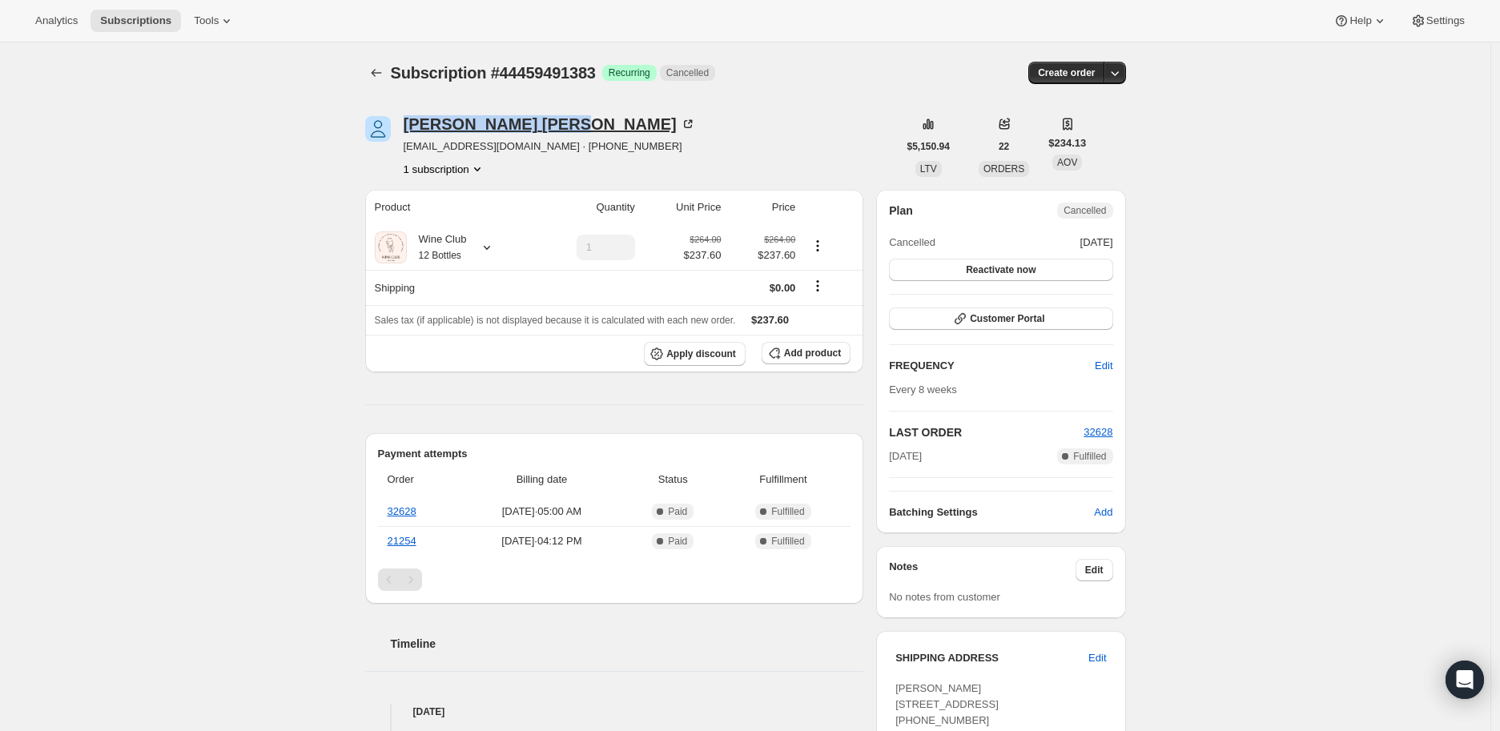
drag, startPoint x: 405, startPoint y: 128, endPoint x: 502, endPoint y: 128, distance: 96.9
click at [502, 128] on div "[PERSON_NAME] [EMAIL_ADDRESS][DOMAIN_NAME] · [PHONE_NUMBER] 1 subscription" at bounding box center [631, 146] width 533 height 61
click at [379, 70] on icon "Subscriptions" at bounding box center [376, 73] width 10 height 8
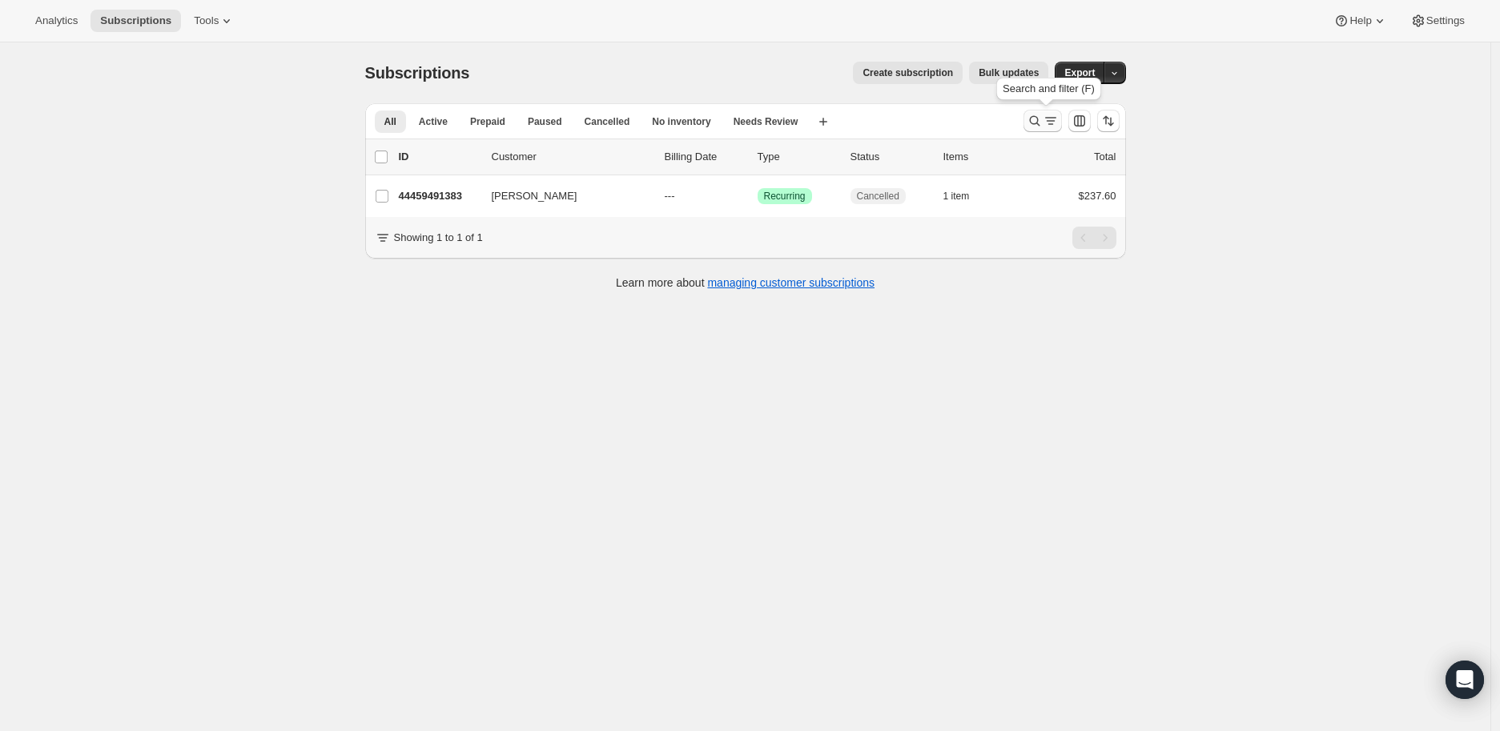
click at [1031, 121] on icon "Search and filter results" at bounding box center [1035, 121] width 16 height 16
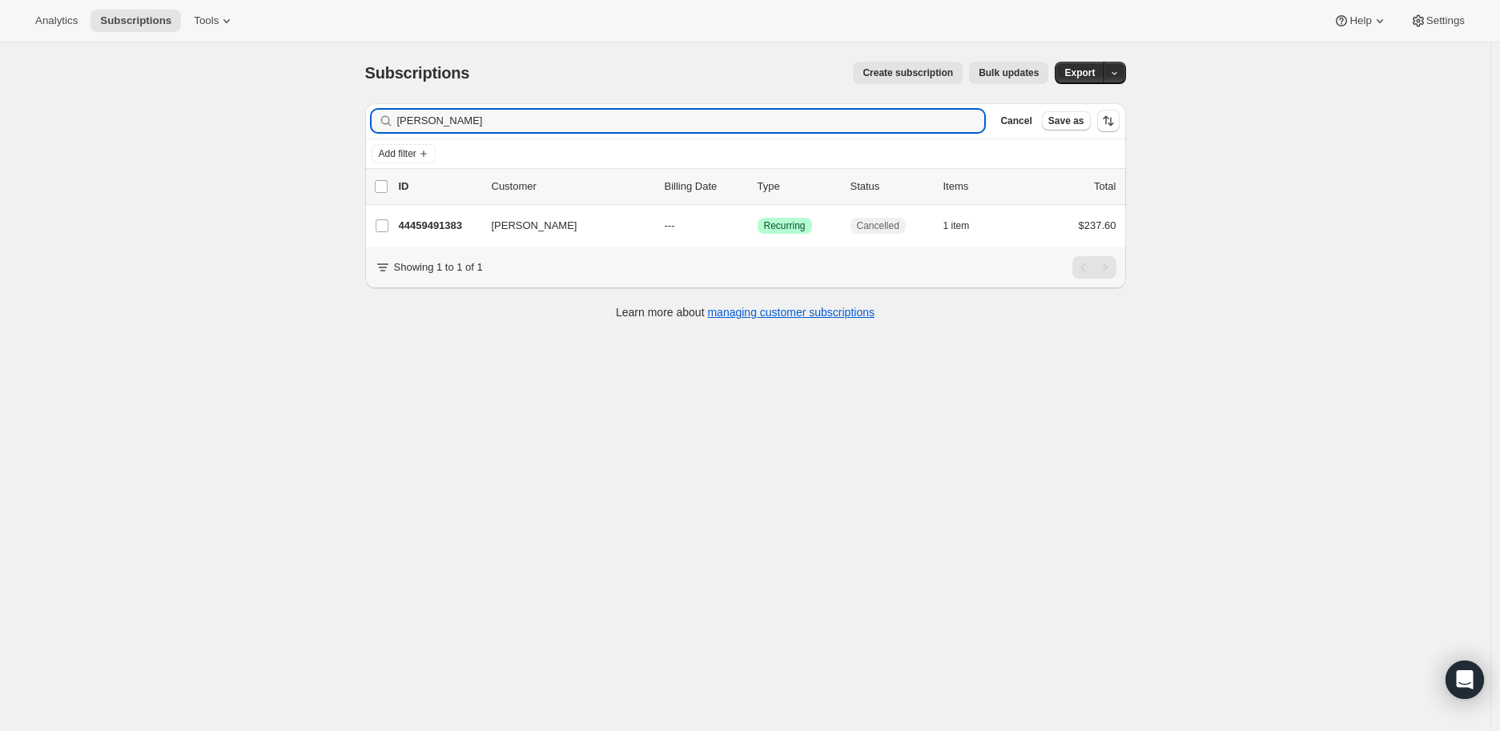
drag, startPoint x: 485, startPoint y: 124, endPoint x: 396, endPoint y: 123, distance: 89.7
click at [396, 123] on div "[PERSON_NAME] Clear" at bounding box center [679, 121] width 614 height 22
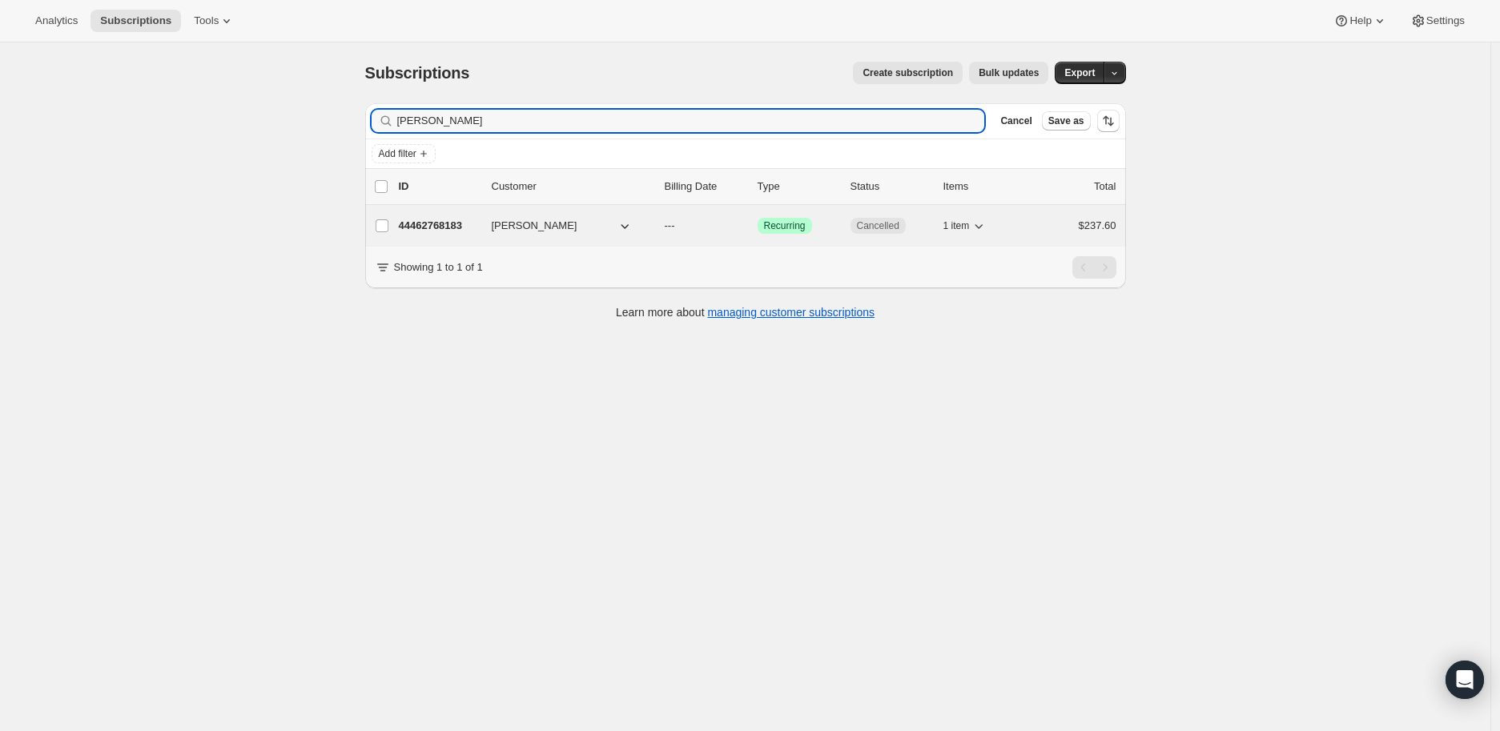
type input "[PERSON_NAME]"
click at [437, 219] on p "44462768183" at bounding box center [439, 226] width 80 height 16
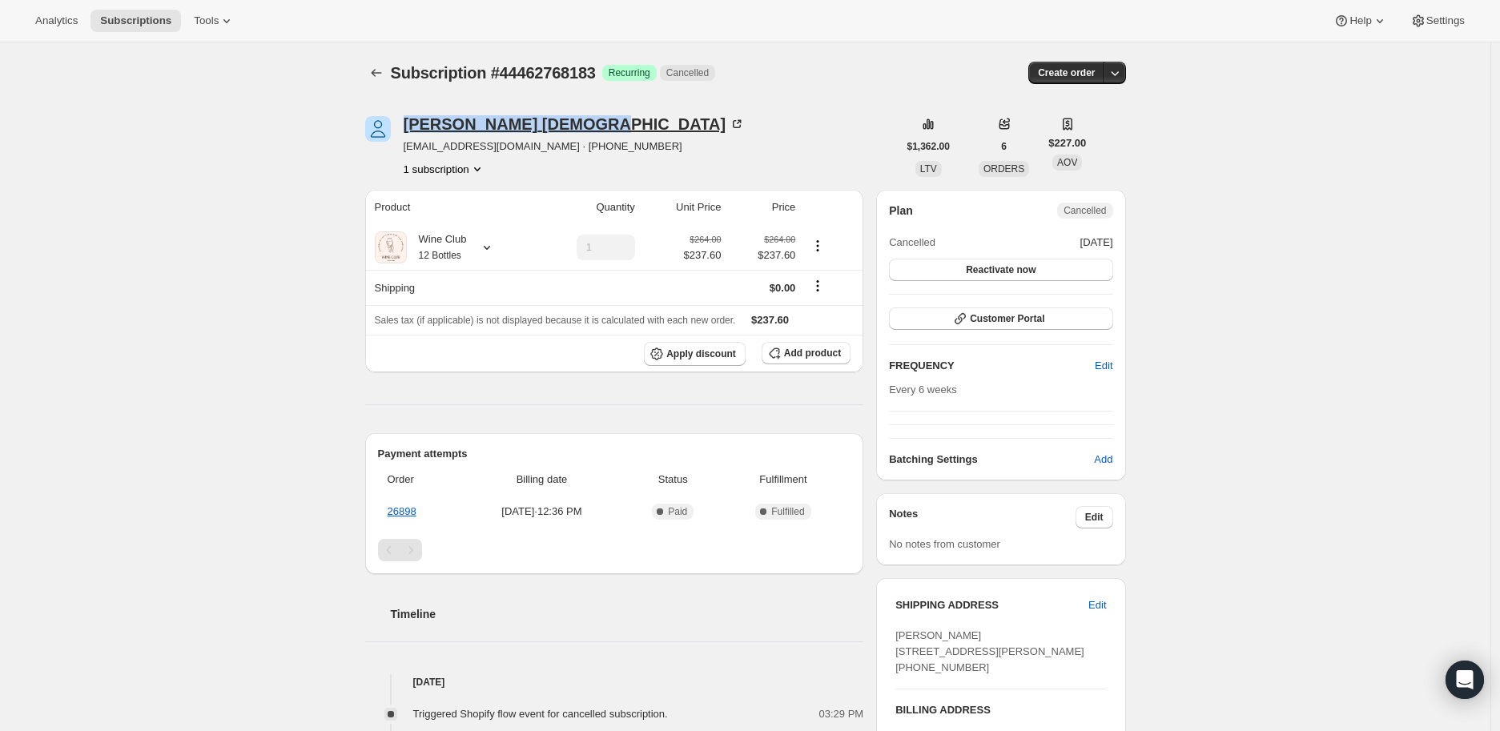
drag, startPoint x: 401, startPoint y: 129, endPoint x: 531, endPoint y: 130, distance: 130.6
click at [531, 130] on div "[PERSON_NAME] [EMAIL_ADDRESS][DOMAIN_NAME] · [PHONE_NUMBER] 1 subscription" at bounding box center [631, 146] width 533 height 61
click at [380, 67] on icon "Subscriptions" at bounding box center [376, 73] width 16 height 16
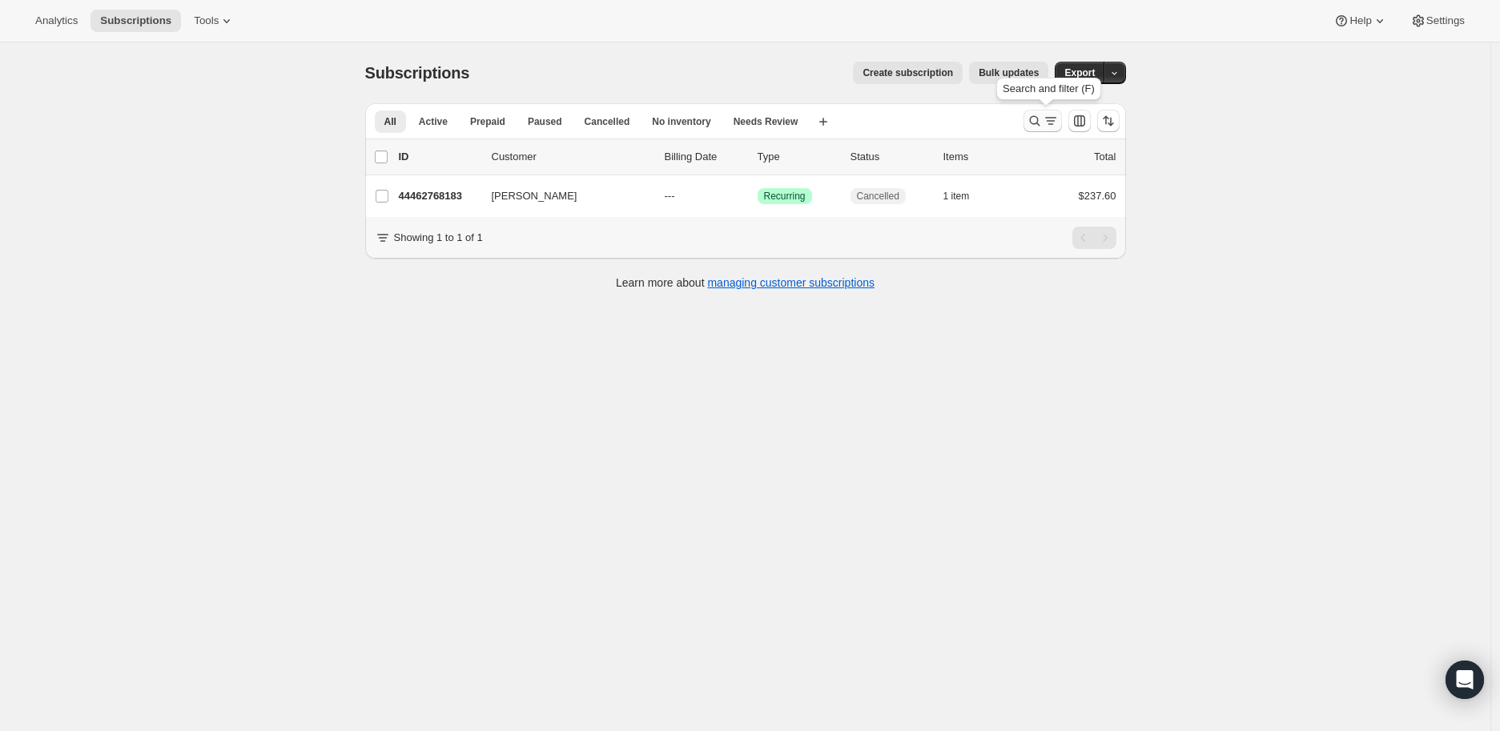
click at [1043, 120] on icon "Search and filter results" at bounding box center [1035, 121] width 16 height 16
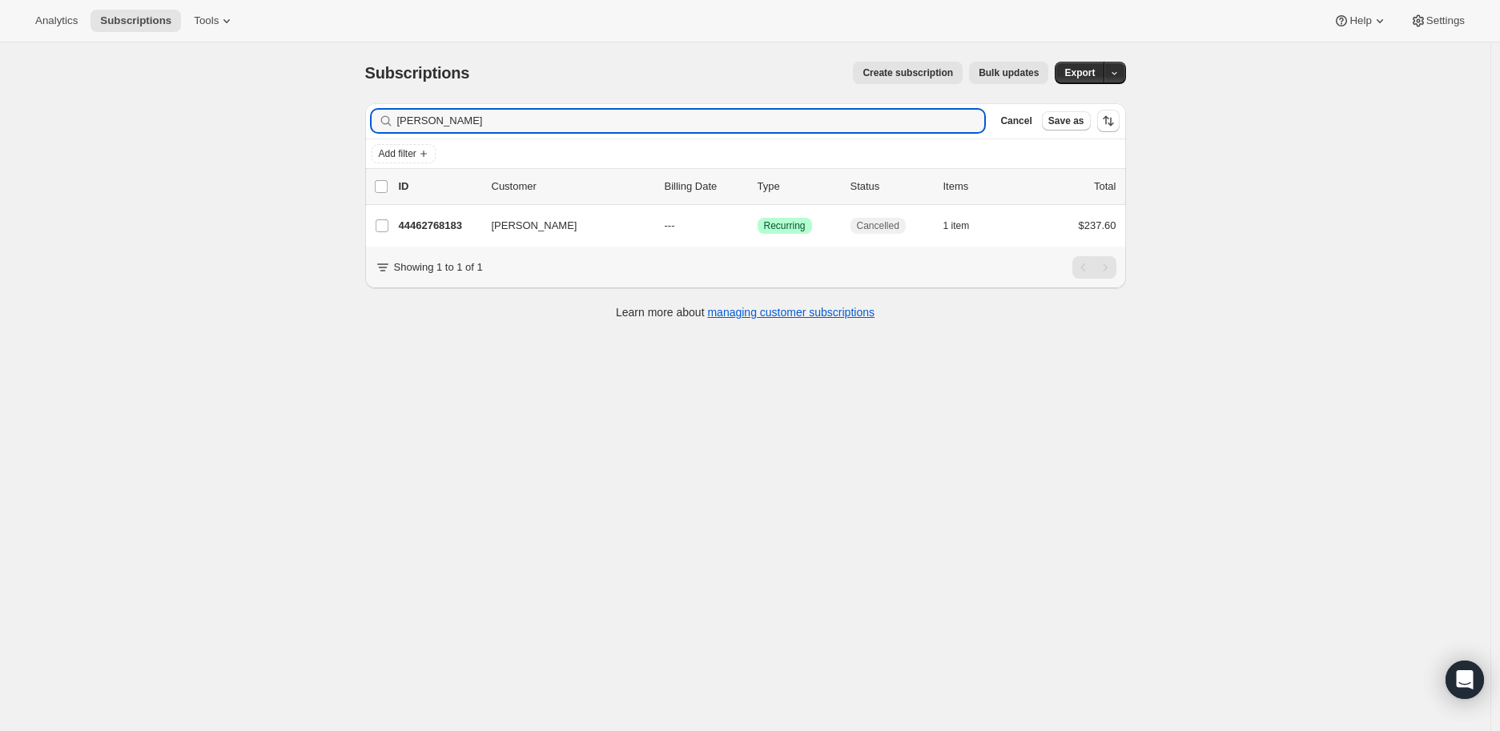
drag, startPoint x: 499, startPoint y: 121, endPoint x: 398, endPoint y: 122, distance: 100.9
click at [398, 122] on div "[PERSON_NAME] Clear" at bounding box center [679, 121] width 614 height 22
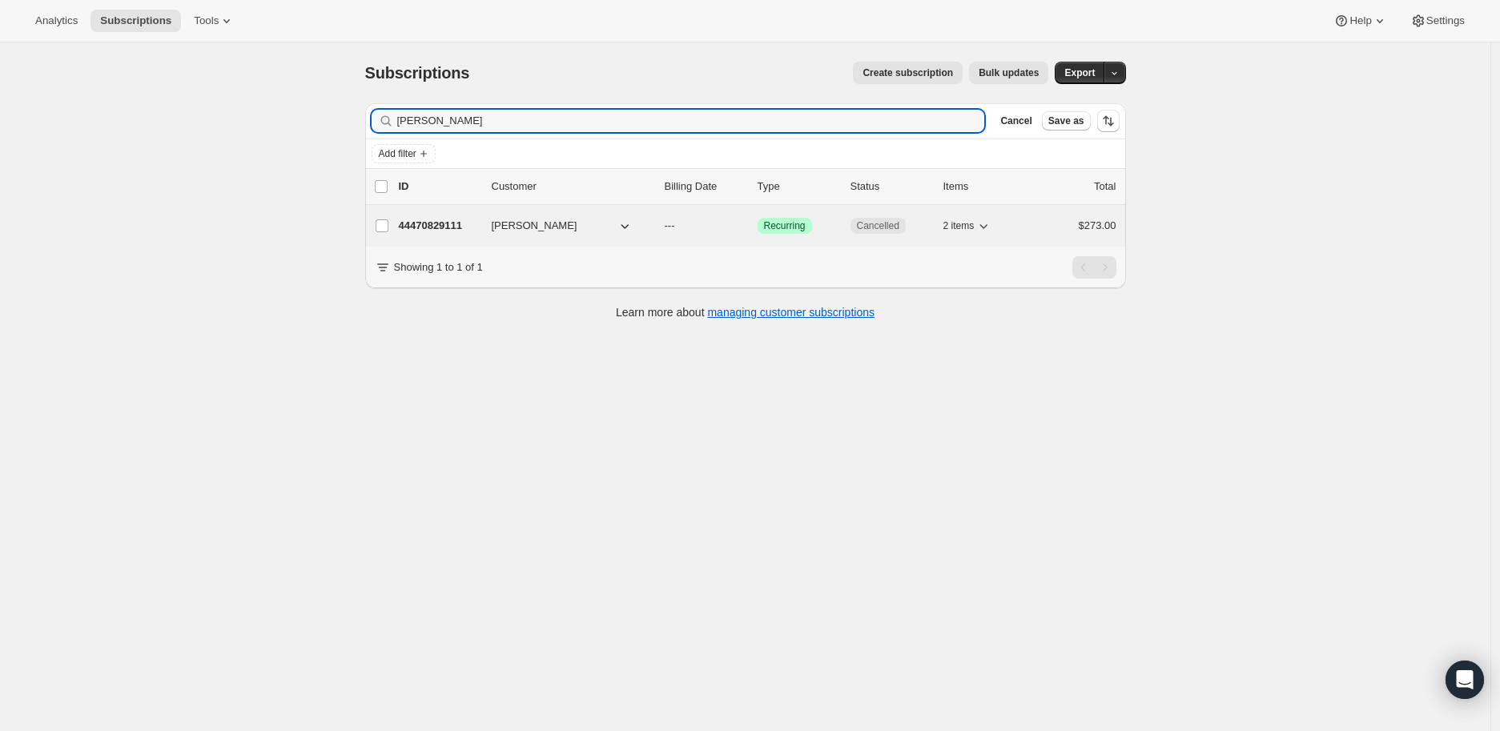
type input "[PERSON_NAME]"
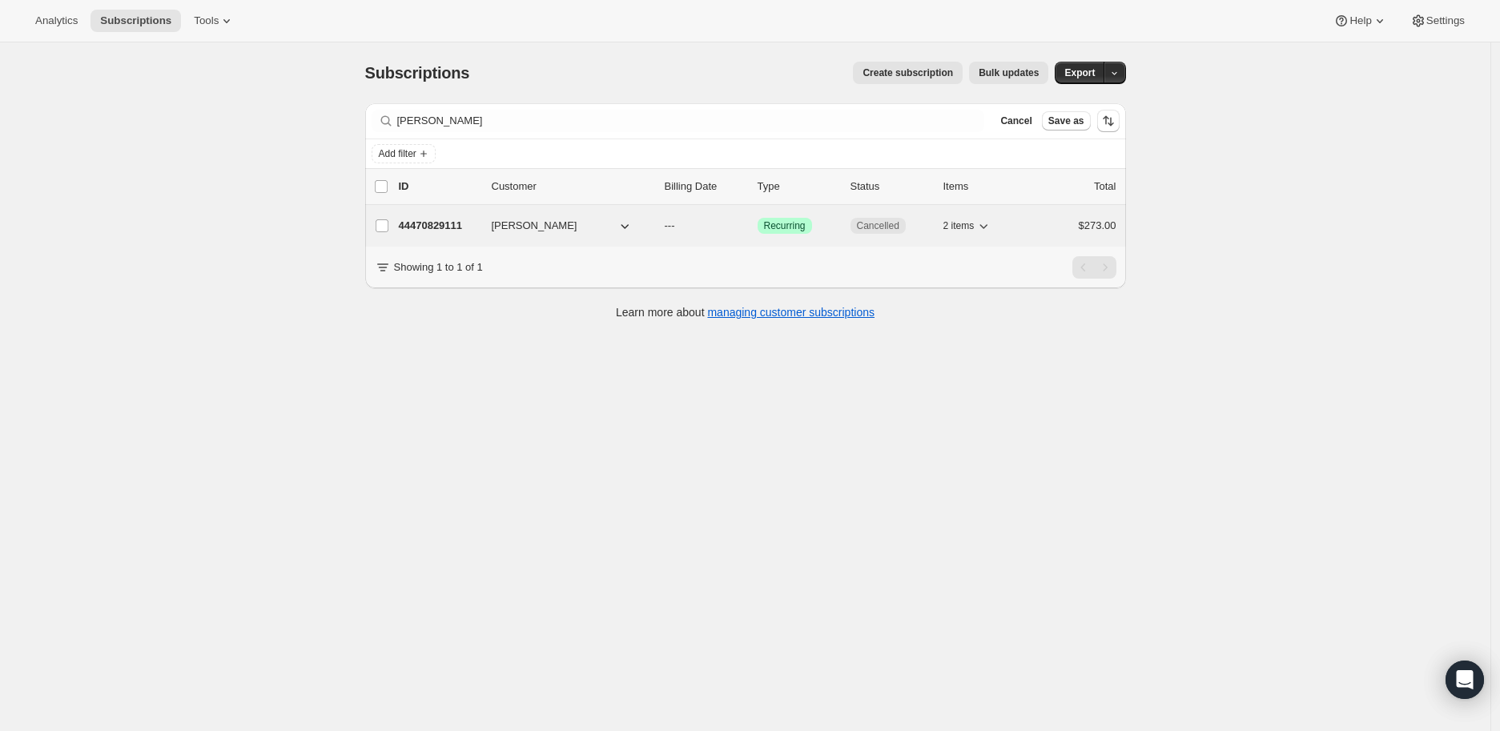
click at [434, 227] on p "44470829111" at bounding box center [439, 226] width 80 height 16
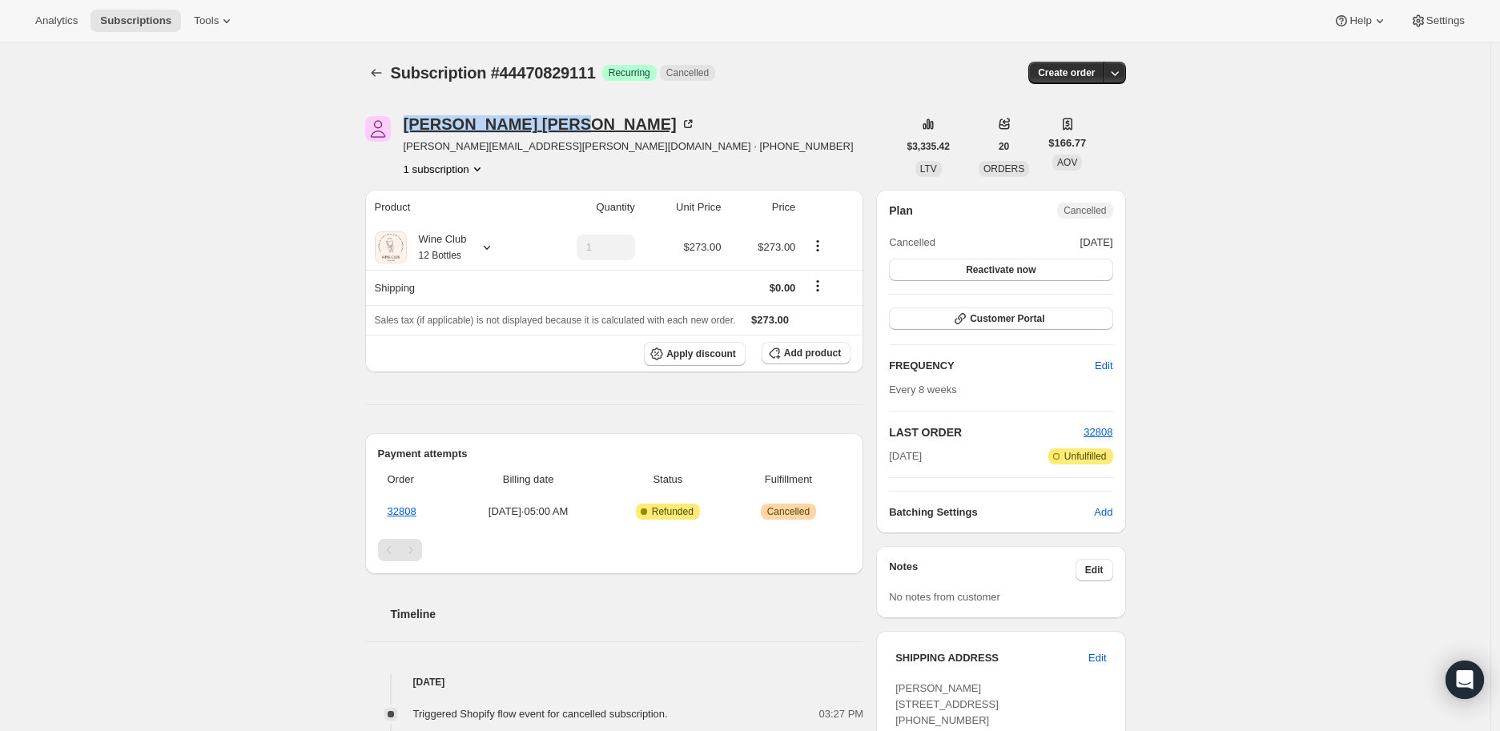
drag, startPoint x: 404, startPoint y: 123, endPoint x: 516, endPoint y: 131, distance: 112.4
click at [516, 131] on div "Anthony Verda [EMAIL_ADDRESS][PERSON_NAME][DOMAIN_NAME] · [PHONE_NUMBER] 1 subs…" at bounding box center [631, 146] width 533 height 61
click at [493, 248] on icon at bounding box center [487, 248] width 16 height 16
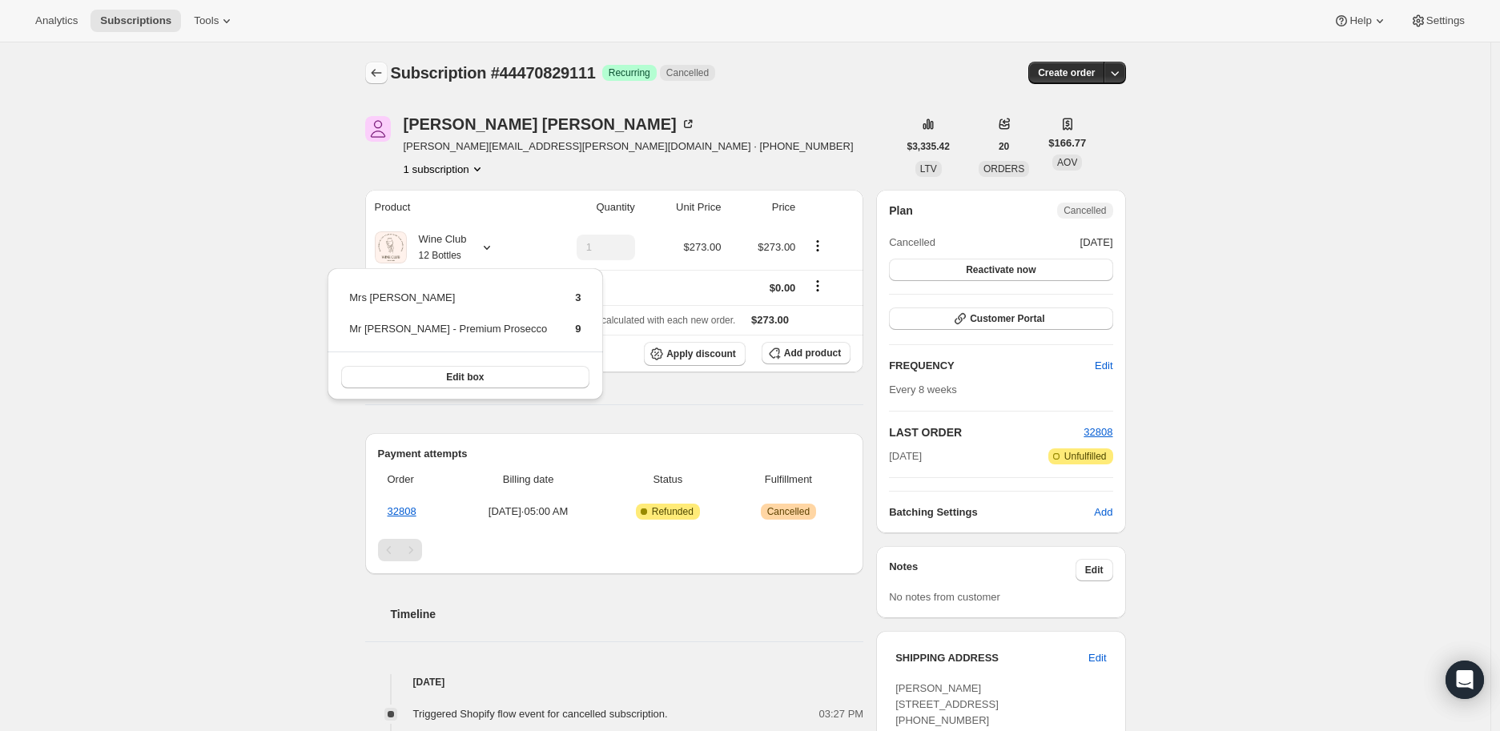
click at [377, 68] on icon "Subscriptions" at bounding box center [376, 73] width 16 height 16
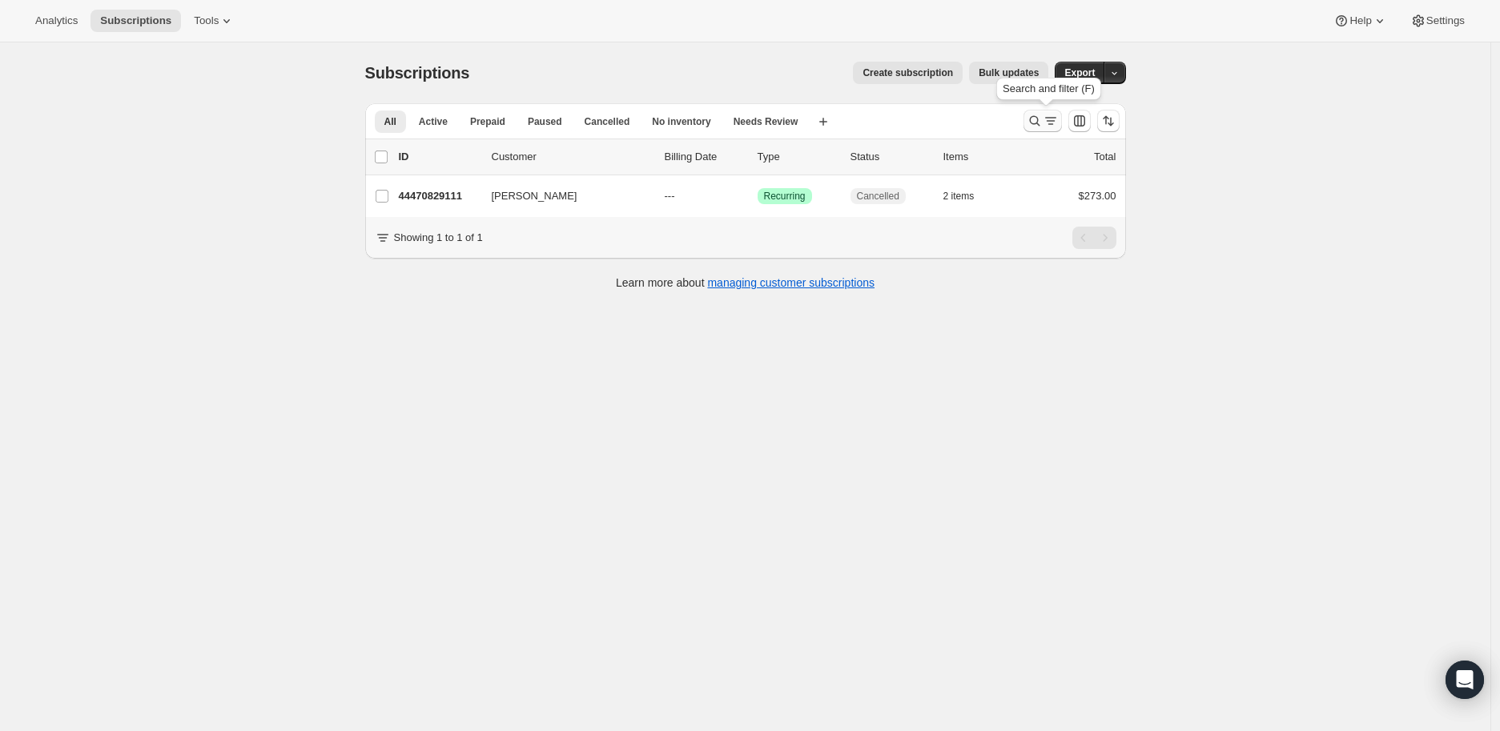
click at [1035, 122] on icon "Search and filter results" at bounding box center [1034, 121] width 10 height 10
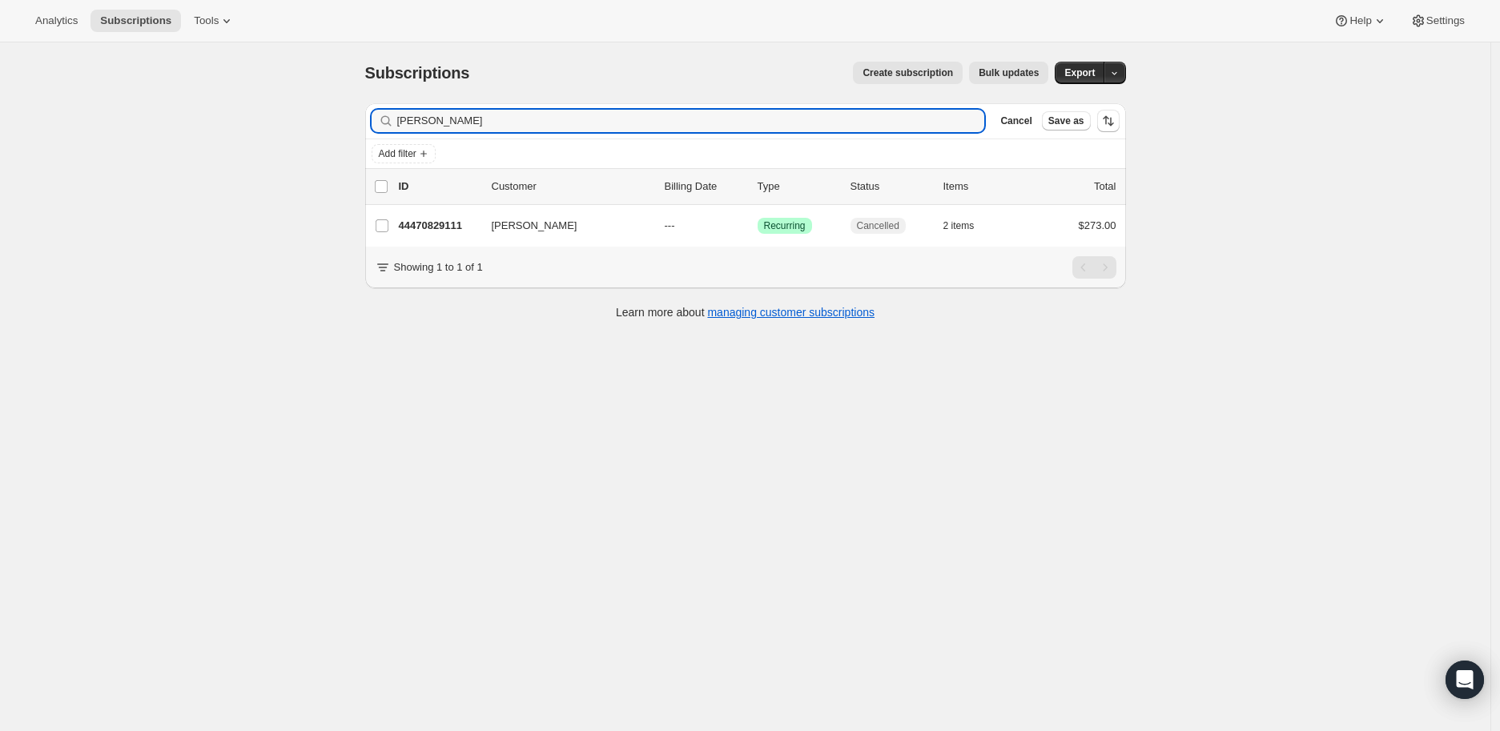
drag, startPoint x: 479, startPoint y: 123, endPoint x: 378, endPoint y: 123, distance: 100.9
click at [378, 123] on div "[PERSON_NAME] Clear" at bounding box center [679, 121] width 614 height 22
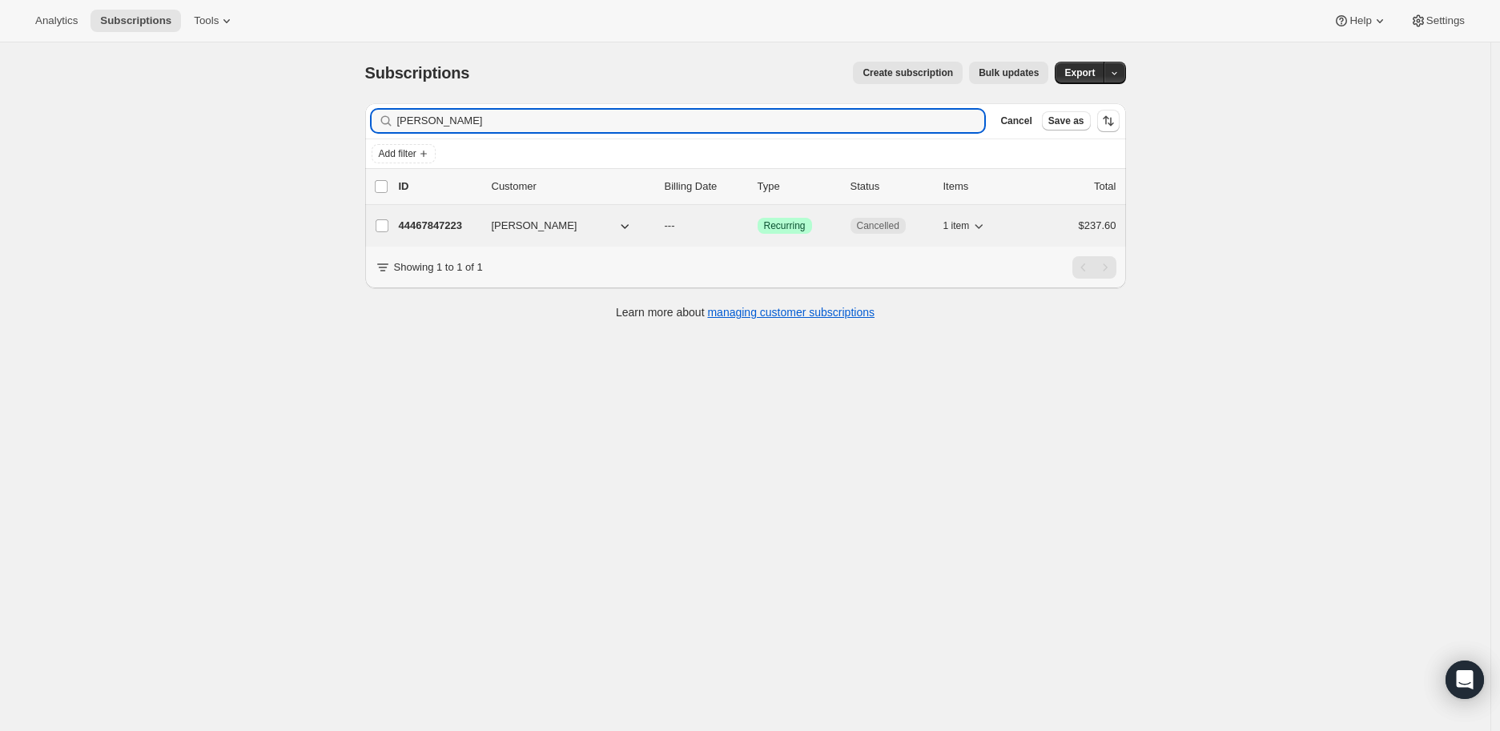
type input "[PERSON_NAME]"
click at [435, 226] on p "44467847223" at bounding box center [439, 226] width 80 height 16
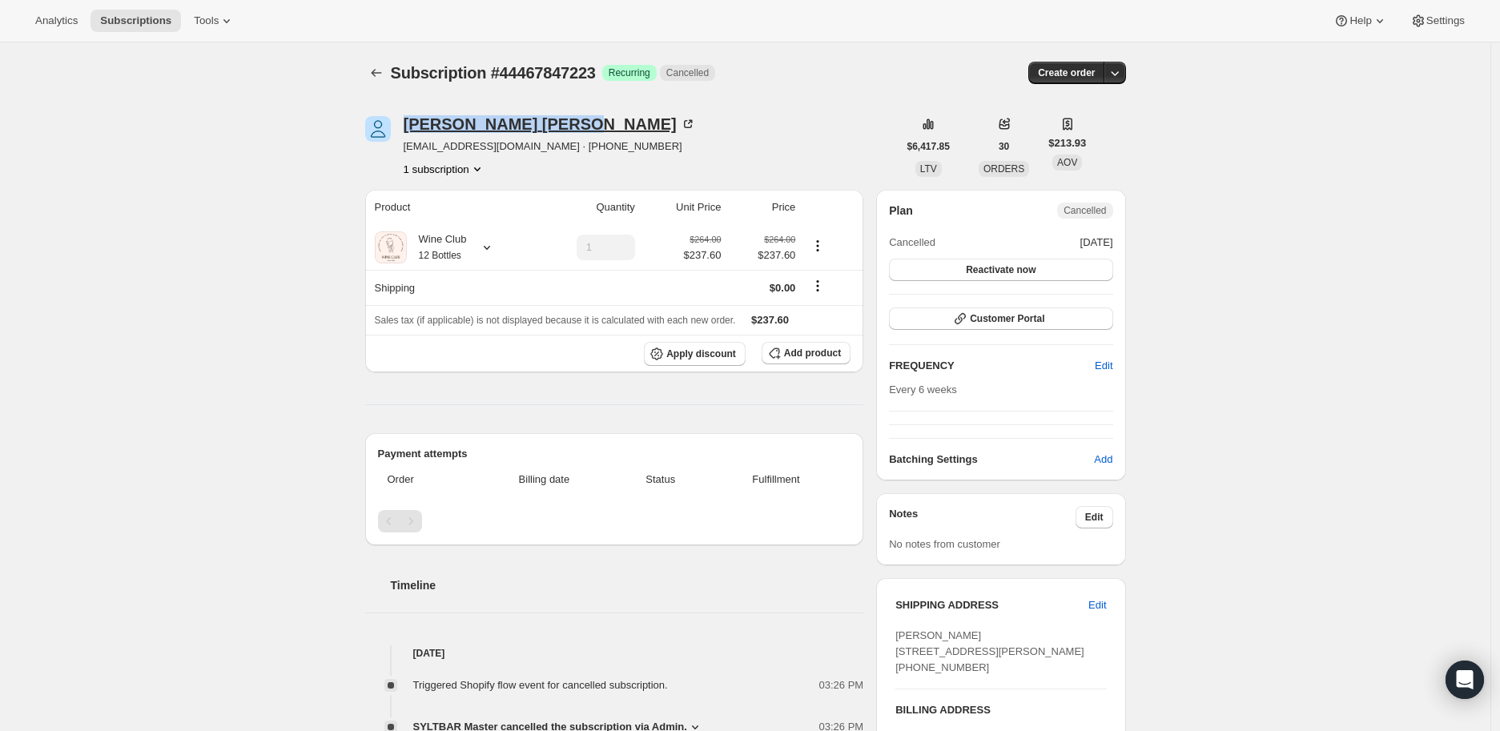
drag, startPoint x: 405, startPoint y: 123, endPoint x: 517, endPoint y: 122, distance: 112.1
click at [517, 122] on div "[PERSON_NAME] [EMAIL_ADDRESS][DOMAIN_NAME] · [PHONE_NUMBER] 1 subscription" at bounding box center [631, 146] width 533 height 61
click at [384, 69] on icon "Subscriptions" at bounding box center [376, 73] width 16 height 16
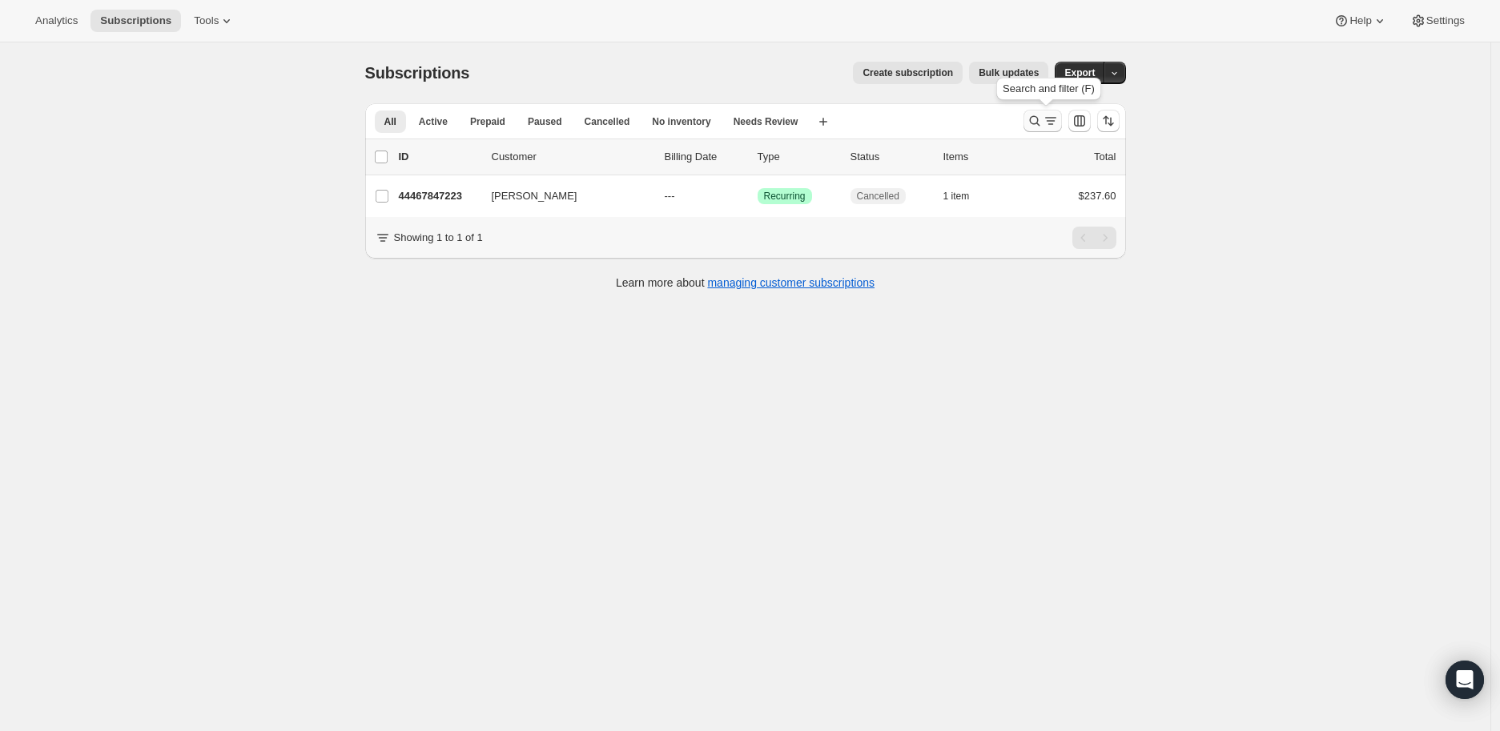
click at [1036, 121] on icon "Search and filter results" at bounding box center [1035, 121] width 16 height 16
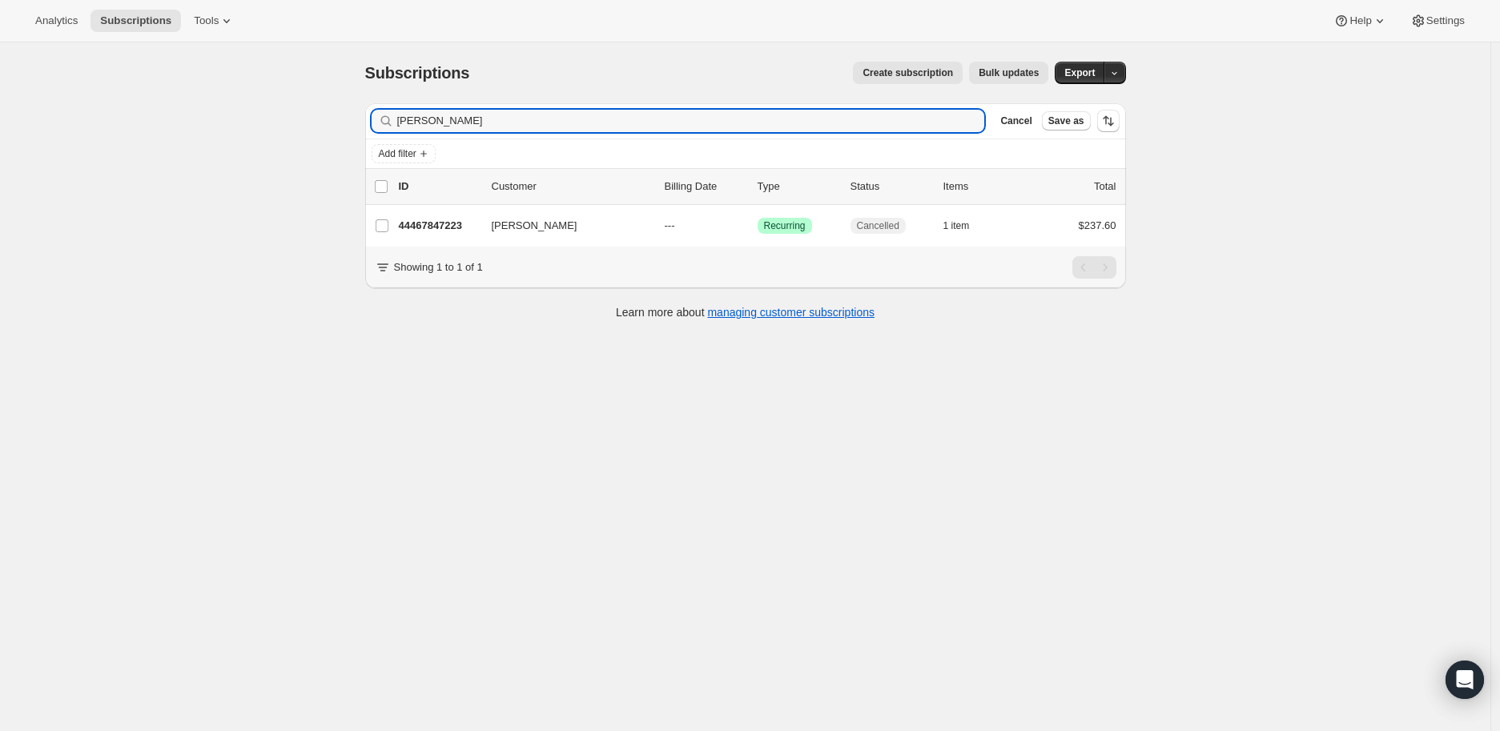
drag, startPoint x: 476, startPoint y: 119, endPoint x: 391, endPoint y: 120, distance: 84.9
click at [391, 120] on div "[PERSON_NAME] Clear" at bounding box center [679, 121] width 614 height 22
type input "Theapia Best"
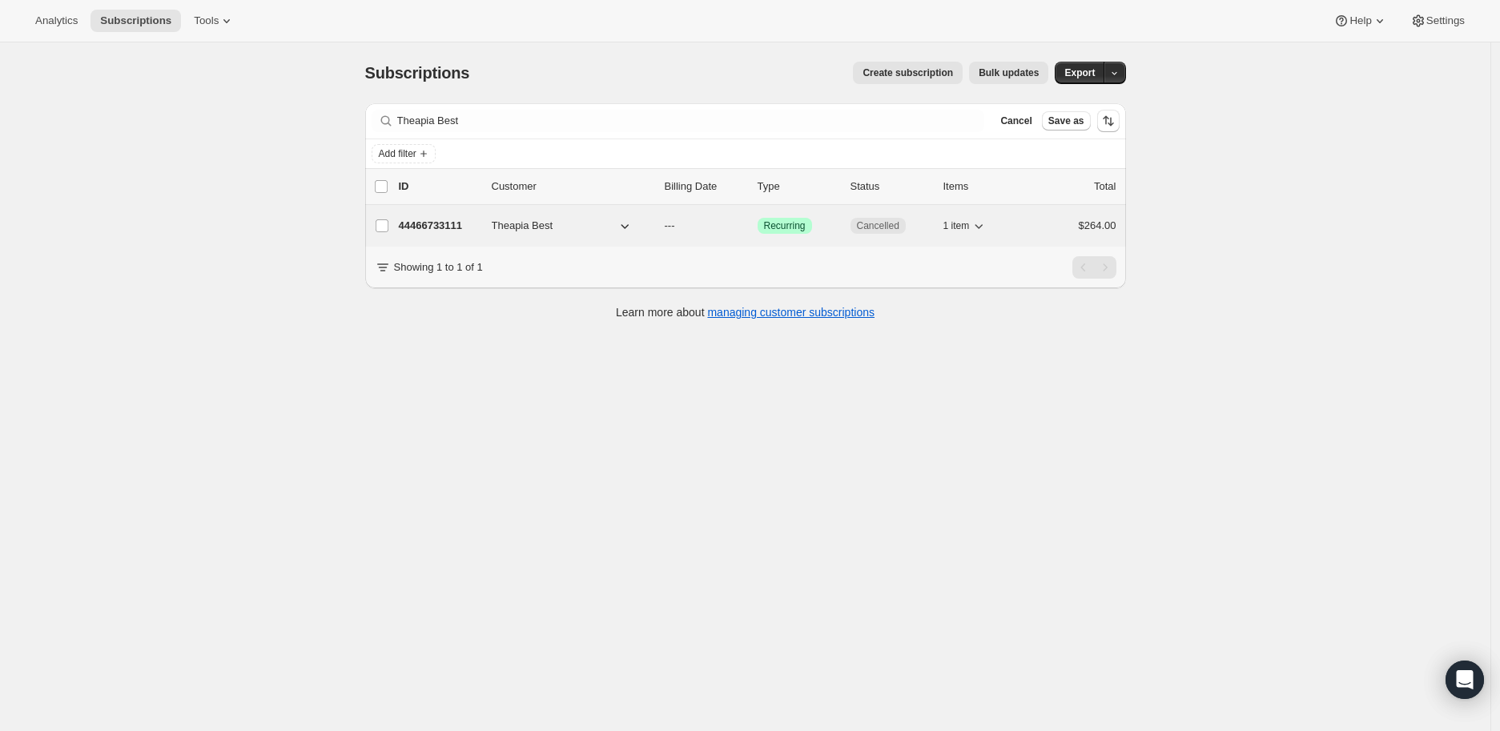
click at [427, 227] on p "44466733111" at bounding box center [439, 226] width 80 height 16
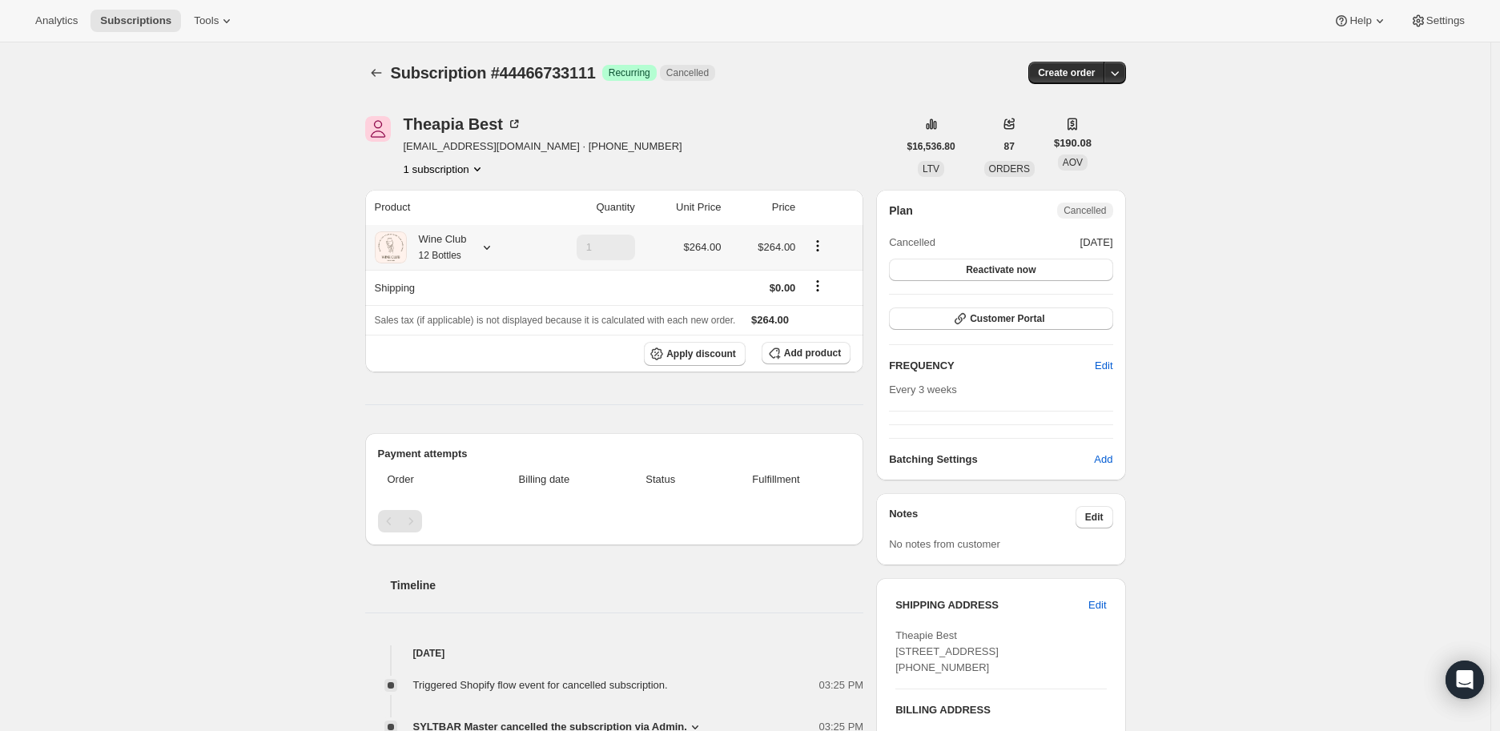
click at [493, 245] on icon at bounding box center [487, 248] width 16 height 16
click at [373, 75] on icon "Subscriptions" at bounding box center [376, 73] width 16 height 16
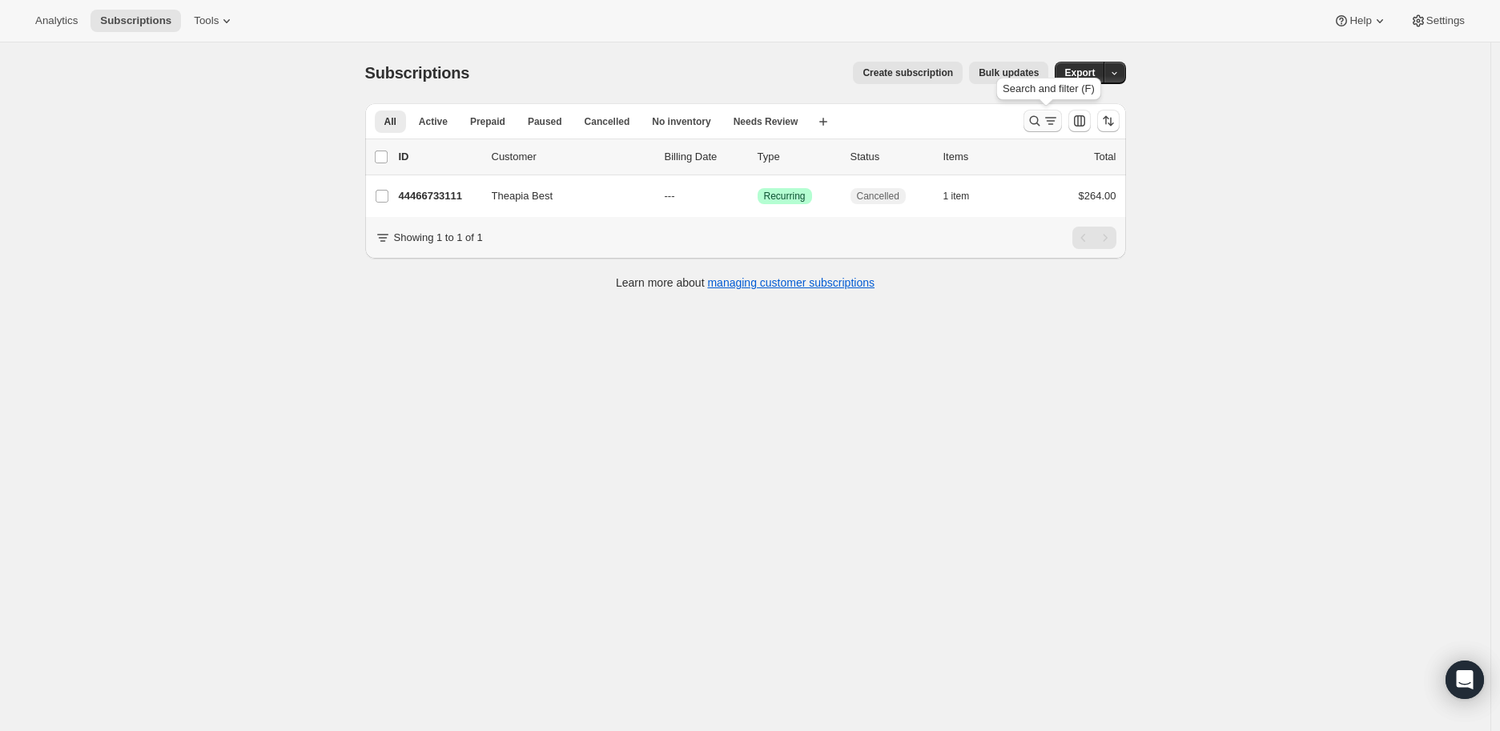
click at [1035, 119] on icon "Search and filter results" at bounding box center [1034, 121] width 10 height 10
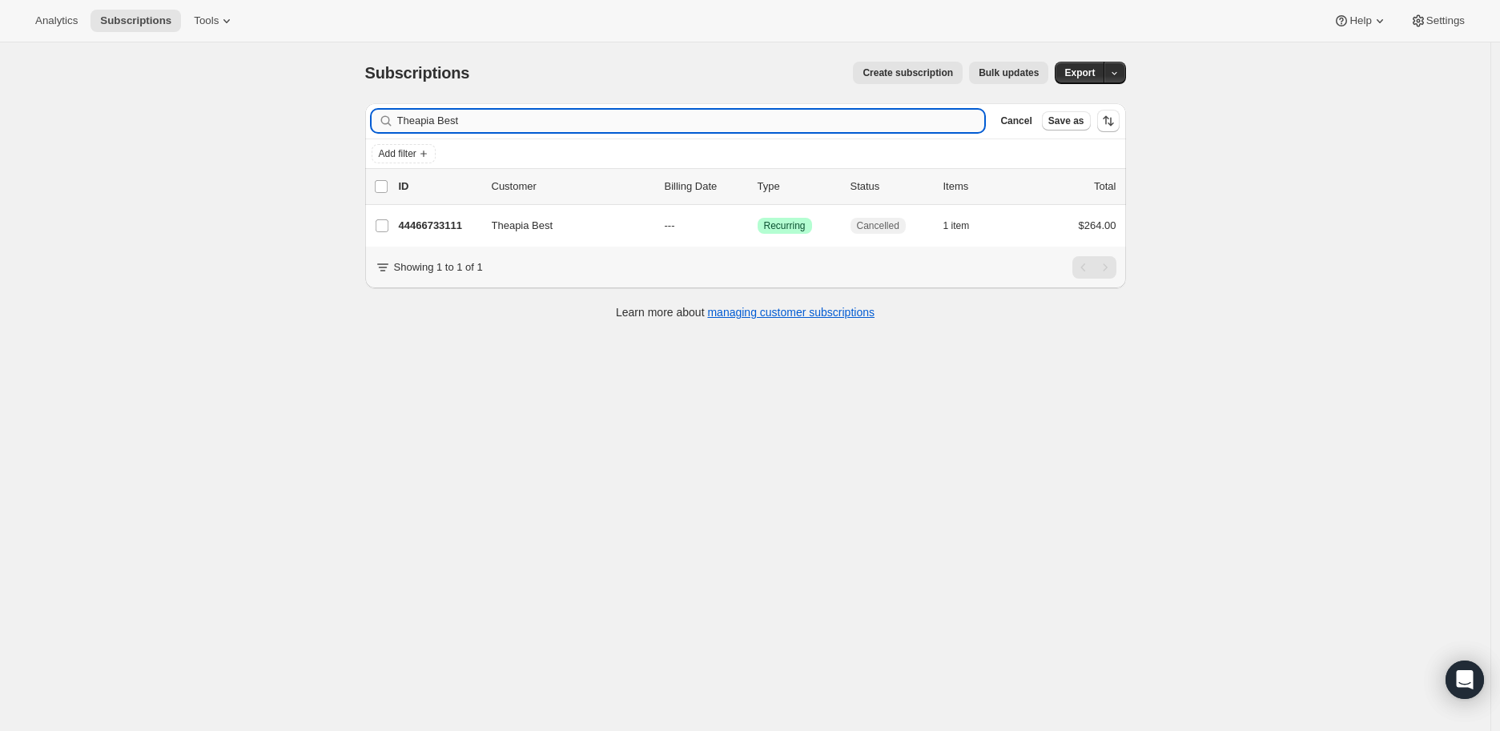
drag, startPoint x: 469, startPoint y: 121, endPoint x: 405, endPoint y: 120, distance: 63.3
click at [405, 120] on input "Theapia Best" at bounding box center [691, 121] width 588 height 22
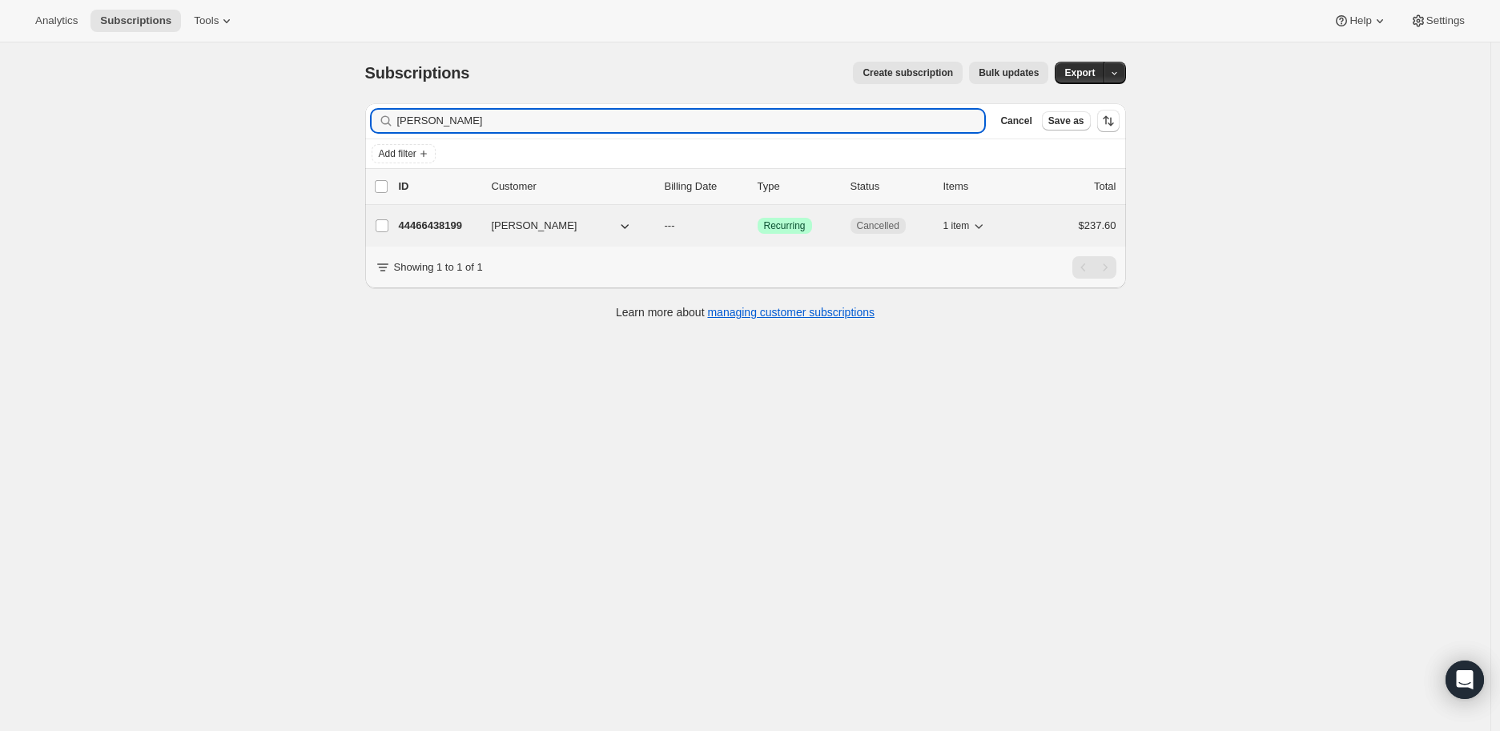
type input "[PERSON_NAME]"
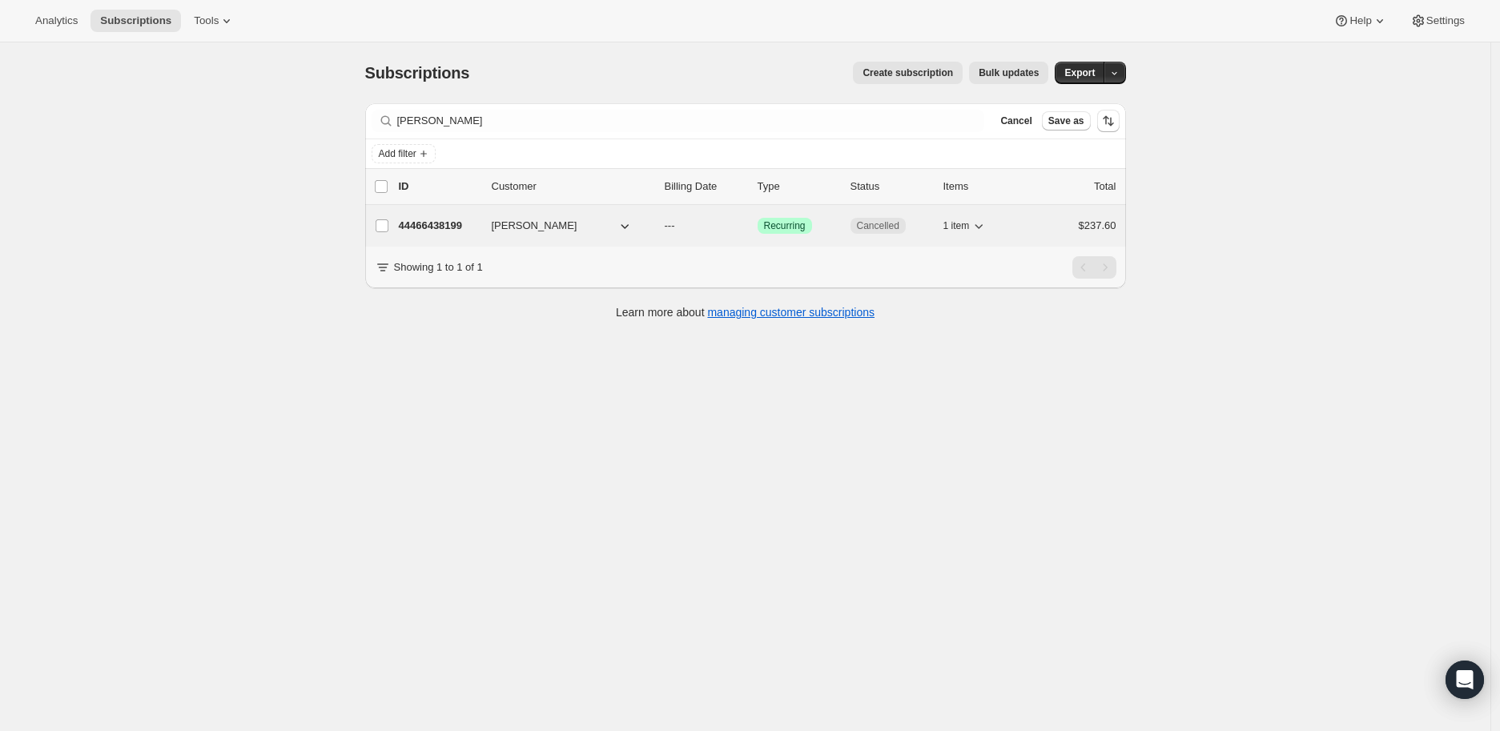
click at [441, 223] on p "44466438199" at bounding box center [439, 226] width 80 height 16
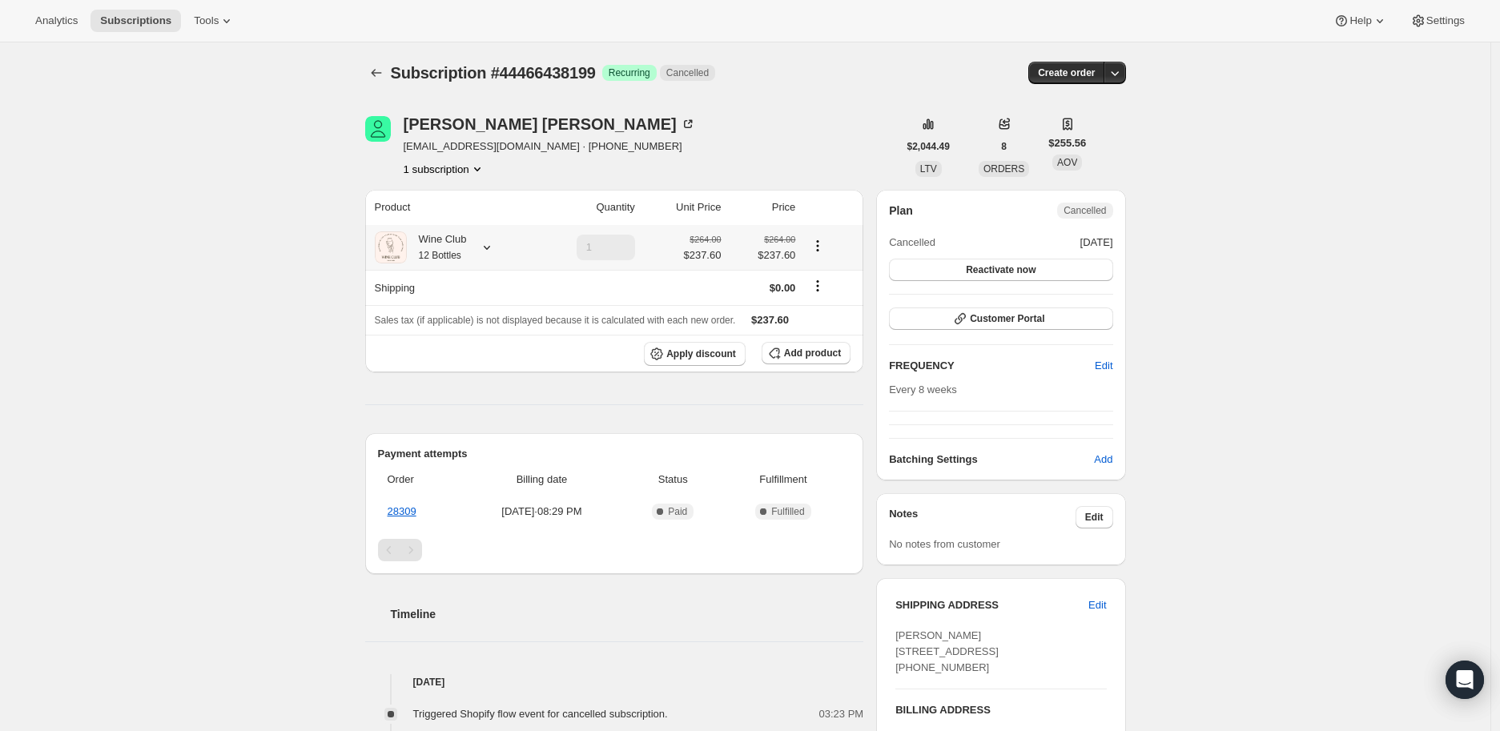
click at [489, 248] on icon at bounding box center [487, 248] width 6 height 4
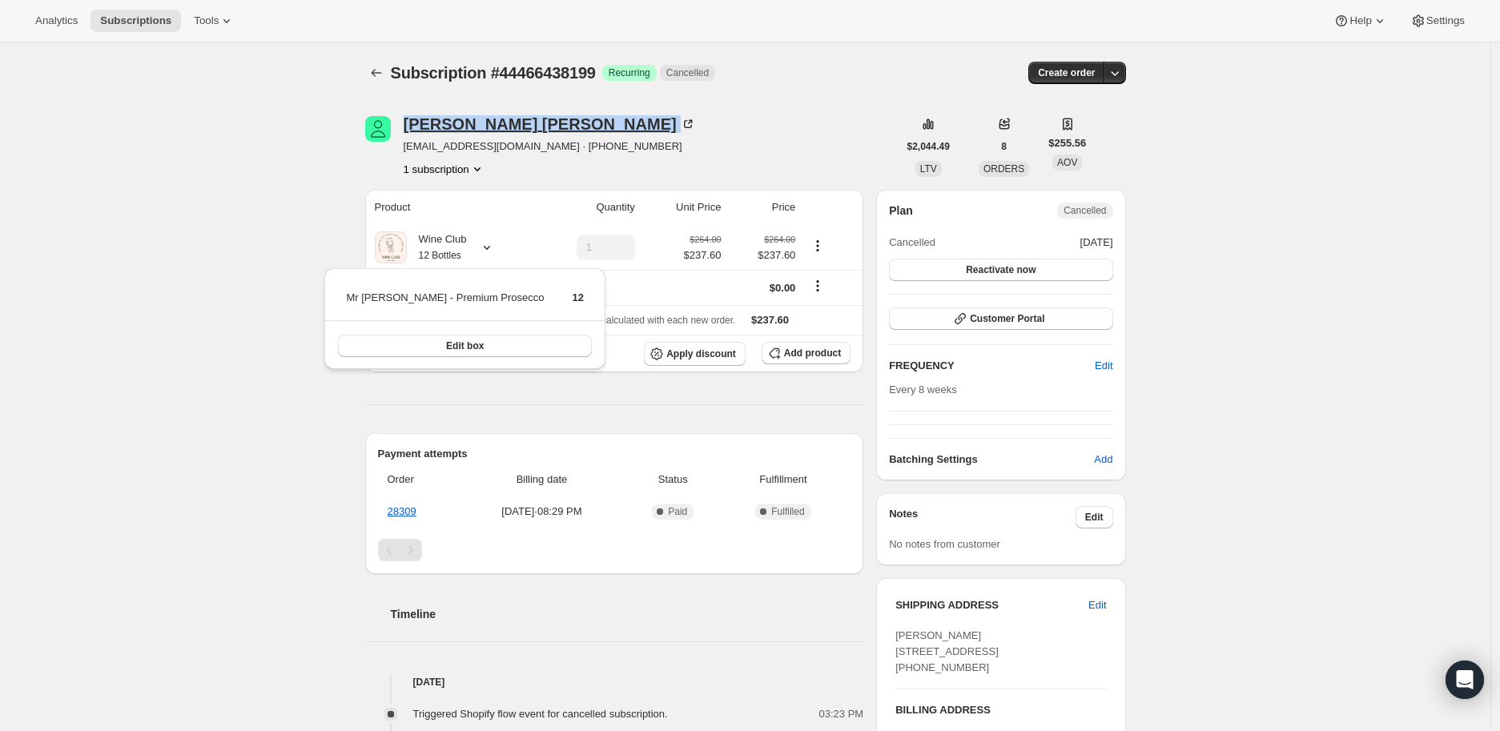
drag, startPoint x: 405, startPoint y: 128, endPoint x: 514, endPoint y: 126, distance: 109.0
click at [514, 126] on div "[PERSON_NAME] [EMAIL_ADDRESS][DOMAIN_NAME] · [PHONE_NUMBER] 1 subscription" at bounding box center [631, 146] width 533 height 61
click at [373, 74] on icon "Subscriptions" at bounding box center [376, 73] width 16 height 16
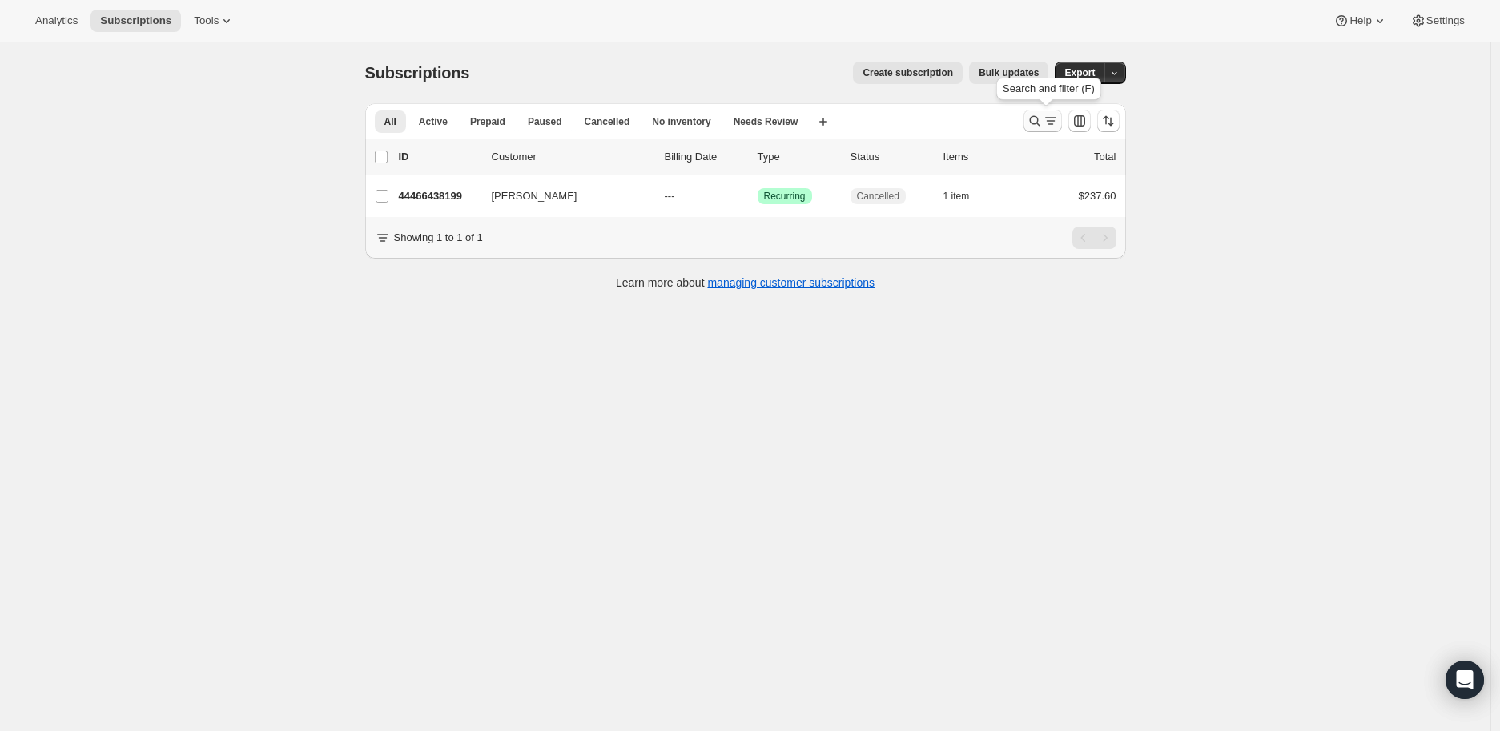
click at [1042, 119] on icon "Search and filter results" at bounding box center [1035, 121] width 16 height 16
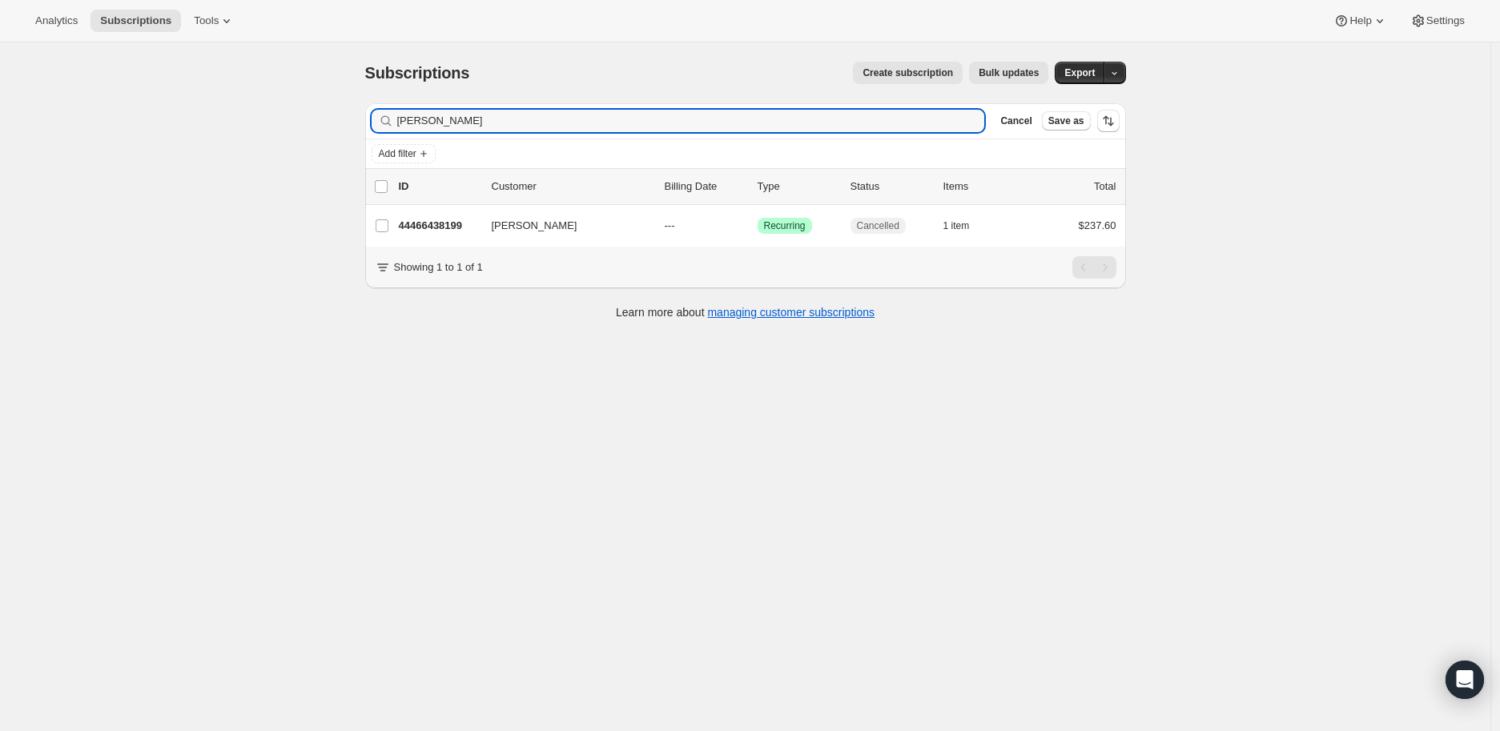
drag, startPoint x: 513, startPoint y: 127, endPoint x: 375, endPoint y: 121, distance: 137.9
click at [375, 121] on div "[PERSON_NAME] Clear" at bounding box center [679, 121] width 614 height 22
type input "[PERSON_NAME]"
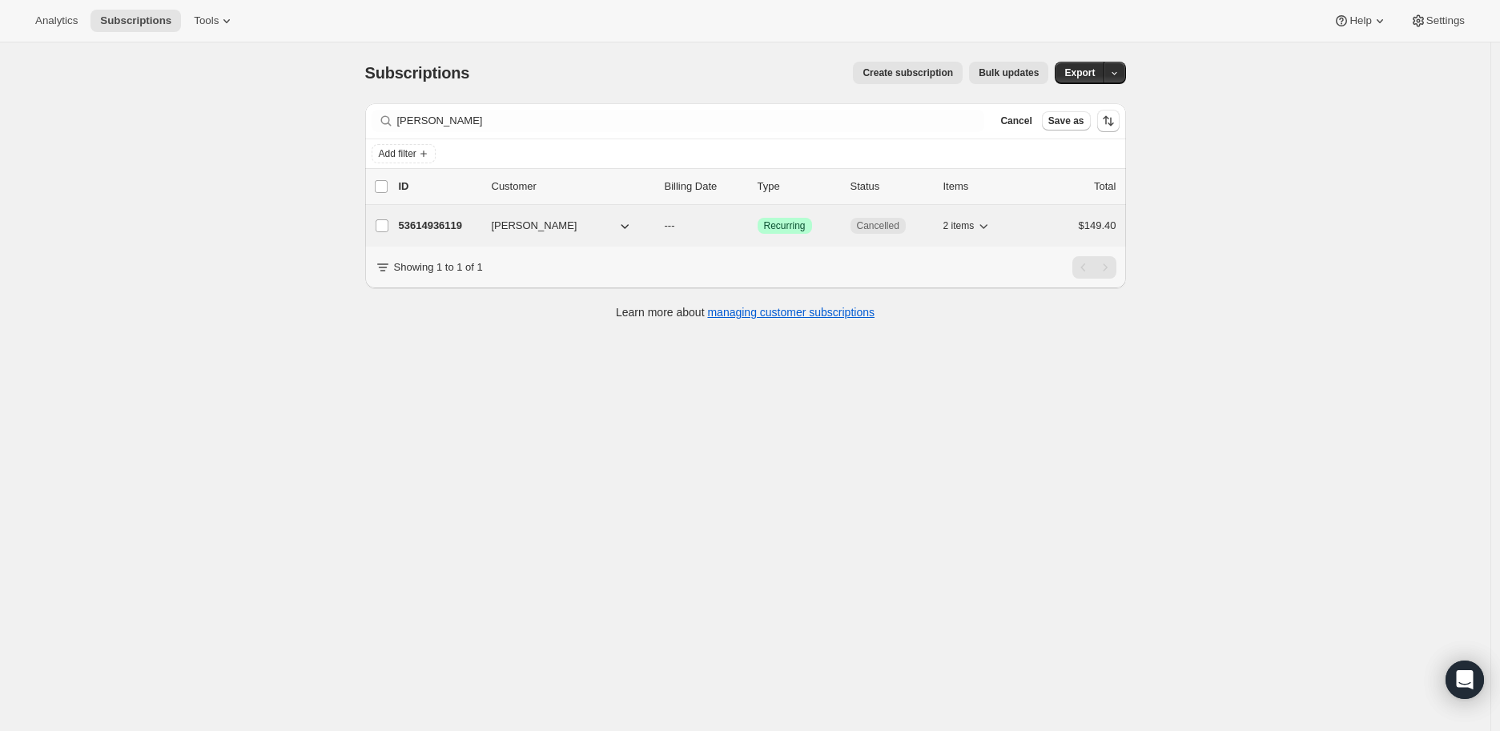
click at [435, 219] on p "53614936119" at bounding box center [439, 226] width 80 height 16
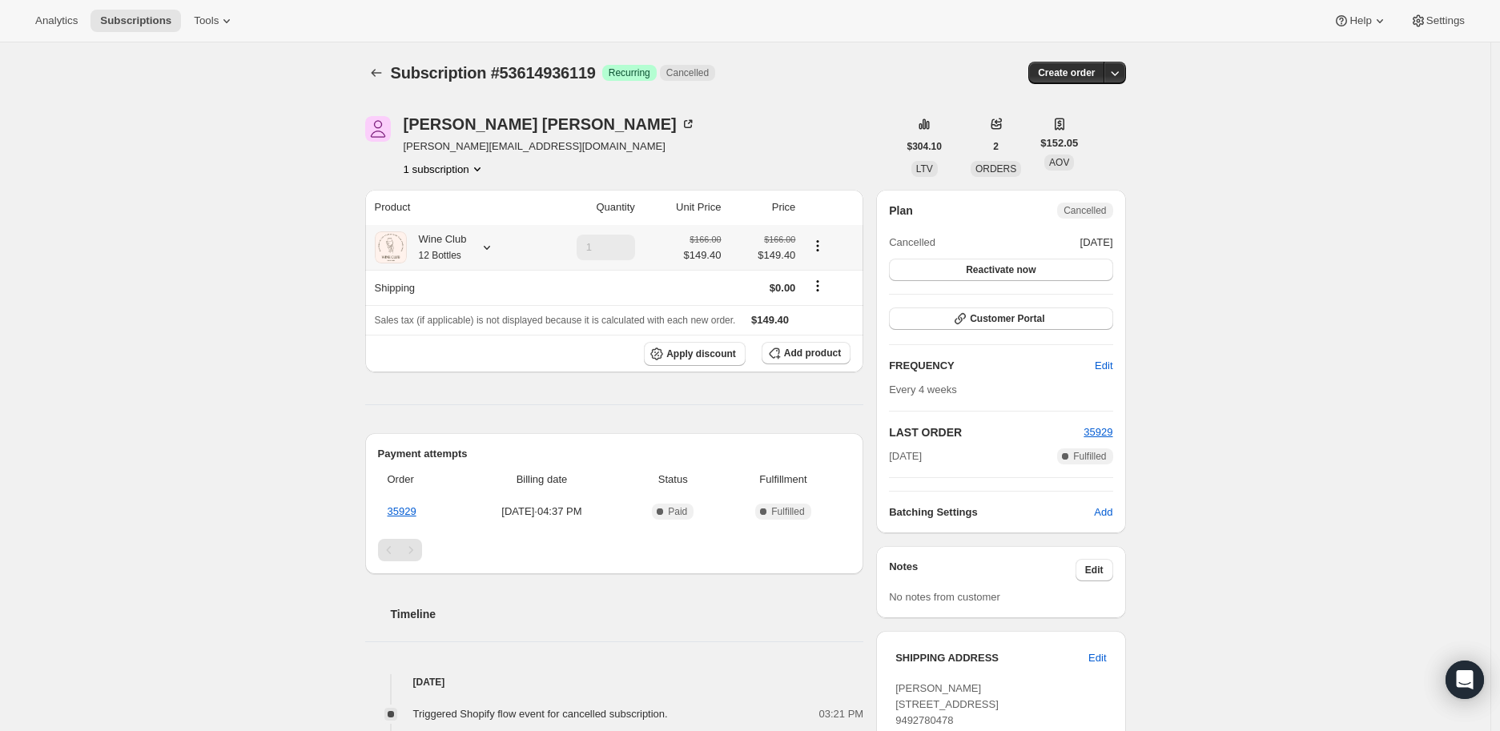
click at [490, 248] on icon at bounding box center [487, 248] width 6 height 4
click at [290, 223] on div "Subscription #53614936119. This page is ready Subscription #53614936119 Success…" at bounding box center [745, 596] width 1491 height 1109
